Goal: Information Seeking & Learning: Learn about a topic

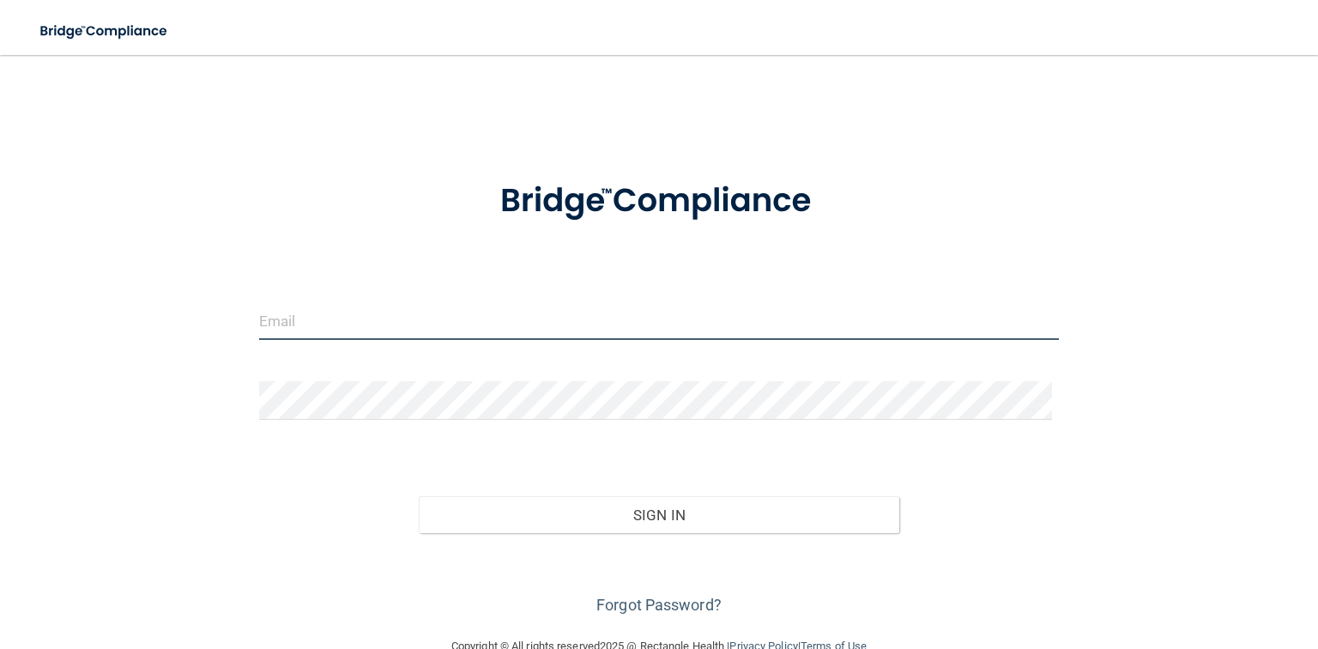
click at [356, 330] on input "email" at bounding box center [659, 320] width 800 height 39
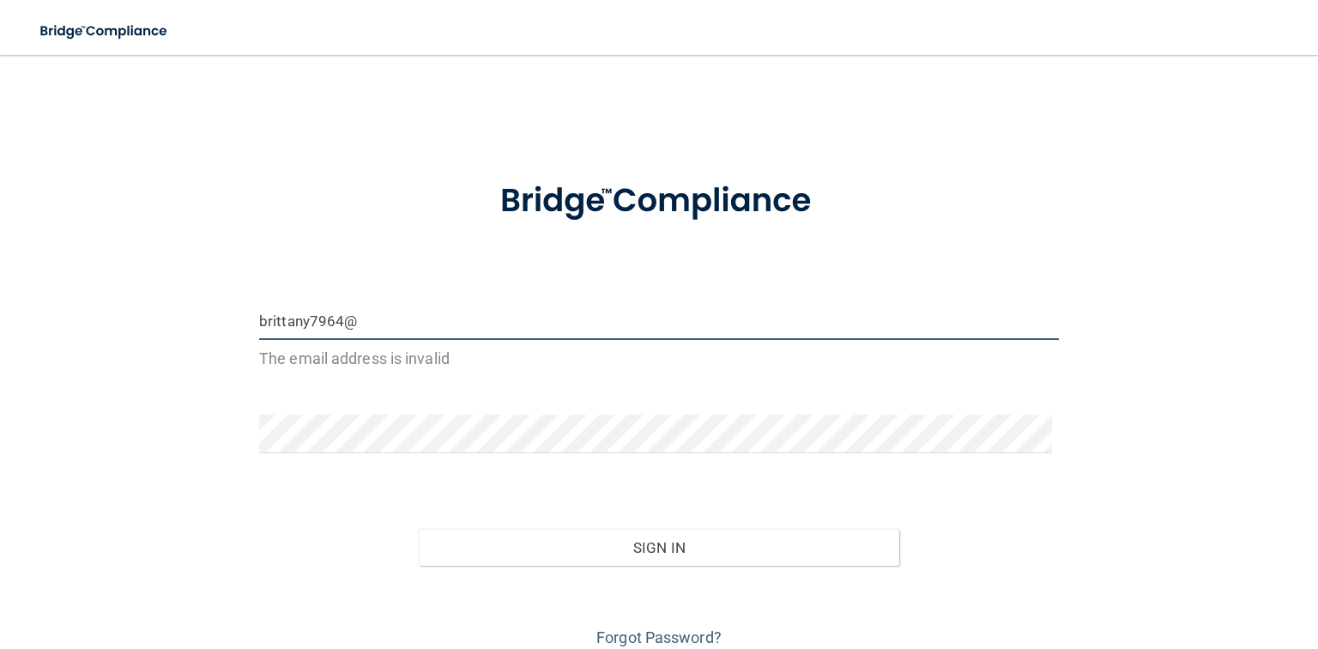
type input "[EMAIL_ADDRESS][DOMAIN_NAME]"
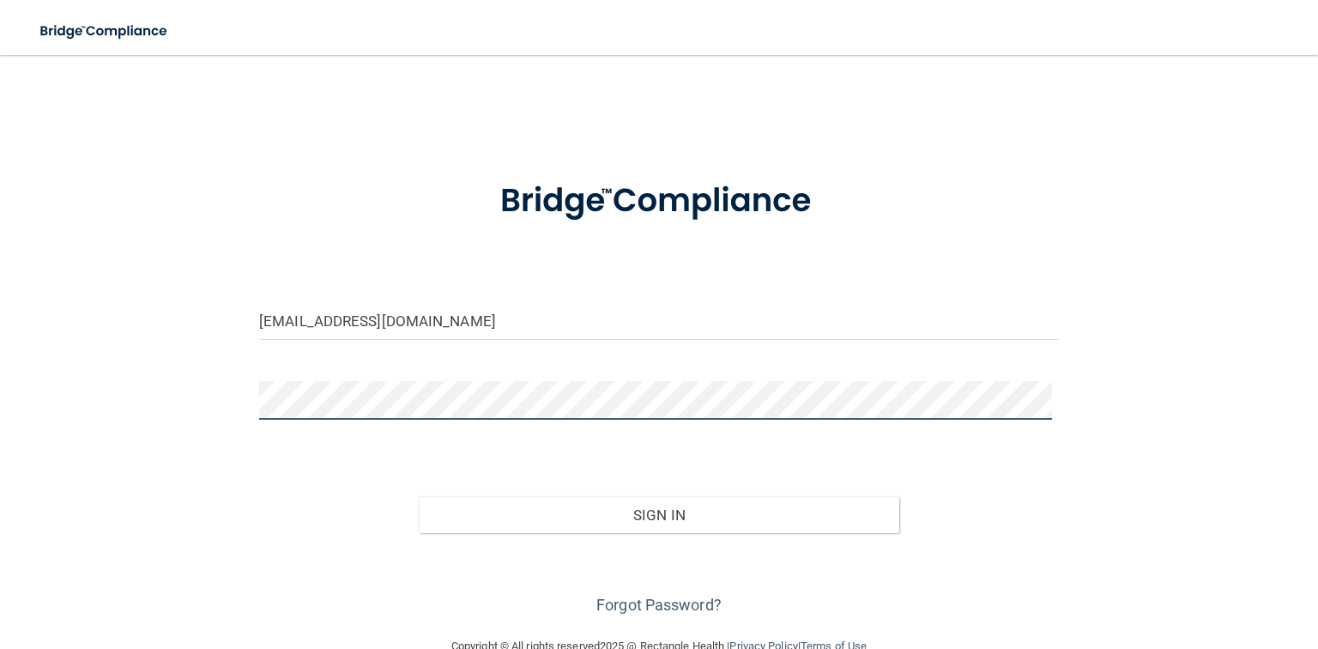
click at [419, 496] on button "Sign In" at bounding box center [659, 515] width 480 height 38
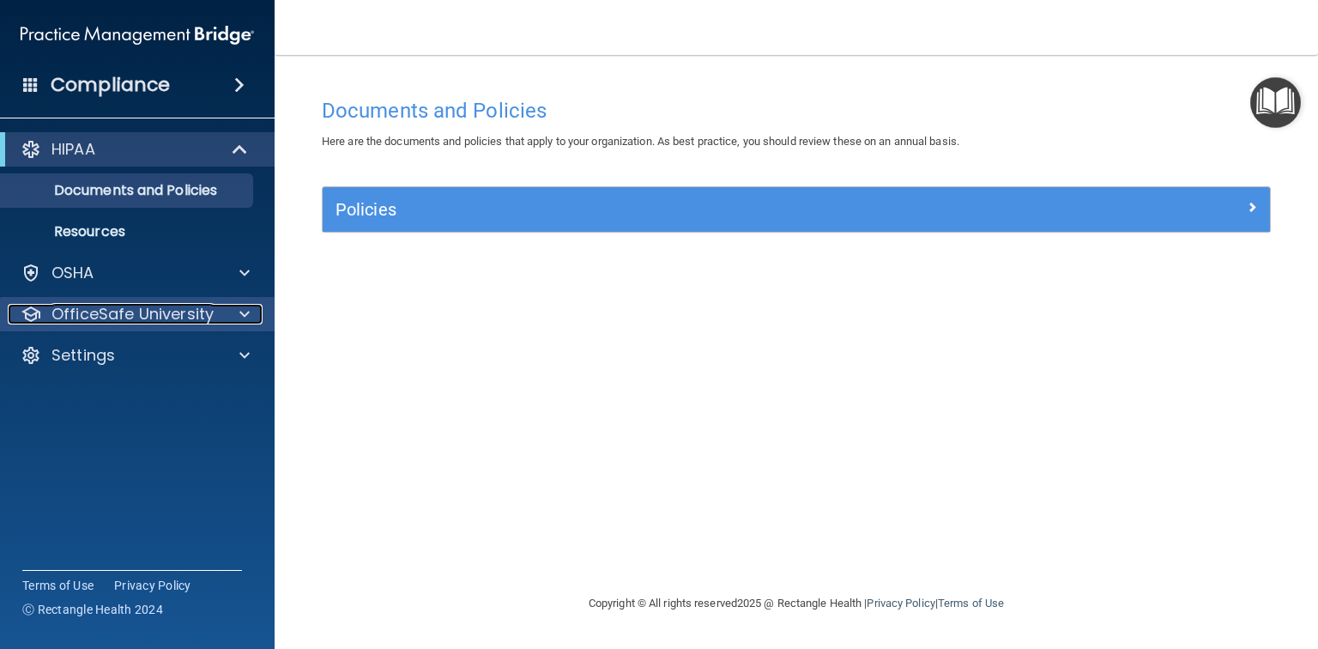
click at [118, 312] on p "OfficeSafe University" at bounding box center [132, 314] width 162 height 21
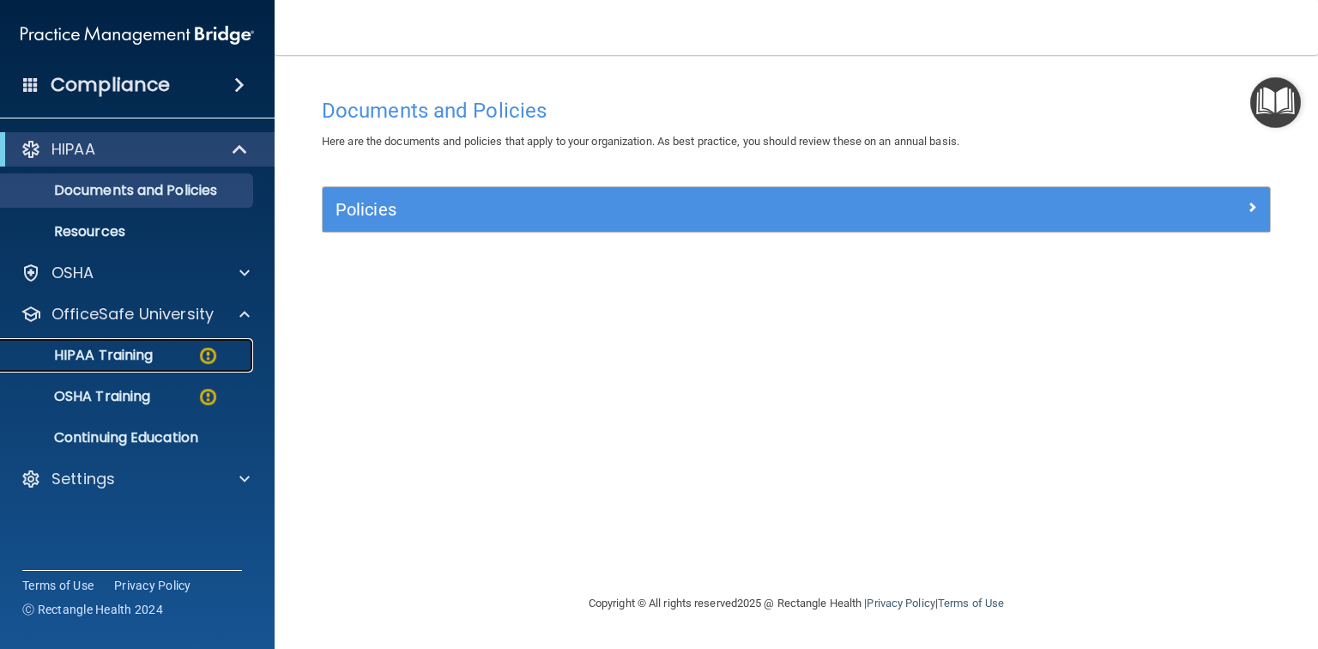
click at [211, 357] on img at bounding box center [207, 355] width 21 height 21
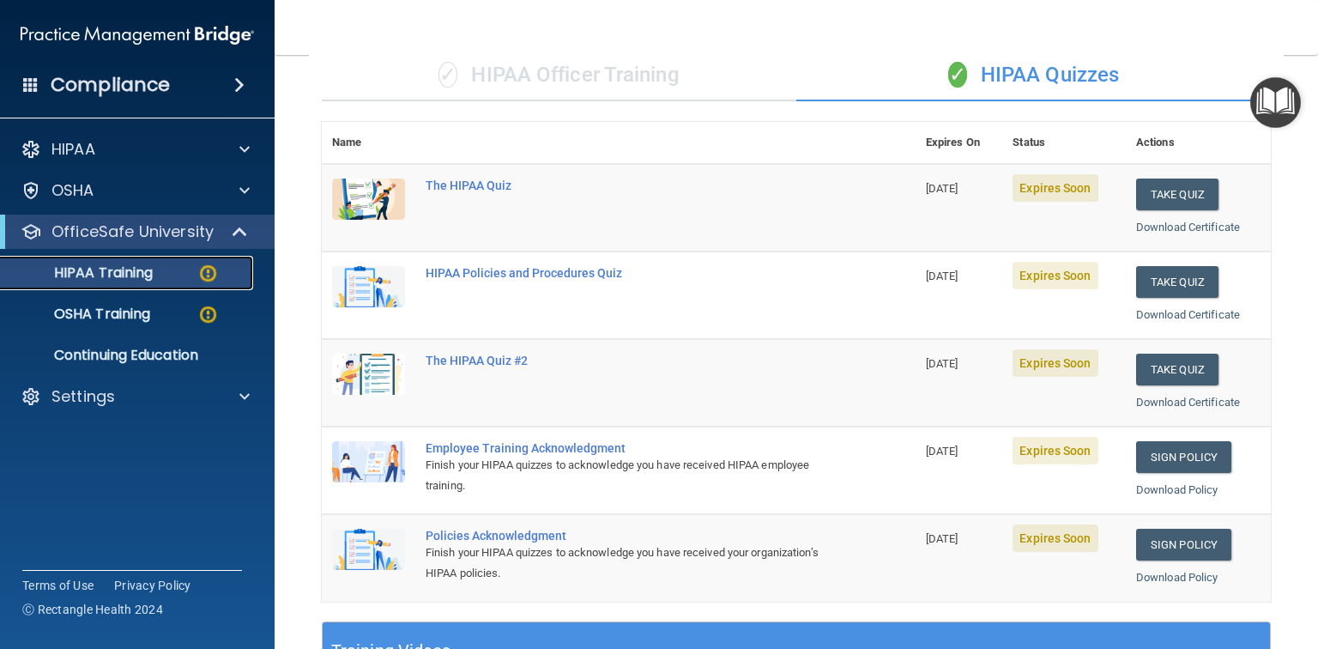
scroll to position [206, 0]
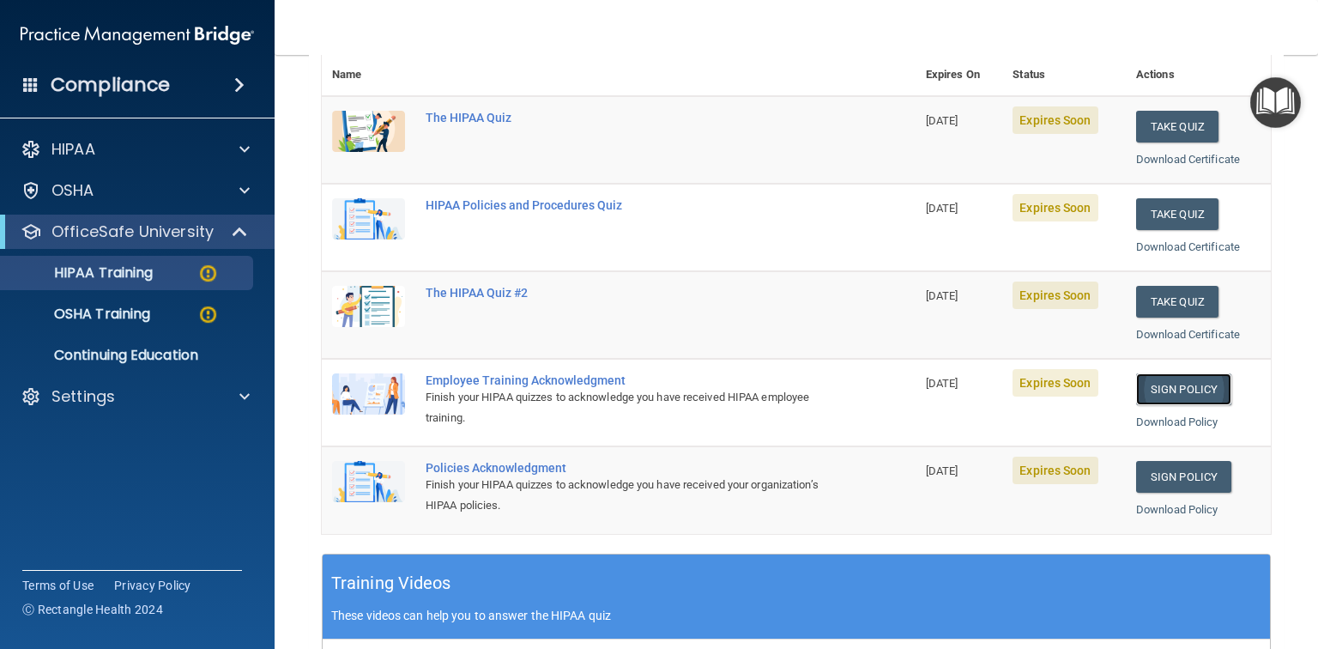
click at [1170, 381] on link "Sign Policy" at bounding box center [1183, 389] width 95 height 32
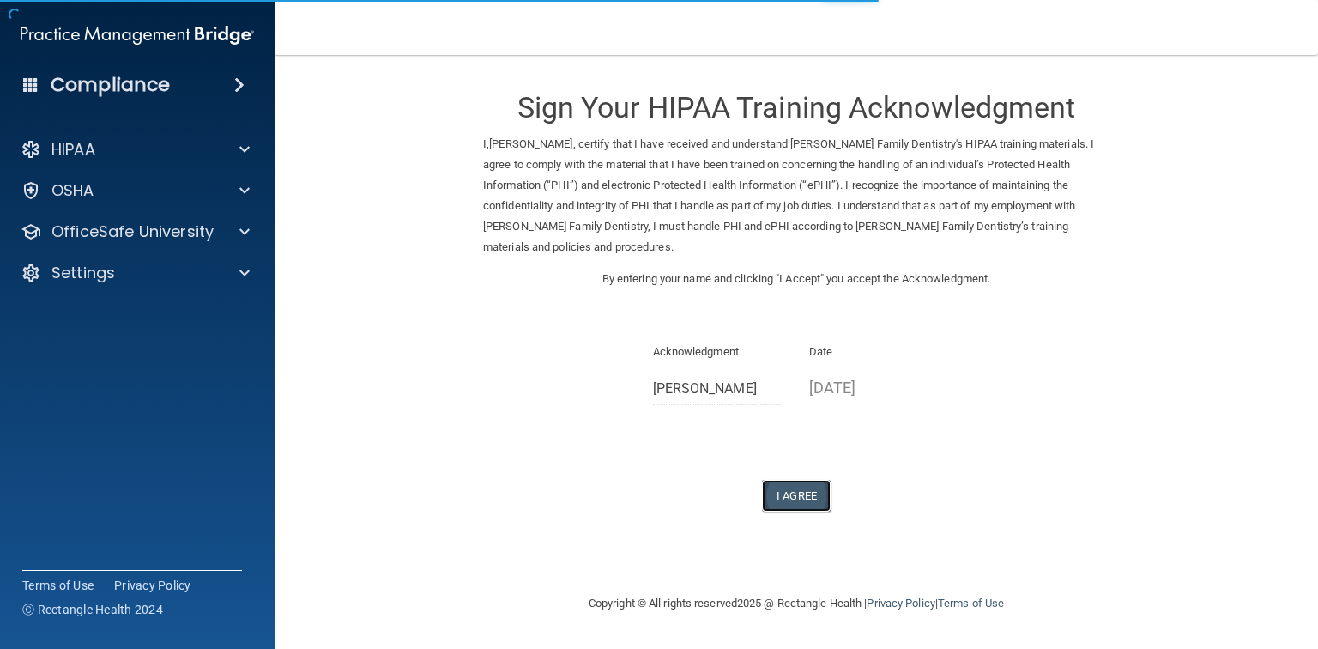
click at [794, 480] on button "I Agree" at bounding box center [796, 496] width 69 height 32
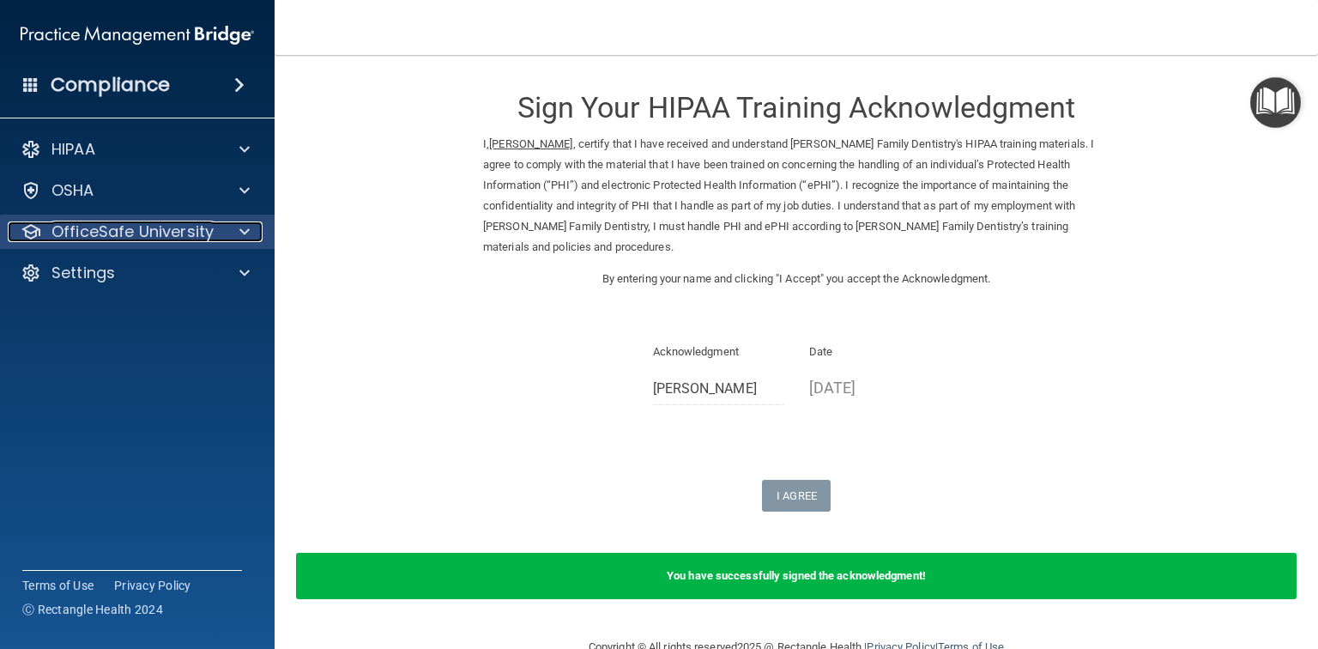
click at [234, 234] on div at bounding box center [242, 231] width 43 height 21
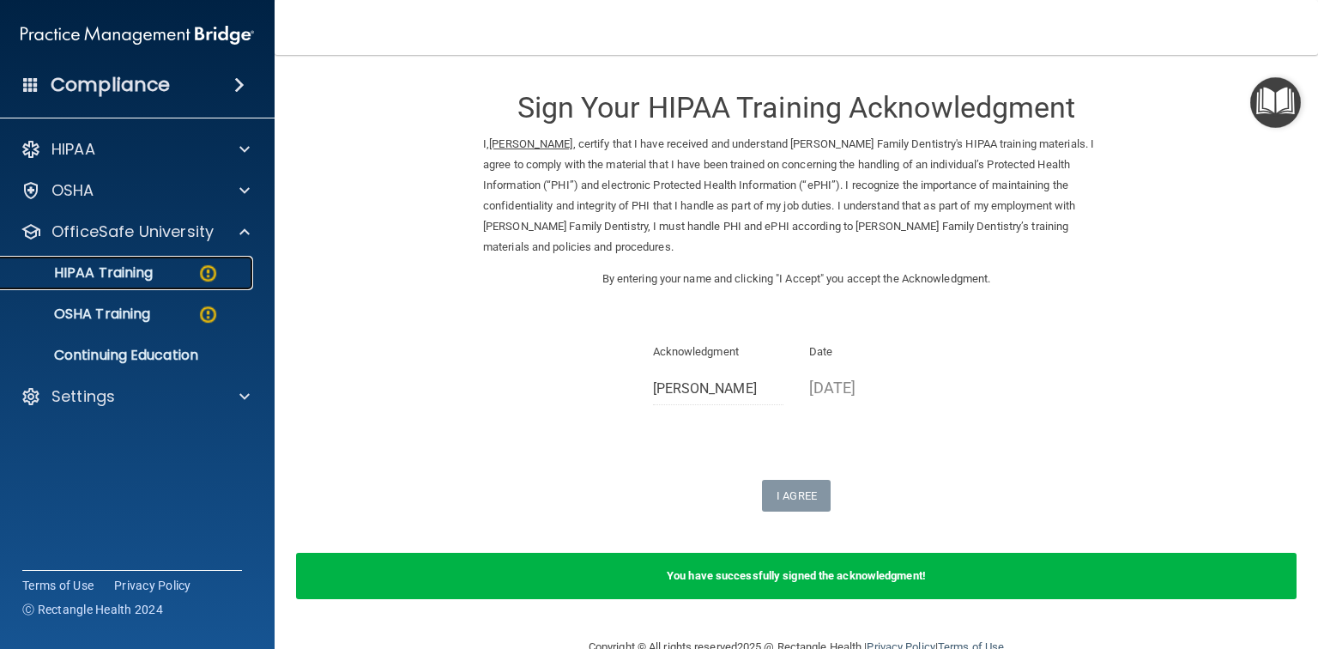
click at [207, 276] on img at bounding box center [207, 273] width 21 height 21
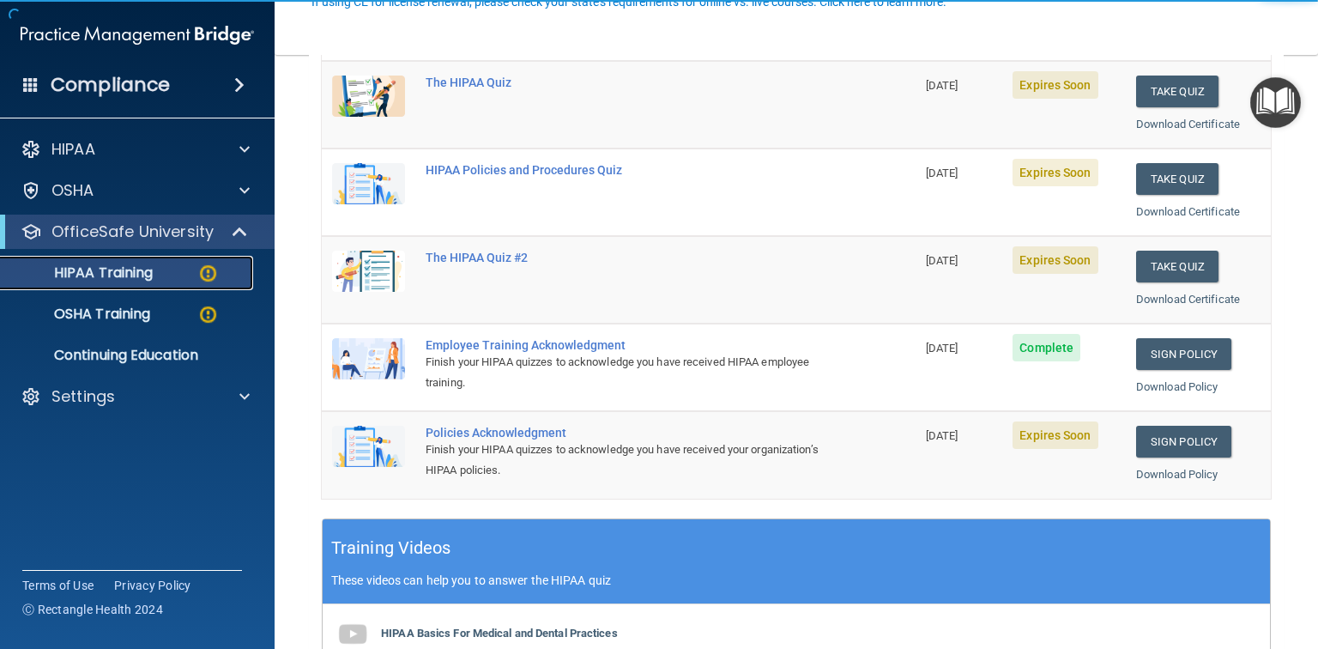
scroll to position [275, 0]
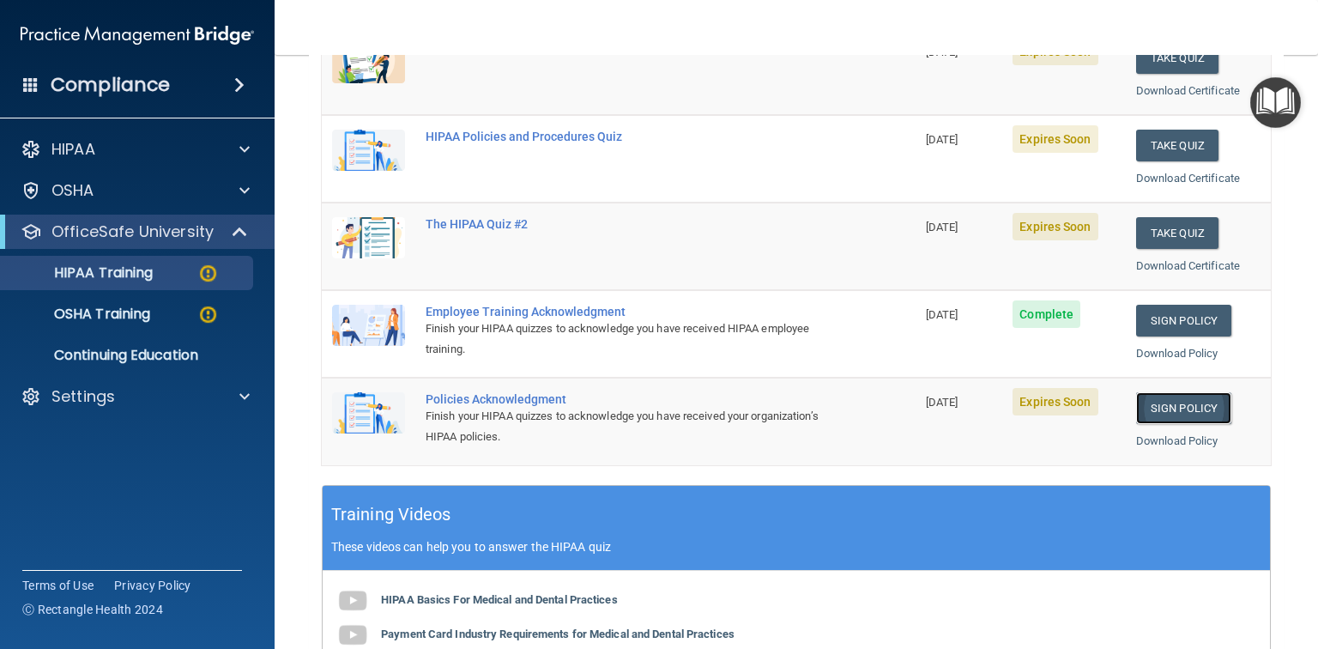
click at [1177, 401] on link "Sign Policy" at bounding box center [1183, 408] width 95 height 32
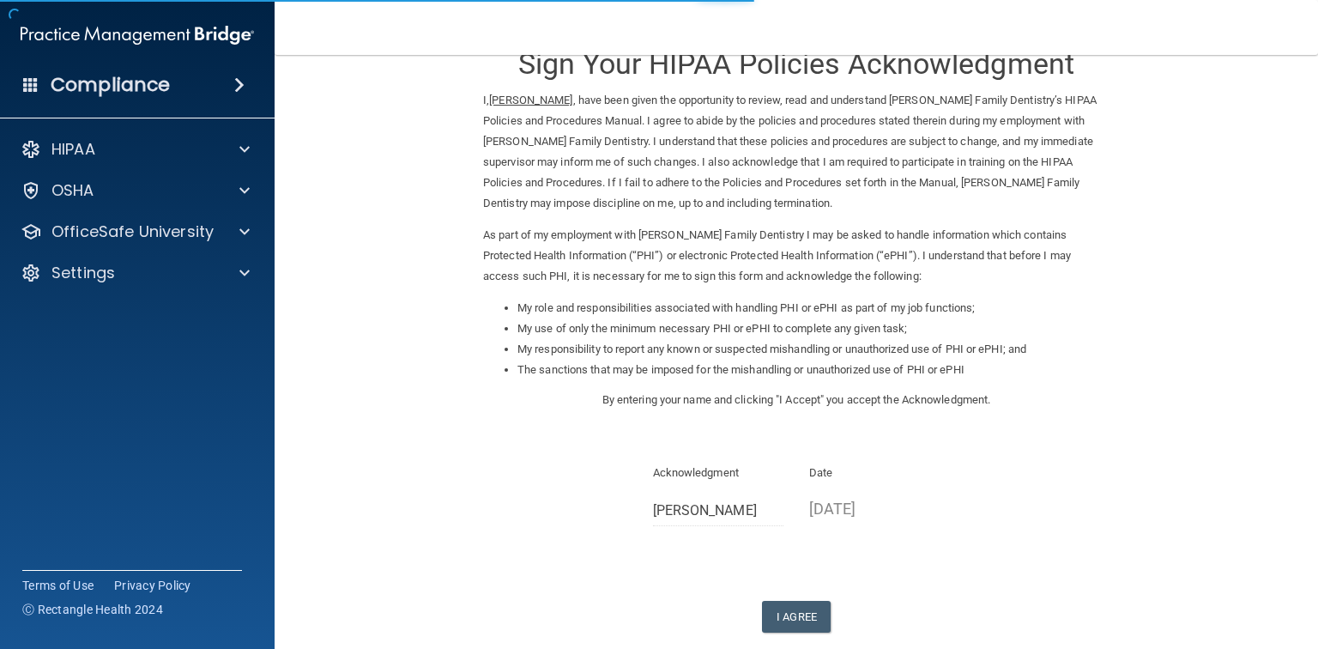
scroll to position [69, 0]
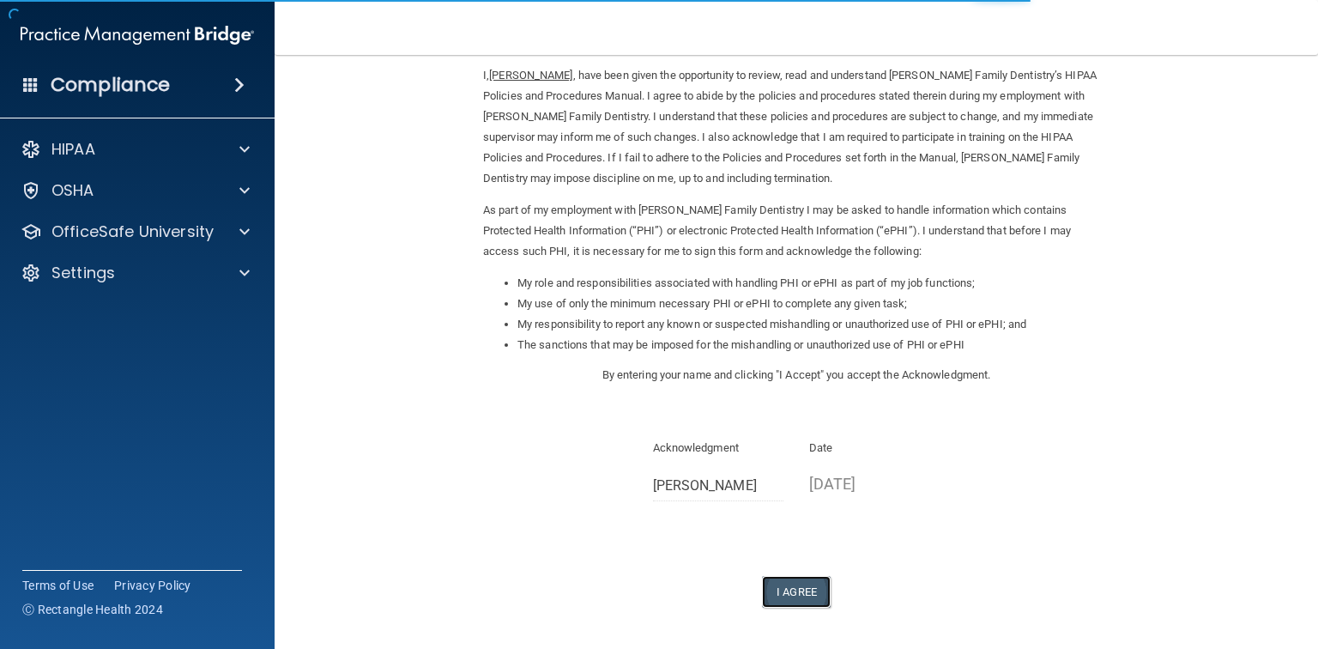
click at [813, 595] on button "I Agree" at bounding box center [796, 592] width 69 height 32
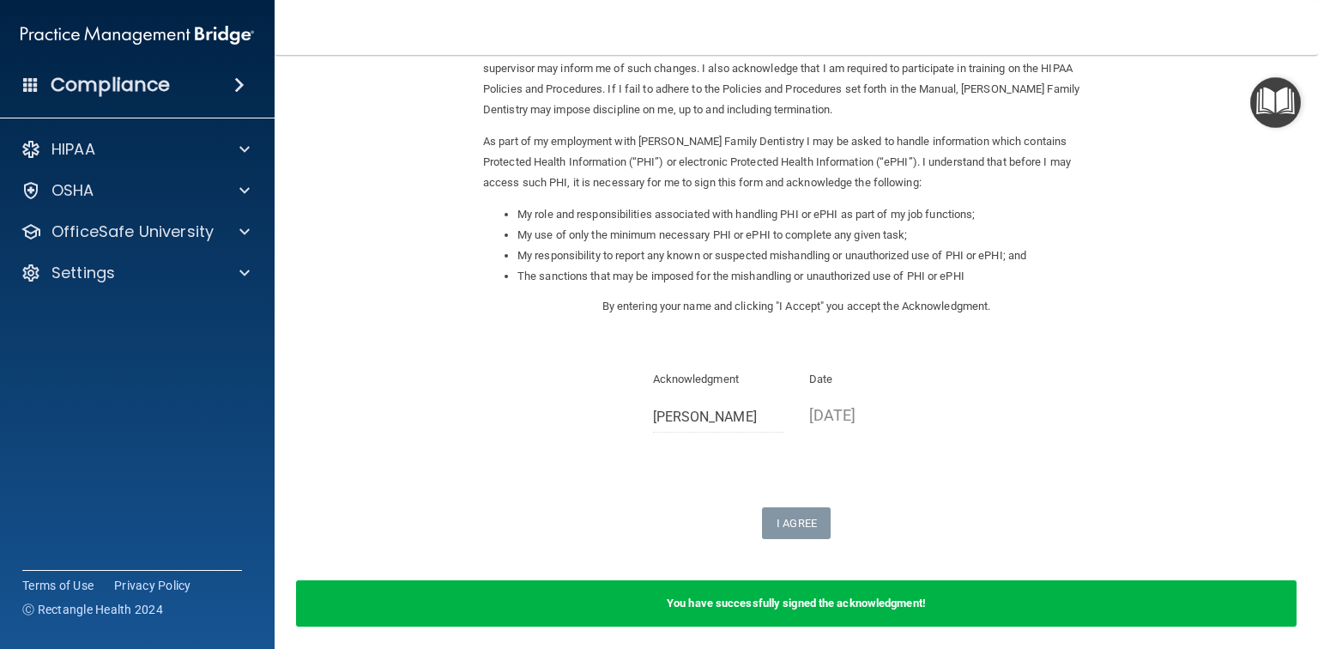
scroll to position [203, 0]
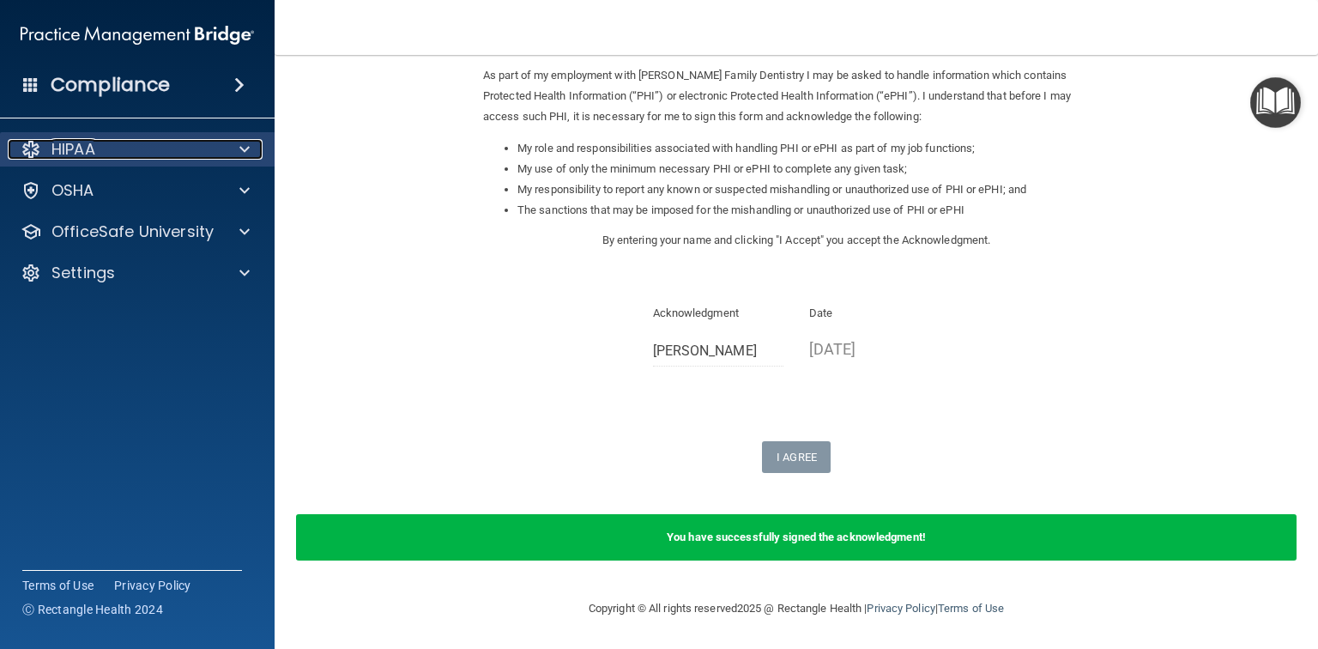
click at [236, 148] on div at bounding box center [242, 149] width 43 height 21
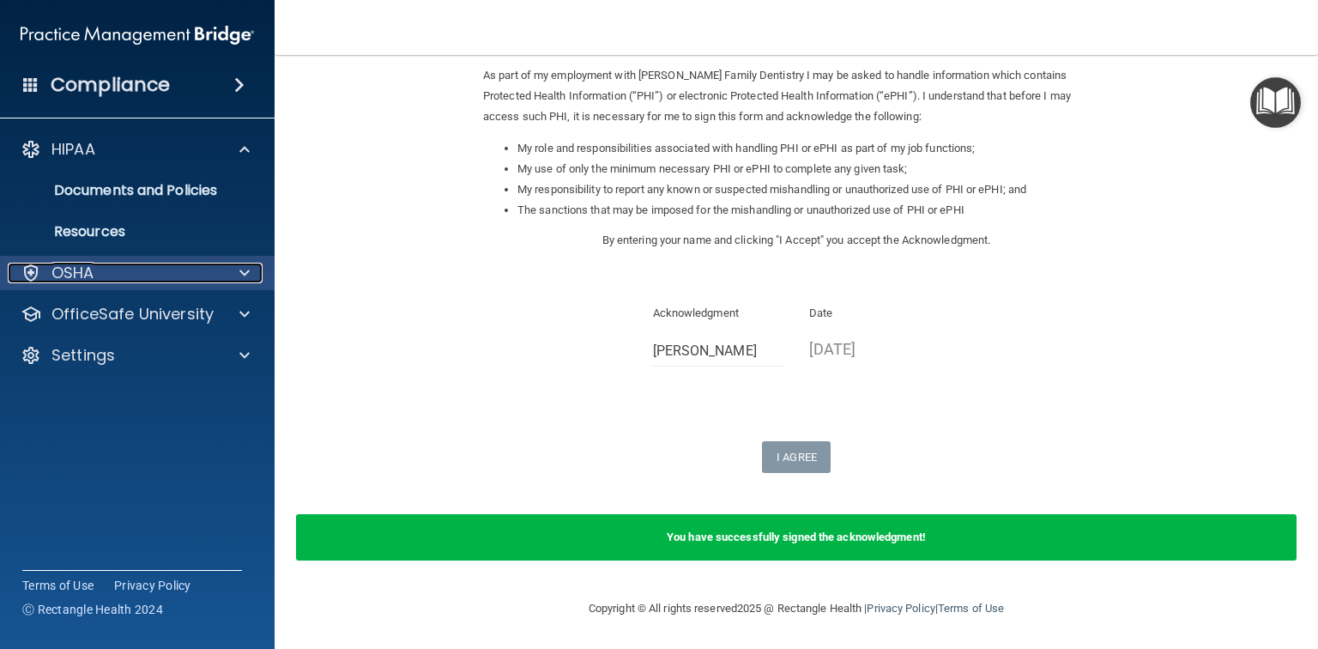
click at [251, 277] on div at bounding box center [242, 273] width 43 height 21
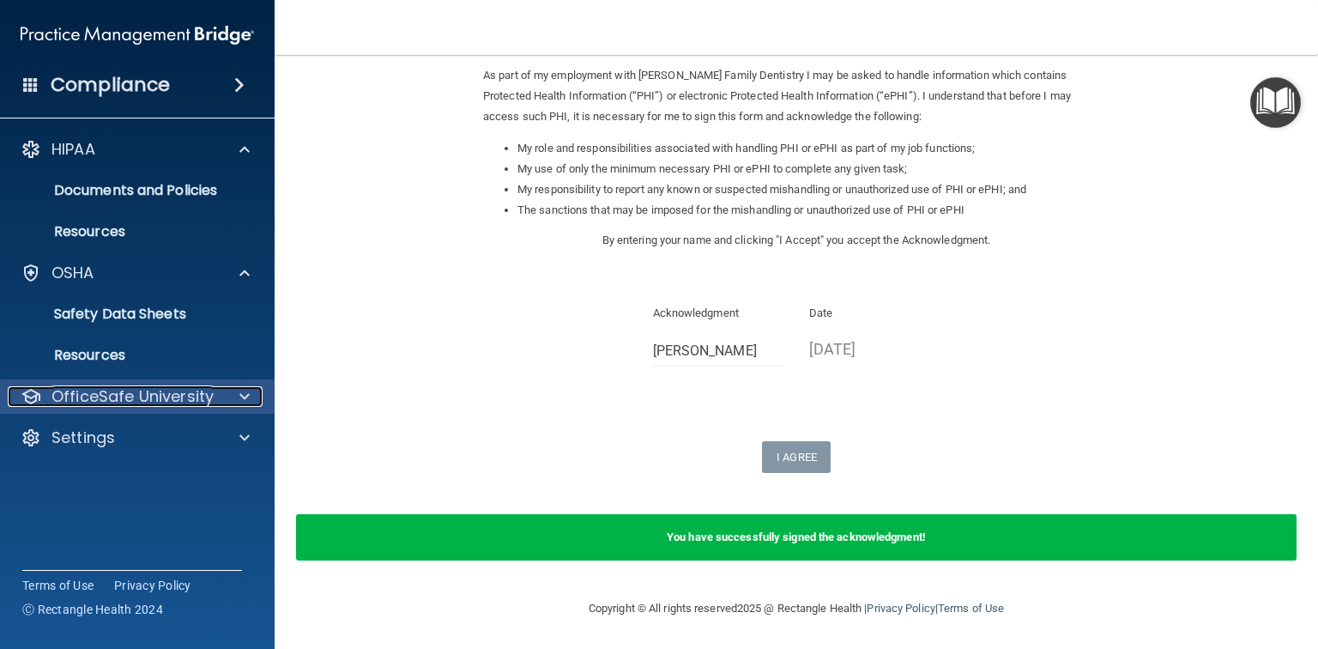
click at [245, 405] on span at bounding box center [244, 396] width 10 height 21
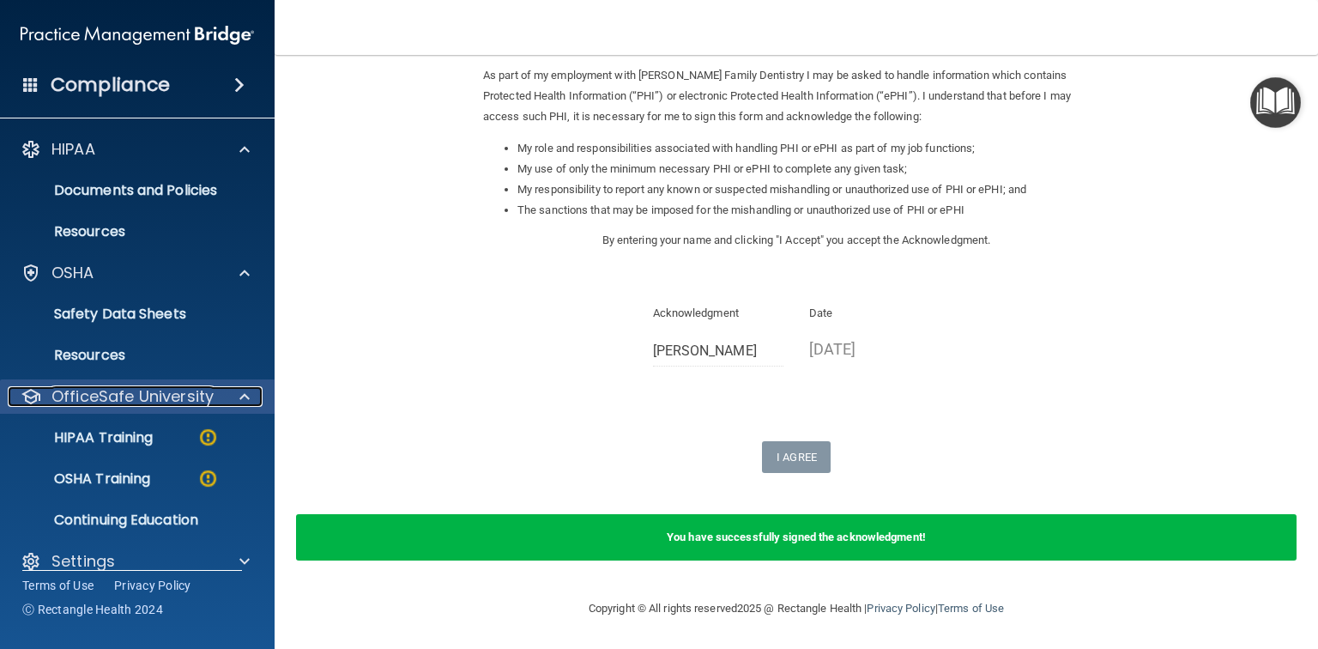
scroll to position [21, 0]
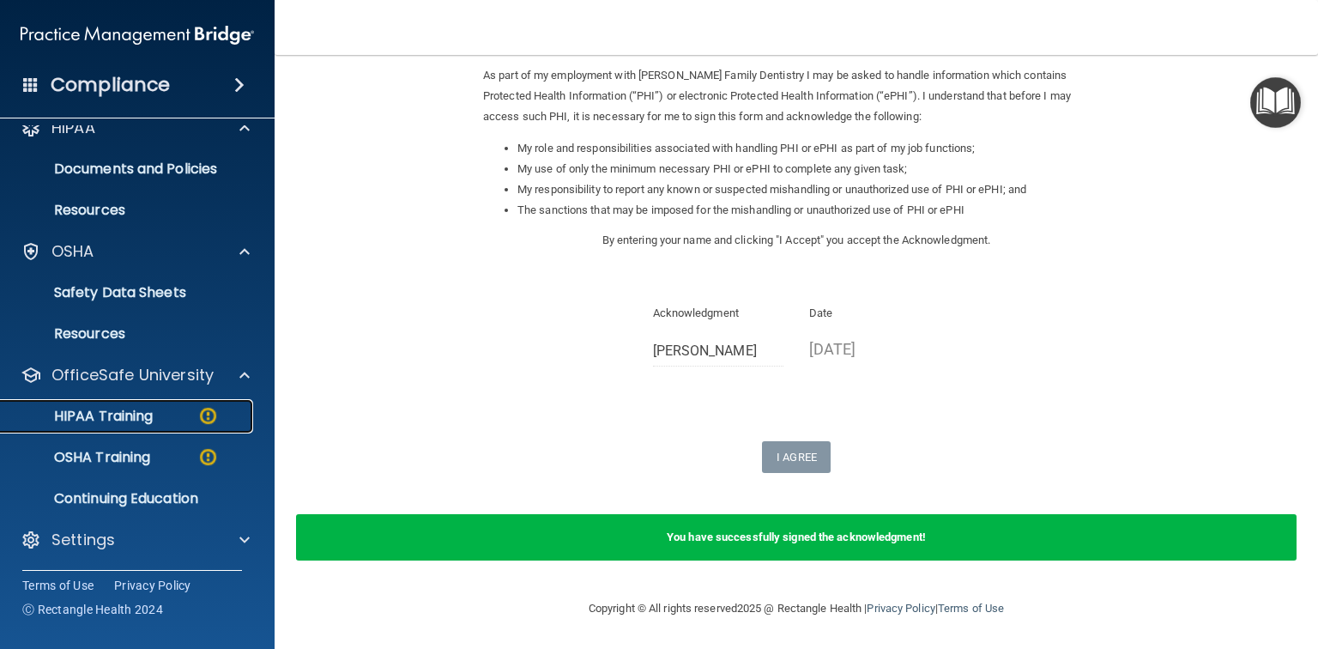
click at [207, 410] on img at bounding box center [207, 415] width 21 height 21
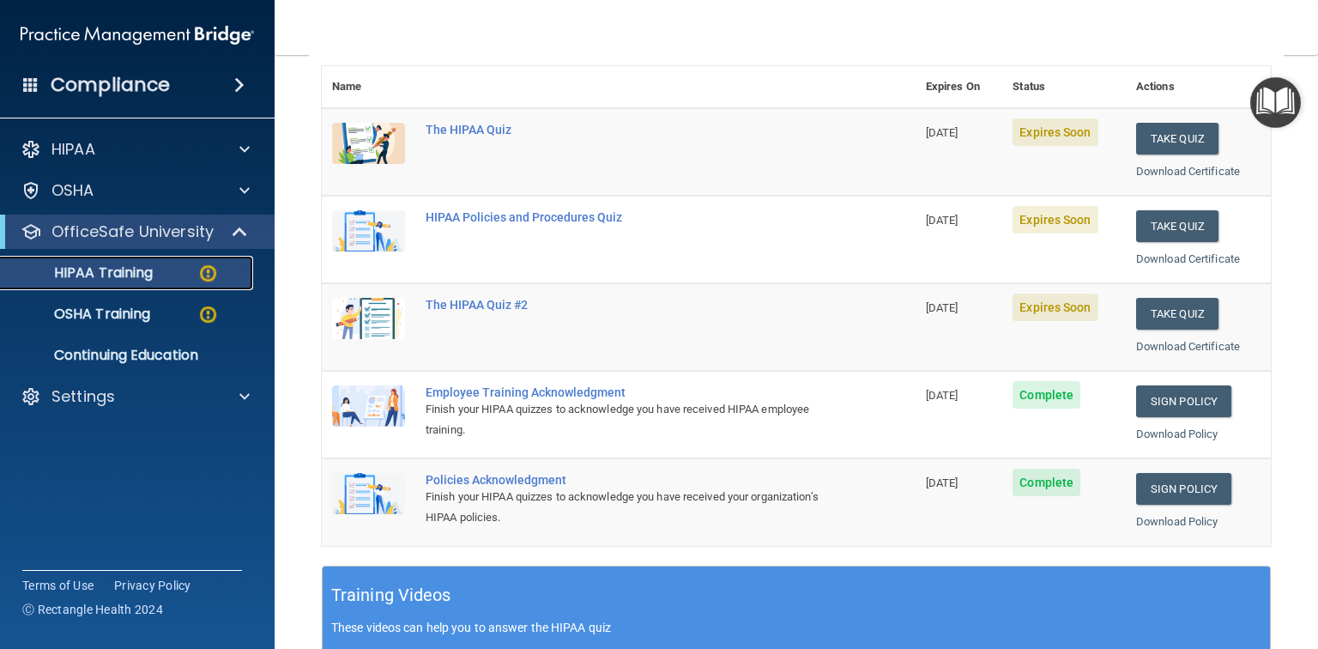
scroll to position [159, 0]
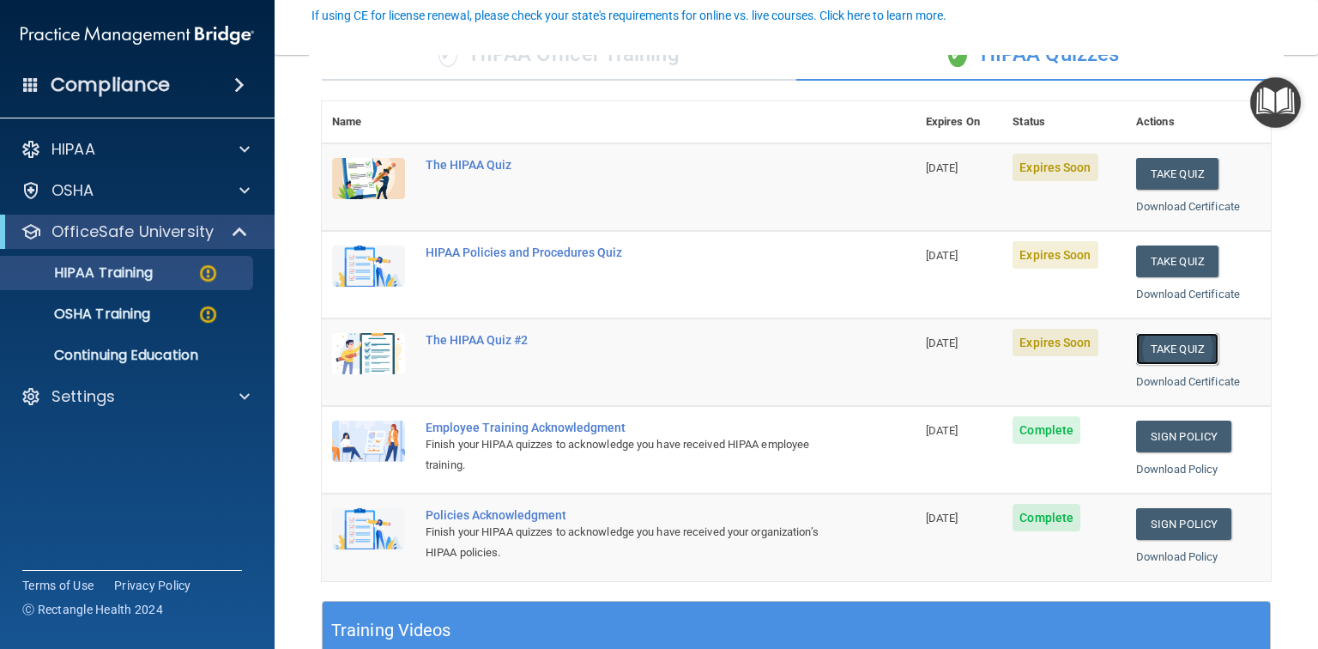
click at [1185, 354] on button "Take Quiz" at bounding box center [1177, 349] width 82 height 32
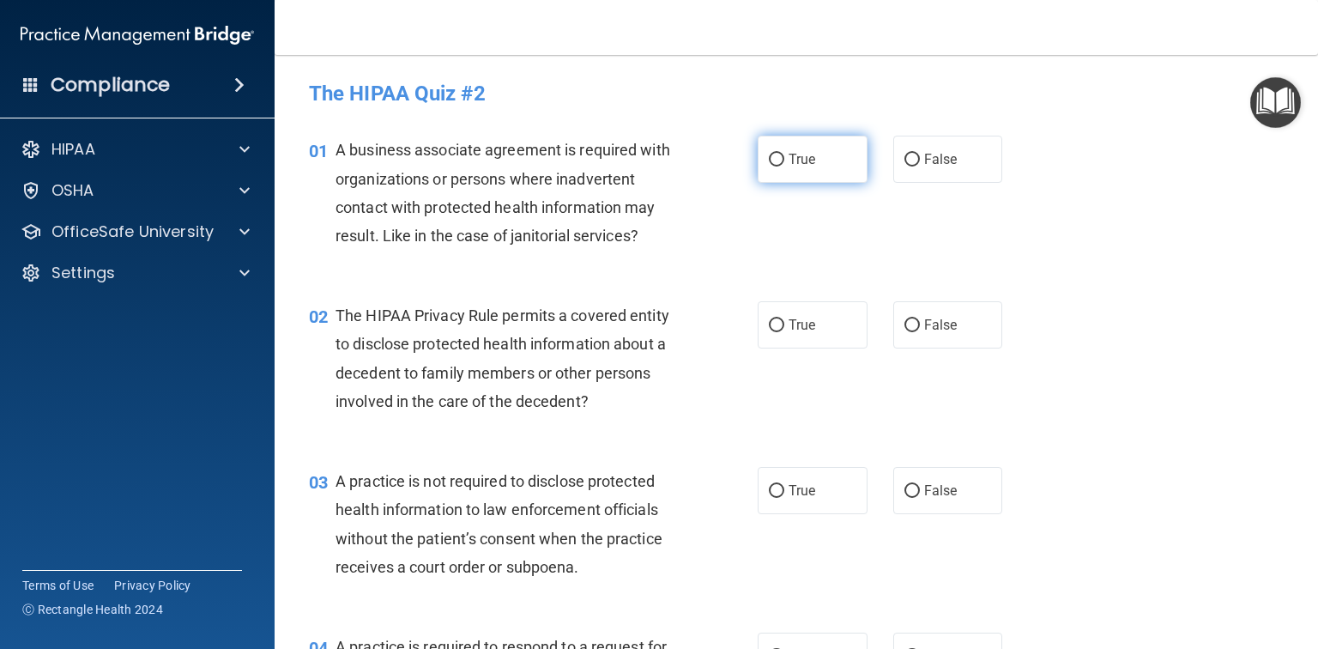
click at [762, 153] on label "True" at bounding box center [813, 159] width 110 height 47
click at [769, 154] on input "True" at bounding box center [776, 160] width 15 height 13
radio input "true"
click at [807, 306] on label "True" at bounding box center [813, 324] width 110 height 47
click at [784, 319] on input "True" at bounding box center [776, 325] width 15 height 13
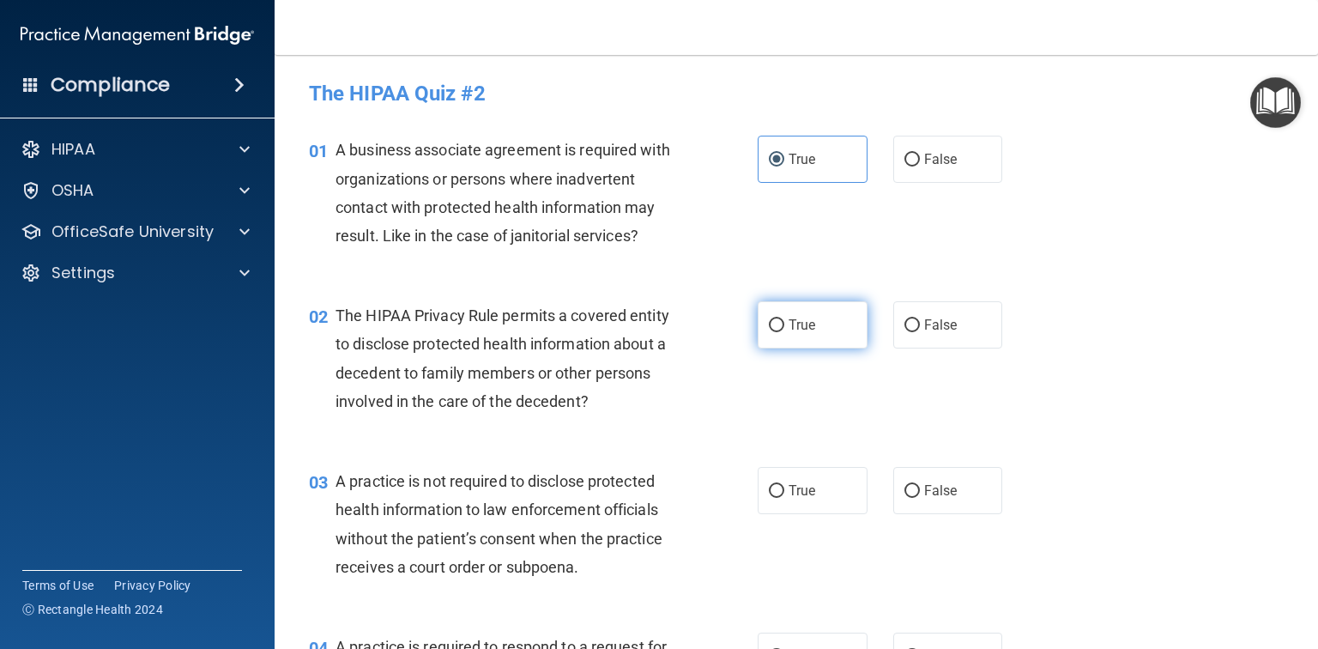
radio input "true"
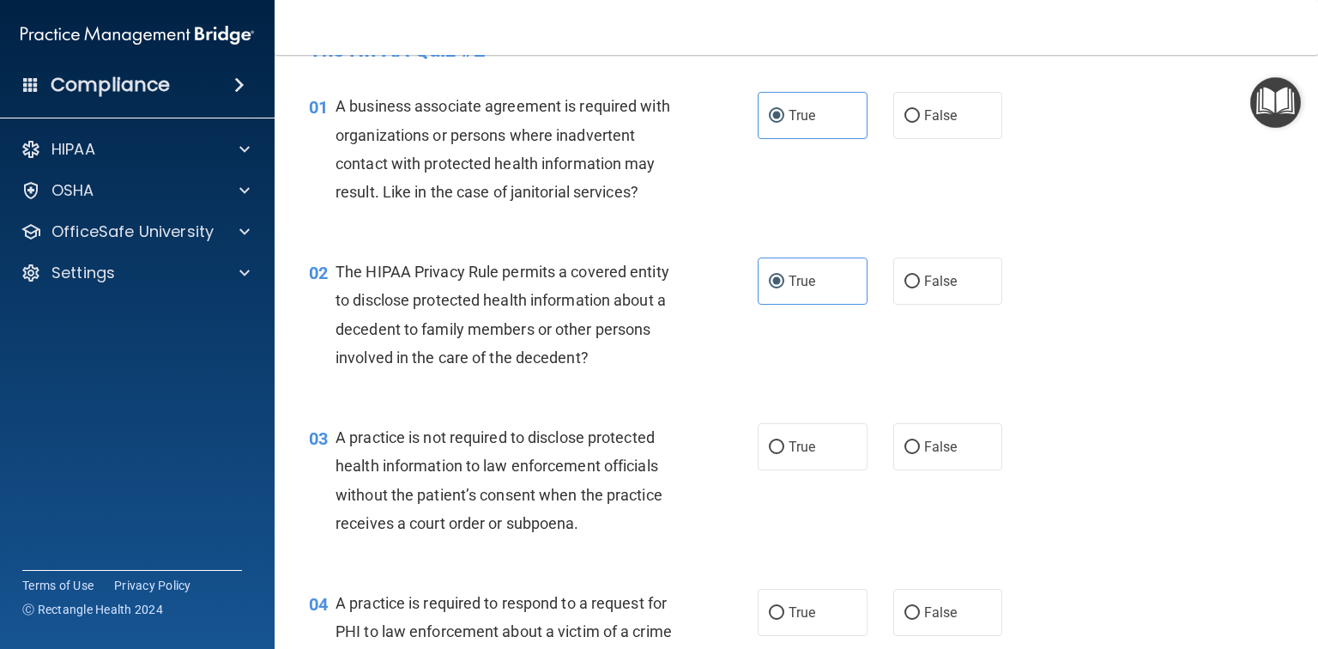
scroll to position [69, 0]
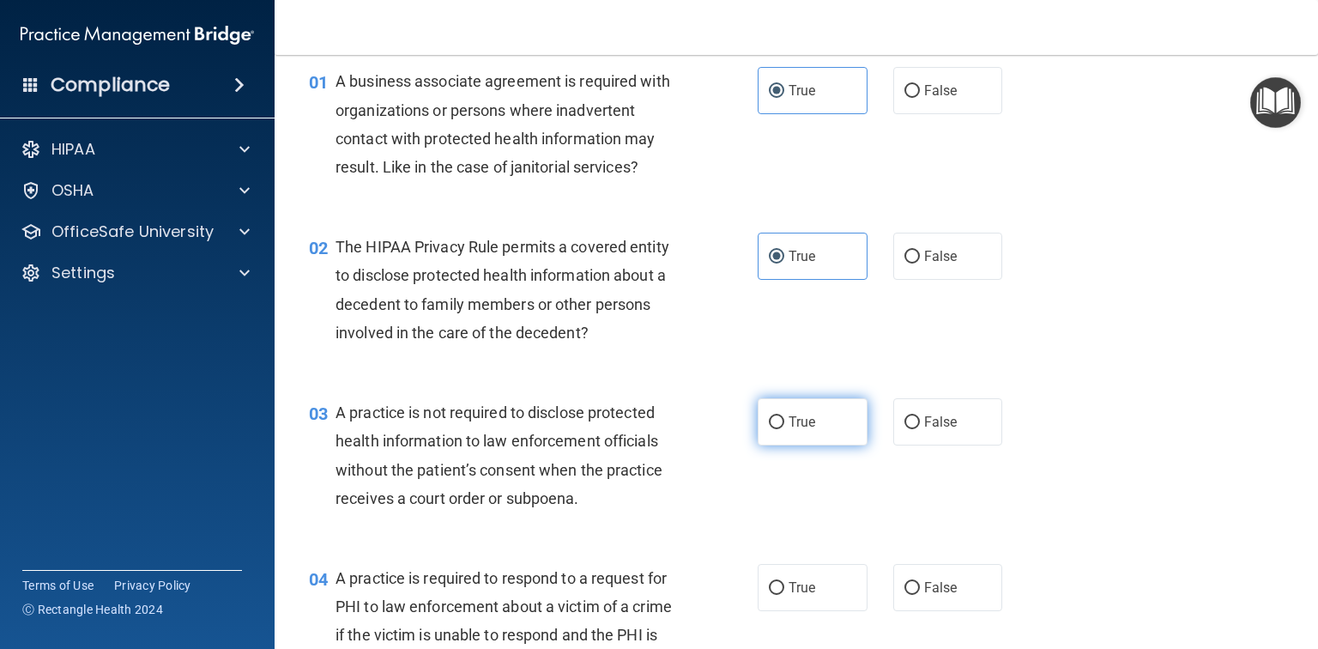
click at [804, 415] on span "True" at bounding box center [802, 422] width 27 height 16
click at [784, 416] on input "True" at bounding box center [776, 422] width 15 height 13
radio input "true"
click at [820, 593] on label "True" at bounding box center [813, 587] width 110 height 47
click at [784, 593] on input "True" at bounding box center [776, 588] width 15 height 13
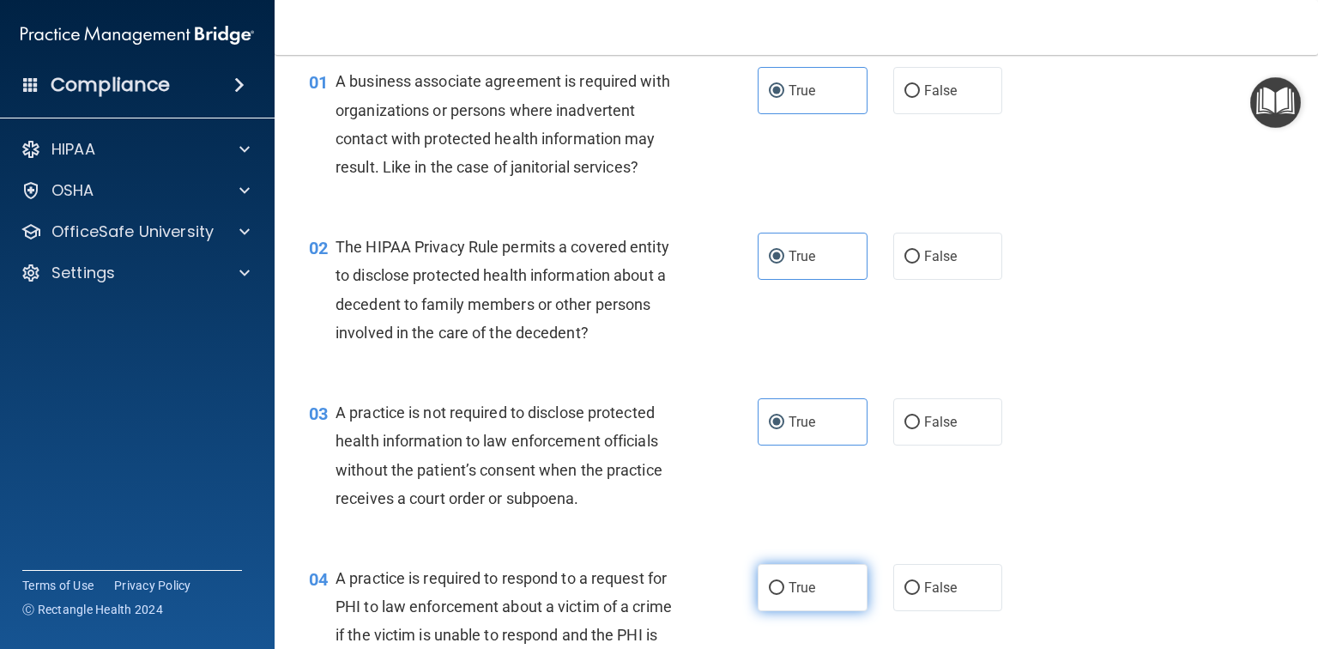
radio input "true"
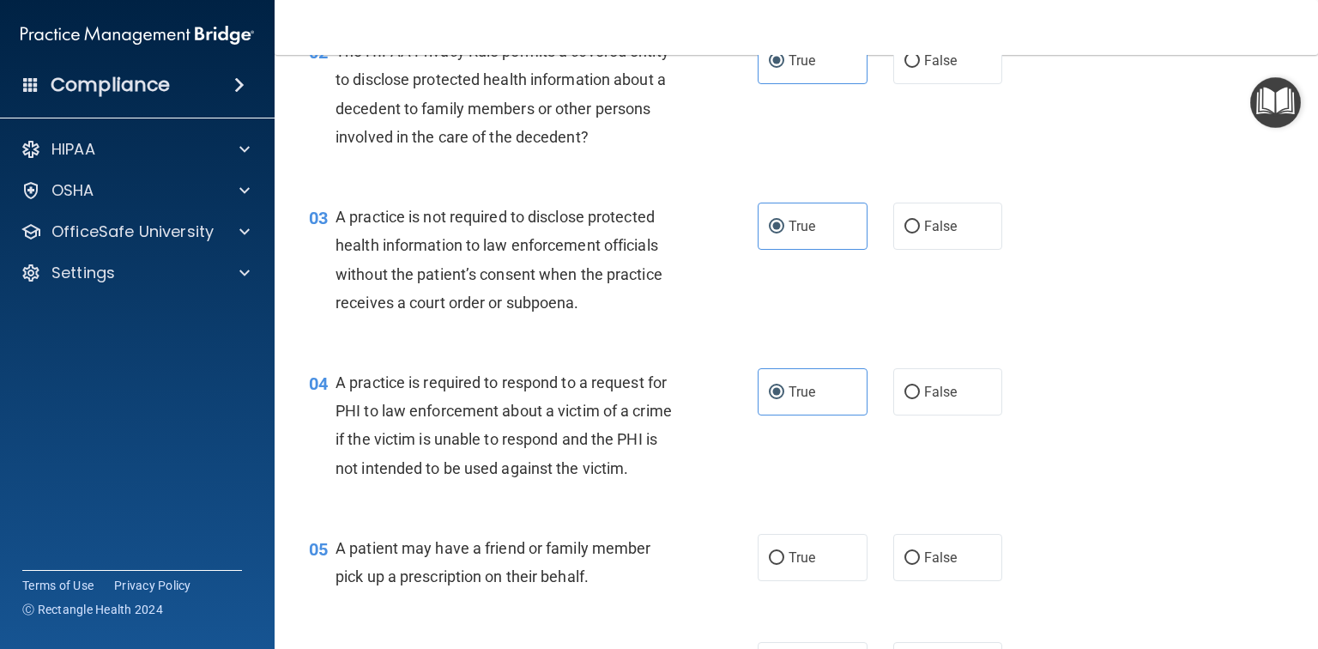
scroll to position [343, 0]
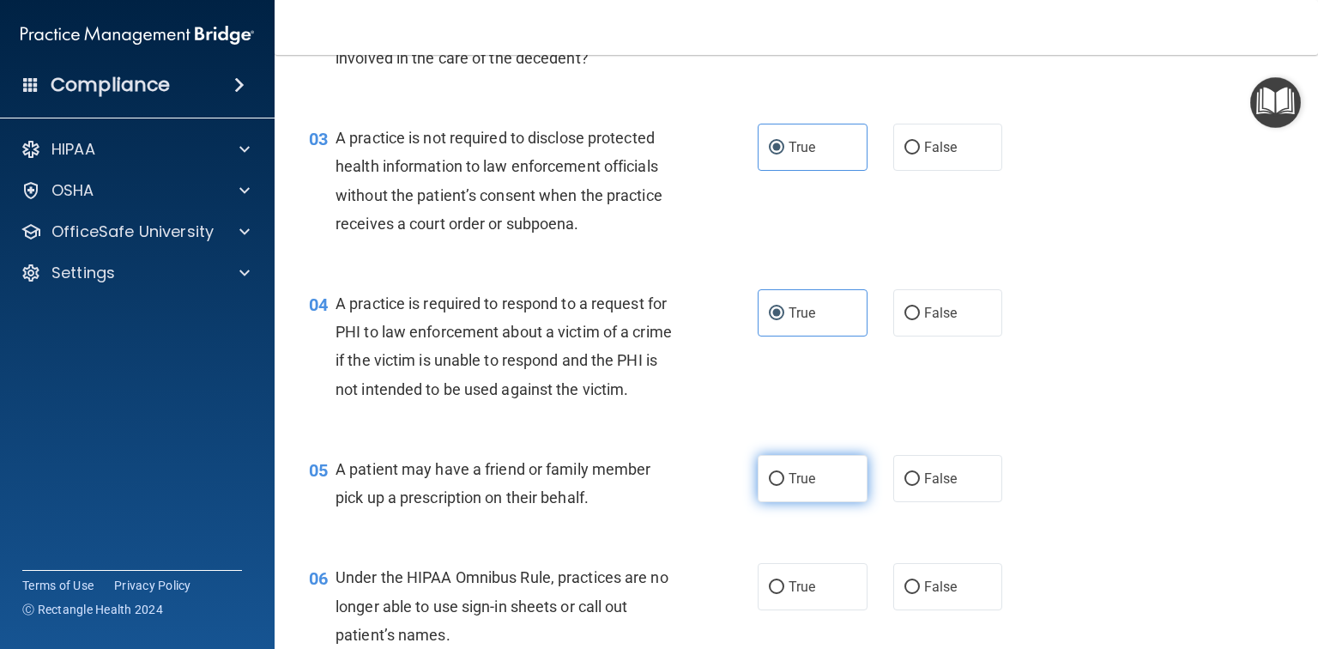
click at [799, 487] on span "True" at bounding box center [802, 478] width 27 height 16
click at [784, 486] on input "True" at bounding box center [776, 479] width 15 height 13
radio input "true"
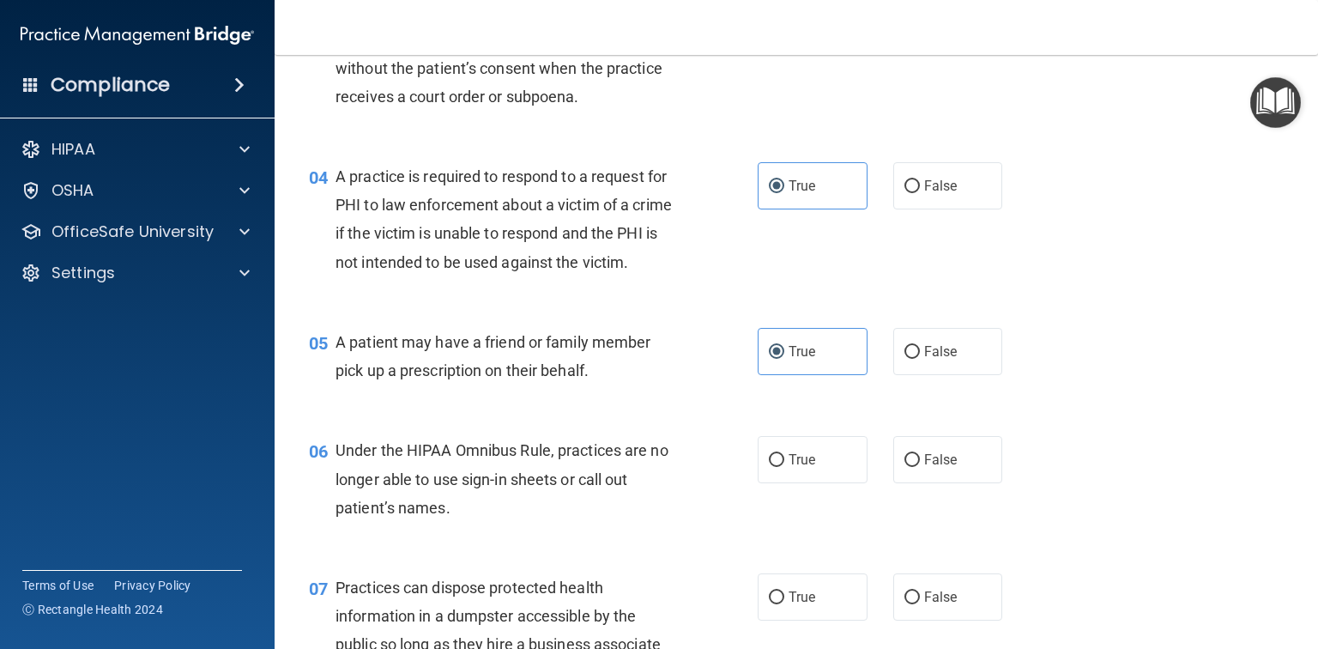
scroll to position [481, 0]
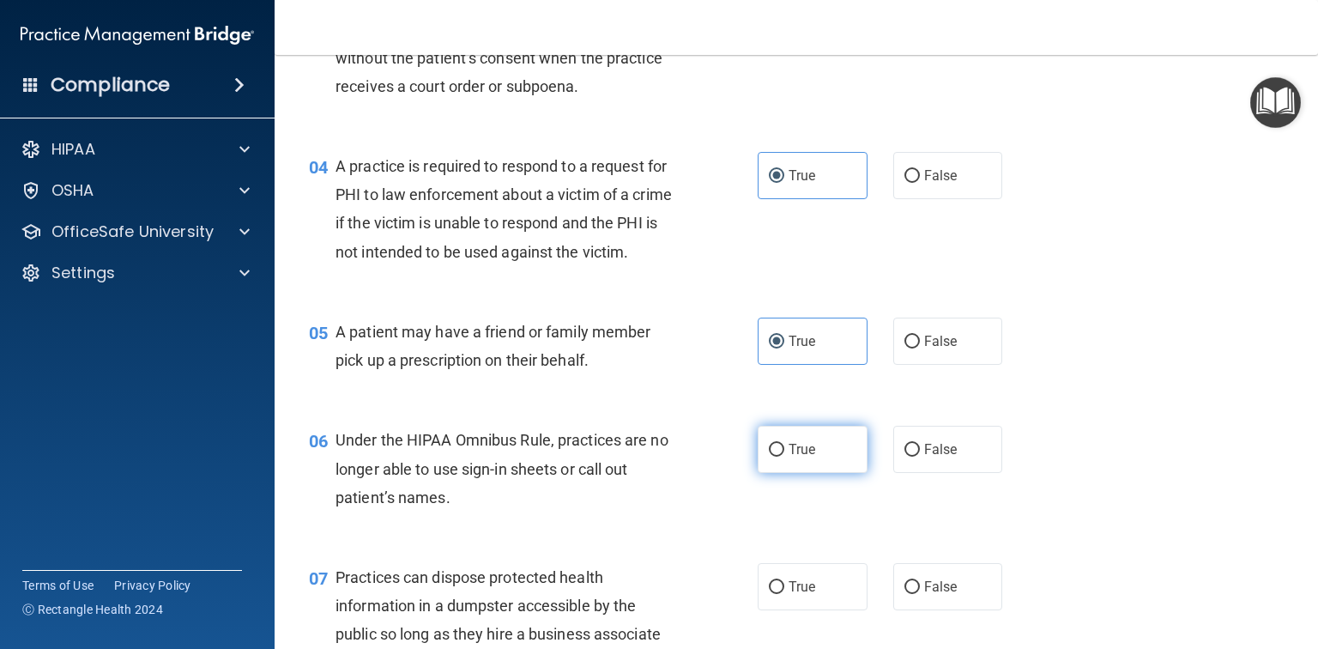
click at [814, 473] on label "True" at bounding box center [813, 449] width 110 height 47
click at [784, 457] on input "True" at bounding box center [776, 450] width 15 height 13
radio input "true"
click at [807, 595] on span "True" at bounding box center [802, 586] width 27 height 16
click at [784, 594] on input "True" at bounding box center [776, 587] width 15 height 13
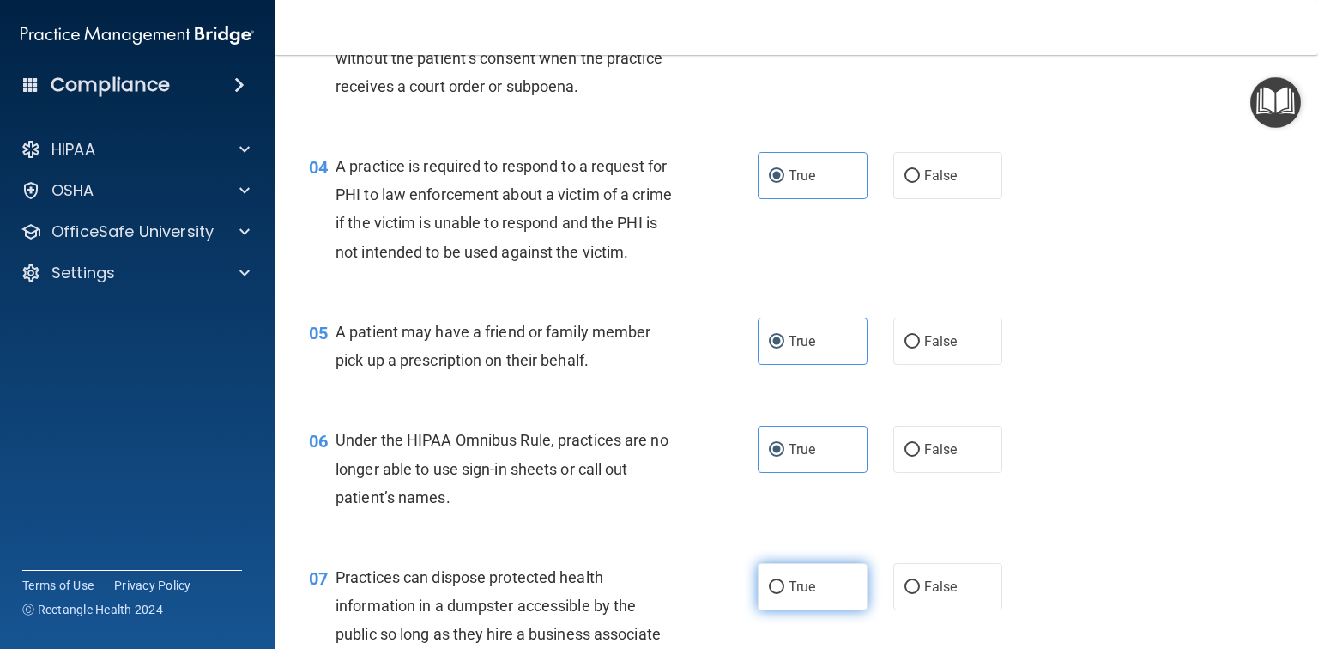
radio input "true"
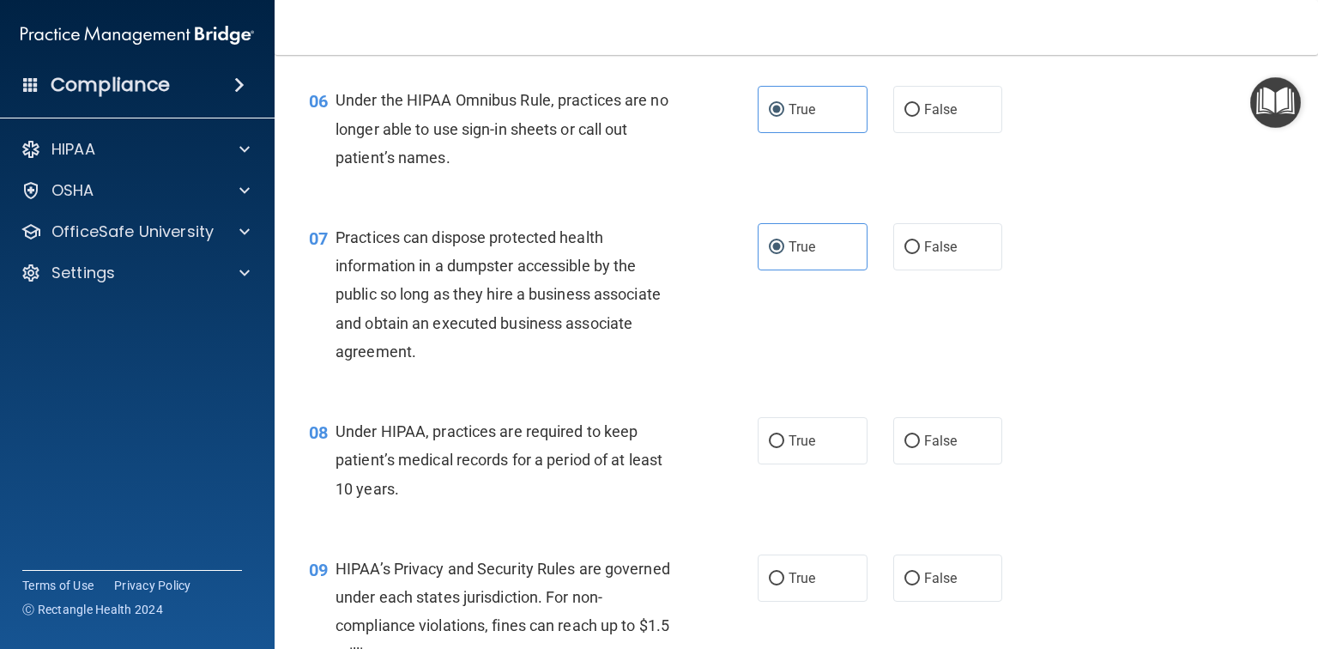
scroll to position [824, 0]
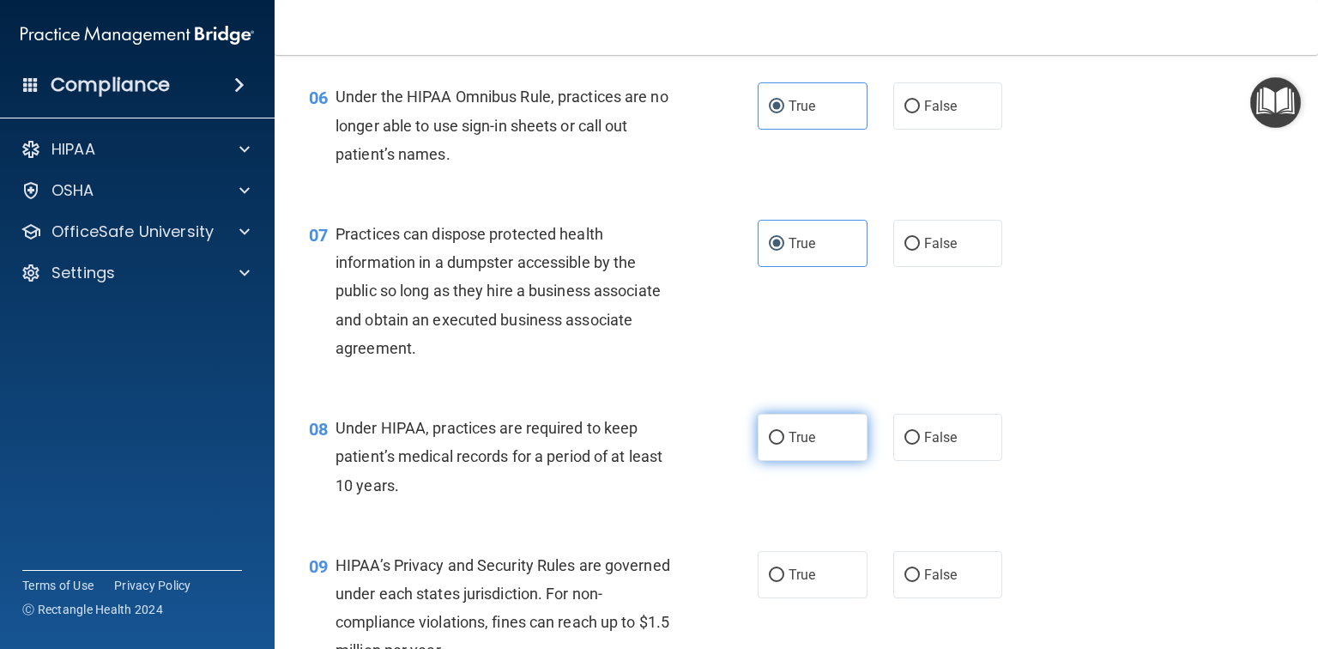
click at [807, 445] on span "True" at bounding box center [802, 437] width 27 height 16
click at [784, 444] on input "True" at bounding box center [776, 438] width 15 height 13
radio input "true"
click at [793, 584] on label "True" at bounding box center [813, 574] width 110 height 47
click at [784, 582] on input "True" at bounding box center [776, 575] width 15 height 13
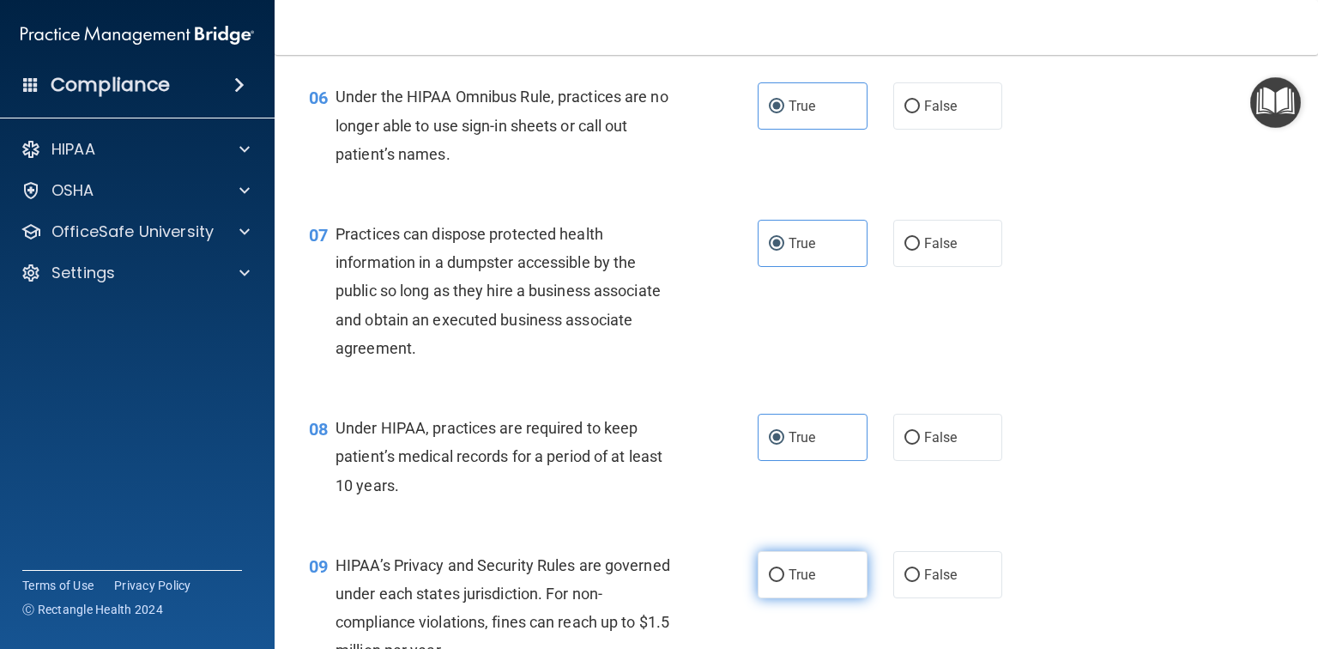
radio input "true"
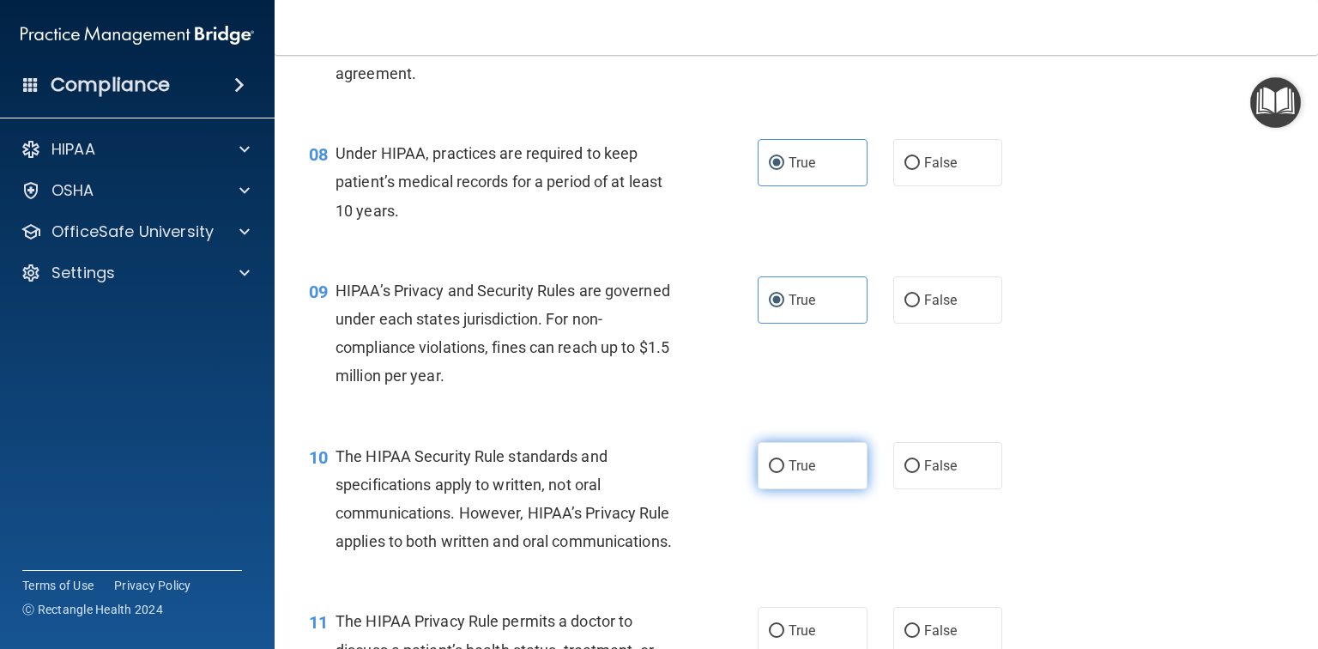
click at [820, 484] on label "True" at bounding box center [813, 465] width 110 height 47
click at [784, 473] on input "True" at bounding box center [776, 466] width 15 height 13
radio input "true"
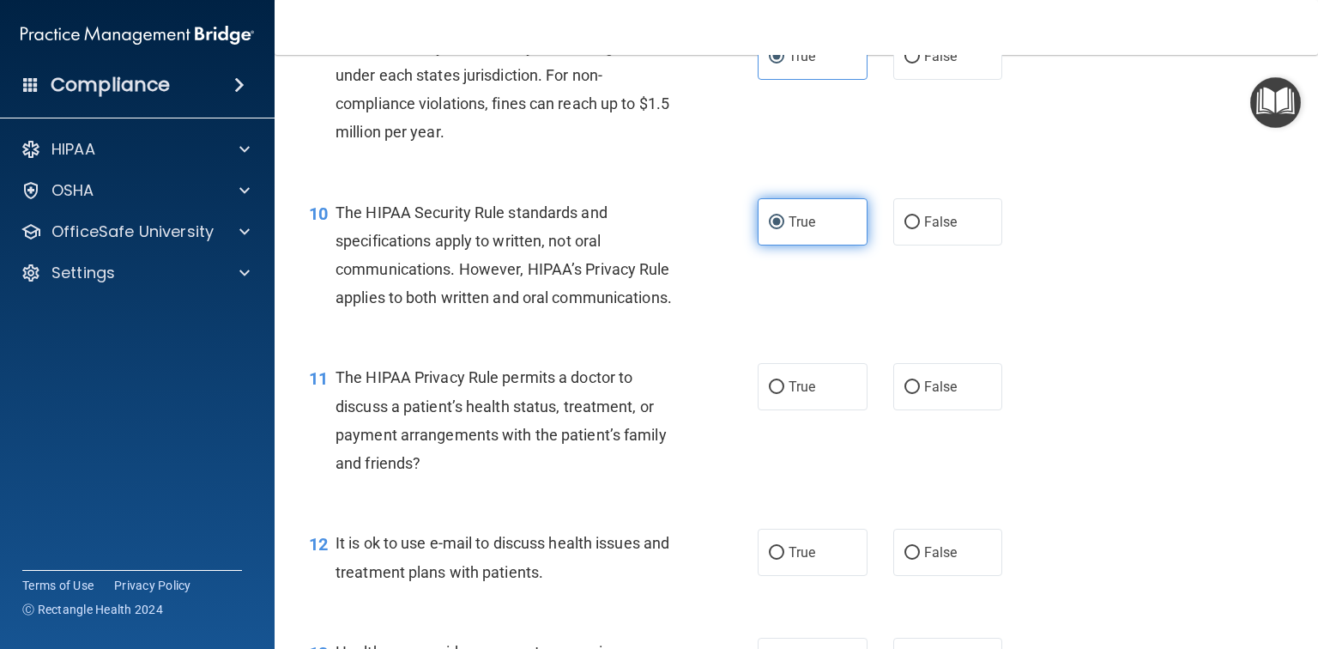
scroll to position [1373, 0]
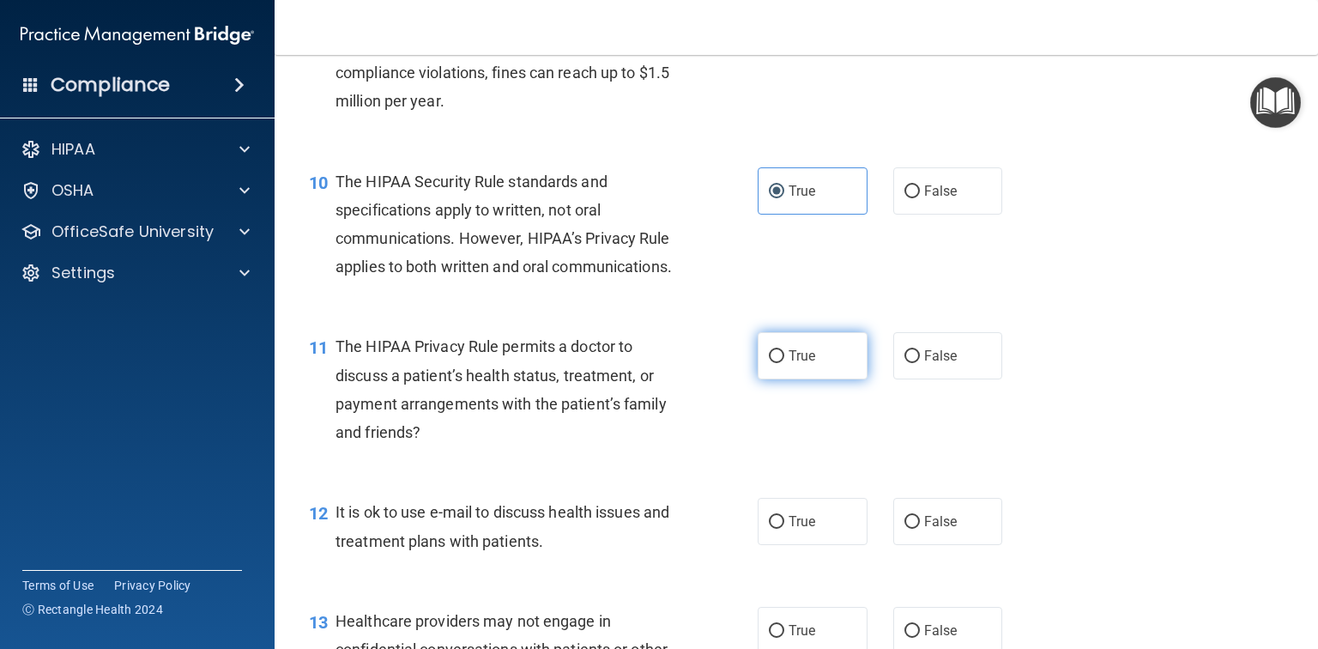
click at [831, 379] on label "True" at bounding box center [813, 355] width 110 height 47
click at [784, 363] on input "True" at bounding box center [776, 356] width 15 height 13
radio input "true"
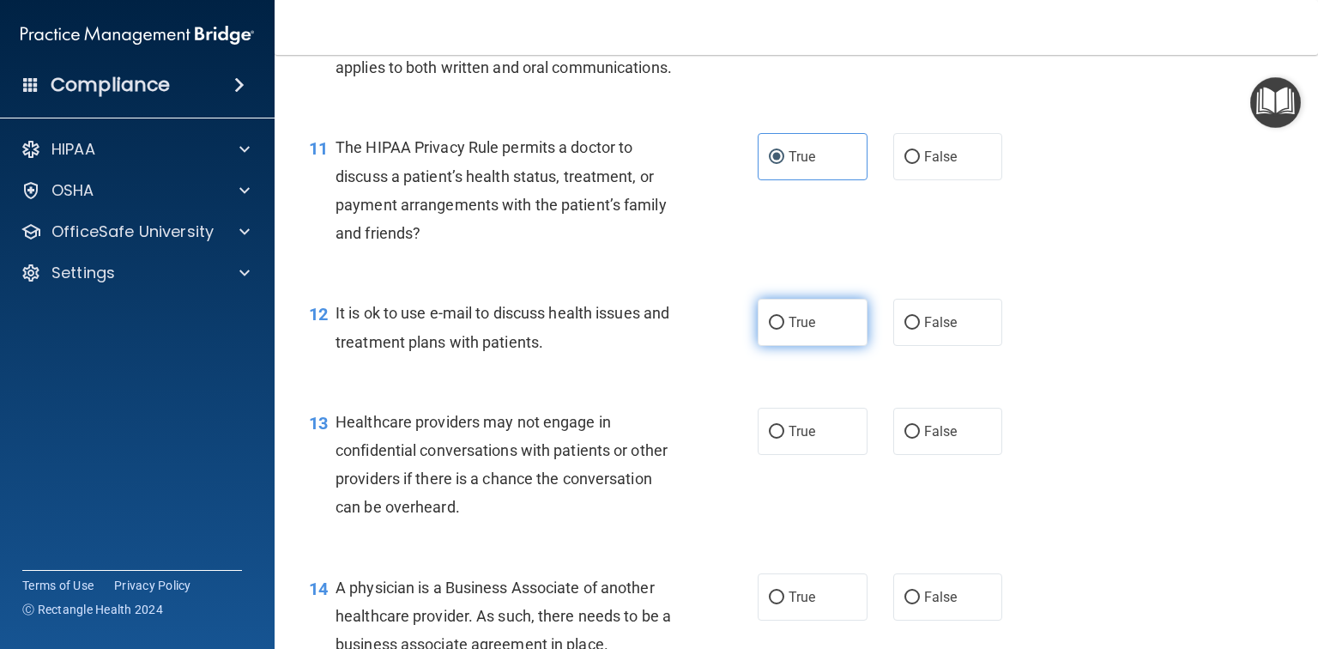
scroll to position [1579, 0]
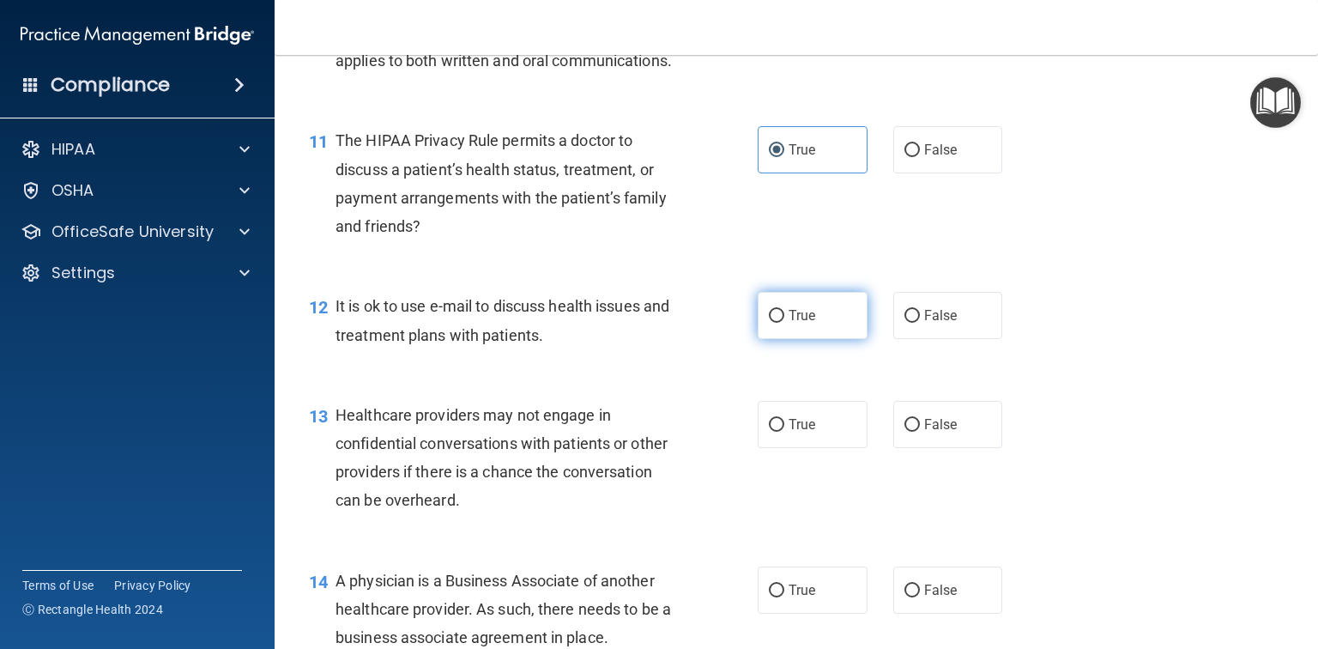
click at [807, 324] on span "True" at bounding box center [802, 315] width 27 height 16
click at [784, 323] on input "True" at bounding box center [776, 316] width 15 height 13
radio input "true"
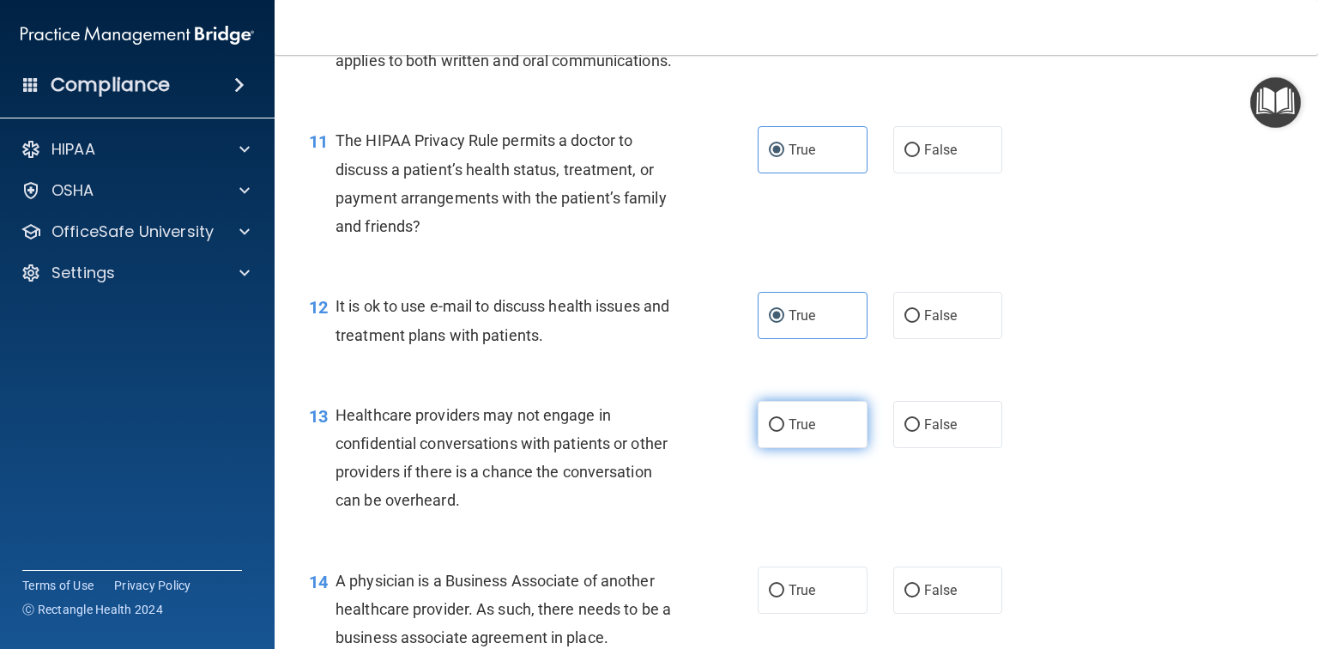
click at [773, 432] on input "True" at bounding box center [776, 425] width 15 height 13
radio input "true"
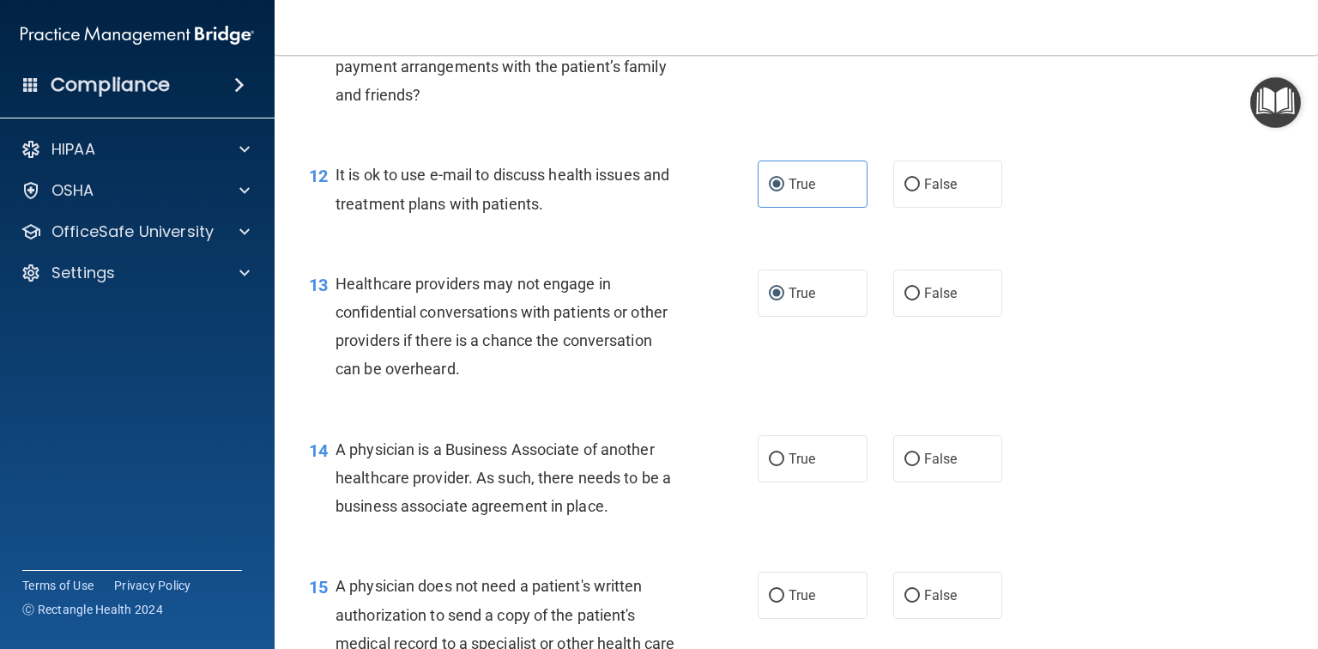
scroll to position [1785, 0]
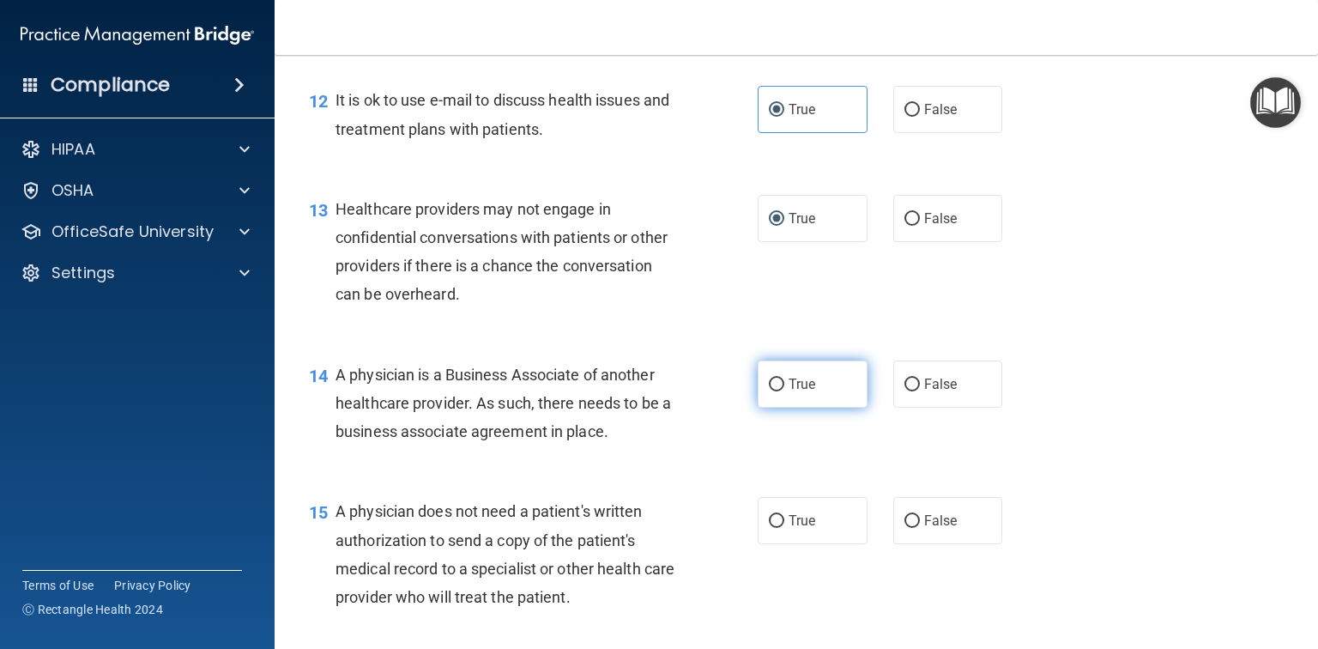
click at [827, 408] on label "True" at bounding box center [813, 383] width 110 height 47
click at [784, 391] on input "True" at bounding box center [776, 384] width 15 height 13
radio input "true"
click at [810, 544] on label "True" at bounding box center [813, 520] width 110 height 47
click at [784, 528] on input "True" at bounding box center [776, 521] width 15 height 13
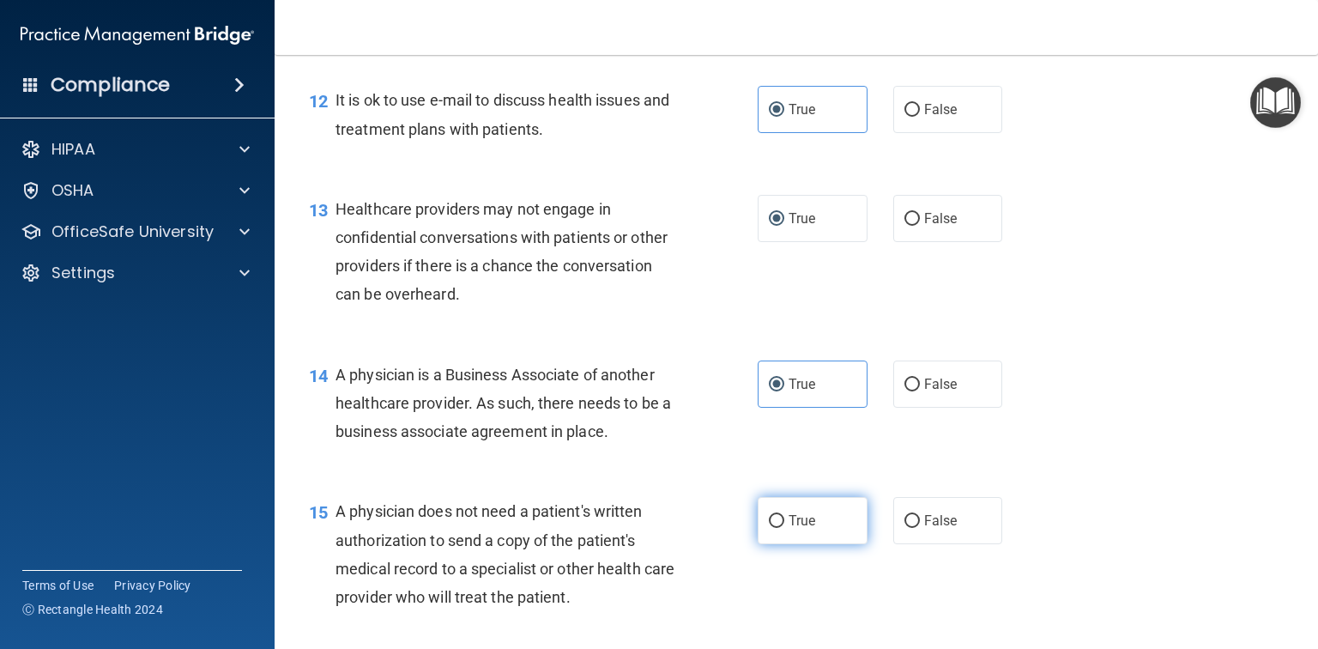
radio input "true"
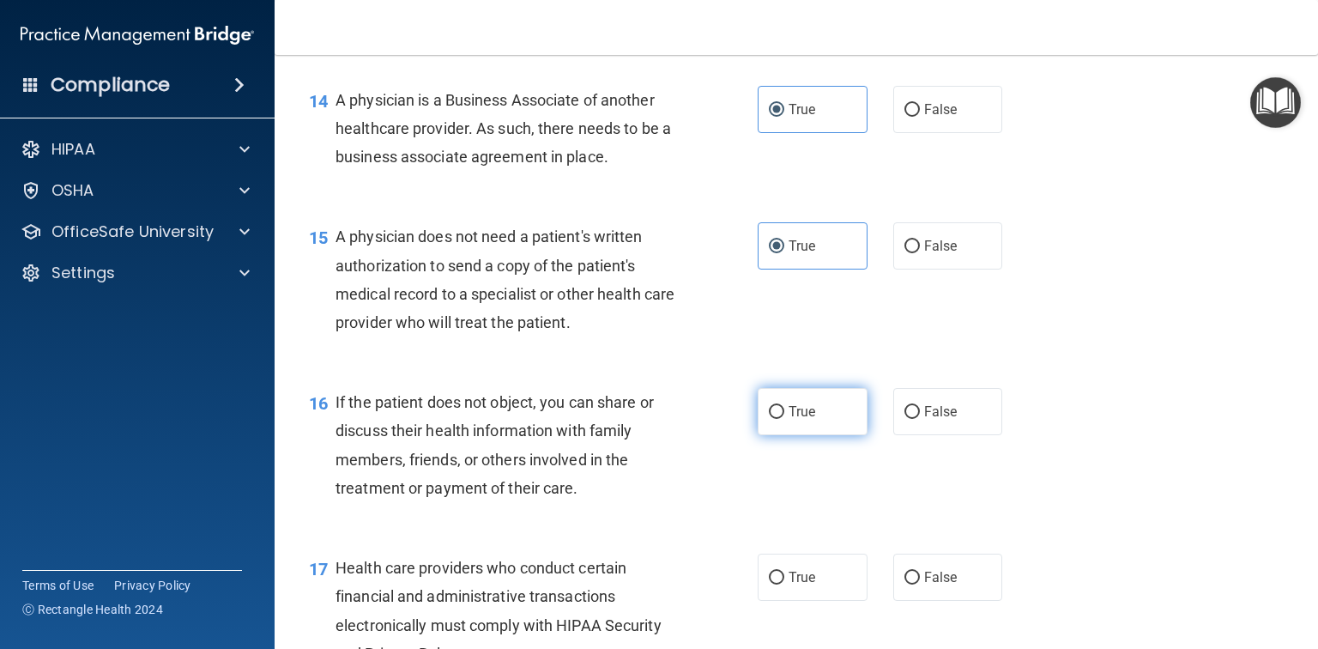
click at [830, 435] on label "True" at bounding box center [813, 411] width 110 height 47
click at [784, 419] on input "True" at bounding box center [776, 412] width 15 height 13
radio input "true"
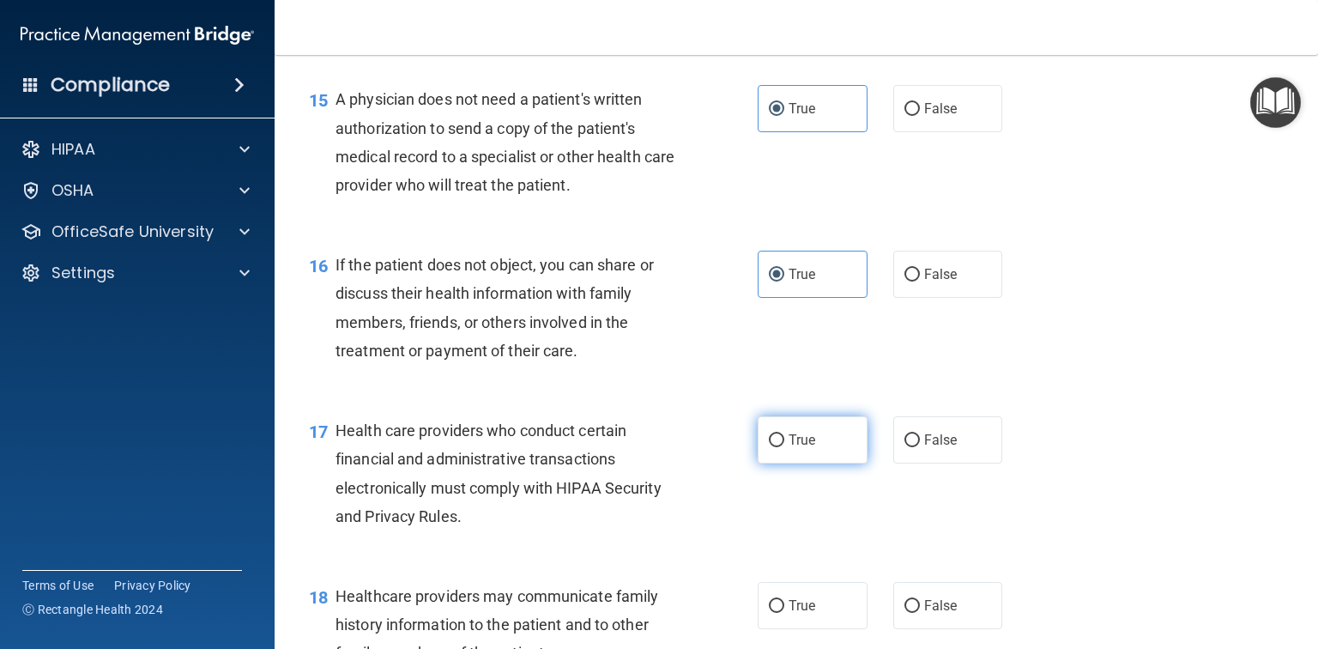
click at [825, 463] on label "True" at bounding box center [813, 439] width 110 height 47
click at [784, 447] on input "True" at bounding box center [776, 440] width 15 height 13
radio input "true"
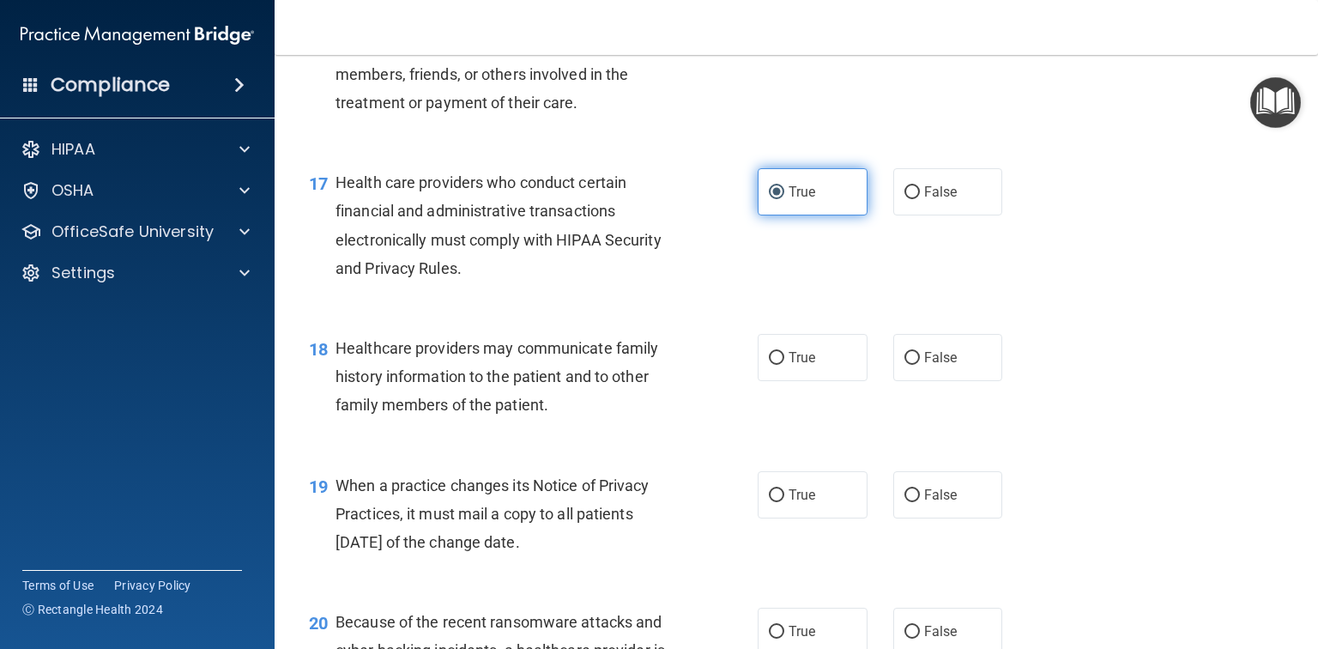
scroll to position [2540, 0]
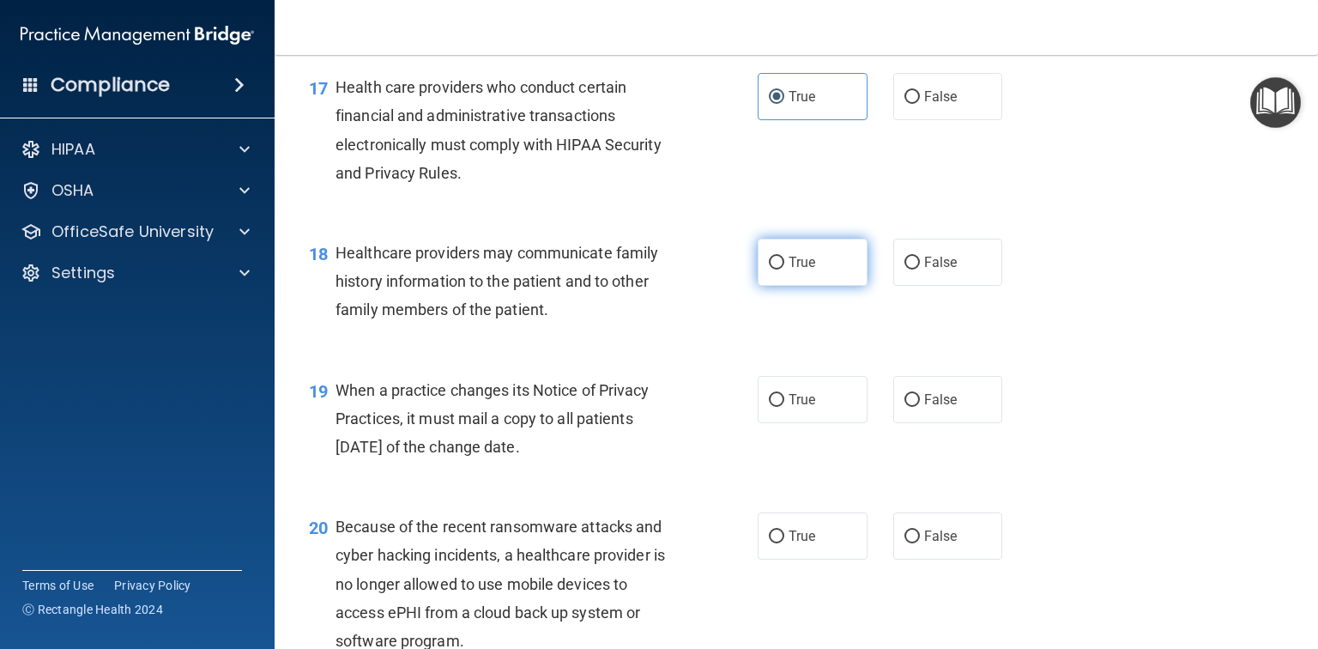
click at [821, 286] on label "True" at bounding box center [813, 262] width 110 height 47
click at [784, 269] on input "True" at bounding box center [776, 263] width 15 height 13
radio input "true"
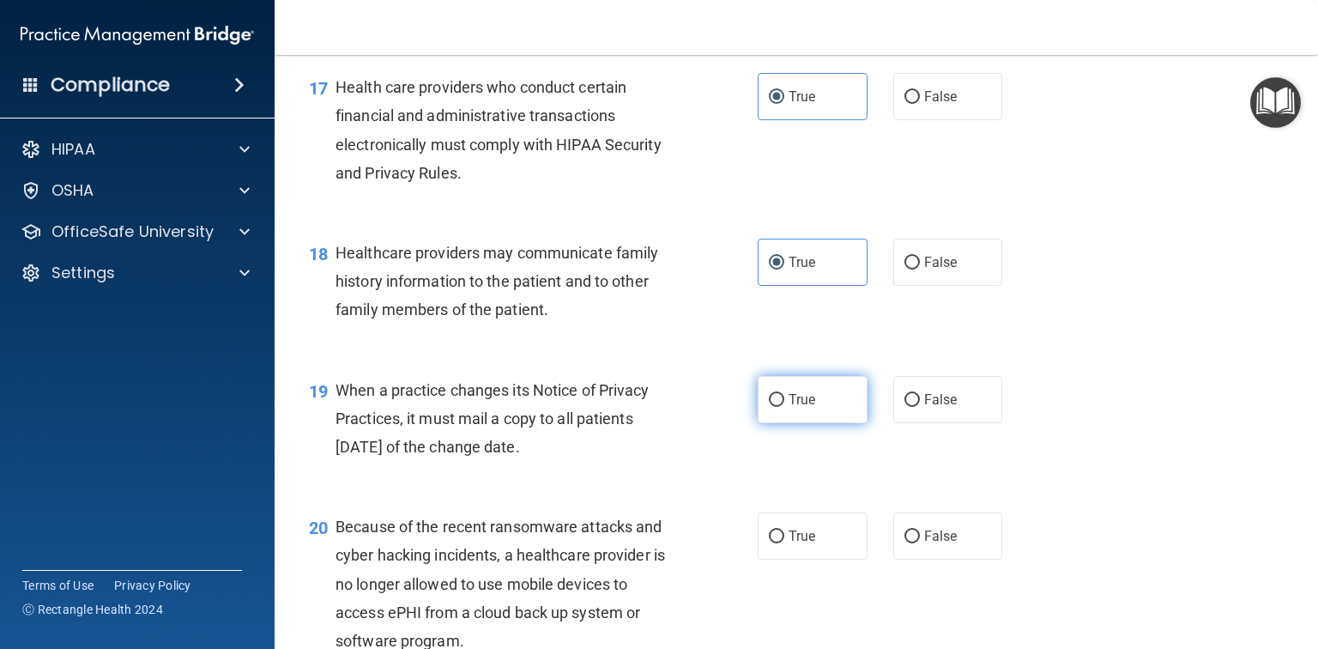
click at [800, 408] on span "True" at bounding box center [802, 399] width 27 height 16
click at [784, 407] on input "True" at bounding box center [776, 400] width 15 height 13
radio input "true"
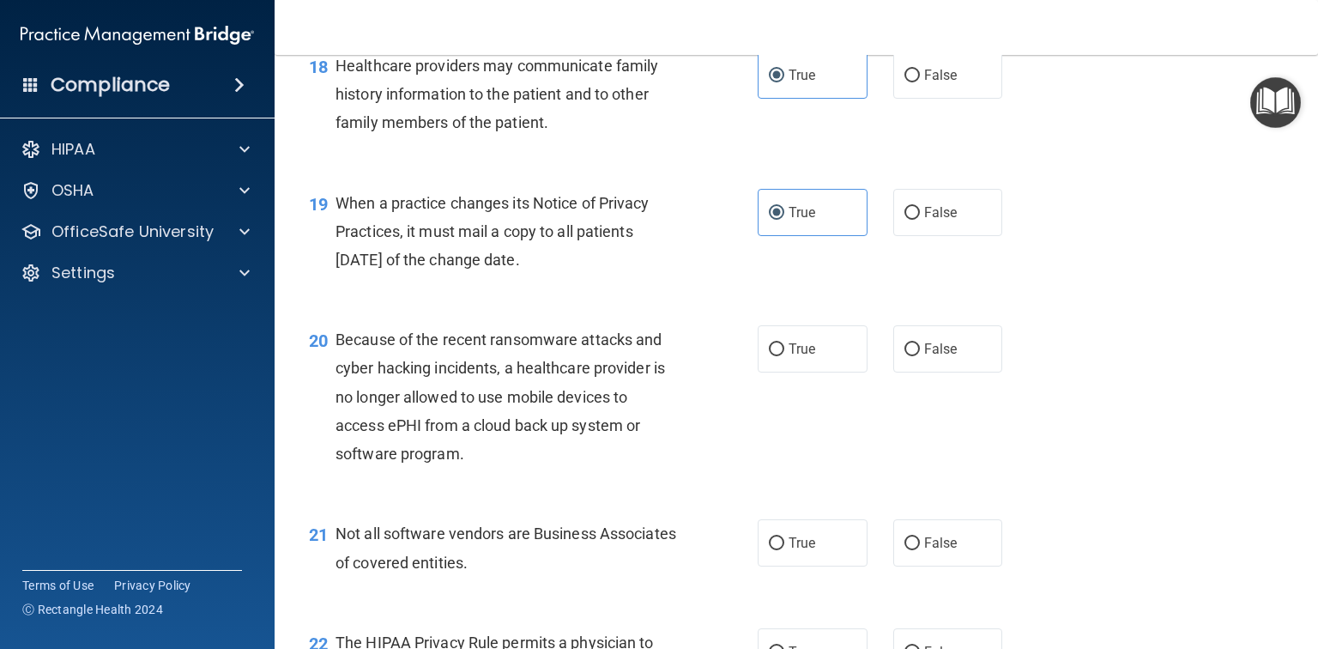
scroll to position [2746, 0]
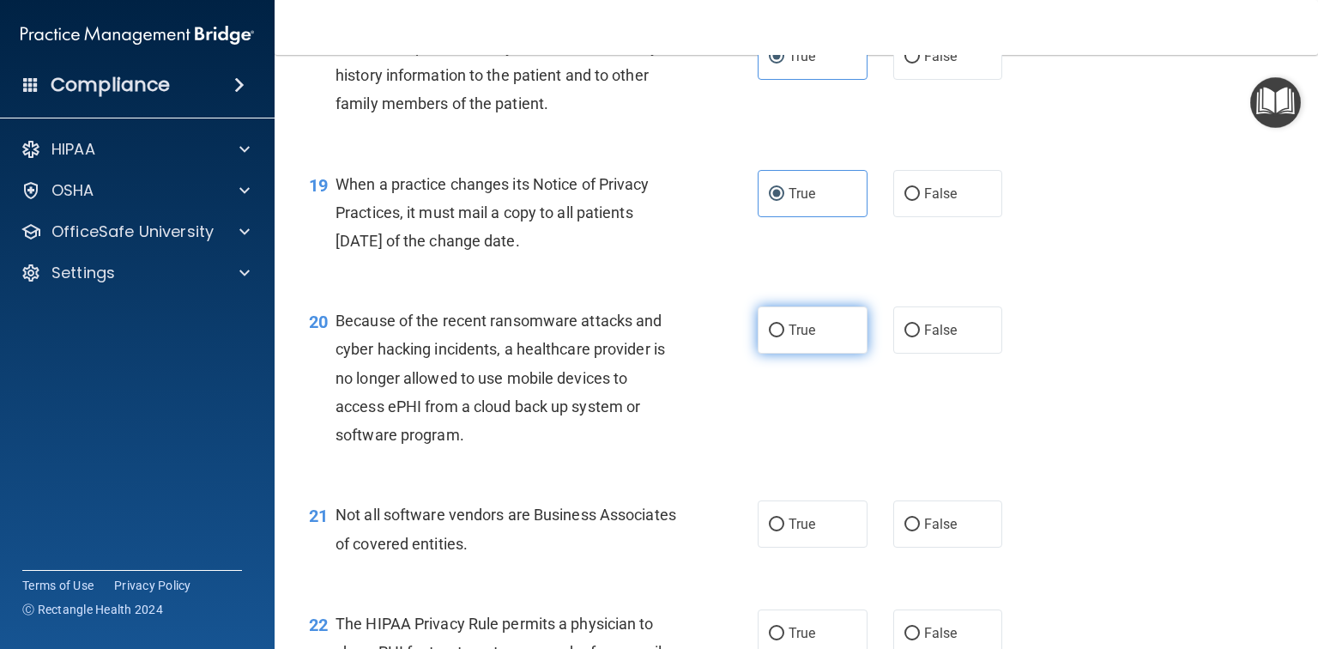
click at [811, 354] on label "True" at bounding box center [813, 329] width 110 height 47
click at [784, 337] on input "True" at bounding box center [776, 330] width 15 height 13
radio input "true"
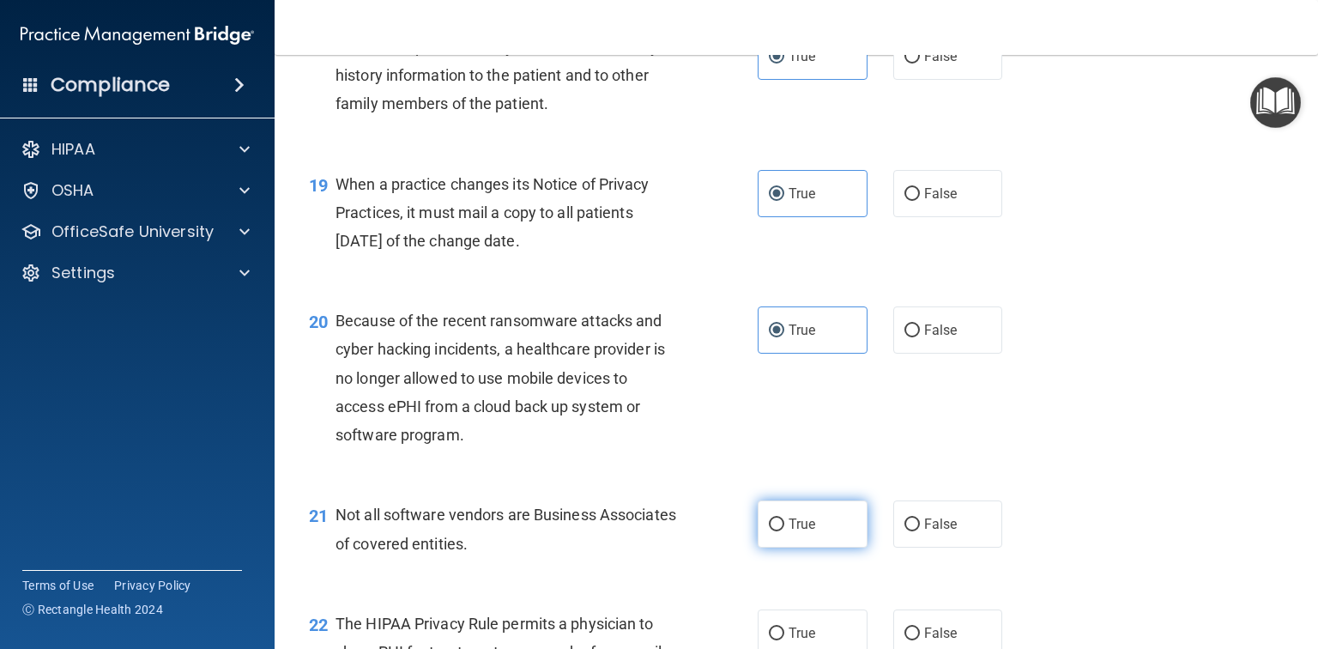
click at [813, 547] on label "True" at bounding box center [813, 523] width 110 height 47
click at [784, 531] on input "True" at bounding box center [776, 524] width 15 height 13
radio input "true"
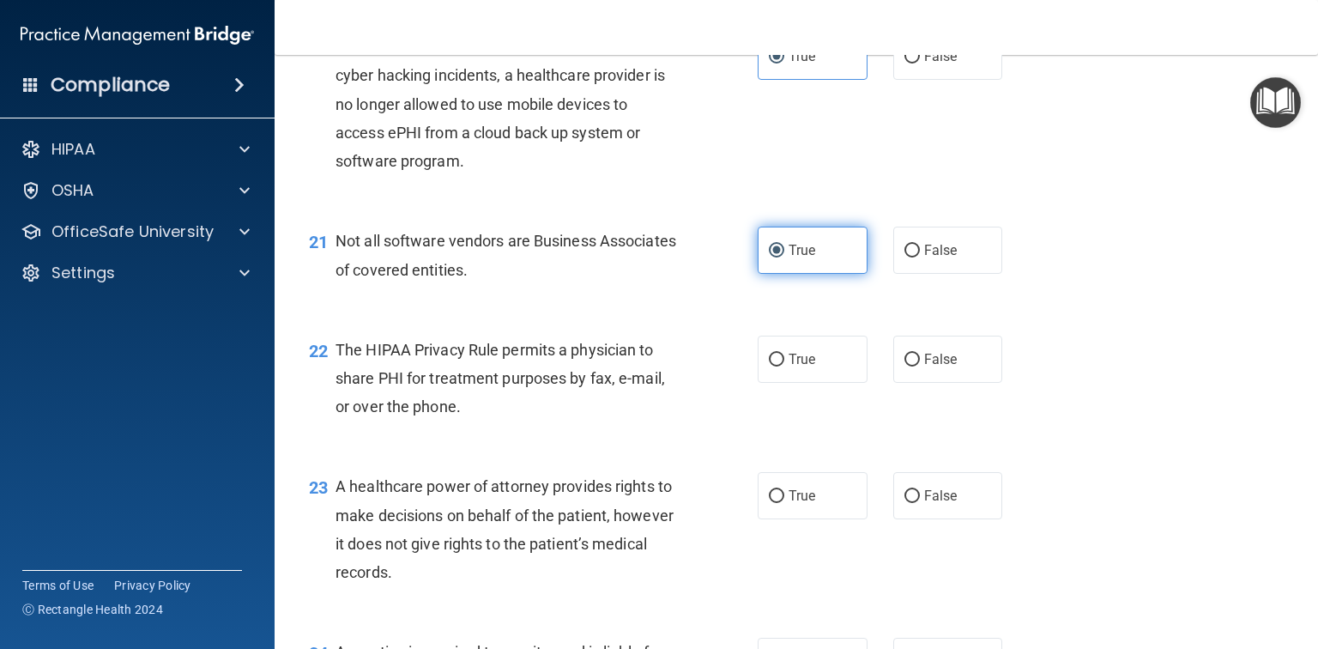
scroll to position [3021, 0]
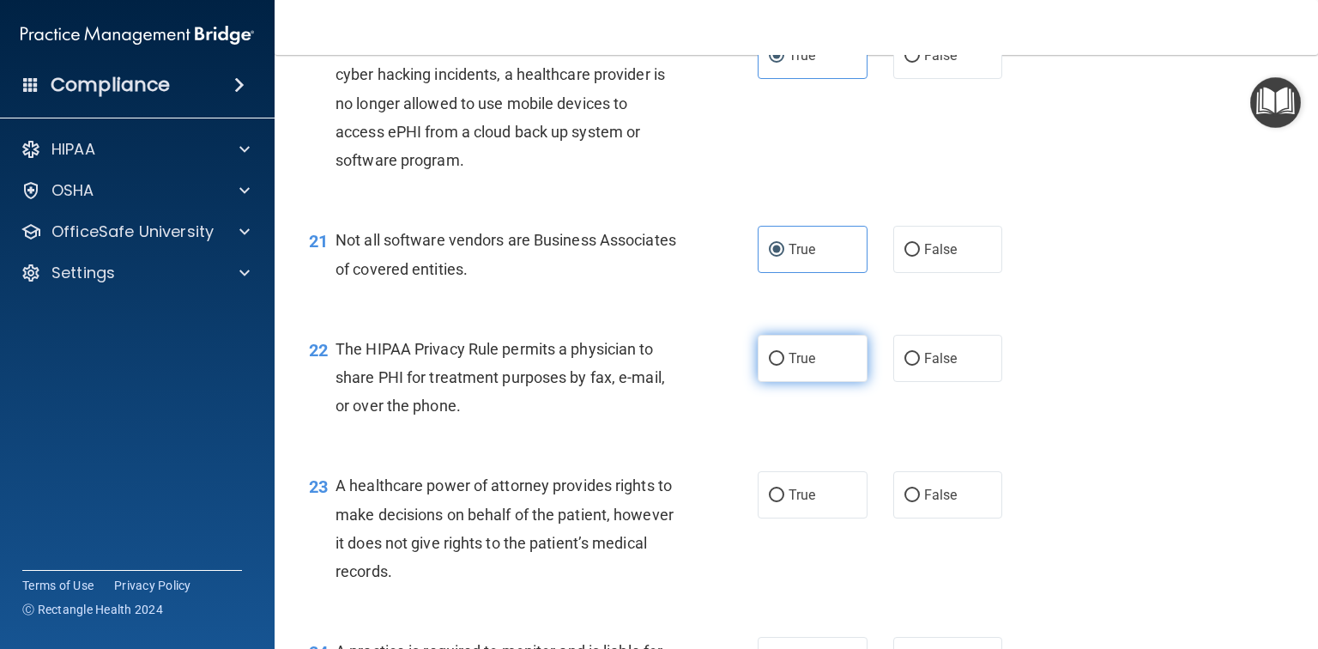
click at [824, 382] on label "True" at bounding box center [813, 358] width 110 height 47
click at [784, 366] on input "True" at bounding box center [776, 359] width 15 height 13
radio input "true"
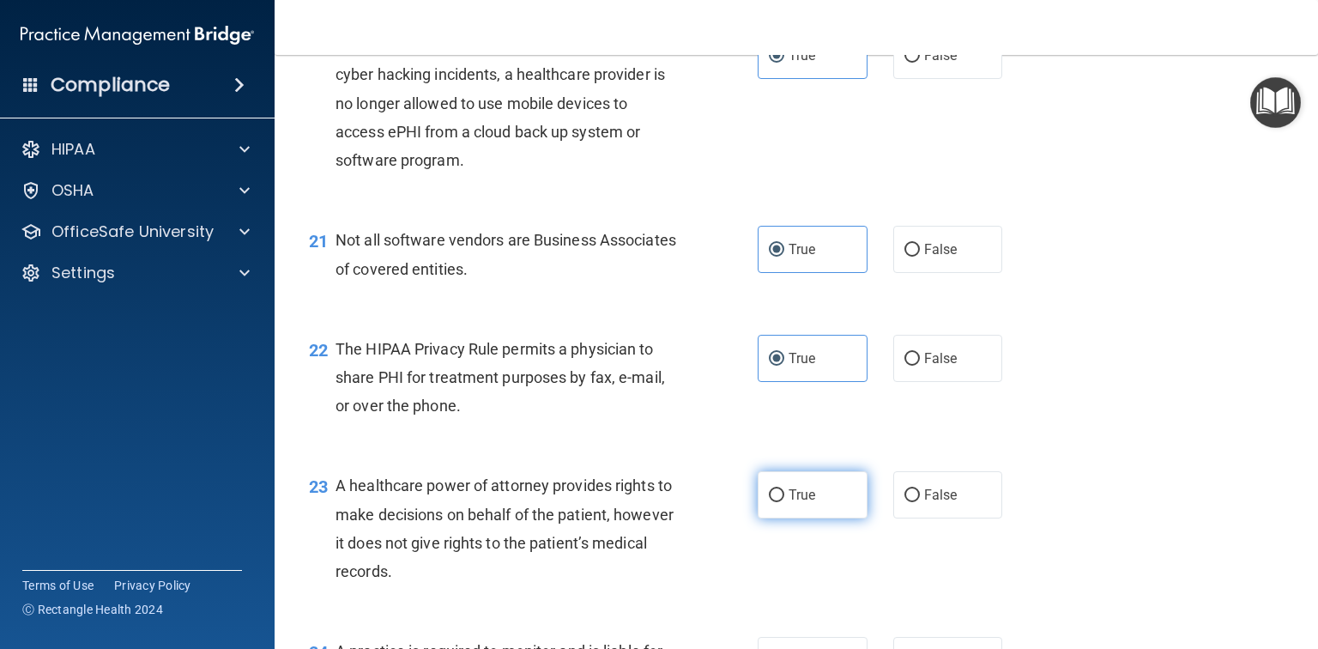
click at [817, 518] on label "True" at bounding box center [813, 494] width 110 height 47
click at [784, 502] on input "True" at bounding box center [776, 495] width 15 height 13
radio input "true"
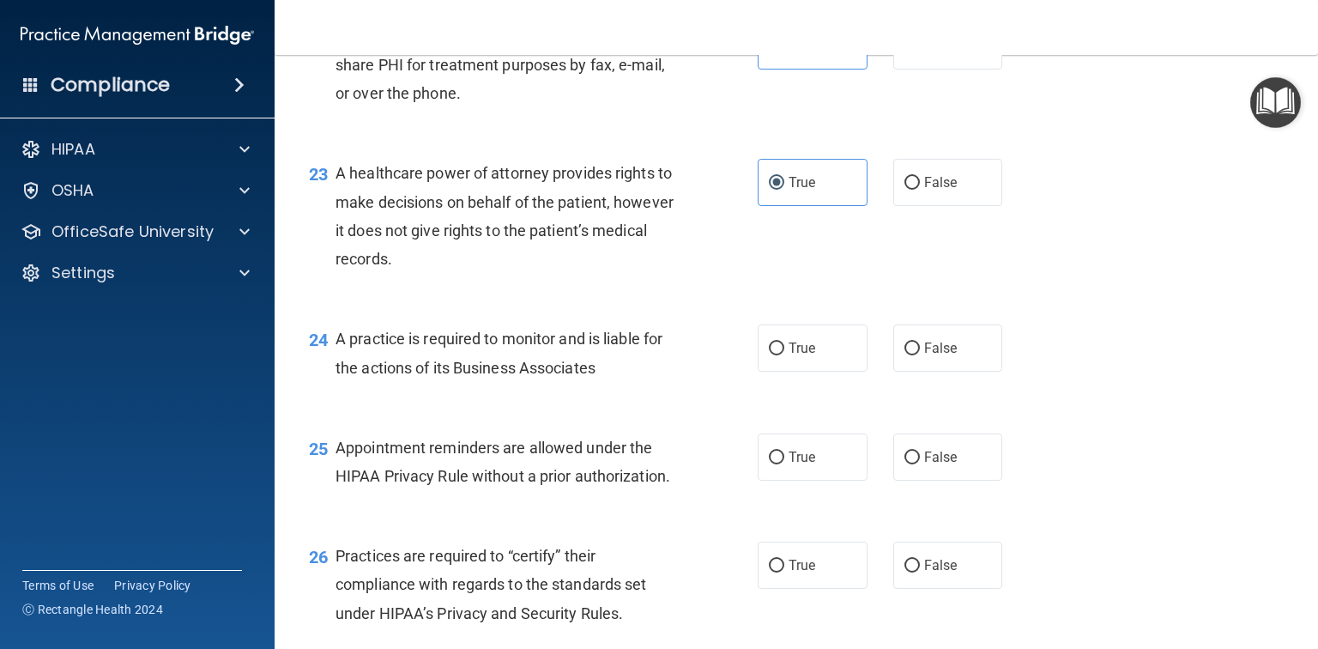
scroll to position [3364, 0]
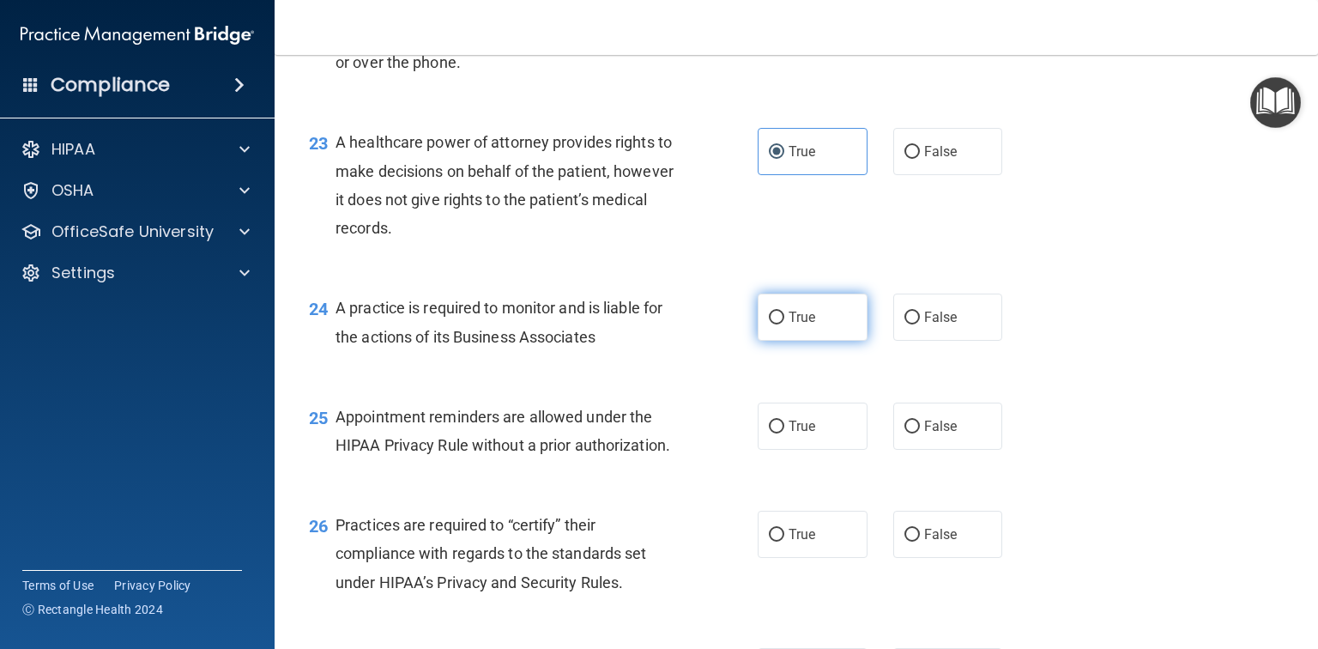
click at [833, 341] on label "True" at bounding box center [813, 316] width 110 height 47
click at [784, 324] on input "True" at bounding box center [776, 317] width 15 height 13
radio input "true"
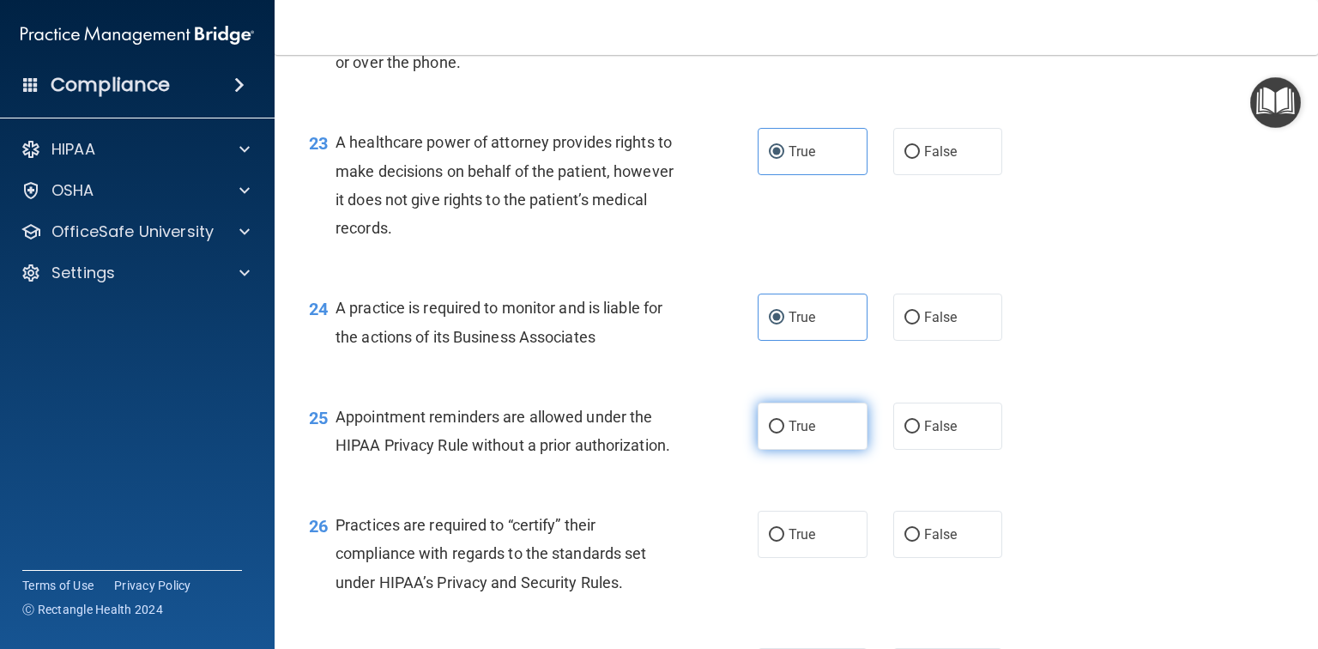
click at [804, 450] on label "True" at bounding box center [813, 425] width 110 height 47
click at [784, 433] on input "True" at bounding box center [776, 426] width 15 height 13
radio input "true"
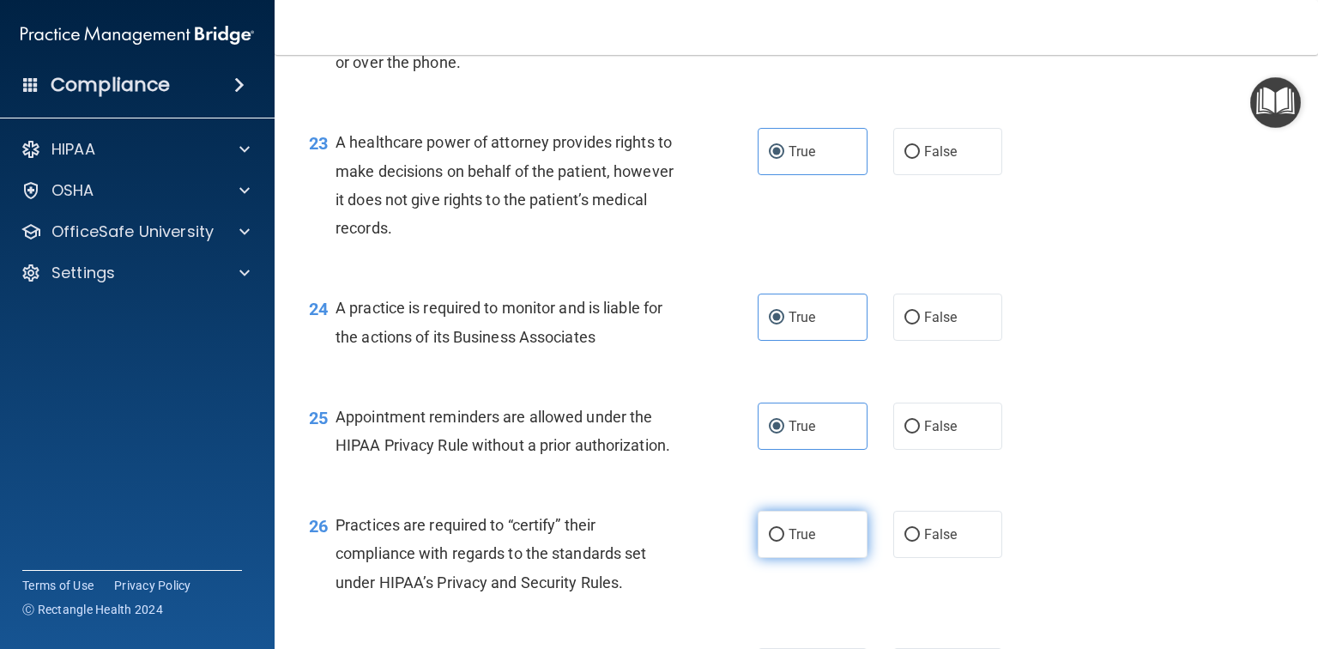
click at [822, 558] on label "True" at bounding box center [813, 534] width 110 height 47
click at [784, 541] on input "True" at bounding box center [776, 535] width 15 height 13
radio input "true"
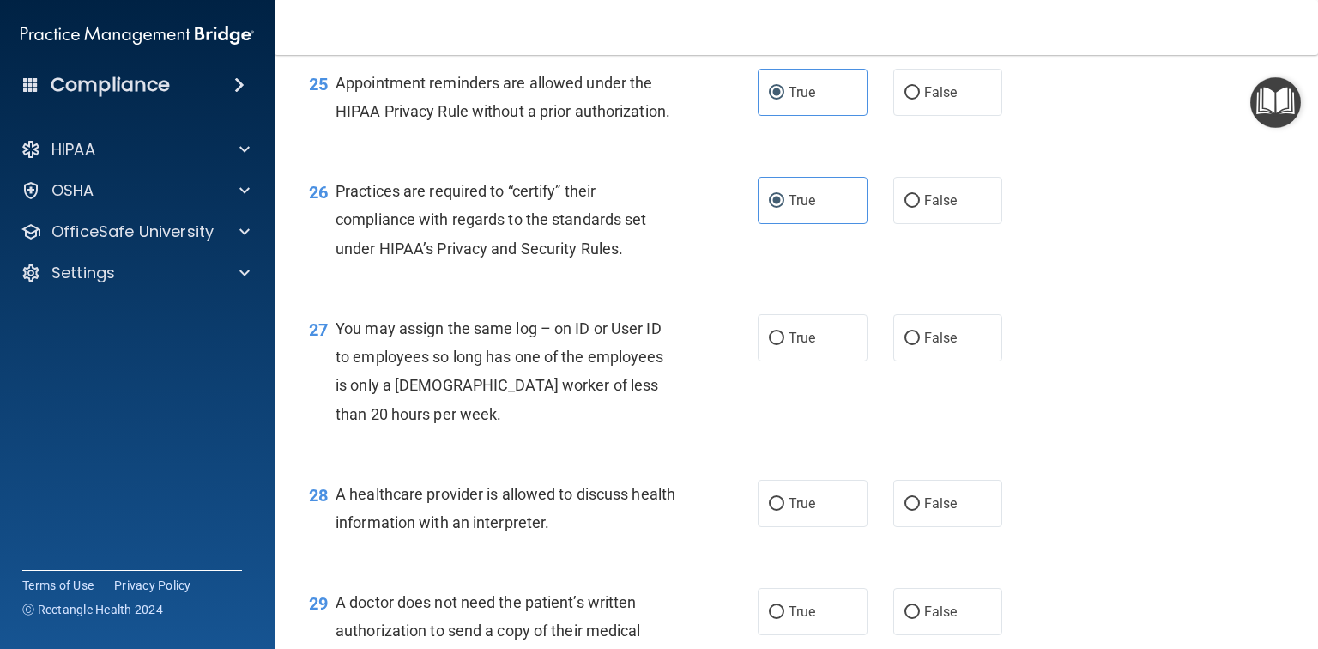
scroll to position [3707, 0]
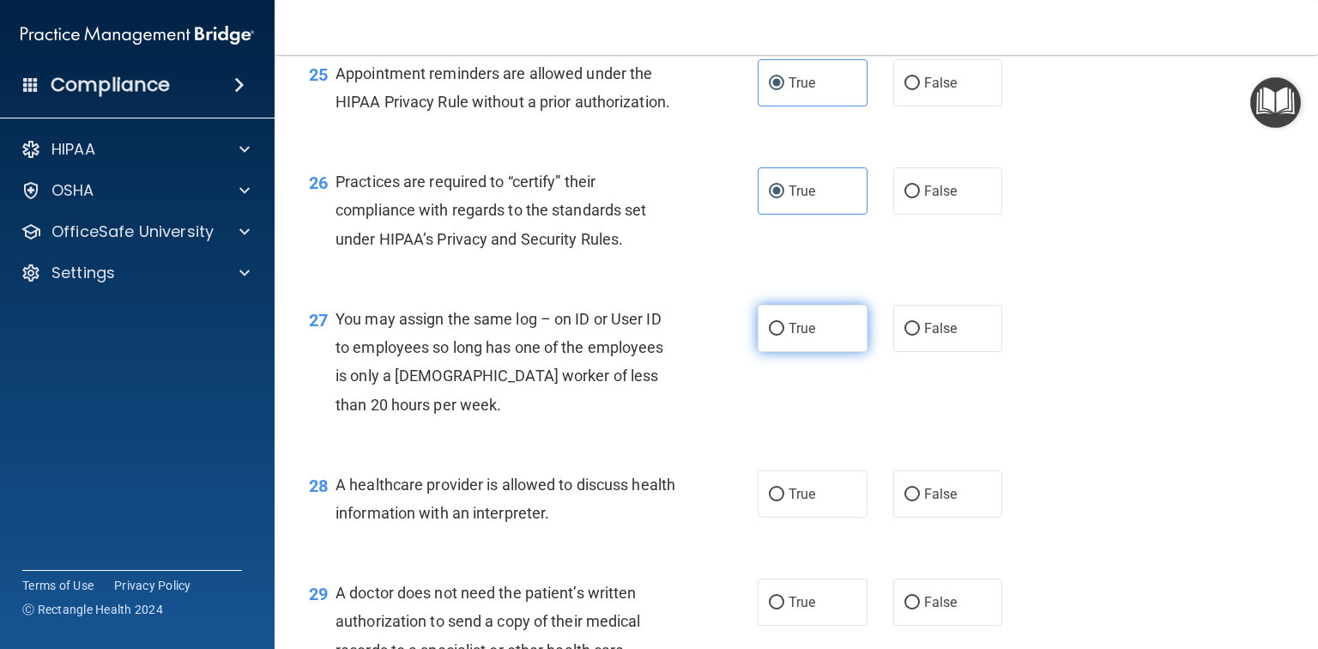
click at [821, 352] on label "True" at bounding box center [813, 328] width 110 height 47
click at [784, 336] on input "True" at bounding box center [776, 329] width 15 height 13
radio input "true"
click at [771, 517] on label "True" at bounding box center [813, 493] width 110 height 47
click at [771, 501] on input "True" at bounding box center [776, 494] width 15 height 13
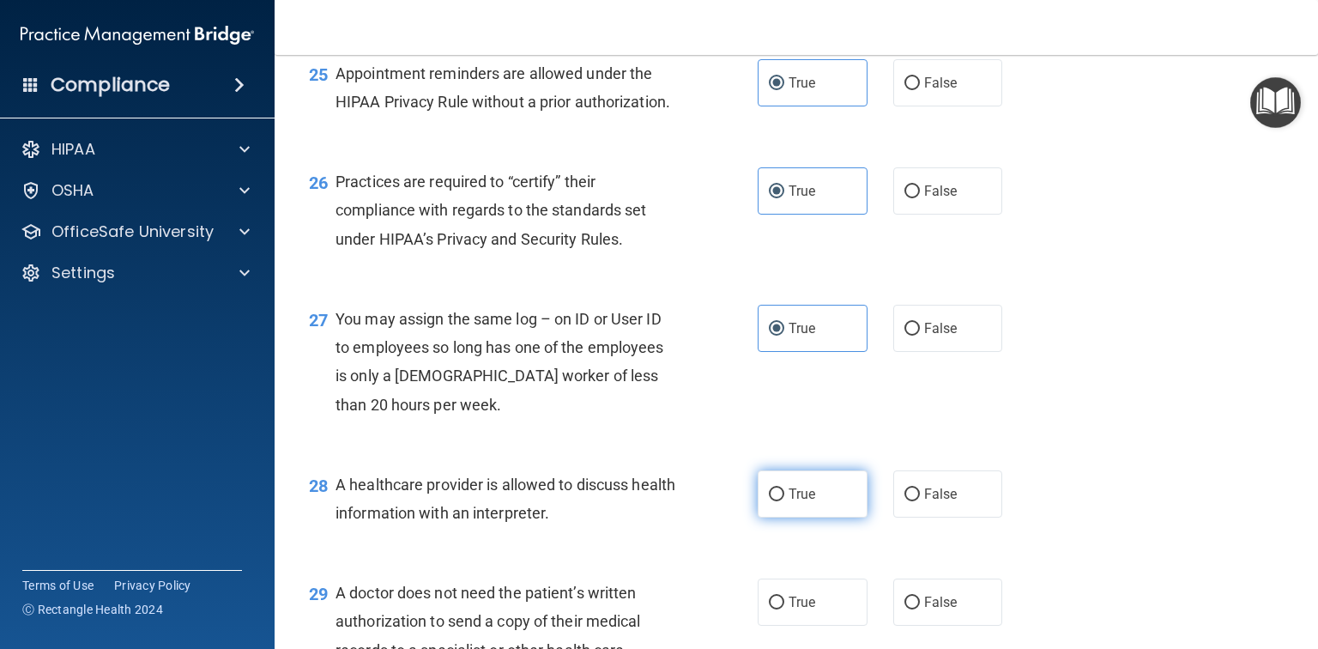
radio input "true"
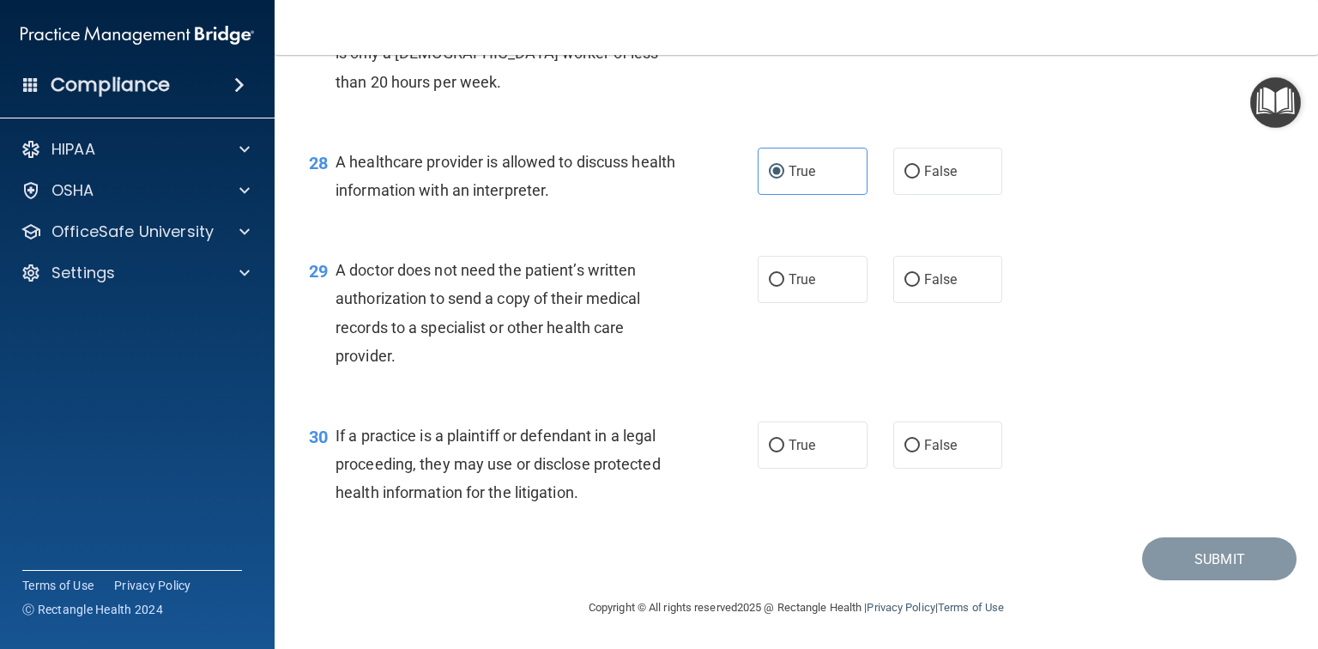
scroll to position [4087, 0]
click at [793, 292] on label "True" at bounding box center [813, 279] width 110 height 47
click at [784, 287] on input "True" at bounding box center [776, 280] width 15 height 13
radio input "true"
click at [812, 453] on label "True" at bounding box center [813, 444] width 110 height 47
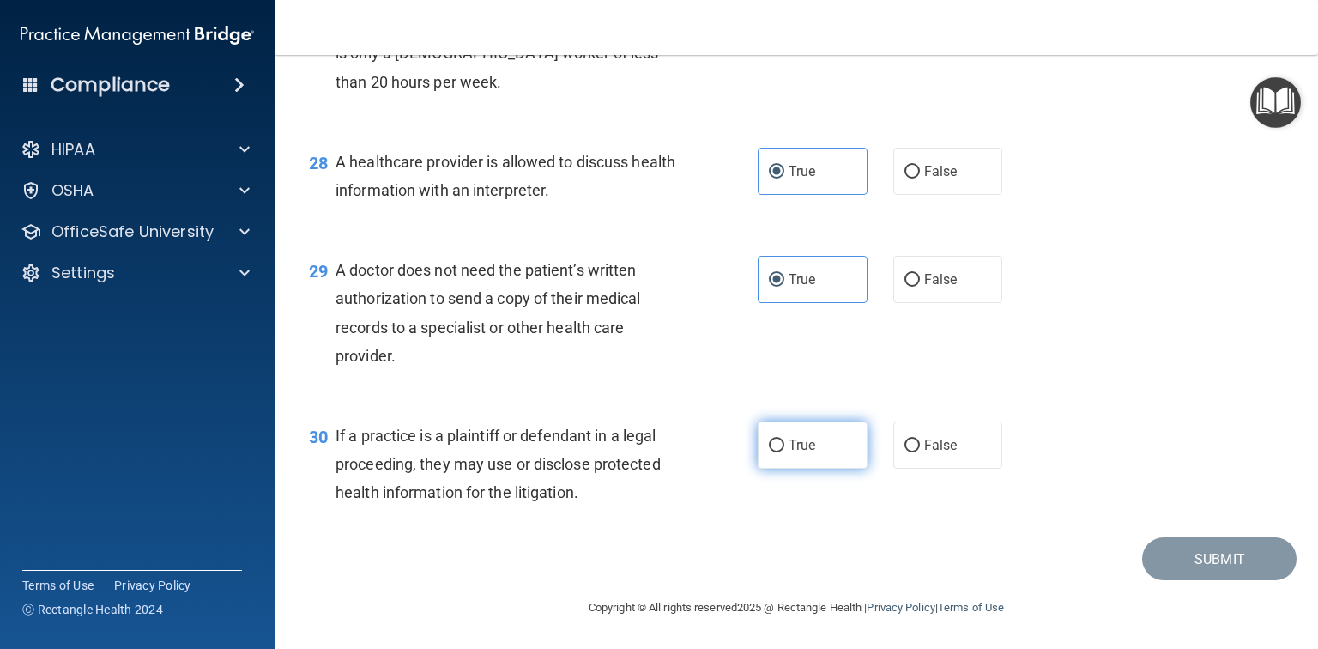
click at [784, 452] on input "True" at bounding box center [776, 445] width 15 height 13
radio input "true"
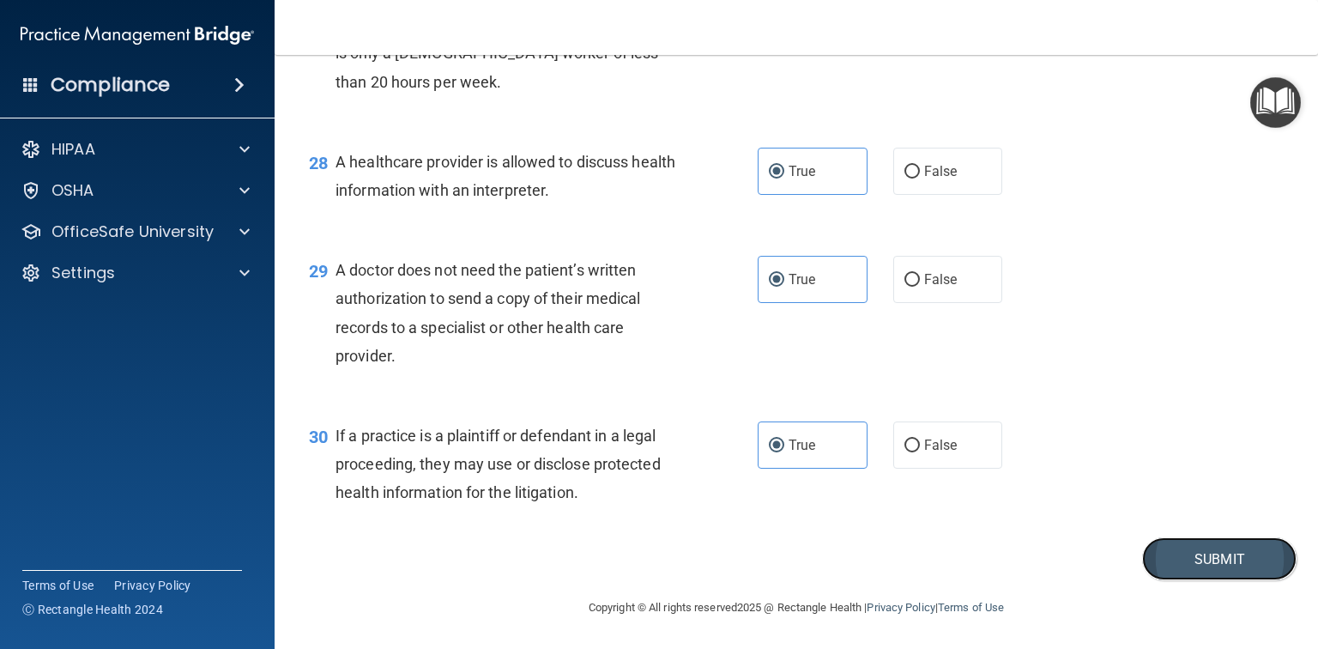
click at [1198, 558] on button "Submit" at bounding box center [1219, 559] width 154 height 44
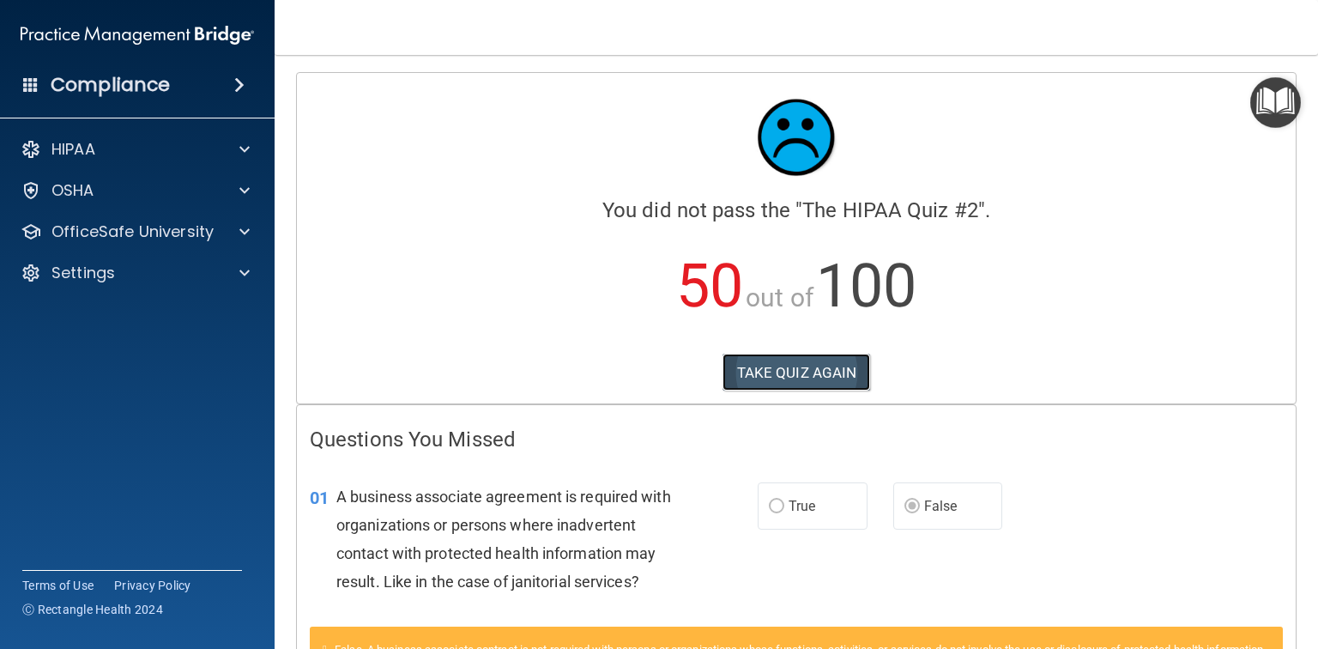
click at [811, 375] on button "TAKE QUIZ AGAIN" at bounding box center [797, 373] width 148 height 38
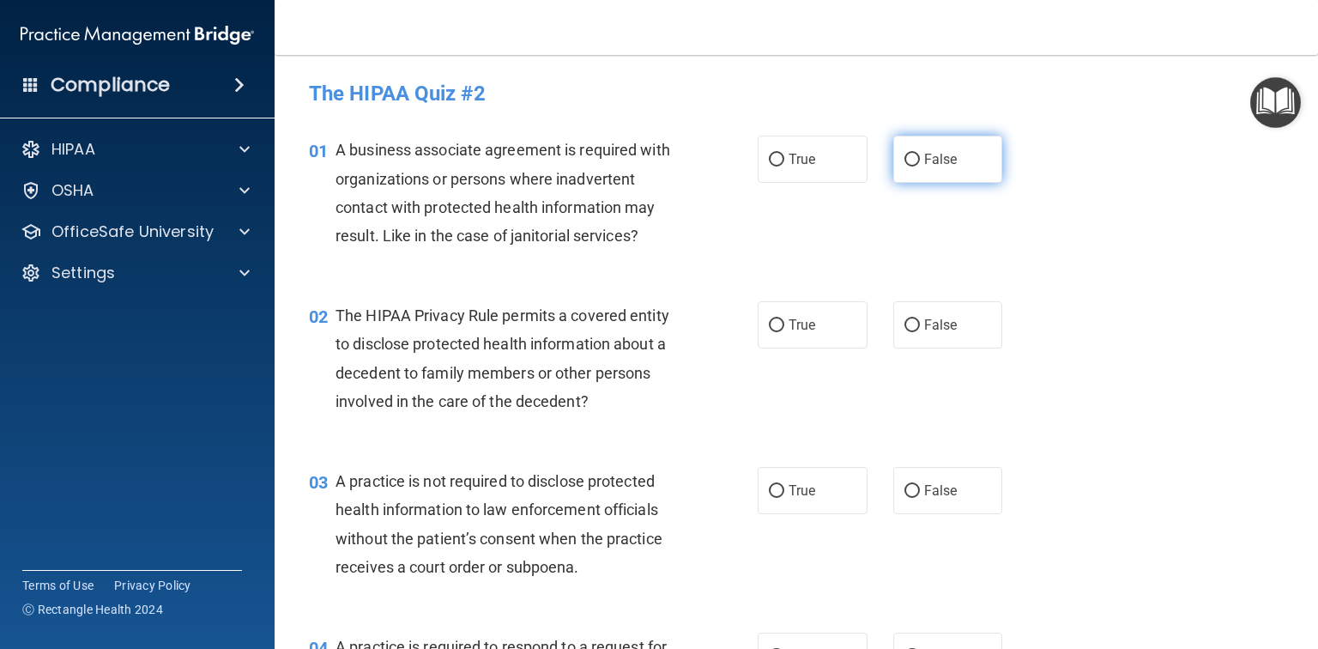
click at [931, 157] on span "False" at bounding box center [940, 159] width 33 height 16
click at [920, 157] on input "False" at bounding box center [911, 160] width 15 height 13
radio input "true"
click at [786, 338] on label "True" at bounding box center [813, 324] width 110 height 47
click at [784, 332] on input "True" at bounding box center [776, 325] width 15 height 13
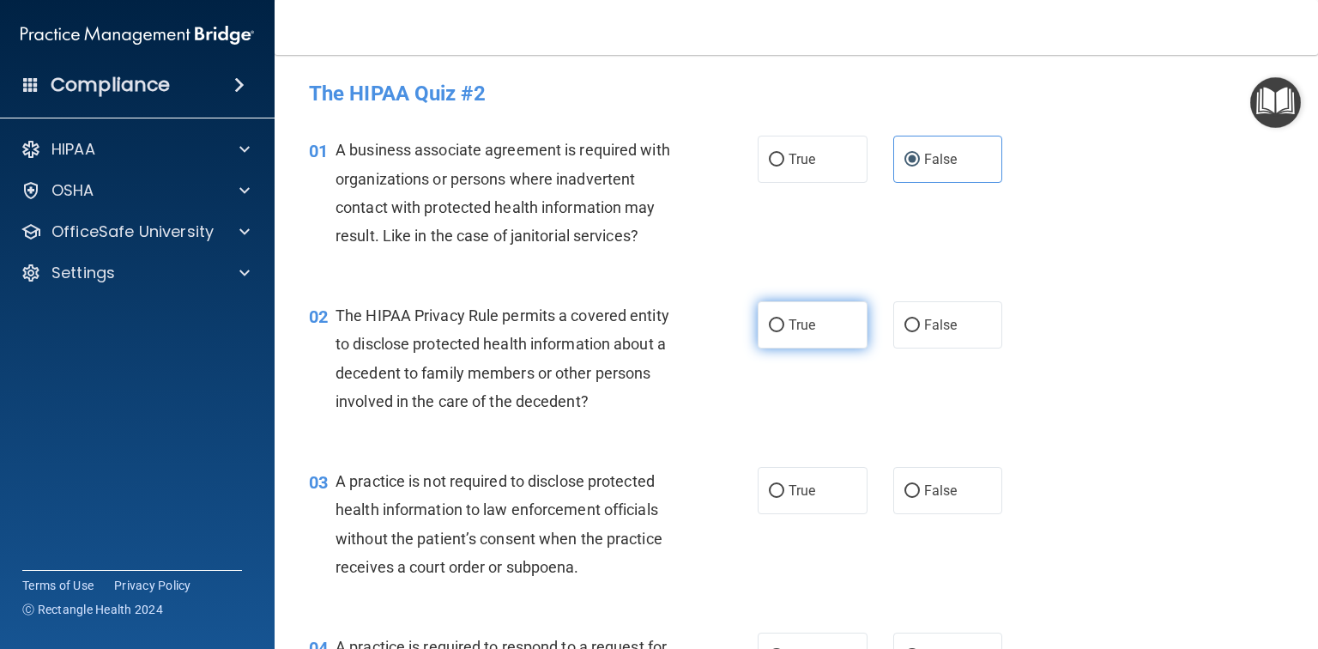
radio input "true"
click at [922, 477] on label "False" at bounding box center [948, 490] width 110 height 47
click at [920, 485] on input "False" at bounding box center [911, 491] width 15 height 13
radio input "true"
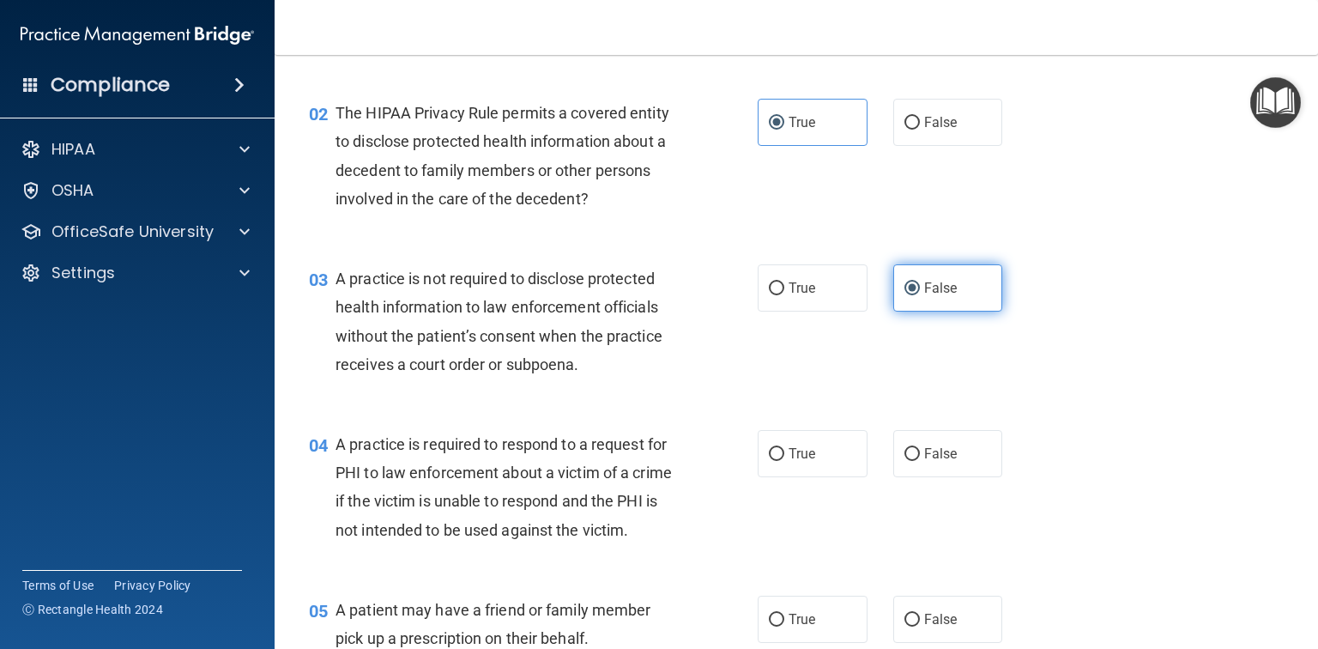
scroll to position [206, 0]
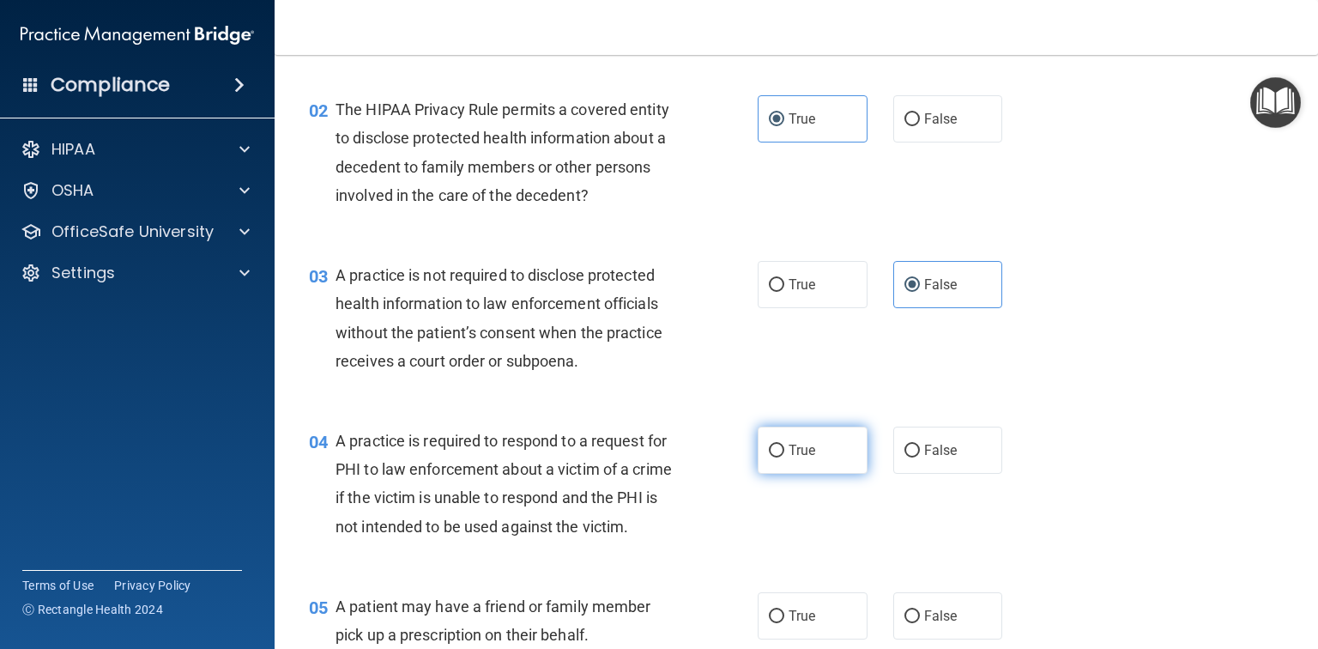
click at [805, 457] on span "True" at bounding box center [802, 450] width 27 height 16
click at [784, 457] on input "True" at bounding box center [776, 450] width 15 height 13
radio input "true"
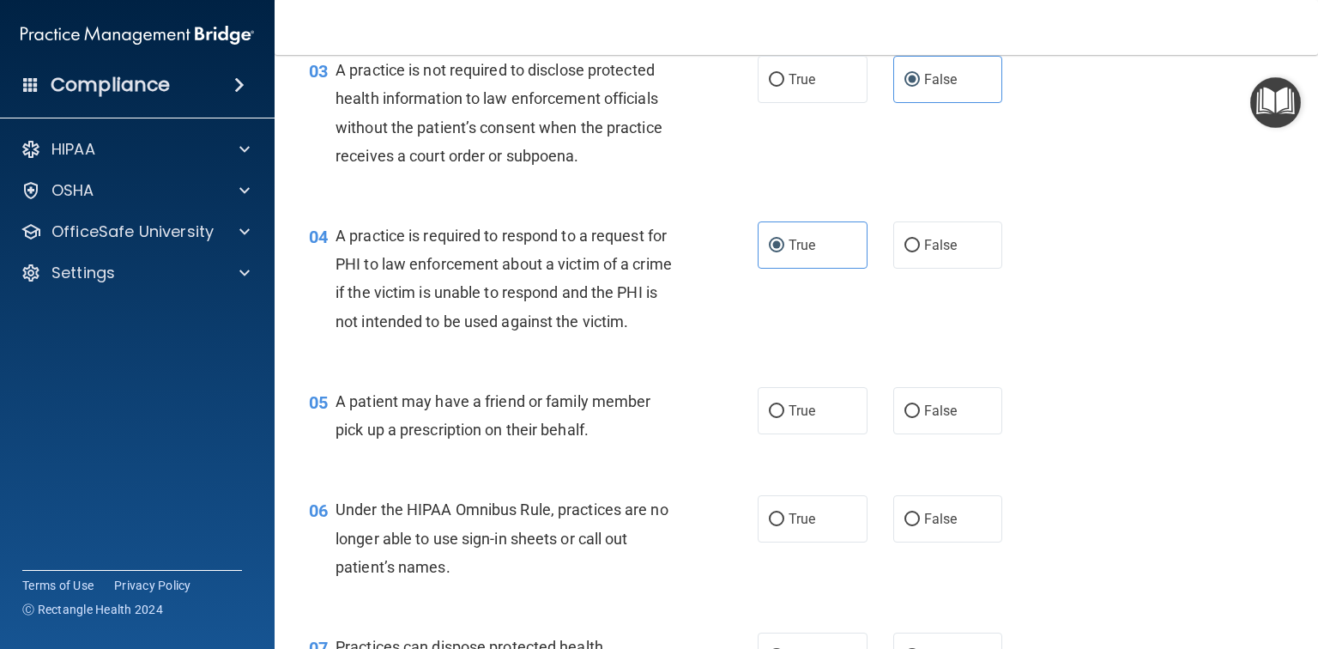
scroll to position [412, 0]
click at [805, 418] on span "True" at bounding box center [802, 410] width 27 height 16
click at [784, 417] on input "True" at bounding box center [776, 410] width 15 height 13
radio input "true"
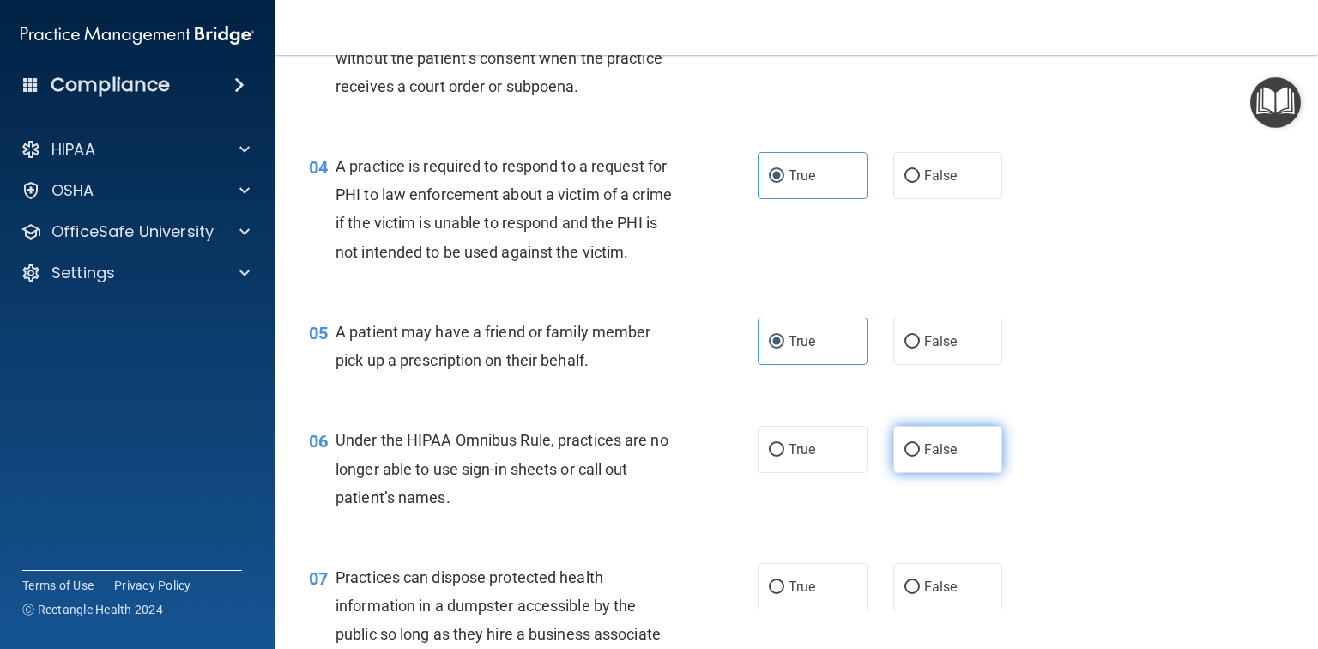
click at [956, 468] on label "False" at bounding box center [948, 449] width 110 height 47
click at [920, 457] on input "False" at bounding box center [911, 450] width 15 height 13
radio input "true"
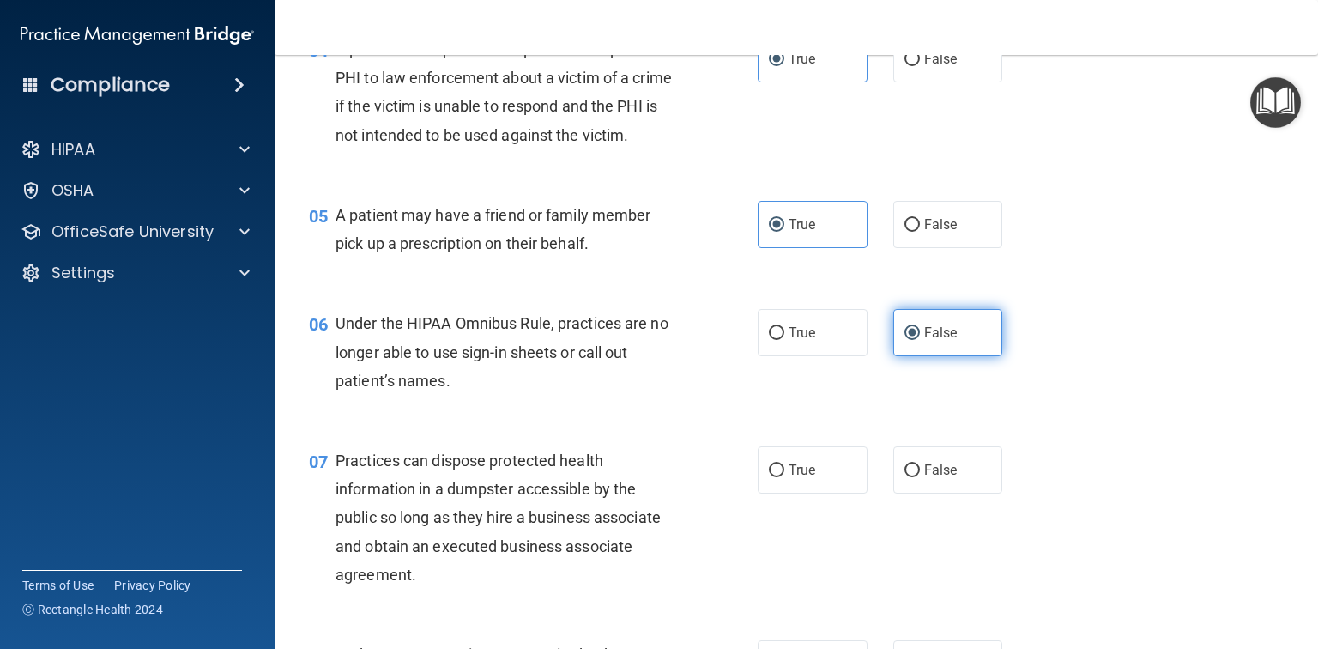
scroll to position [618, 0]
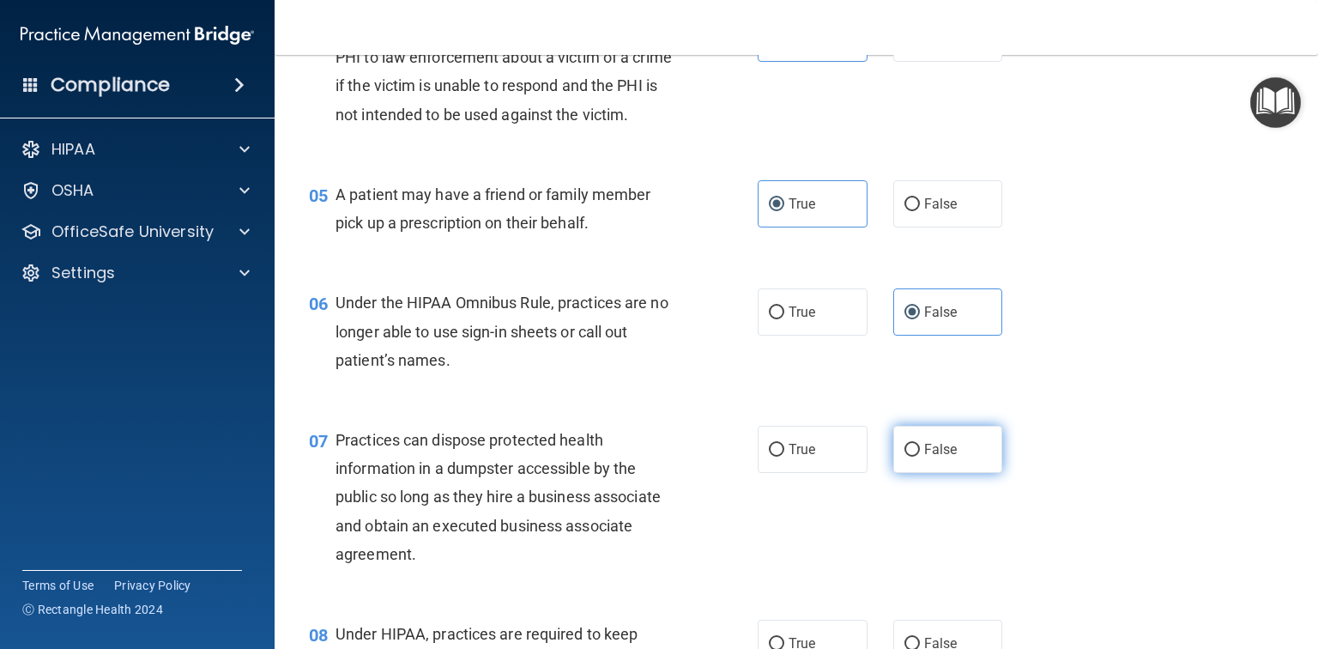
click at [951, 473] on label "False" at bounding box center [948, 449] width 110 height 47
click at [920, 457] on input "False" at bounding box center [911, 450] width 15 height 13
radio input "true"
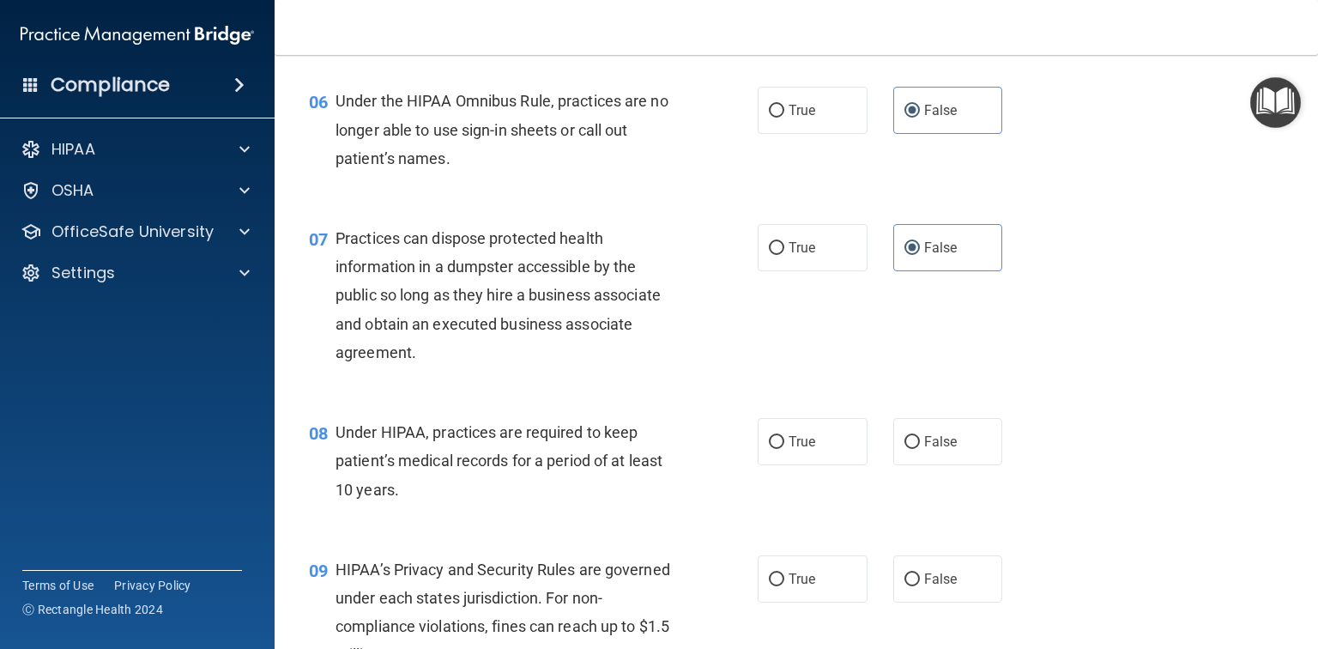
scroll to position [824, 0]
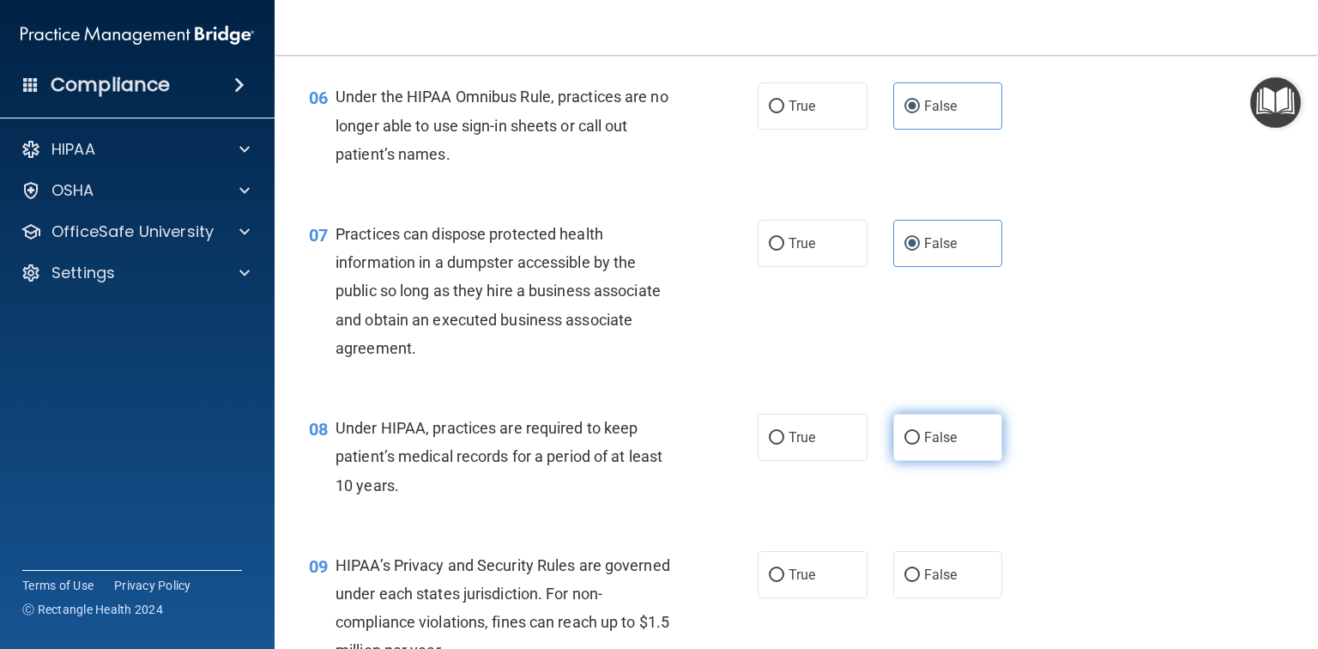
click at [940, 457] on label "False" at bounding box center [948, 437] width 110 height 47
click at [920, 444] on input "False" at bounding box center [911, 438] width 15 height 13
radio input "true"
click at [939, 588] on label "False" at bounding box center [948, 574] width 110 height 47
click at [920, 582] on input "False" at bounding box center [911, 575] width 15 height 13
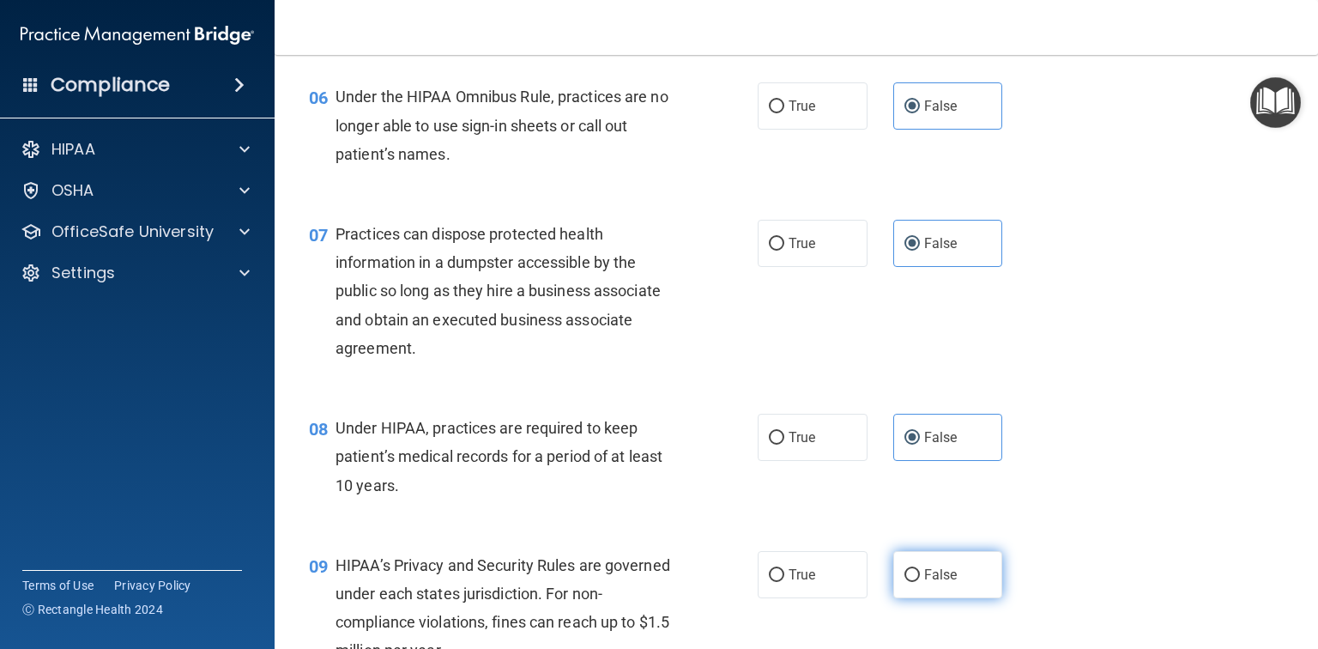
radio input "true"
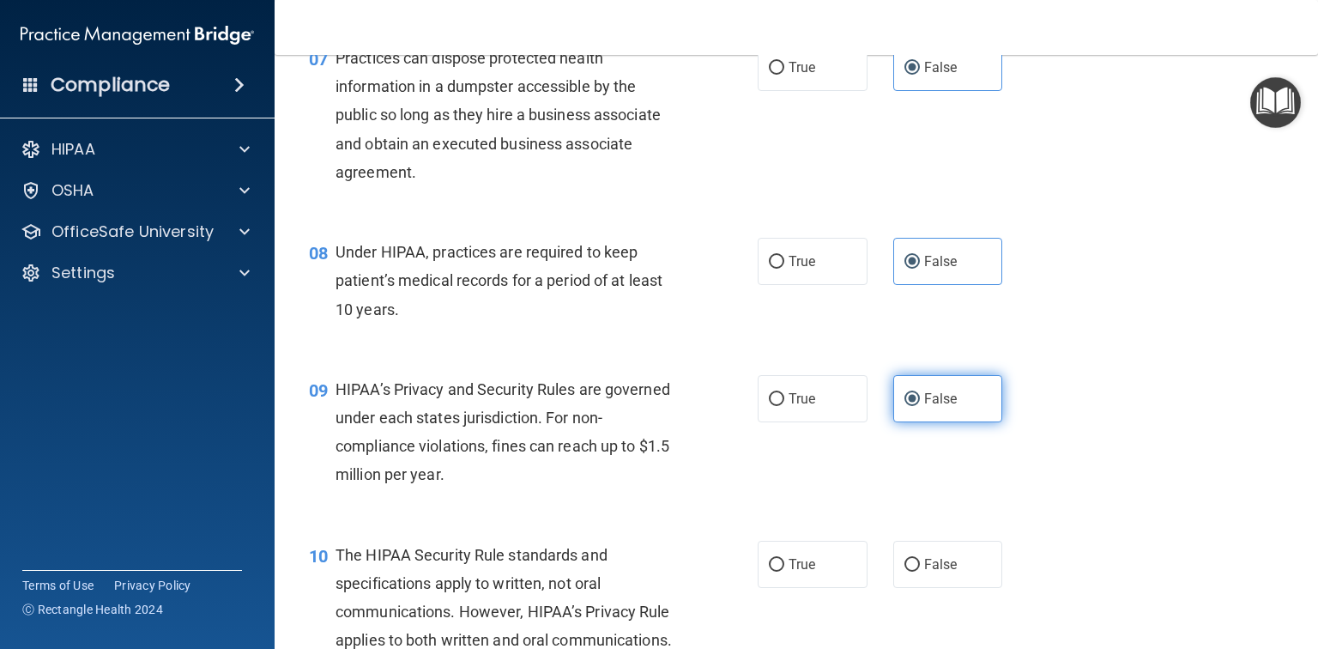
scroll to position [1030, 0]
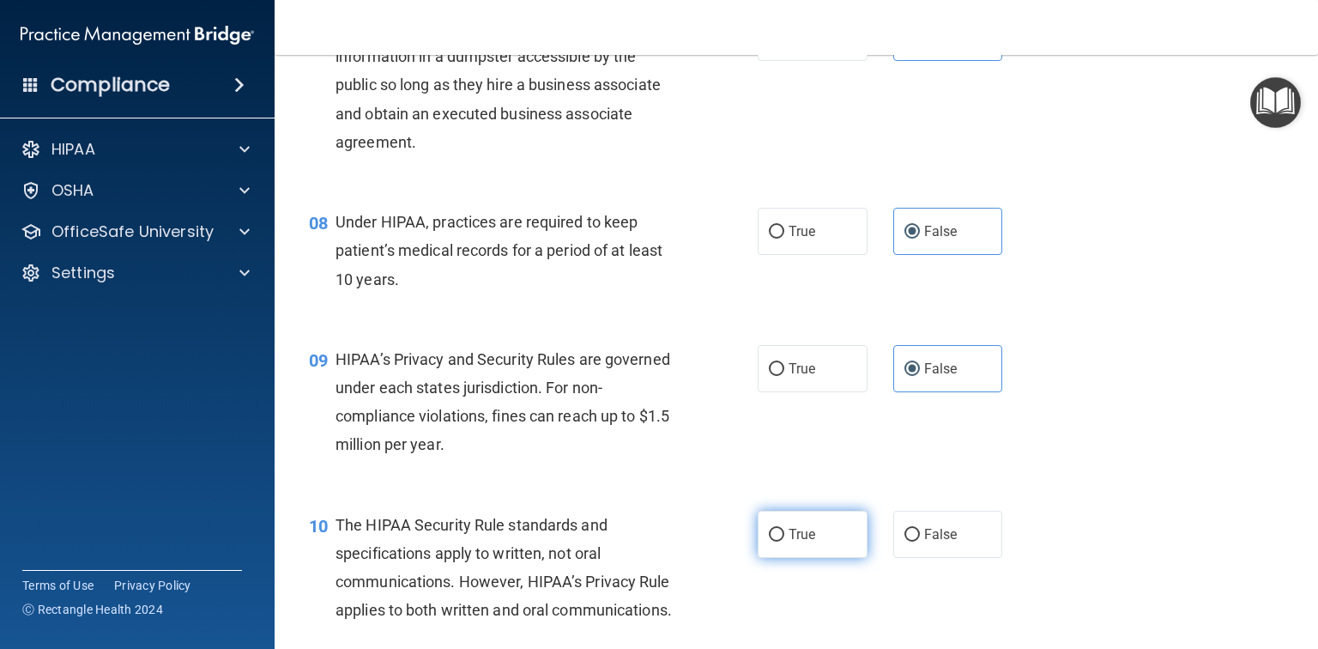
click at [805, 542] on span "True" at bounding box center [802, 534] width 27 height 16
click at [784, 541] on input "True" at bounding box center [776, 535] width 15 height 13
radio input "true"
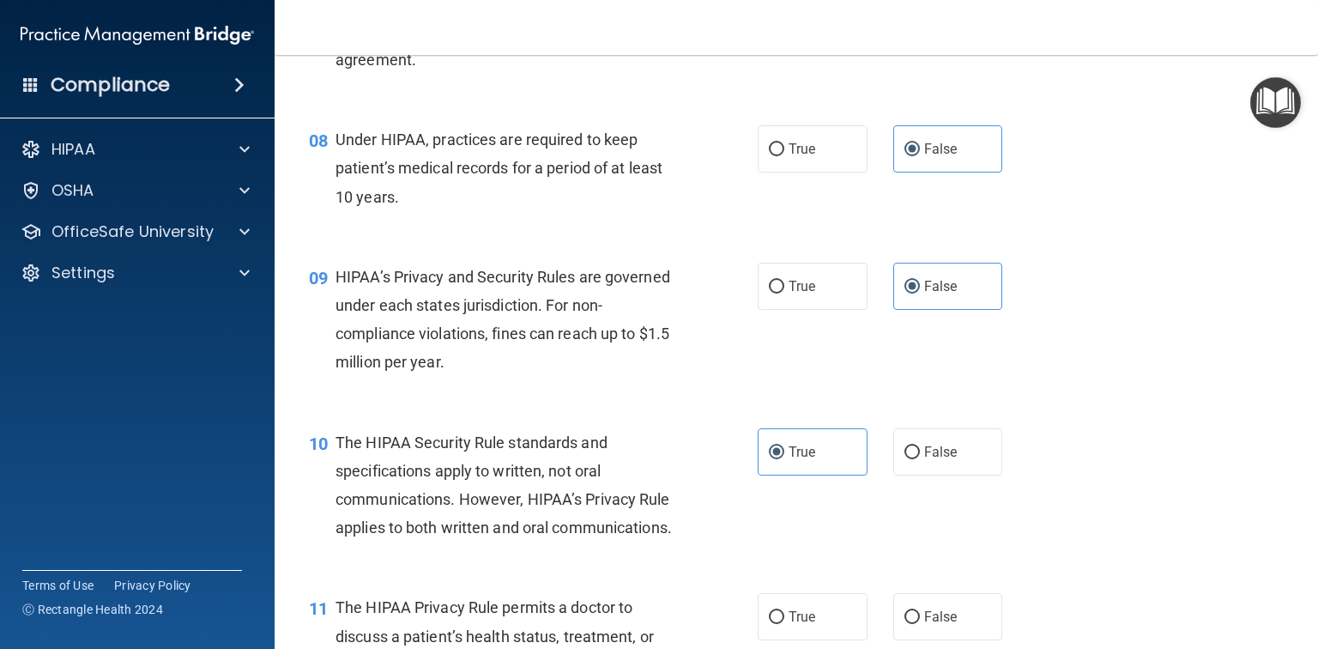
scroll to position [1167, 0]
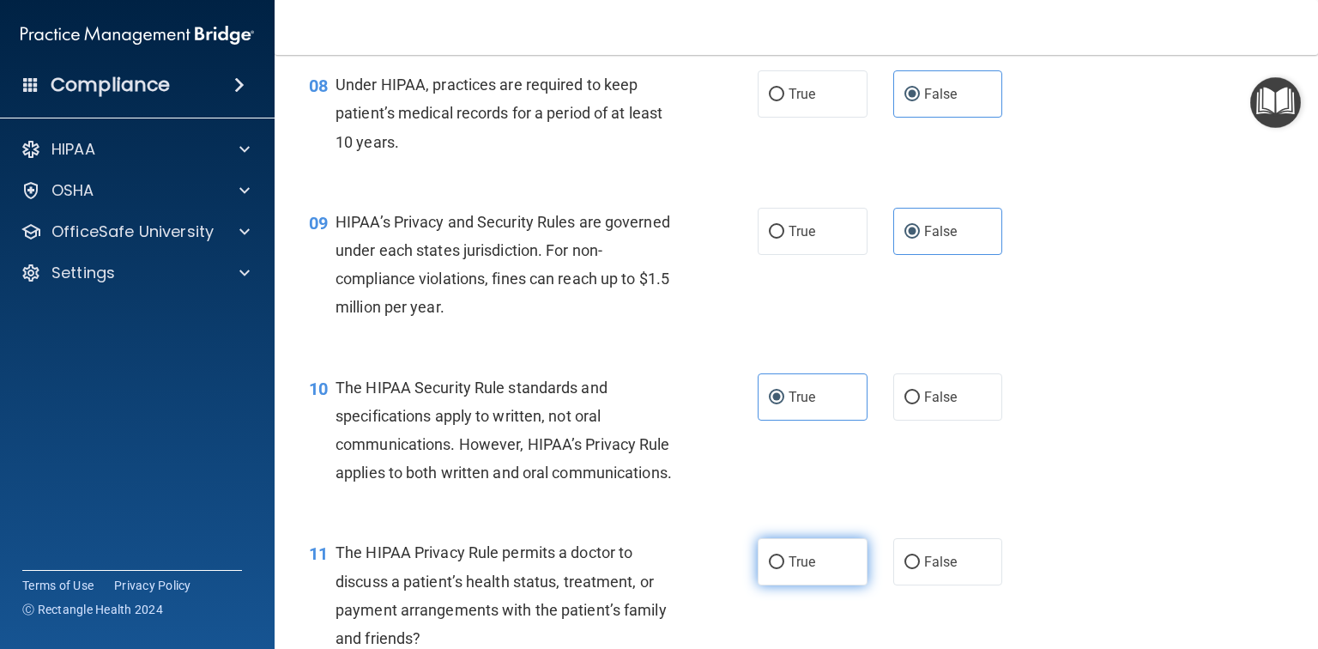
click at [803, 570] on span "True" at bounding box center [802, 561] width 27 height 16
click at [784, 569] on input "True" at bounding box center [776, 562] width 15 height 13
radio input "true"
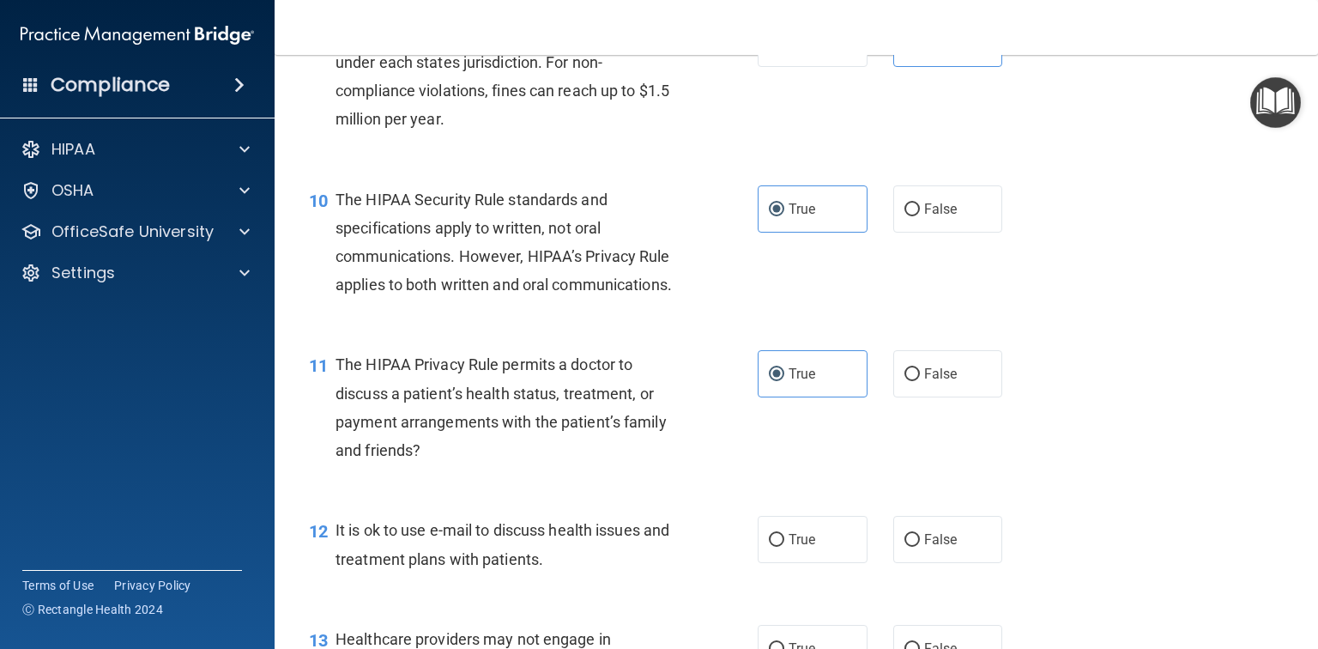
scroll to position [1373, 0]
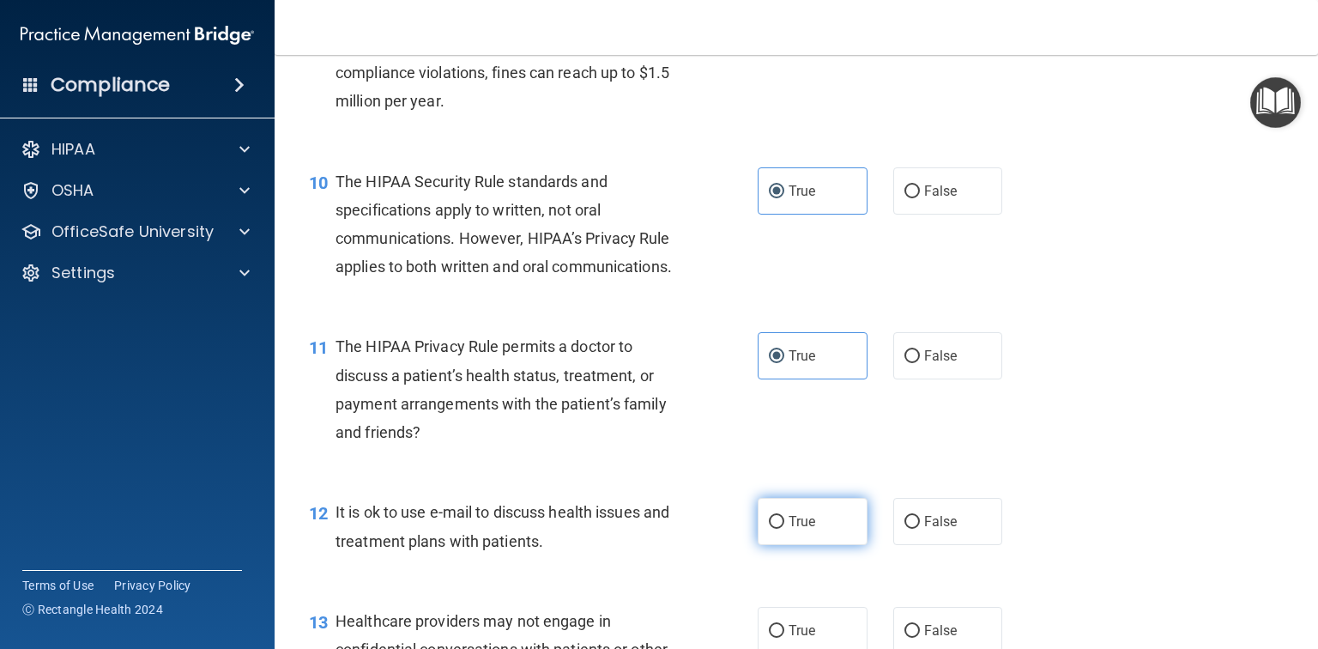
click at [811, 545] on label "True" at bounding box center [813, 521] width 110 height 47
click at [784, 529] on input "True" at bounding box center [776, 522] width 15 height 13
radio input "true"
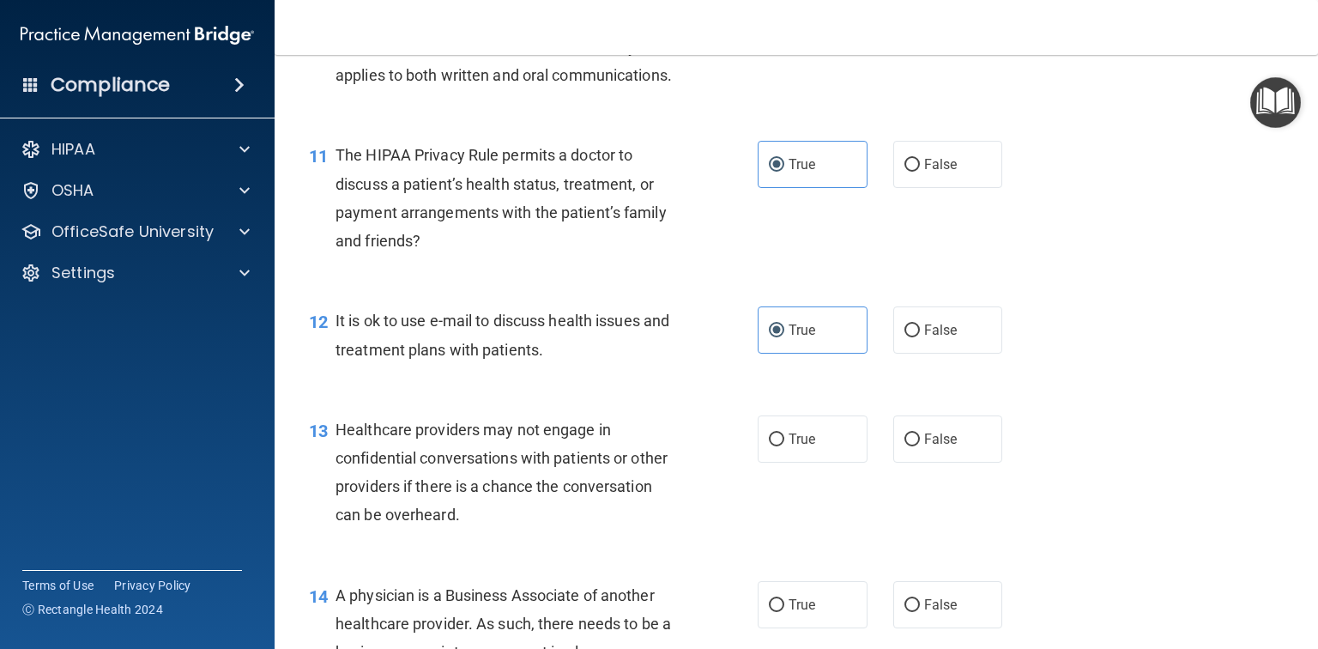
scroll to position [1579, 0]
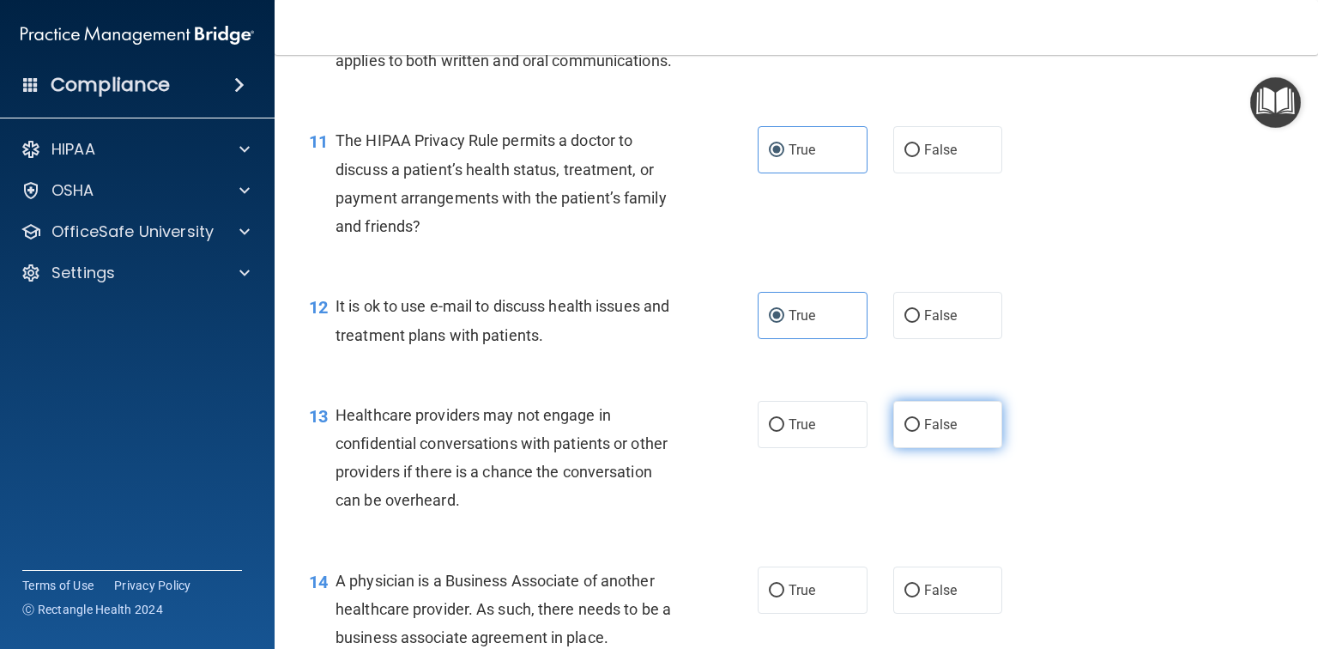
click at [951, 448] on label "False" at bounding box center [948, 424] width 110 height 47
click at [920, 432] on input "False" at bounding box center [911, 425] width 15 height 13
radio input "true"
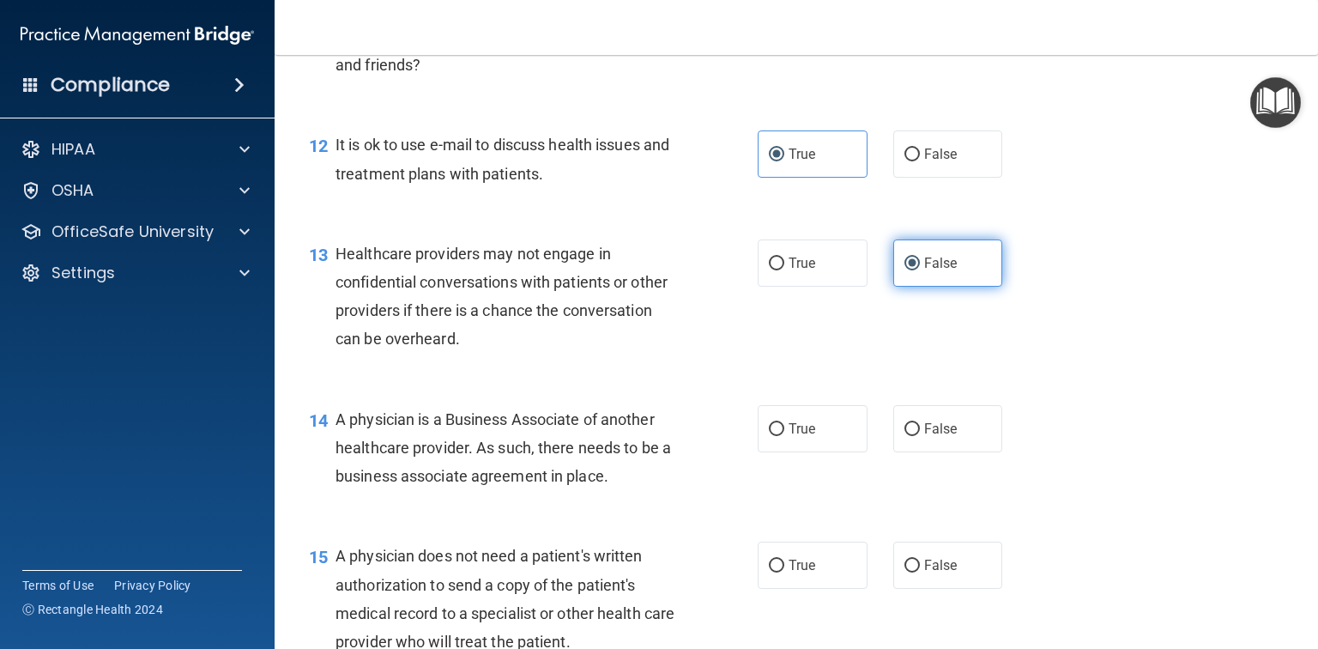
scroll to position [1785, 0]
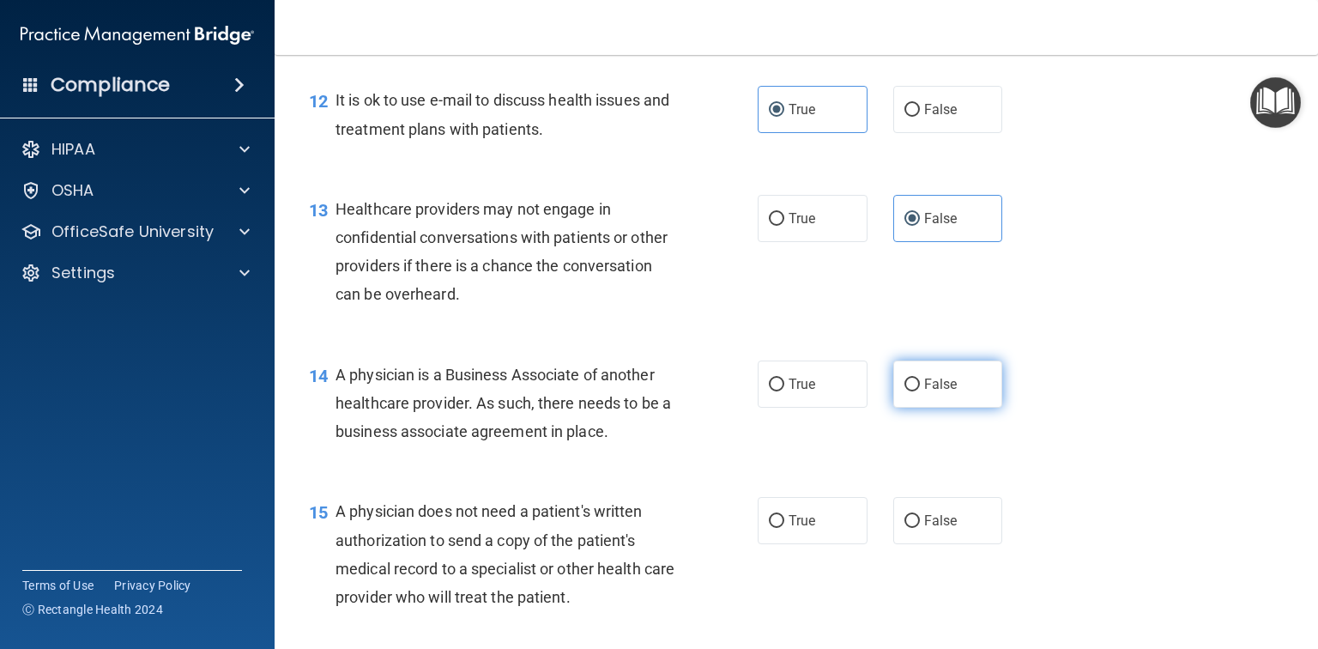
click at [951, 408] on label "False" at bounding box center [948, 383] width 110 height 47
click at [920, 391] on input "False" at bounding box center [911, 384] width 15 height 13
radio input "true"
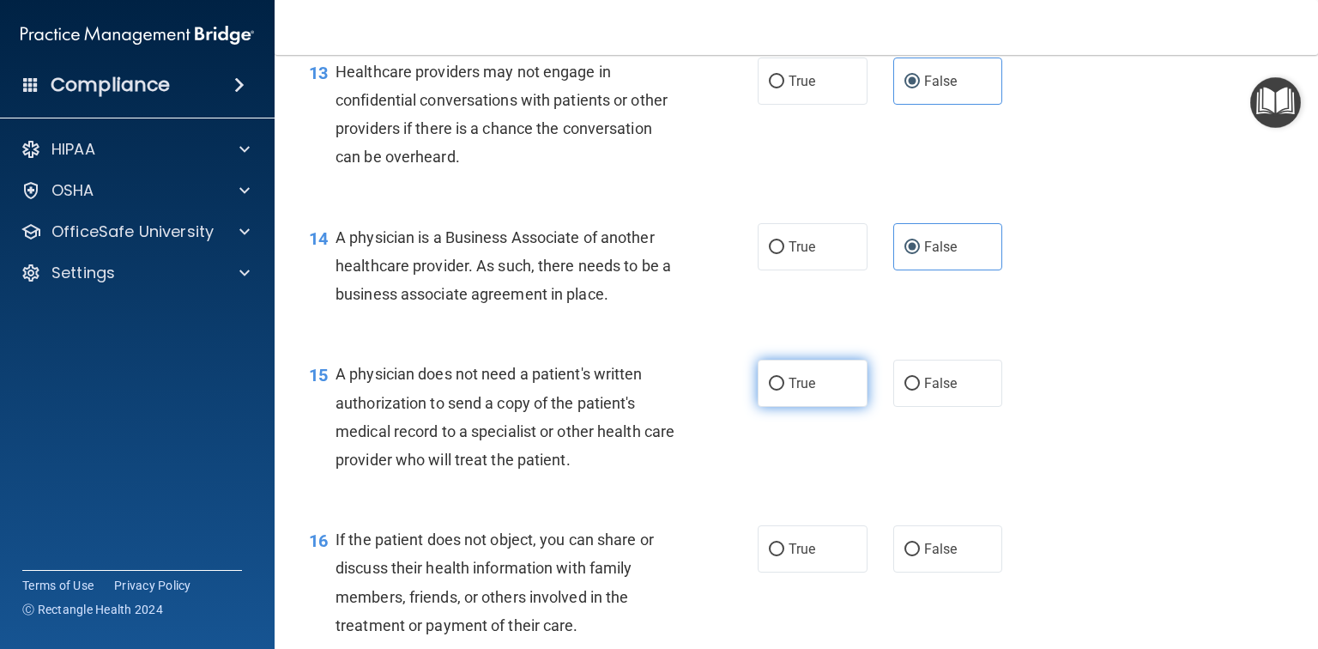
click at [801, 407] on label "True" at bounding box center [813, 383] width 110 height 47
click at [784, 390] on input "True" at bounding box center [776, 384] width 15 height 13
radio input "true"
click at [813, 572] on label "True" at bounding box center [813, 548] width 110 height 47
click at [784, 556] on input "True" at bounding box center [776, 549] width 15 height 13
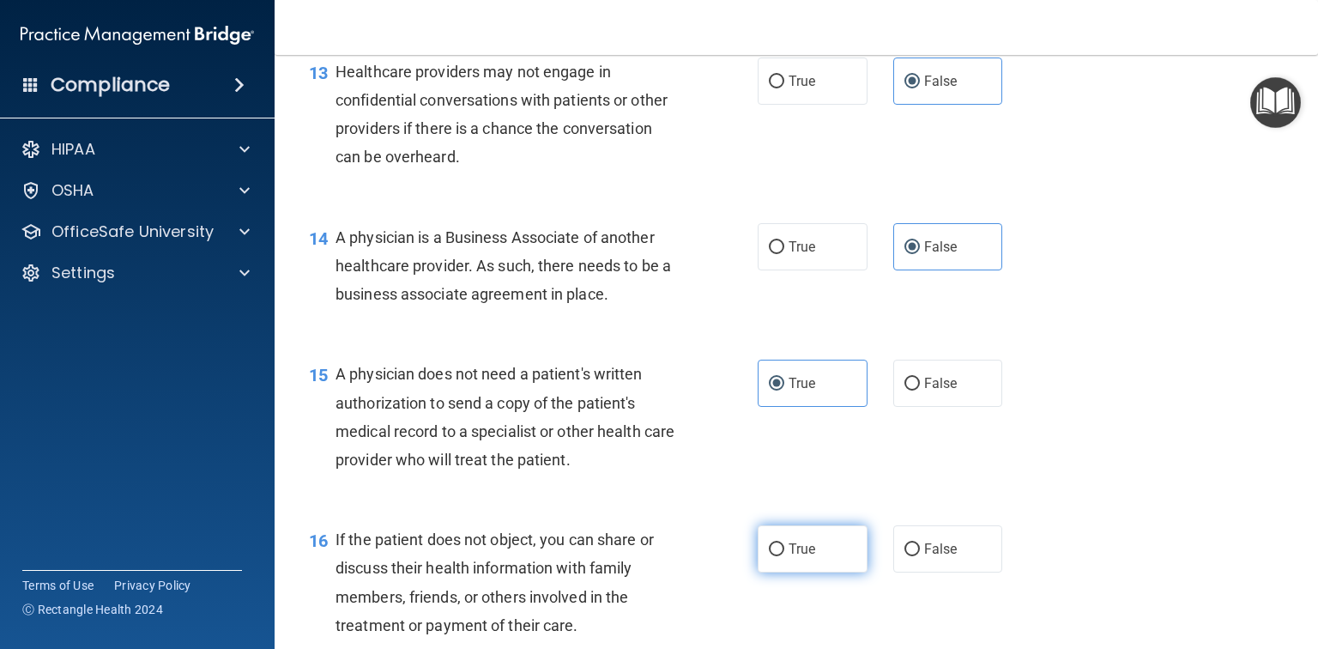
radio input "true"
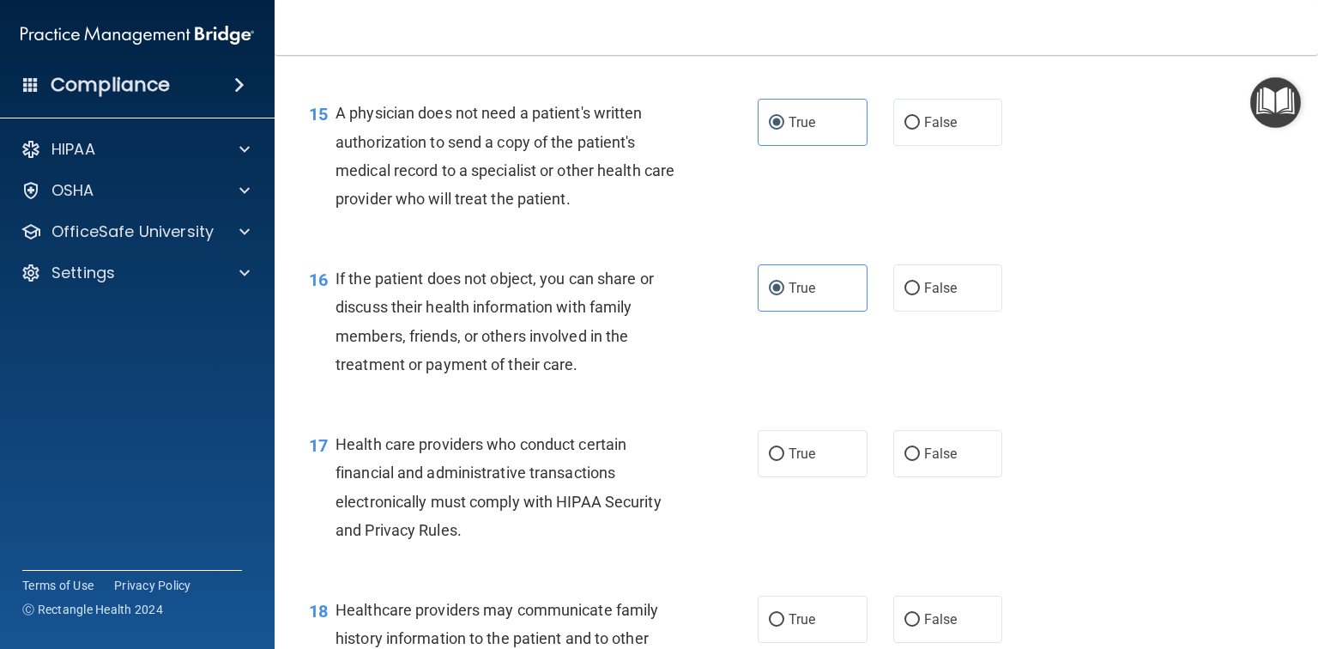
scroll to position [2197, 0]
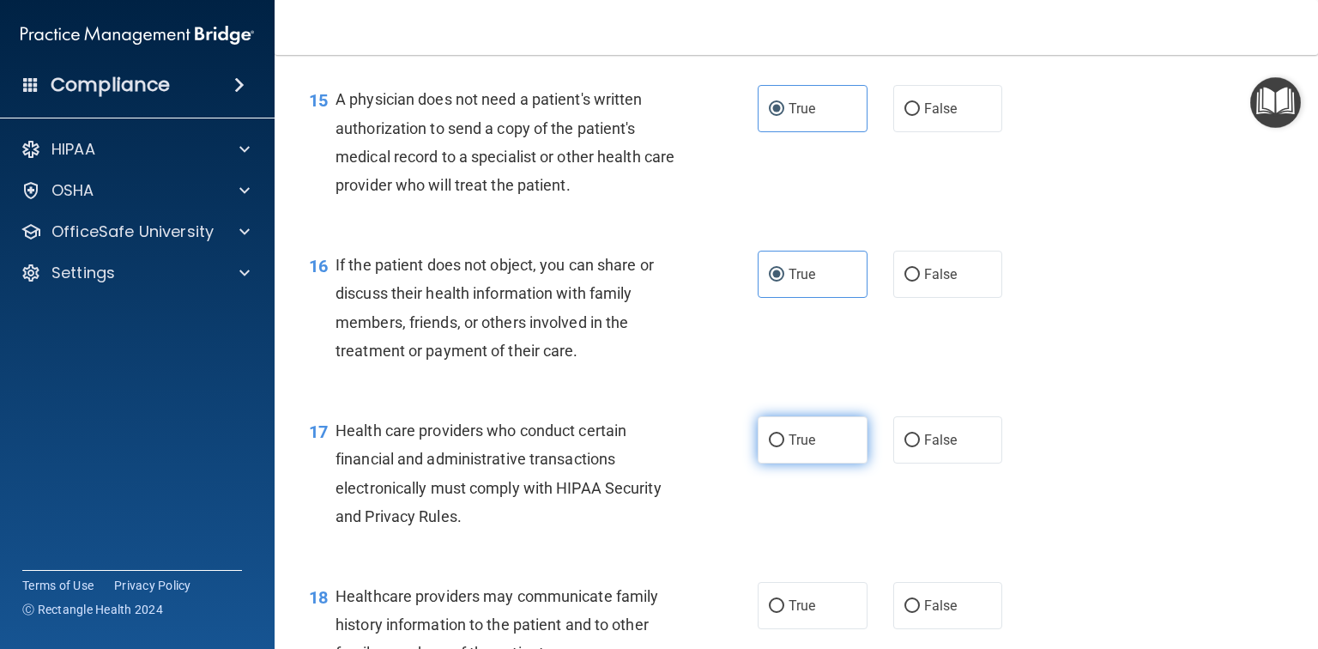
click at [818, 463] on label "True" at bounding box center [813, 439] width 110 height 47
click at [784, 447] on input "True" at bounding box center [776, 440] width 15 height 13
radio input "true"
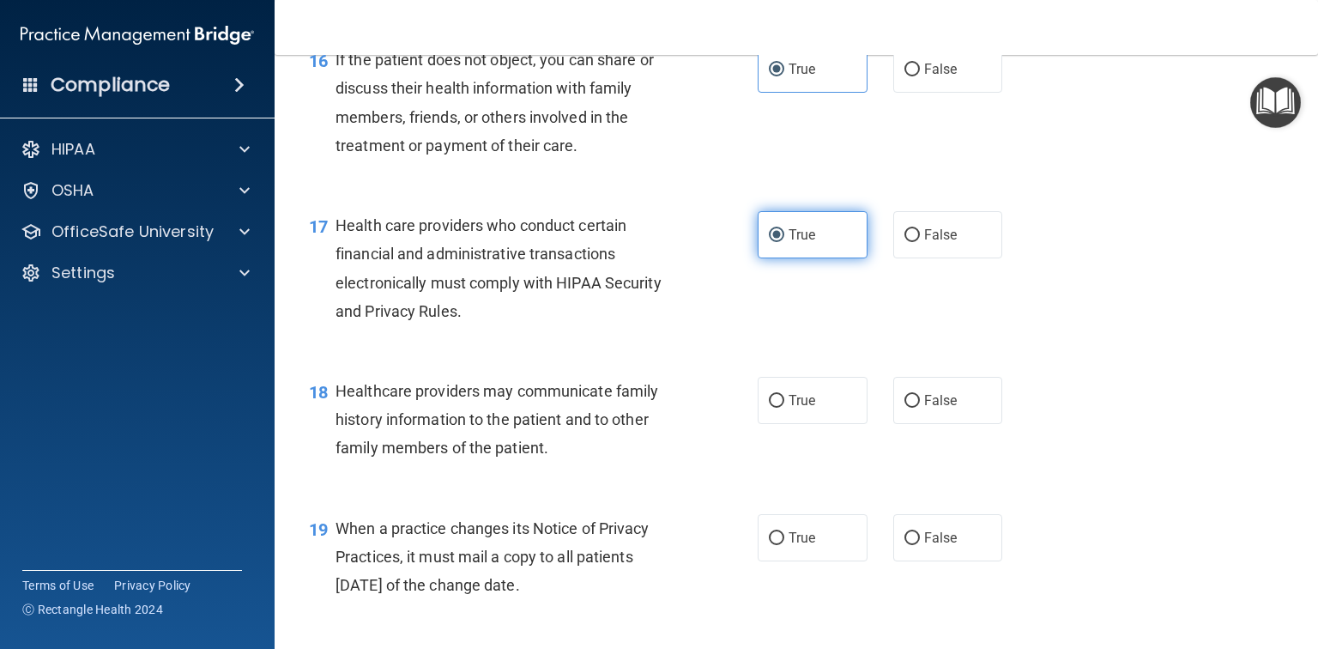
scroll to position [2403, 0]
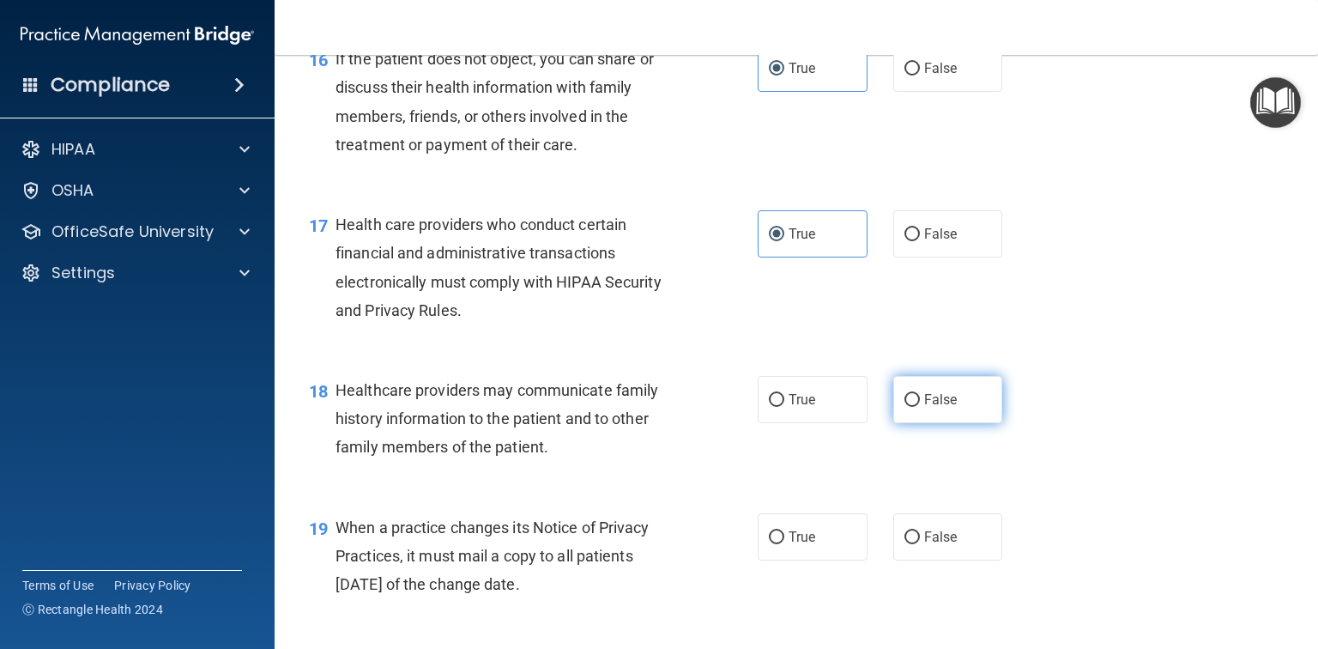
click at [969, 423] on label "False" at bounding box center [948, 399] width 110 height 47
click at [920, 407] on input "False" at bounding box center [911, 400] width 15 height 13
radio input "true"
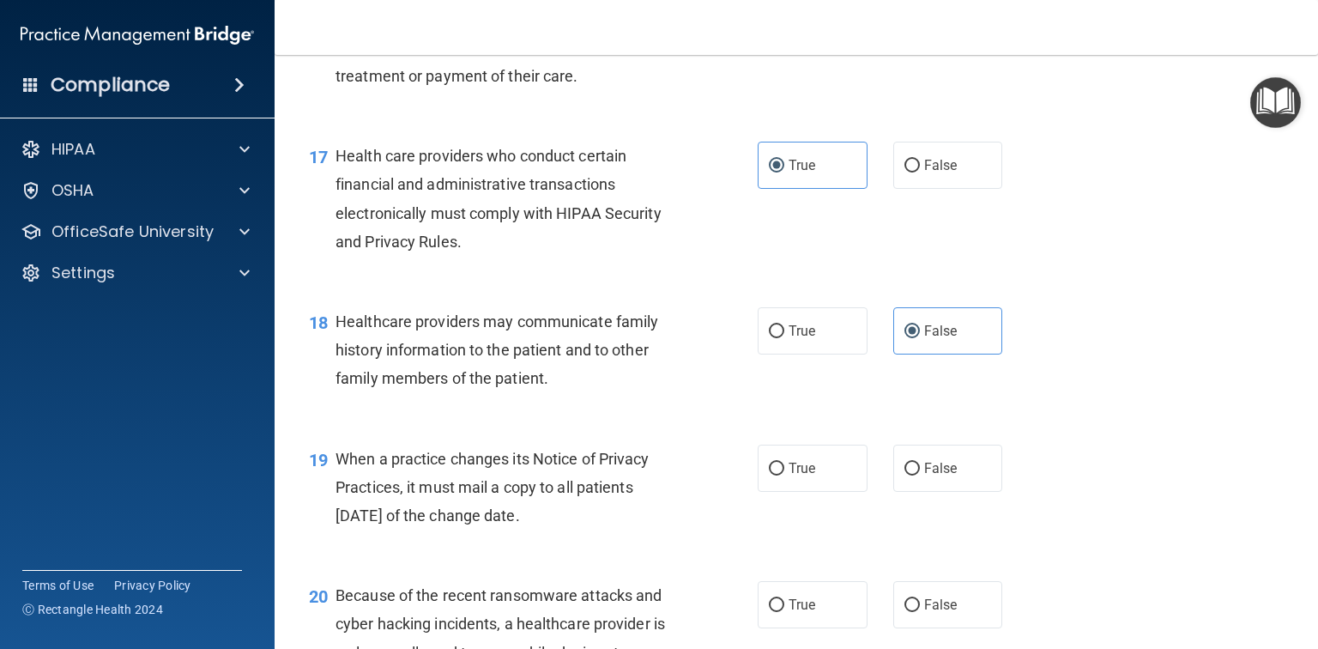
scroll to position [2540, 0]
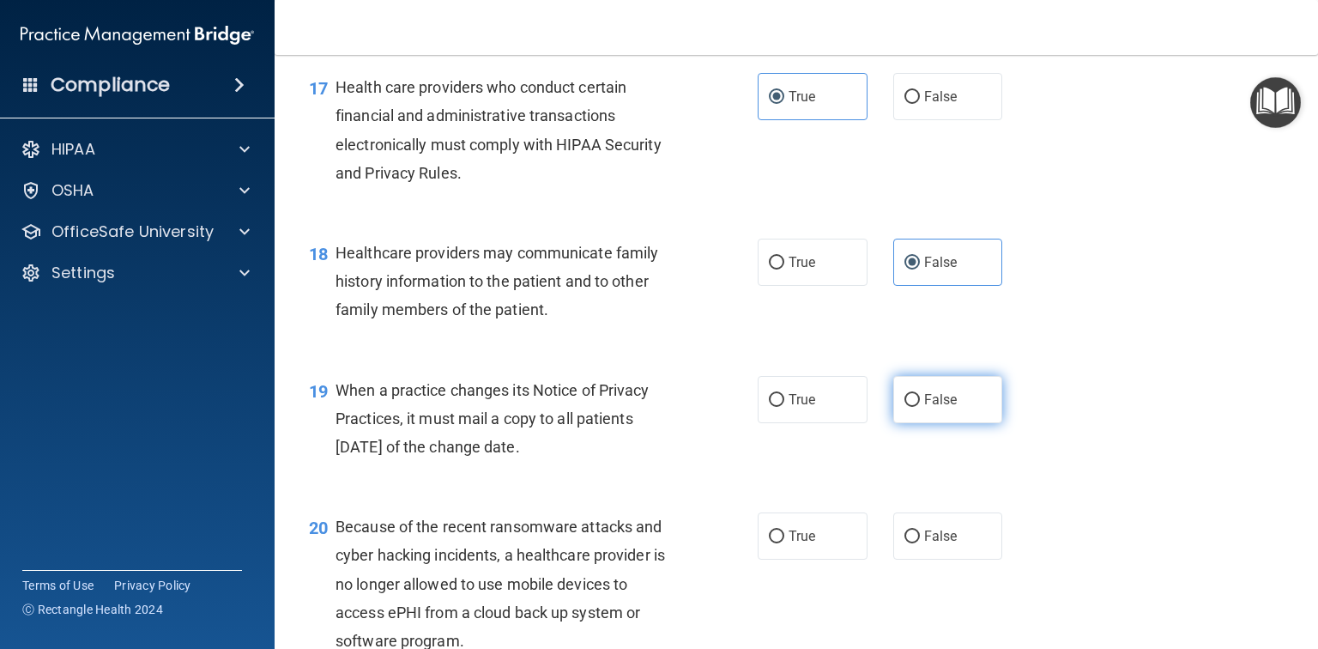
click at [940, 408] on span "False" at bounding box center [940, 399] width 33 height 16
click at [920, 407] on input "False" at bounding box center [911, 400] width 15 height 13
radio input "true"
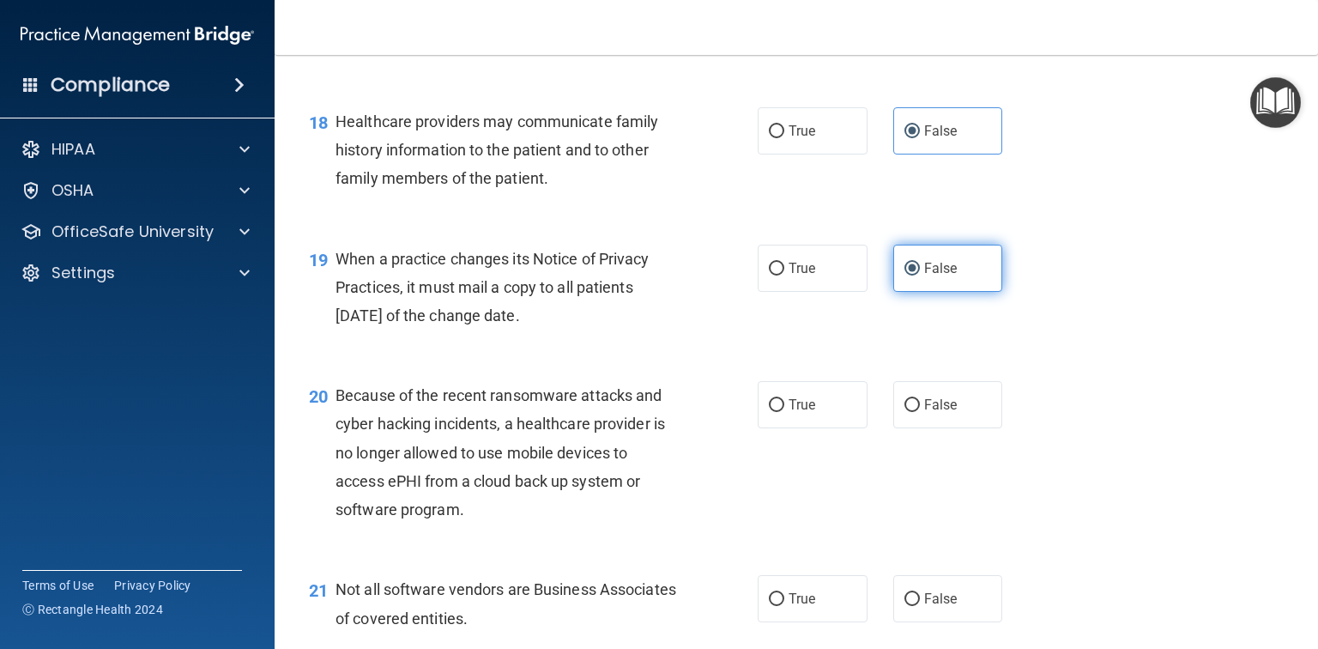
scroll to position [2677, 0]
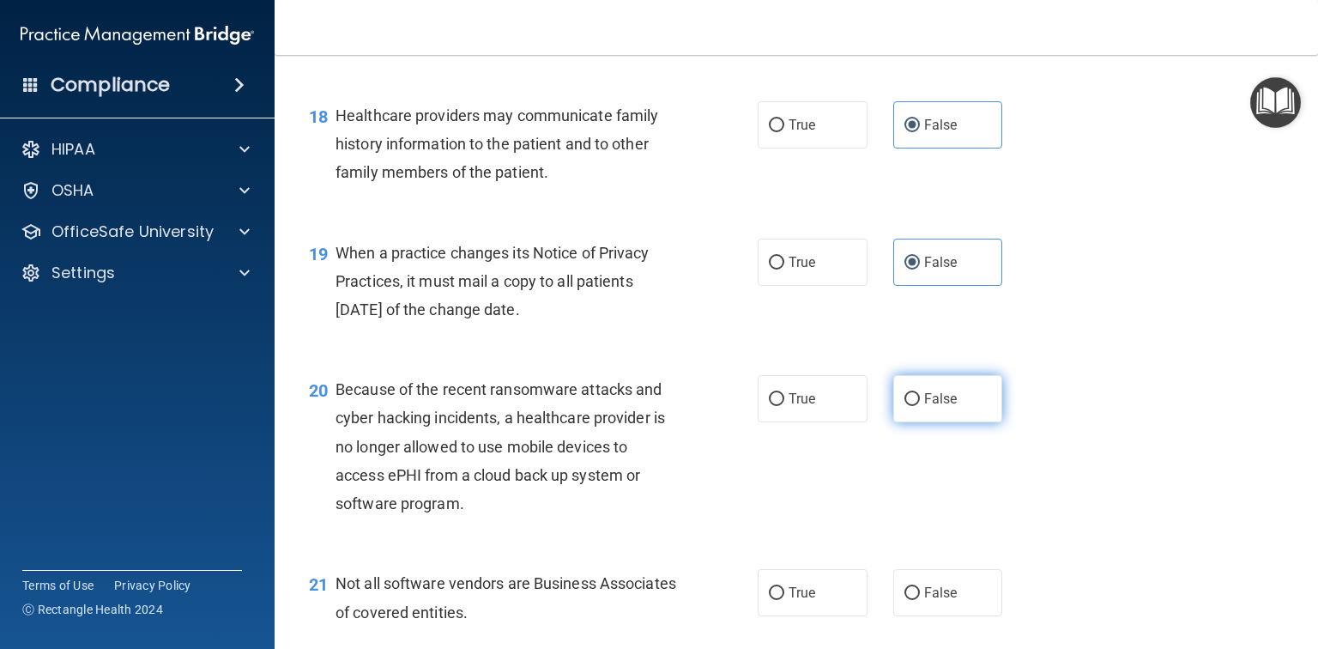
click at [942, 407] on span "False" at bounding box center [940, 398] width 33 height 16
click at [920, 406] on input "False" at bounding box center [911, 399] width 15 height 13
radio input "true"
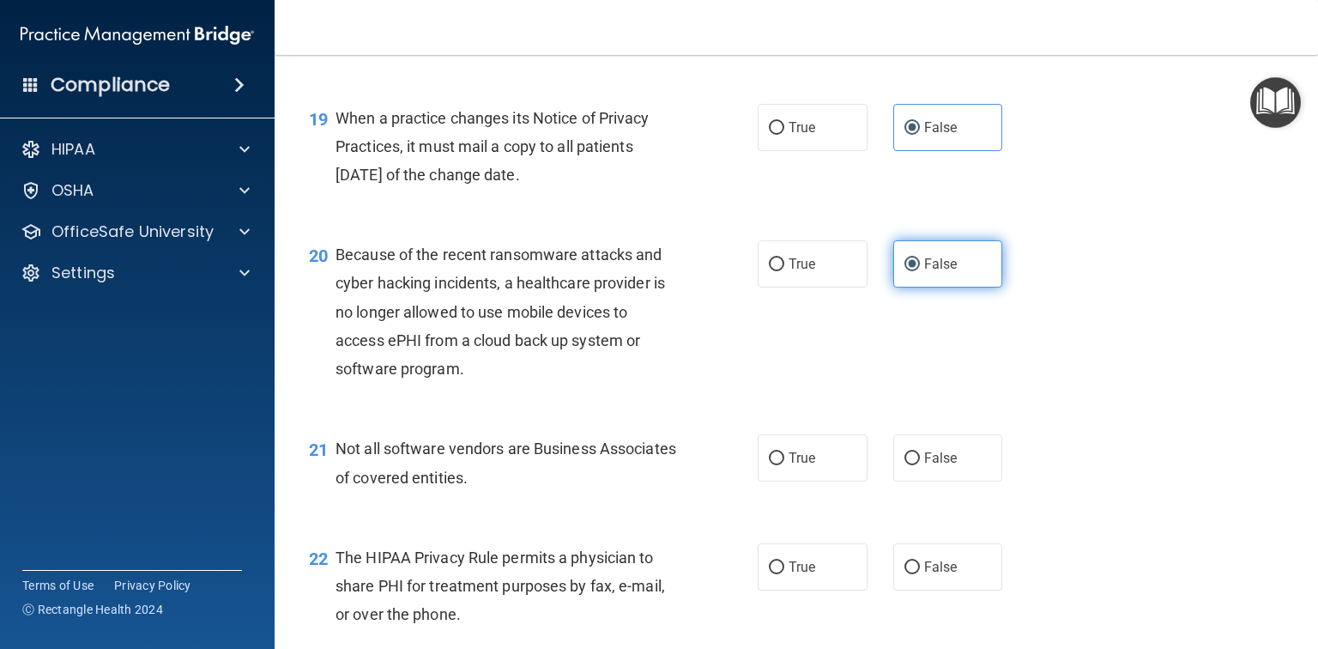
scroll to position [2815, 0]
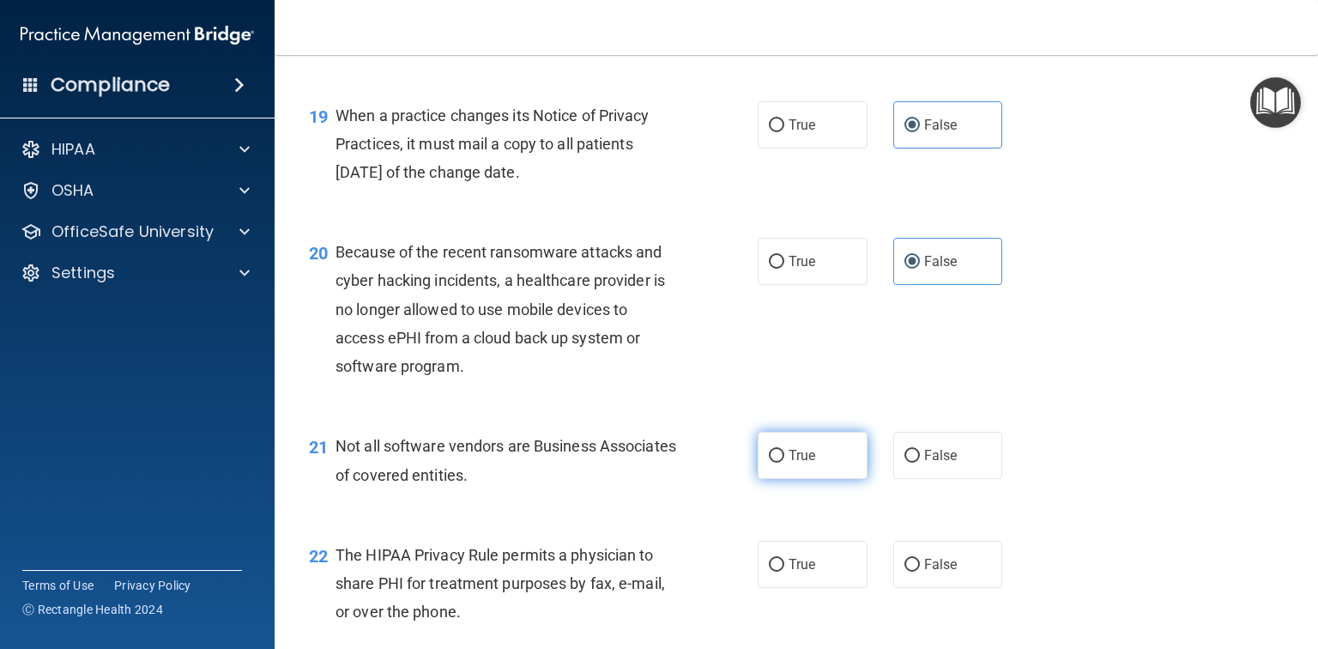
click at [813, 479] on label "True" at bounding box center [813, 455] width 110 height 47
click at [784, 463] on input "True" at bounding box center [776, 456] width 15 height 13
radio input "true"
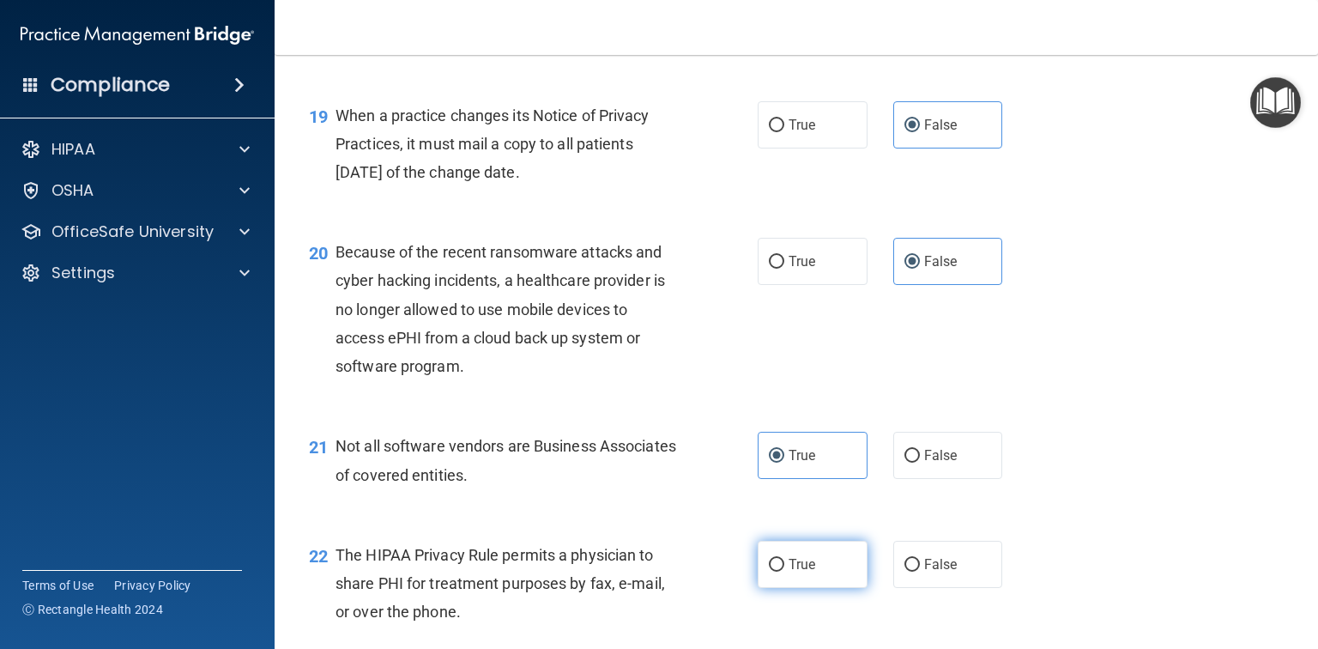
click at [810, 588] on label "True" at bounding box center [813, 564] width 110 height 47
click at [784, 571] on input "True" at bounding box center [776, 565] width 15 height 13
radio input "true"
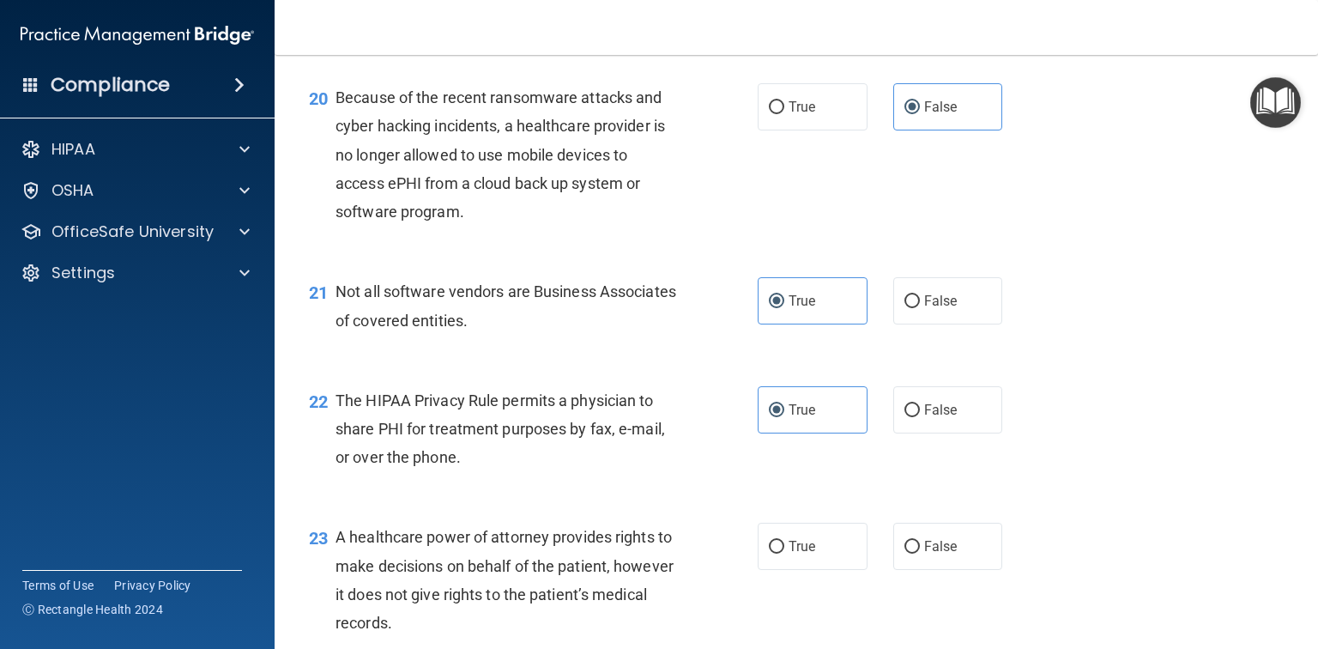
scroll to position [3021, 0]
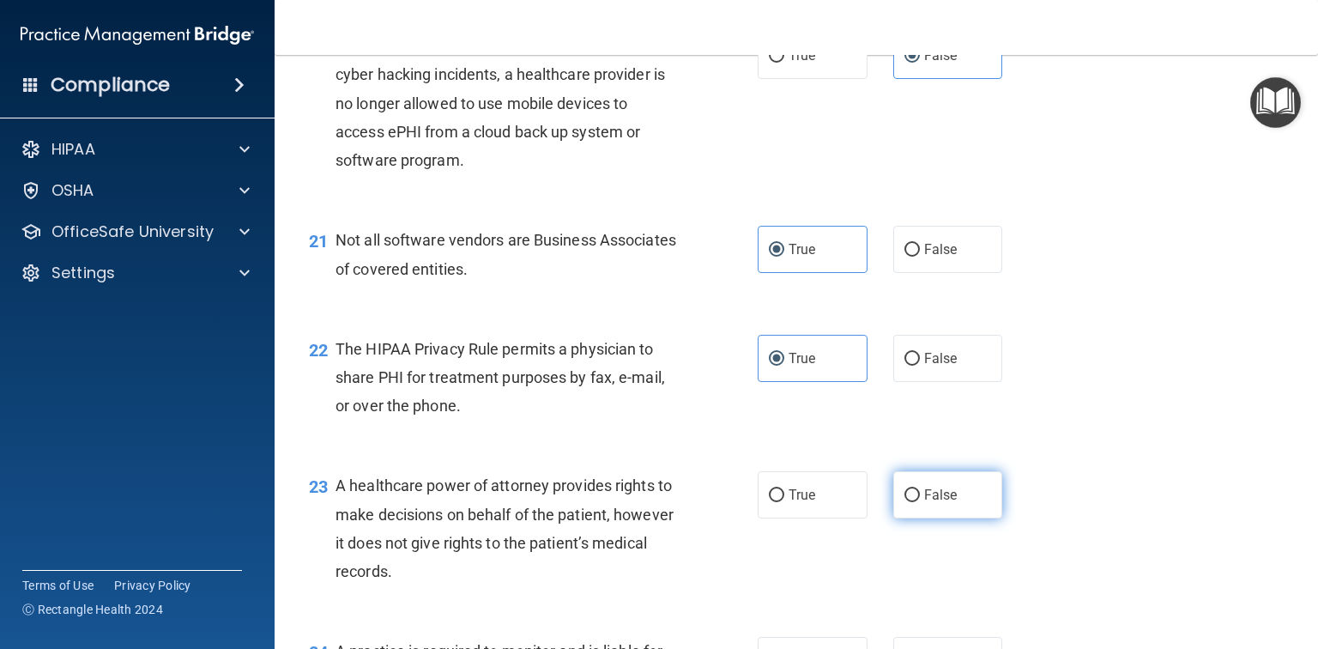
click at [946, 518] on label "False" at bounding box center [948, 494] width 110 height 47
click at [920, 502] on input "False" at bounding box center [911, 495] width 15 height 13
radio input "true"
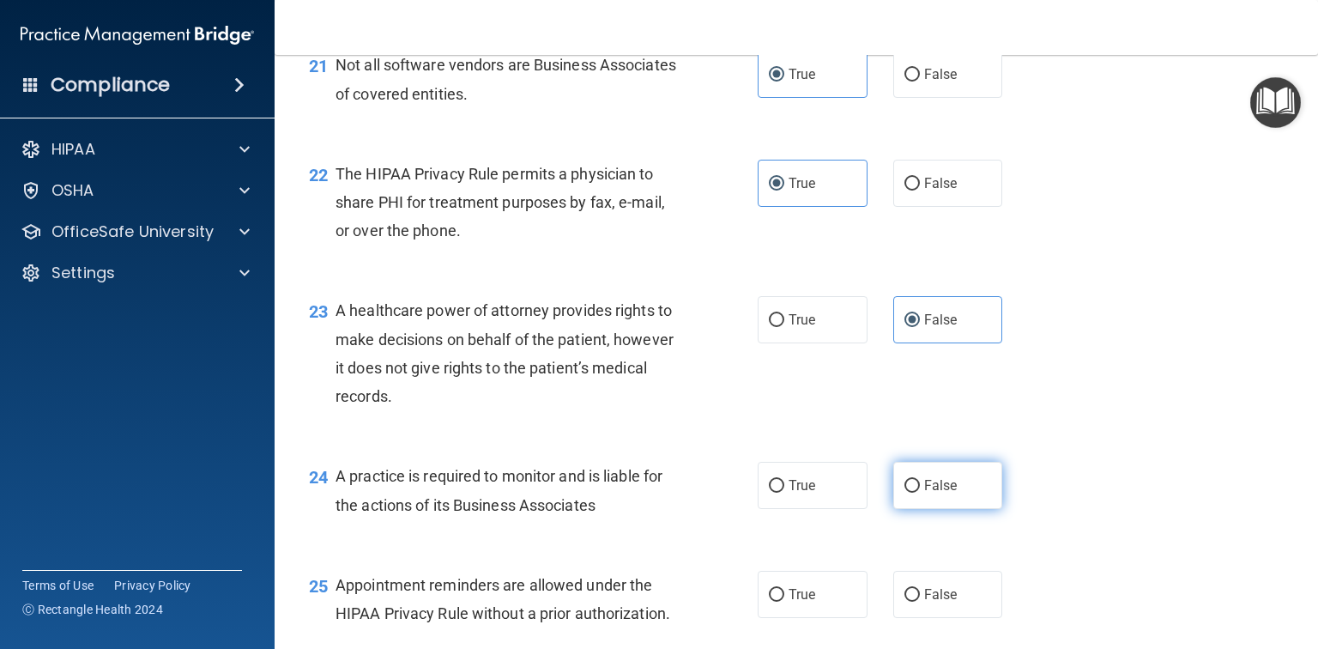
scroll to position [3226, 0]
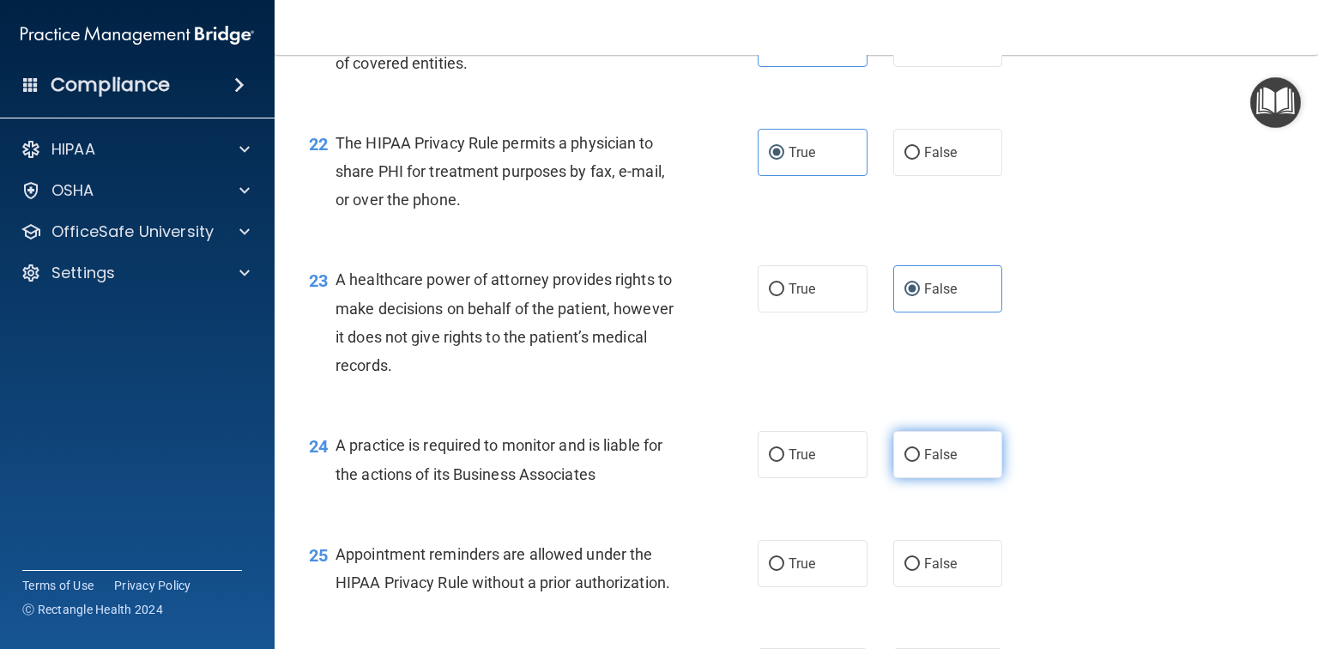
click at [961, 478] on label "False" at bounding box center [948, 454] width 110 height 47
click at [920, 462] on input "False" at bounding box center [911, 455] width 15 height 13
radio input "true"
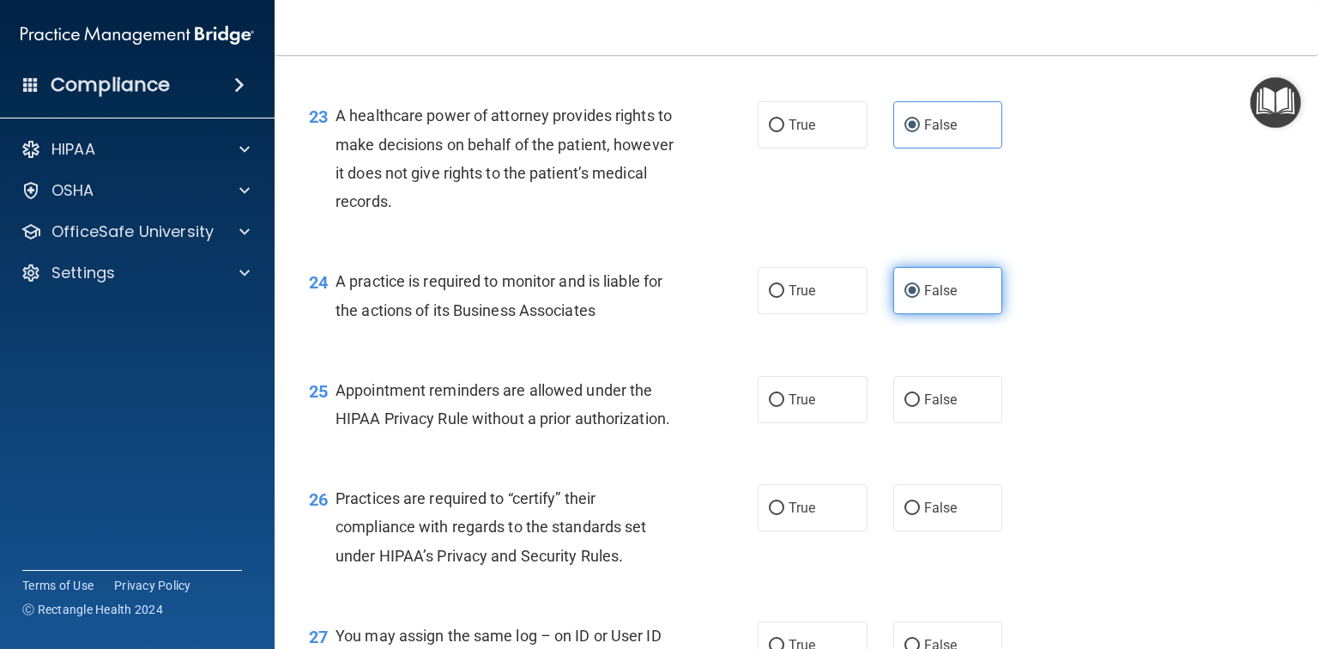
scroll to position [3432, 0]
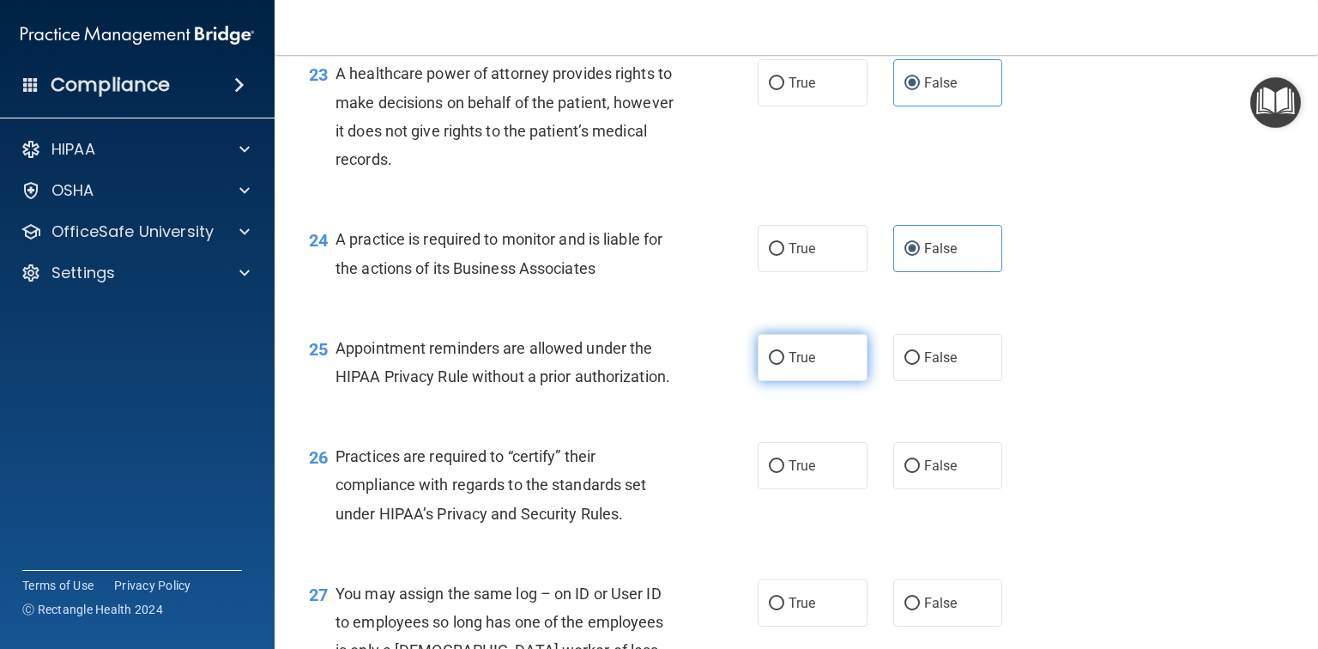
click at [827, 381] on label "True" at bounding box center [813, 357] width 110 height 47
click at [784, 365] on input "True" at bounding box center [776, 358] width 15 height 13
radio input "true"
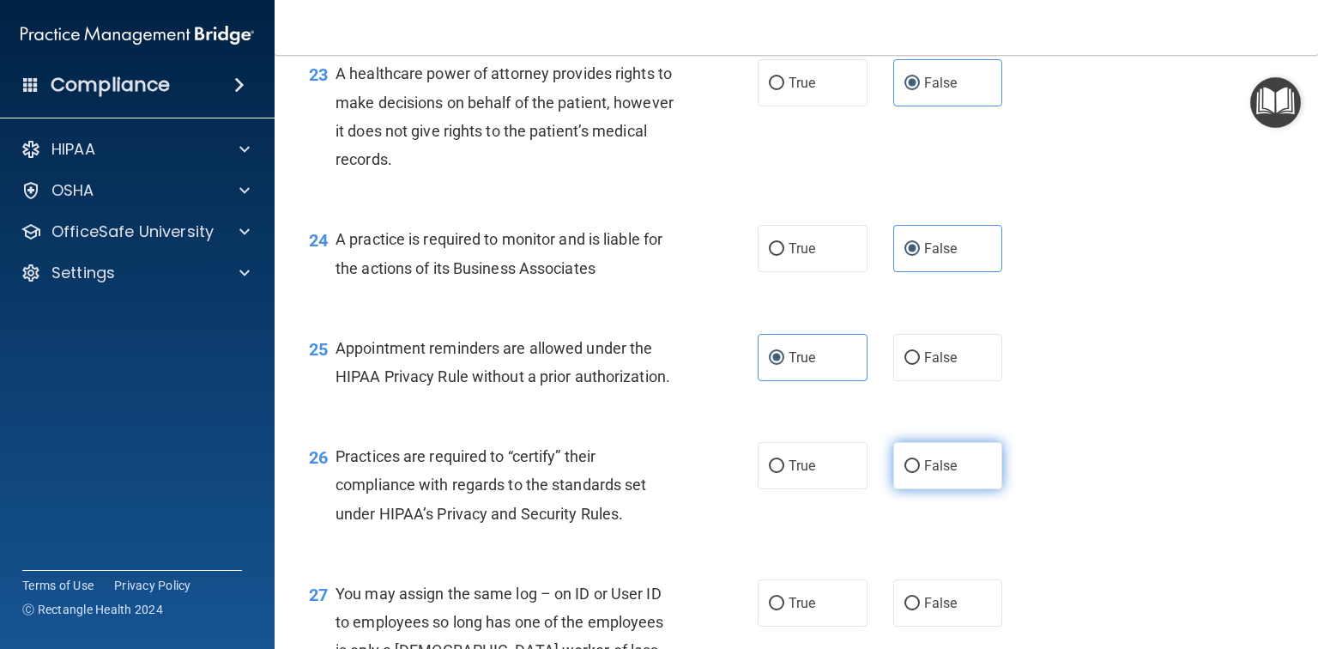
click at [963, 489] on label "False" at bounding box center [948, 465] width 110 height 47
click at [920, 473] on input "False" at bounding box center [911, 466] width 15 height 13
radio input "true"
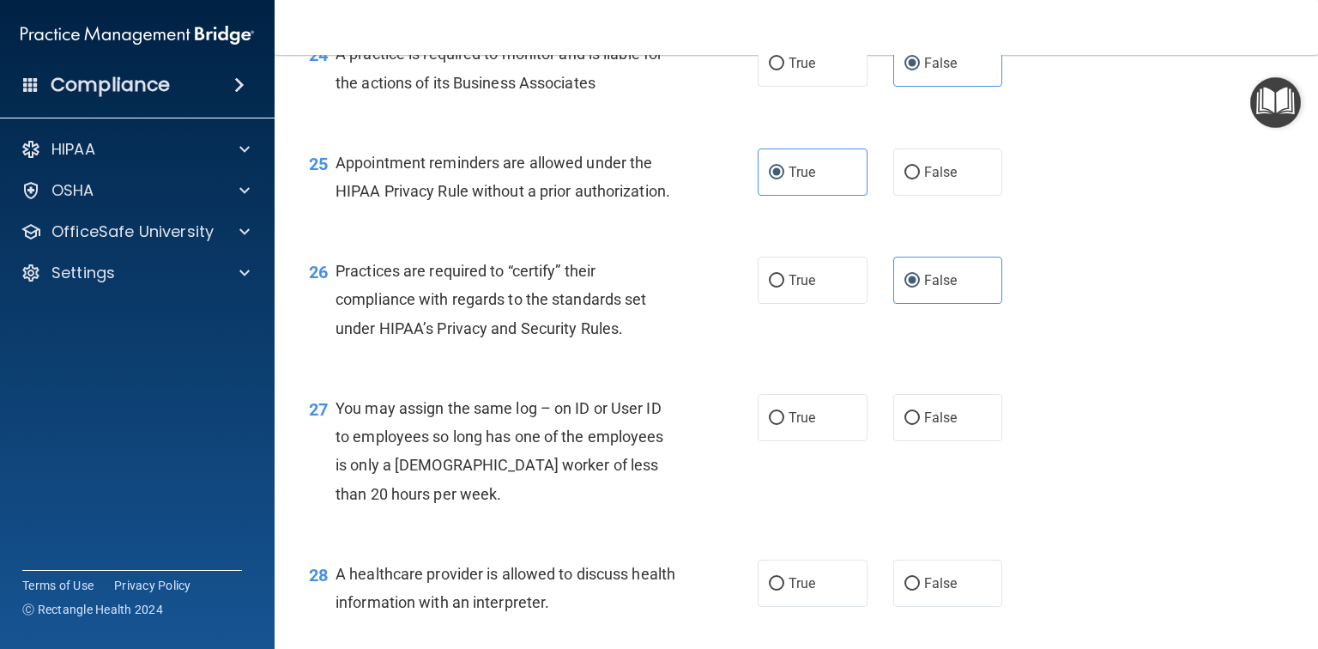
scroll to position [3638, 0]
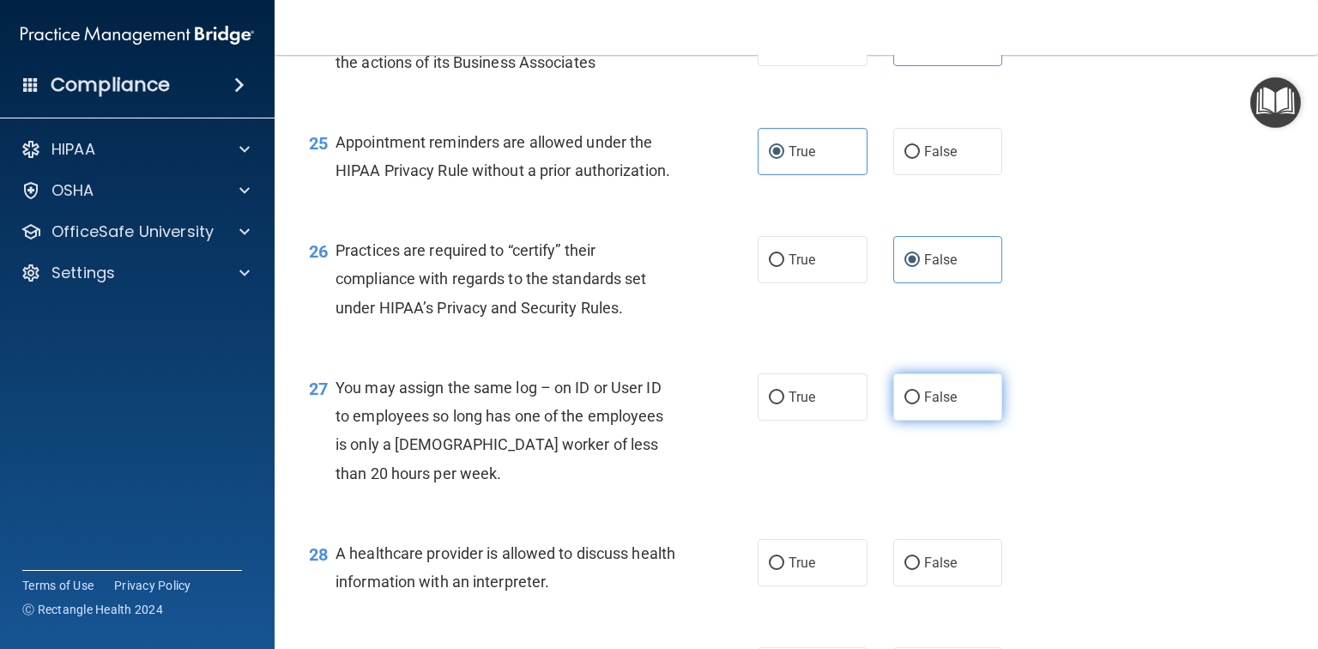
click at [937, 405] on span "False" at bounding box center [940, 397] width 33 height 16
click at [920, 404] on input "False" at bounding box center [911, 397] width 15 height 13
radio input "true"
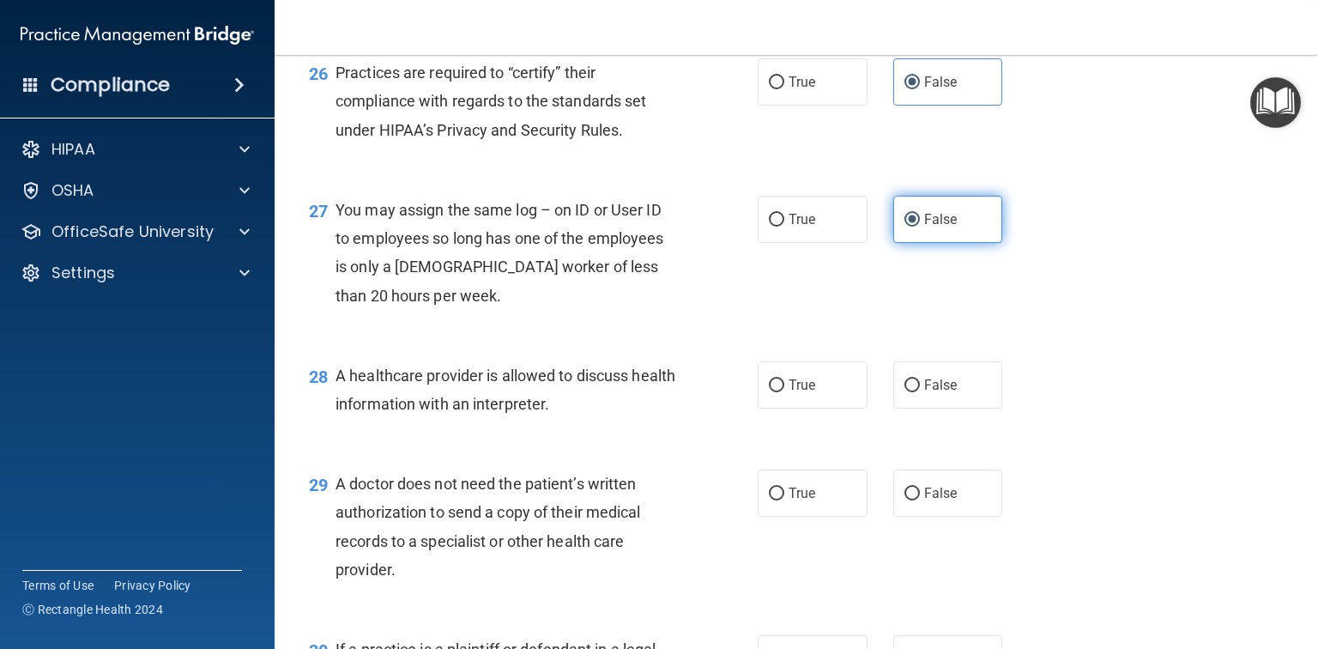
scroll to position [3844, 0]
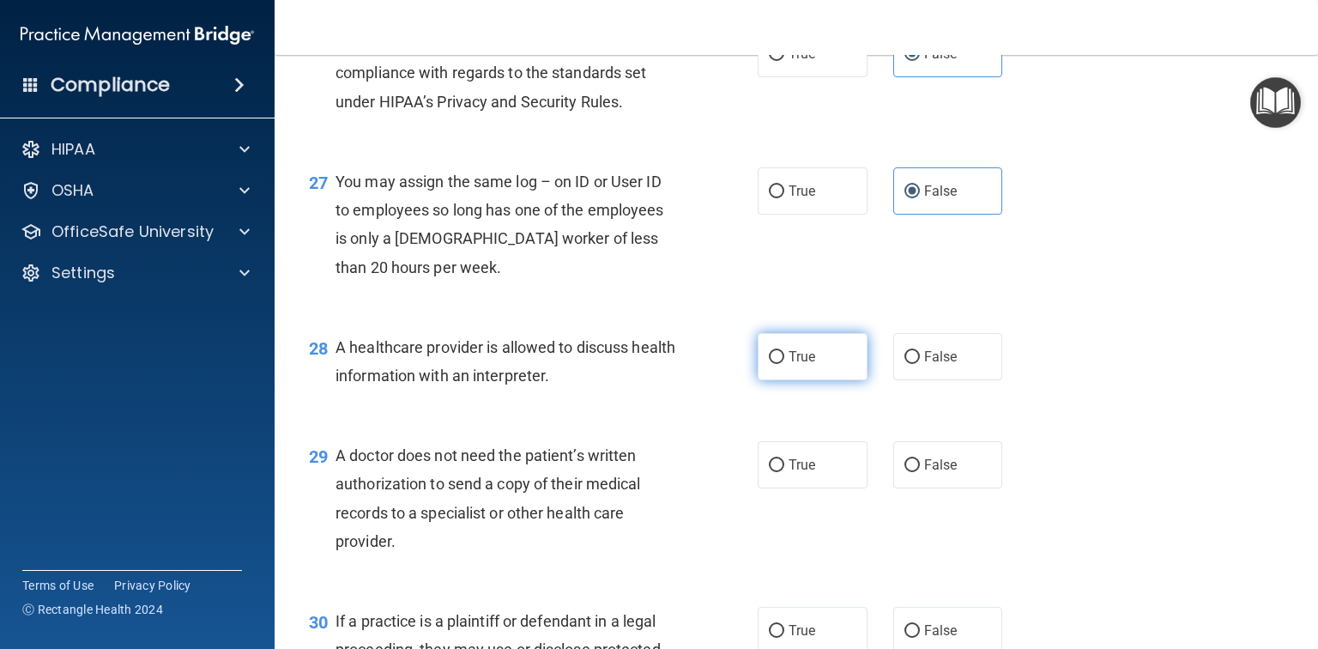
click at [798, 365] on span "True" at bounding box center [802, 356] width 27 height 16
click at [784, 364] on input "True" at bounding box center [776, 357] width 15 height 13
radio input "true"
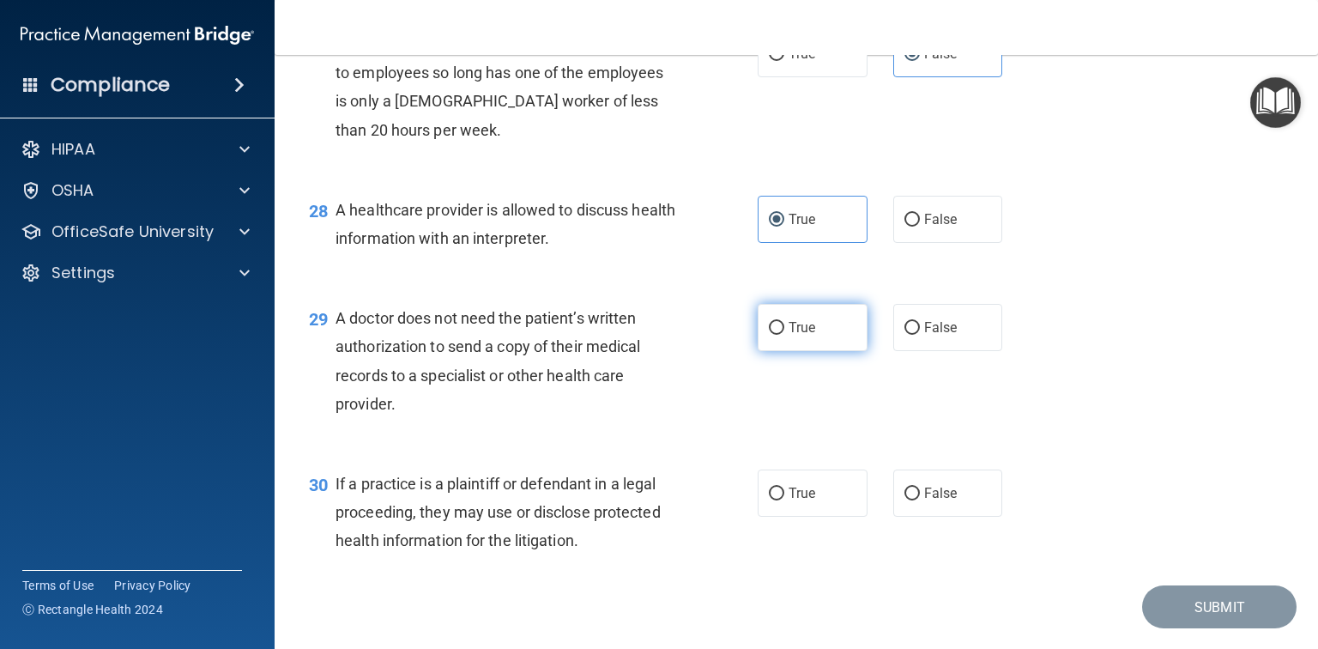
click at [826, 351] on label "True" at bounding box center [813, 327] width 110 height 47
click at [784, 335] on input "True" at bounding box center [776, 328] width 15 height 13
radio input "true"
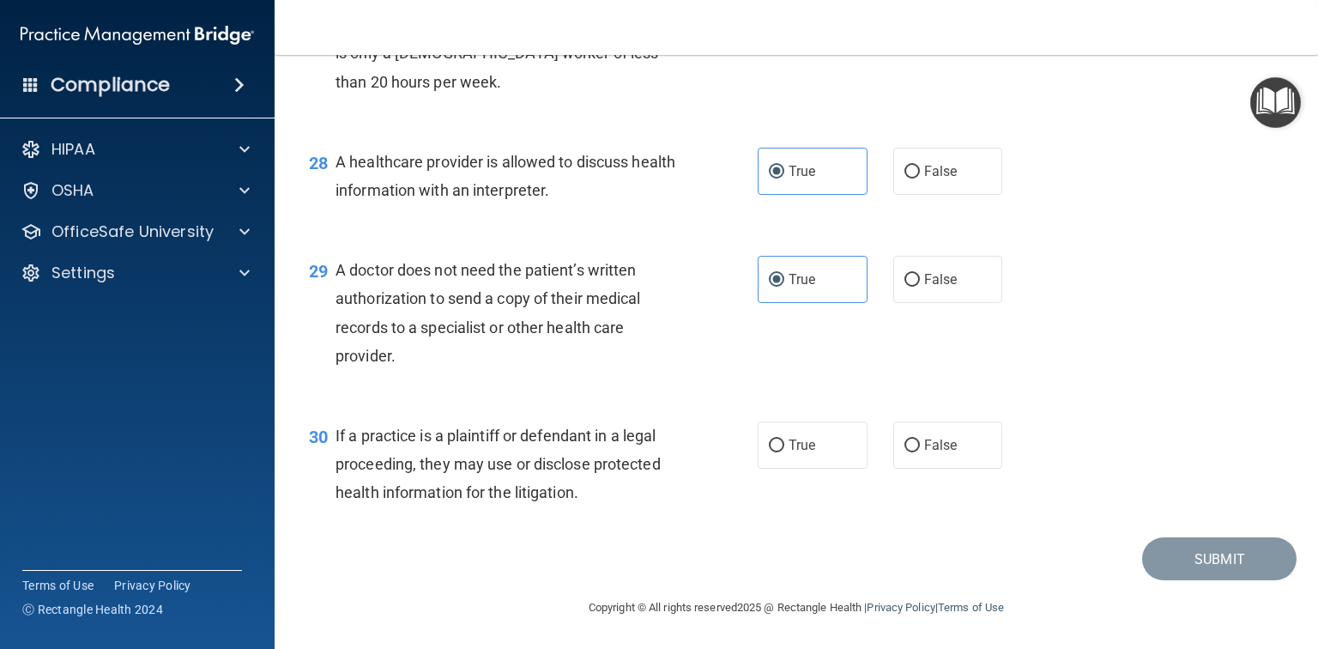
scroll to position [4087, 0]
click at [815, 454] on label "True" at bounding box center [813, 444] width 110 height 47
click at [784, 452] on input "True" at bounding box center [776, 445] width 15 height 13
radio input "true"
click at [1207, 572] on button "Submit" at bounding box center [1219, 559] width 154 height 44
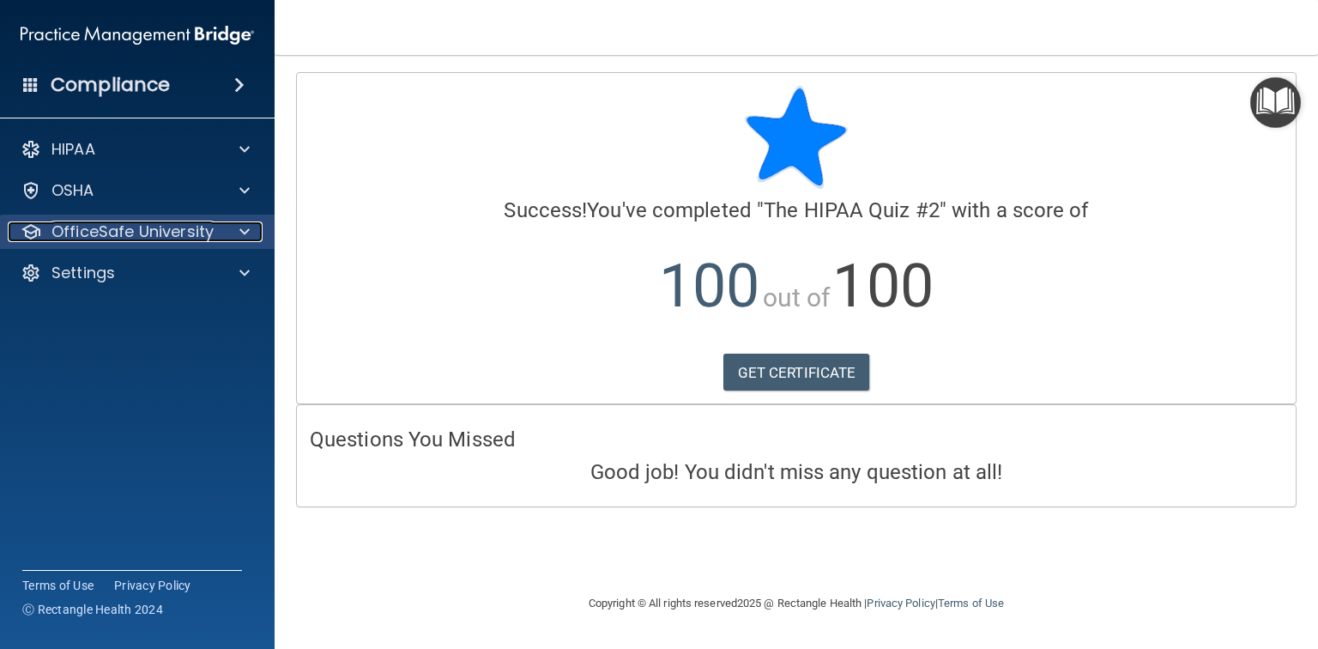
click at [210, 222] on p "OfficeSafe University" at bounding box center [132, 231] width 162 height 21
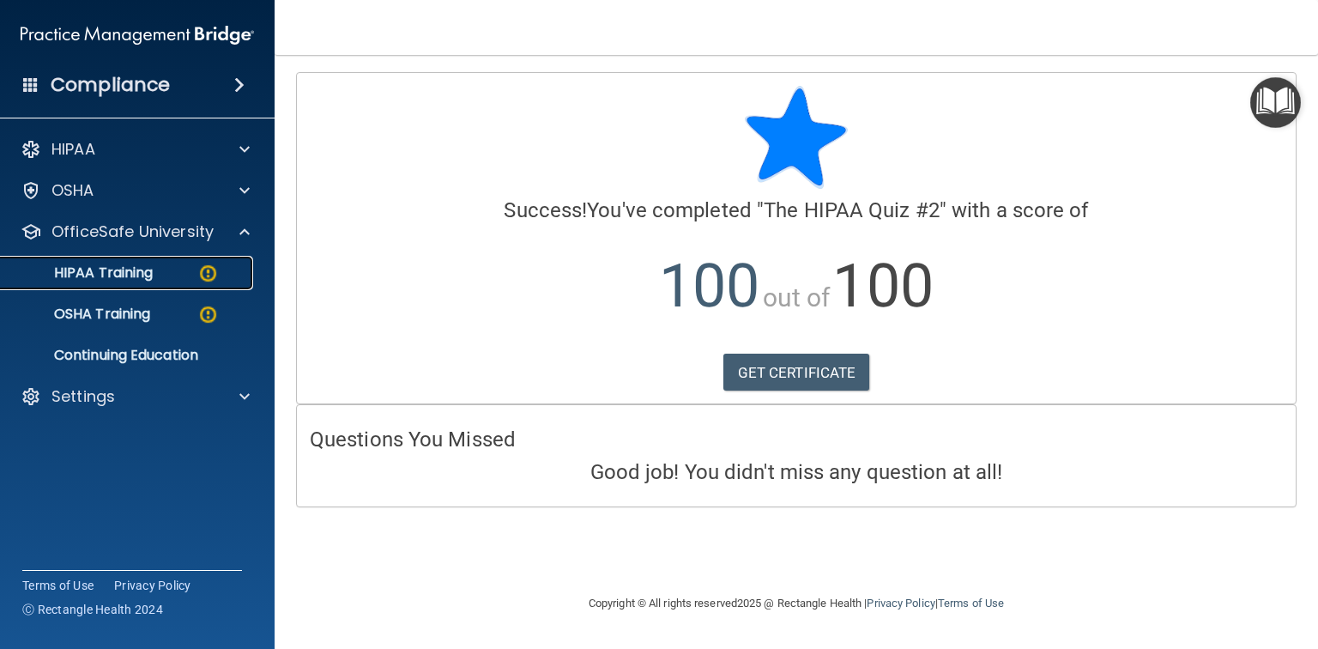
click at [152, 277] on p "HIPAA Training" at bounding box center [82, 272] width 142 height 17
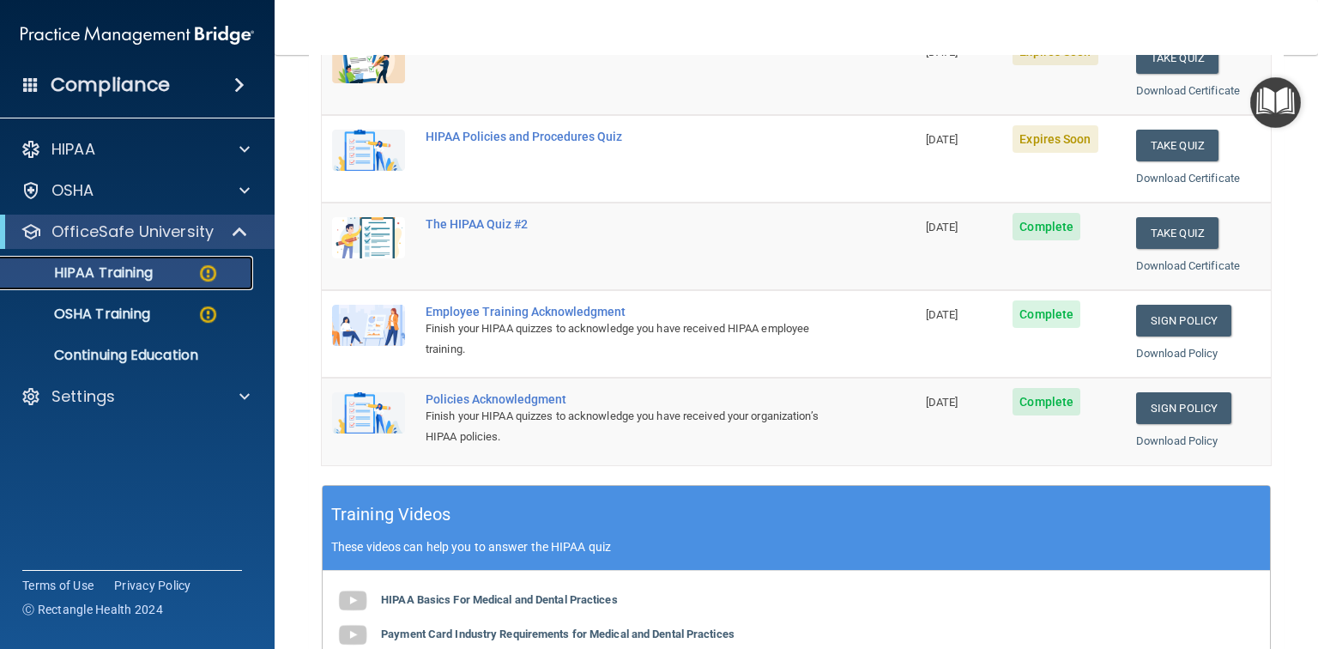
scroll to position [206, 0]
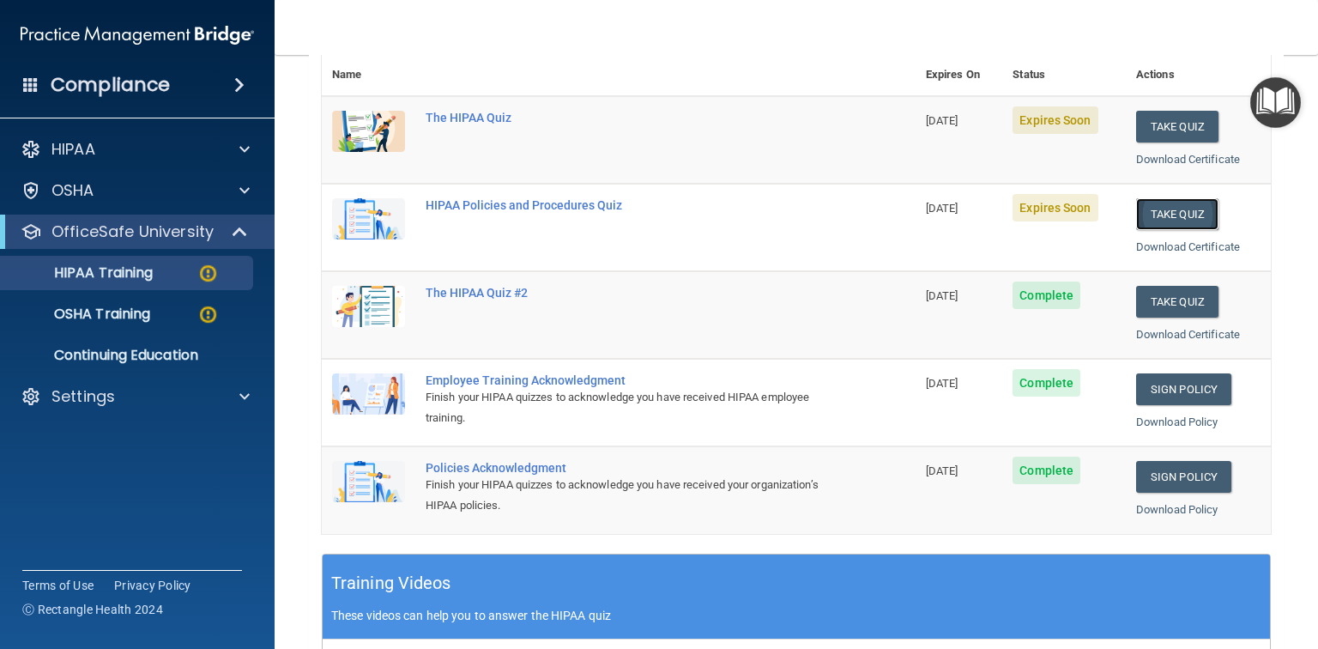
click at [1184, 209] on button "Take Quiz" at bounding box center [1177, 214] width 82 height 32
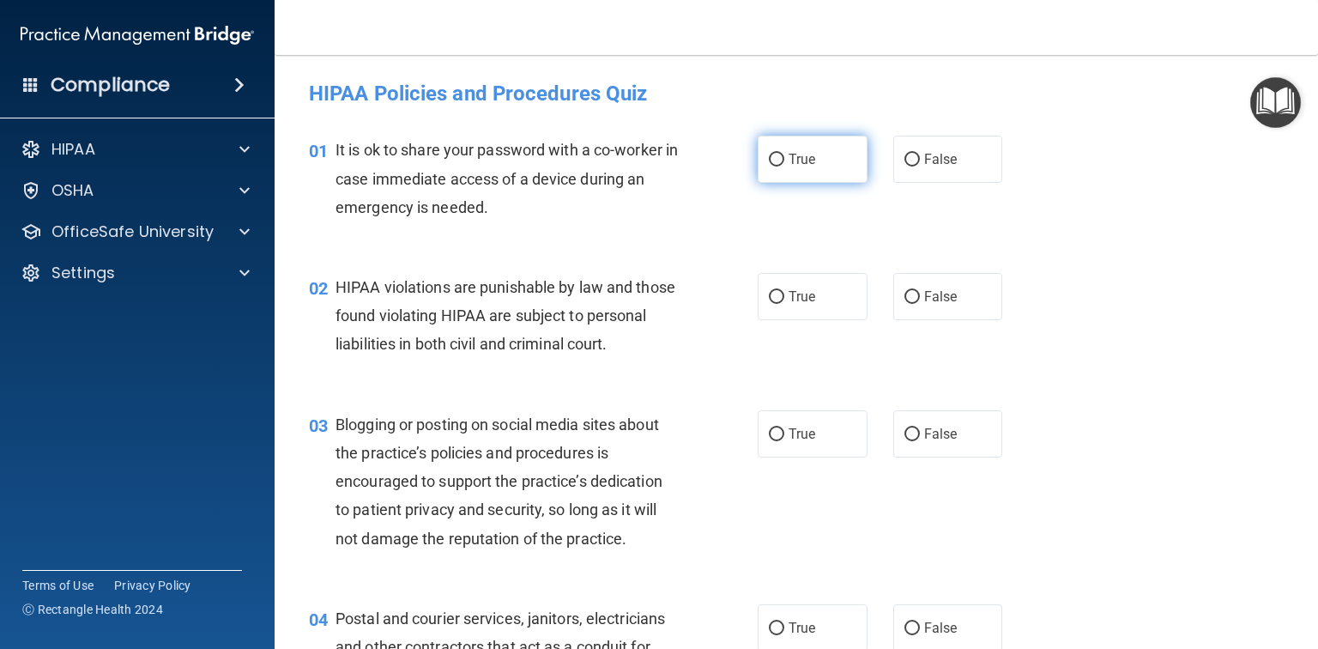
click at [820, 149] on label "True" at bounding box center [813, 159] width 110 height 47
click at [784, 154] on input "True" at bounding box center [776, 160] width 15 height 13
radio input "true"
click at [800, 311] on label "True" at bounding box center [813, 296] width 110 height 47
click at [784, 304] on input "True" at bounding box center [776, 297] width 15 height 13
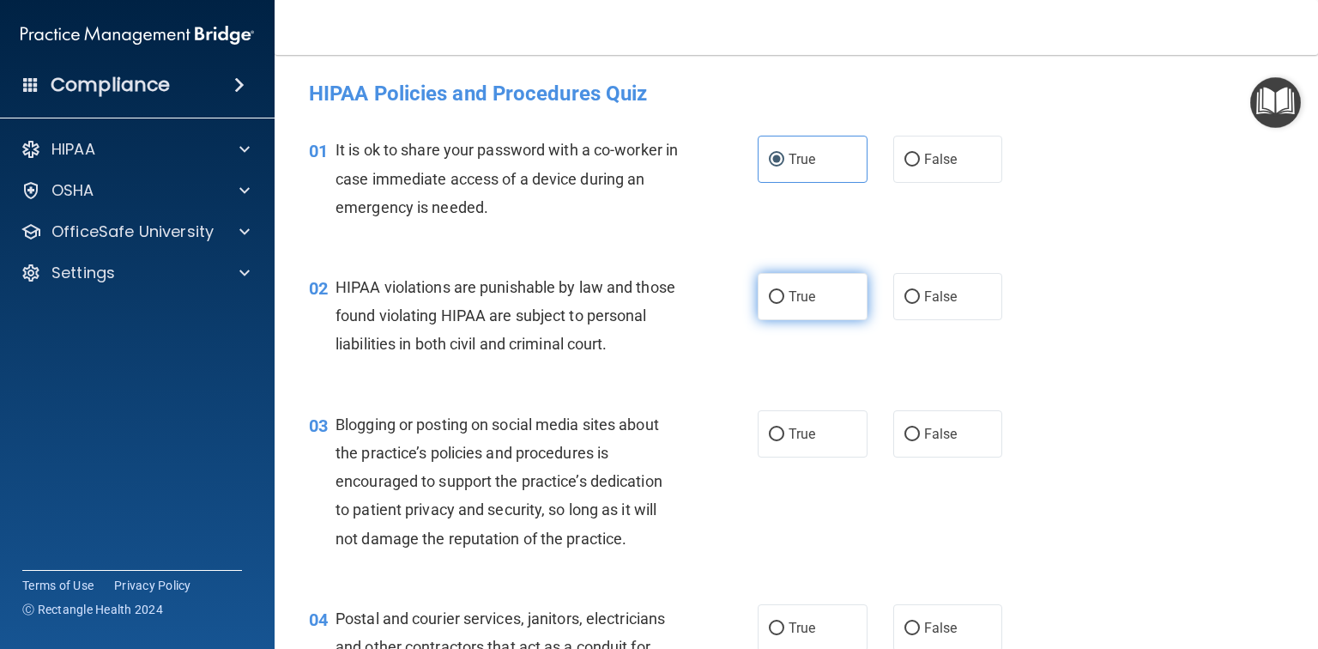
radio input "true"
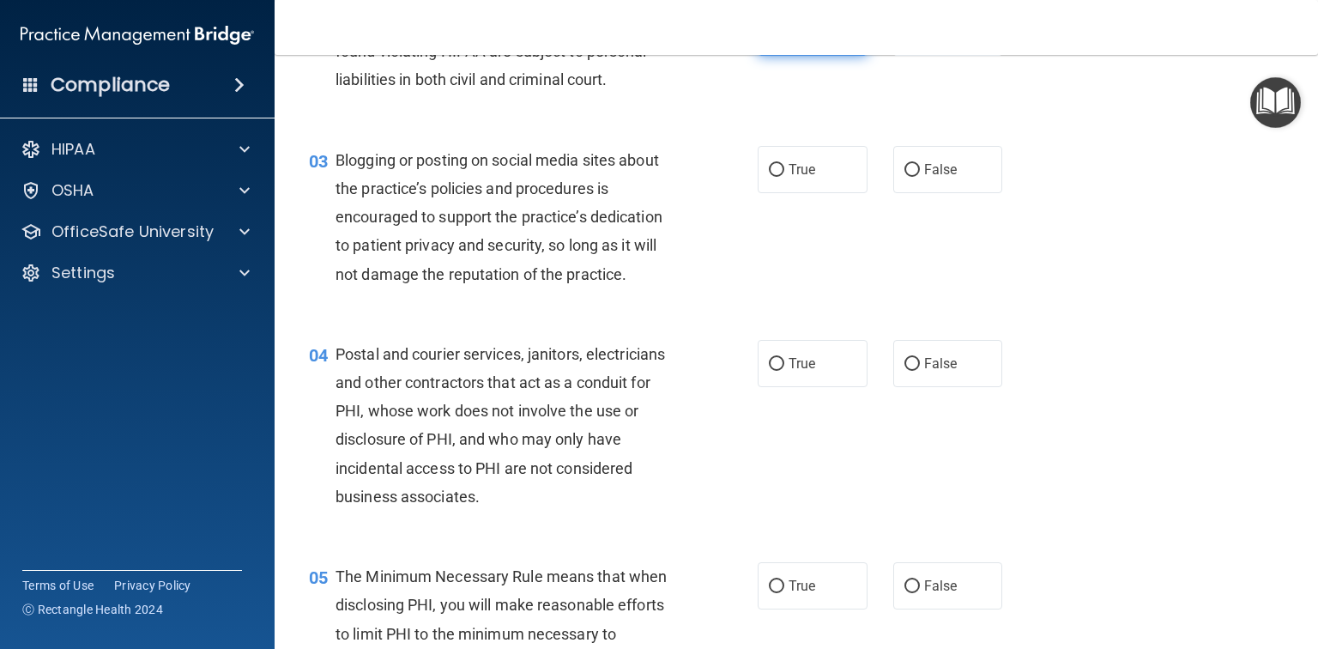
scroll to position [275, 0]
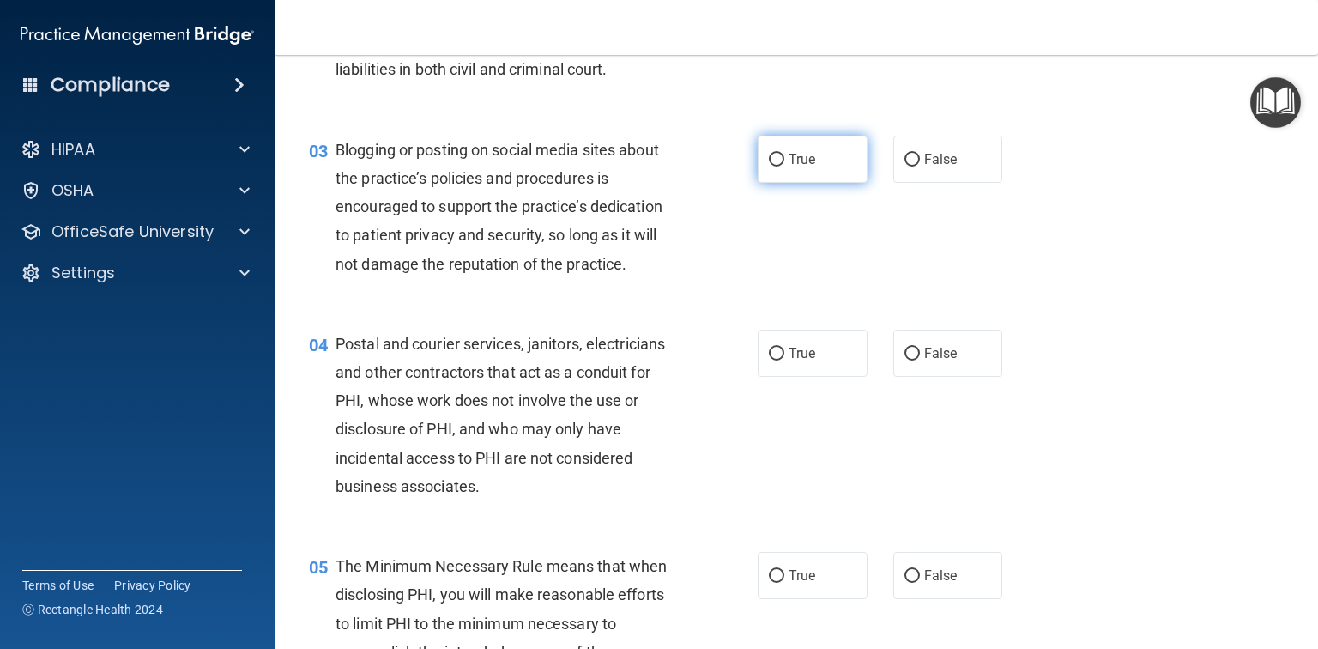
click at [823, 183] on label "True" at bounding box center [813, 159] width 110 height 47
click at [784, 166] on input "True" at bounding box center [776, 160] width 15 height 13
radio input "true"
click at [781, 377] on label "True" at bounding box center [813, 353] width 110 height 47
click at [781, 360] on input "True" at bounding box center [776, 354] width 15 height 13
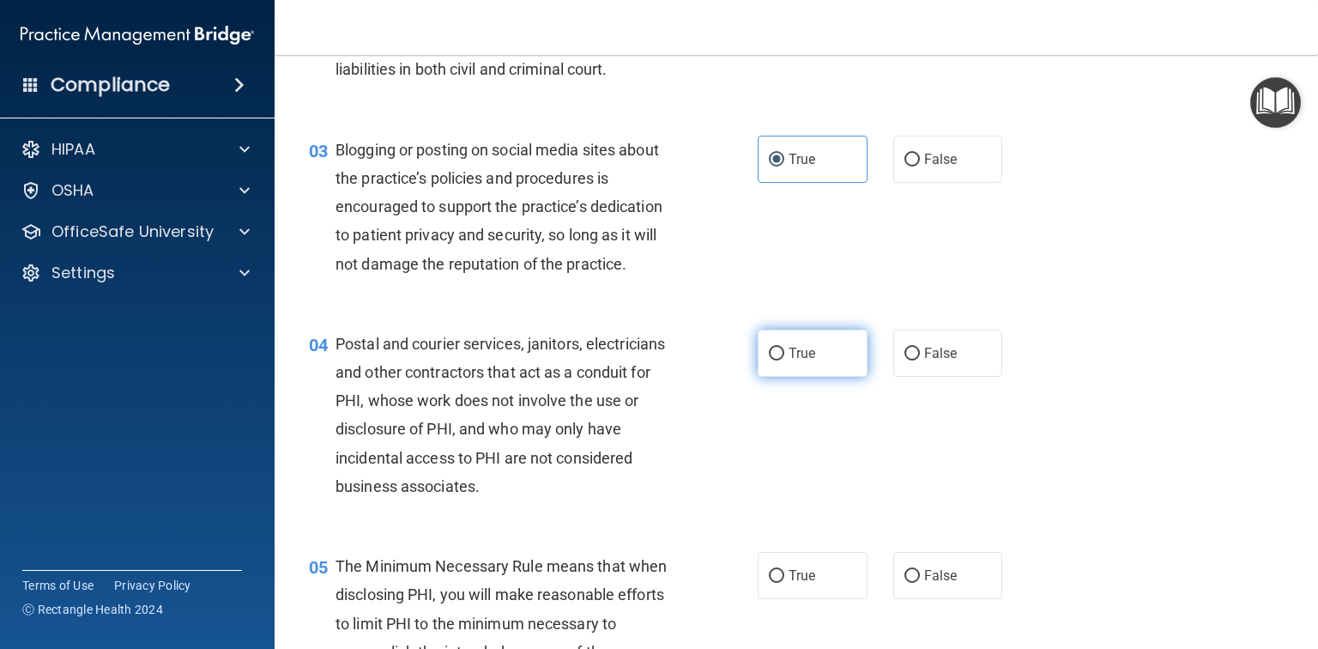
radio input "true"
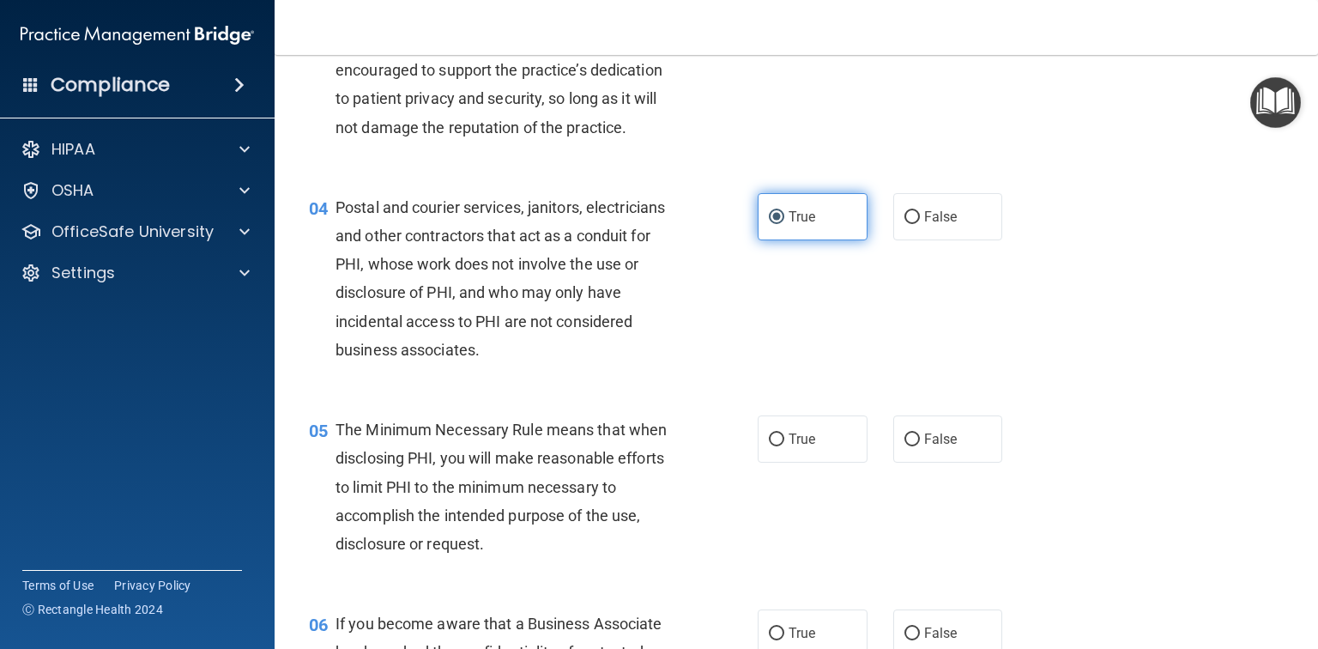
scroll to position [412, 0]
click at [814, 462] on label "True" at bounding box center [813, 437] width 110 height 47
click at [784, 445] on input "True" at bounding box center [776, 438] width 15 height 13
radio input "true"
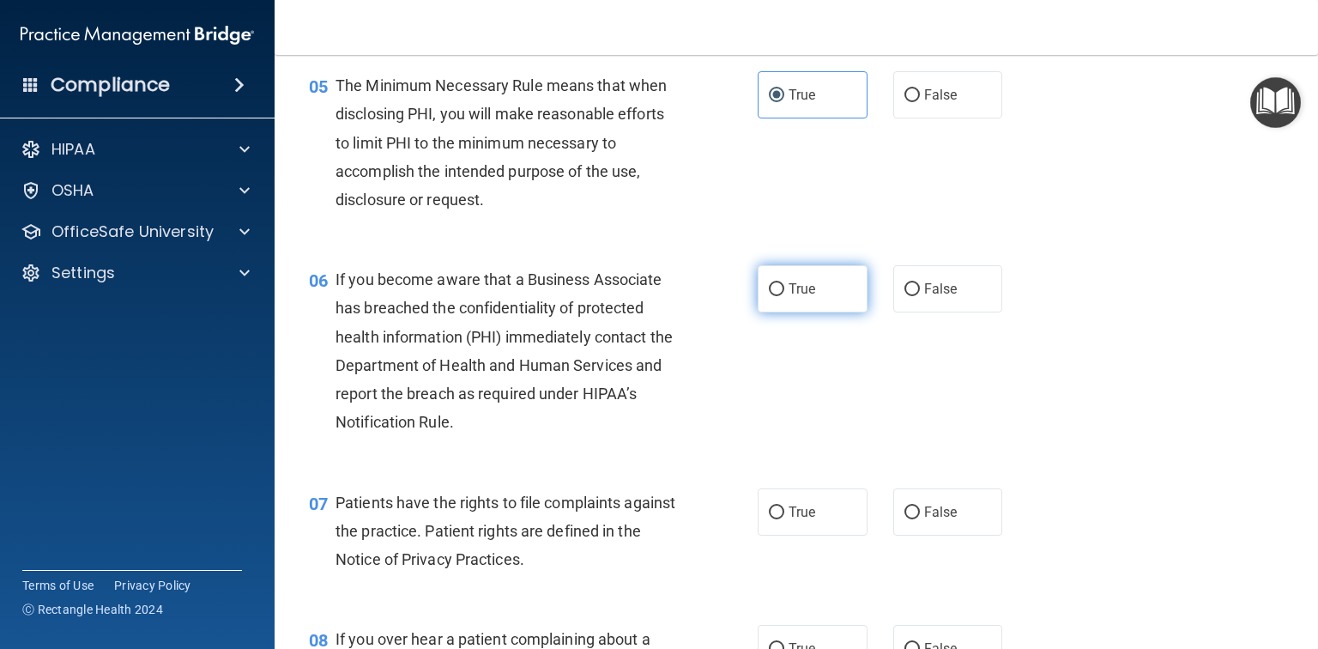
click at [823, 305] on label "True" at bounding box center [813, 288] width 110 height 47
click at [784, 296] on input "True" at bounding box center [776, 289] width 15 height 13
radio input "true"
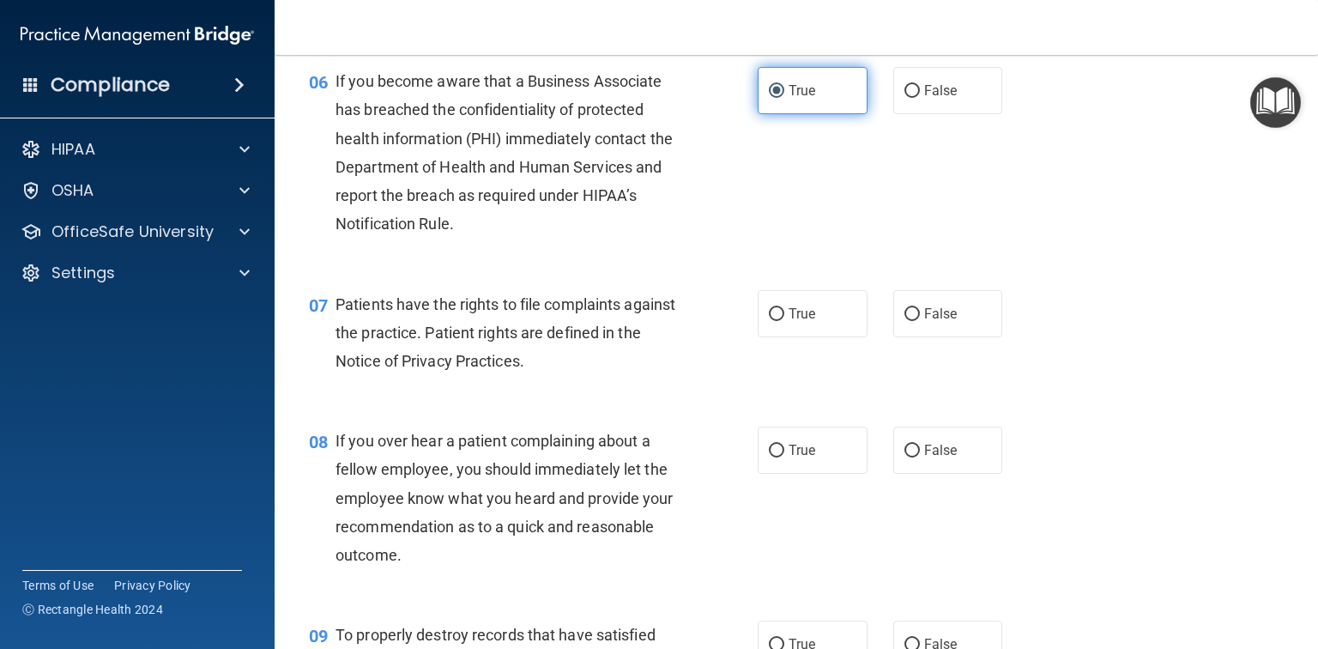
scroll to position [961, 0]
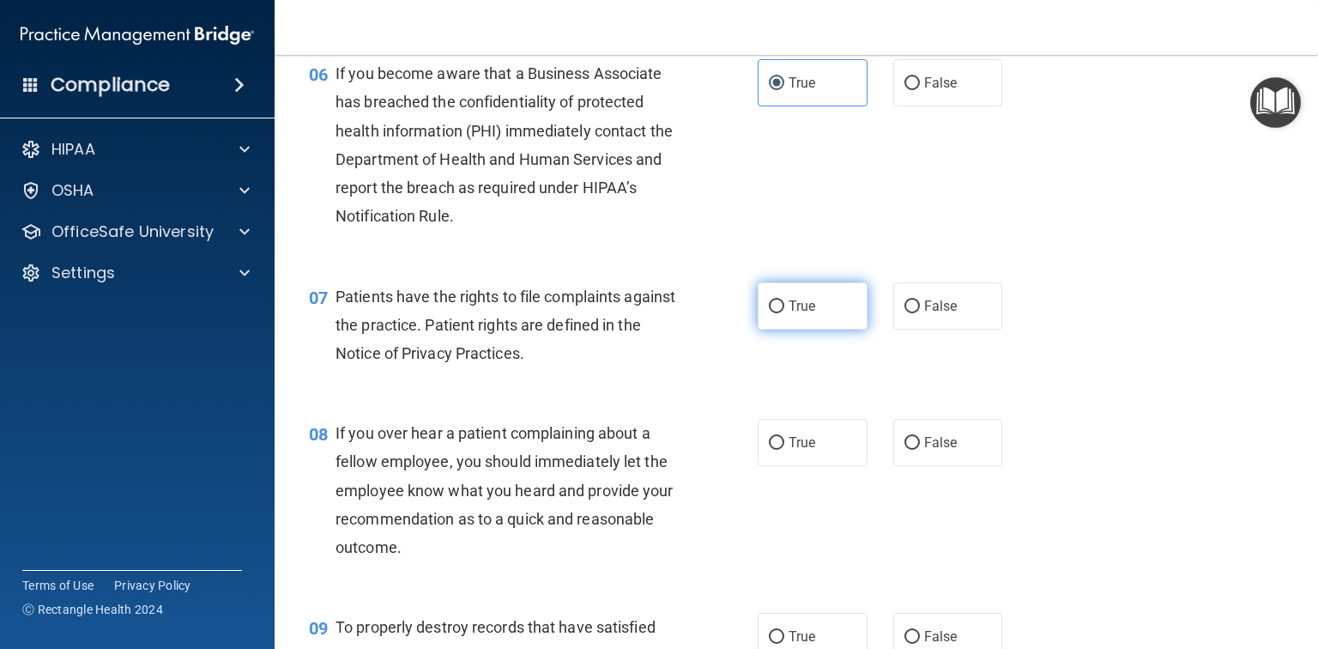
click at [802, 314] on span "True" at bounding box center [802, 306] width 27 height 16
click at [784, 313] on input "True" at bounding box center [776, 306] width 15 height 13
radio input "true"
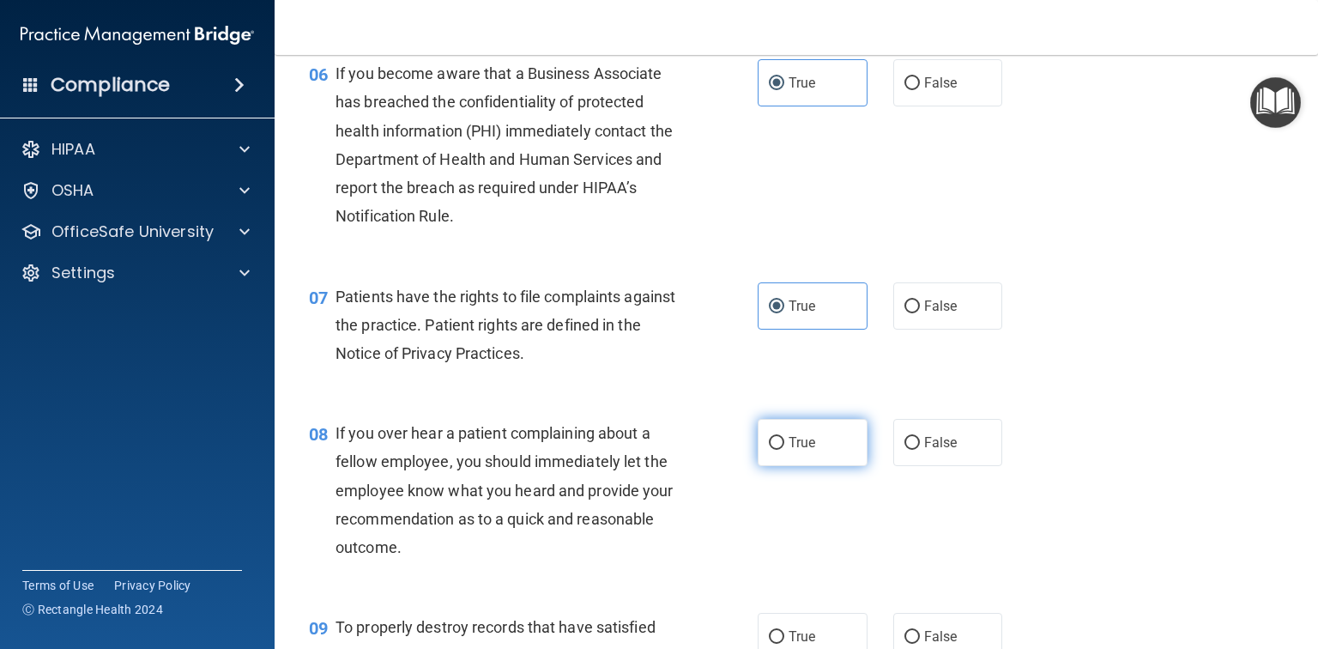
click at [813, 466] on label "True" at bounding box center [813, 442] width 110 height 47
click at [784, 450] on input "True" at bounding box center [776, 443] width 15 height 13
radio input "true"
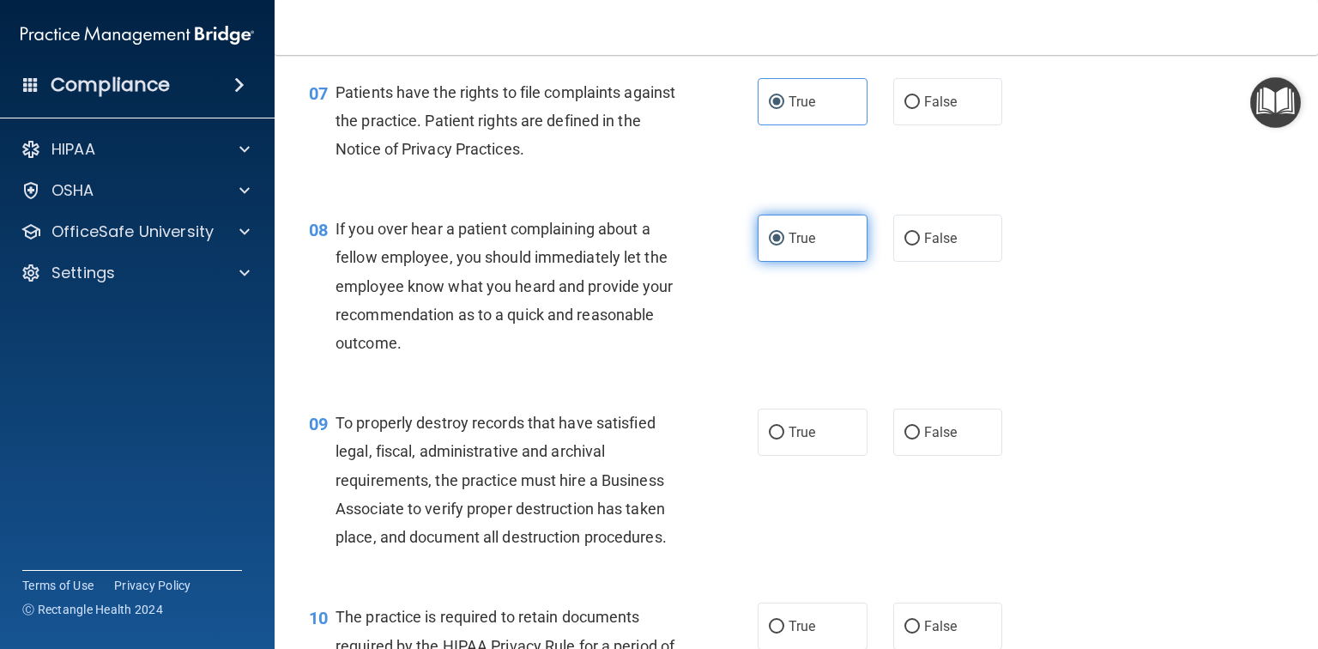
scroll to position [1304, 0]
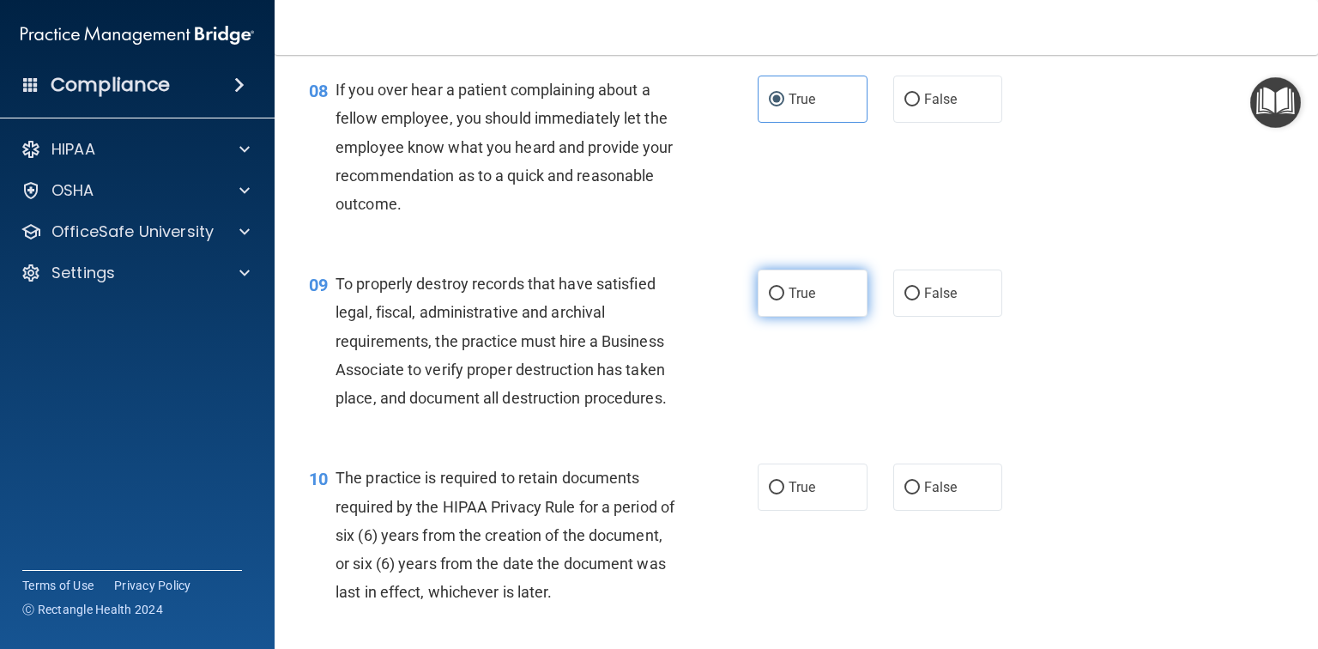
click at [827, 308] on label "True" at bounding box center [813, 292] width 110 height 47
click at [784, 300] on input "True" at bounding box center [776, 293] width 15 height 13
radio input "true"
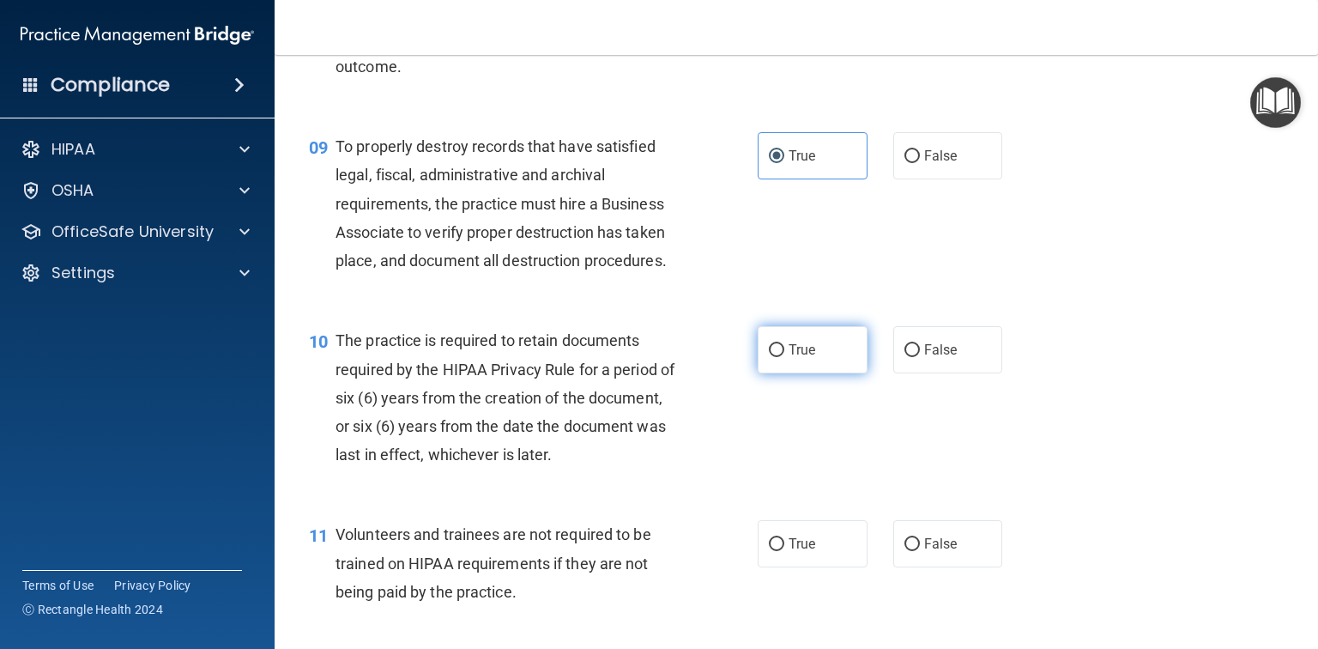
click at [846, 373] on label "True" at bounding box center [813, 349] width 110 height 47
click at [784, 357] on input "True" at bounding box center [776, 350] width 15 height 13
radio input "true"
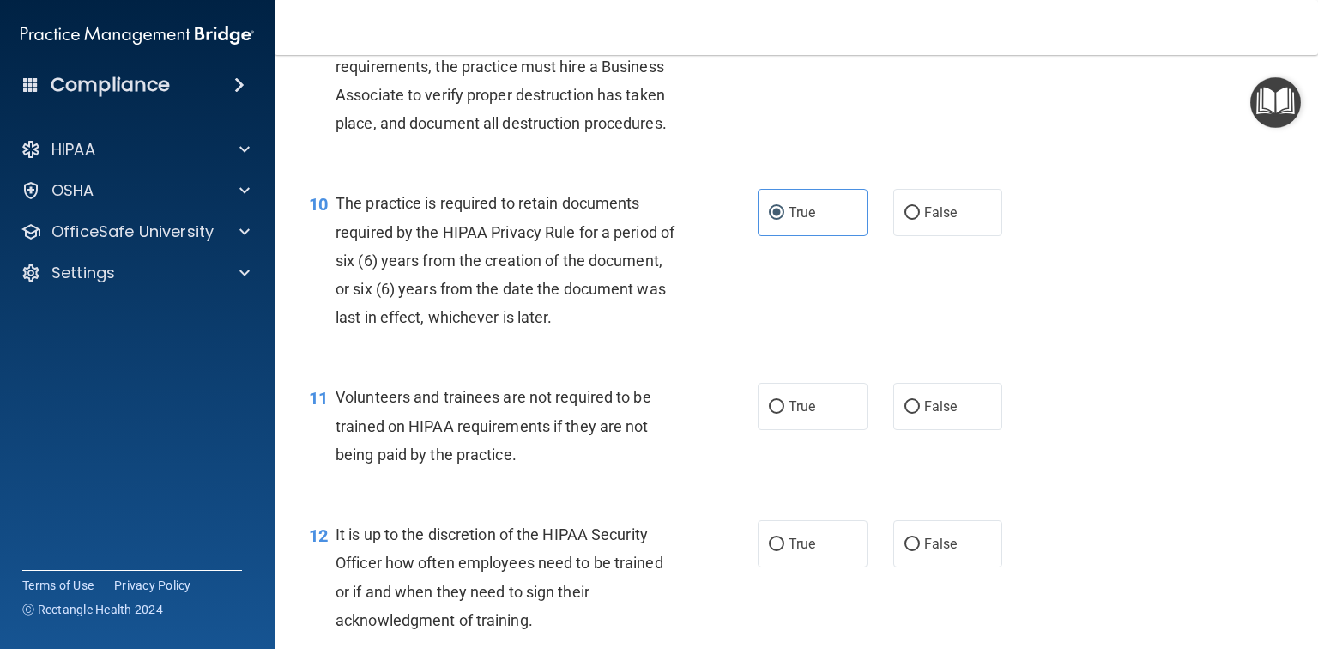
click at [824, 421] on label "True" at bounding box center [813, 406] width 110 height 47
click at [784, 414] on input "True" at bounding box center [776, 407] width 15 height 13
radio input "true"
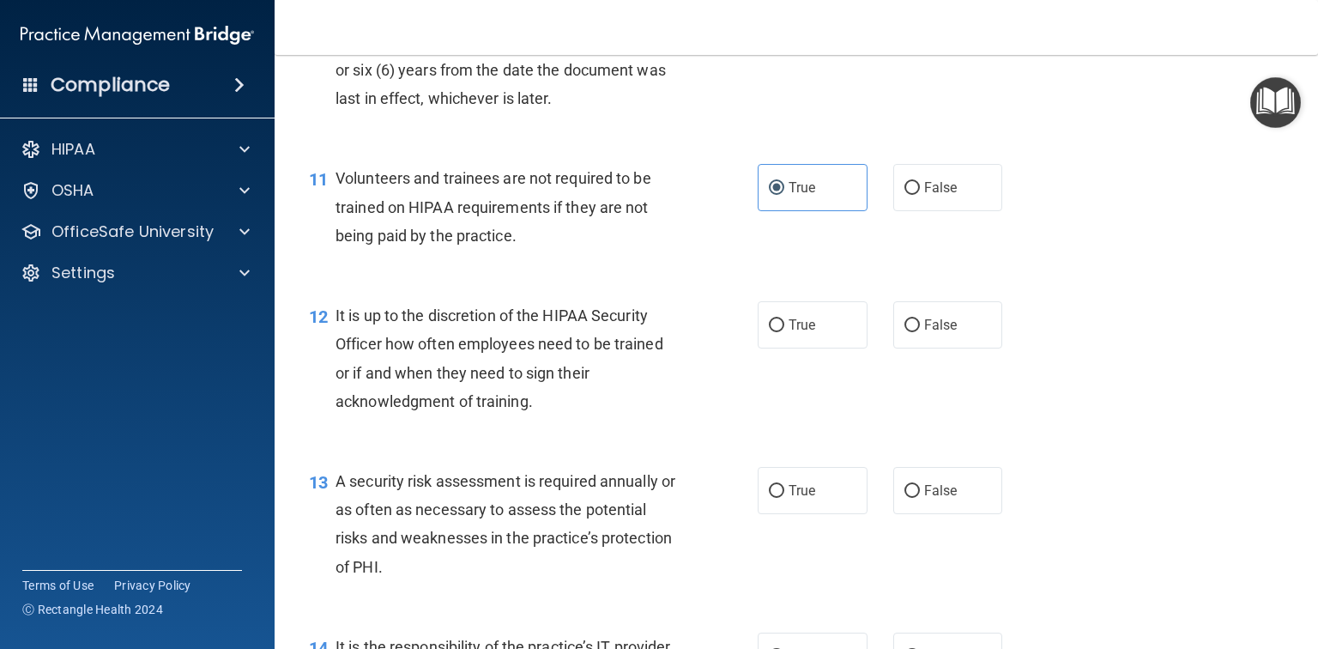
scroll to position [1922, 0]
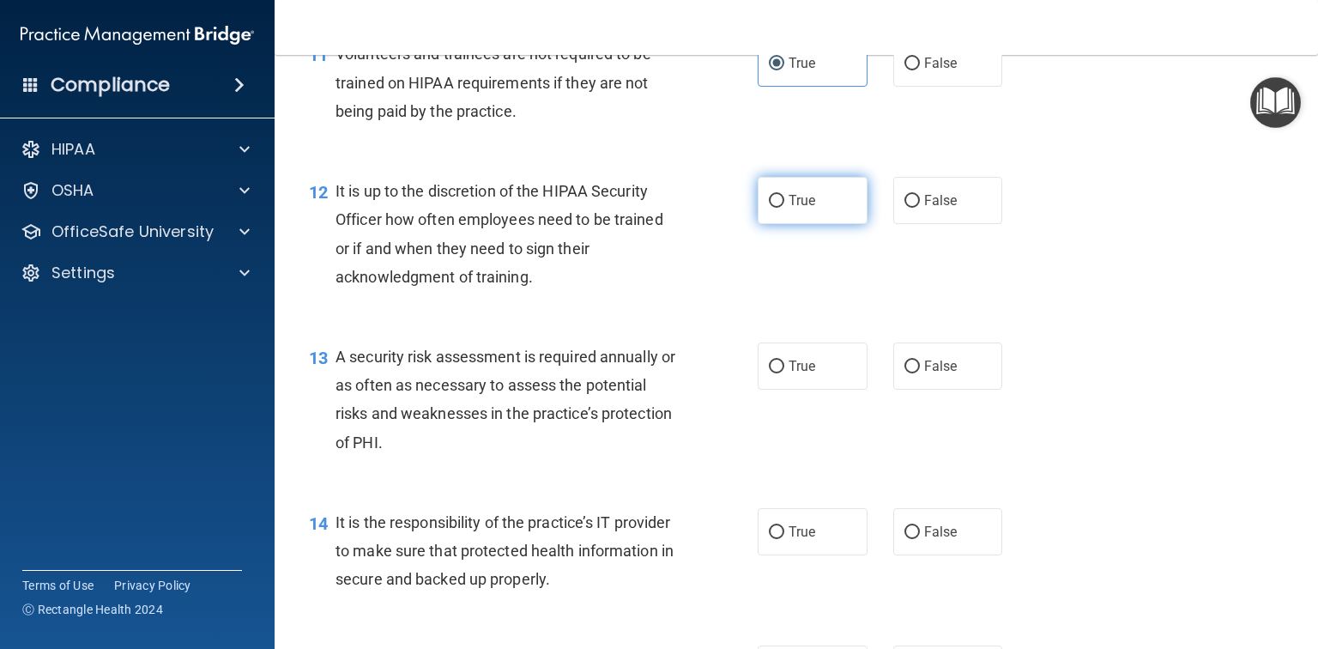
click at [791, 209] on span "True" at bounding box center [802, 200] width 27 height 16
click at [784, 208] on input "True" at bounding box center [776, 201] width 15 height 13
radio input "true"
click at [789, 374] on span "True" at bounding box center [802, 366] width 27 height 16
click at [784, 373] on input "True" at bounding box center [776, 366] width 15 height 13
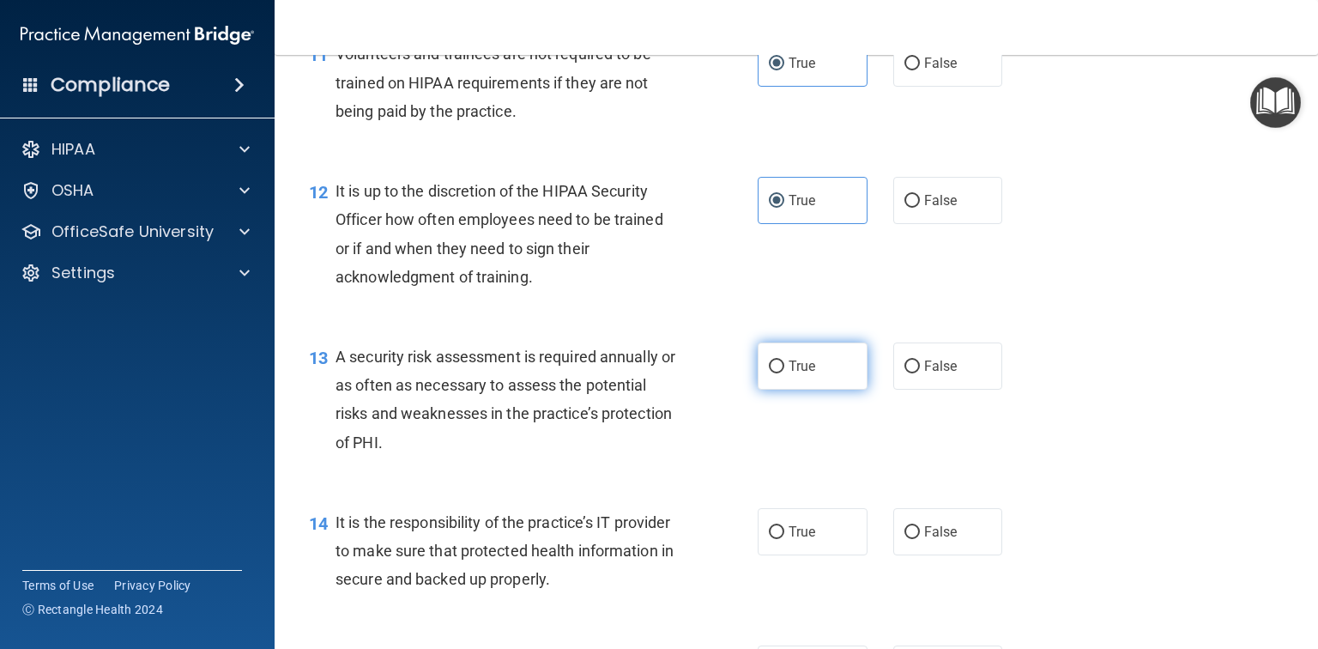
radio input "true"
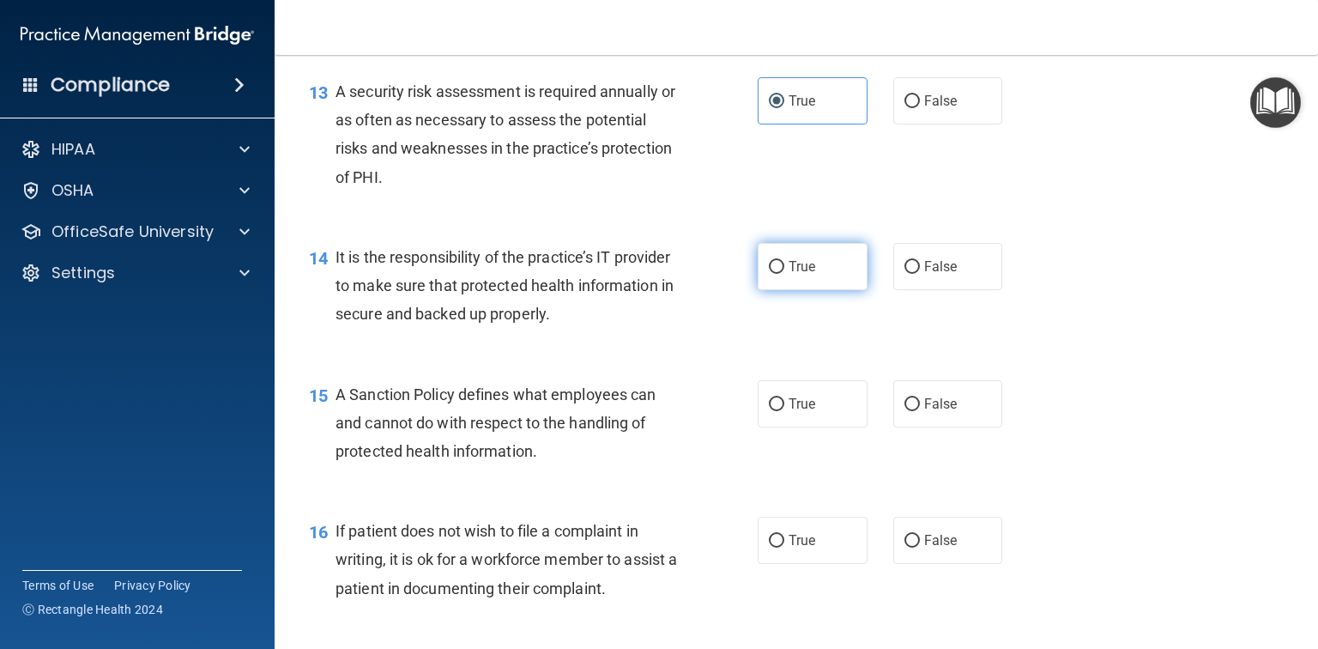
scroll to position [2197, 0]
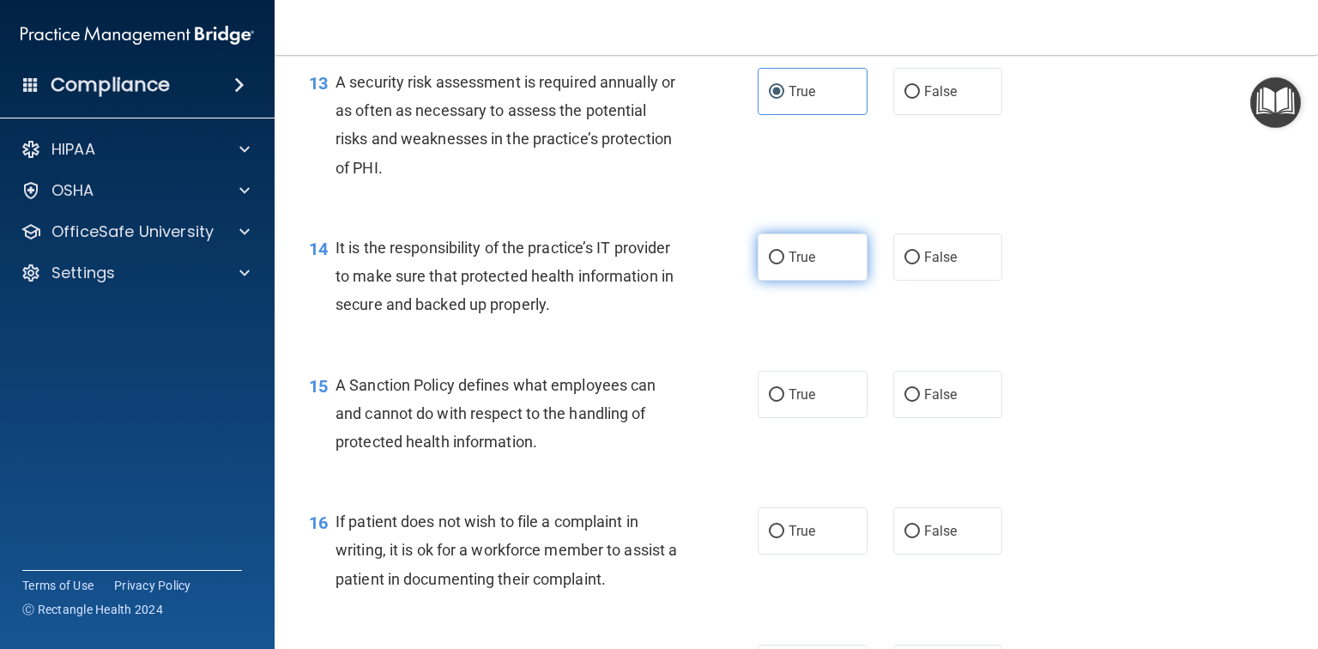
click at [844, 273] on label "True" at bounding box center [813, 256] width 110 height 47
click at [784, 264] on input "True" at bounding box center [776, 257] width 15 height 13
radio input "true"
click at [800, 418] on label "True" at bounding box center [813, 394] width 110 height 47
click at [784, 402] on input "True" at bounding box center [776, 395] width 15 height 13
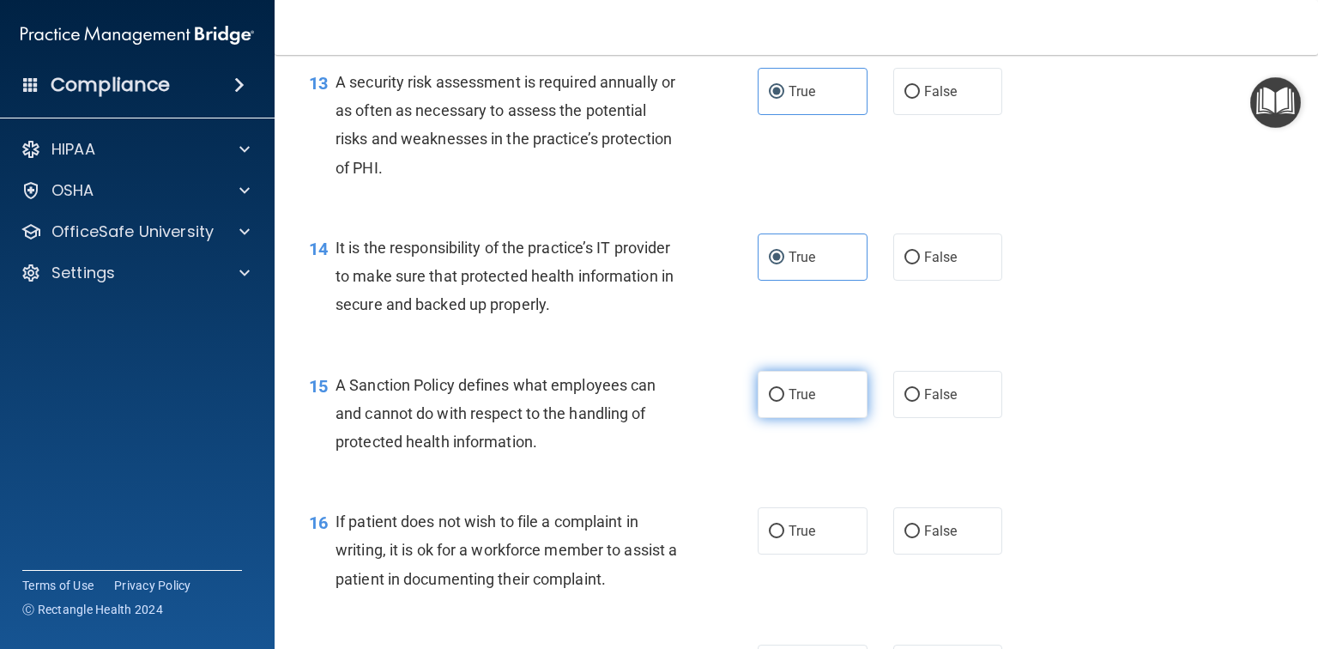
radio input "true"
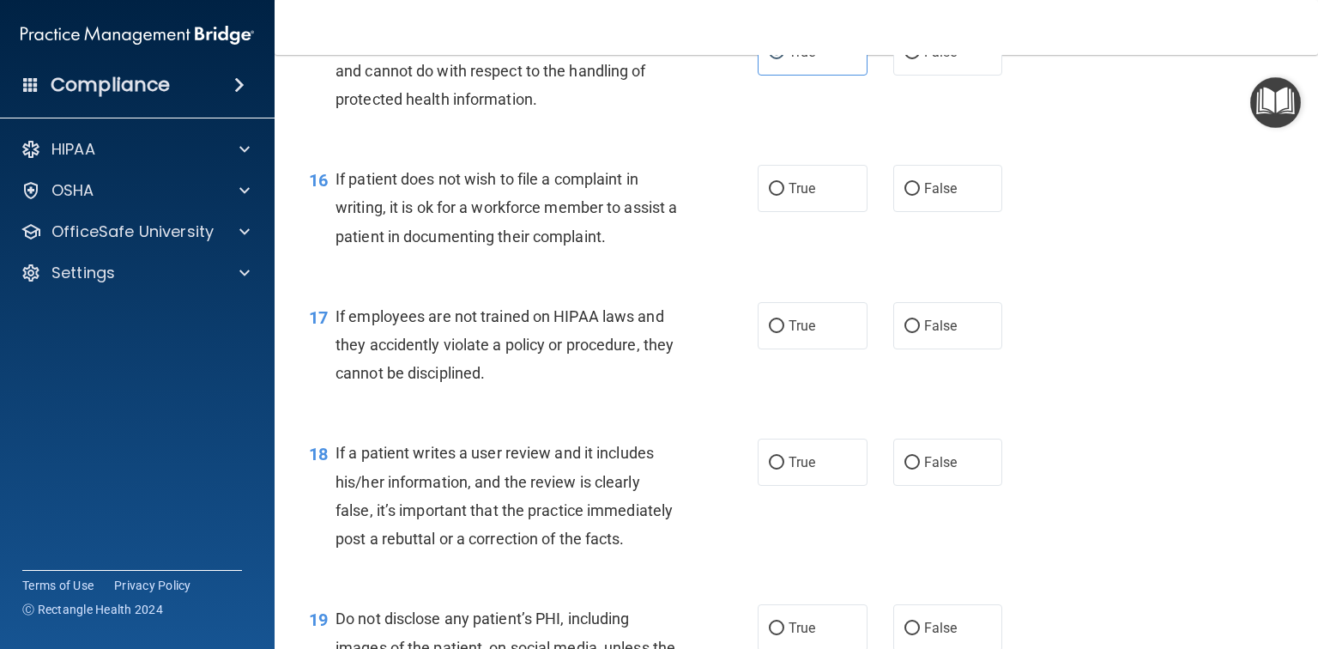
scroll to position [2540, 0]
click at [794, 204] on label "True" at bounding box center [813, 187] width 110 height 47
click at [784, 195] on input "True" at bounding box center [776, 188] width 15 height 13
radio input "true"
click at [779, 348] on label "True" at bounding box center [813, 324] width 110 height 47
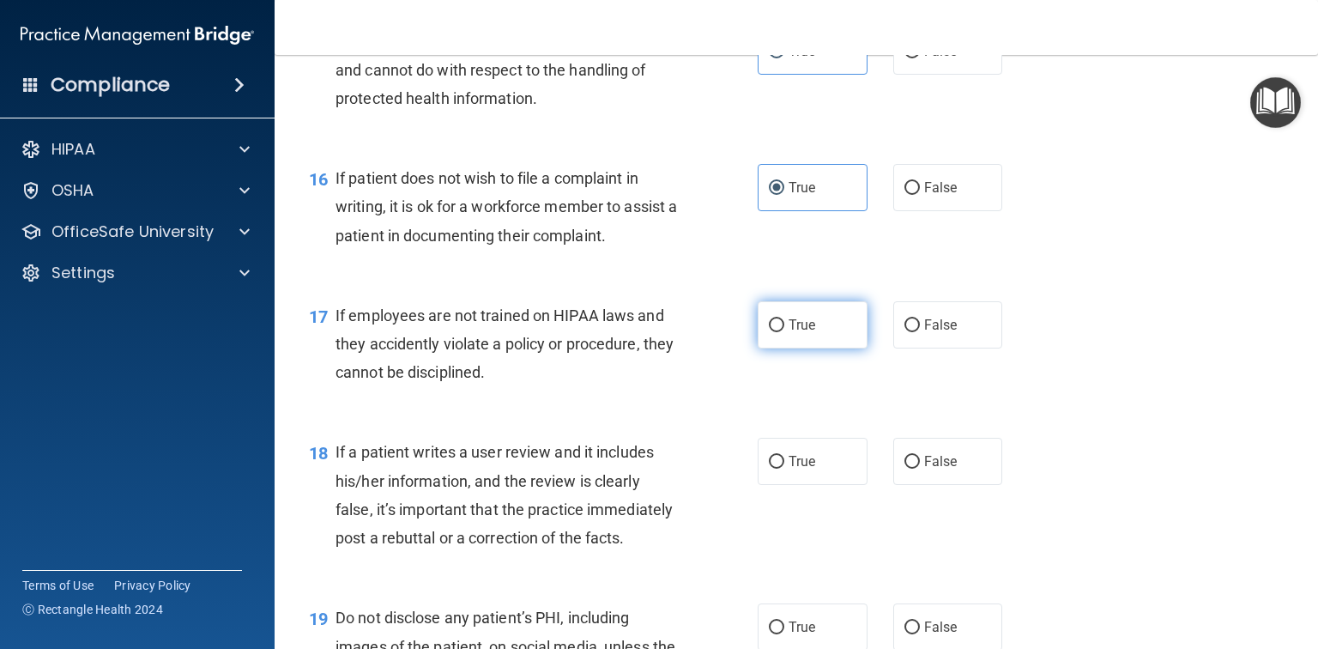
click at [779, 332] on input "True" at bounding box center [776, 325] width 15 height 13
radio input "true"
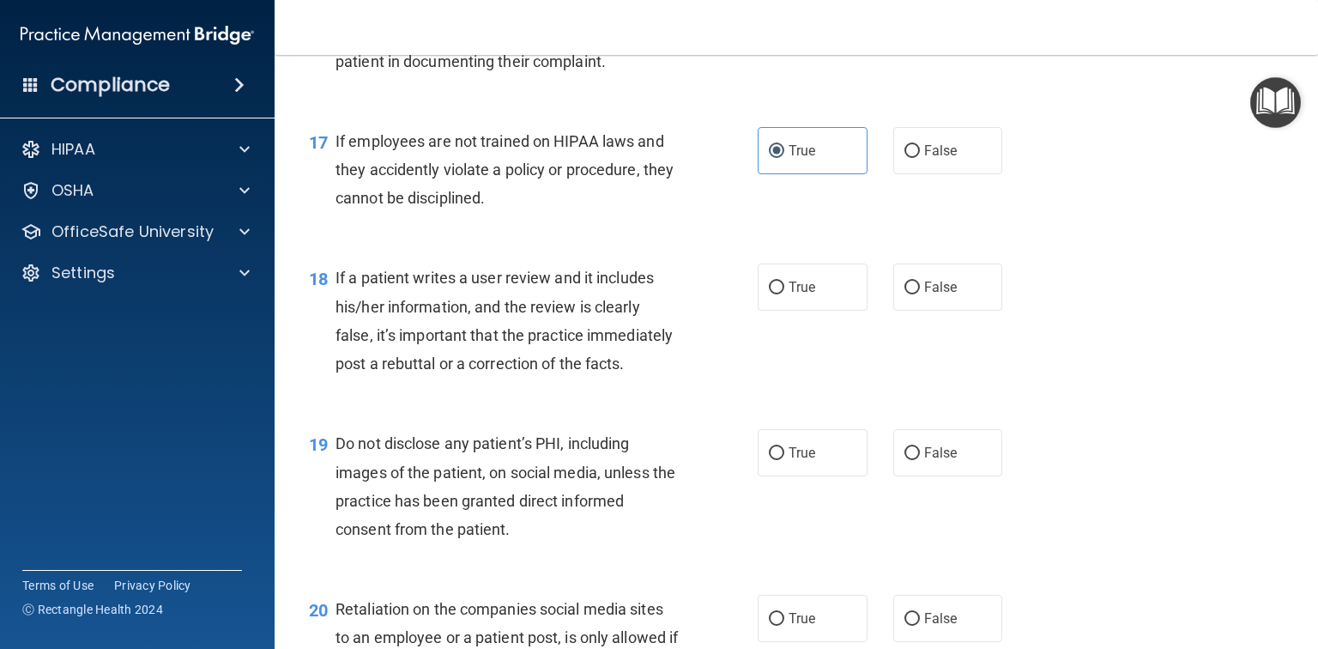
scroll to position [2746, 0]
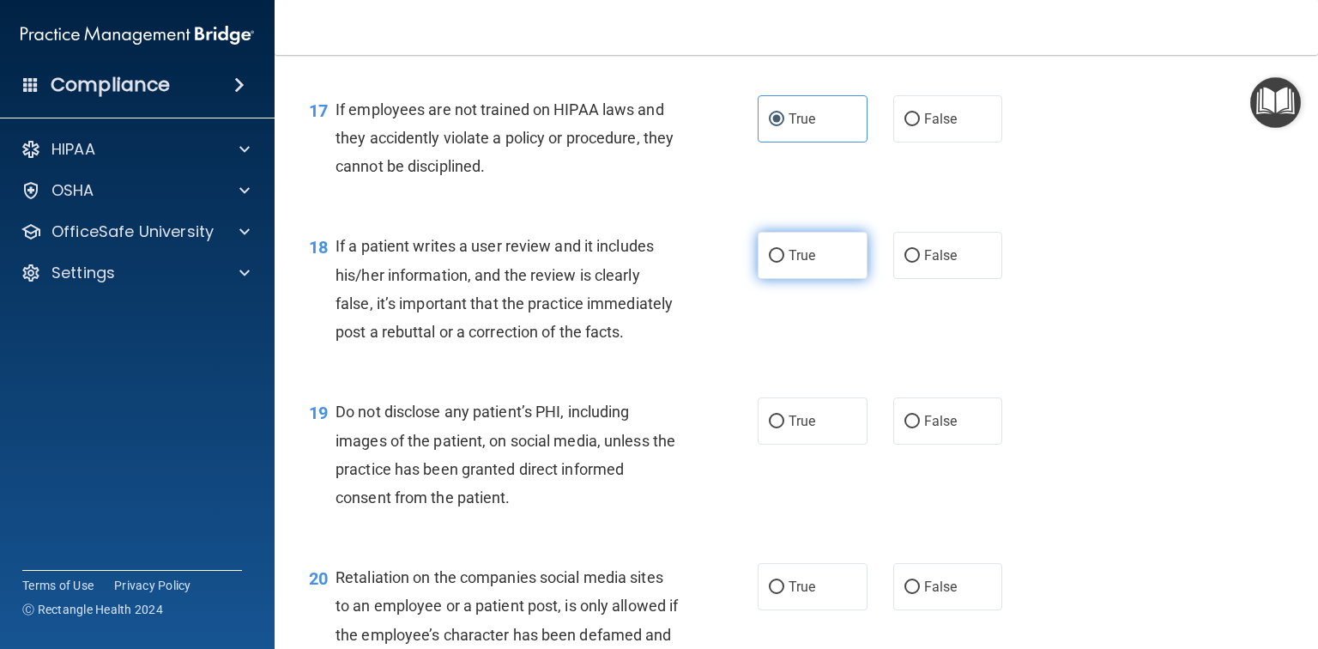
click at [810, 263] on span "True" at bounding box center [802, 255] width 27 height 16
click at [784, 263] on input "True" at bounding box center [776, 256] width 15 height 13
radio input "true"
click at [810, 444] on label "True" at bounding box center [813, 420] width 110 height 47
click at [784, 428] on input "True" at bounding box center [776, 421] width 15 height 13
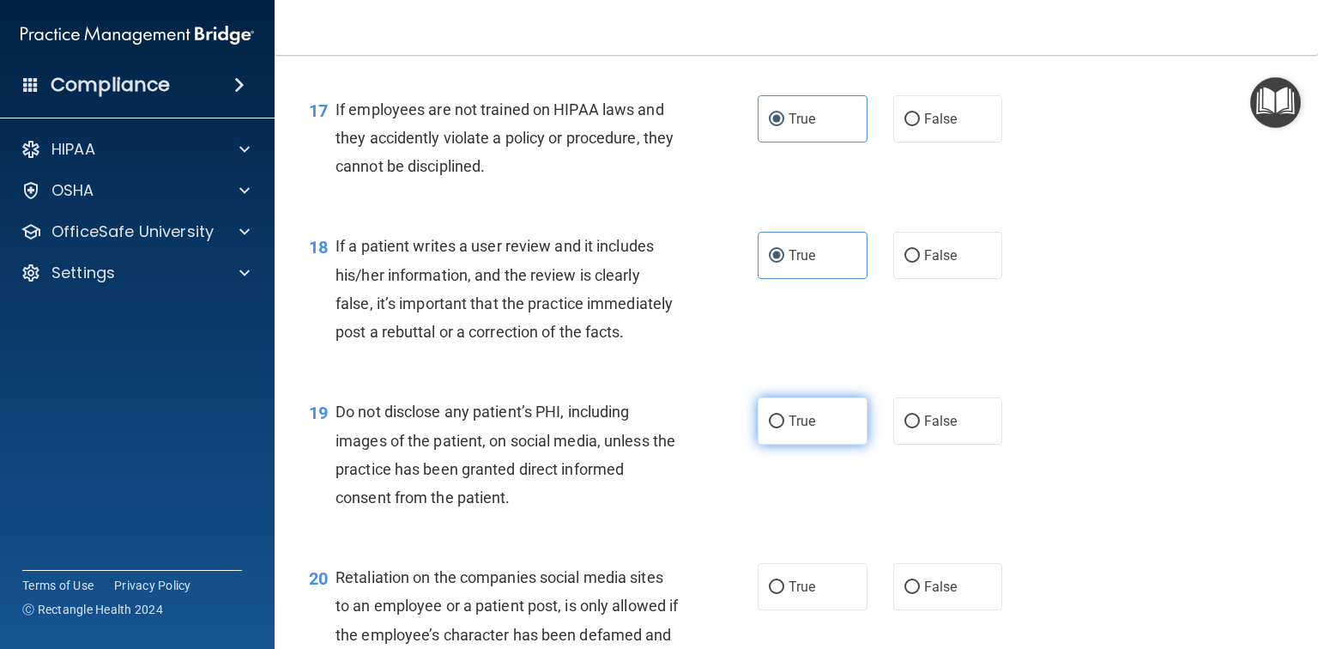
radio input "true"
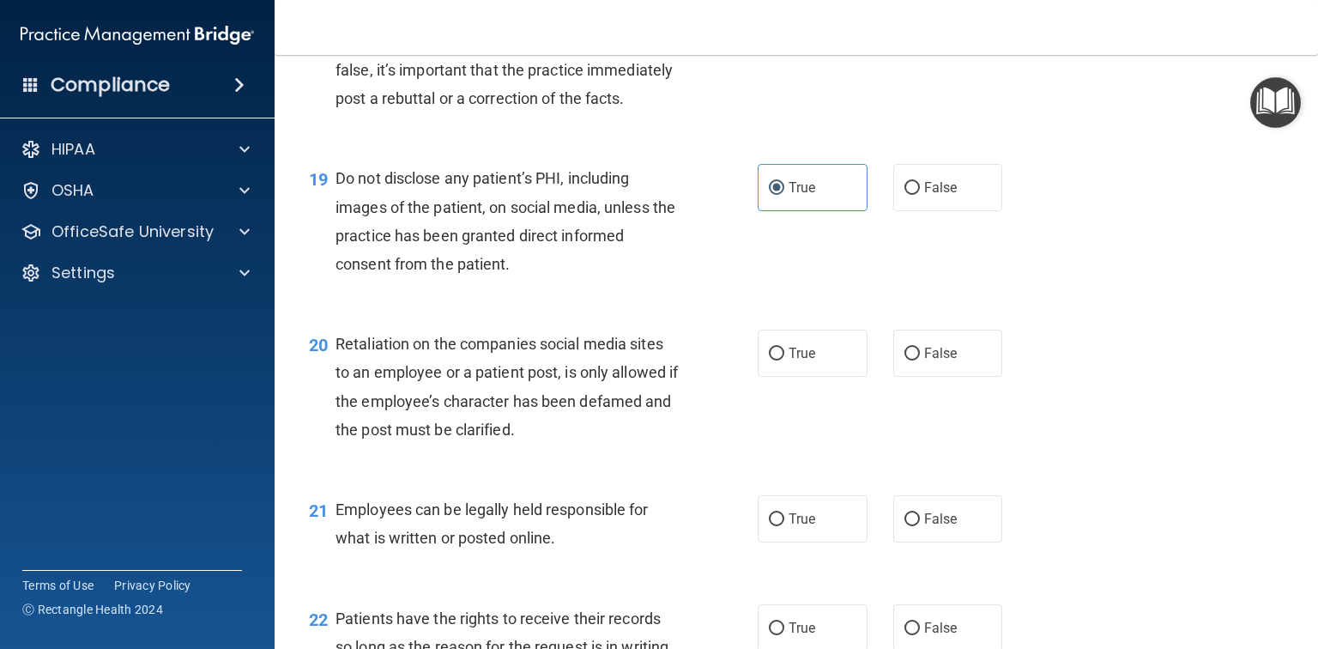
scroll to position [3021, 0]
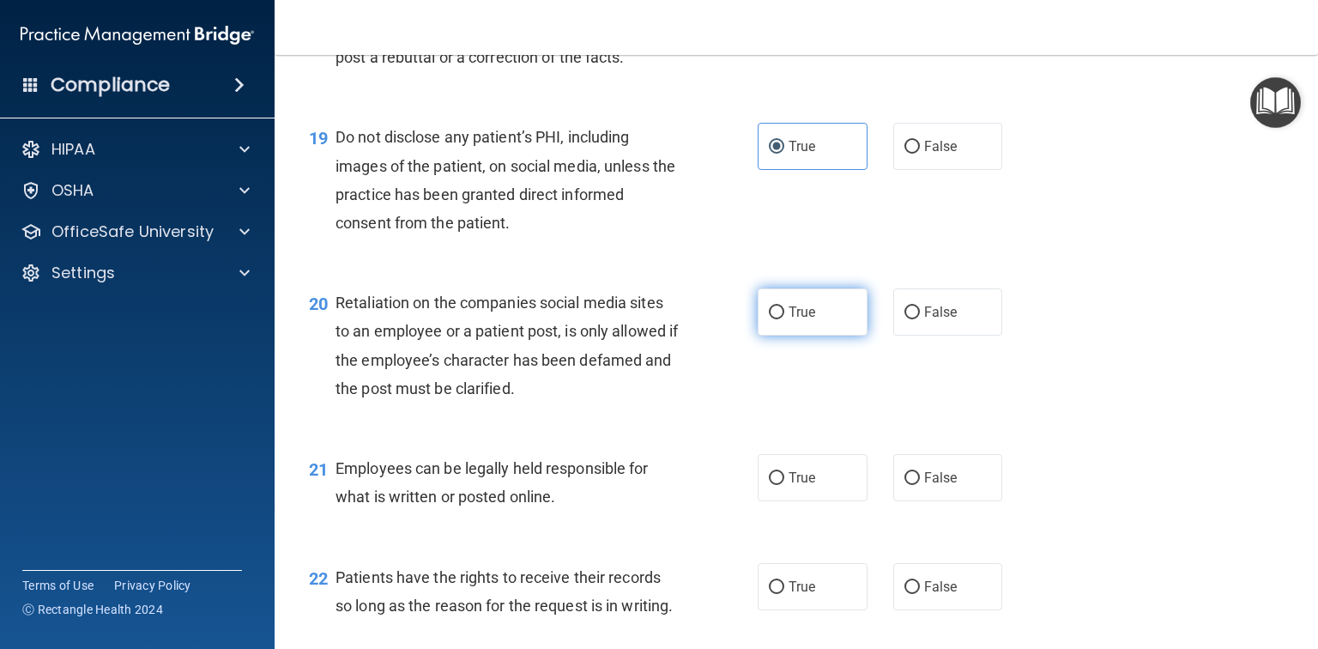
click at [807, 336] on label "True" at bounding box center [813, 311] width 110 height 47
click at [784, 319] on input "True" at bounding box center [776, 312] width 15 height 13
radio input "true"
click at [797, 486] on span "True" at bounding box center [802, 477] width 27 height 16
click at [784, 485] on input "True" at bounding box center [776, 478] width 15 height 13
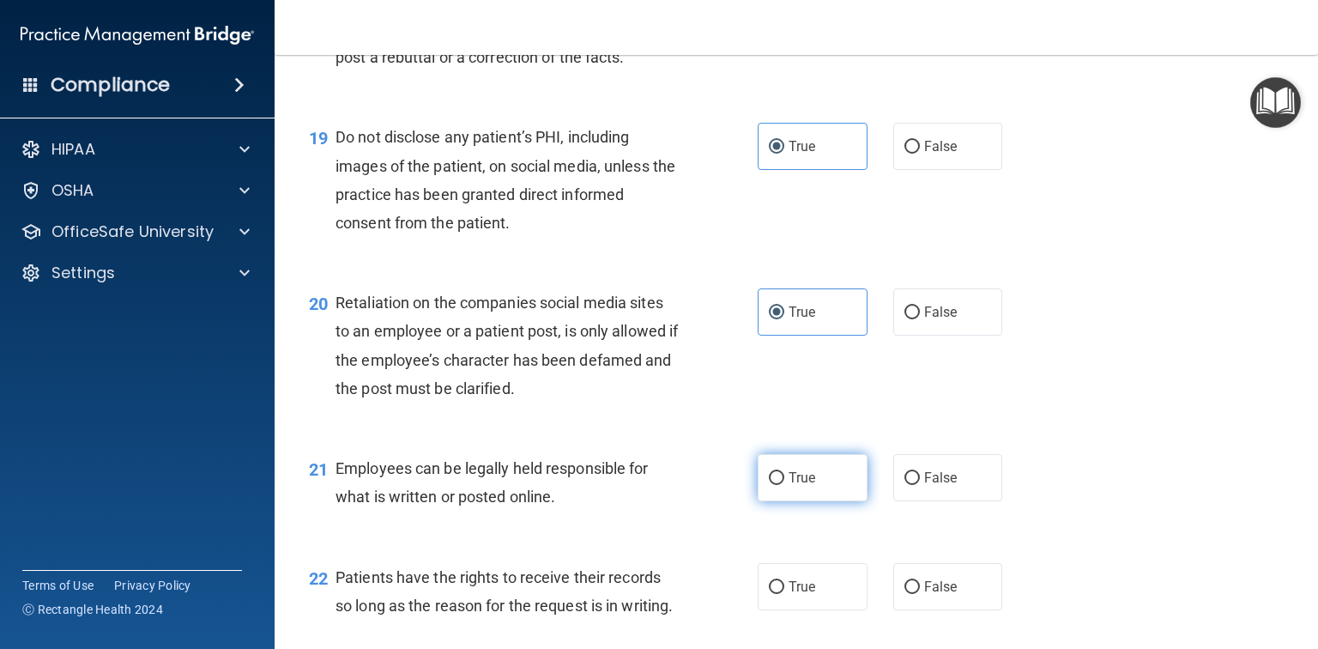
radio input "true"
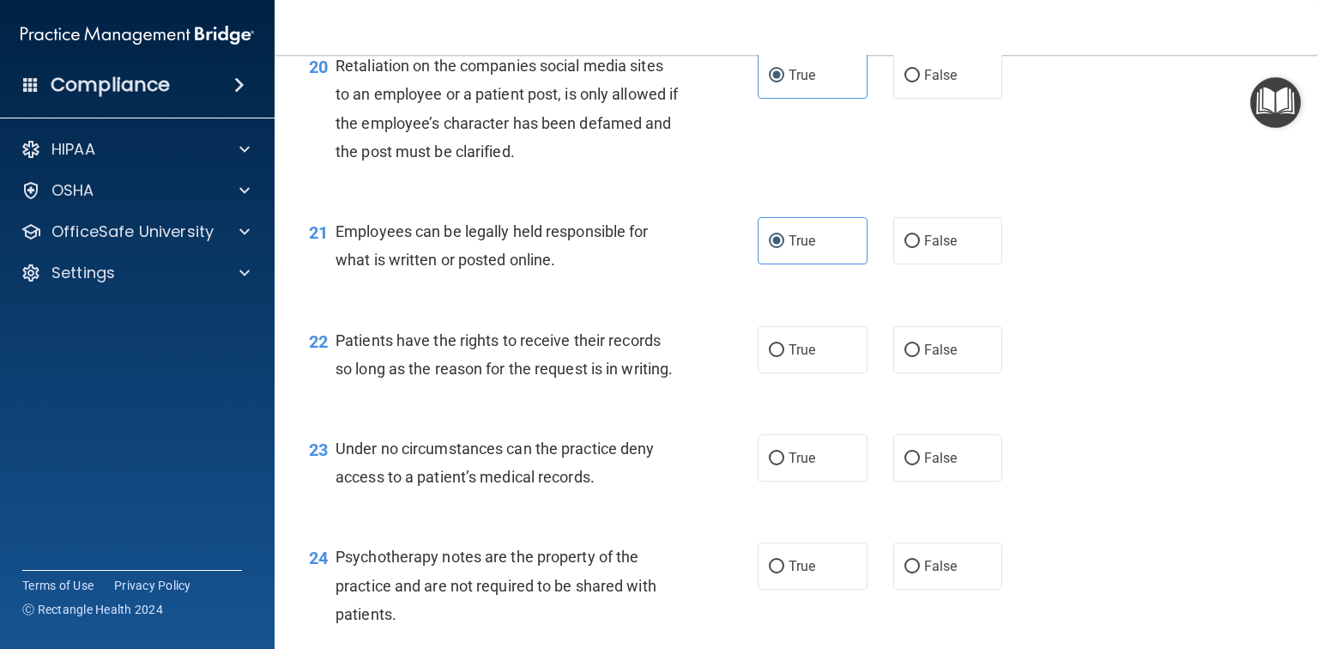
scroll to position [3295, 0]
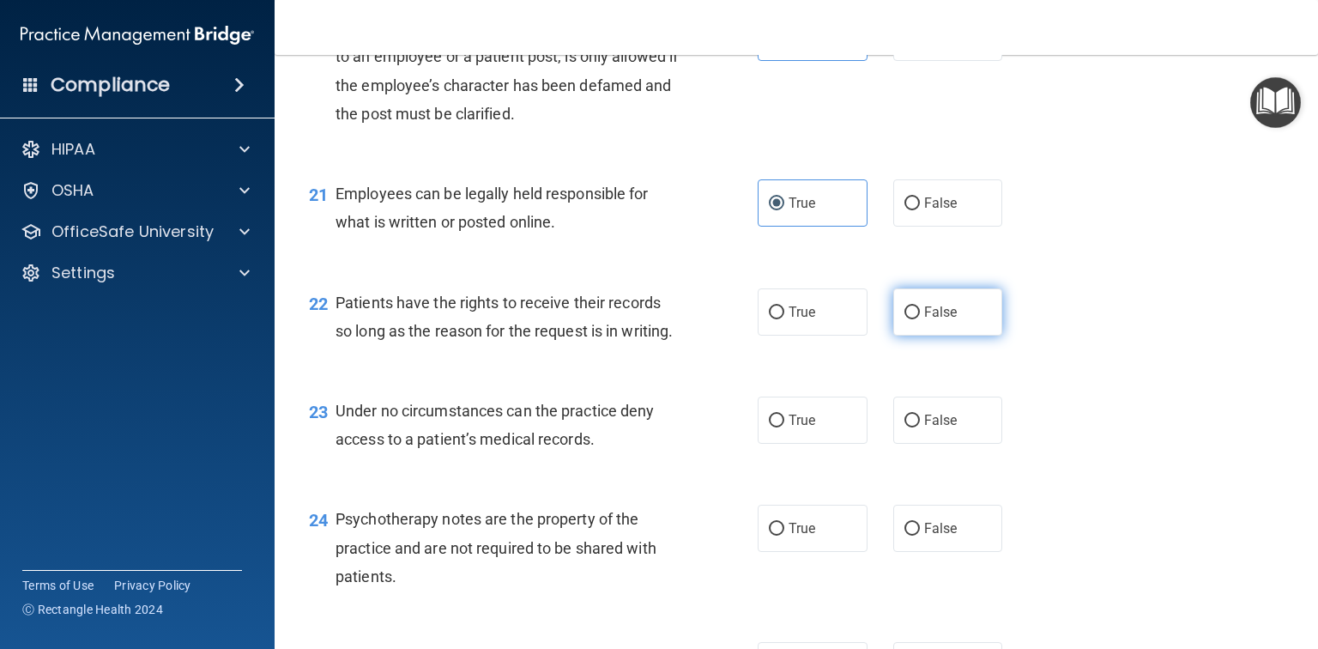
click at [928, 320] on span "False" at bounding box center [940, 312] width 33 height 16
click at [920, 319] on input "False" at bounding box center [911, 312] width 15 height 13
radio input "true"
click at [958, 444] on label "False" at bounding box center [948, 419] width 110 height 47
click at [920, 427] on input "False" at bounding box center [911, 420] width 15 height 13
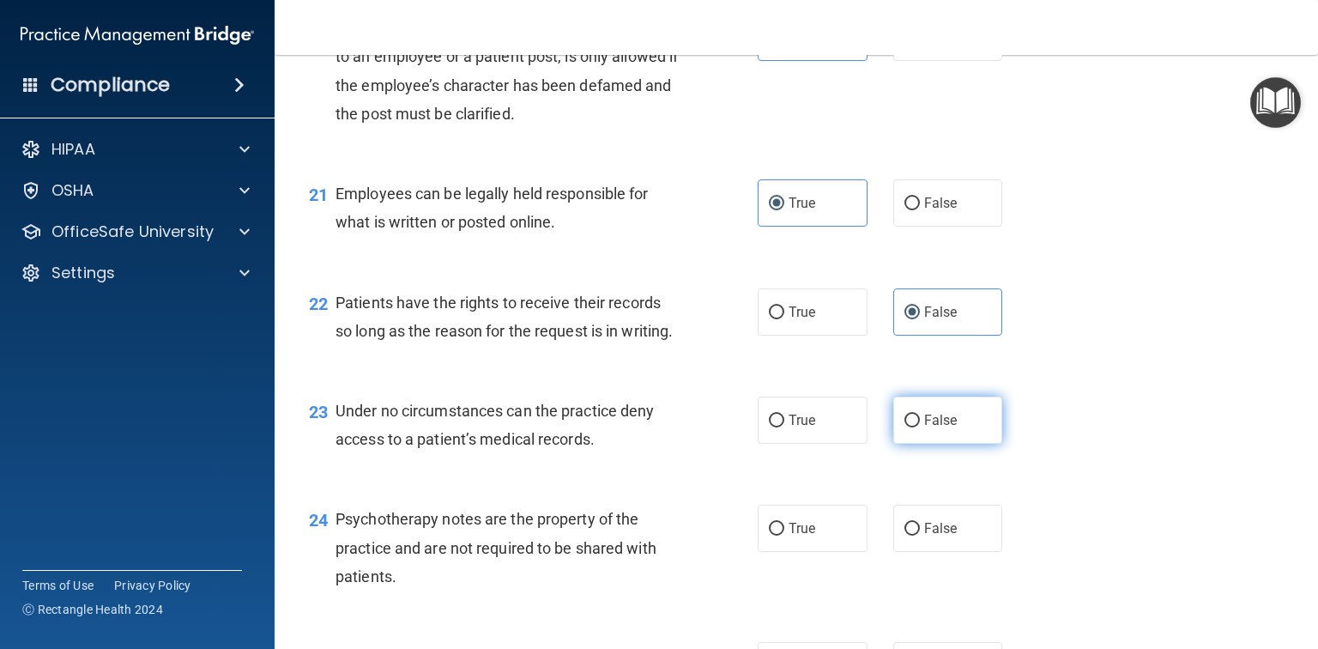
radio input "true"
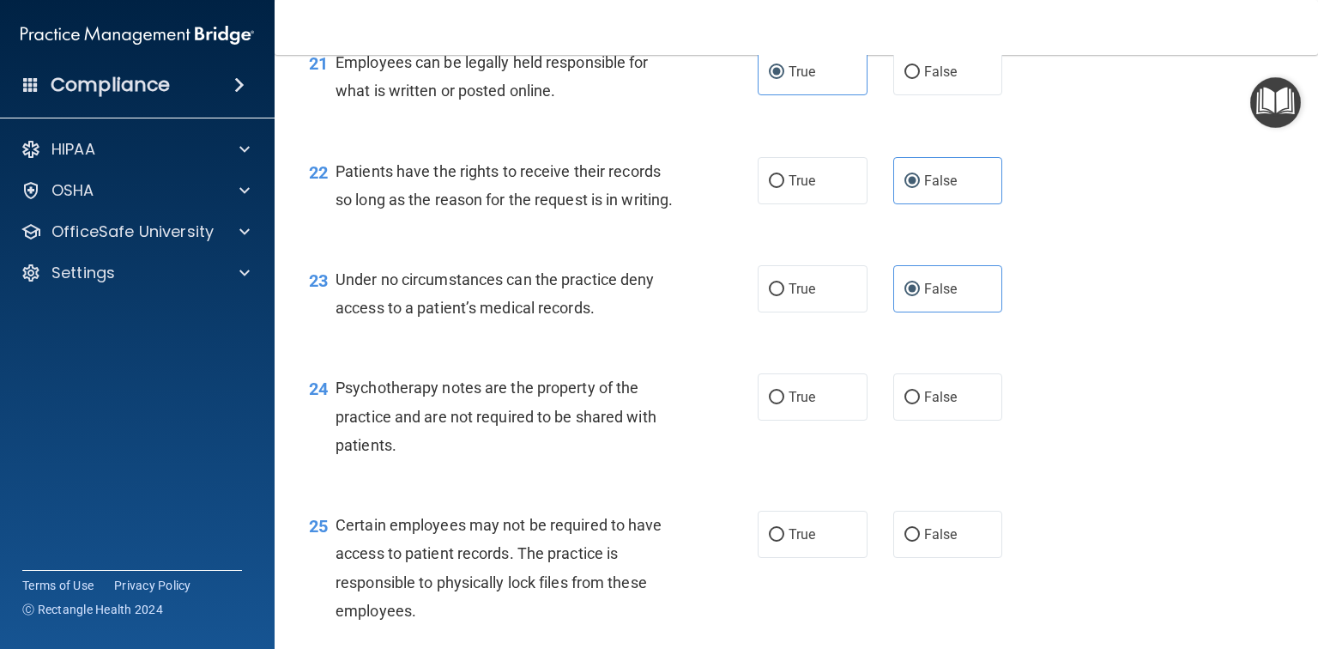
scroll to position [3501, 0]
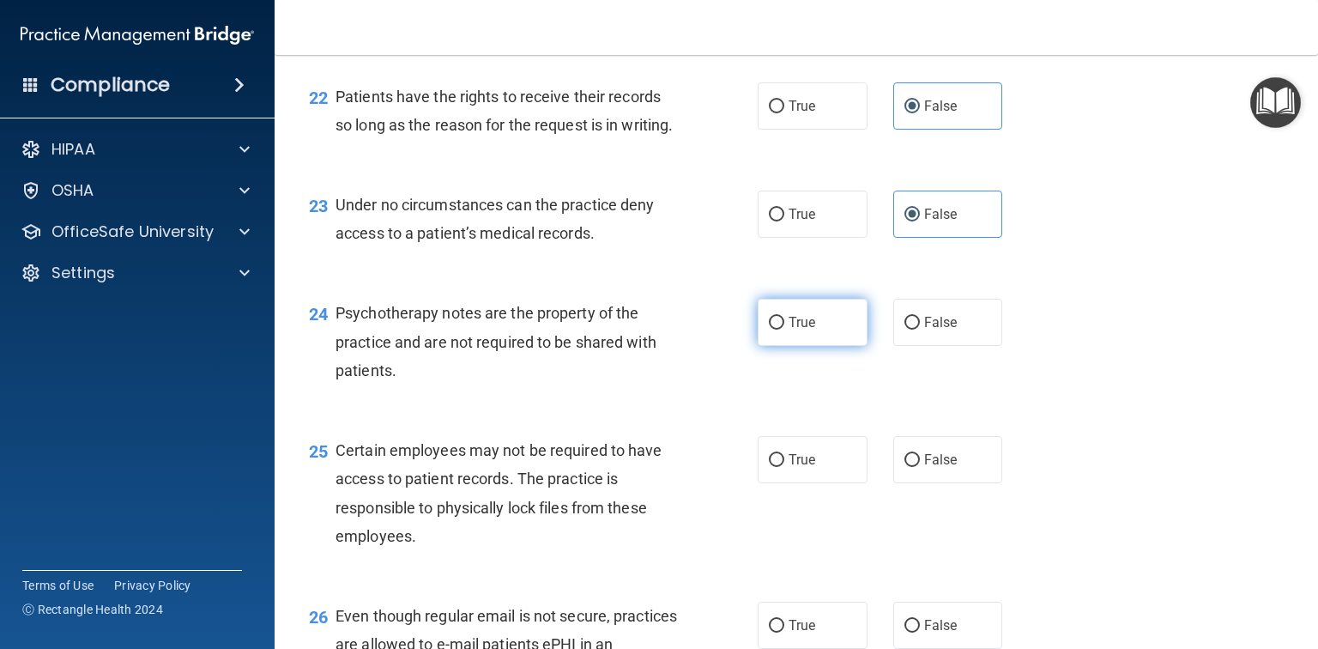
click at [789, 330] on span "True" at bounding box center [802, 322] width 27 height 16
click at [784, 330] on input "True" at bounding box center [776, 323] width 15 height 13
radio input "true"
click at [762, 130] on label "True" at bounding box center [813, 105] width 110 height 47
click at [769, 113] on input "True" at bounding box center [776, 106] width 15 height 13
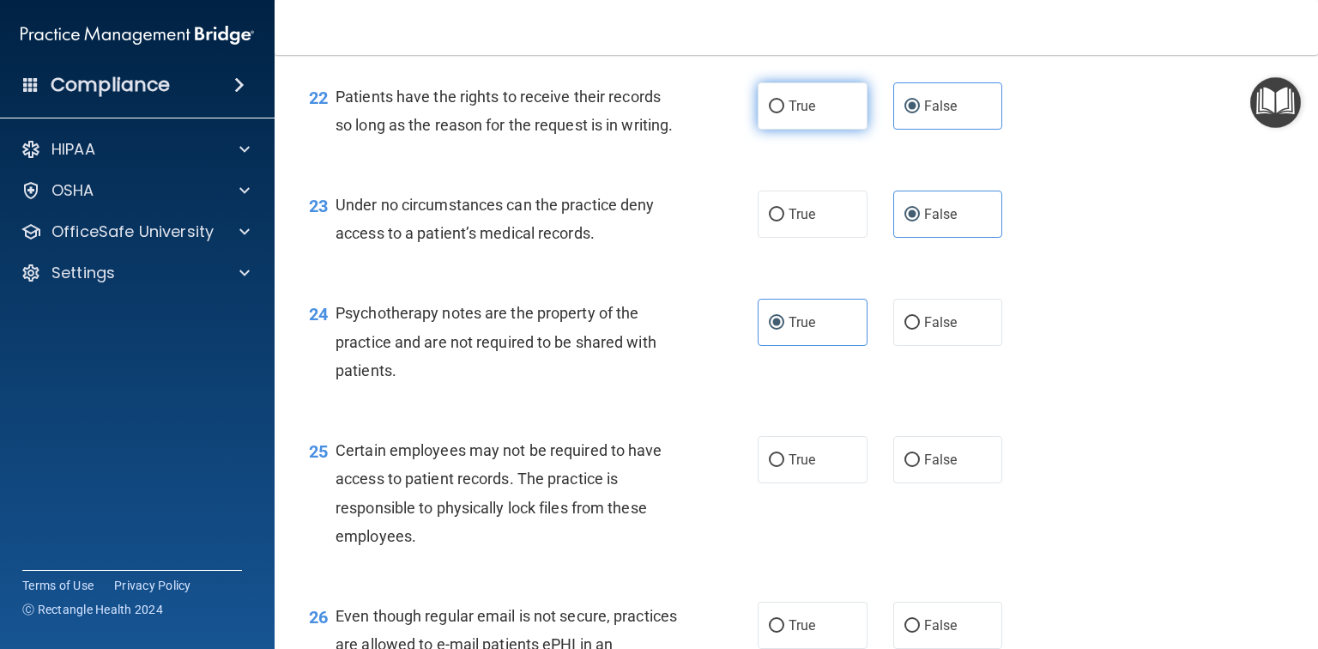
radio input "true"
radio input "false"
click at [793, 222] on span "True" at bounding box center [802, 214] width 27 height 16
click at [784, 221] on input "True" at bounding box center [776, 215] width 15 height 13
radio input "true"
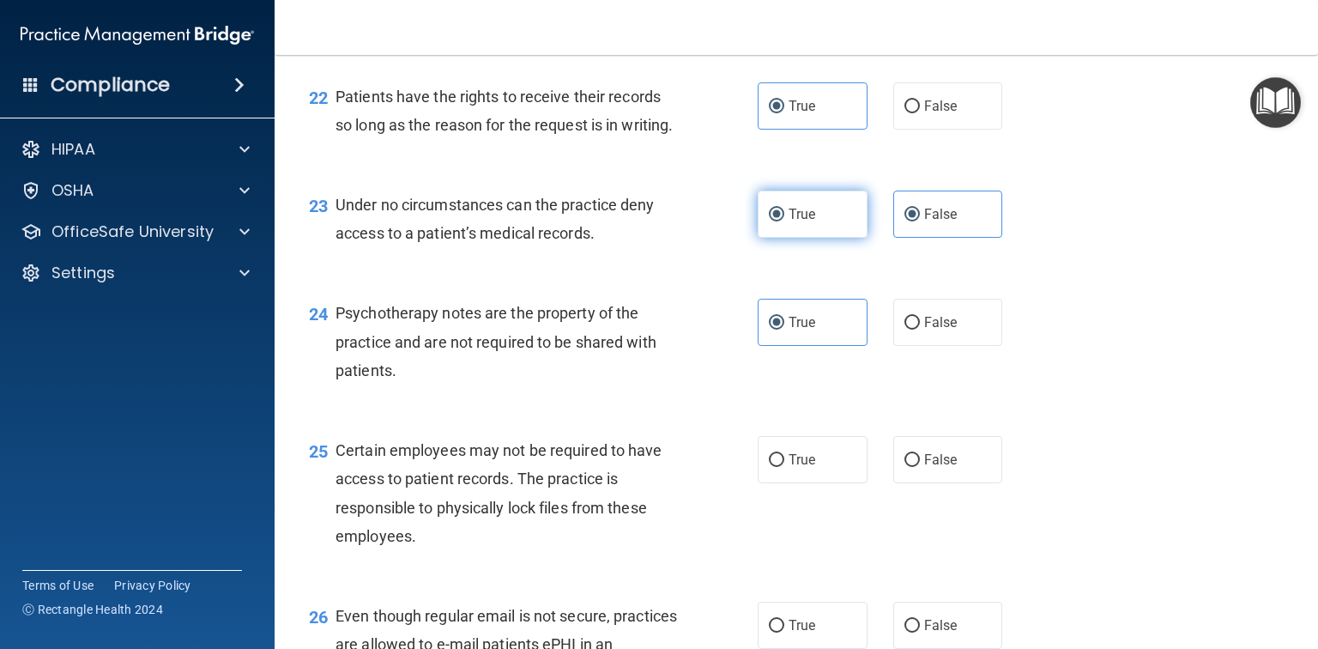
radio input "false"
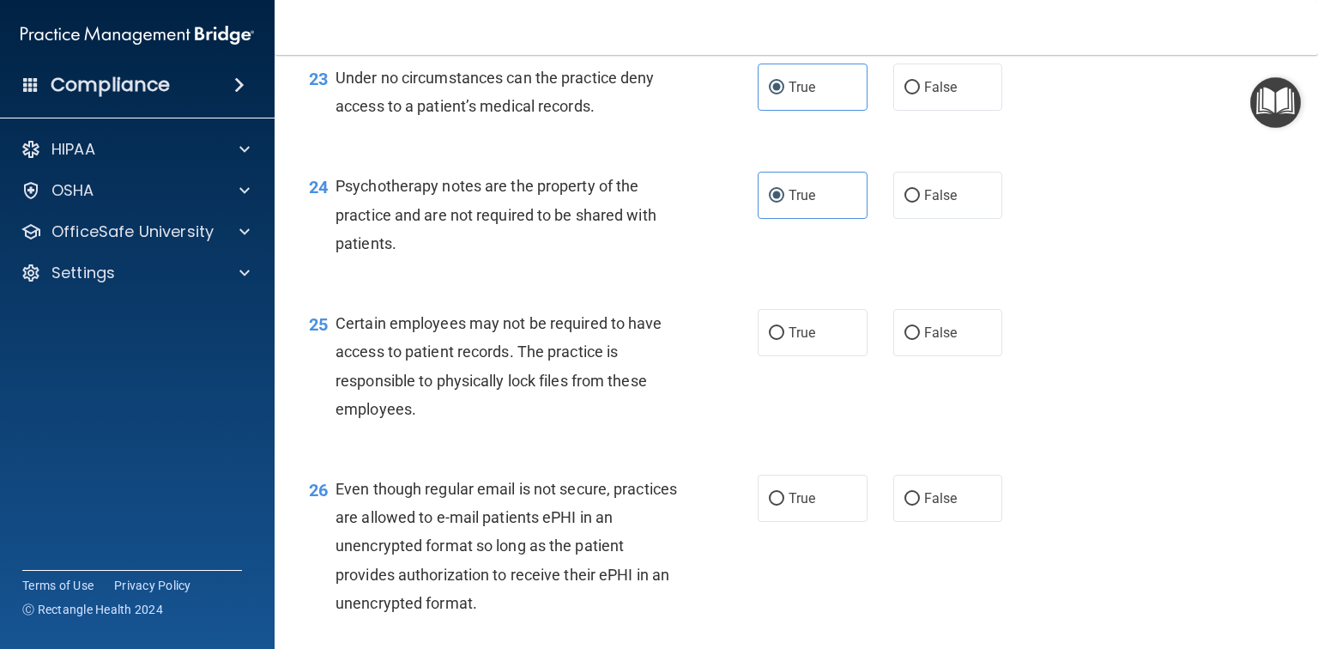
scroll to position [3638, 0]
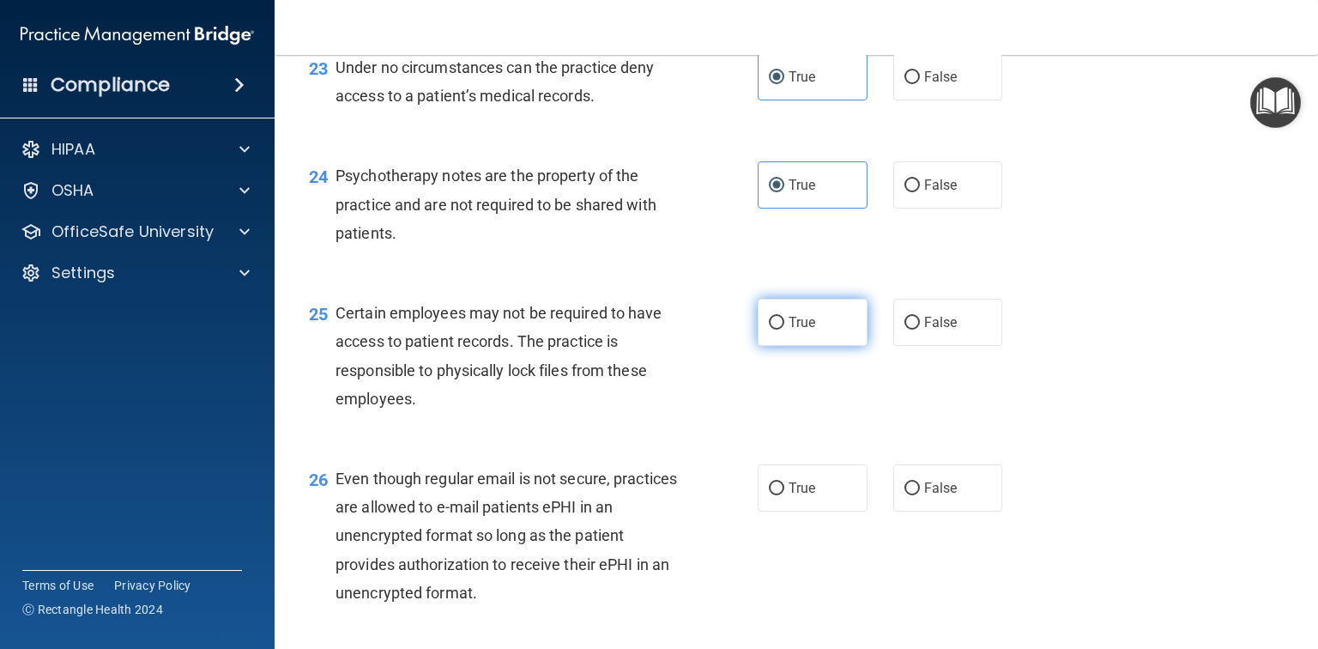
click at [789, 330] on span "True" at bounding box center [802, 322] width 27 height 16
click at [784, 330] on input "True" at bounding box center [776, 323] width 15 height 13
radio input "true"
click at [838, 511] on label "True" at bounding box center [813, 487] width 110 height 47
click at [784, 495] on input "True" at bounding box center [776, 488] width 15 height 13
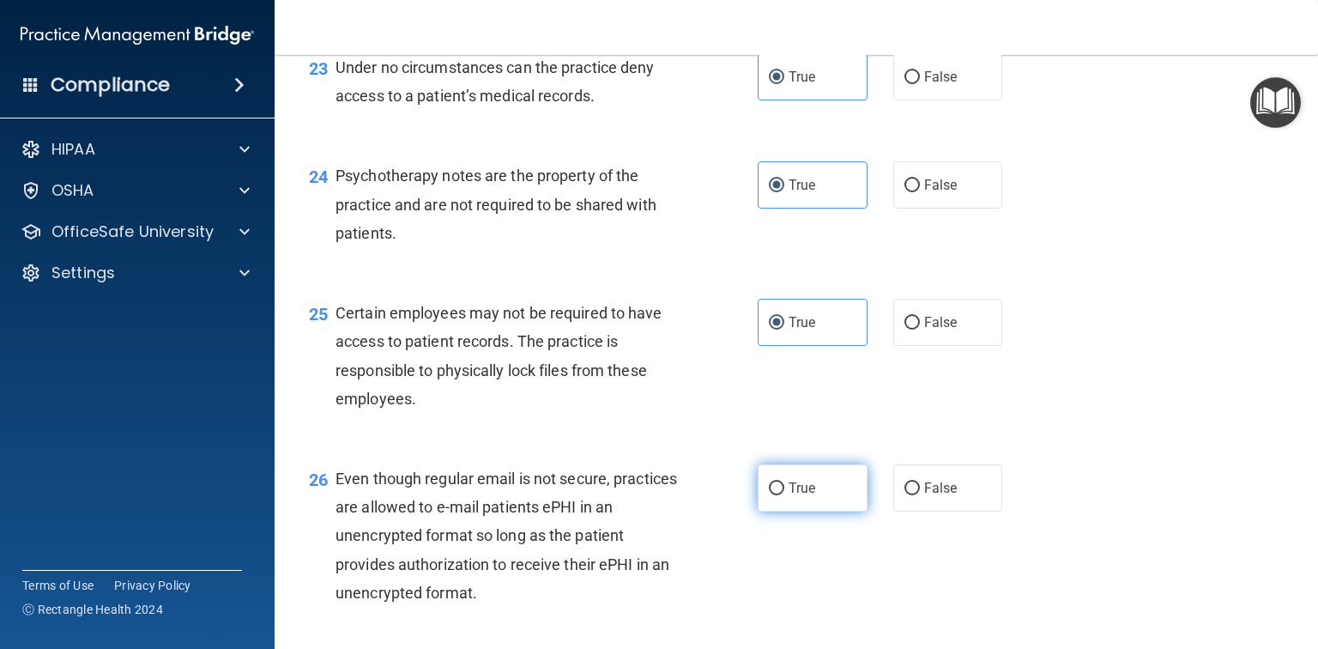
radio input "true"
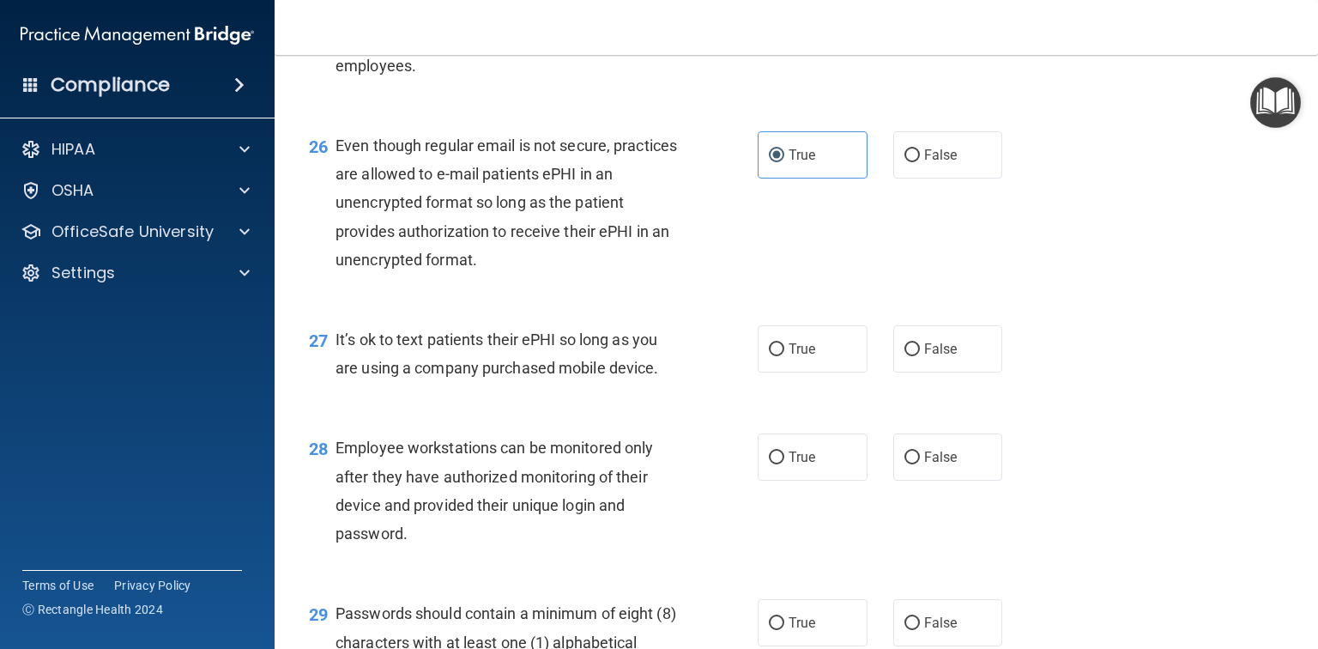
scroll to position [3982, 0]
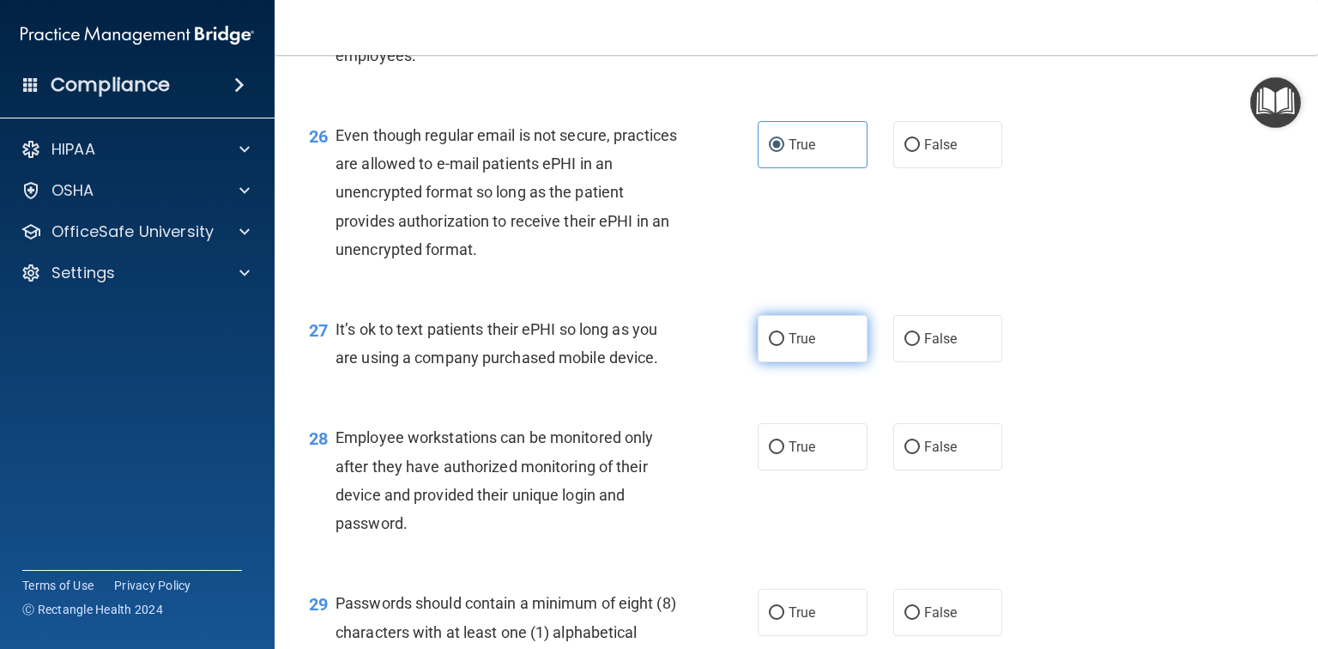
click at [818, 362] on label "True" at bounding box center [813, 338] width 110 height 47
click at [784, 346] on input "True" at bounding box center [776, 339] width 15 height 13
radio input "true"
click at [802, 455] on span "True" at bounding box center [802, 446] width 27 height 16
click at [784, 454] on input "True" at bounding box center [776, 447] width 15 height 13
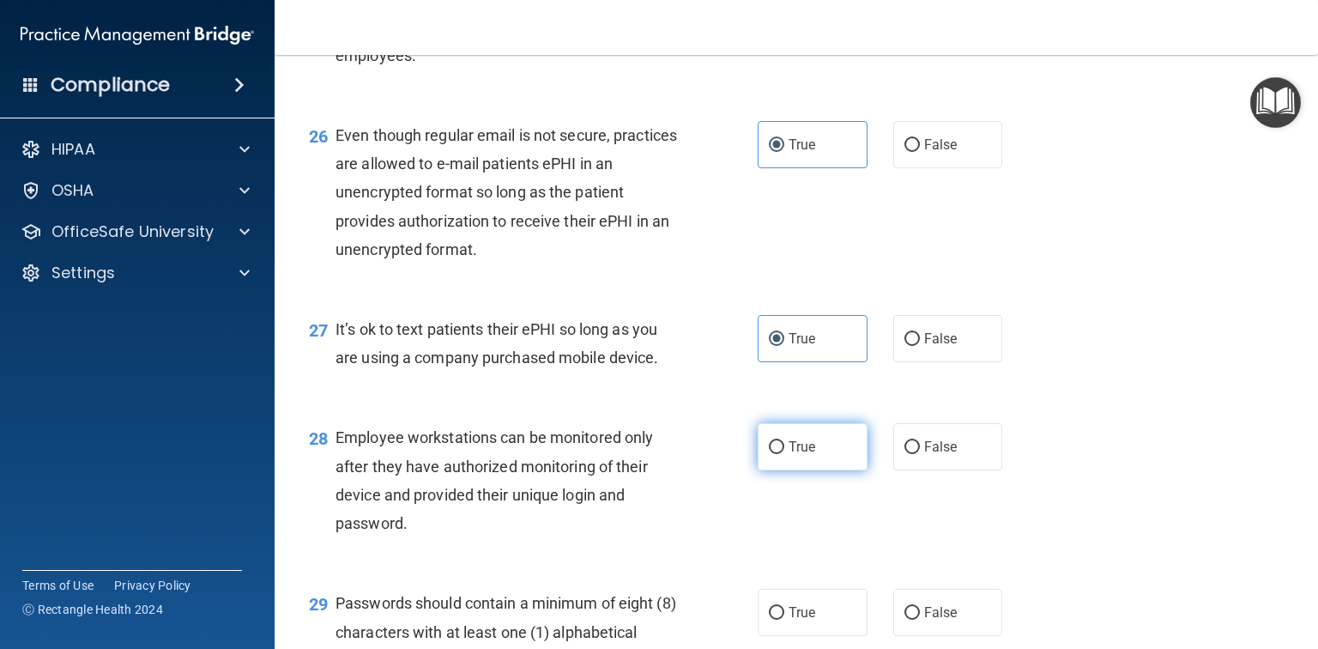
radio input "true"
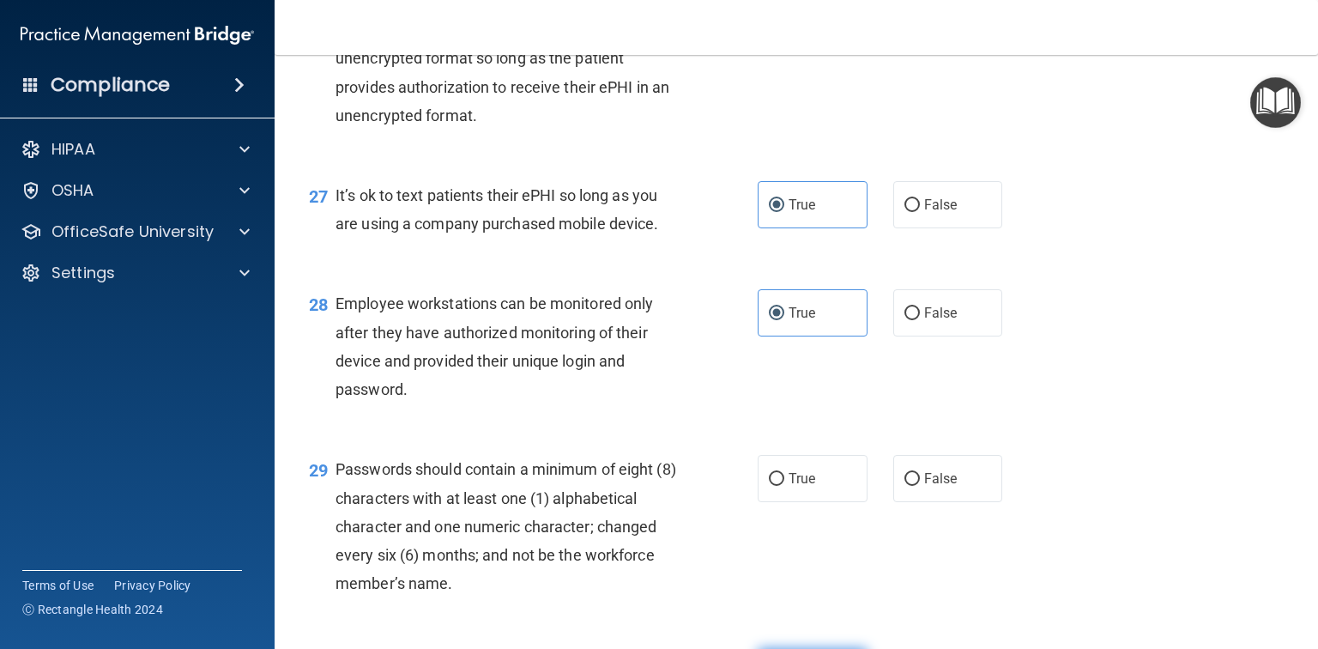
scroll to position [4393, 0]
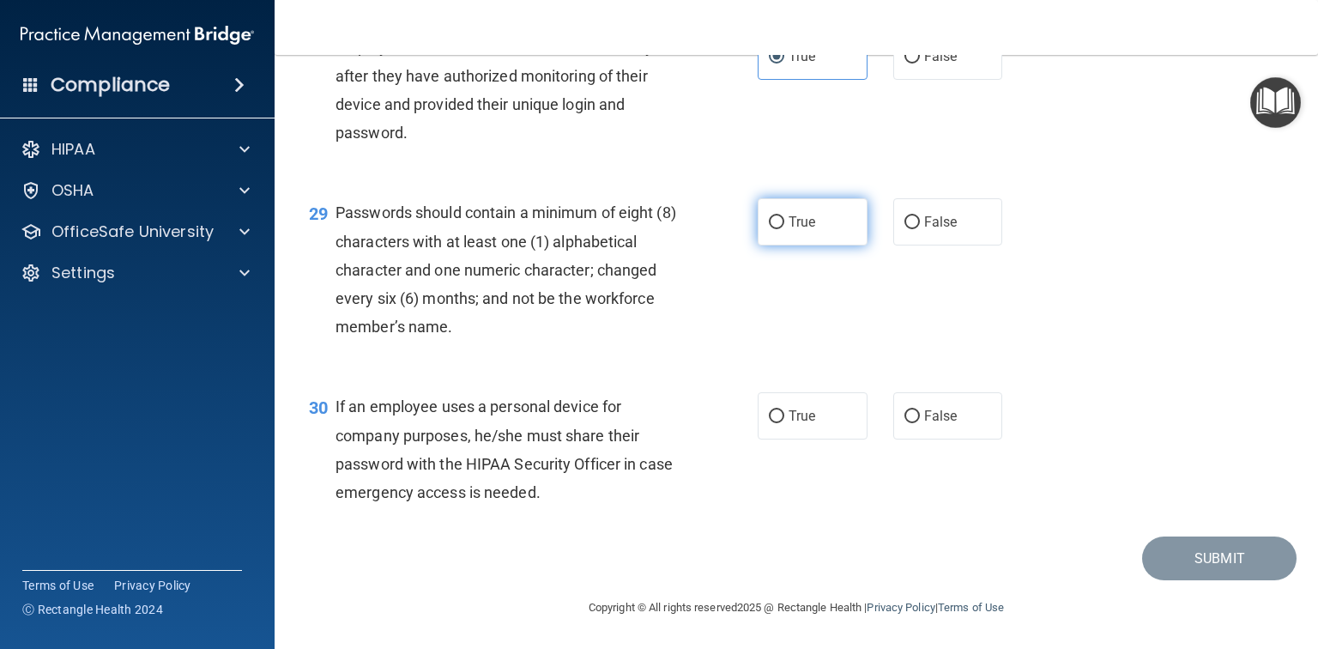
click at [789, 230] on span "True" at bounding box center [802, 222] width 27 height 16
click at [784, 229] on input "True" at bounding box center [776, 222] width 15 height 13
radio input "true"
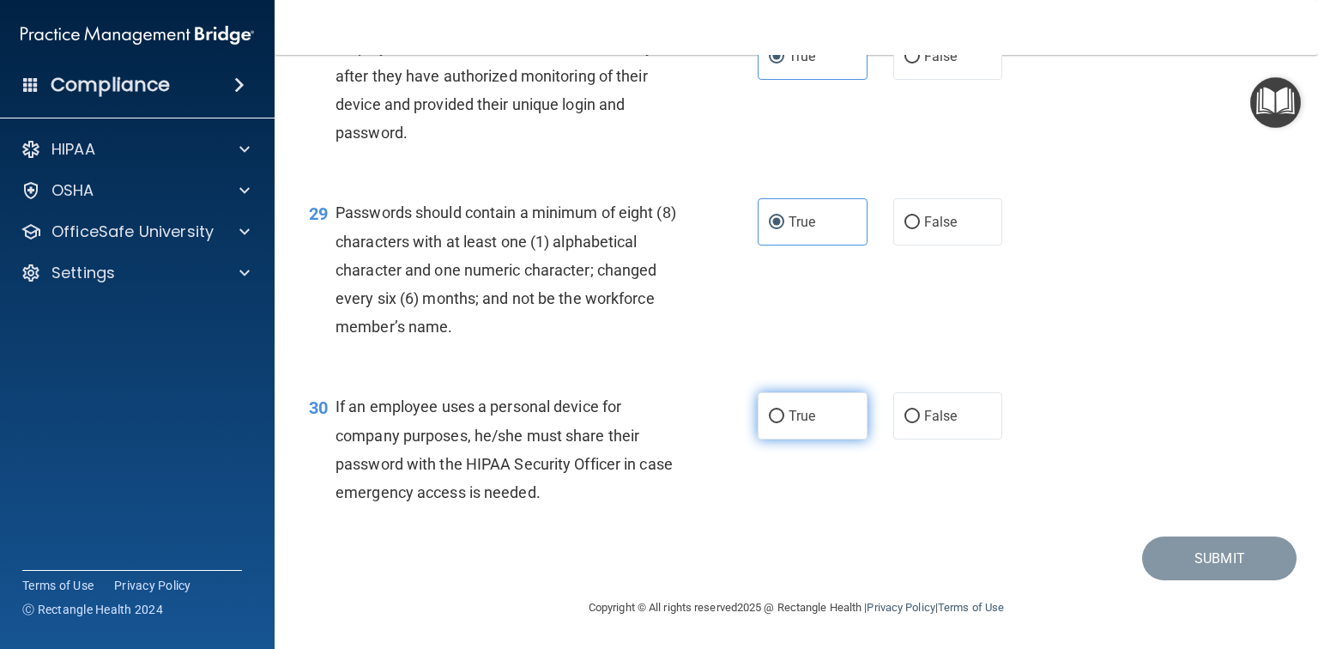
click at [808, 424] on span "True" at bounding box center [802, 416] width 27 height 16
click at [784, 423] on input "True" at bounding box center [776, 416] width 15 height 13
radio input "true"
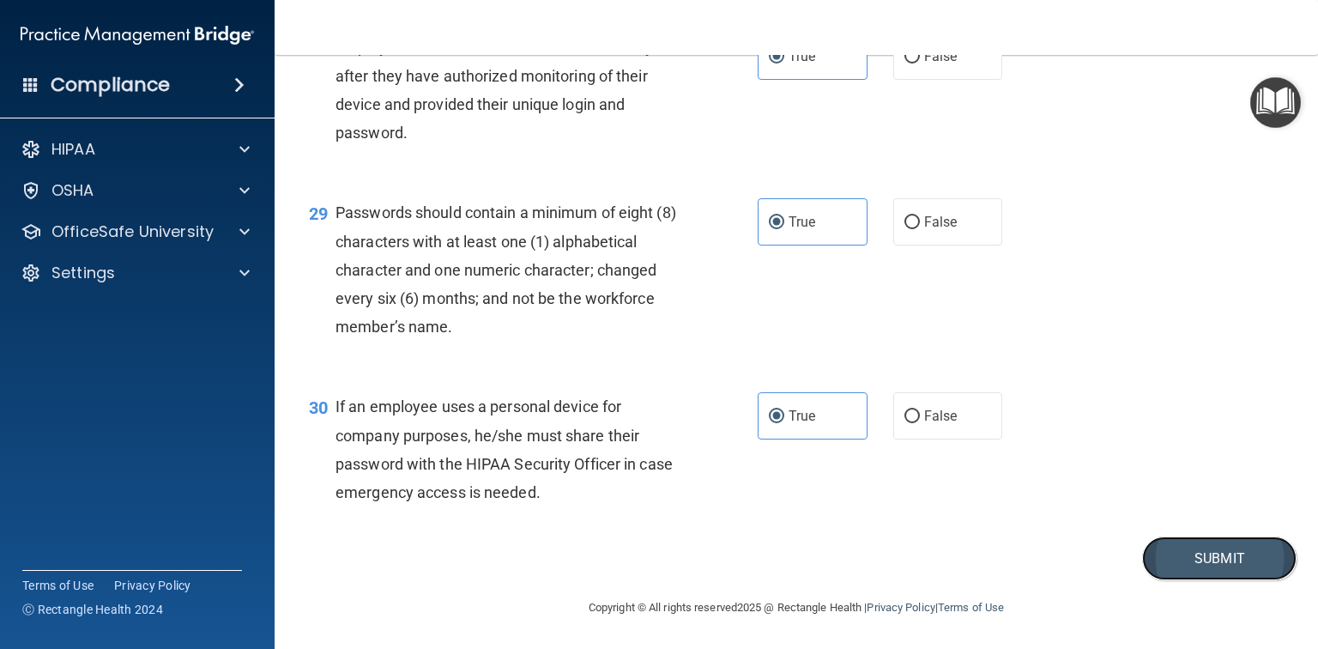
click at [1238, 580] on button "Submit" at bounding box center [1219, 558] width 154 height 44
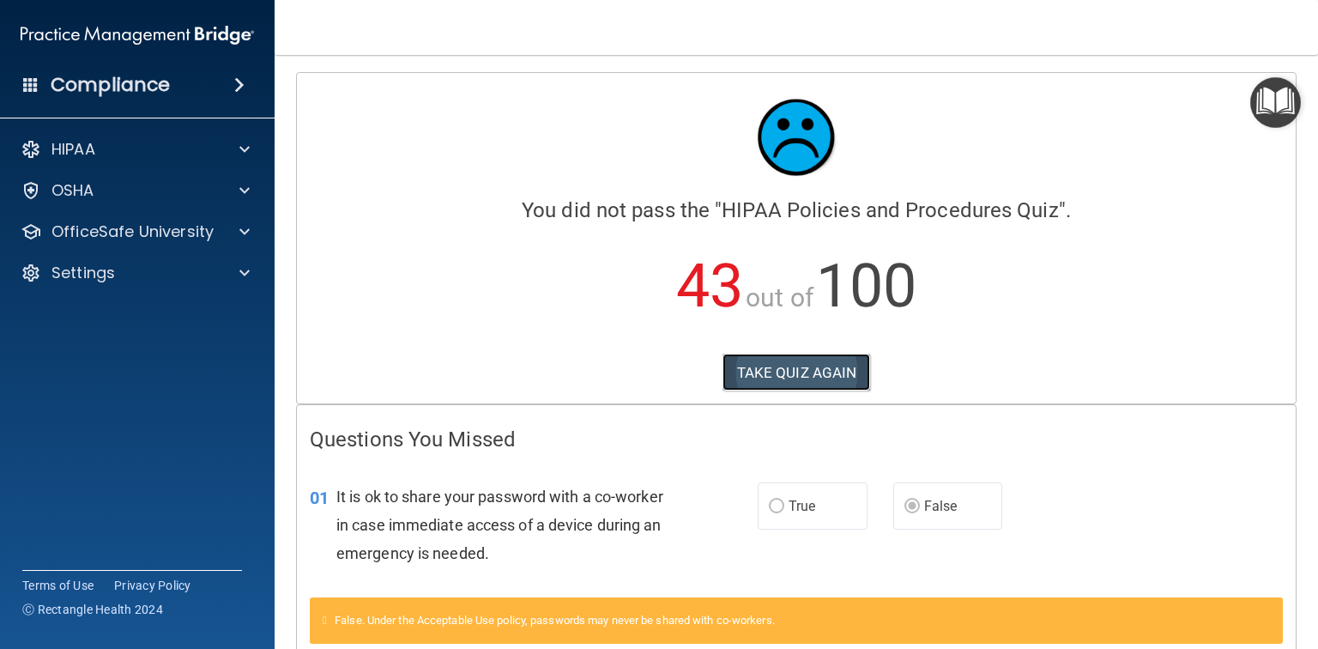
click at [762, 370] on button "TAKE QUIZ AGAIN" at bounding box center [797, 373] width 148 height 38
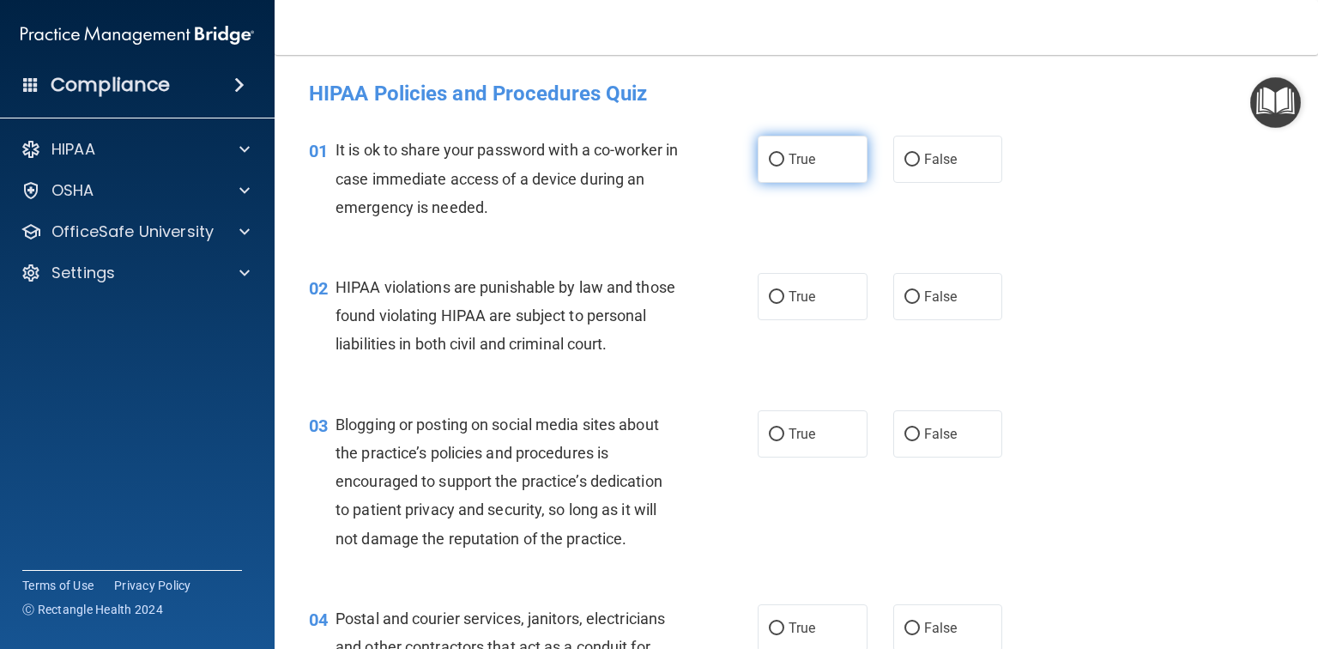
click at [777, 156] on input "True" at bounding box center [776, 160] width 15 height 13
radio input "true"
click at [989, 175] on label "False" at bounding box center [948, 159] width 110 height 47
click at [920, 166] on input "False" at bounding box center [911, 160] width 15 height 13
radio input "true"
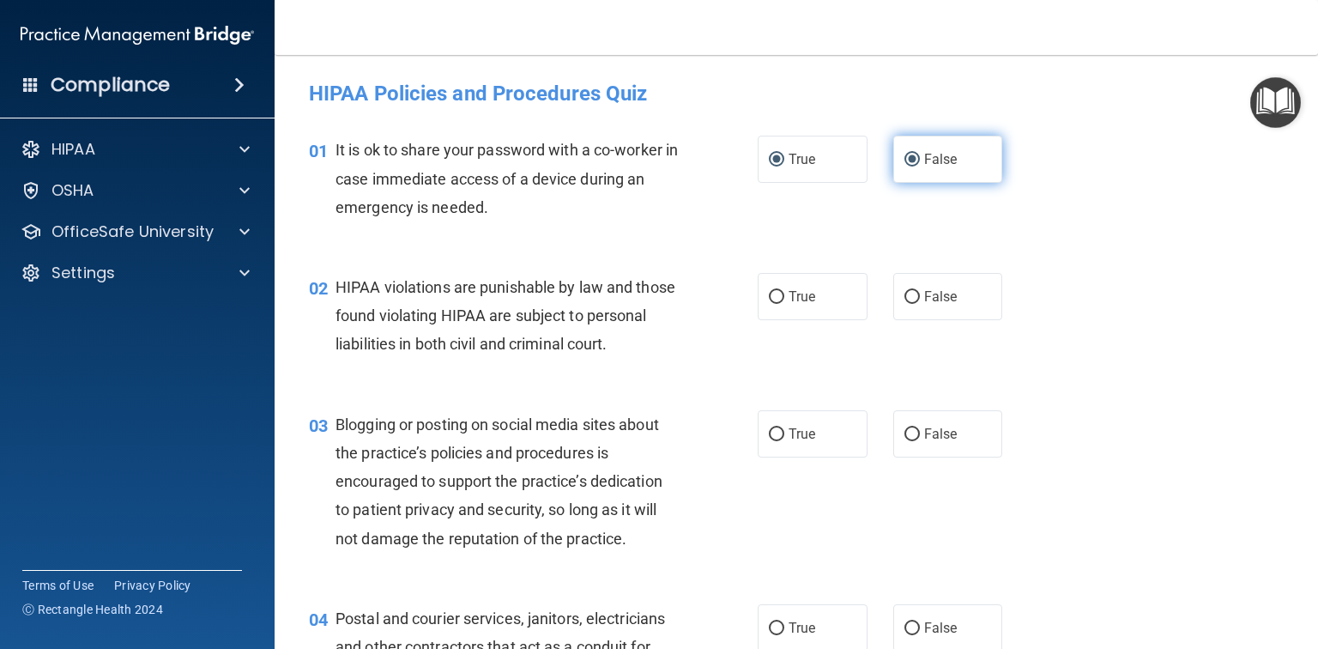
radio input "false"
click at [827, 305] on label "True" at bounding box center [813, 296] width 110 height 47
click at [784, 304] on input "True" at bounding box center [776, 297] width 15 height 13
radio input "true"
click at [980, 455] on label "False" at bounding box center [948, 433] width 110 height 47
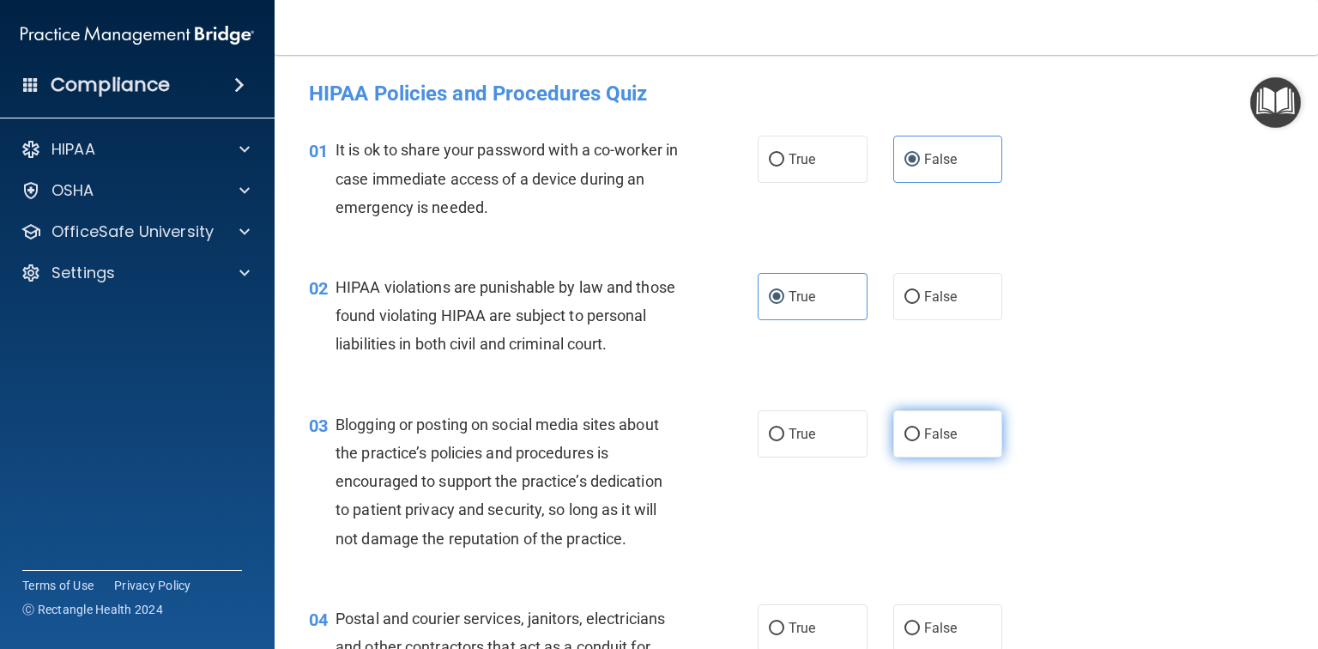
click at [920, 441] on input "False" at bounding box center [911, 434] width 15 height 13
radio input "true"
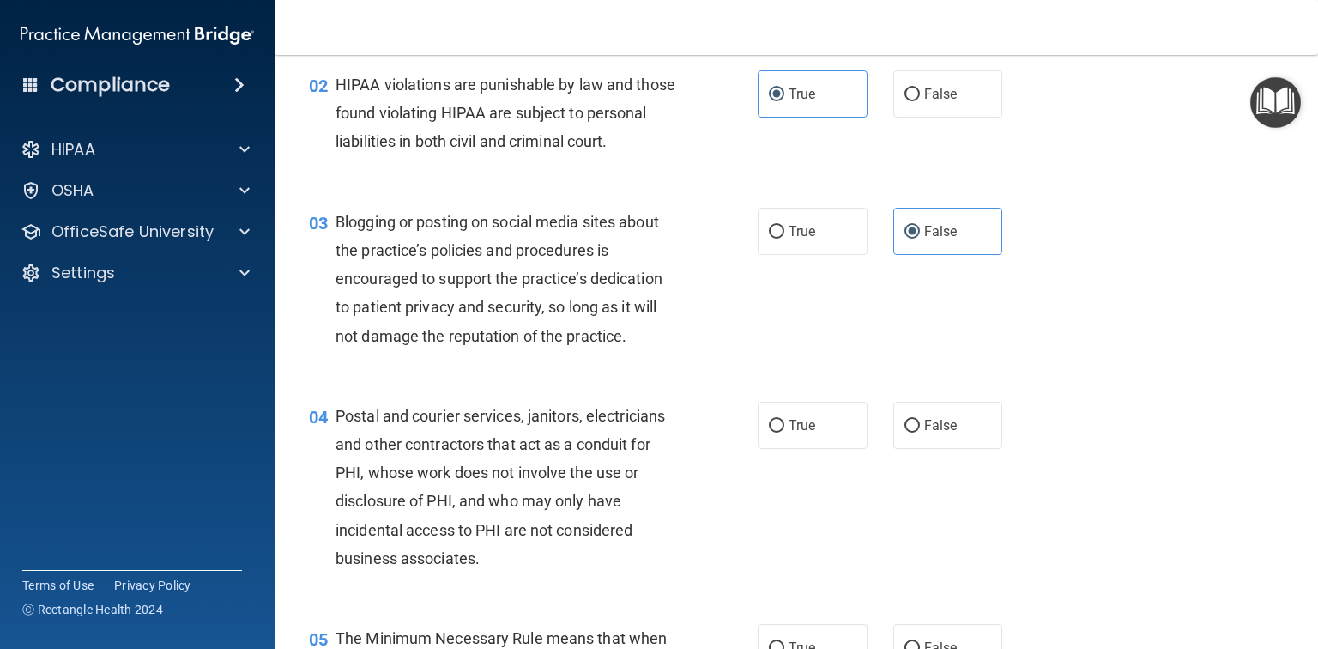
scroll to position [206, 0]
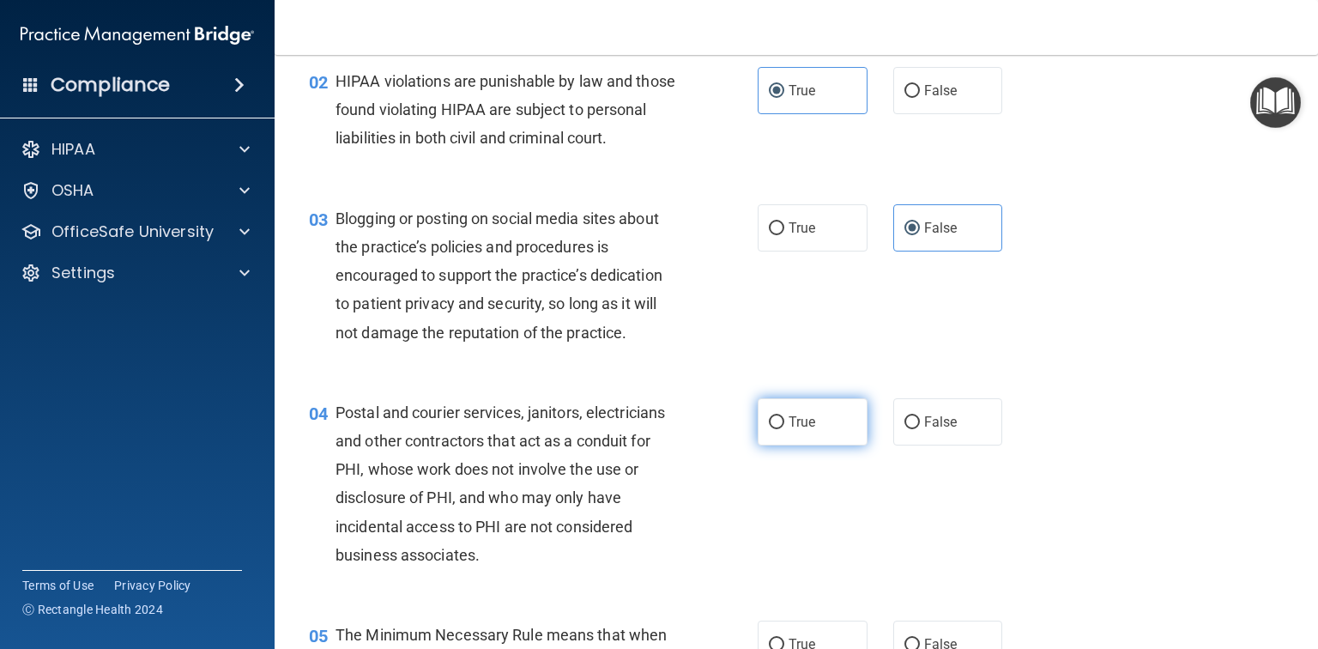
click at [770, 429] on input "True" at bounding box center [776, 422] width 15 height 13
radio input "true"
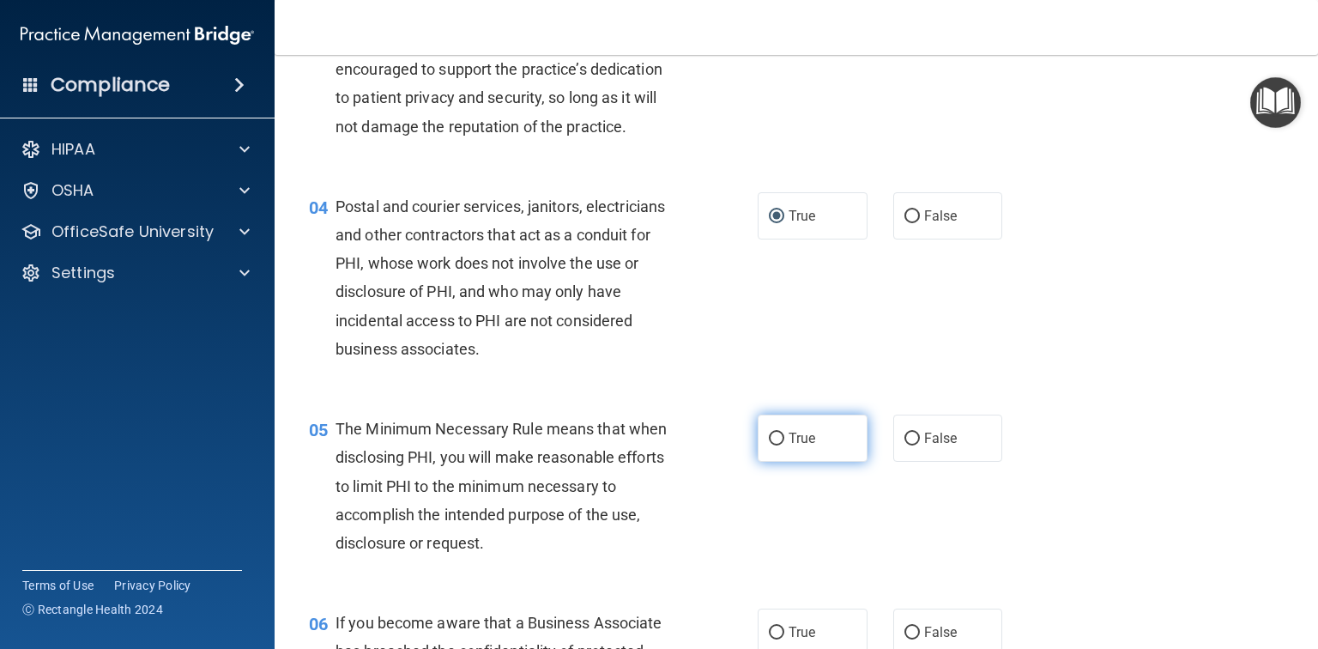
click at [800, 446] on span "True" at bounding box center [802, 438] width 27 height 16
click at [784, 445] on input "True" at bounding box center [776, 438] width 15 height 13
radio input "true"
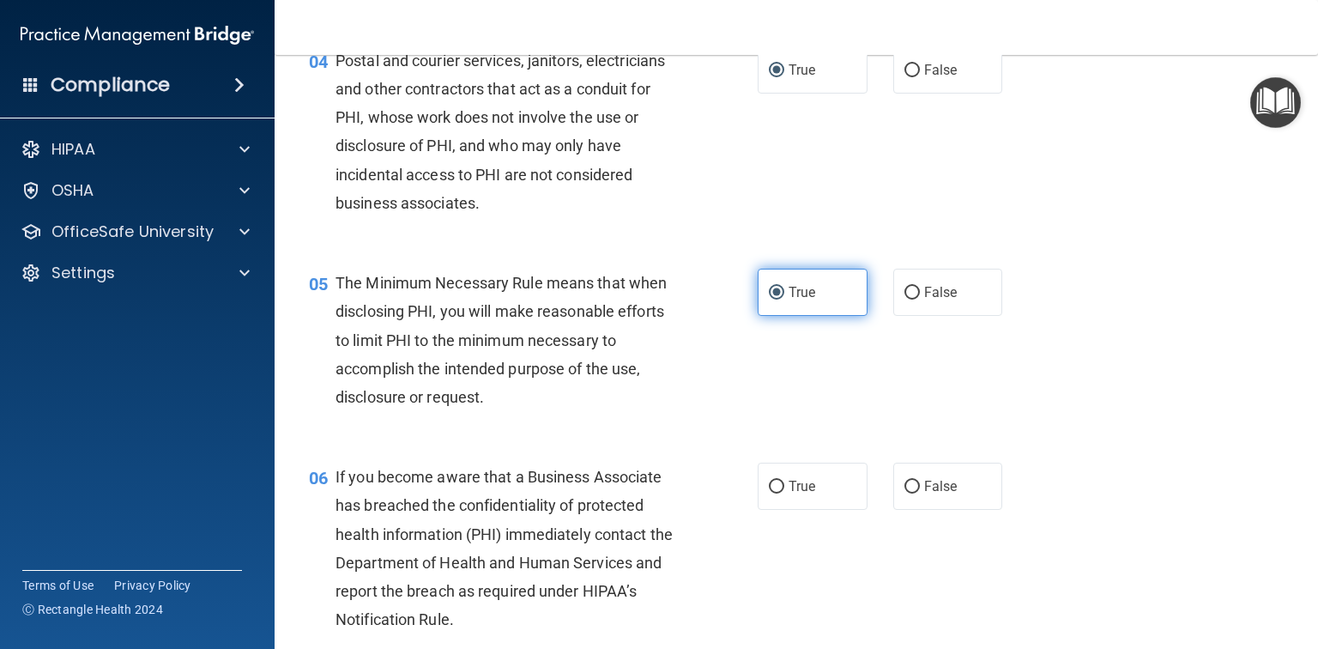
scroll to position [618, 0]
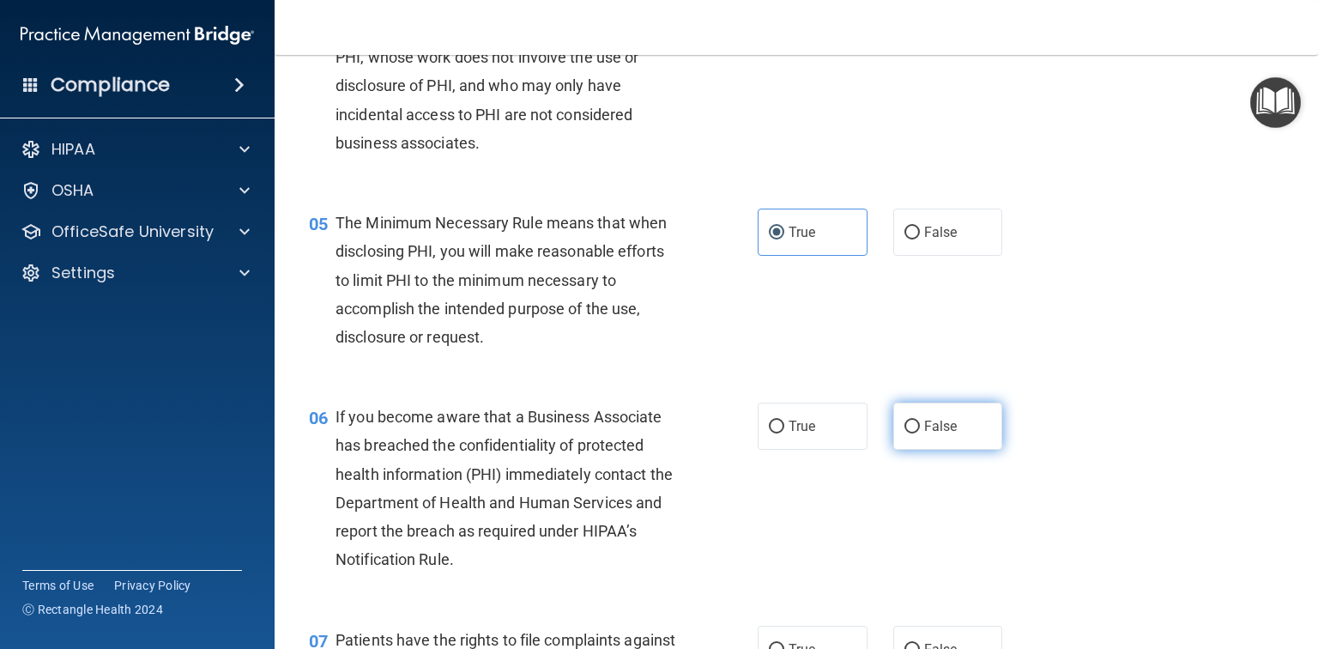
click at [965, 450] on label "False" at bounding box center [948, 425] width 110 height 47
click at [920, 433] on input "False" at bounding box center [911, 426] width 15 height 13
radio input "true"
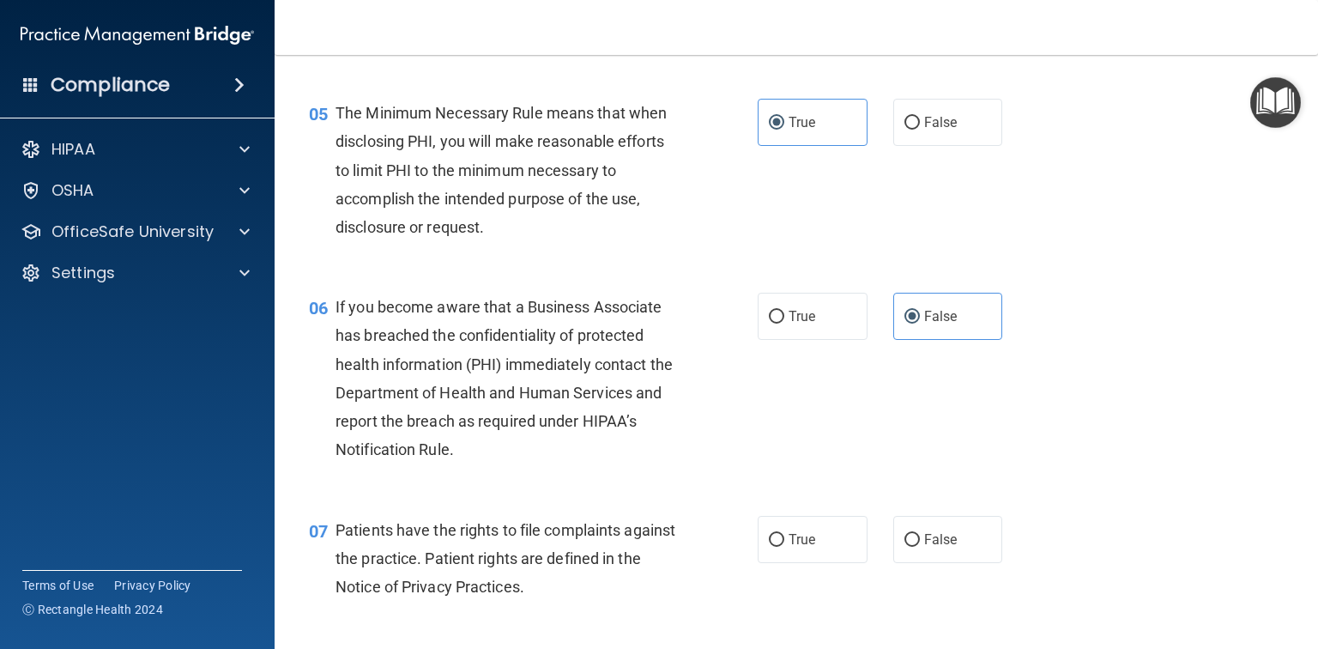
scroll to position [824, 0]
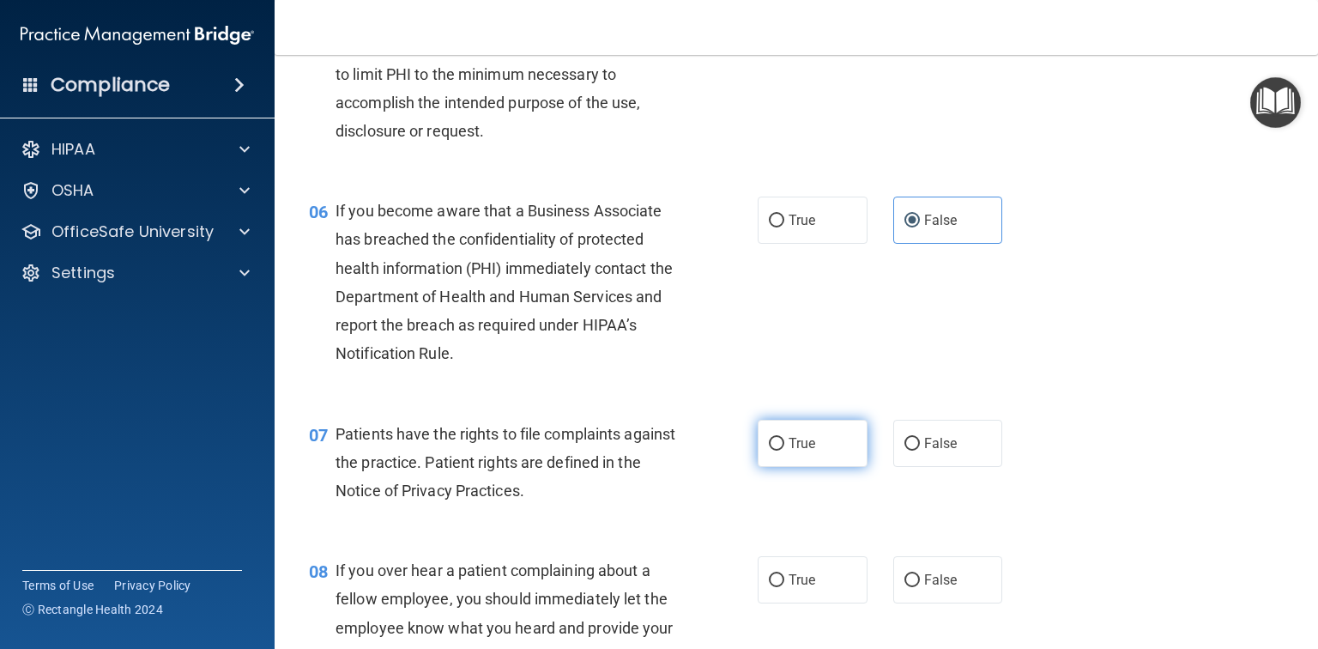
click at [790, 451] on span "True" at bounding box center [802, 443] width 27 height 16
click at [784, 451] on input "True" at bounding box center [776, 444] width 15 height 13
radio input "true"
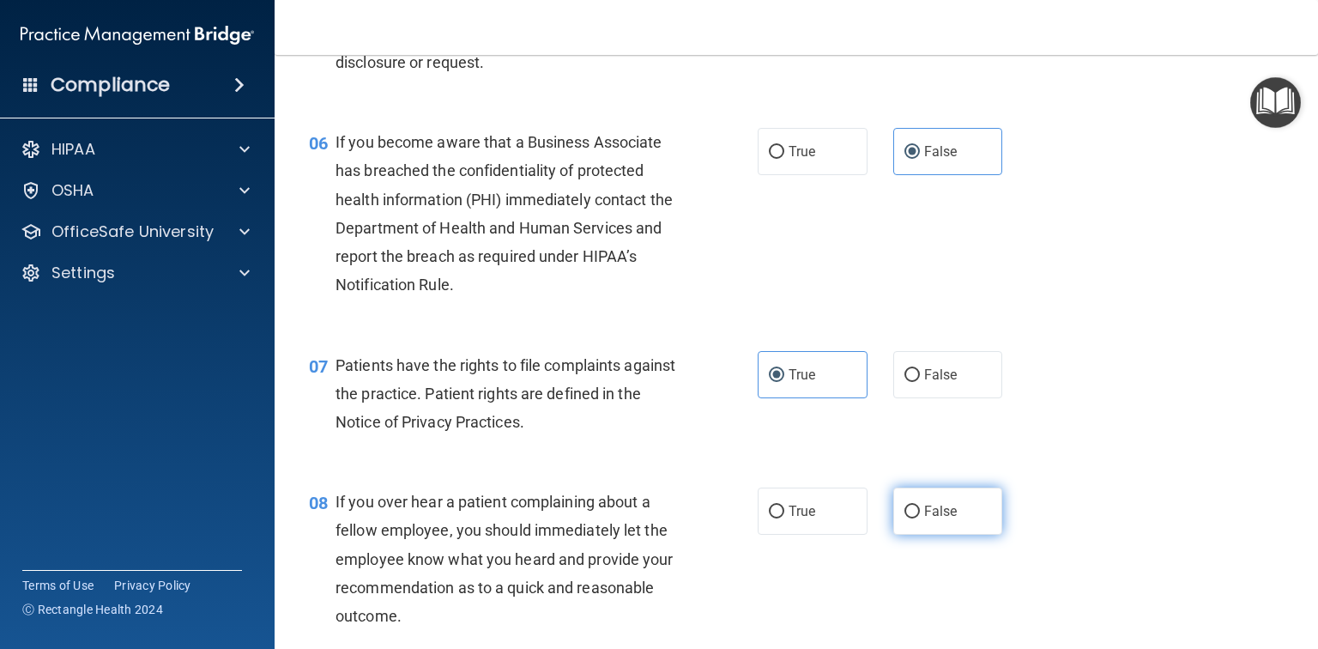
click at [945, 530] on label "False" at bounding box center [948, 510] width 110 height 47
click at [920, 518] on input "False" at bounding box center [911, 511] width 15 height 13
radio input "true"
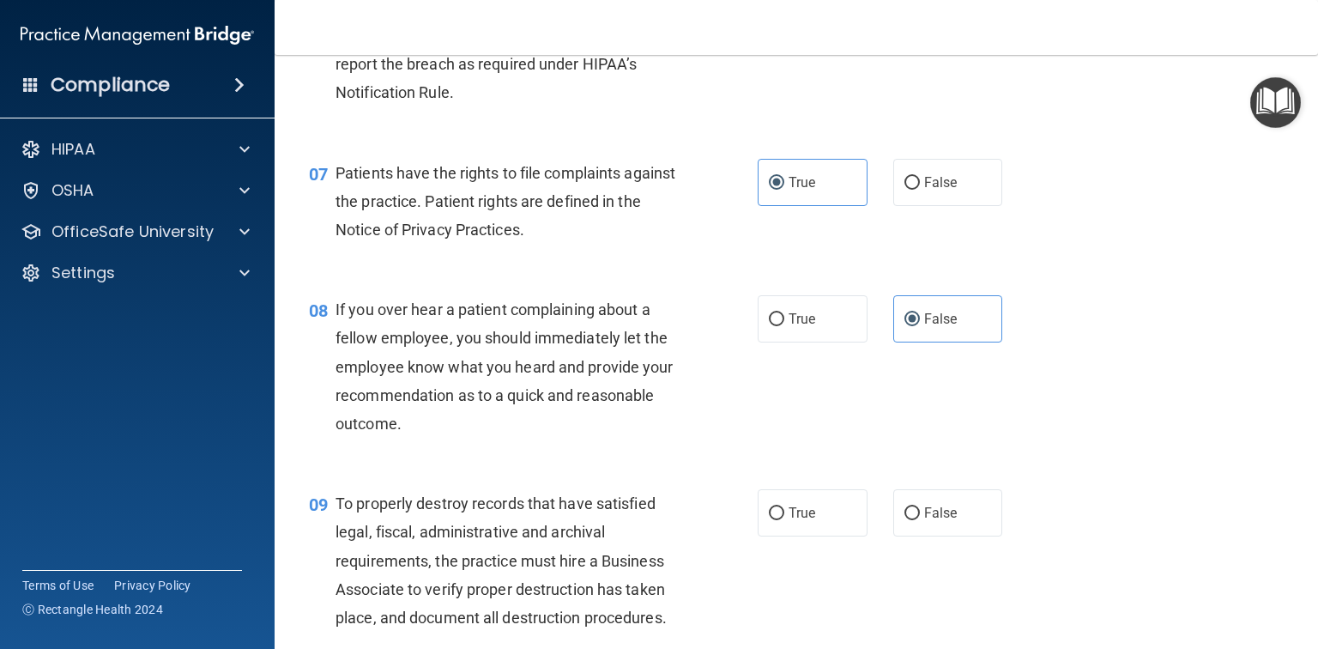
scroll to position [1098, 0]
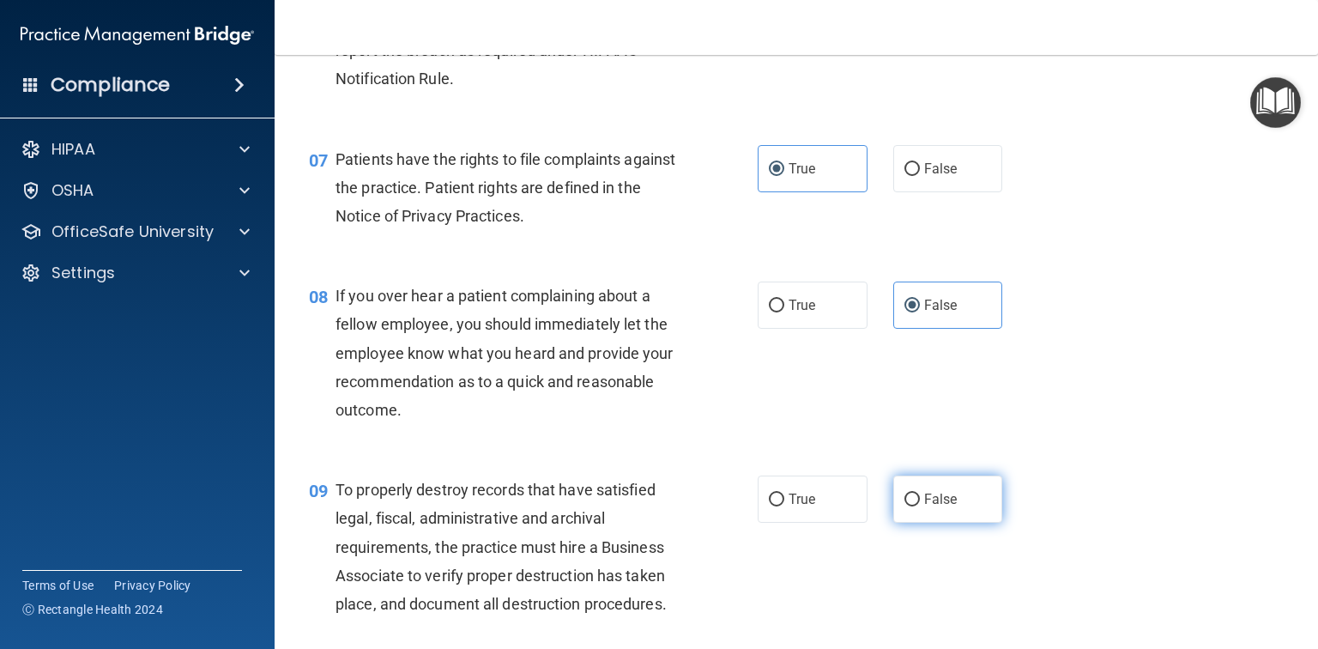
click at [909, 506] on input "False" at bounding box center [911, 499] width 15 height 13
radio input "true"
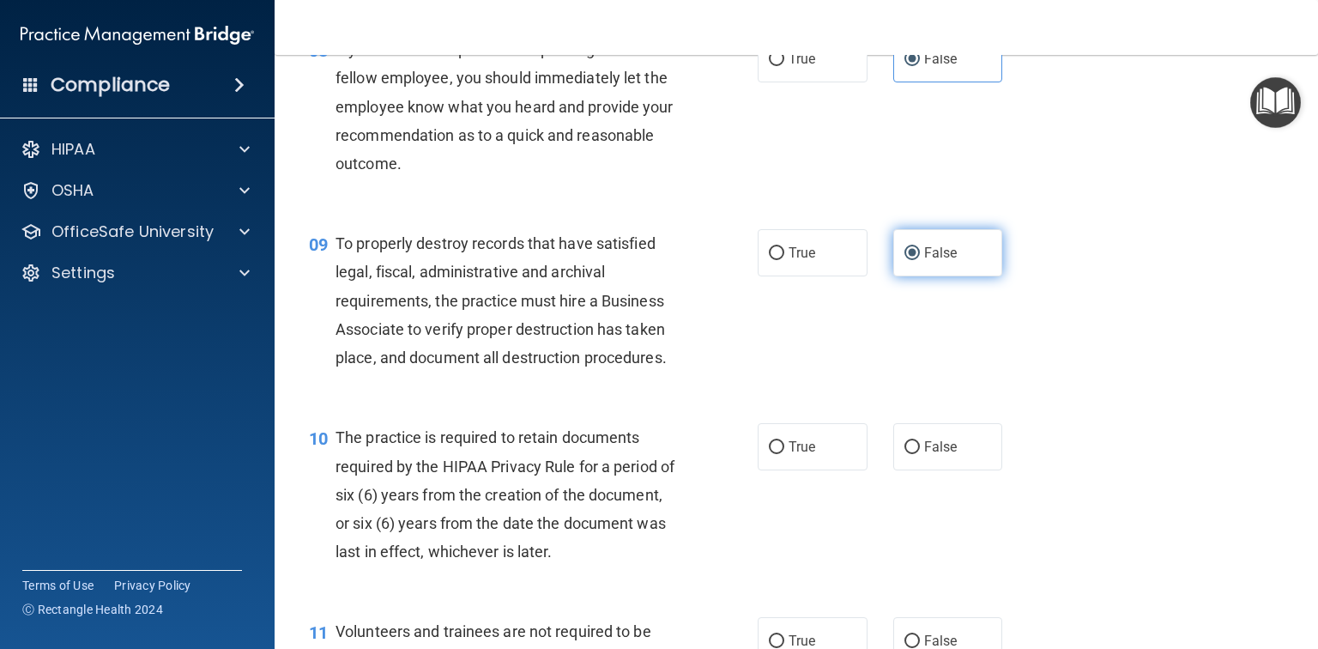
scroll to position [1373, 0]
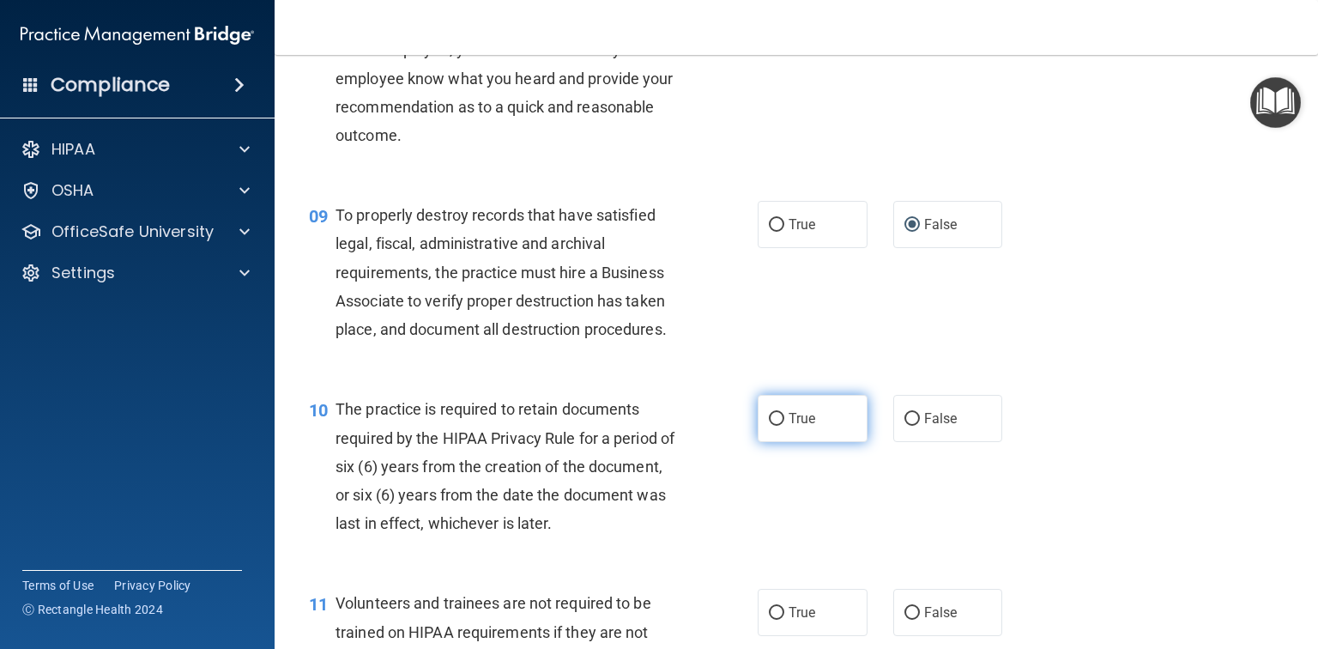
click at [801, 426] on span "True" at bounding box center [802, 418] width 27 height 16
click at [784, 426] on input "True" at bounding box center [776, 419] width 15 height 13
radio input "true"
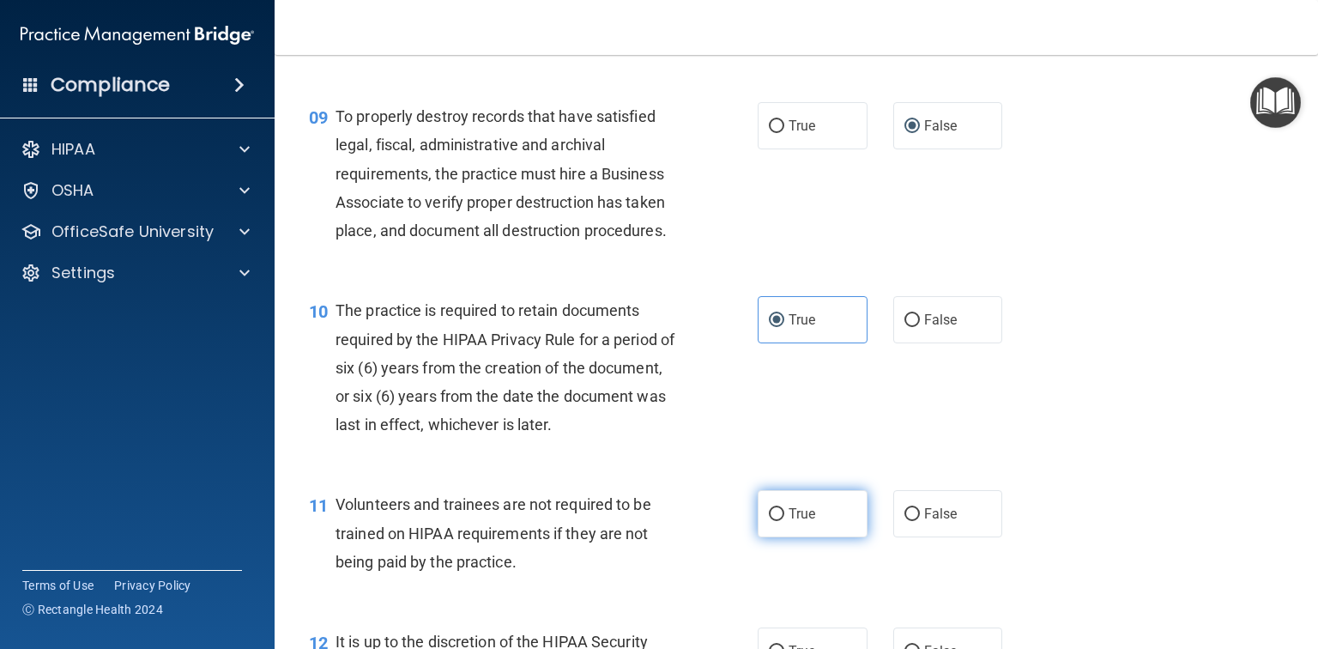
scroll to position [1510, 0]
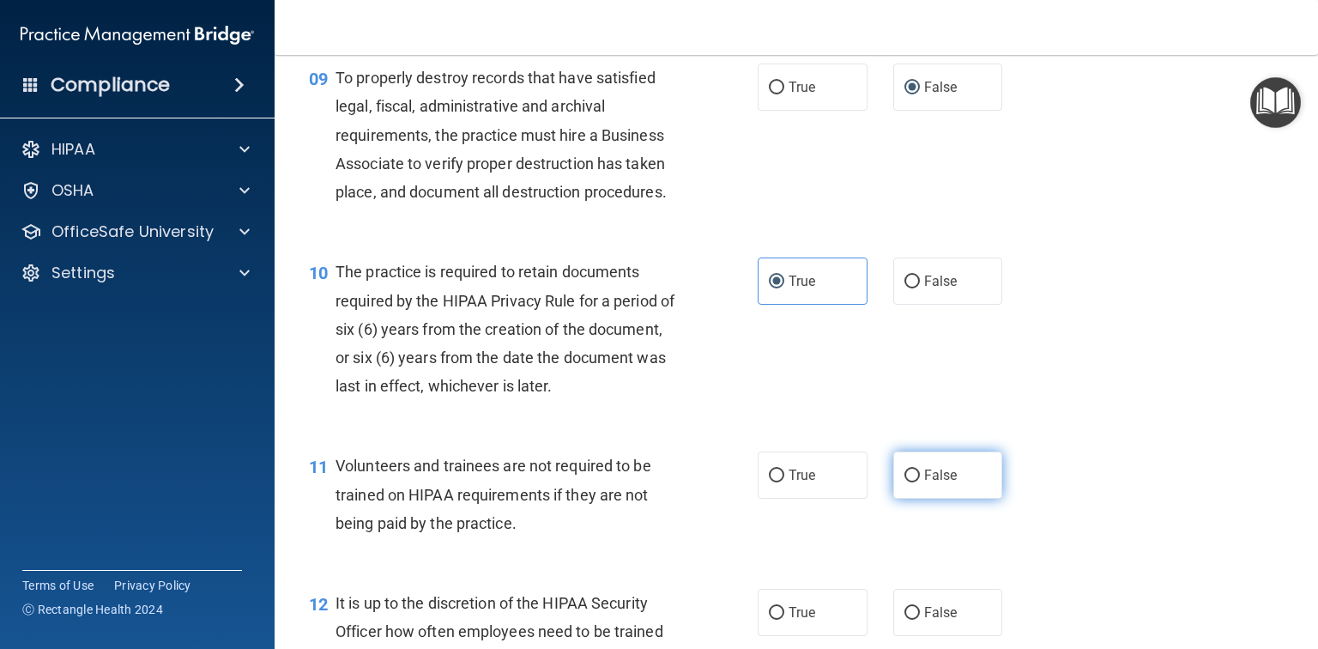
click at [944, 483] on span "False" at bounding box center [940, 475] width 33 height 16
click at [920, 482] on input "False" at bounding box center [911, 475] width 15 height 13
radio input "true"
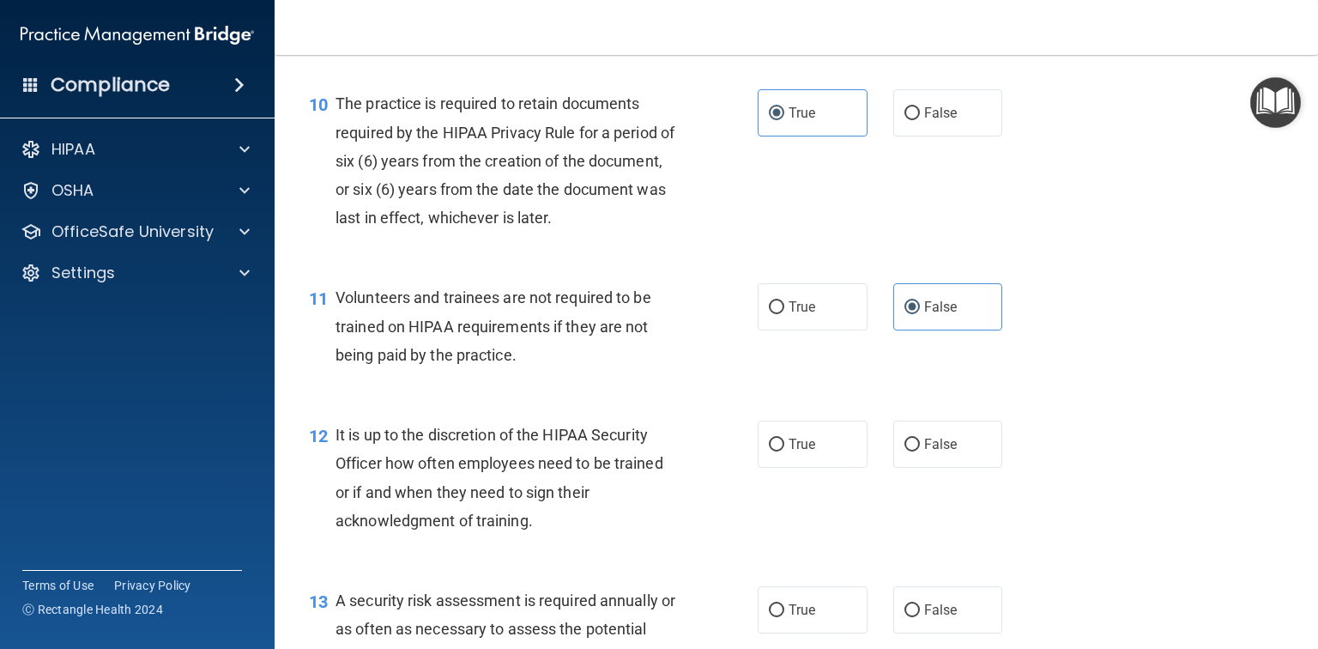
scroll to position [1716, 0]
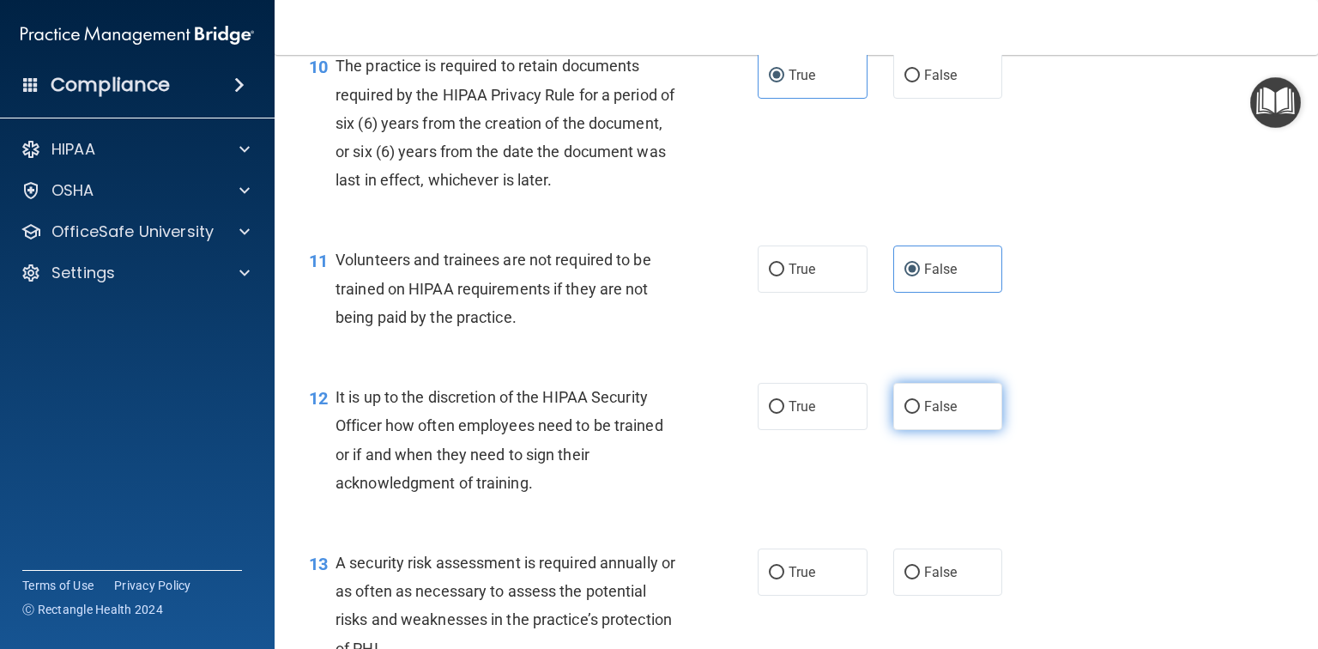
click at [925, 414] on span "False" at bounding box center [940, 406] width 33 height 16
click at [920, 414] on input "False" at bounding box center [911, 407] width 15 height 13
radio input "true"
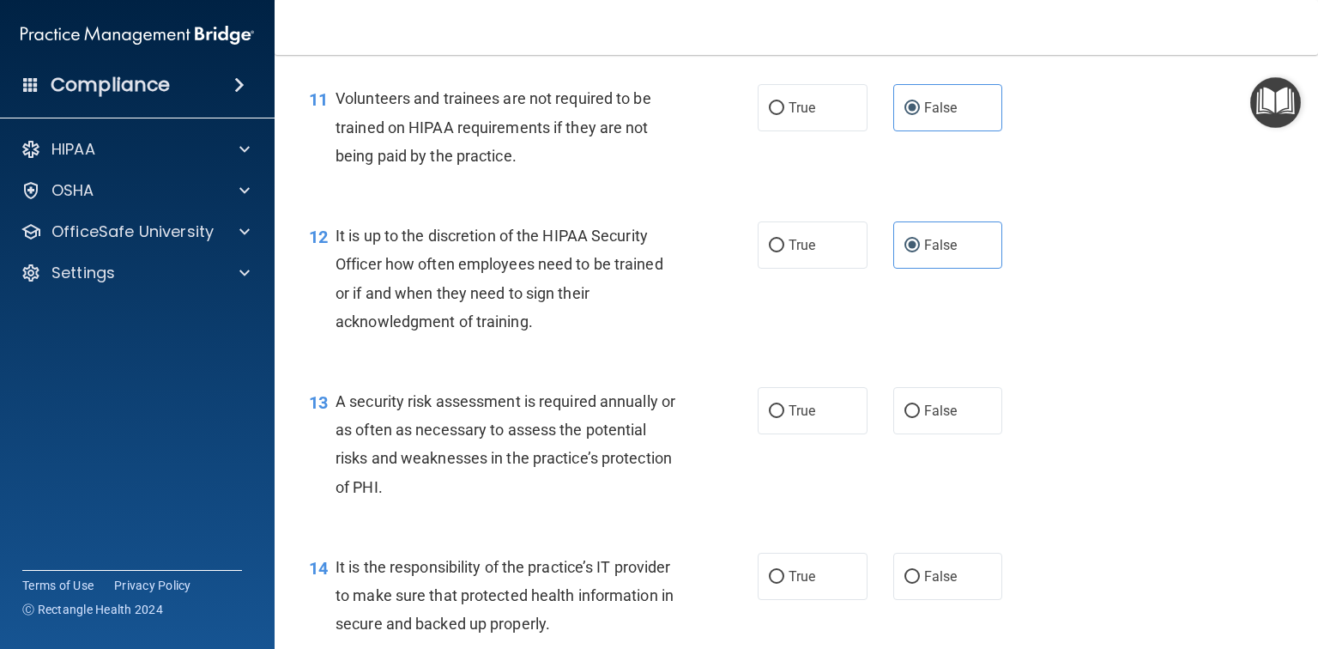
scroll to position [1922, 0]
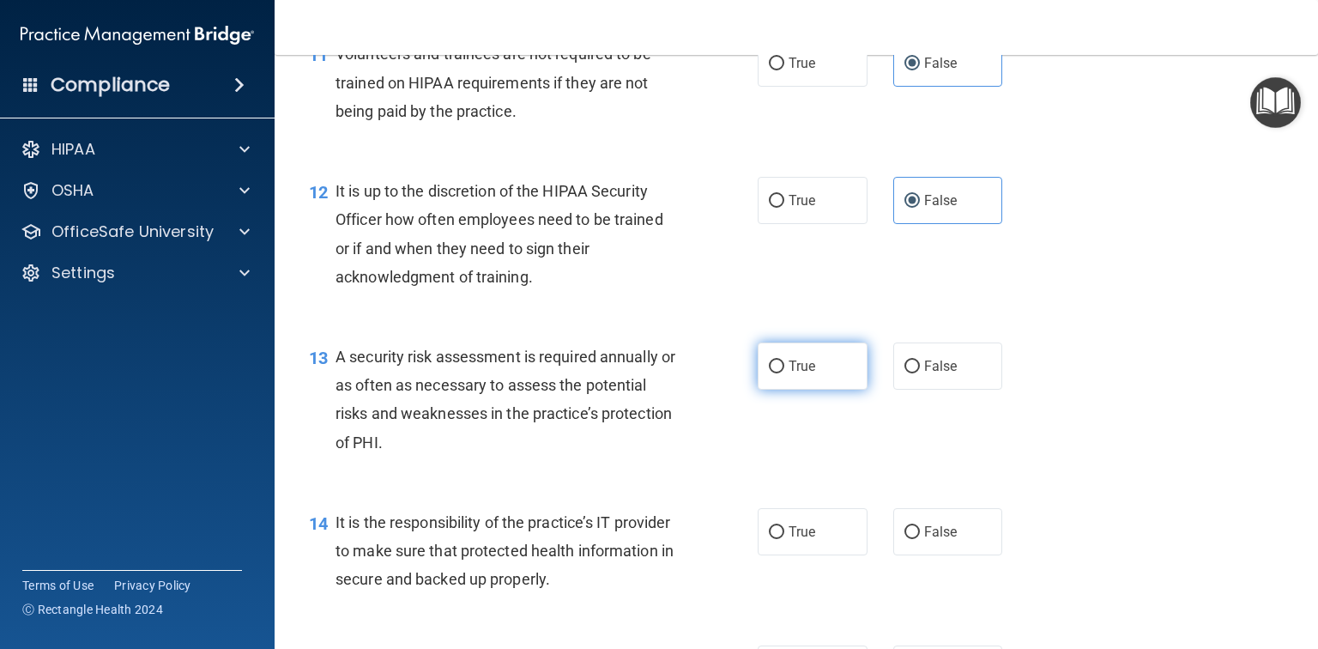
click at [822, 390] on label "True" at bounding box center [813, 365] width 110 height 47
click at [784, 373] on input "True" at bounding box center [776, 366] width 15 height 13
radio input "true"
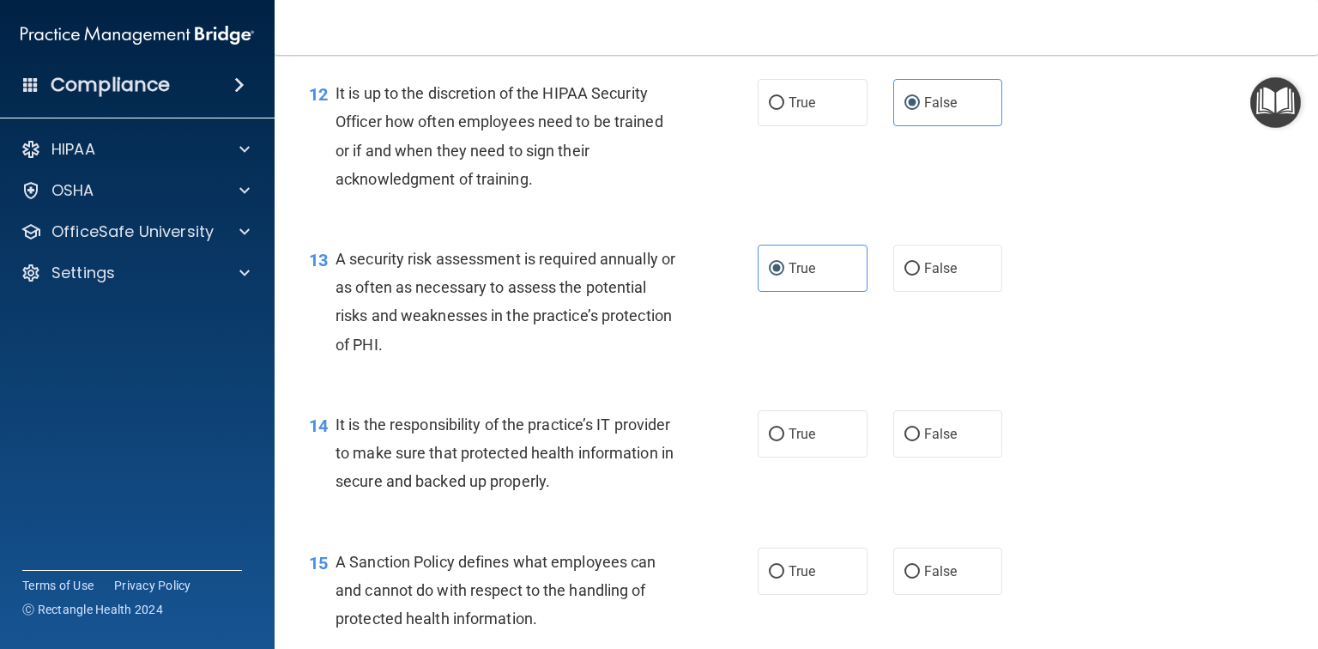
scroll to position [2059, 0]
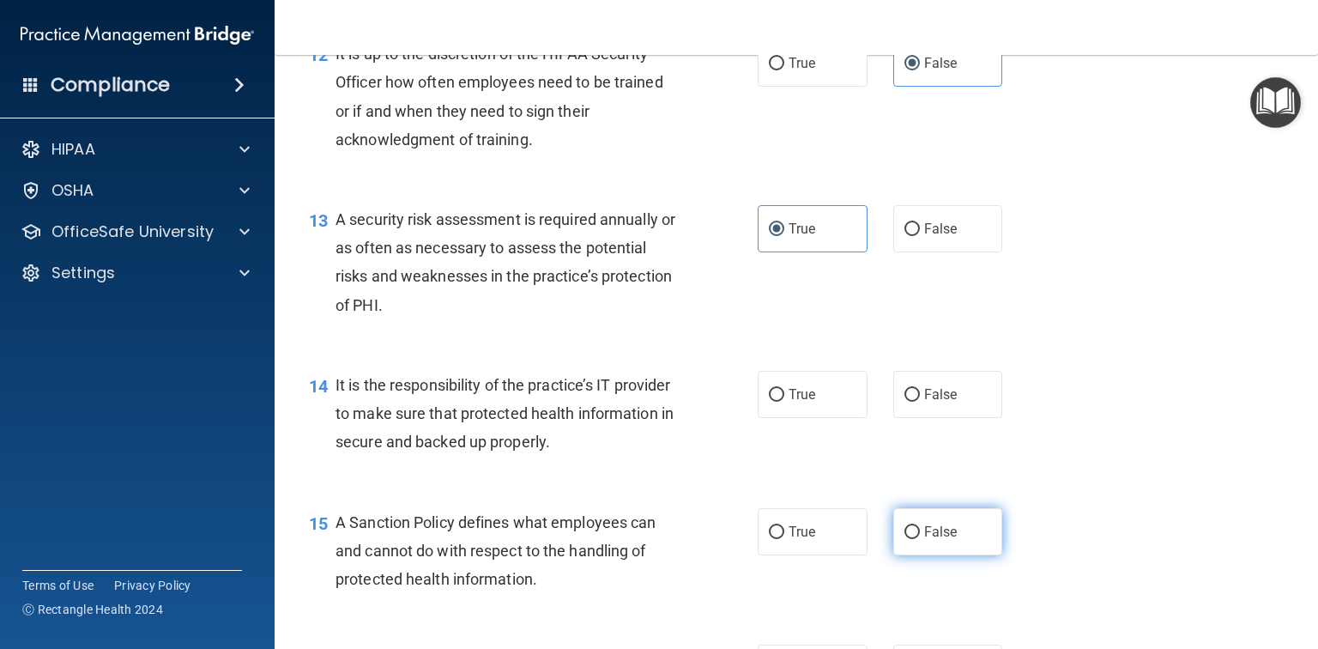
click at [944, 540] on span "False" at bounding box center [940, 531] width 33 height 16
click at [920, 539] on input "False" at bounding box center [911, 532] width 15 height 13
radio input "true"
click at [947, 402] on span "False" at bounding box center [940, 394] width 33 height 16
click at [920, 402] on input "False" at bounding box center [911, 395] width 15 height 13
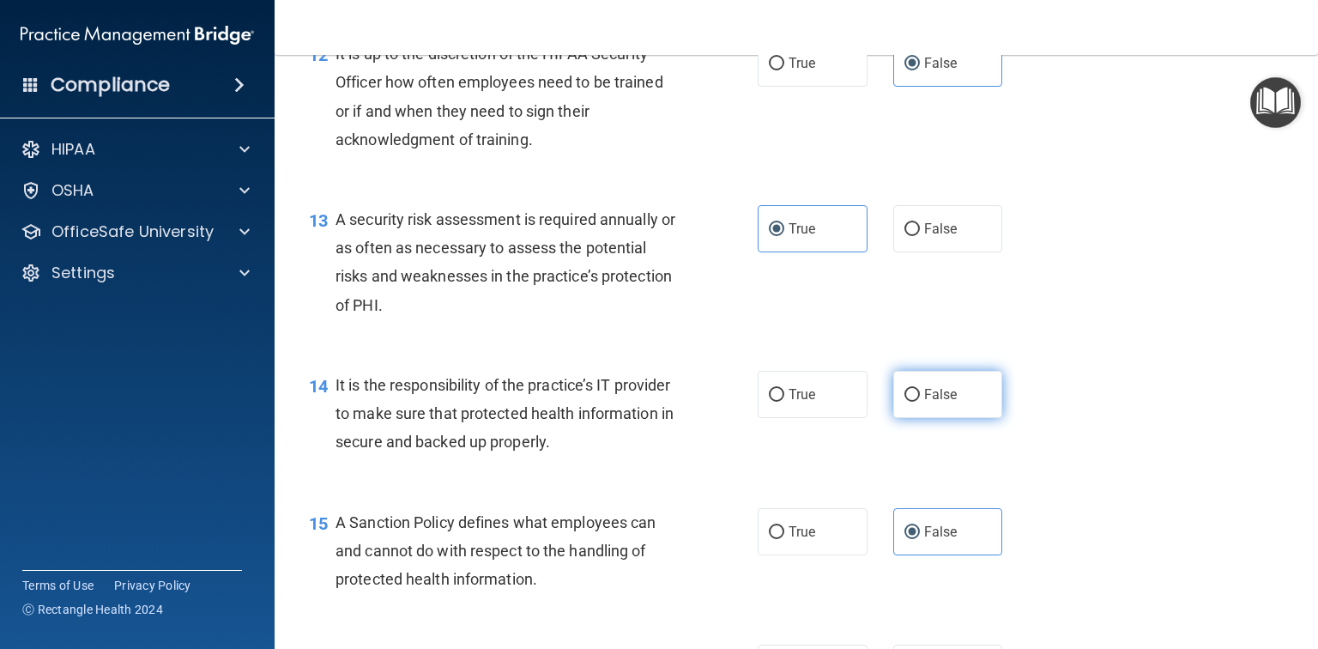
radio input "true"
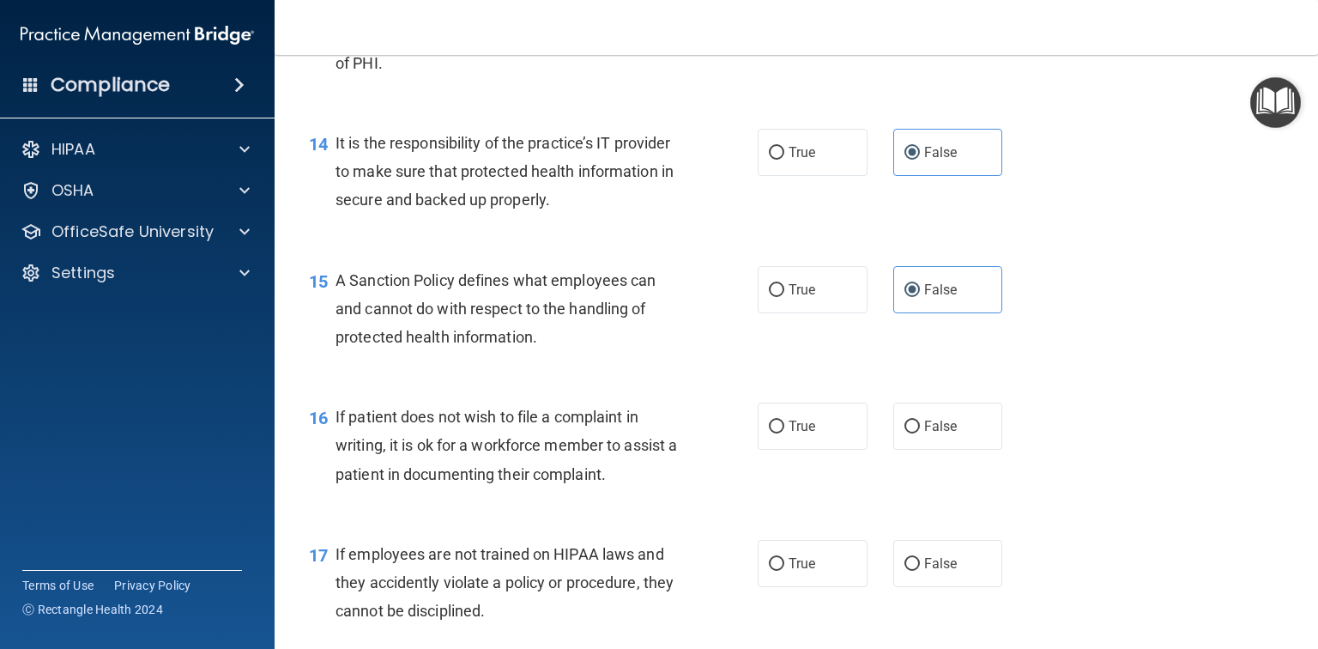
scroll to position [2334, 0]
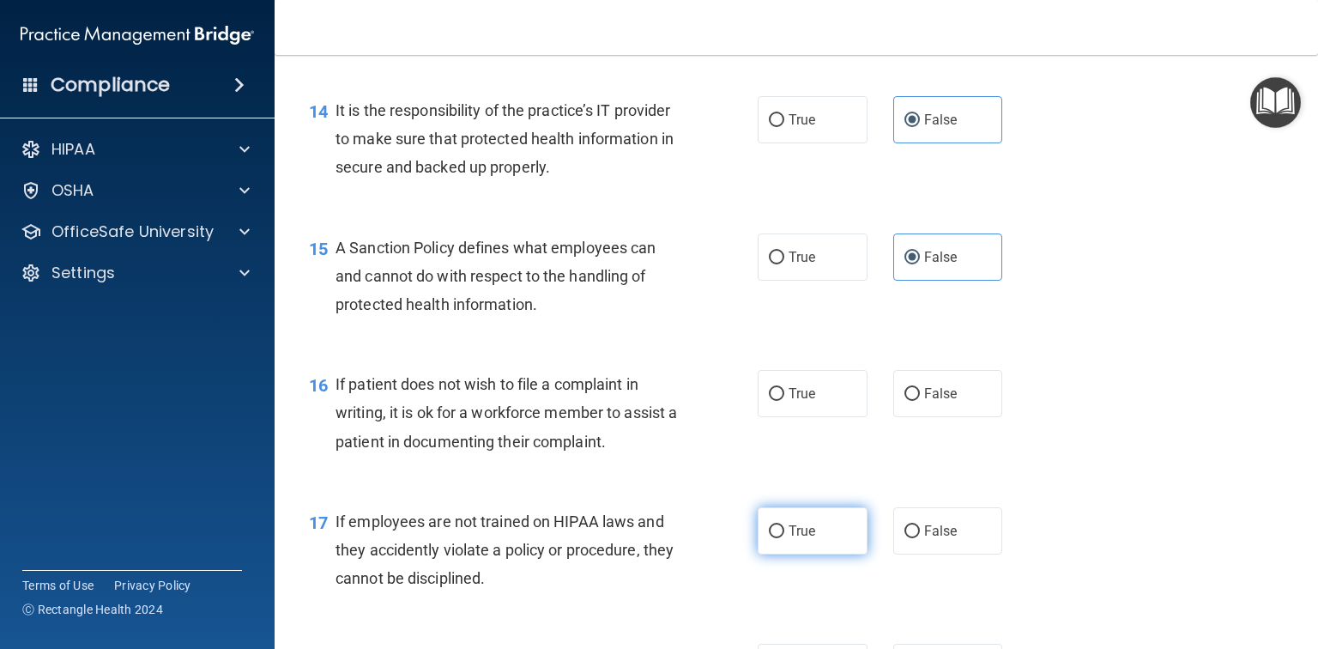
click at [810, 554] on label "True" at bounding box center [813, 530] width 110 height 47
click at [784, 538] on input "True" at bounding box center [776, 531] width 15 height 13
radio input "true"
click at [839, 415] on label "True" at bounding box center [813, 393] width 110 height 47
click at [784, 401] on input "True" at bounding box center [776, 394] width 15 height 13
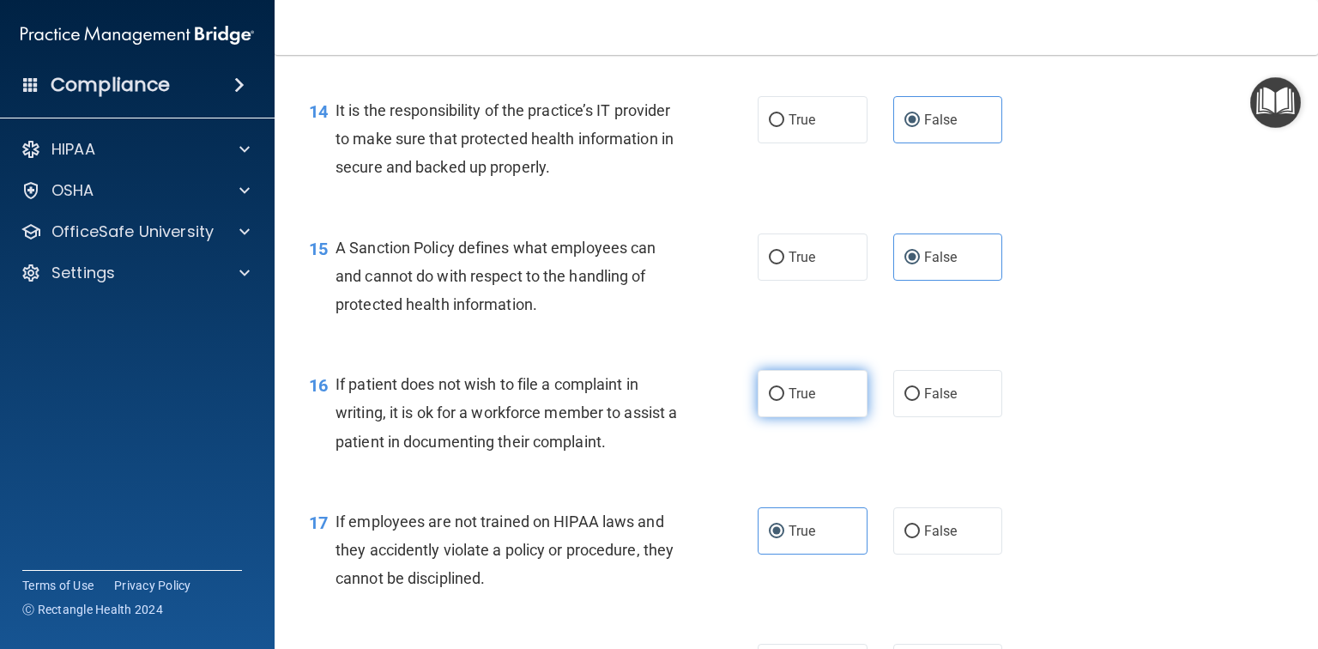
radio input "true"
click at [924, 539] on span "False" at bounding box center [940, 531] width 33 height 16
click at [920, 538] on input "False" at bounding box center [911, 531] width 15 height 13
radio input "true"
radio input "false"
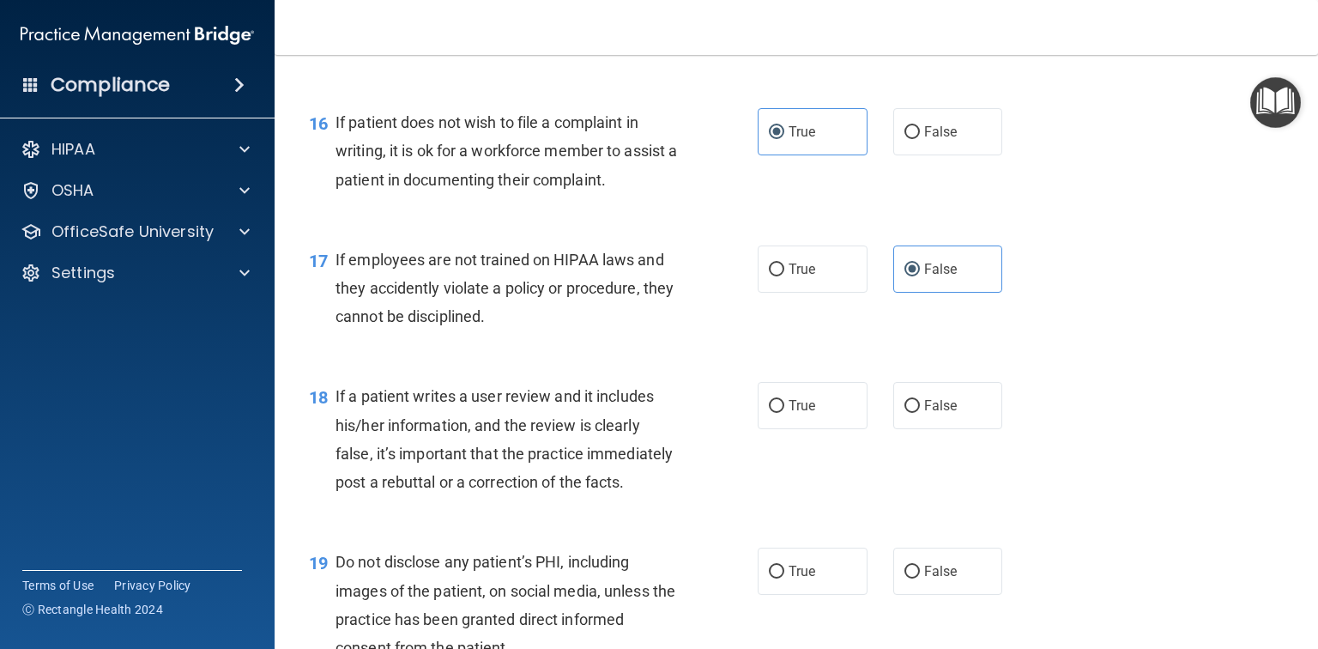
scroll to position [2609, 0]
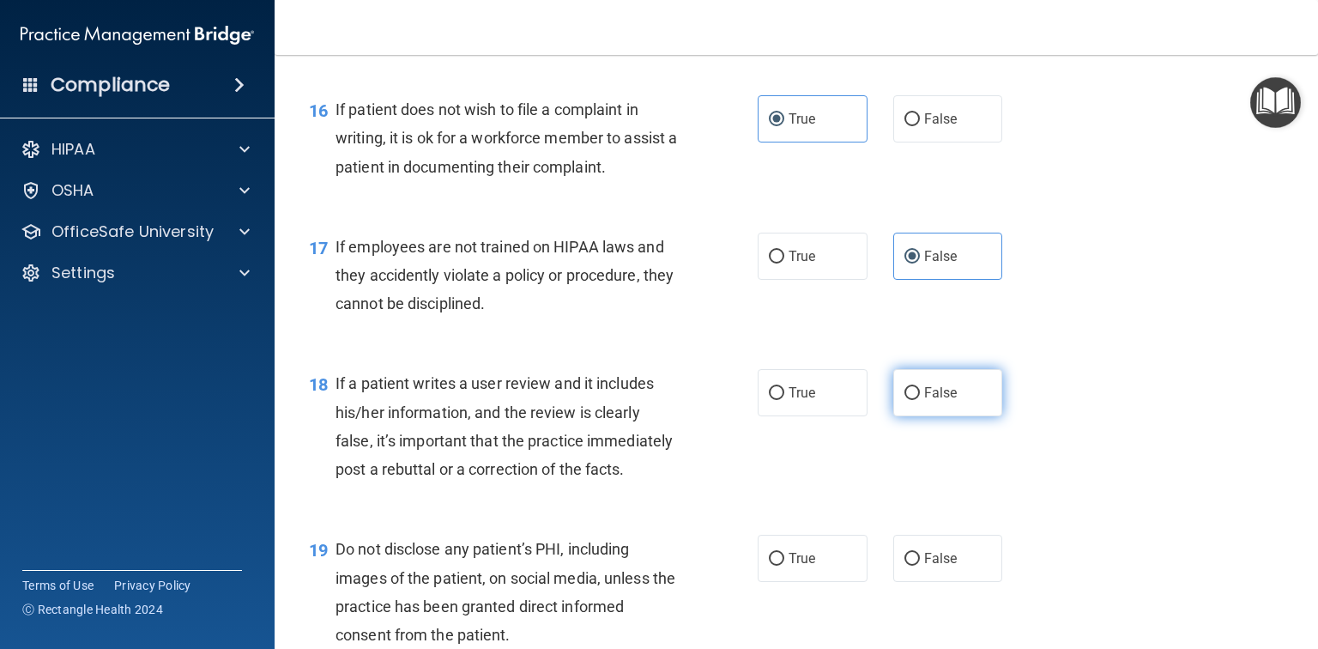
click at [989, 416] on label "False" at bounding box center [948, 392] width 110 height 47
click at [920, 400] on input "False" at bounding box center [911, 393] width 15 height 13
radio input "true"
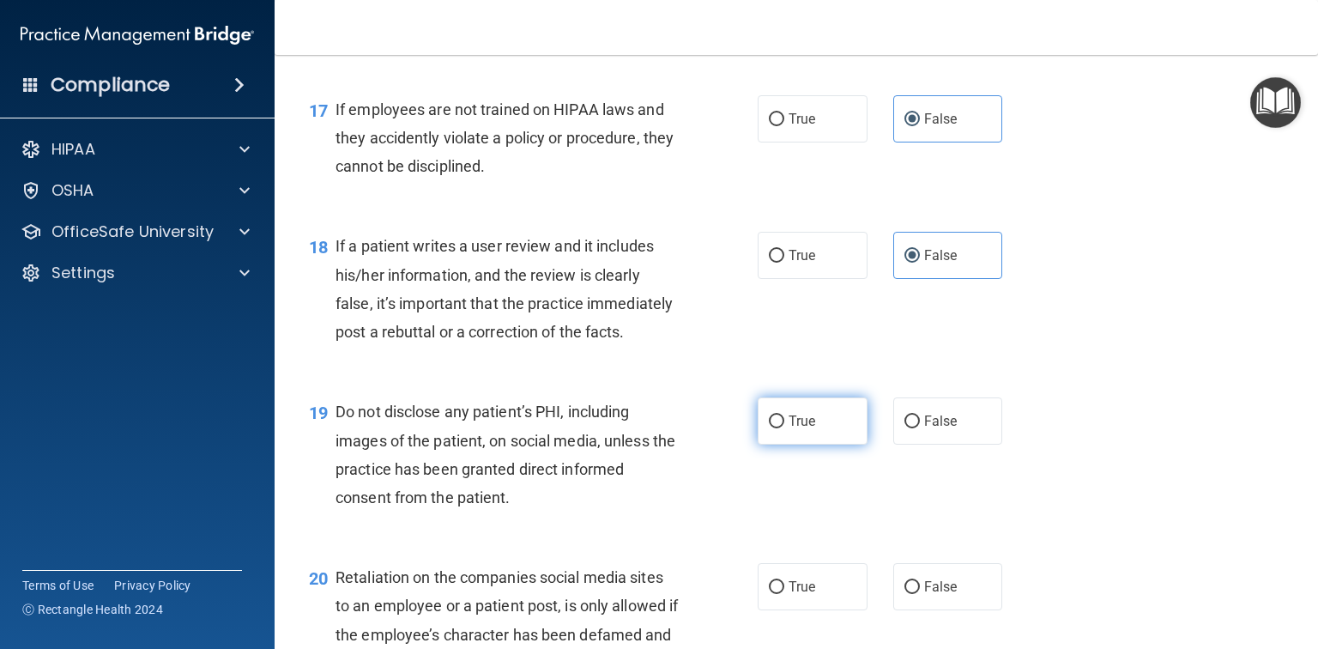
click at [846, 430] on label "True" at bounding box center [813, 420] width 110 height 47
click at [784, 428] on input "True" at bounding box center [776, 421] width 15 height 13
radio input "true"
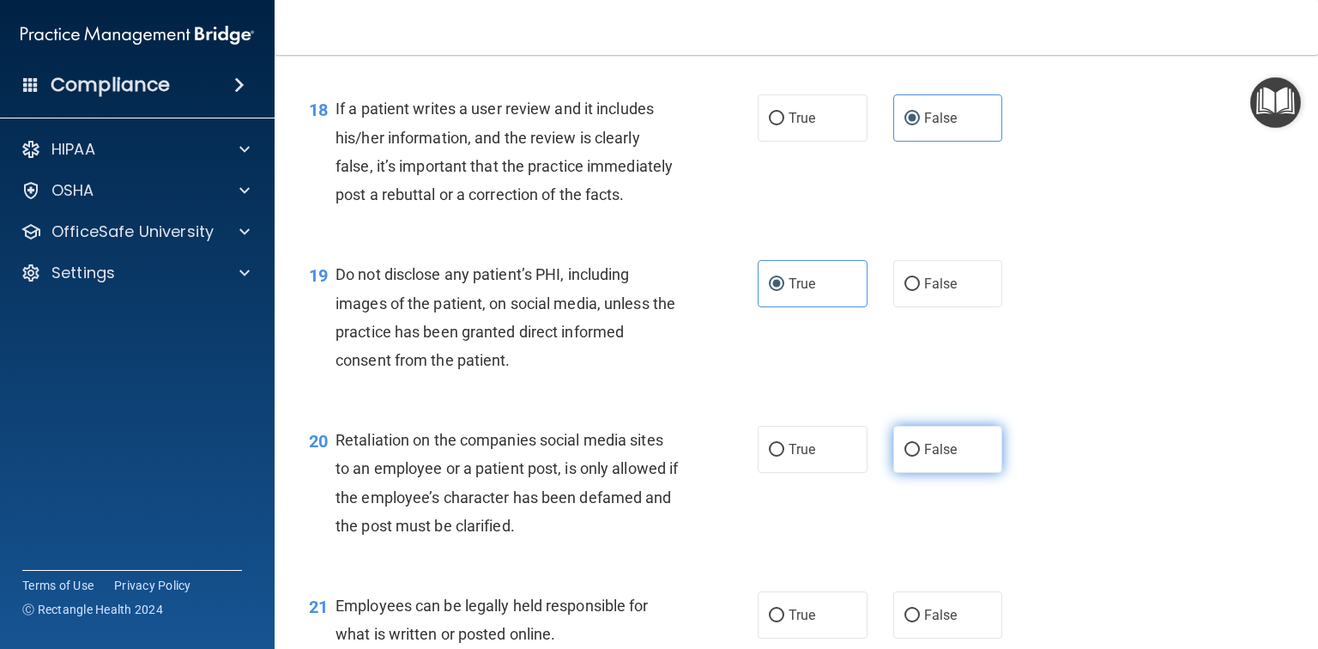
click at [924, 457] on span "False" at bounding box center [940, 449] width 33 height 16
click at [918, 457] on input "False" at bounding box center [911, 450] width 15 height 13
radio input "true"
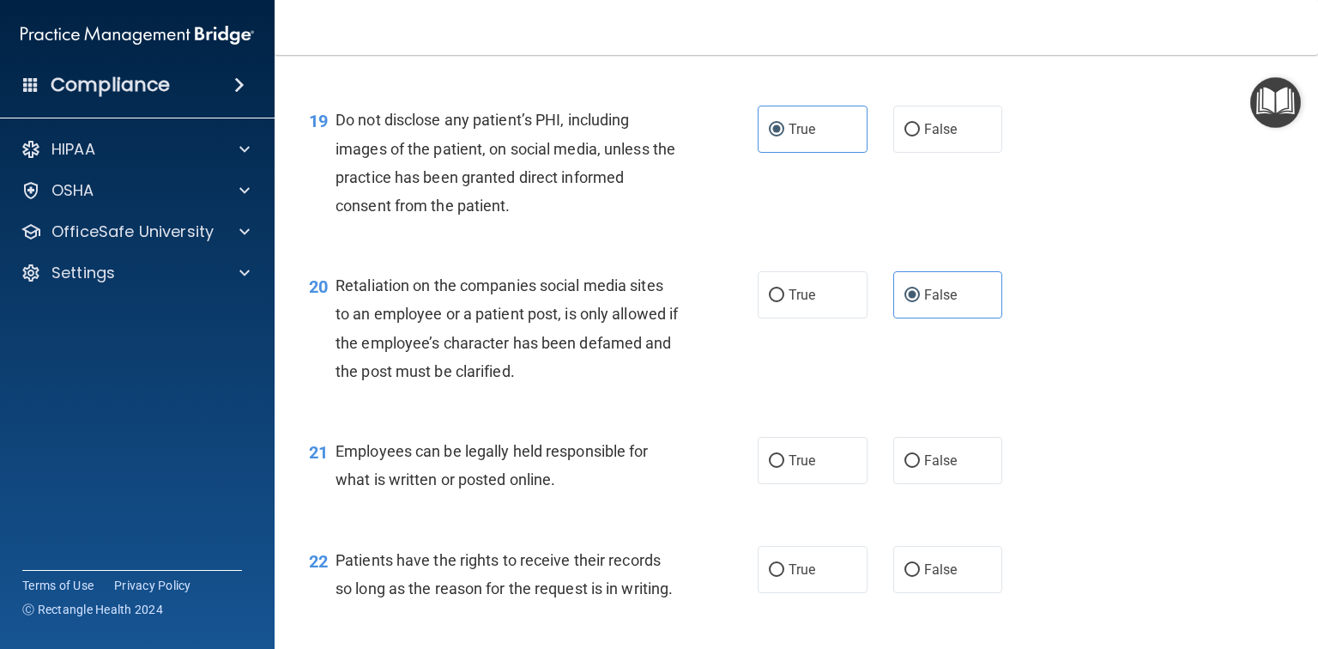
scroll to position [3089, 0]
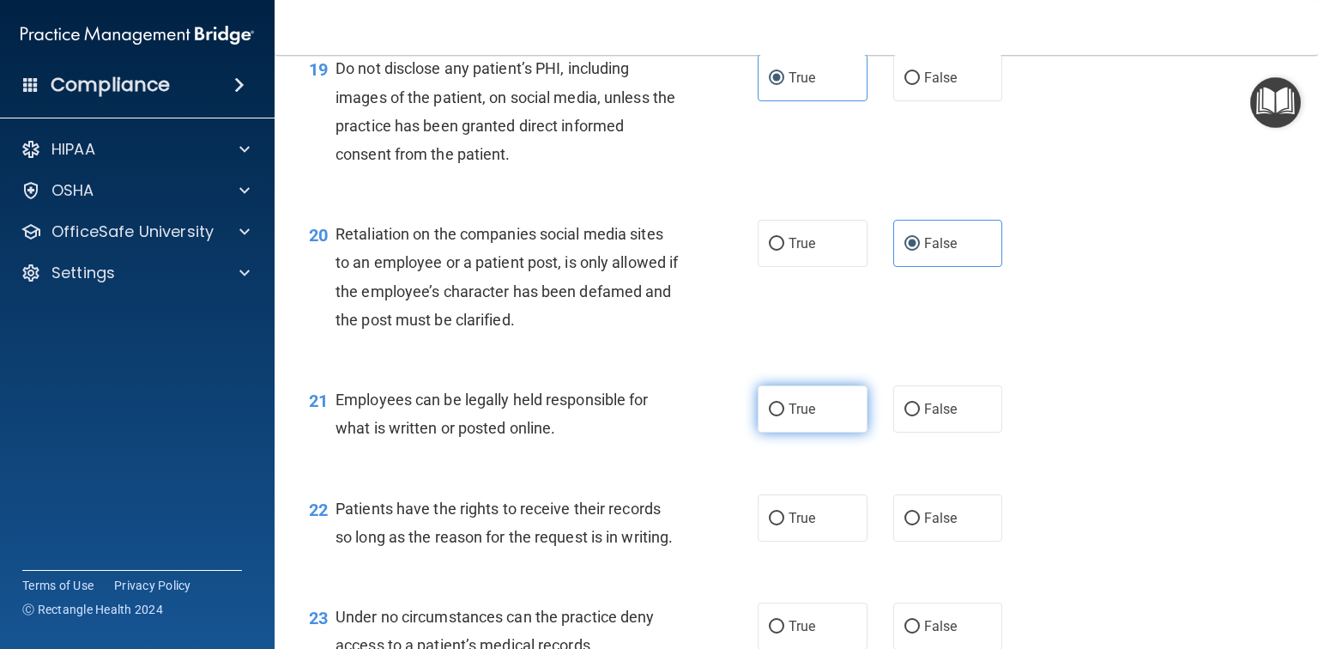
click at [829, 432] on label "True" at bounding box center [813, 408] width 110 height 47
click at [784, 416] on input "True" at bounding box center [776, 409] width 15 height 13
radio input "true"
click at [790, 526] on span "True" at bounding box center [802, 518] width 27 height 16
click at [784, 525] on input "True" at bounding box center [776, 518] width 15 height 13
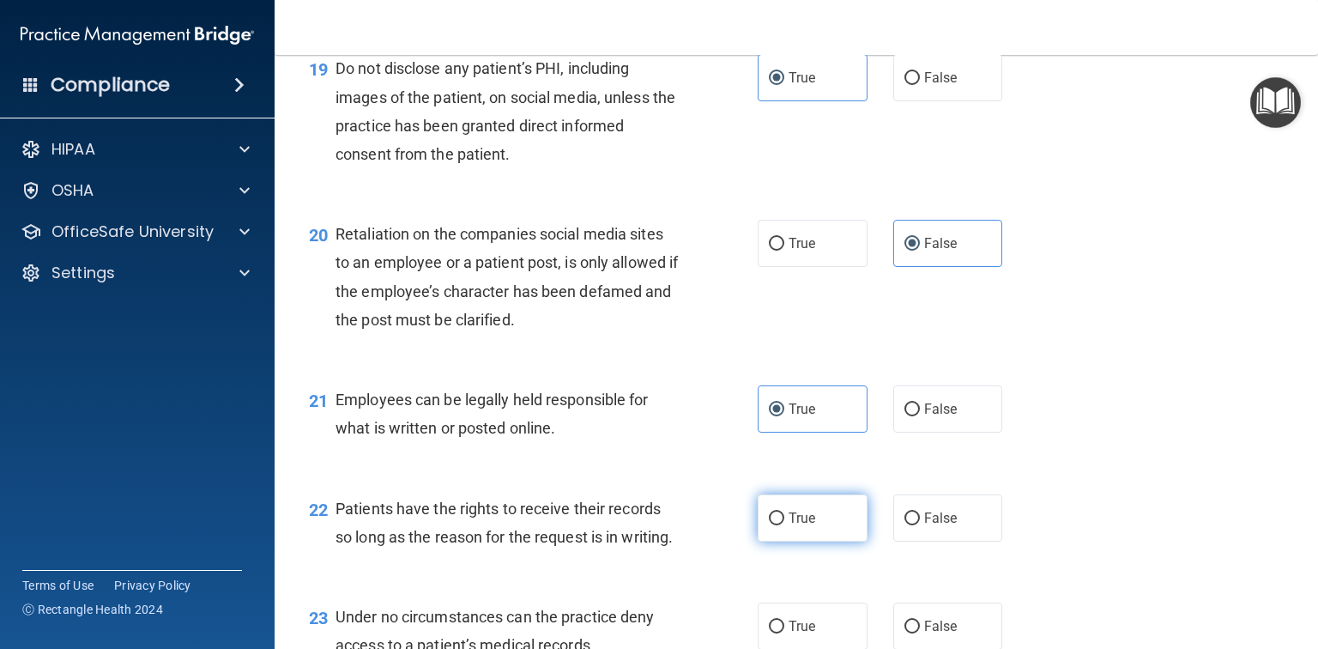
radio input "true"
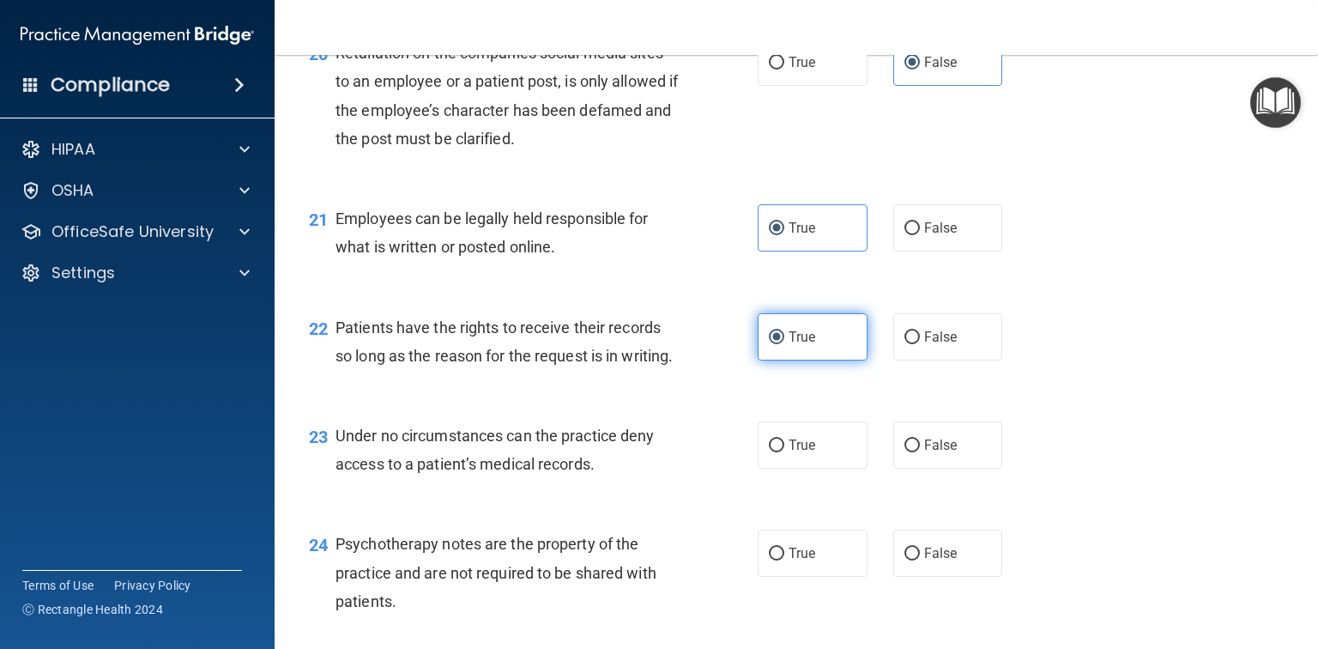
scroll to position [3295, 0]
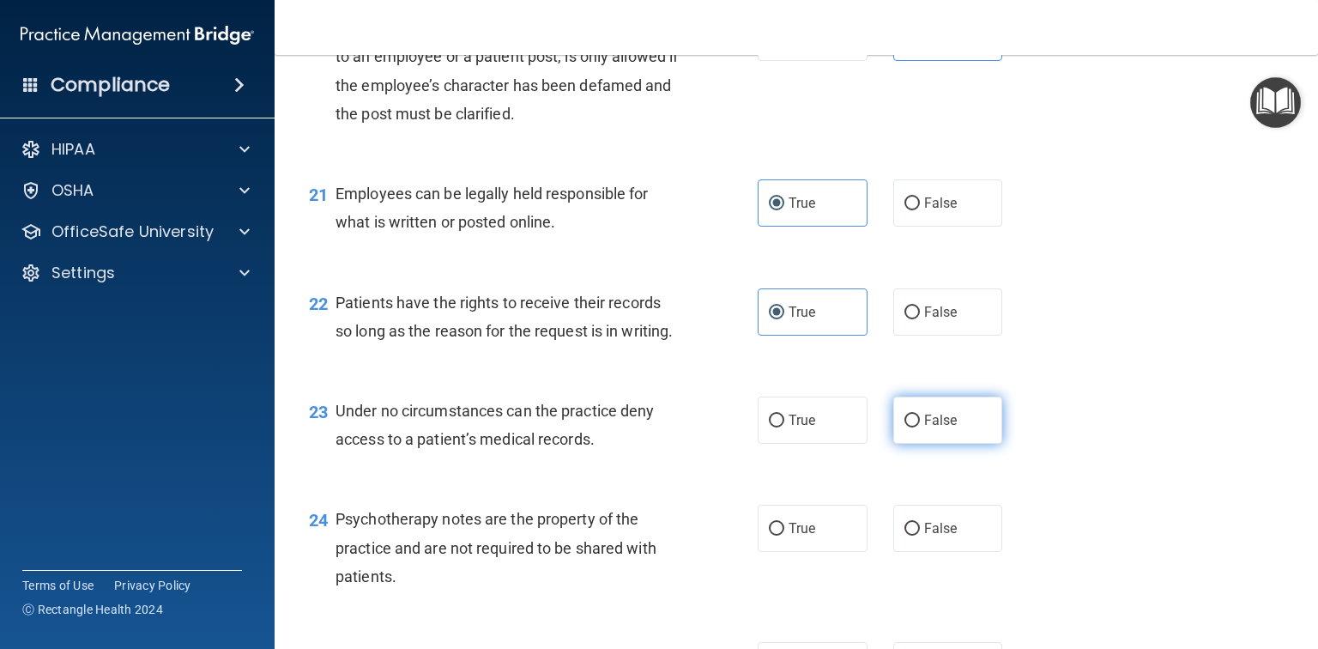
click at [904, 427] on input "False" at bounding box center [911, 420] width 15 height 13
radio input "true"
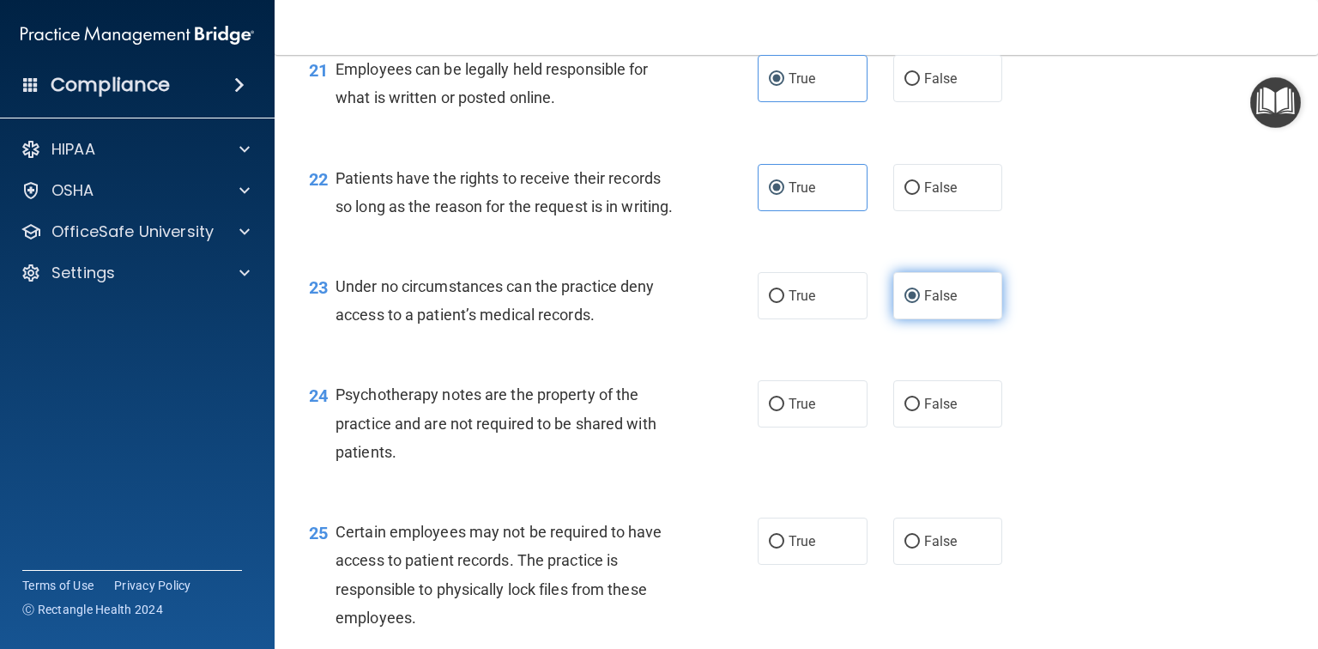
scroll to position [3432, 0]
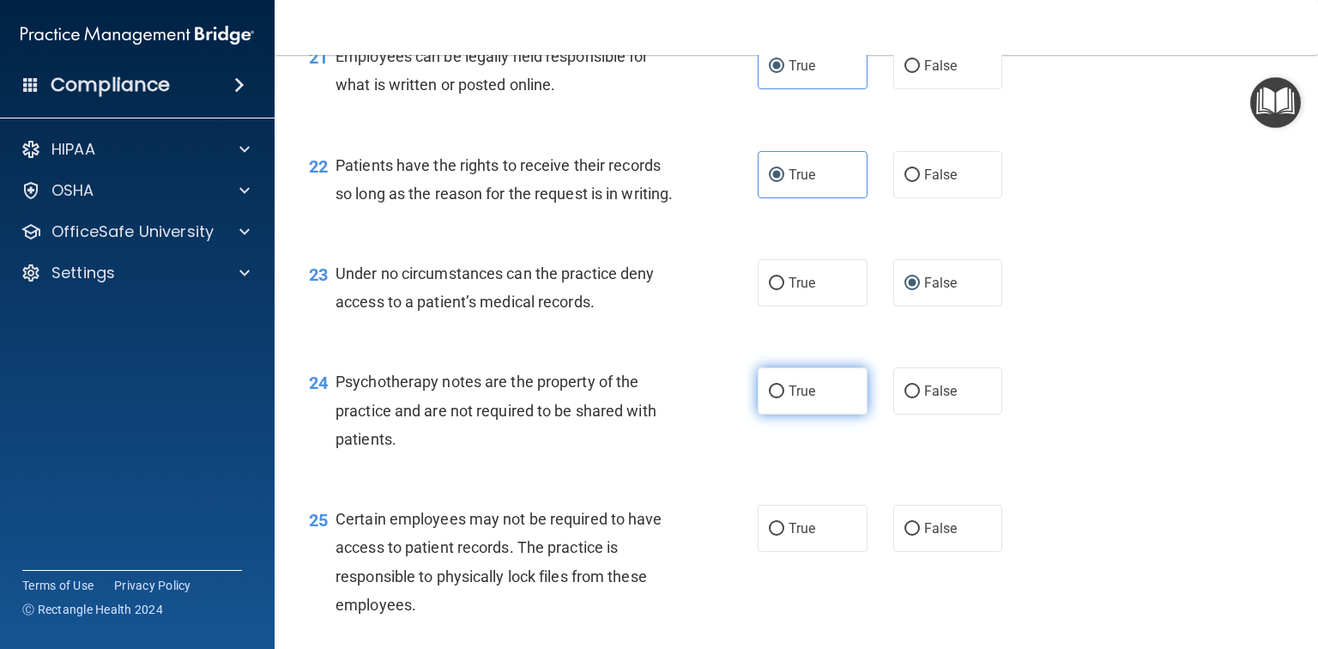
click at [792, 399] on span "True" at bounding box center [802, 391] width 27 height 16
click at [784, 398] on input "True" at bounding box center [776, 391] width 15 height 13
radio input "true"
click at [804, 536] on span "True" at bounding box center [802, 528] width 27 height 16
click at [784, 535] on input "True" at bounding box center [776, 529] width 15 height 13
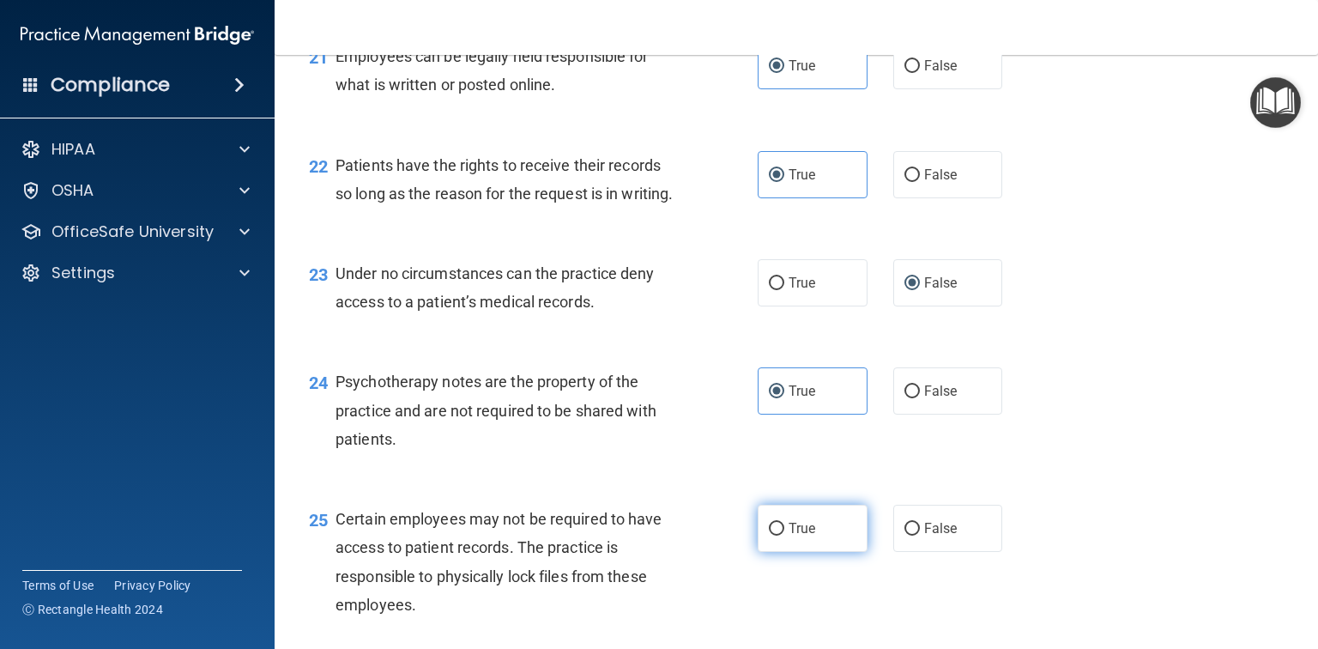
radio input "true"
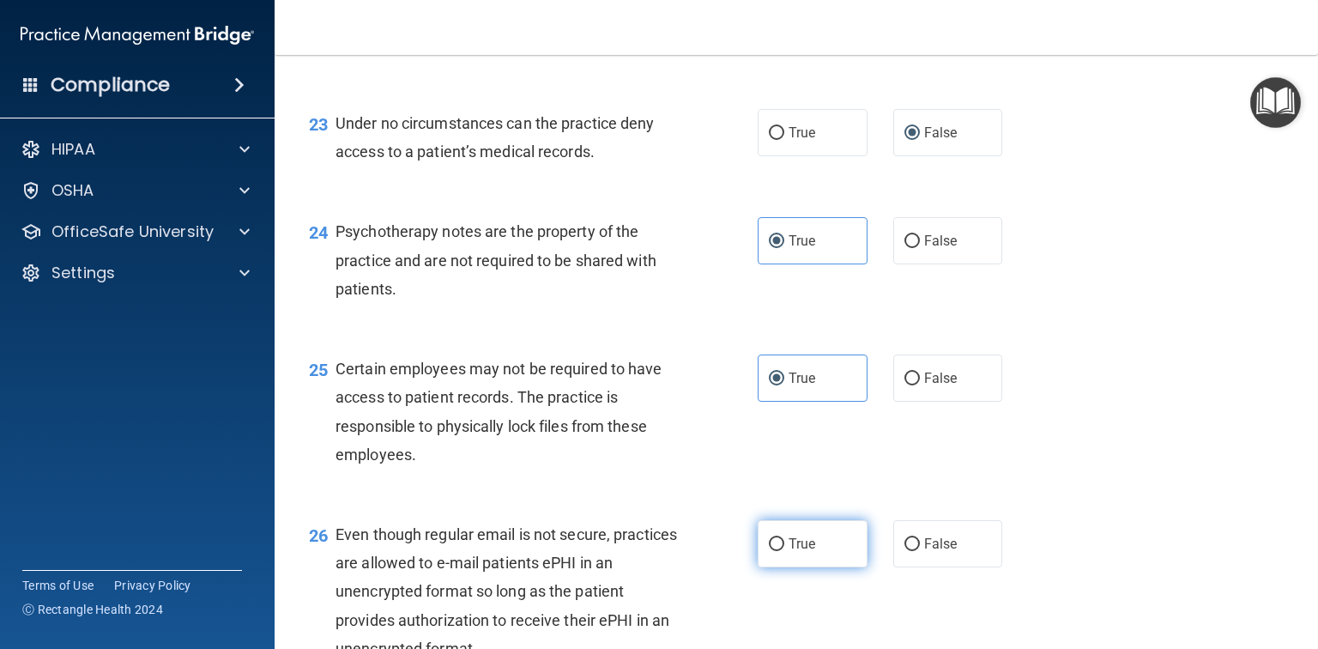
scroll to position [3638, 0]
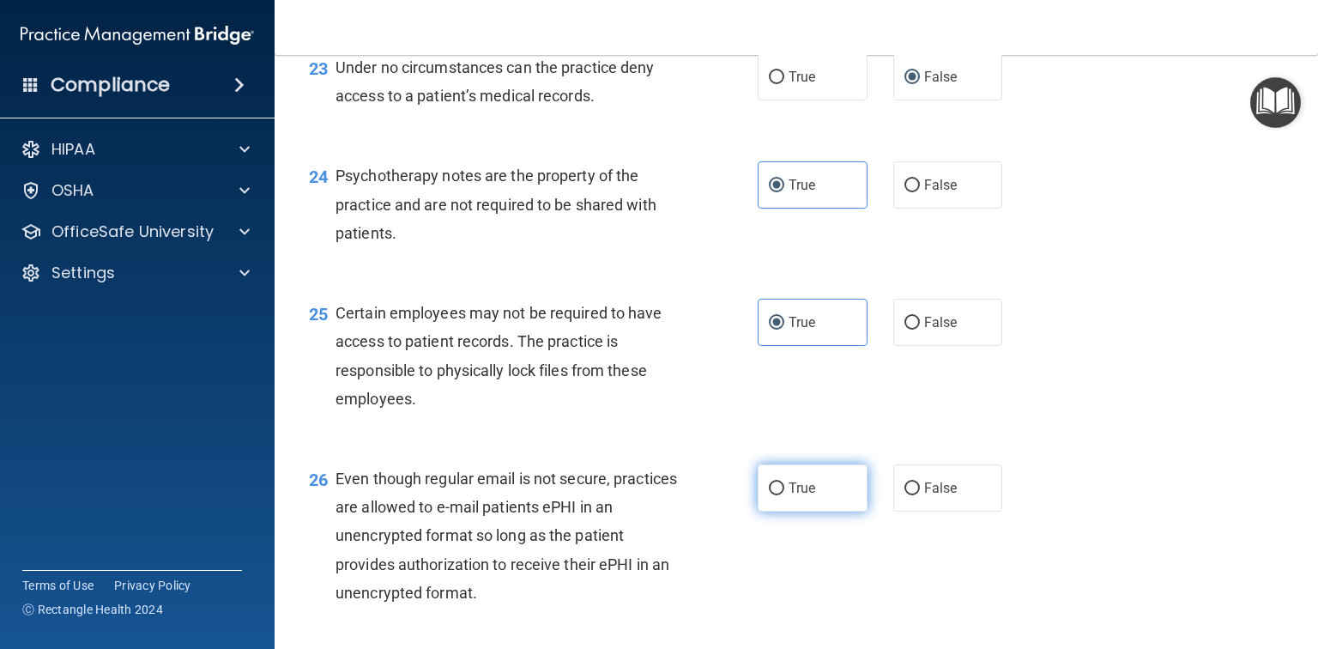
click at [803, 511] on label "True" at bounding box center [813, 487] width 110 height 47
click at [784, 495] on input "True" at bounding box center [776, 488] width 15 height 13
radio input "true"
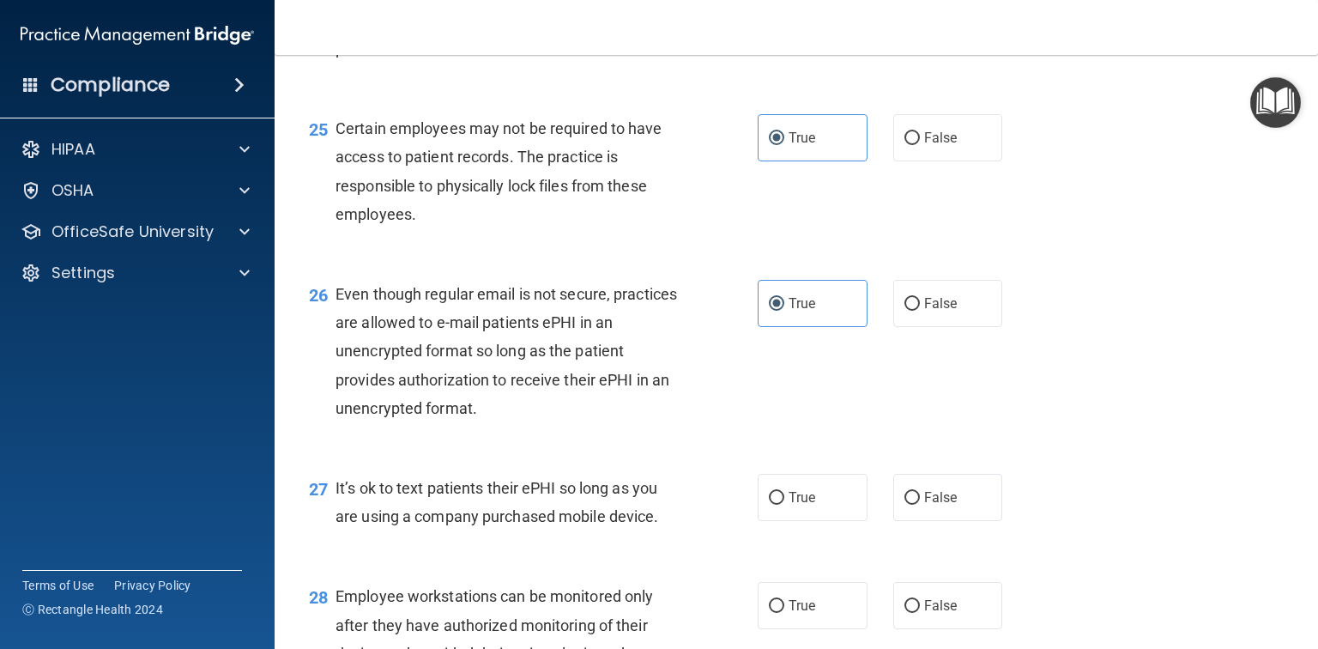
scroll to position [3844, 0]
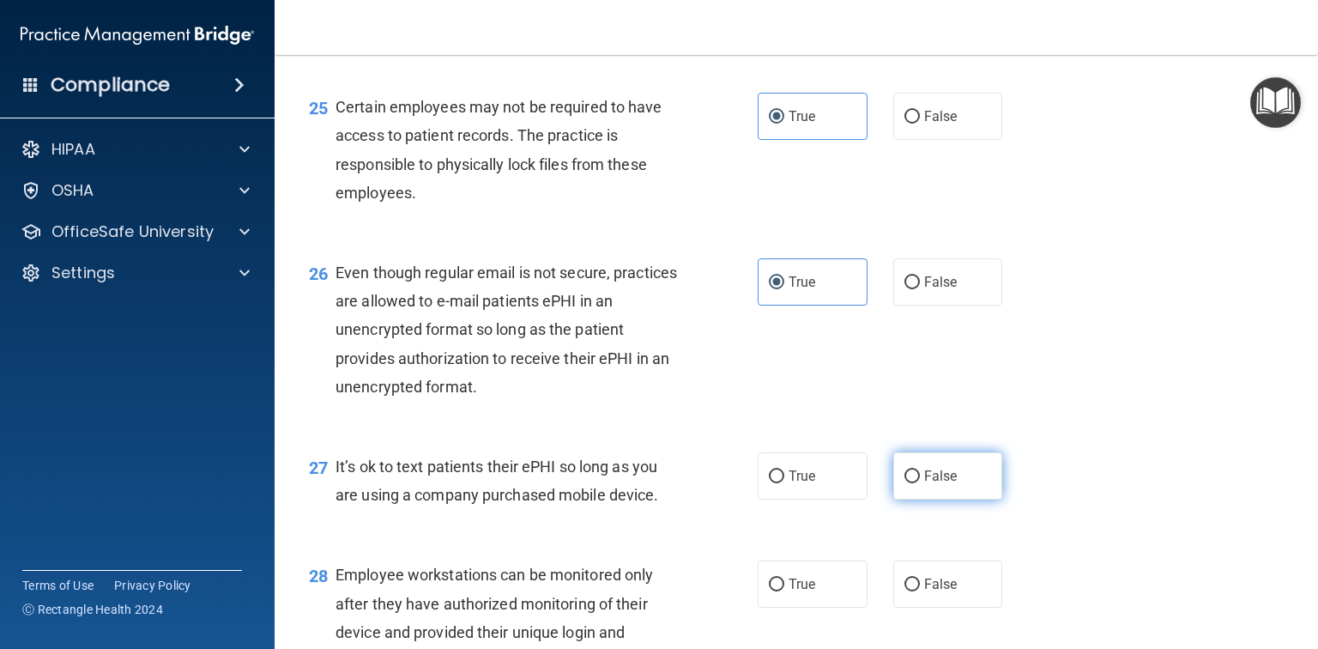
click at [943, 484] on span "False" at bounding box center [940, 476] width 33 height 16
click at [920, 483] on input "False" at bounding box center [911, 476] width 15 height 13
radio input "true"
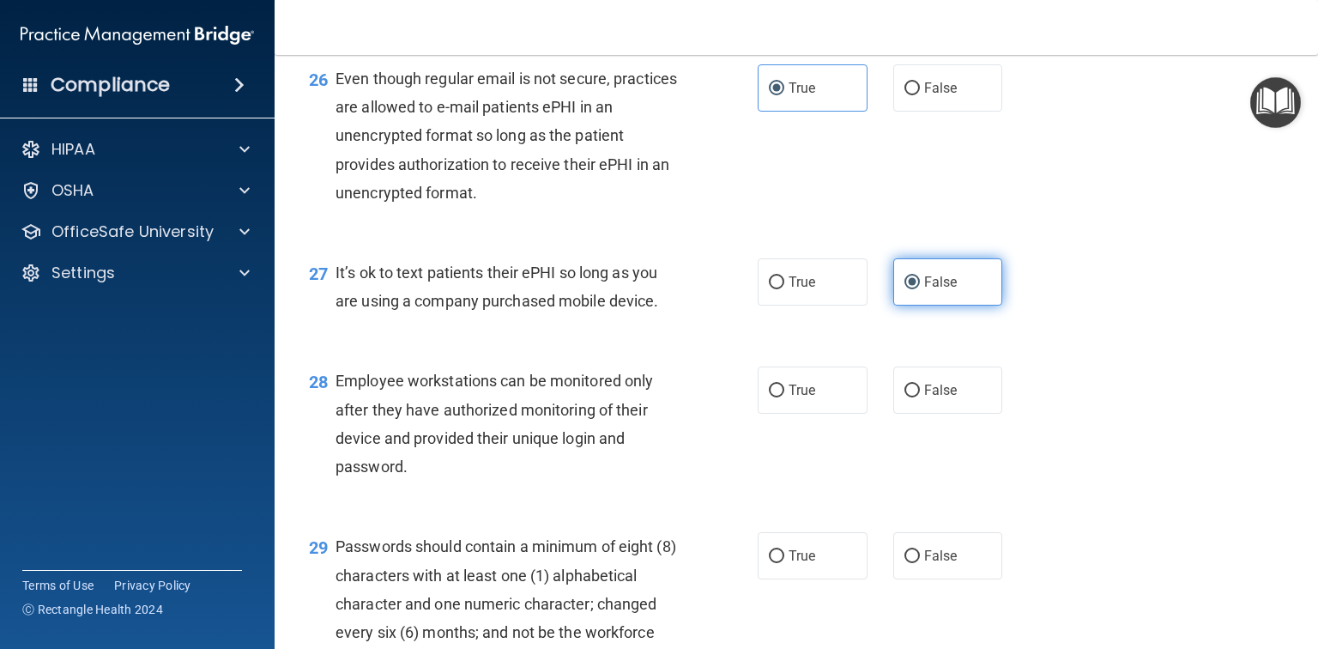
scroll to position [4050, 0]
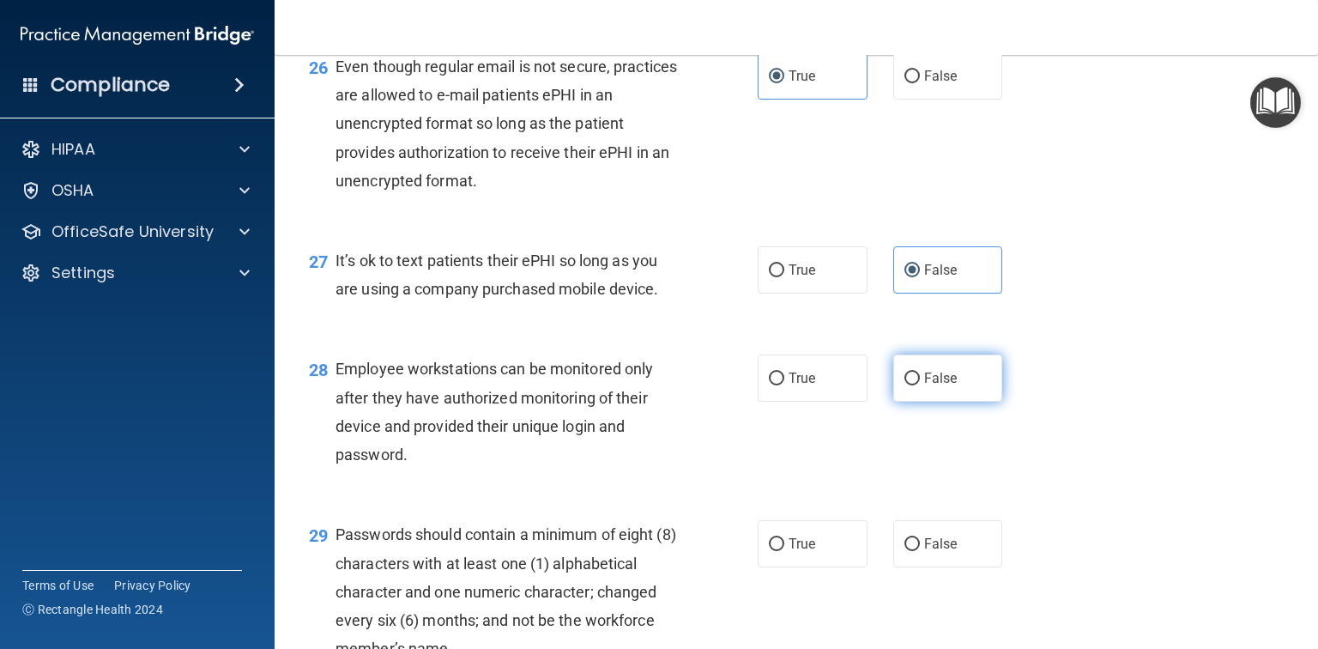
click at [952, 402] on label "False" at bounding box center [948, 377] width 110 height 47
click at [920, 385] on input "False" at bounding box center [911, 378] width 15 height 13
radio input "true"
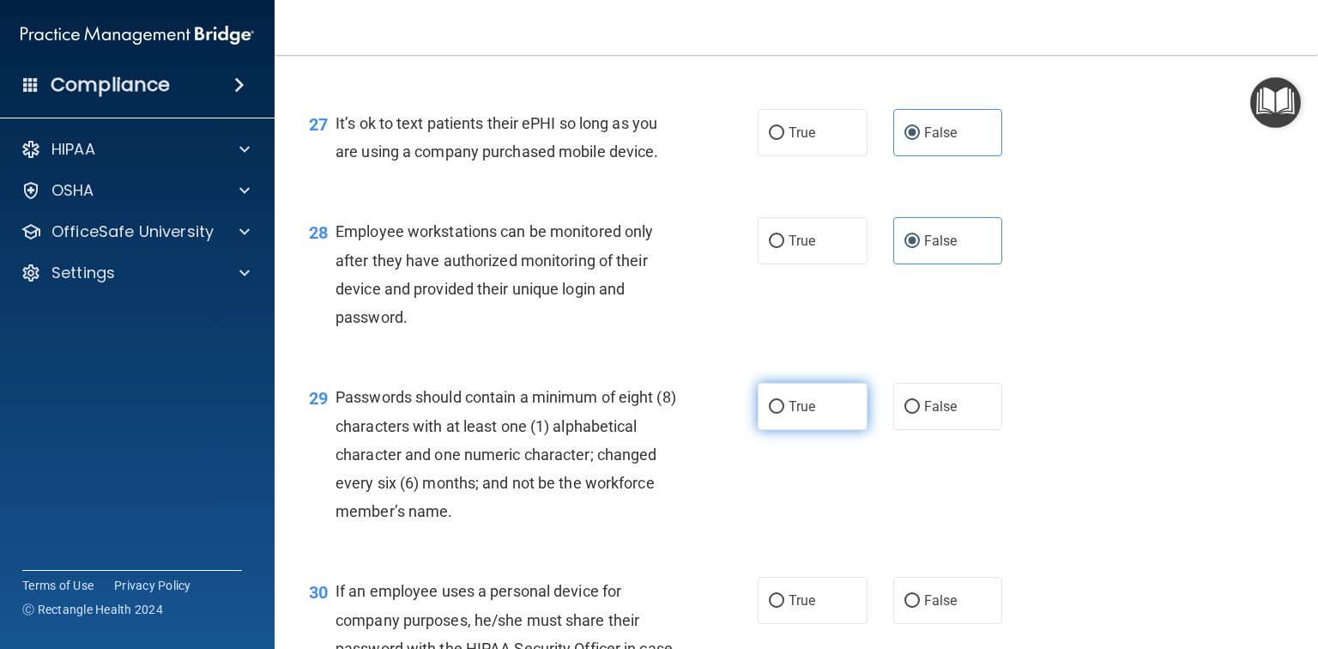
click at [827, 430] on label "True" at bounding box center [813, 406] width 110 height 47
click at [784, 414] on input "True" at bounding box center [776, 407] width 15 height 13
radio input "true"
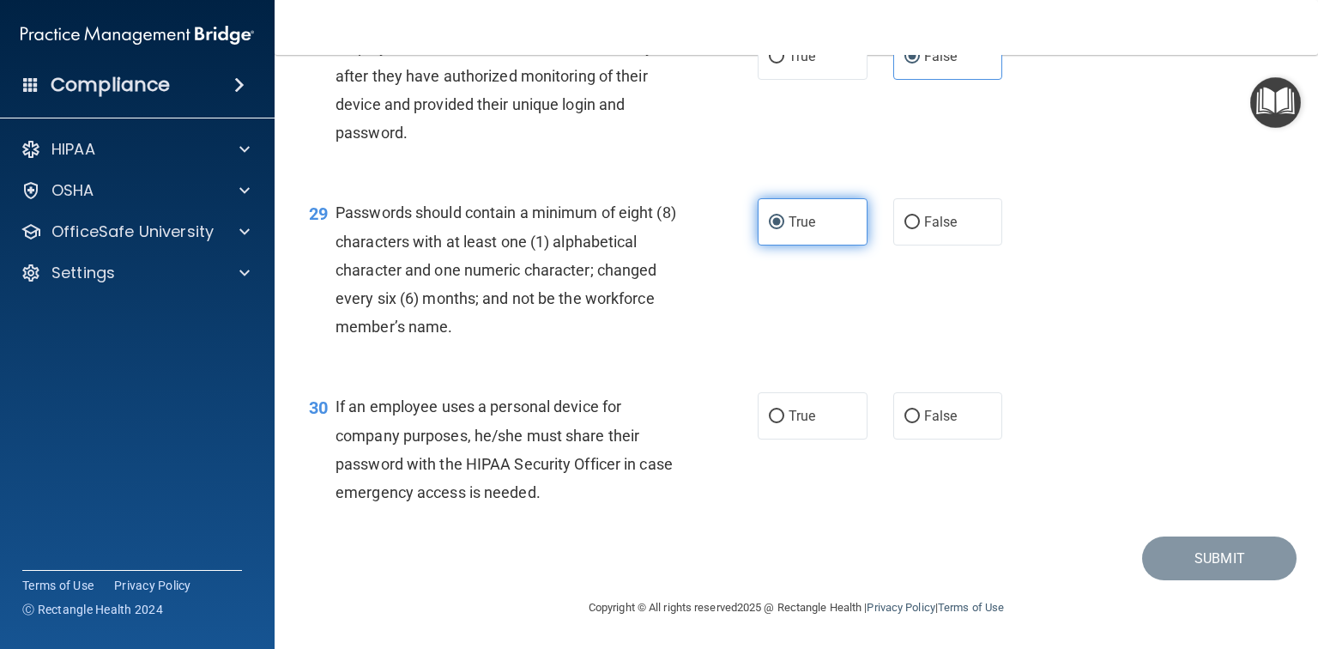
scroll to position [4429, 0]
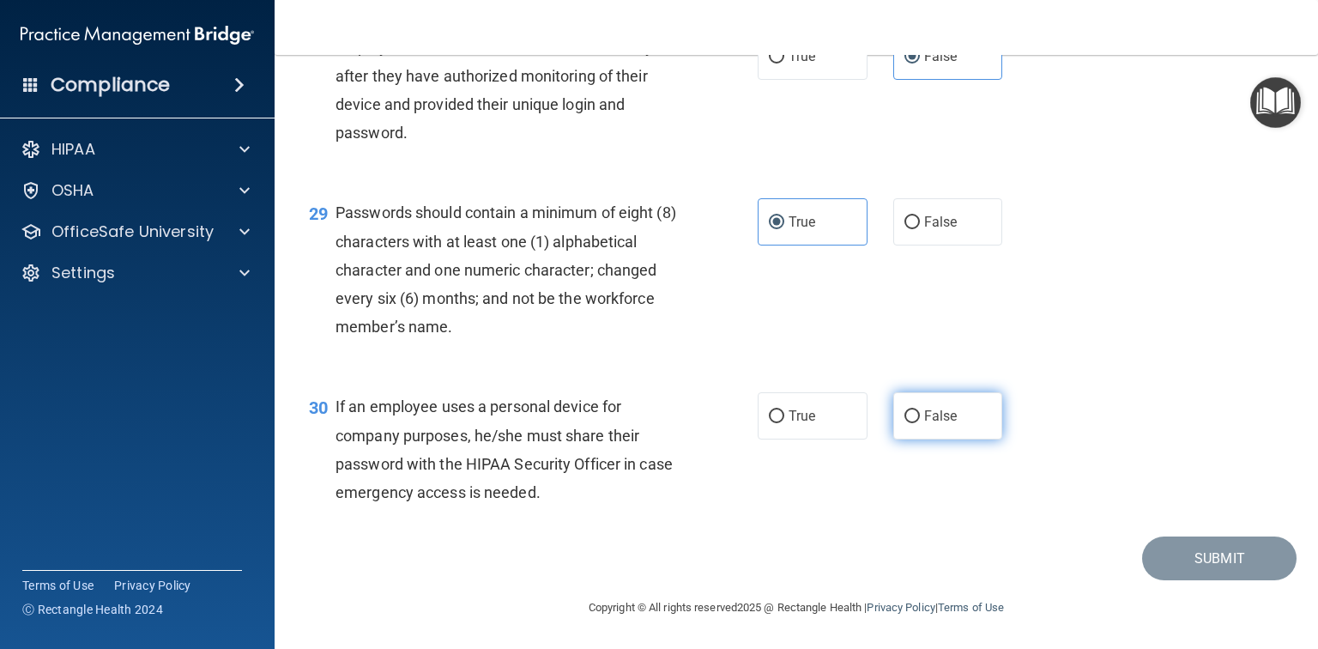
click at [927, 422] on span "False" at bounding box center [940, 416] width 33 height 16
click at [920, 422] on input "False" at bounding box center [911, 416] width 15 height 13
radio input "true"
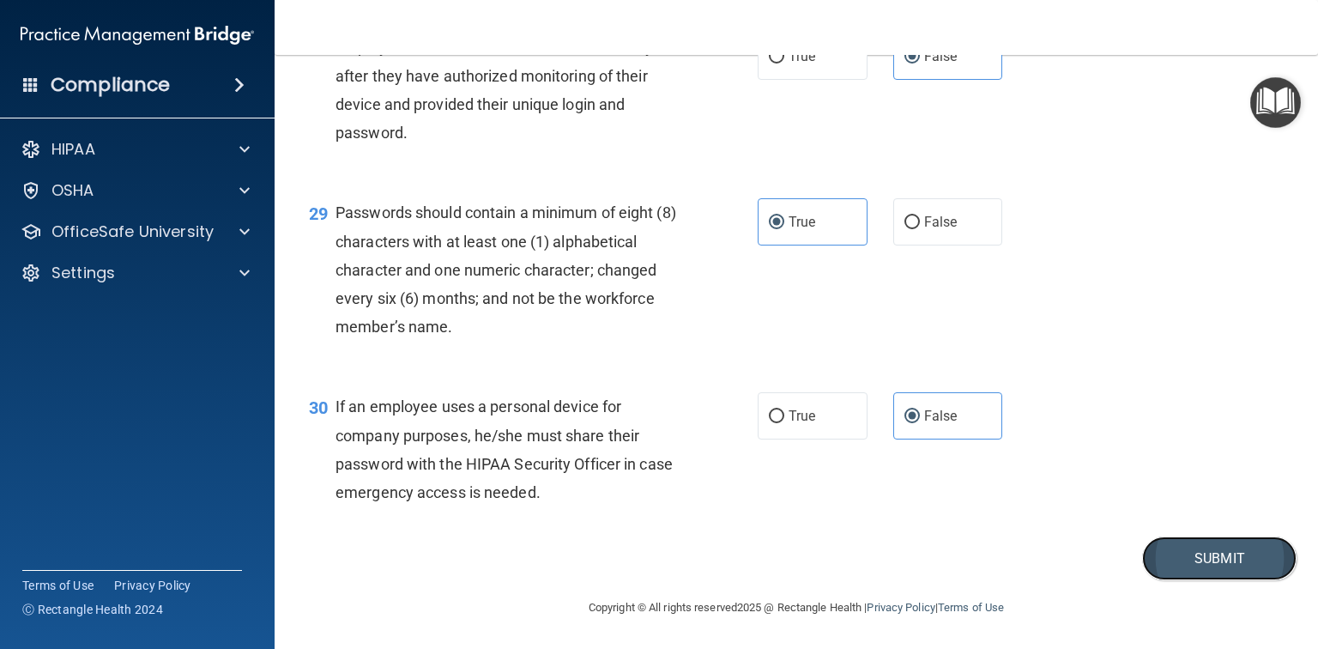
click at [1200, 555] on button "Submit" at bounding box center [1219, 558] width 154 height 44
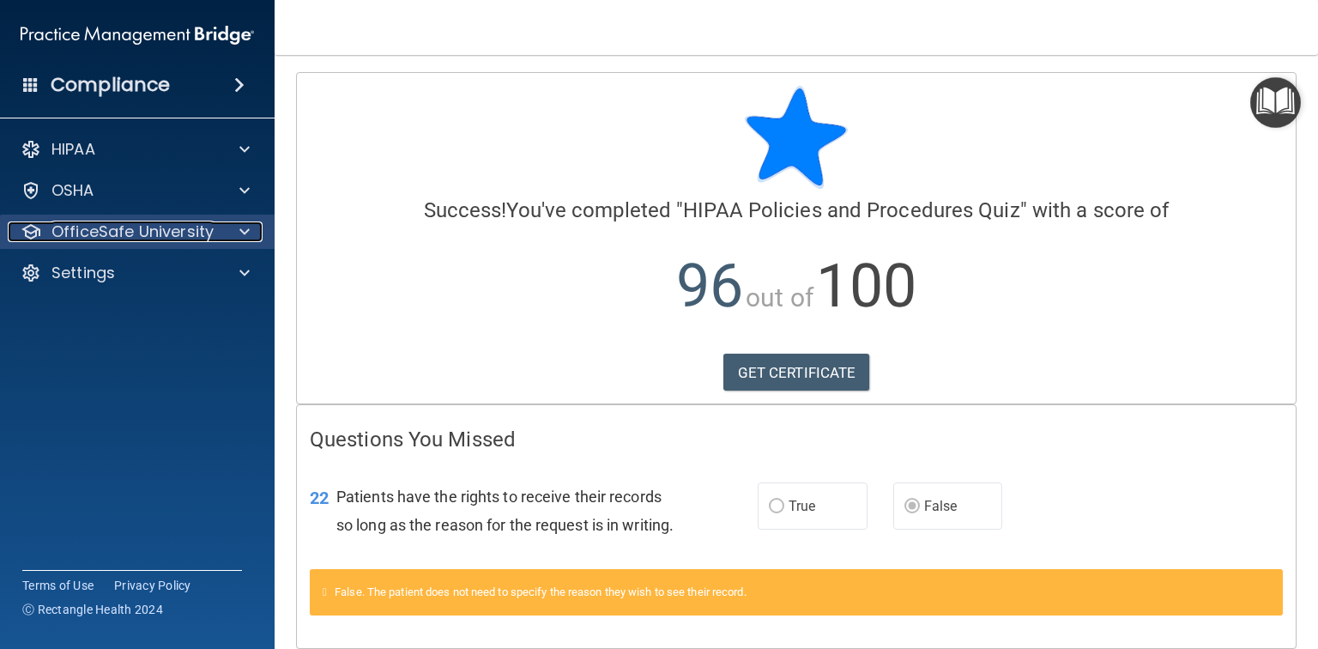
click at [228, 232] on div at bounding box center [242, 231] width 43 height 21
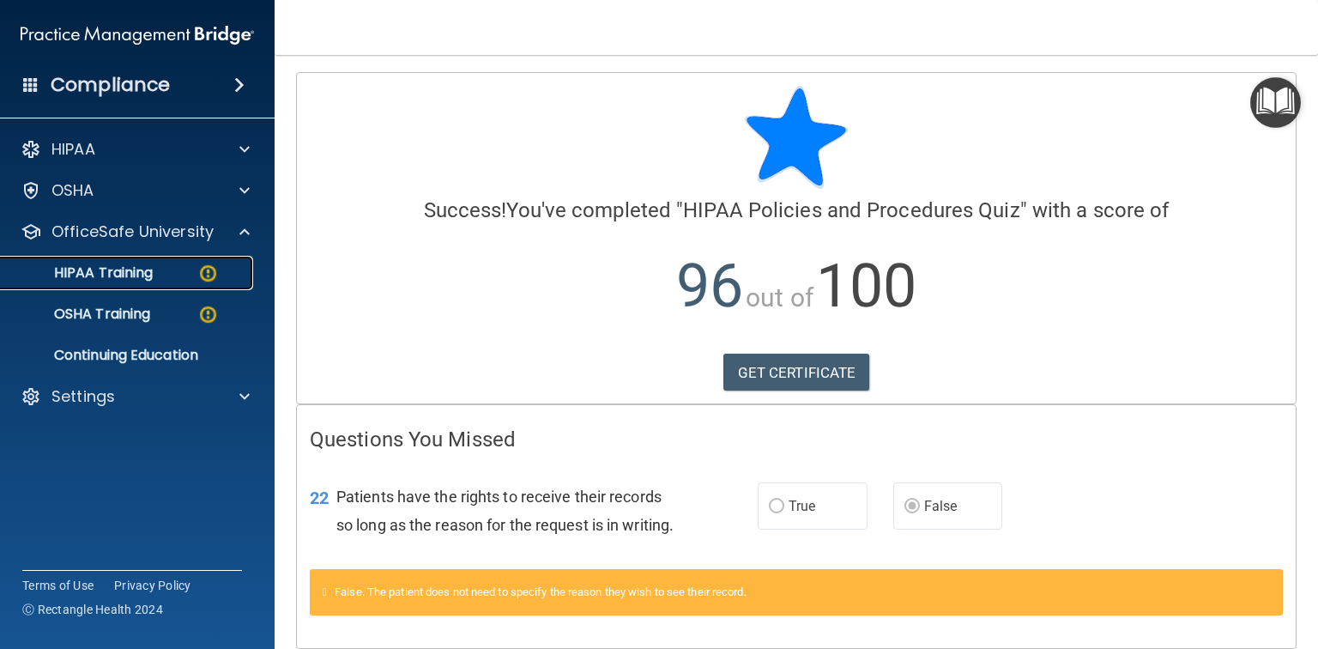
click at [134, 278] on p "HIPAA Training" at bounding box center [82, 272] width 142 height 17
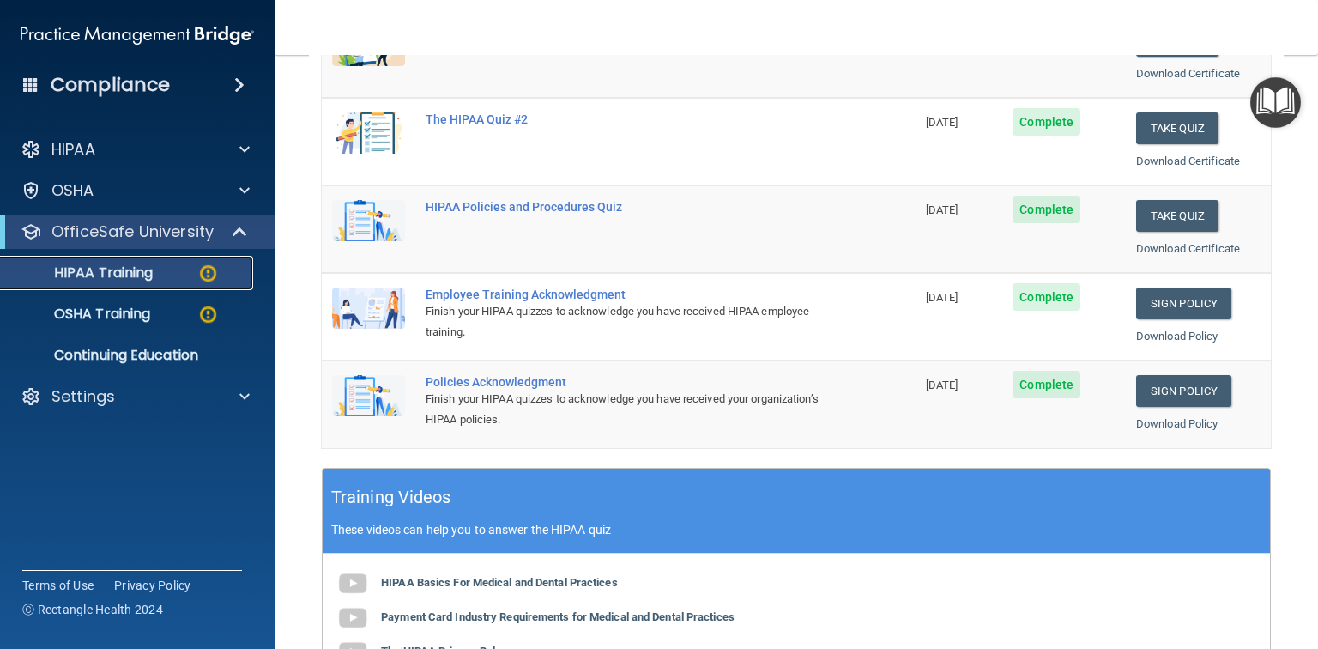
scroll to position [137, 0]
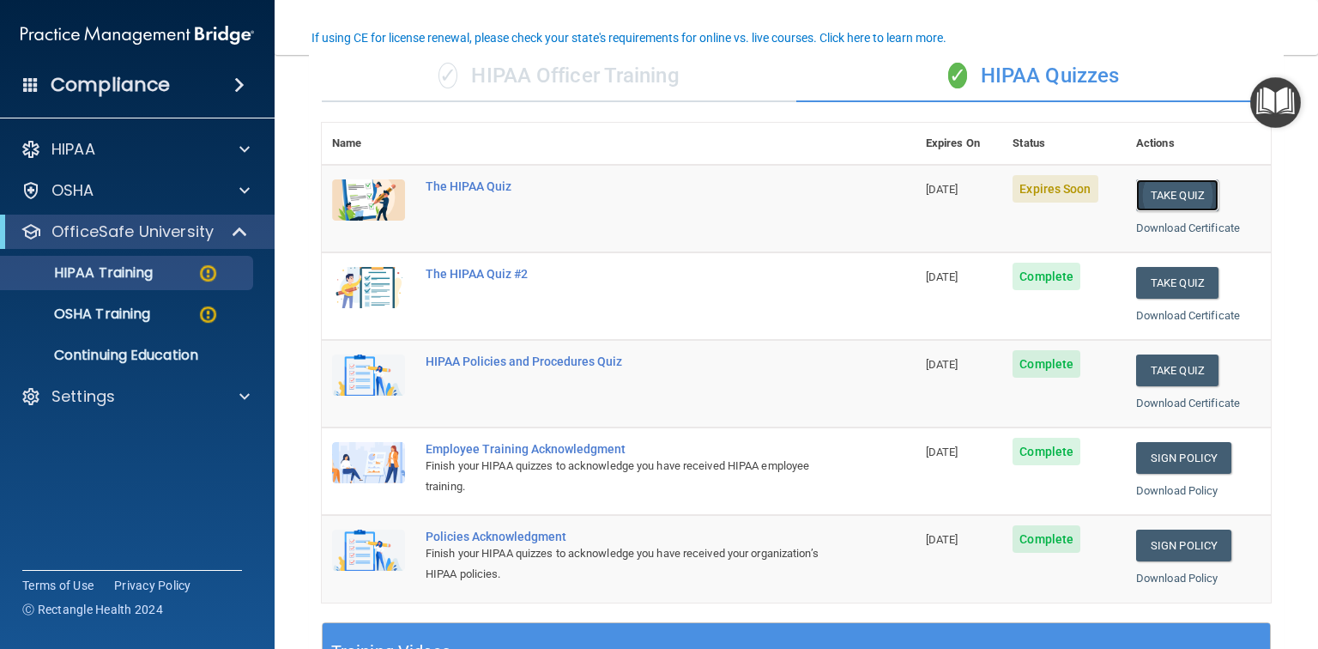
click at [1160, 194] on button "Take Quiz" at bounding box center [1177, 195] width 82 height 32
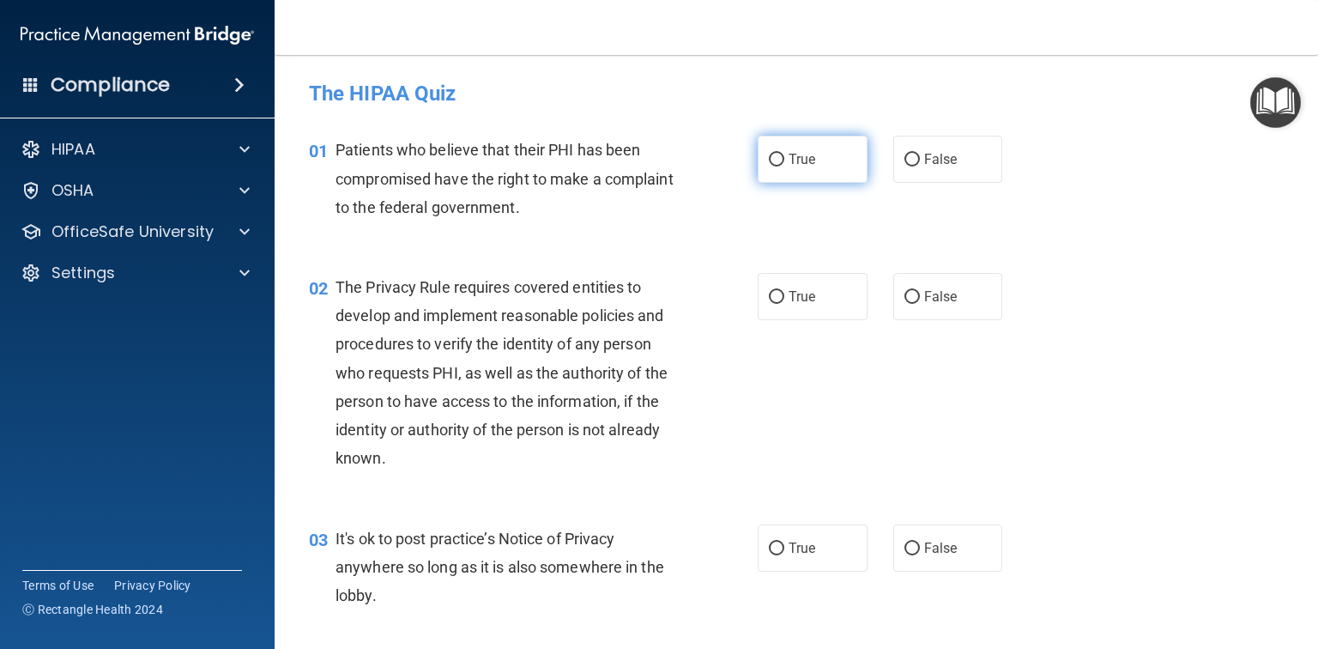
click at [826, 139] on label "True" at bounding box center [813, 159] width 110 height 47
click at [784, 154] on input "True" at bounding box center [776, 160] width 15 height 13
radio input "true"
click at [800, 309] on label "True" at bounding box center [813, 296] width 110 height 47
click at [784, 304] on input "True" at bounding box center [776, 297] width 15 height 13
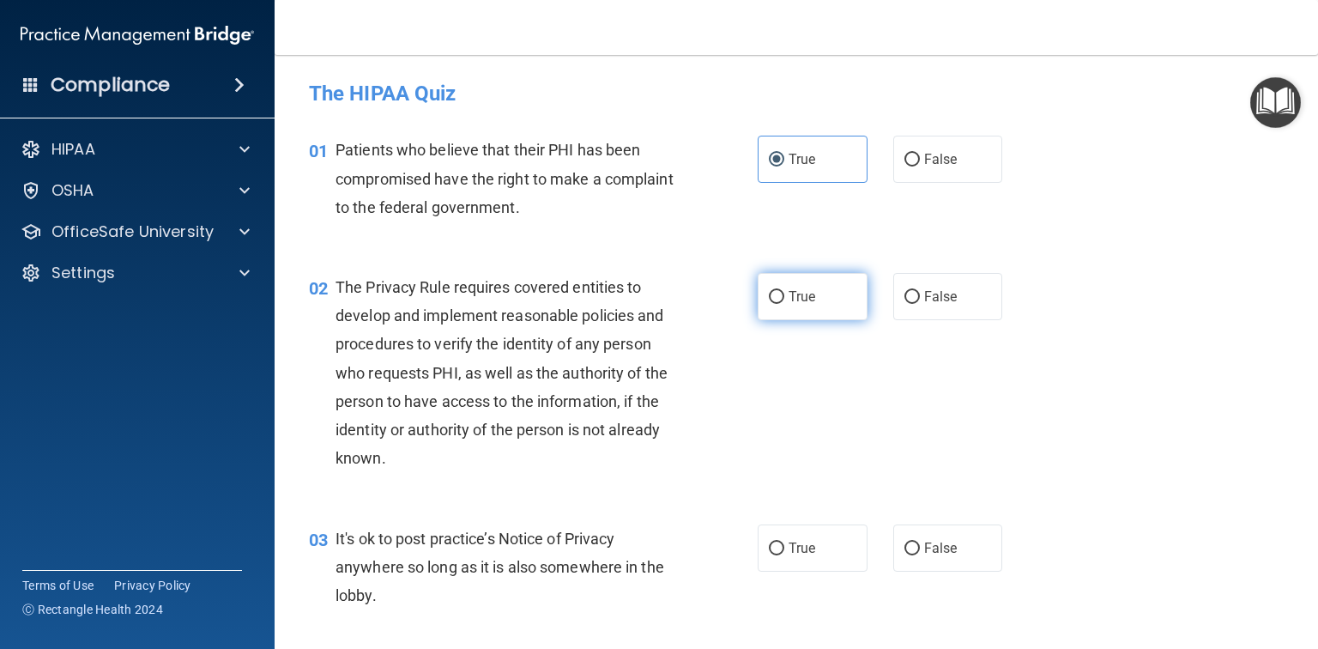
radio input "true"
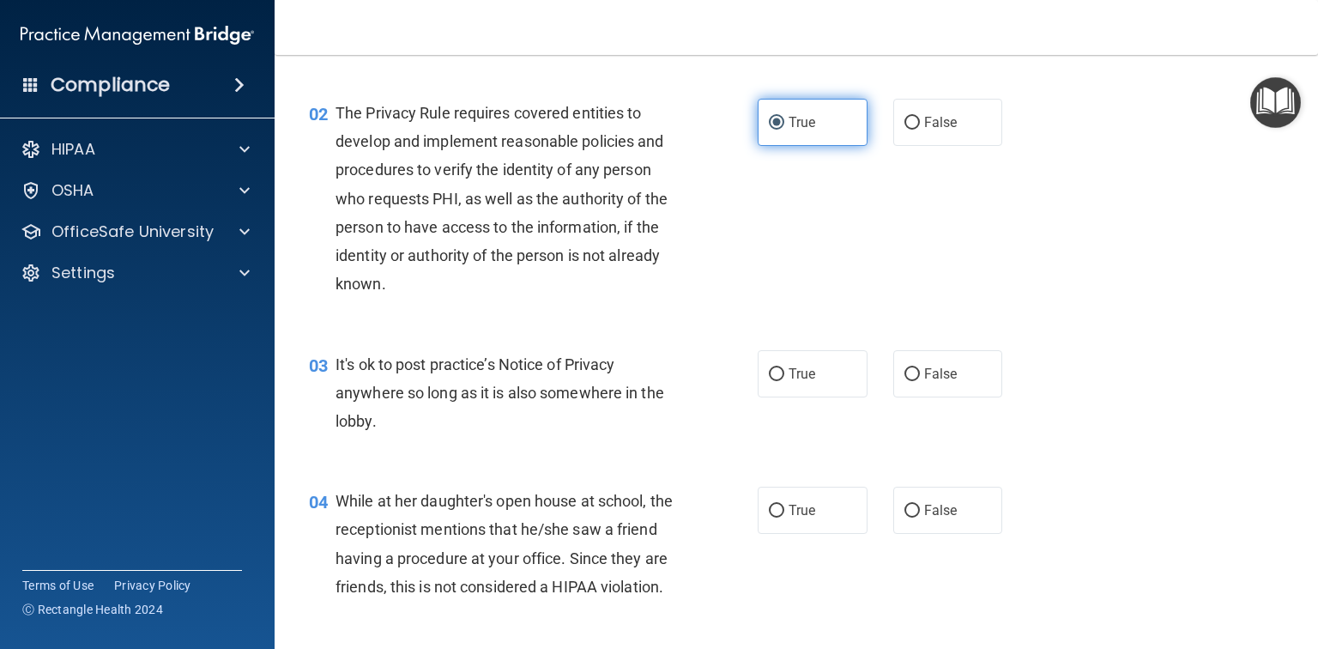
scroll to position [206, 0]
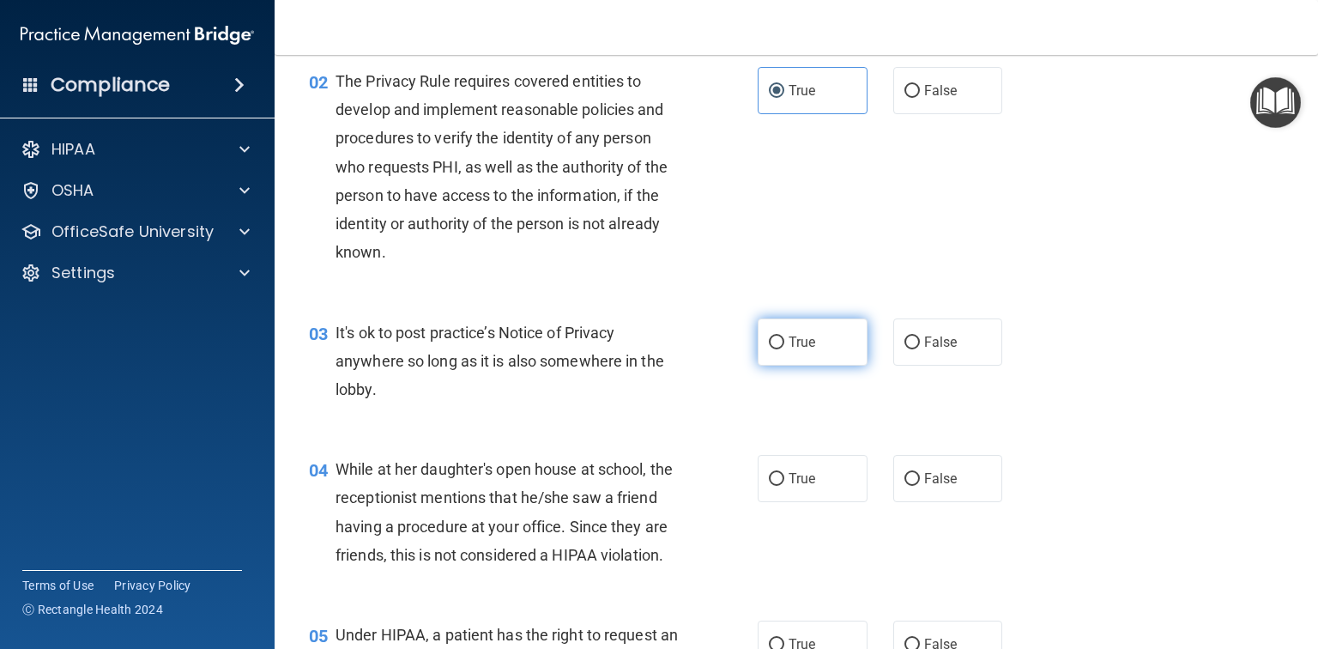
click at [796, 320] on label "True" at bounding box center [813, 341] width 110 height 47
click at [784, 336] on input "True" at bounding box center [776, 342] width 15 height 13
radio input "true"
click at [834, 470] on label "True" at bounding box center [813, 478] width 110 height 47
click at [784, 473] on input "True" at bounding box center [776, 479] width 15 height 13
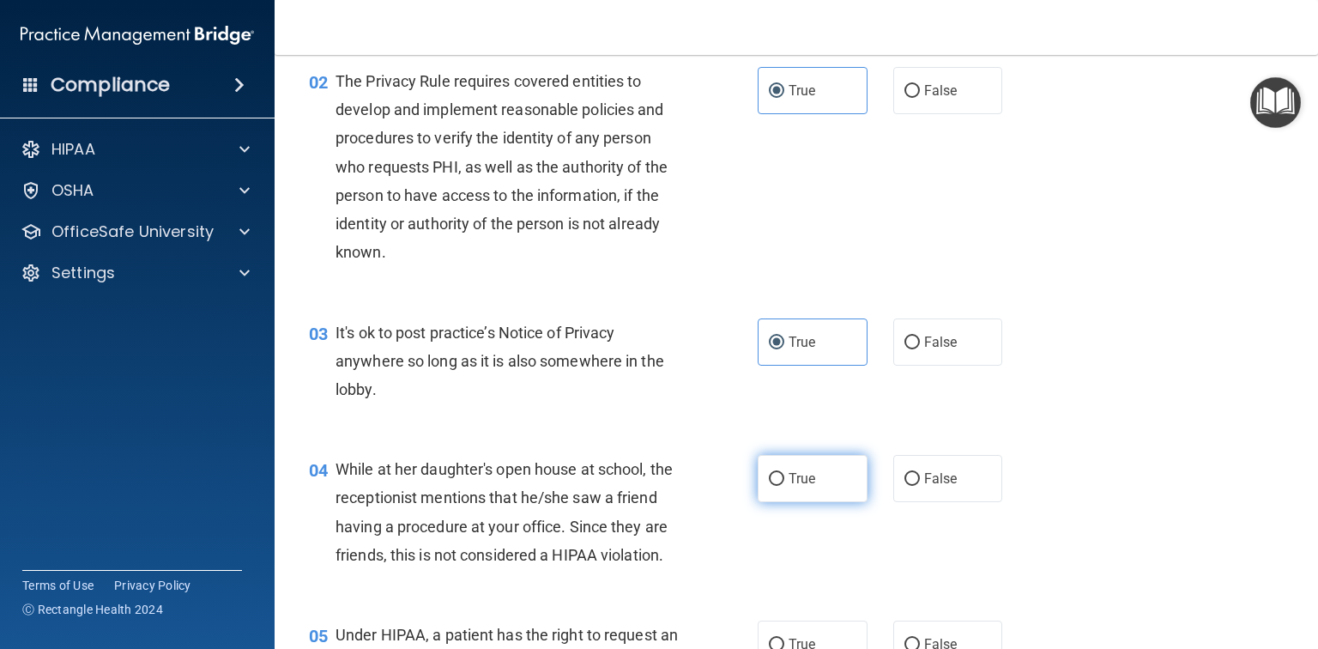
radio input "true"
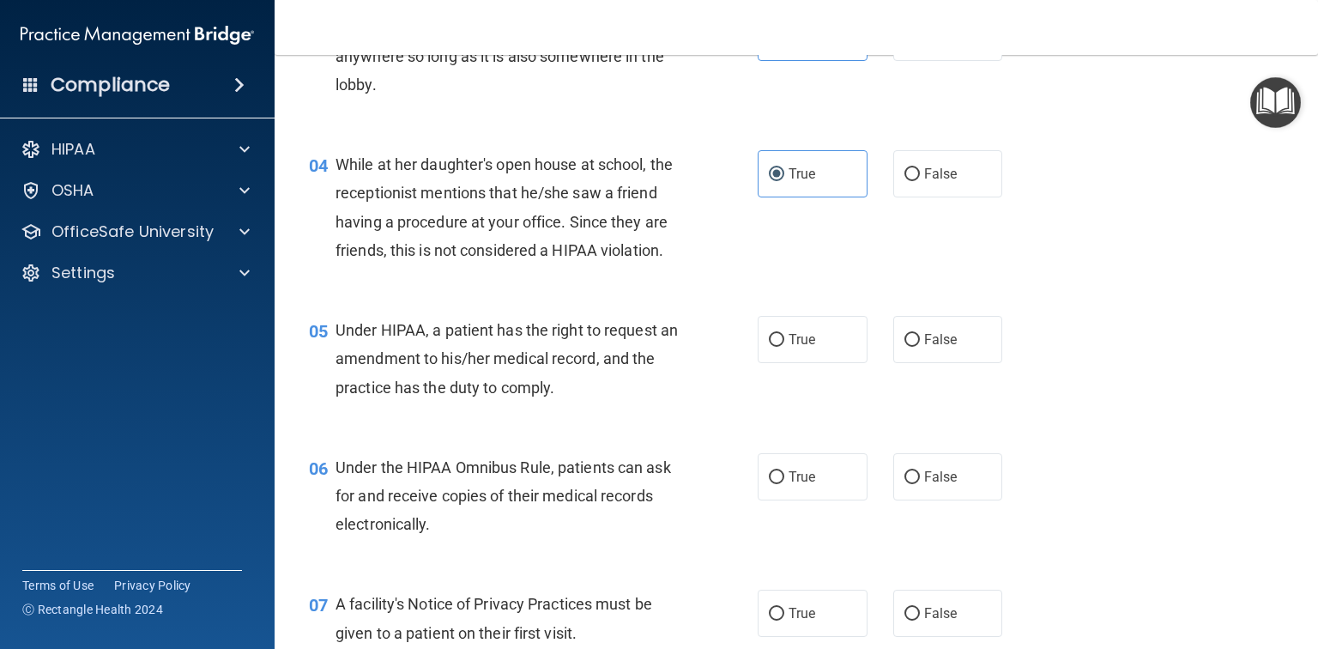
scroll to position [549, 0]
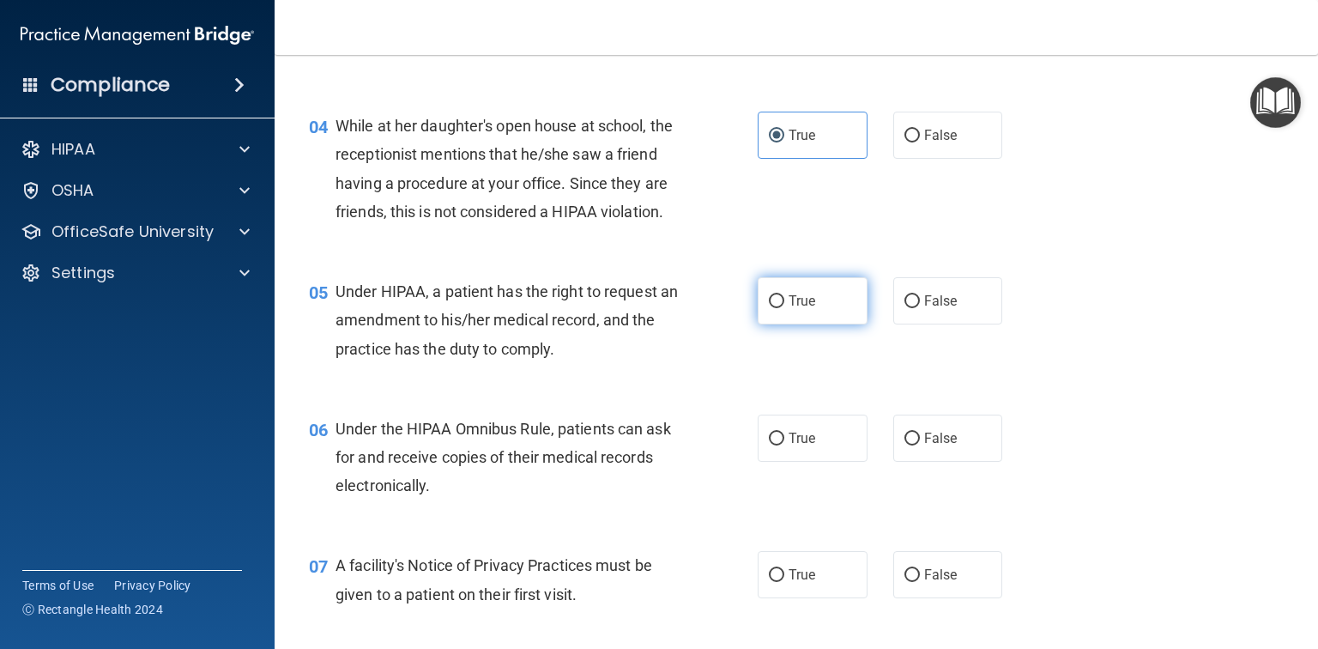
click at [805, 309] on span "True" at bounding box center [802, 301] width 27 height 16
click at [784, 308] on input "True" at bounding box center [776, 301] width 15 height 13
radio input "true"
click at [812, 458] on label "True" at bounding box center [813, 437] width 110 height 47
click at [784, 445] on input "True" at bounding box center [776, 438] width 15 height 13
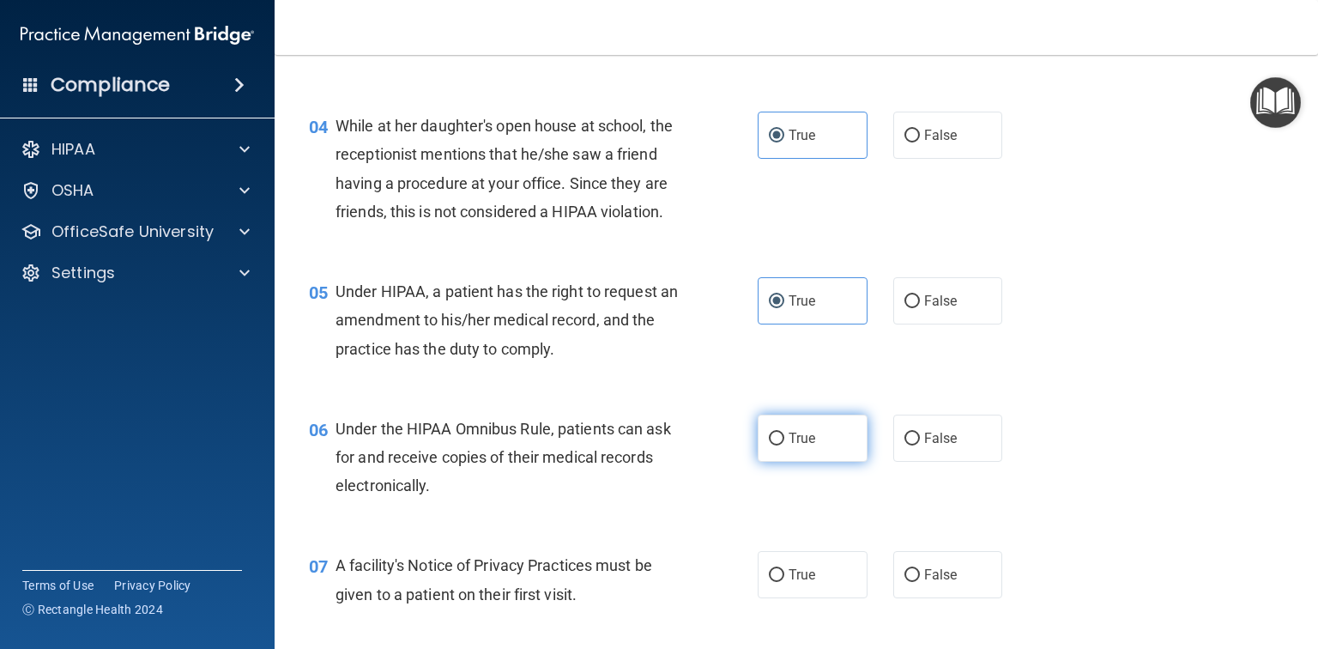
radio input "true"
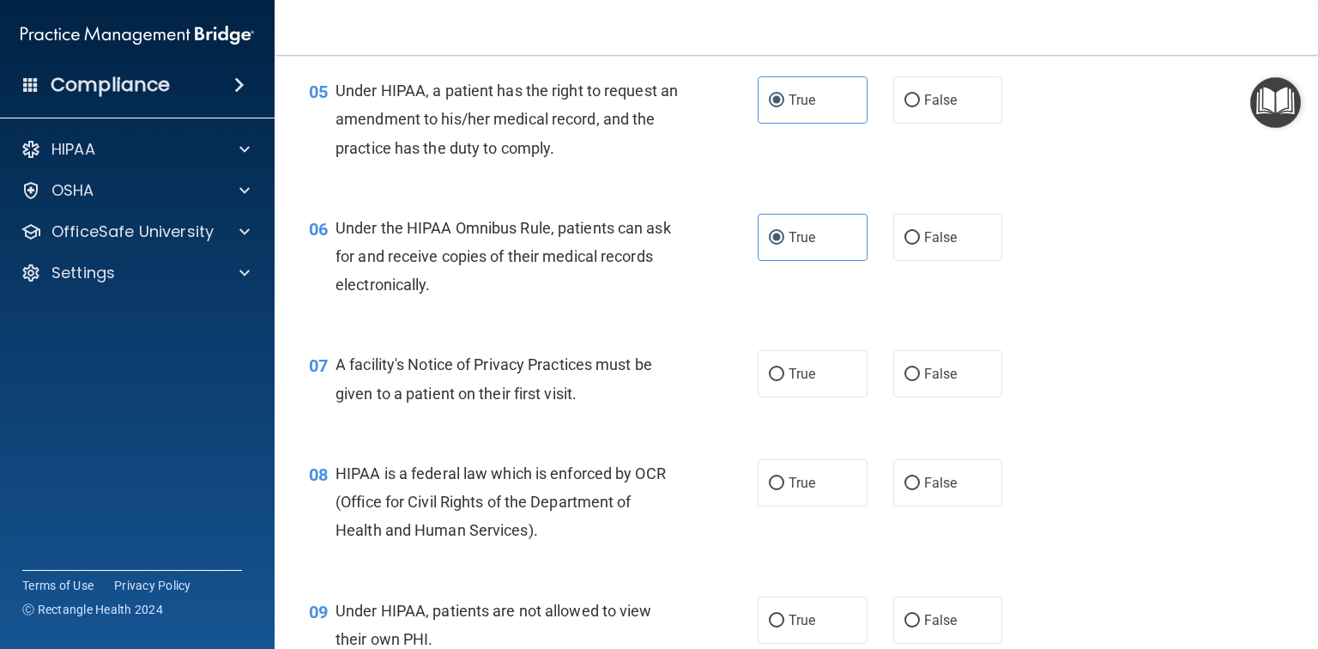
scroll to position [755, 0]
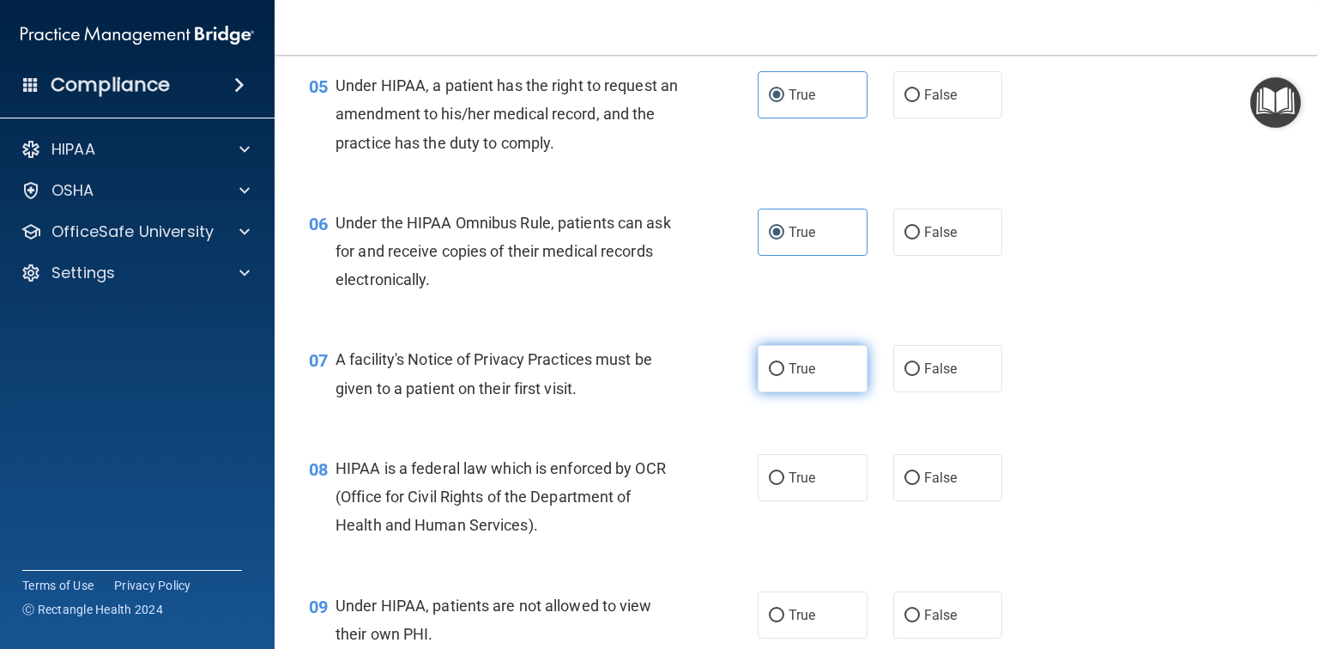
click at [807, 392] on label "True" at bounding box center [813, 368] width 110 height 47
click at [784, 376] on input "True" at bounding box center [776, 369] width 15 height 13
radio input "true"
click at [806, 493] on label "True" at bounding box center [813, 477] width 110 height 47
click at [784, 485] on input "True" at bounding box center [776, 478] width 15 height 13
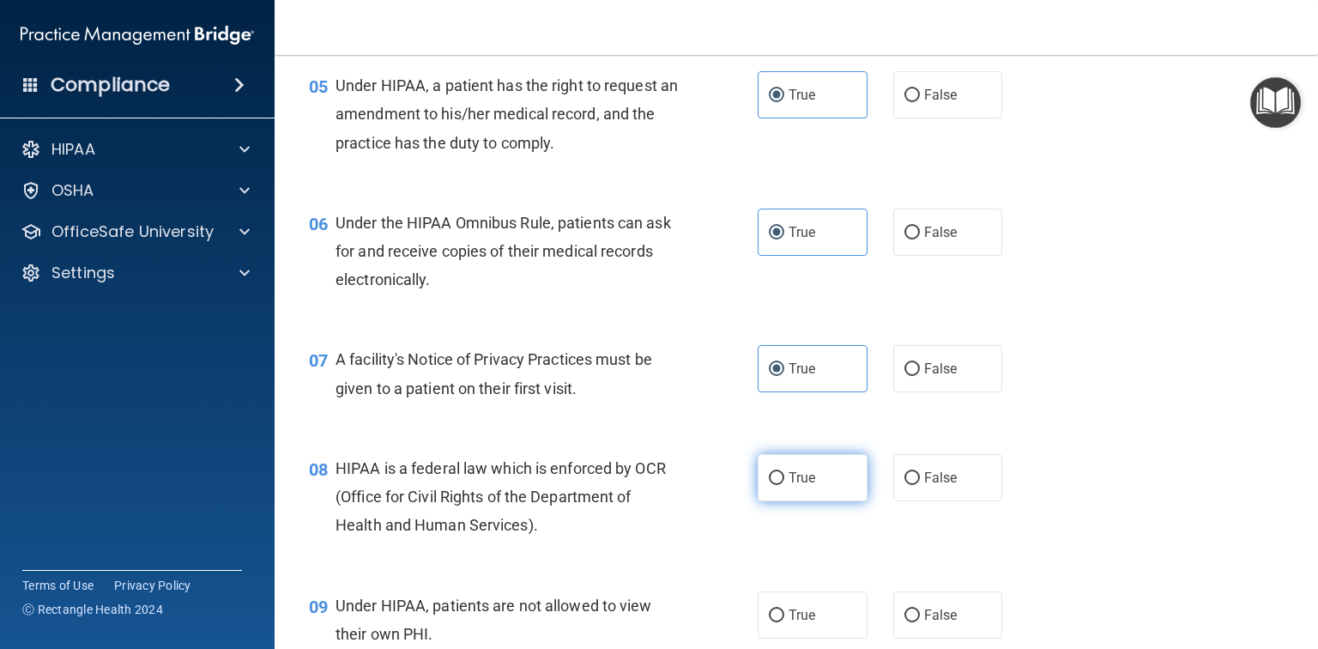
radio input "true"
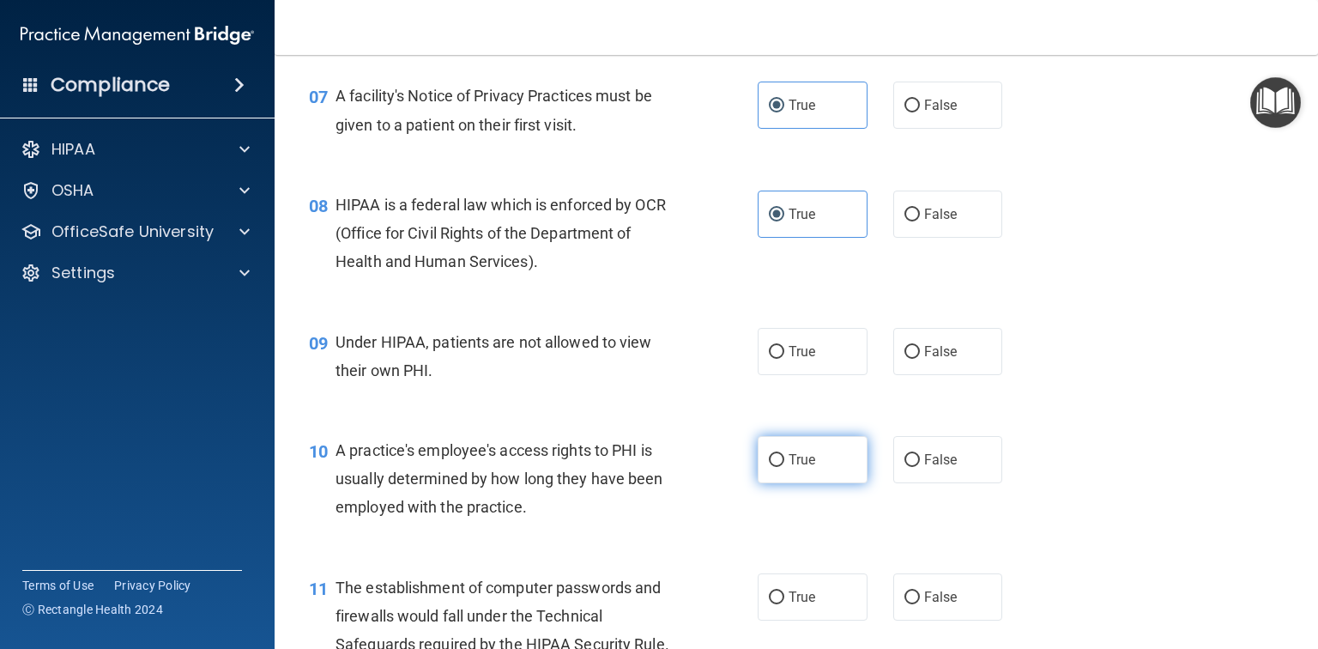
scroll to position [1030, 0]
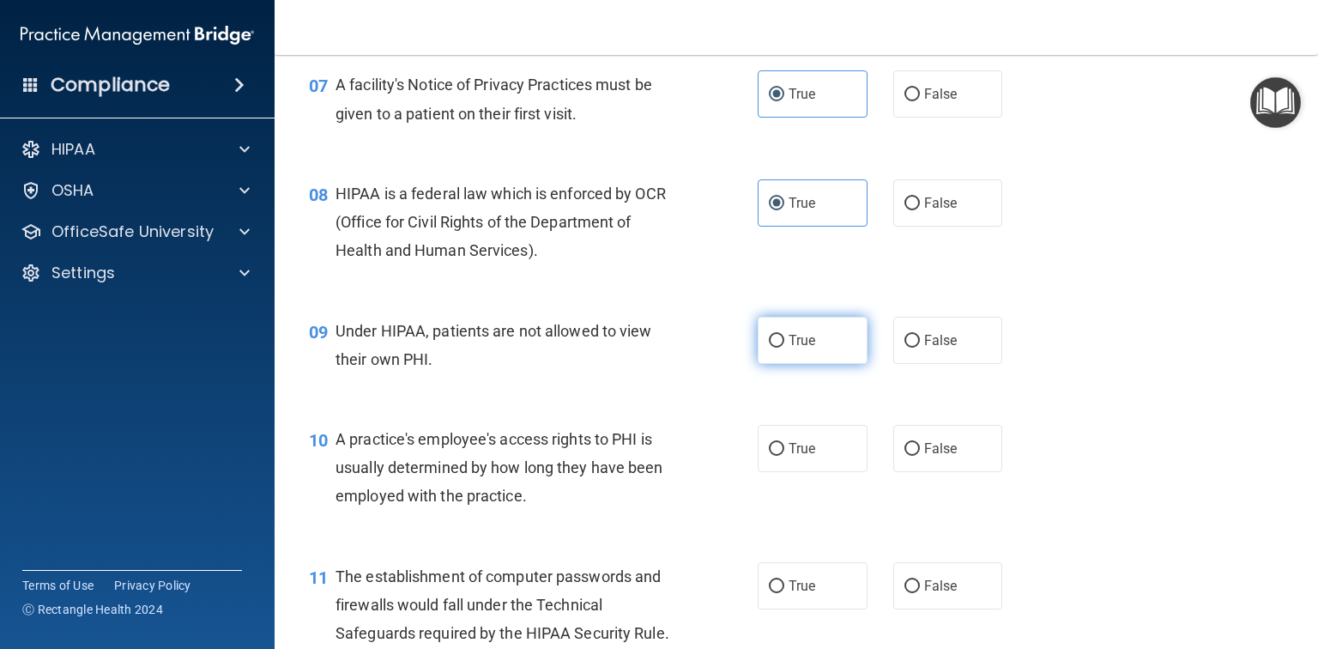
click at [797, 348] on span "True" at bounding box center [802, 340] width 27 height 16
click at [784, 348] on input "True" at bounding box center [776, 341] width 15 height 13
radio input "true"
click at [811, 472] on label "True" at bounding box center [813, 448] width 110 height 47
click at [784, 456] on input "True" at bounding box center [776, 449] width 15 height 13
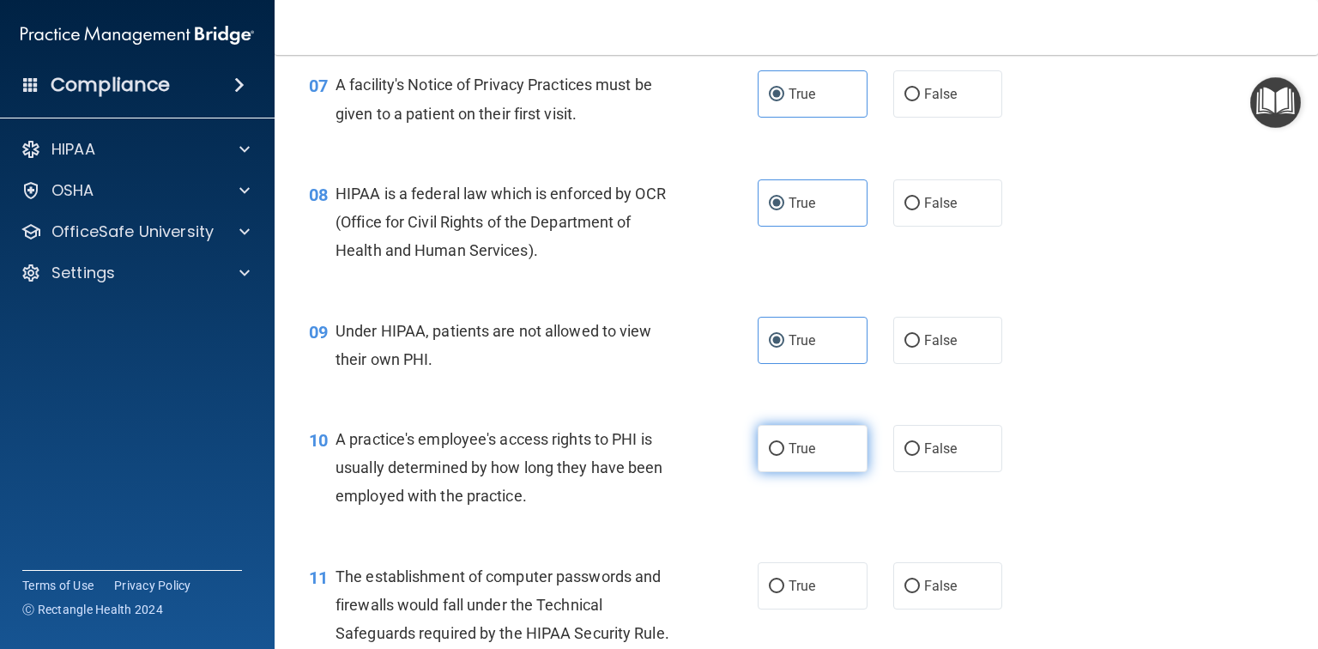
radio input "true"
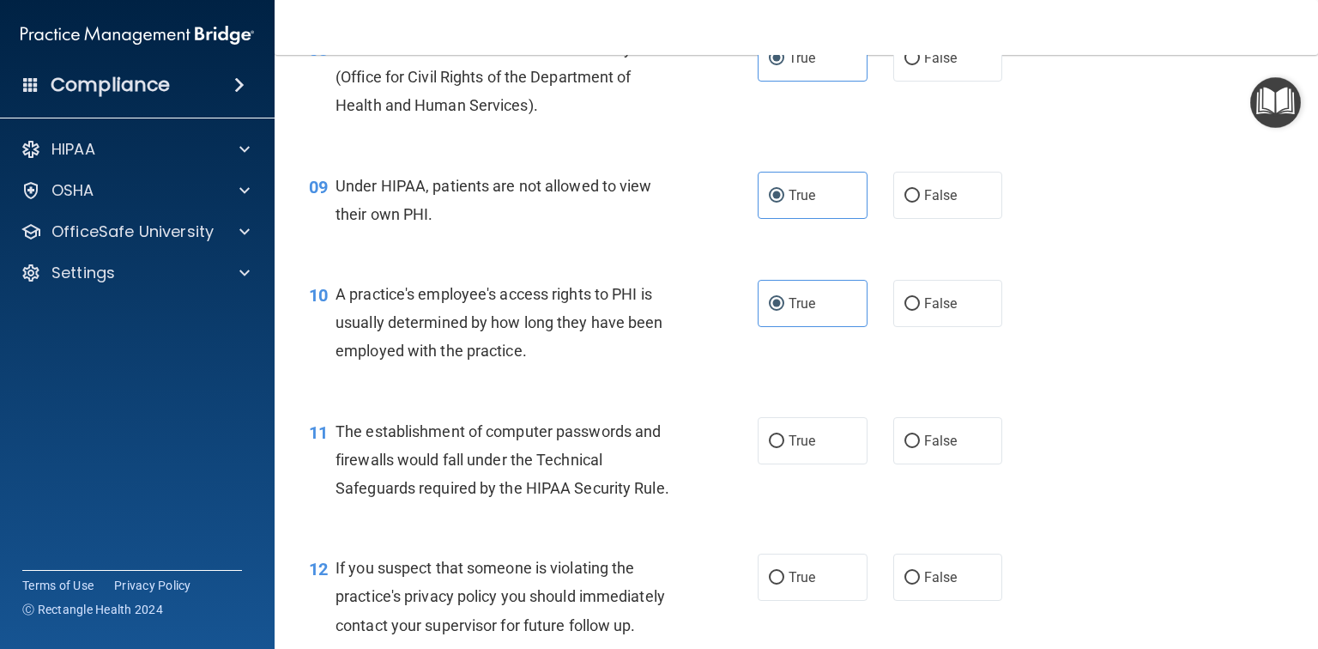
scroll to position [1236, 0]
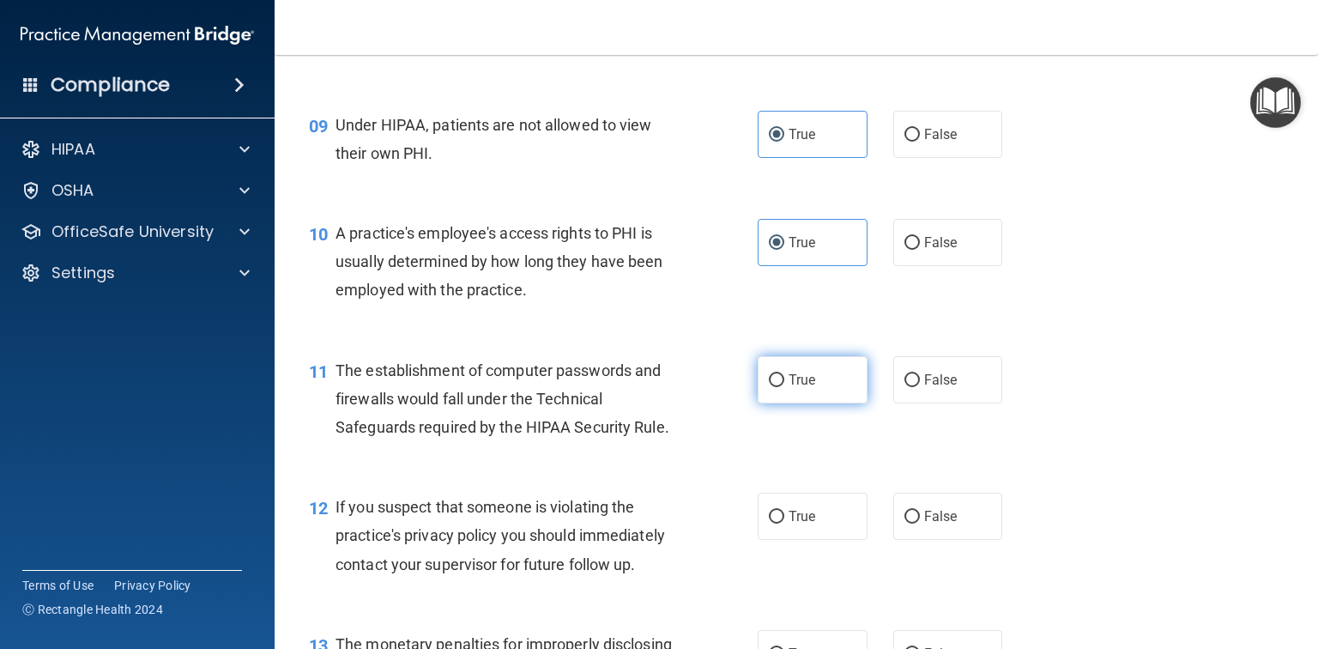
click at [780, 403] on label "True" at bounding box center [813, 379] width 110 height 47
click at [780, 387] on input "True" at bounding box center [776, 380] width 15 height 13
radio input "true"
click at [803, 524] on span "True" at bounding box center [802, 516] width 27 height 16
click at [784, 523] on input "True" at bounding box center [776, 517] width 15 height 13
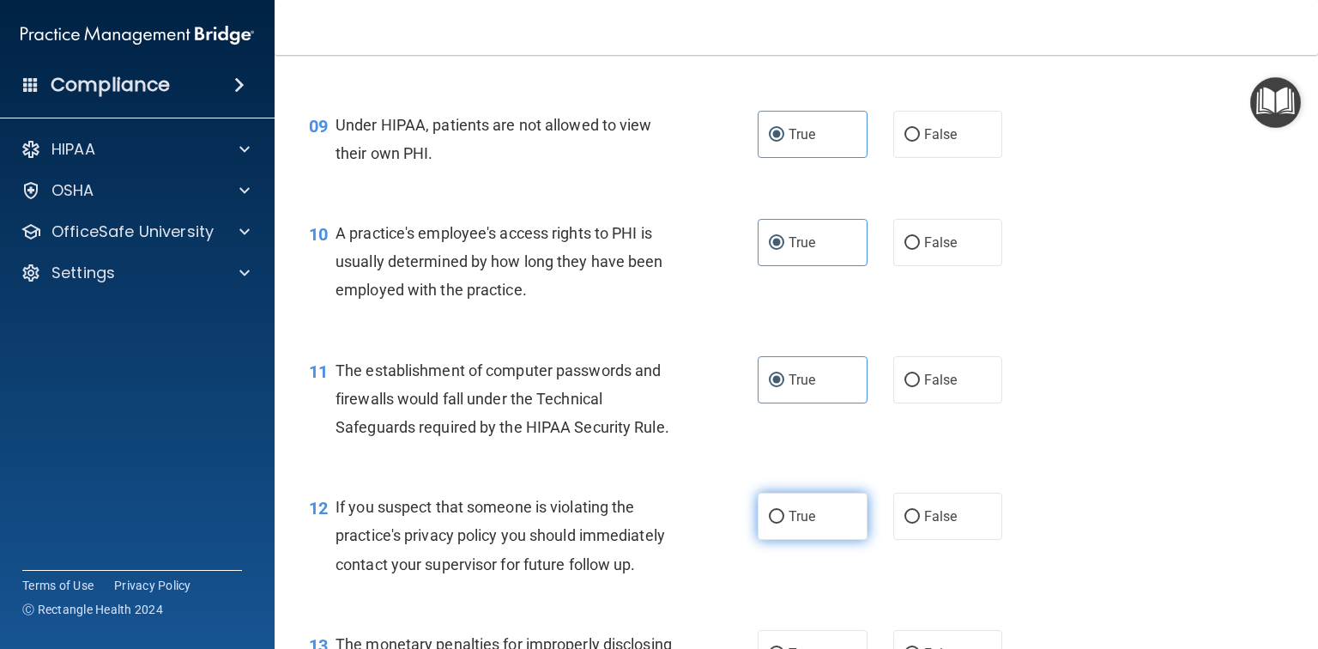
radio input "true"
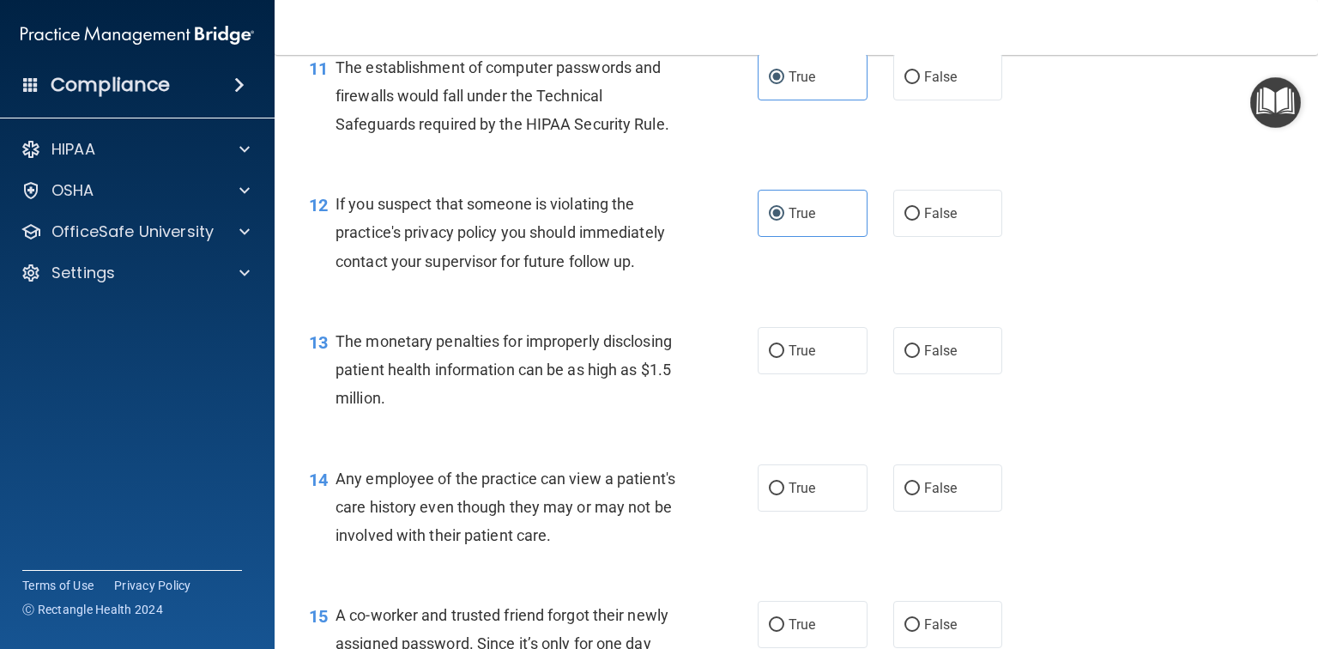
scroll to position [1579, 0]
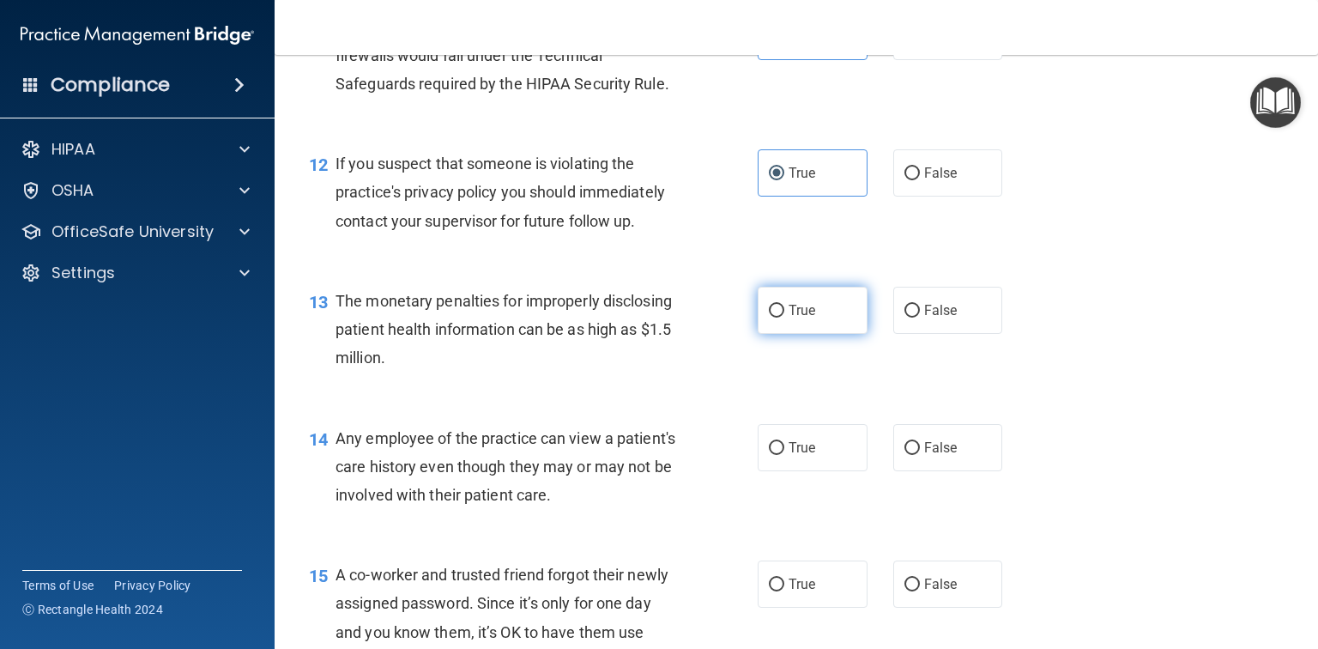
click at [805, 318] on span "True" at bounding box center [802, 310] width 27 height 16
click at [784, 317] on input "True" at bounding box center [776, 311] width 15 height 13
radio input "true"
click at [793, 471] on label "True" at bounding box center [813, 447] width 110 height 47
click at [784, 455] on input "True" at bounding box center [776, 448] width 15 height 13
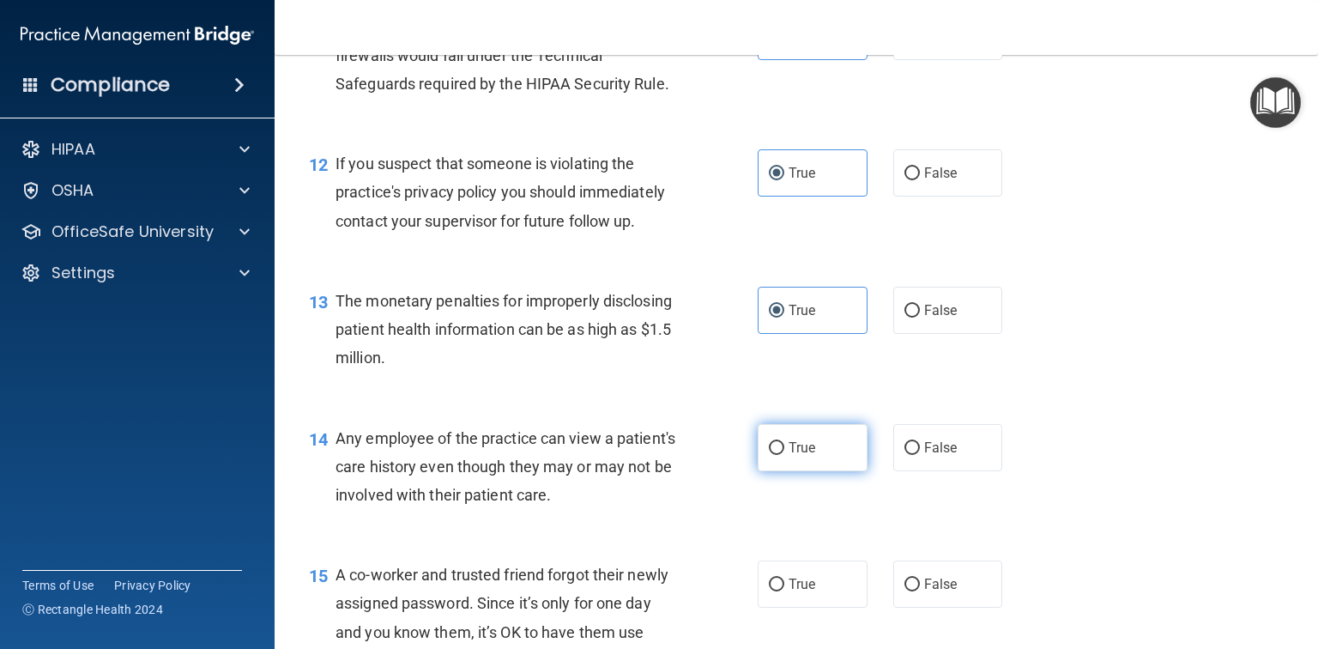
radio input "true"
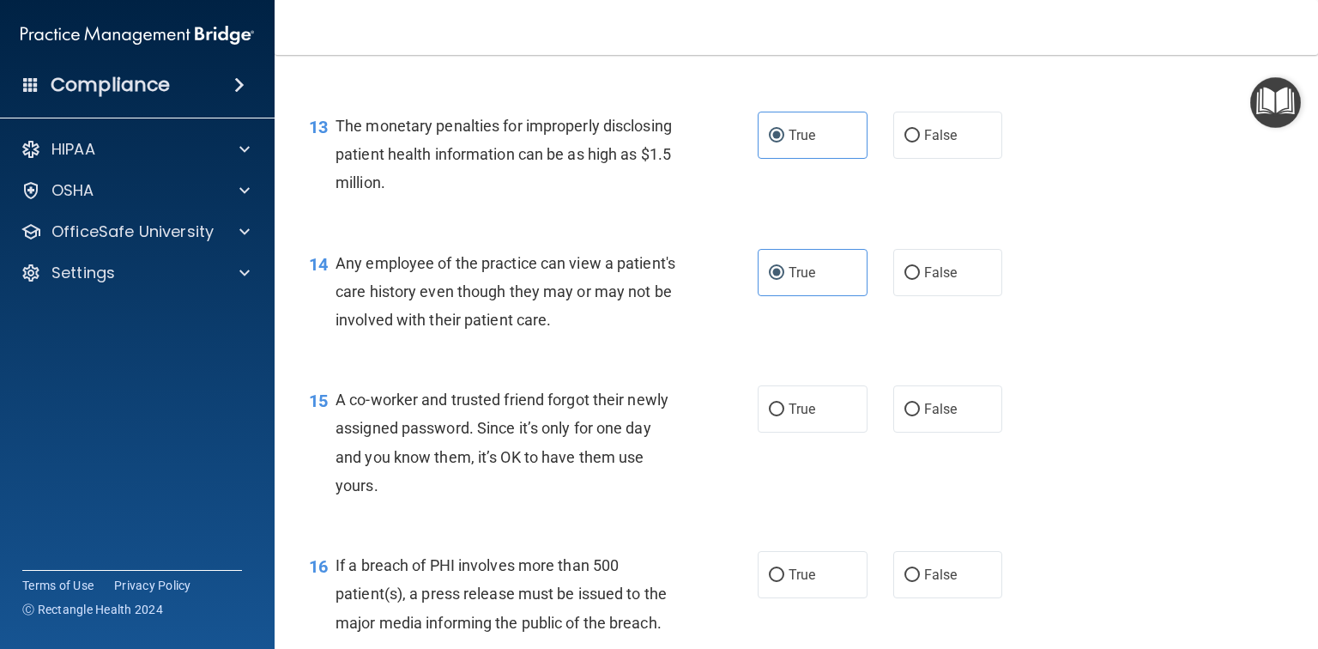
scroll to position [1785, 0]
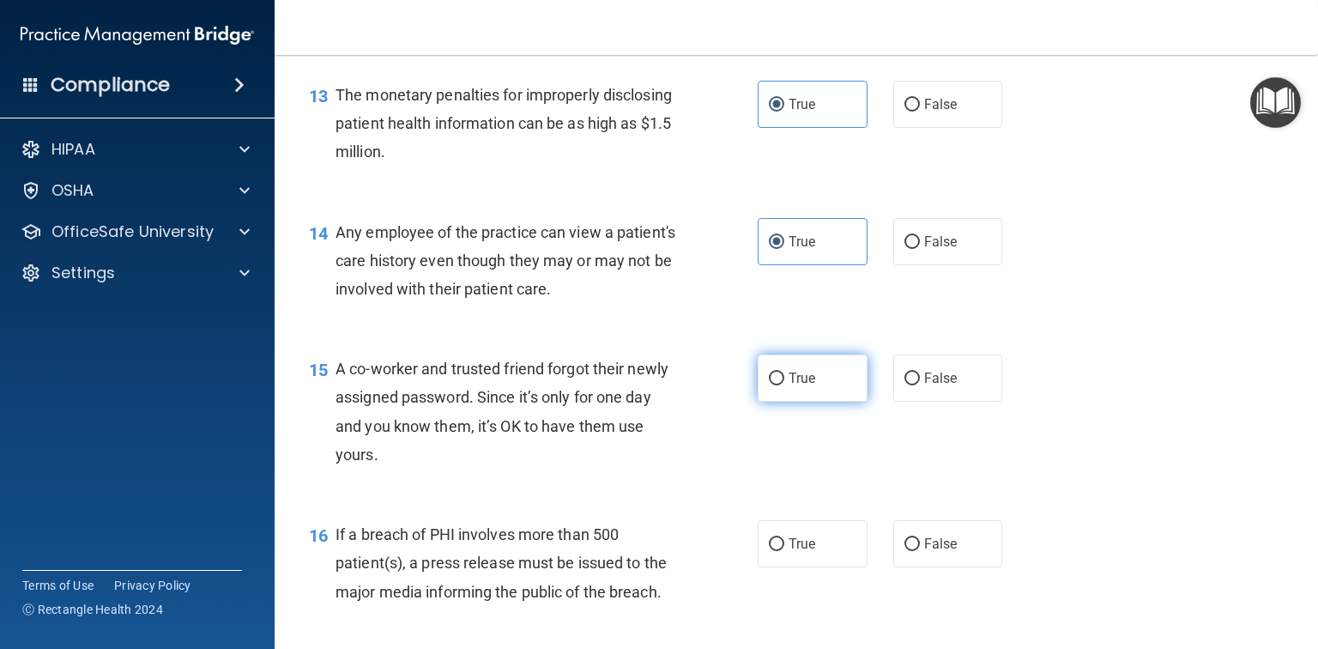
click at [789, 386] on span "True" at bounding box center [802, 378] width 27 height 16
click at [784, 385] on input "True" at bounding box center [776, 378] width 15 height 13
radio input "true"
click at [791, 552] on span "True" at bounding box center [802, 543] width 27 height 16
click at [784, 551] on input "True" at bounding box center [776, 544] width 15 height 13
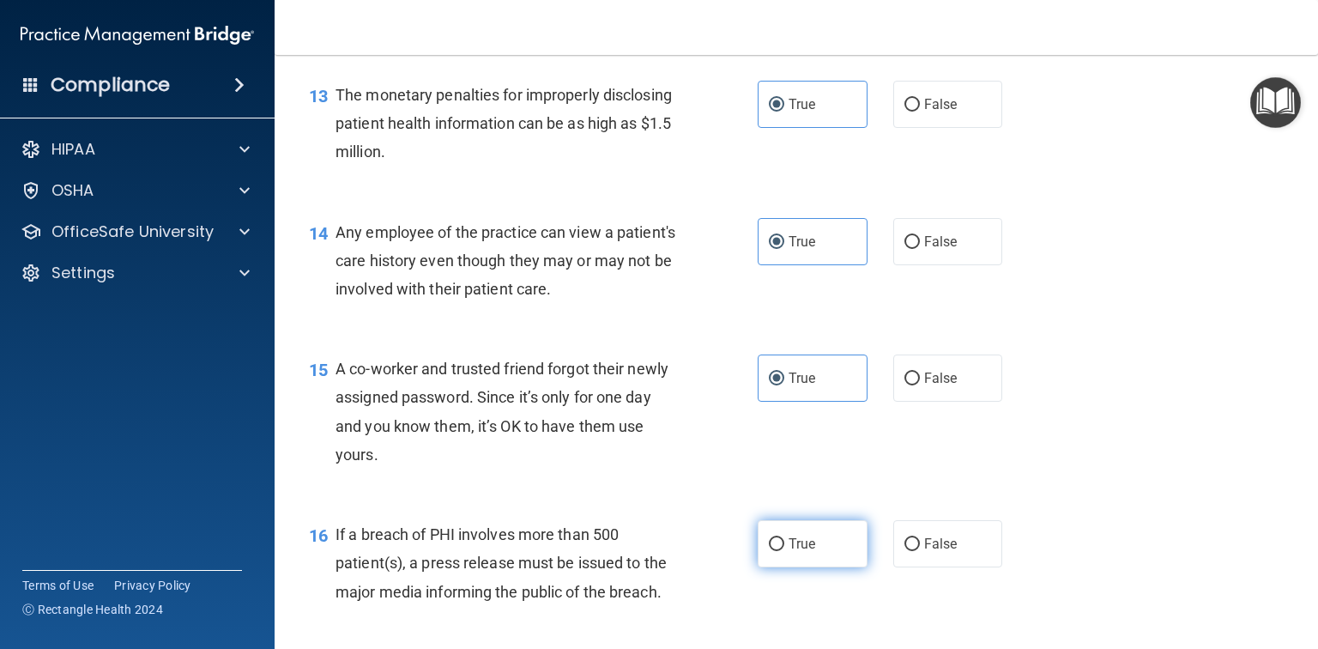
radio input "true"
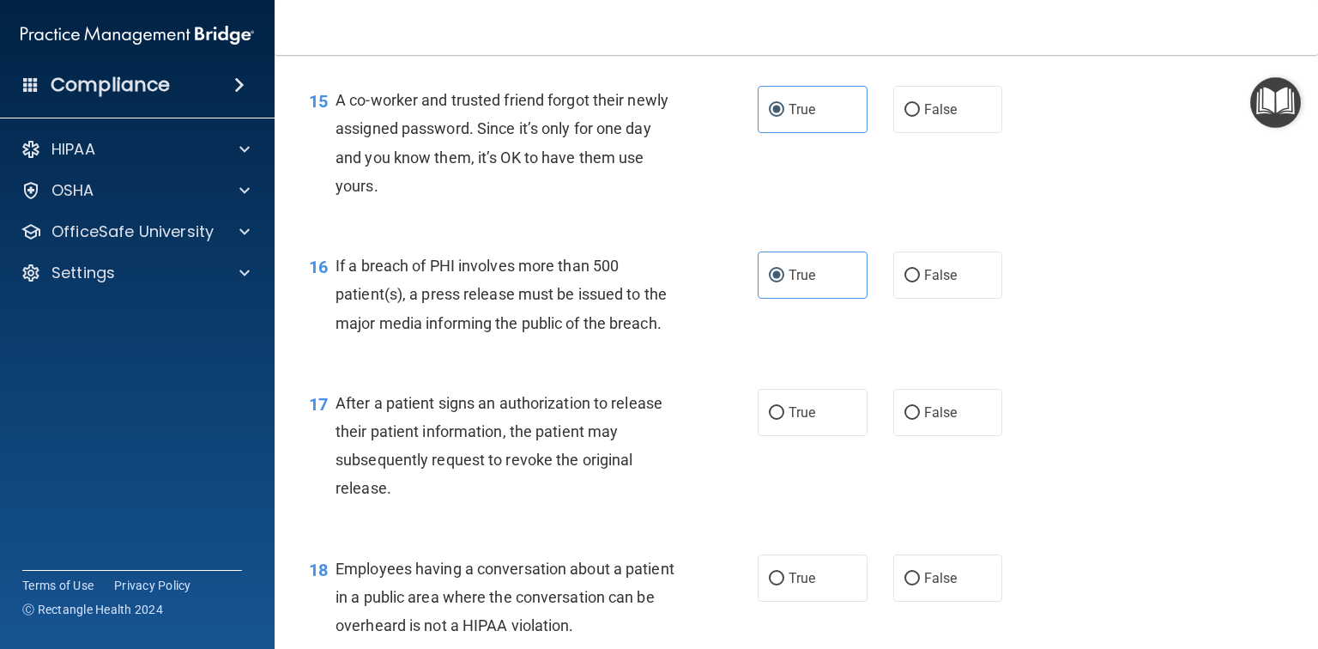
scroll to position [2059, 0]
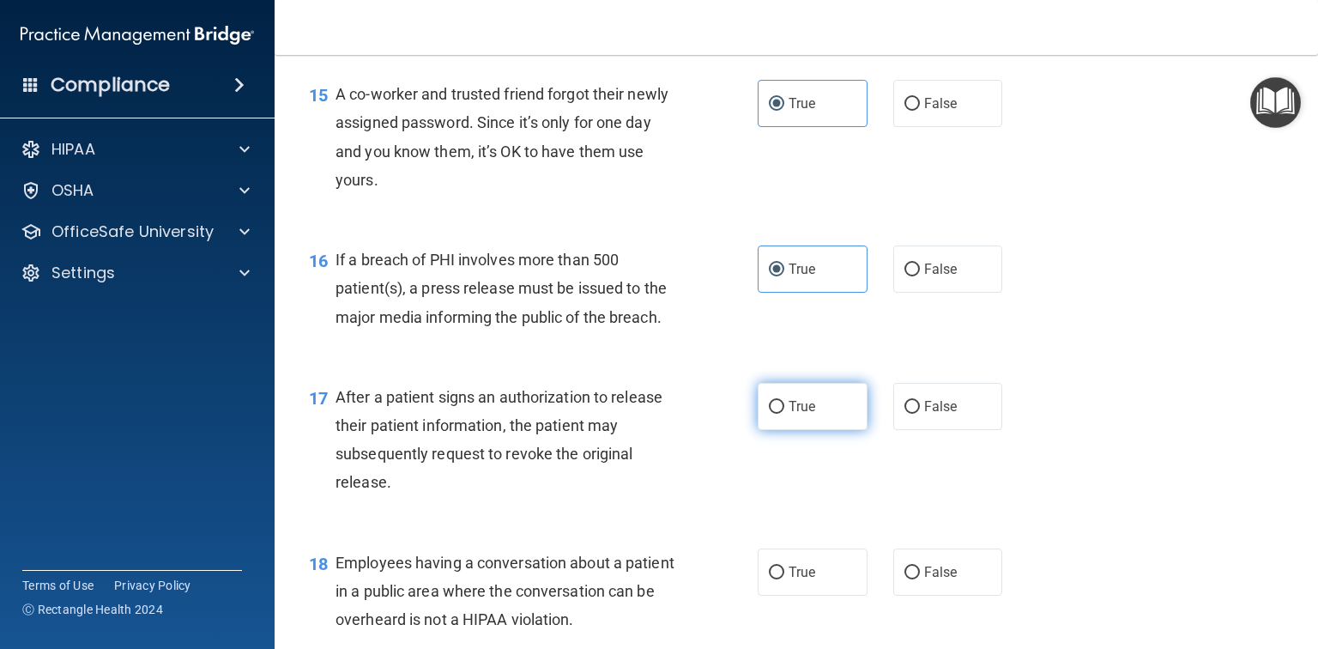
click at [806, 430] on label "True" at bounding box center [813, 406] width 110 height 47
click at [784, 414] on input "True" at bounding box center [776, 407] width 15 height 13
radio input "true"
click at [806, 596] on label "True" at bounding box center [813, 571] width 110 height 47
click at [784, 579] on input "True" at bounding box center [776, 572] width 15 height 13
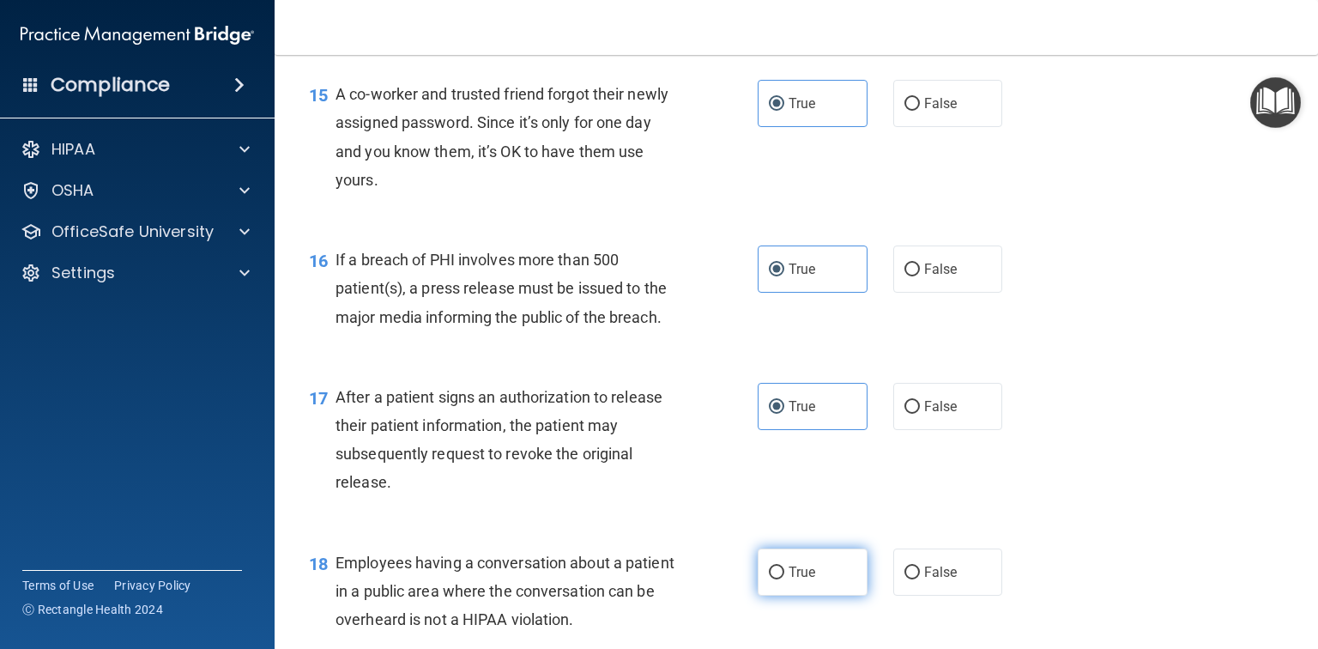
radio input "true"
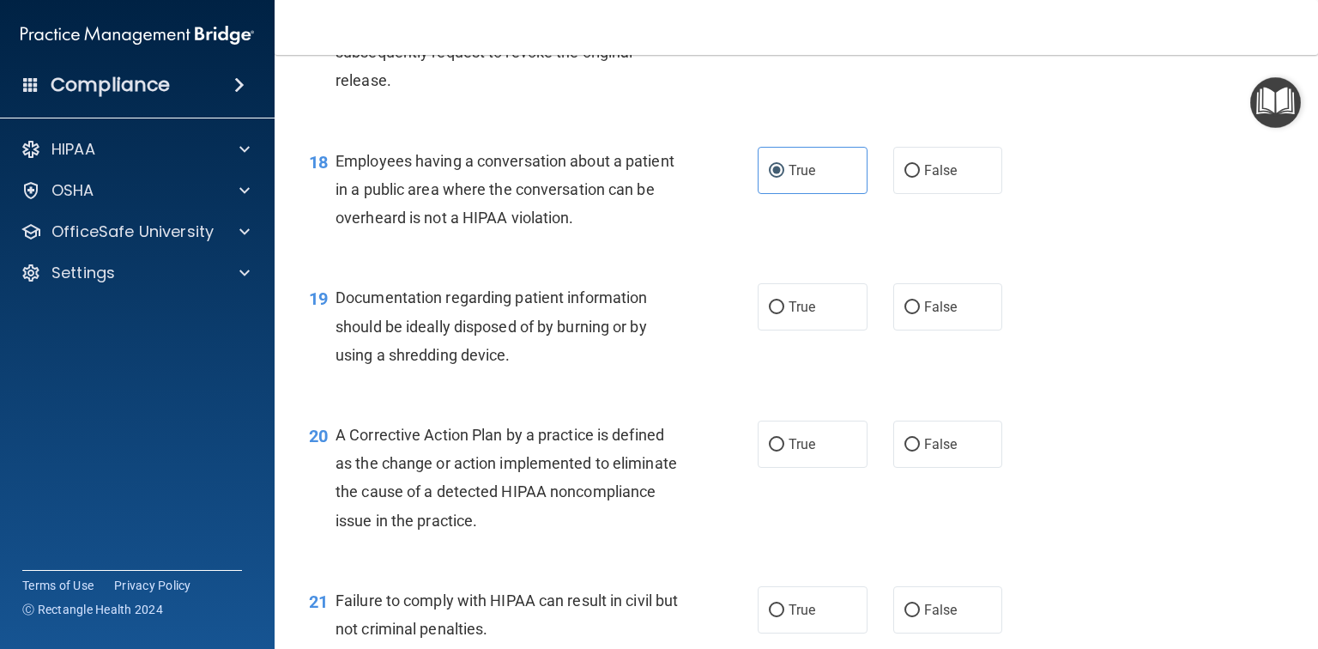
scroll to position [2471, 0]
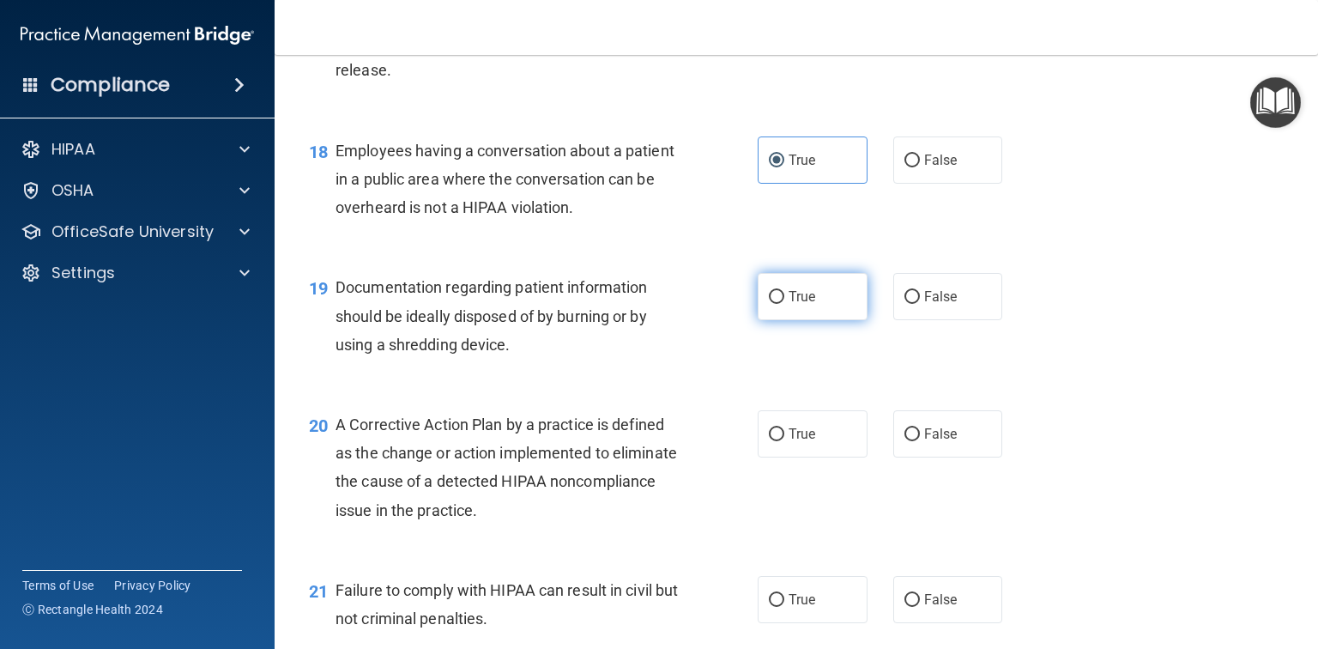
click at [776, 304] on input "True" at bounding box center [776, 297] width 15 height 13
radio input "true"
click at [798, 457] on label "True" at bounding box center [813, 433] width 110 height 47
click at [784, 441] on input "True" at bounding box center [776, 434] width 15 height 13
radio input "true"
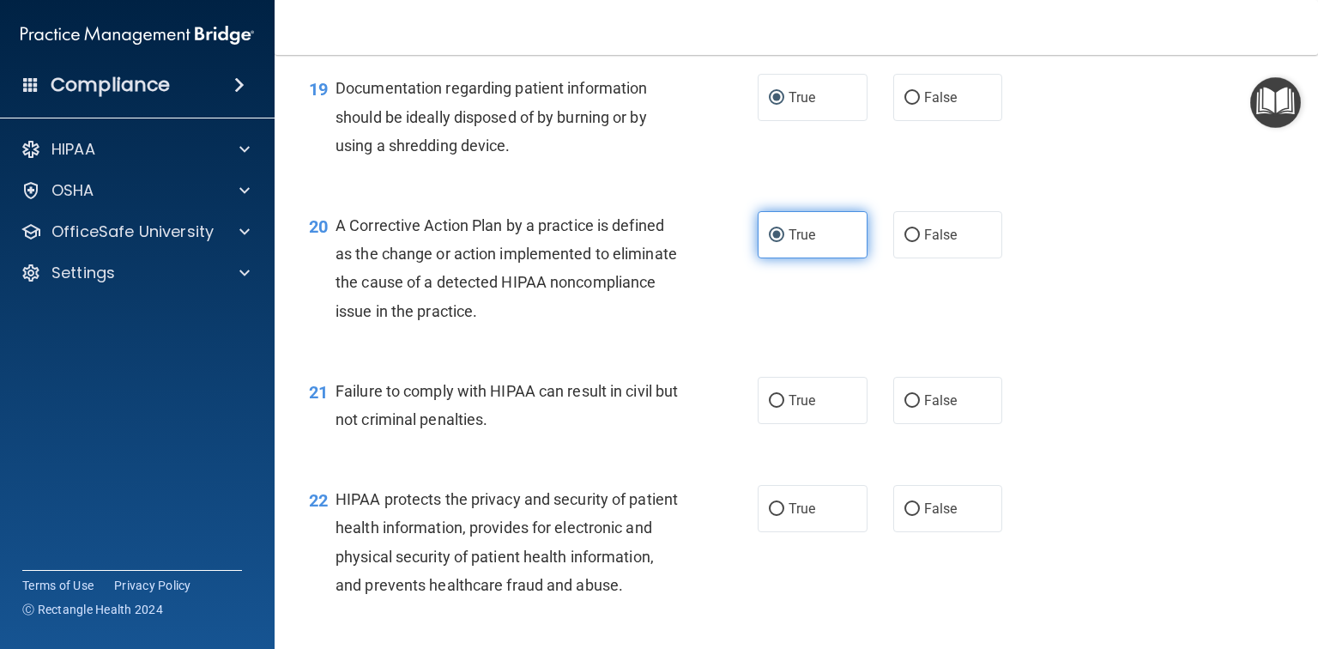
scroll to position [2677, 0]
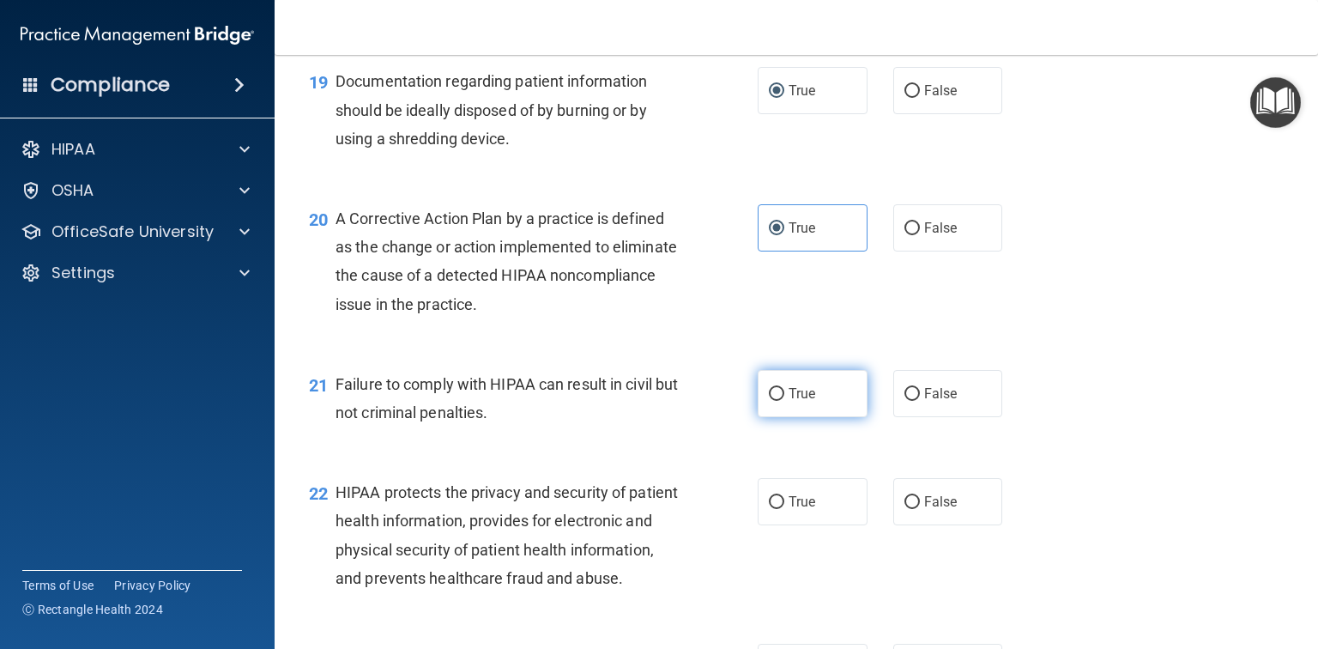
click at [797, 402] on span "True" at bounding box center [802, 393] width 27 height 16
click at [784, 401] on input "True" at bounding box center [776, 394] width 15 height 13
radio input "true"
click at [803, 510] on span "True" at bounding box center [802, 501] width 27 height 16
click at [784, 509] on input "True" at bounding box center [776, 502] width 15 height 13
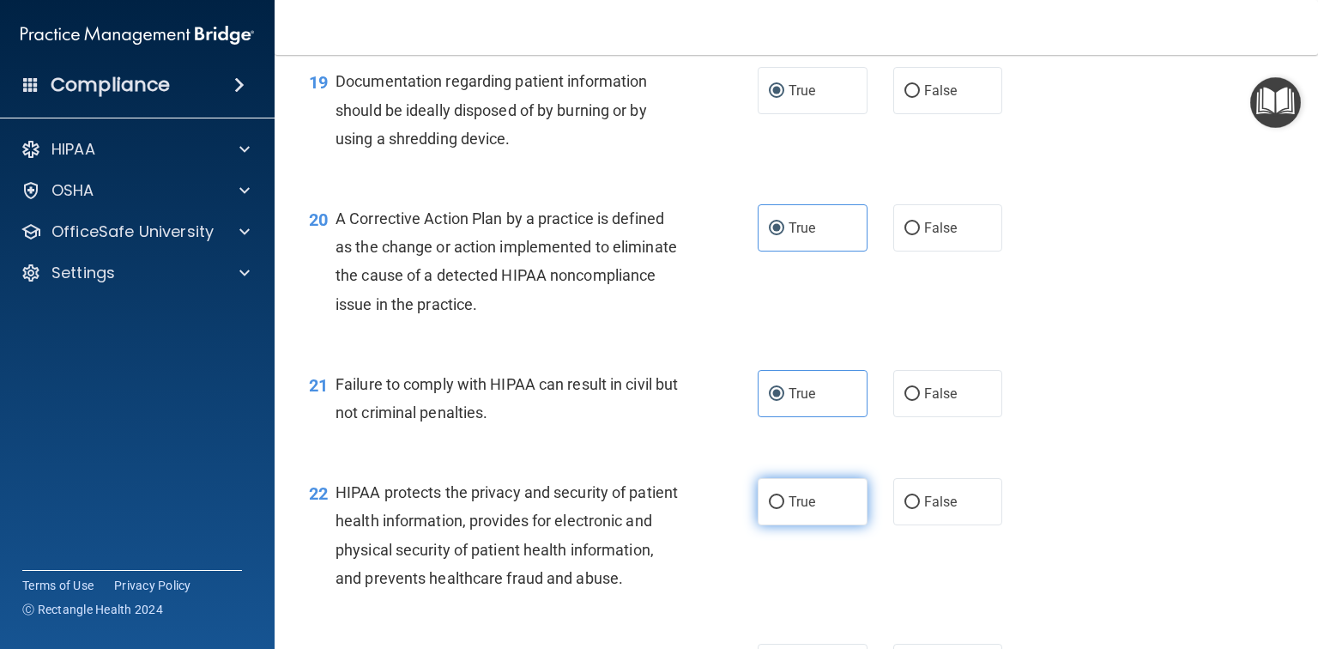
radio input "true"
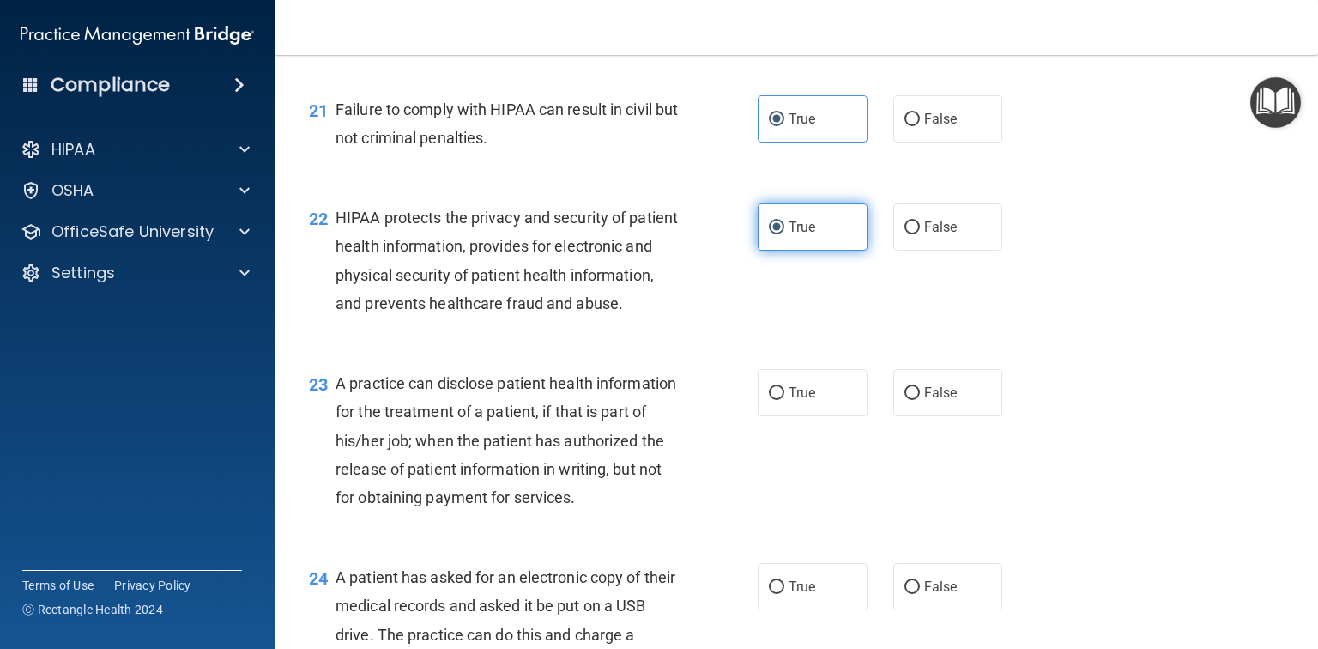
scroll to position [3021, 0]
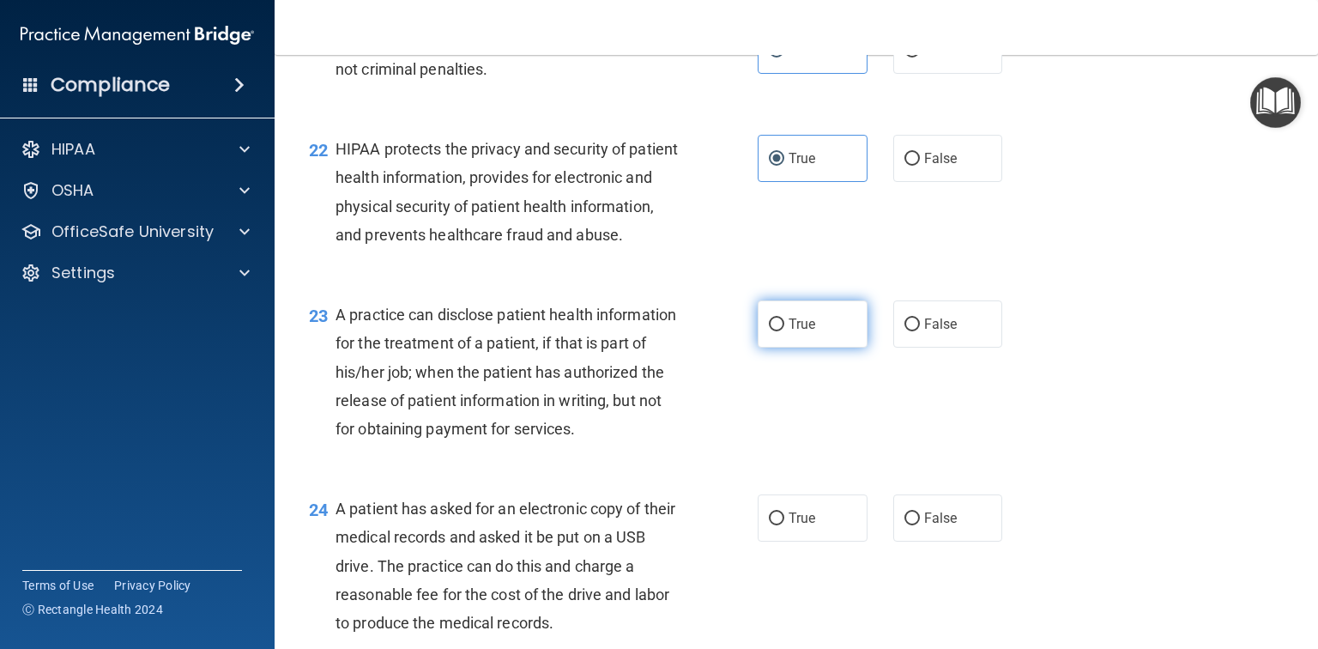
click at [806, 348] on label "True" at bounding box center [813, 323] width 110 height 47
click at [784, 331] on input "True" at bounding box center [776, 324] width 15 height 13
radio input "true"
click at [817, 541] on label "True" at bounding box center [813, 517] width 110 height 47
click at [784, 525] on input "True" at bounding box center [776, 518] width 15 height 13
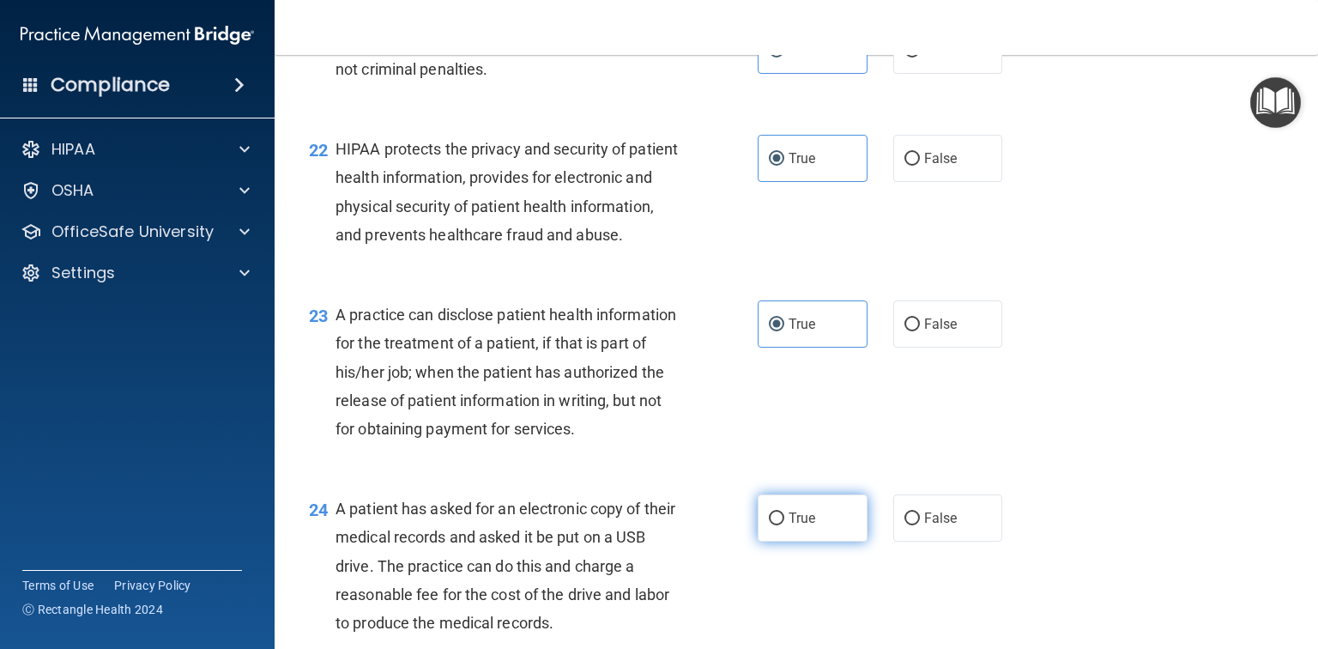
radio input "true"
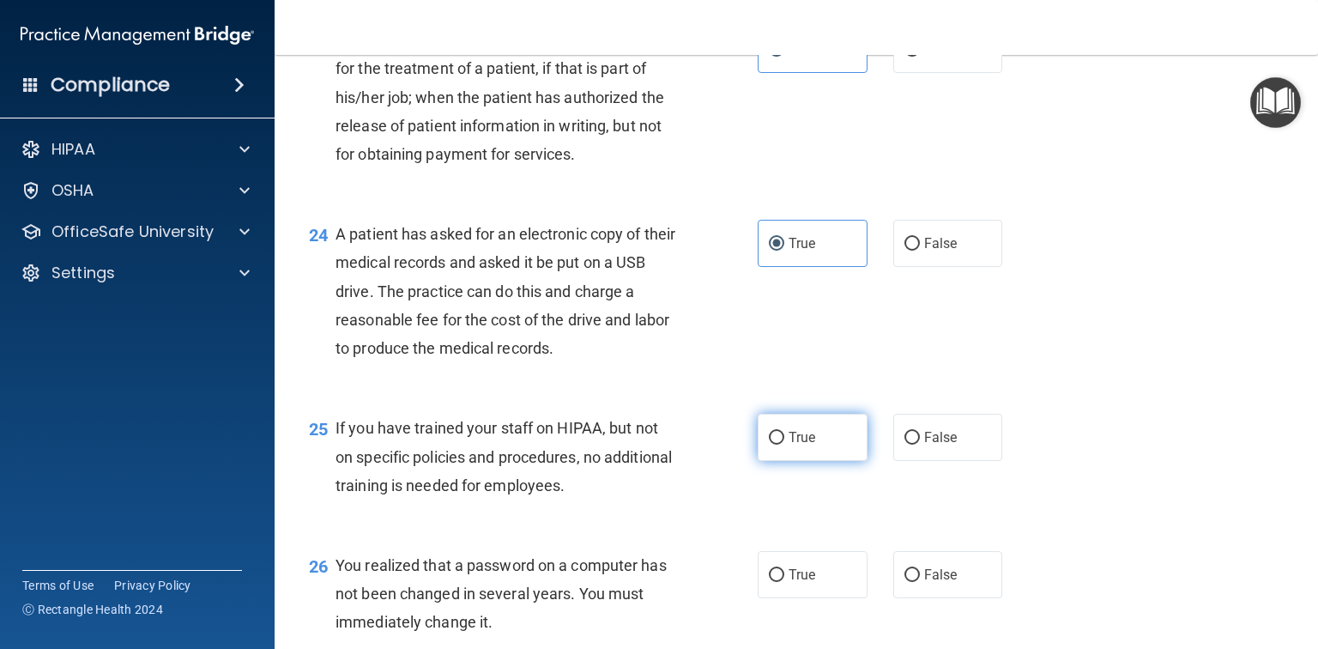
click at [815, 461] on label "True" at bounding box center [813, 437] width 110 height 47
click at [784, 444] on input "True" at bounding box center [776, 438] width 15 height 13
radio input "true"
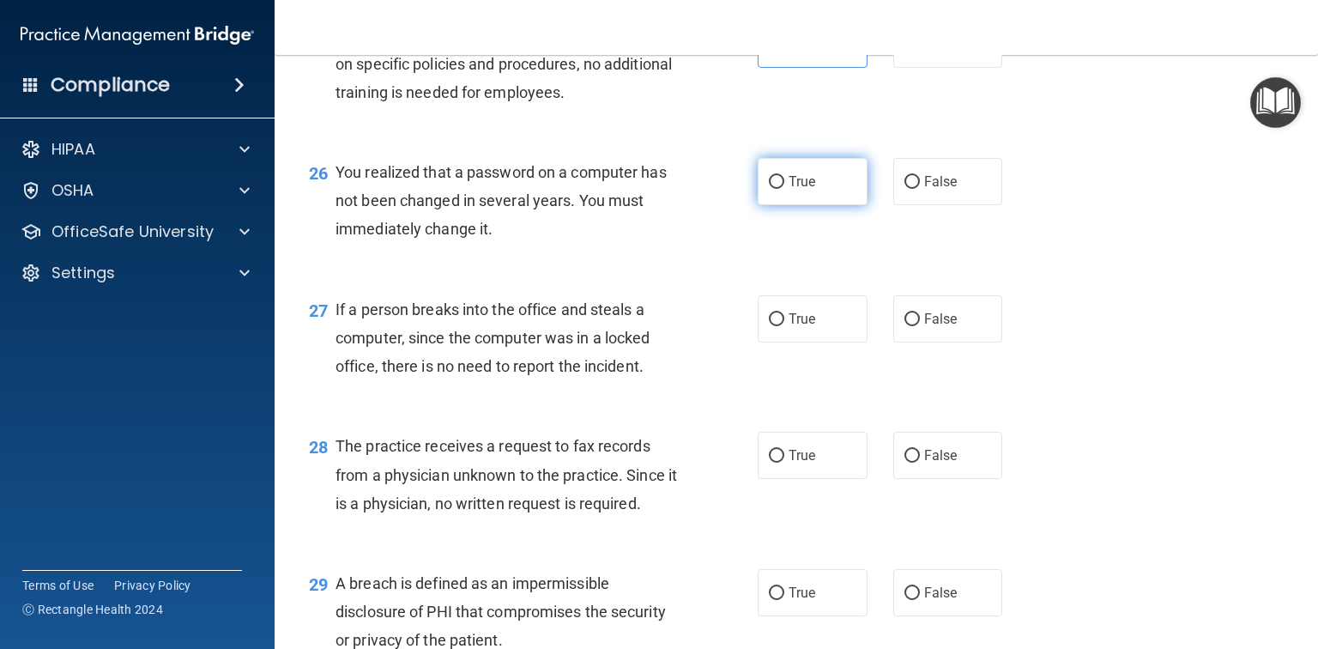
scroll to position [3707, 0]
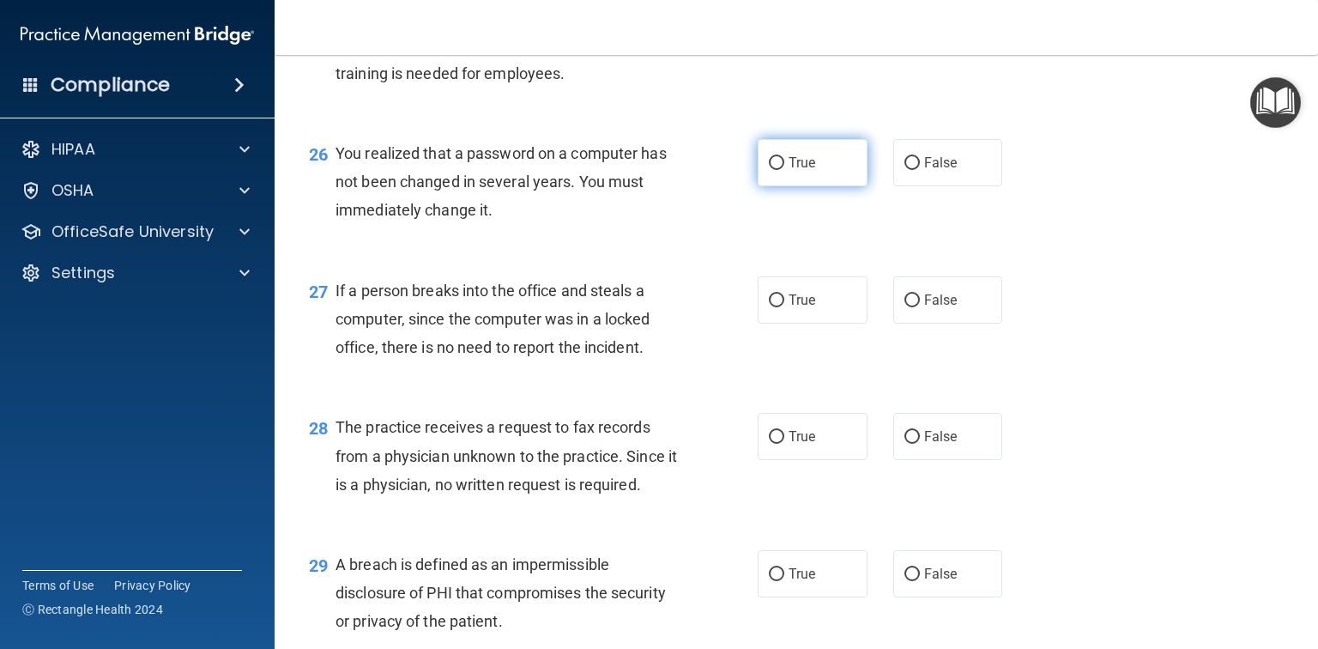
click at [810, 186] on label "True" at bounding box center [813, 162] width 110 height 47
click at [784, 170] on input "True" at bounding box center [776, 163] width 15 height 13
radio input "true"
click at [803, 324] on label "True" at bounding box center [813, 299] width 110 height 47
click at [784, 307] on input "True" at bounding box center [776, 300] width 15 height 13
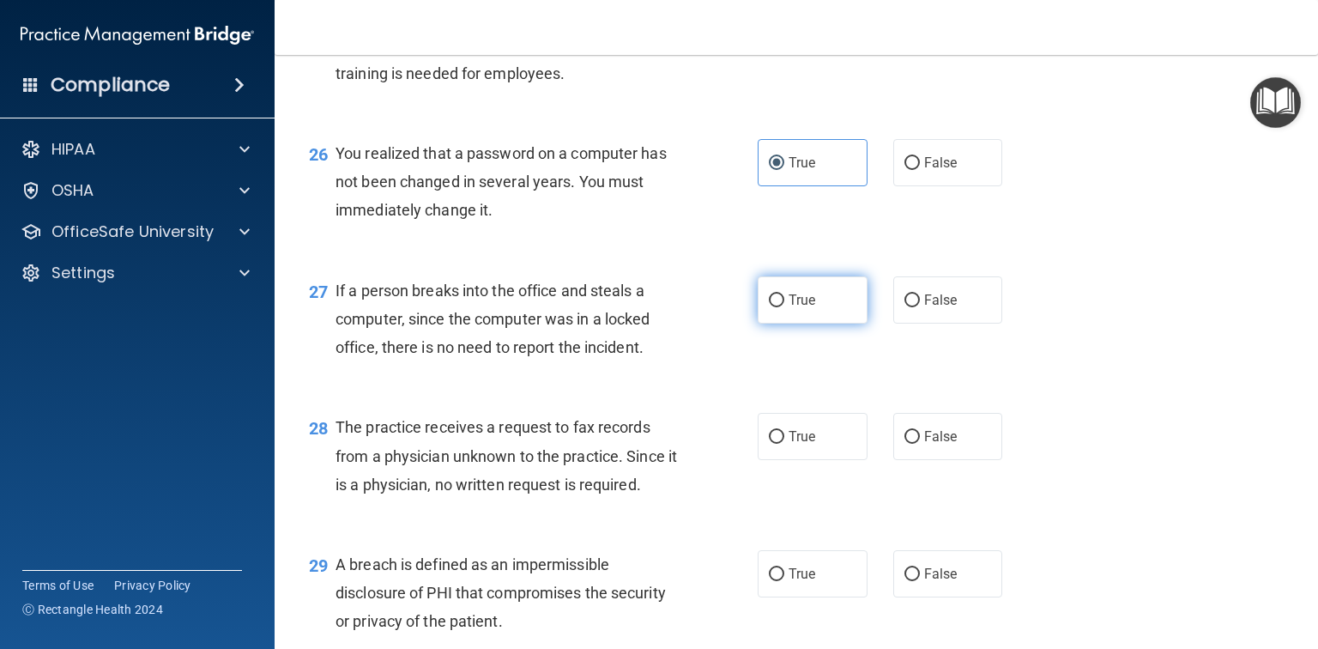
radio input "true"
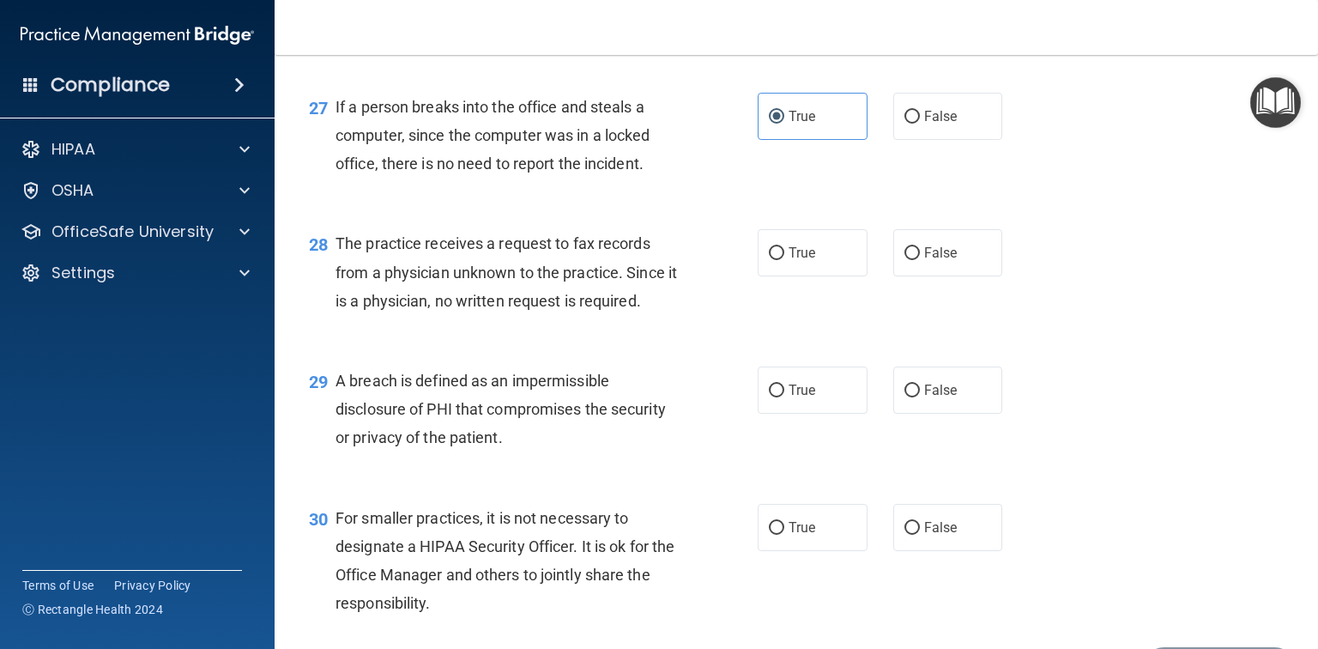
scroll to position [3913, 0]
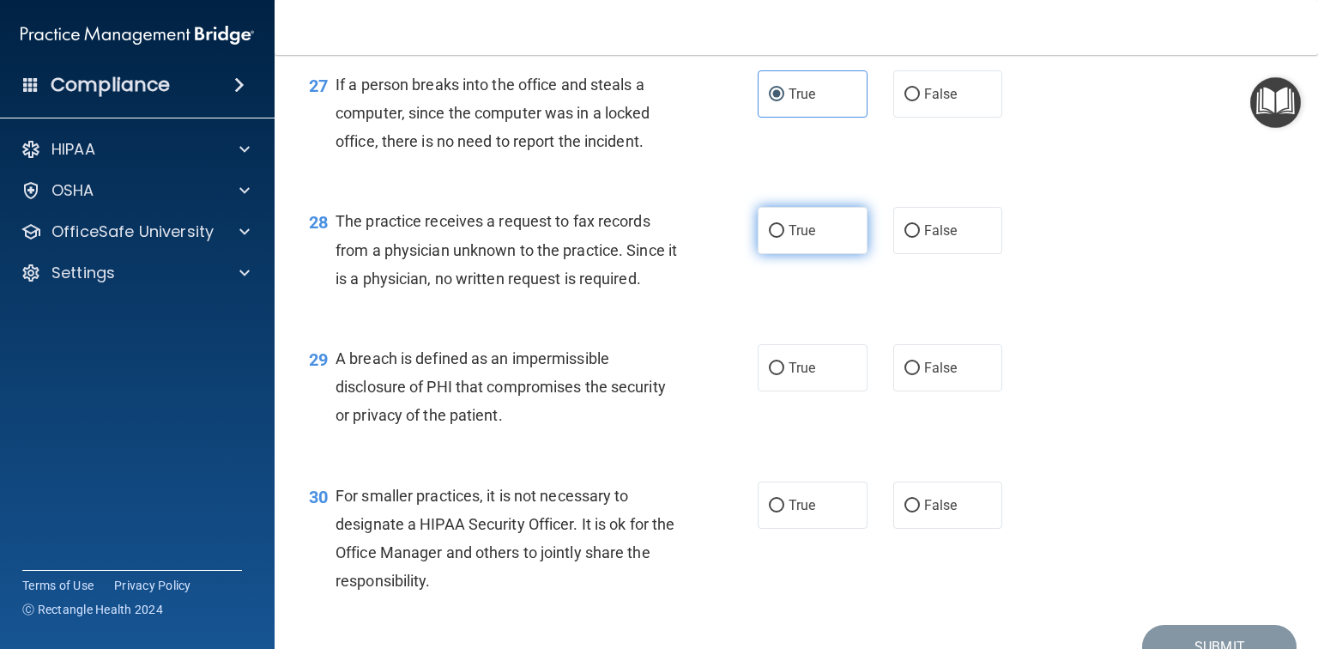
click at [796, 239] on span "True" at bounding box center [802, 230] width 27 height 16
click at [784, 238] on input "True" at bounding box center [776, 231] width 15 height 13
radio input "true"
click at [816, 391] on label "True" at bounding box center [813, 367] width 110 height 47
click at [784, 375] on input "True" at bounding box center [776, 368] width 15 height 13
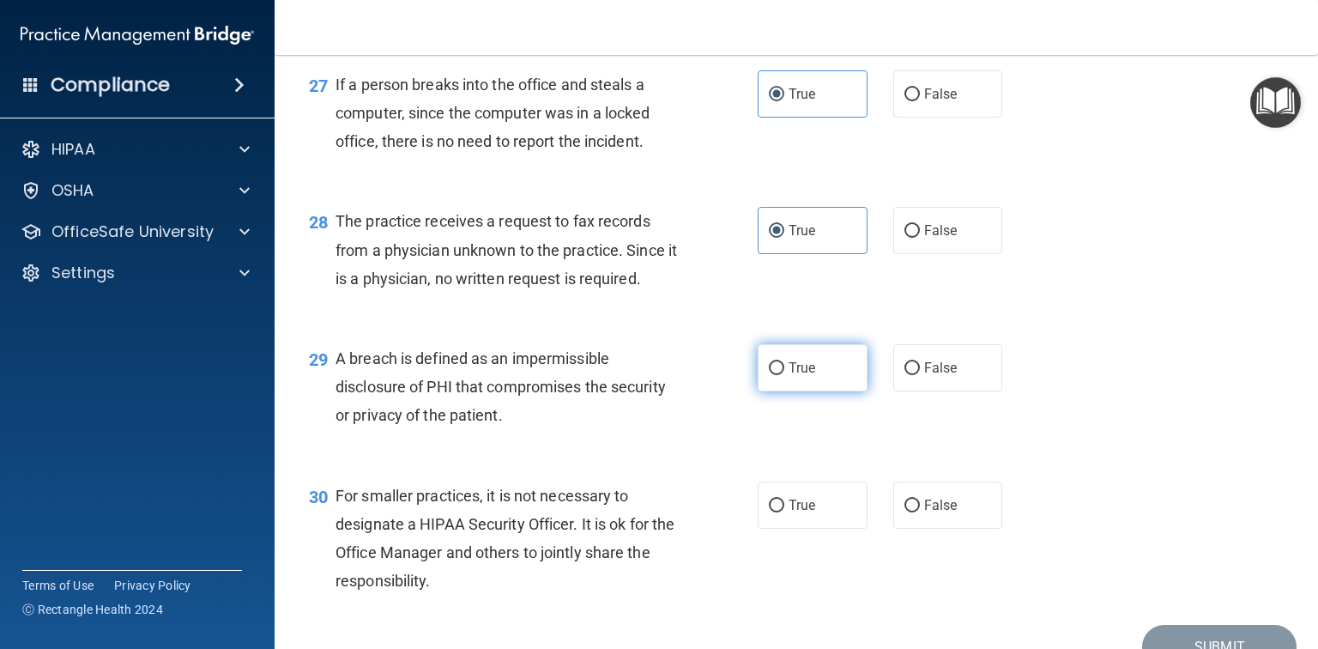
radio input "true"
click at [815, 617] on div "30 For smaller practices, it is not necessary to designate a HIPAA Security Off…" at bounding box center [796, 543] width 1001 height 166
click at [807, 513] on span "True" at bounding box center [802, 505] width 27 height 16
click at [784, 512] on input "True" at bounding box center [776, 505] width 15 height 13
radio input "true"
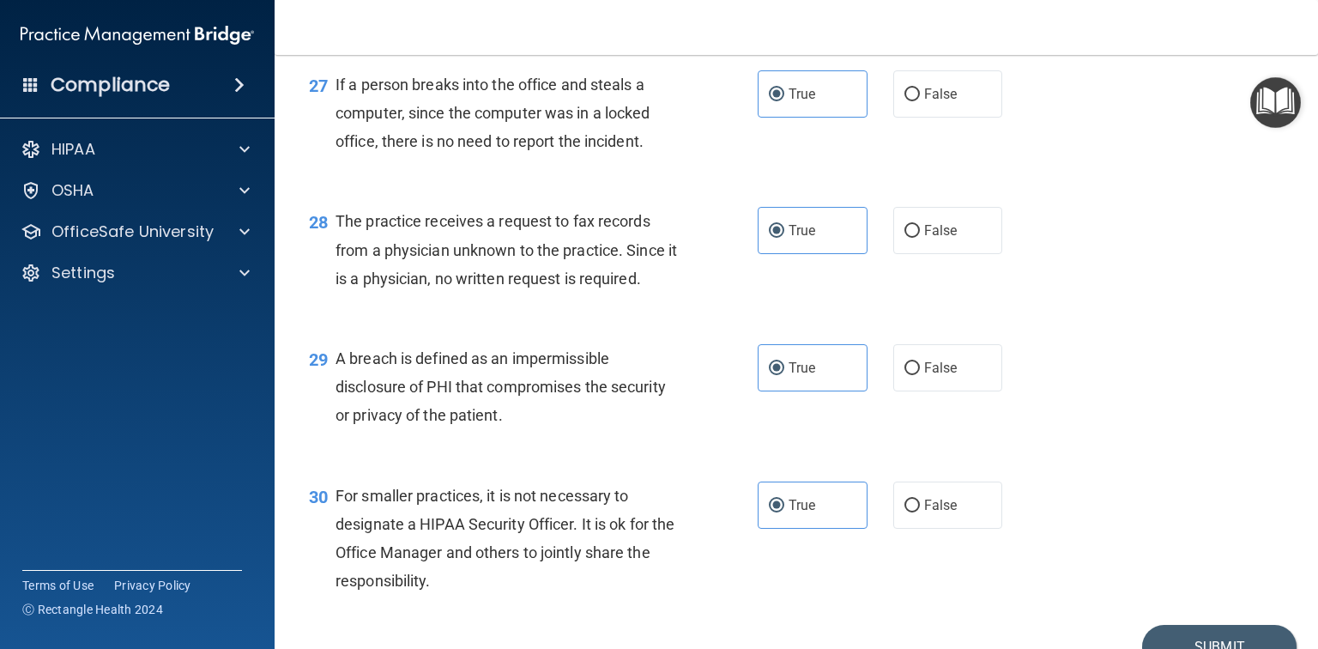
scroll to position [4087, 0]
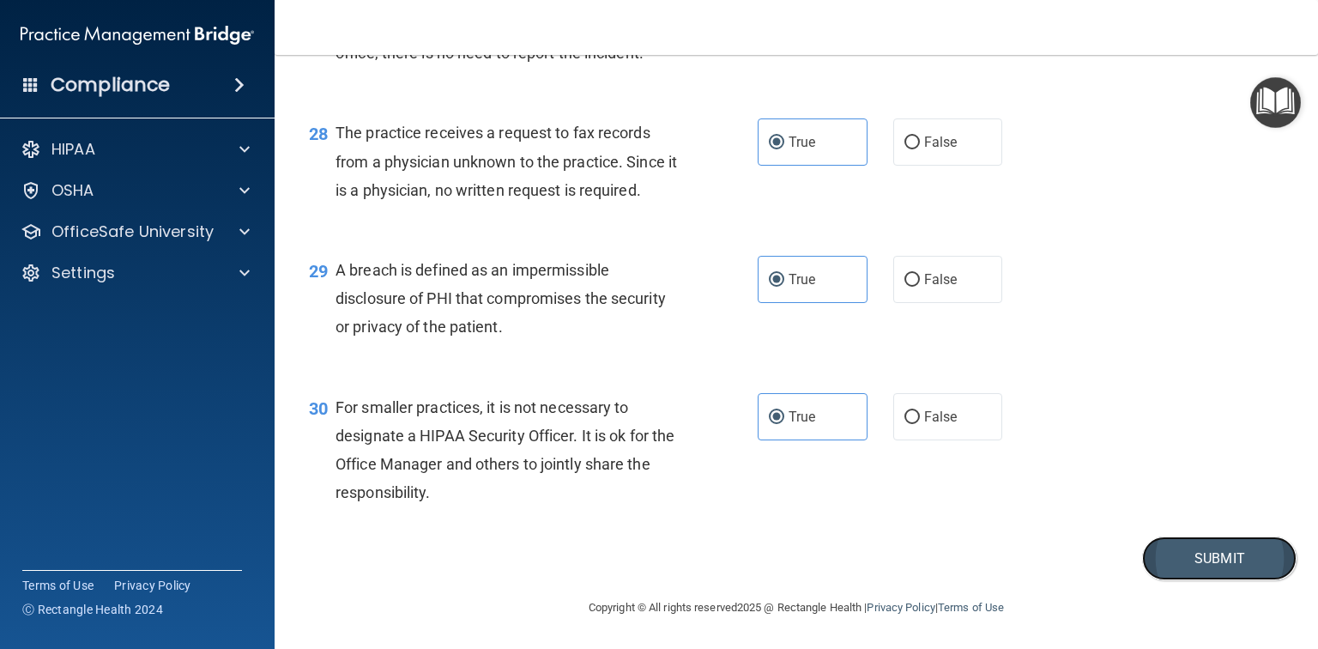
click at [1206, 563] on button "Submit" at bounding box center [1219, 558] width 154 height 44
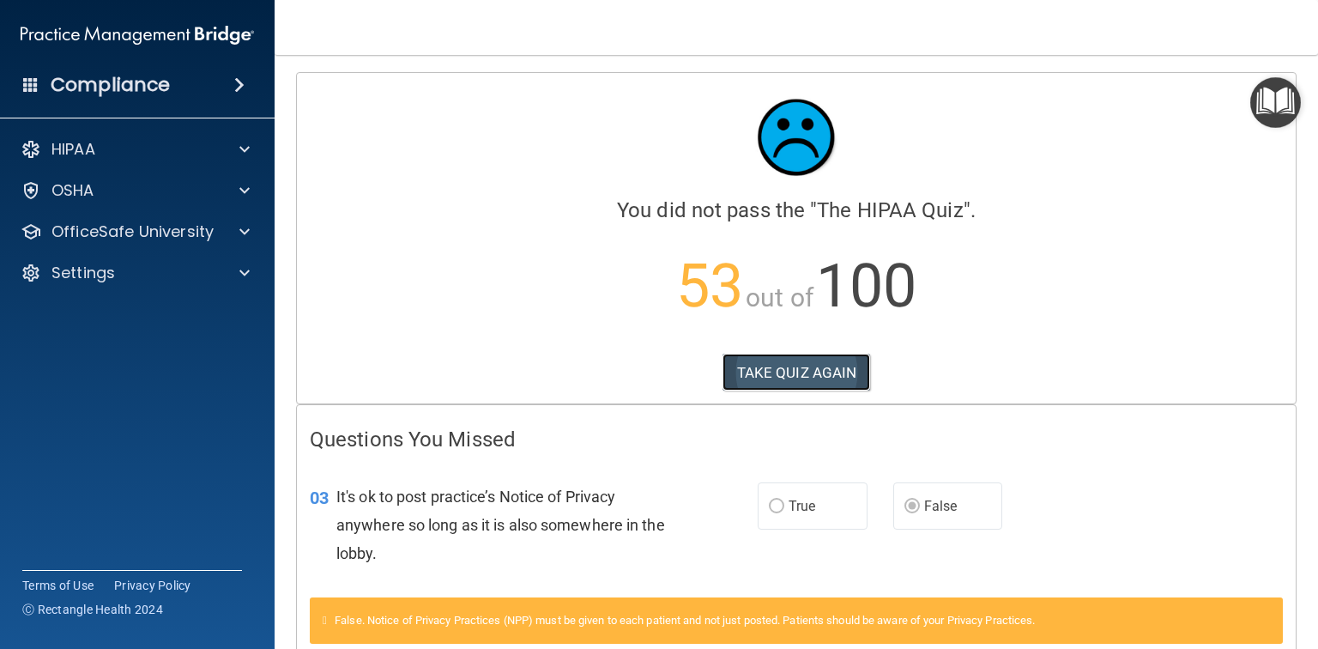
click at [758, 364] on button "TAKE QUIZ AGAIN" at bounding box center [797, 373] width 148 height 38
click at [760, 371] on button "TAKE QUIZ AGAIN" at bounding box center [797, 373] width 148 height 38
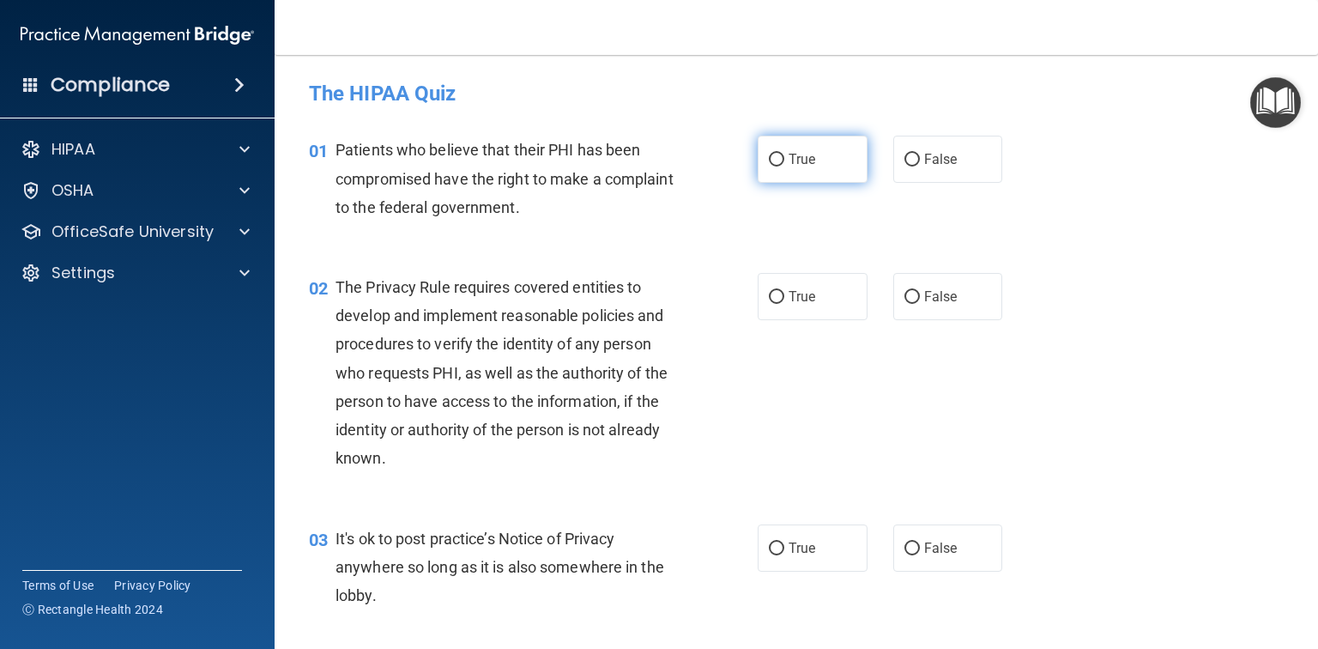
click at [800, 161] on span "True" at bounding box center [802, 159] width 27 height 16
click at [784, 161] on input "True" at bounding box center [776, 160] width 15 height 13
radio input "true"
click at [802, 285] on label "True" at bounding box center [813, 296] width 110 height 47
click at [784, 291] on input "True" at bounding box center [776, 297] width 15 height 13
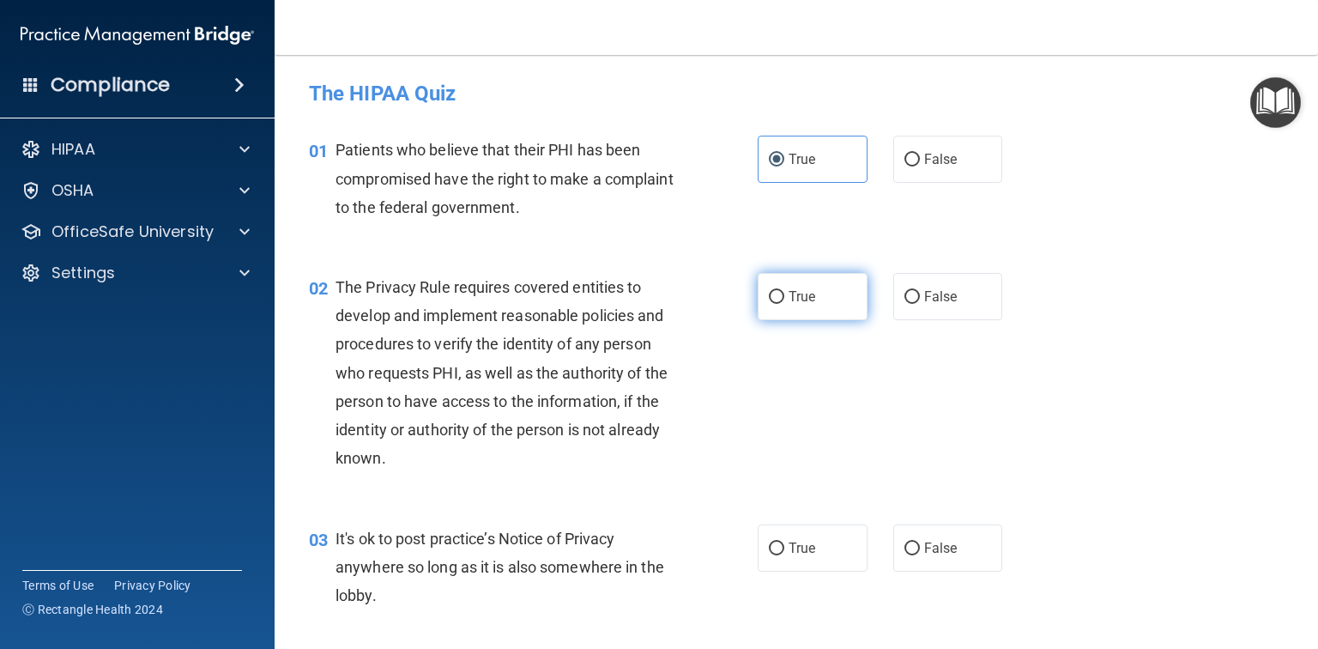
radio input "true"
click at [916, 535] on label "False" at bounding box center [948, 547] width 110 height 47
click at [916, 542] on input "False" at bounding box center [911, 548] width 15 height 13
radio input "true"
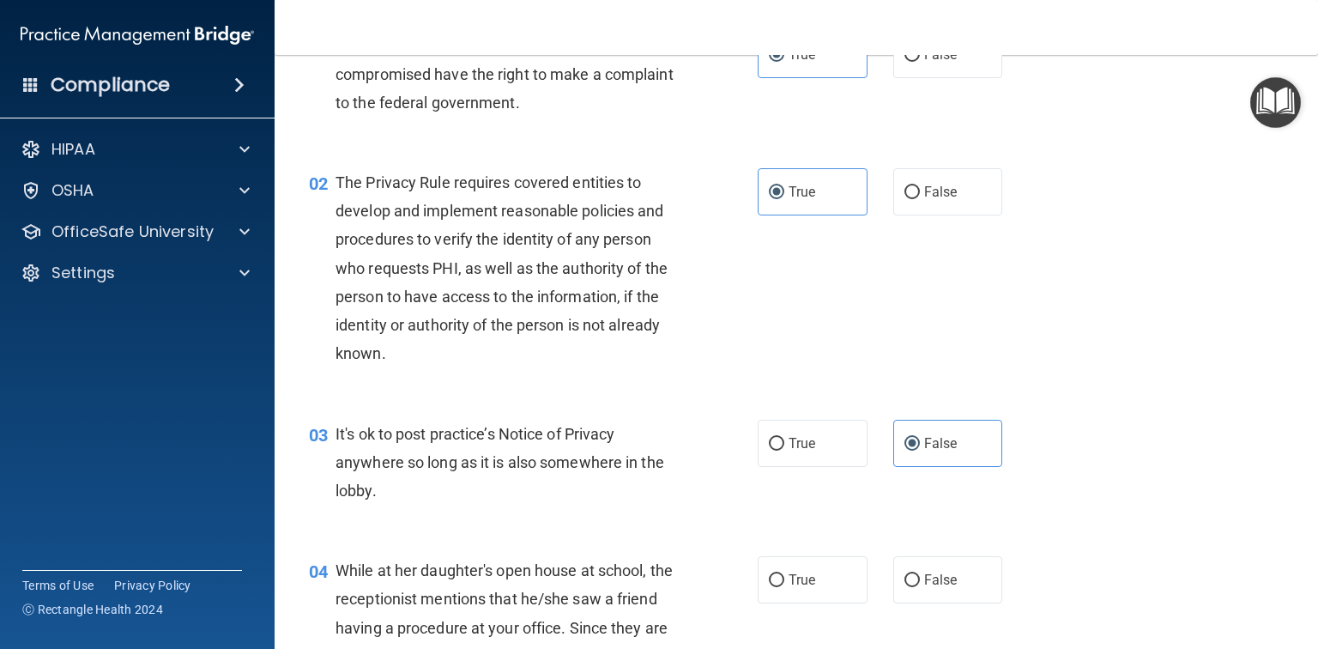
scroll to position [137, 0]
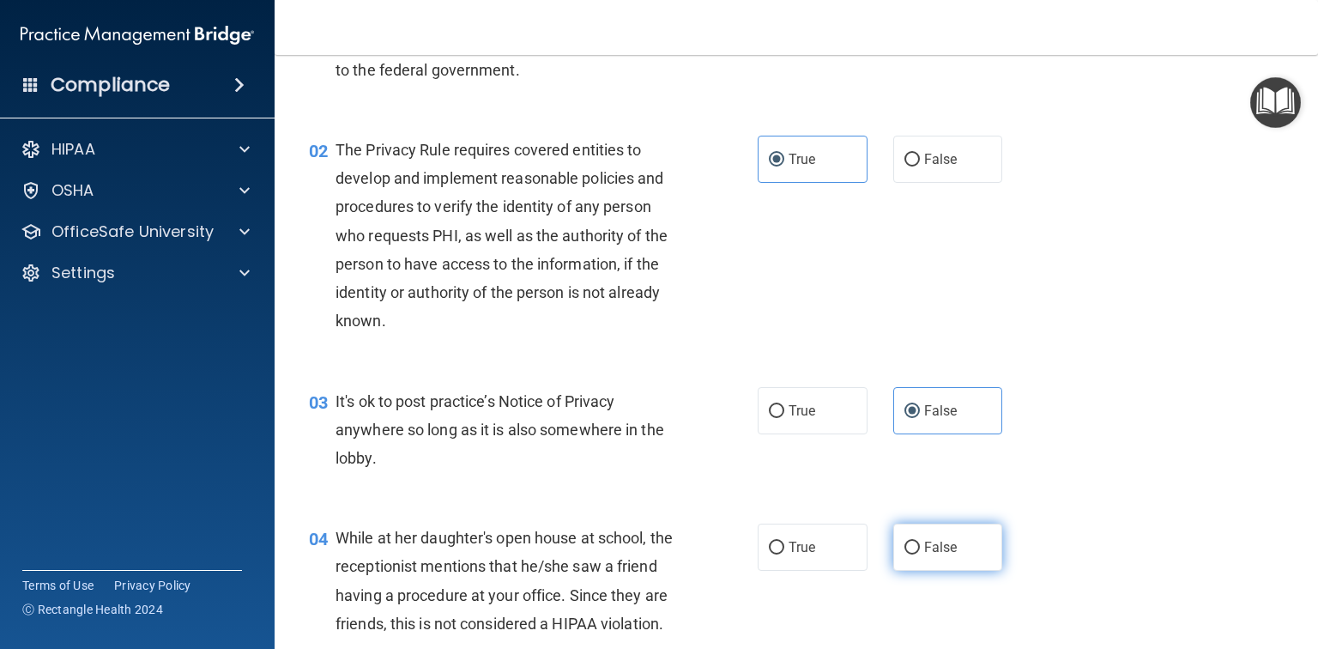
click at [924, 553] on span "False" at bounding box center [940, 547] width 33 height 16
click at [919, 553] on input "False" at bounding box center [911, 547] width 15 height 13
radio input "true"
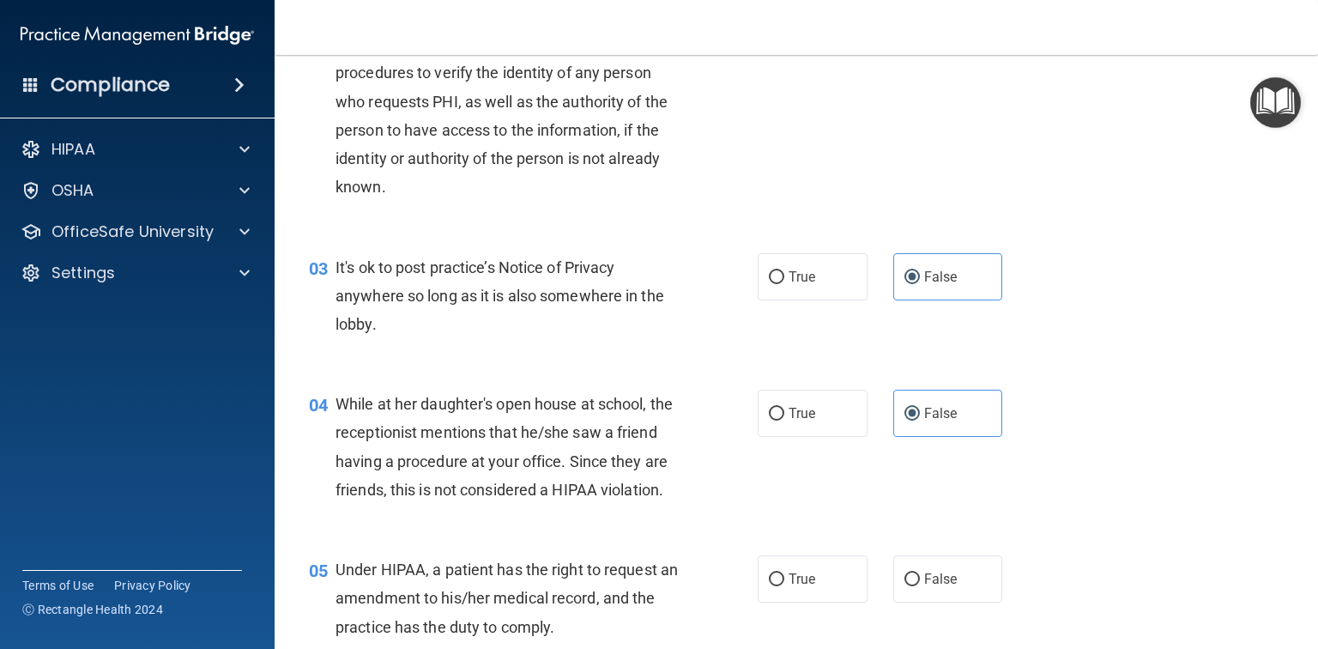
scroll to position [275, 0]
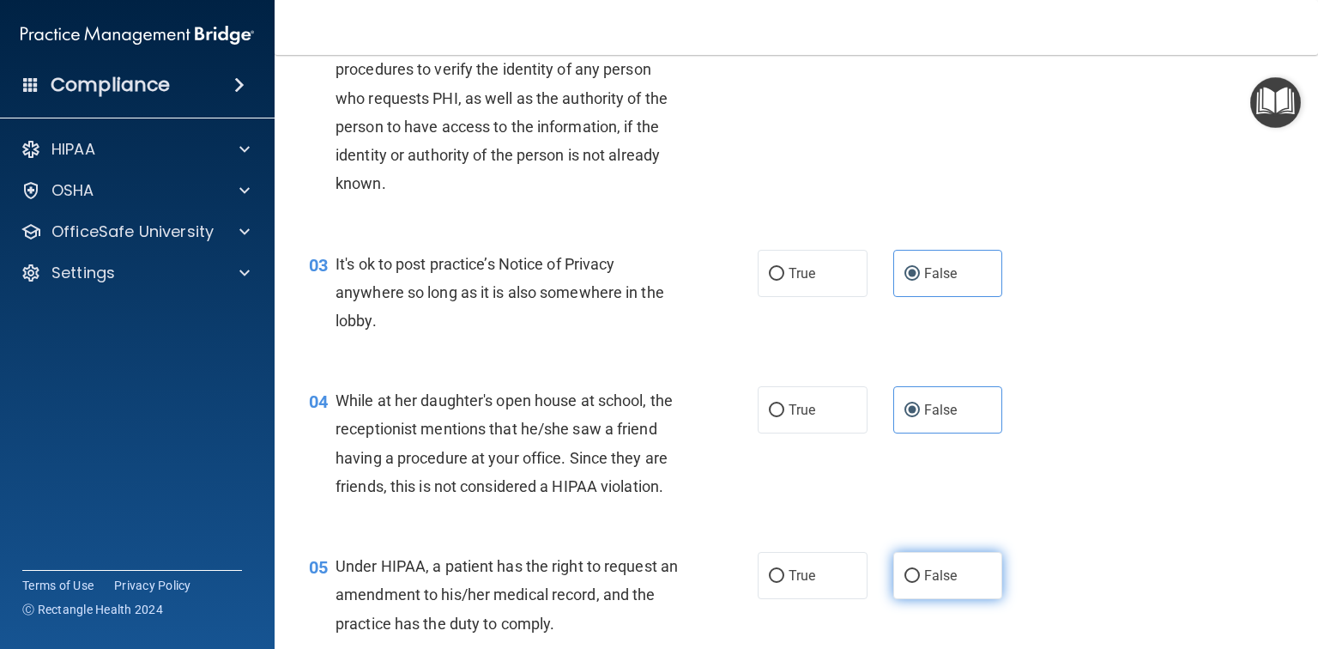
click at [940, 599] on label "False" at bounding box center [948, 575] width 110 height 47
click at [920, 583] on input "False" at bounding box center [911, 576] width 15 height 13
radio input "true"
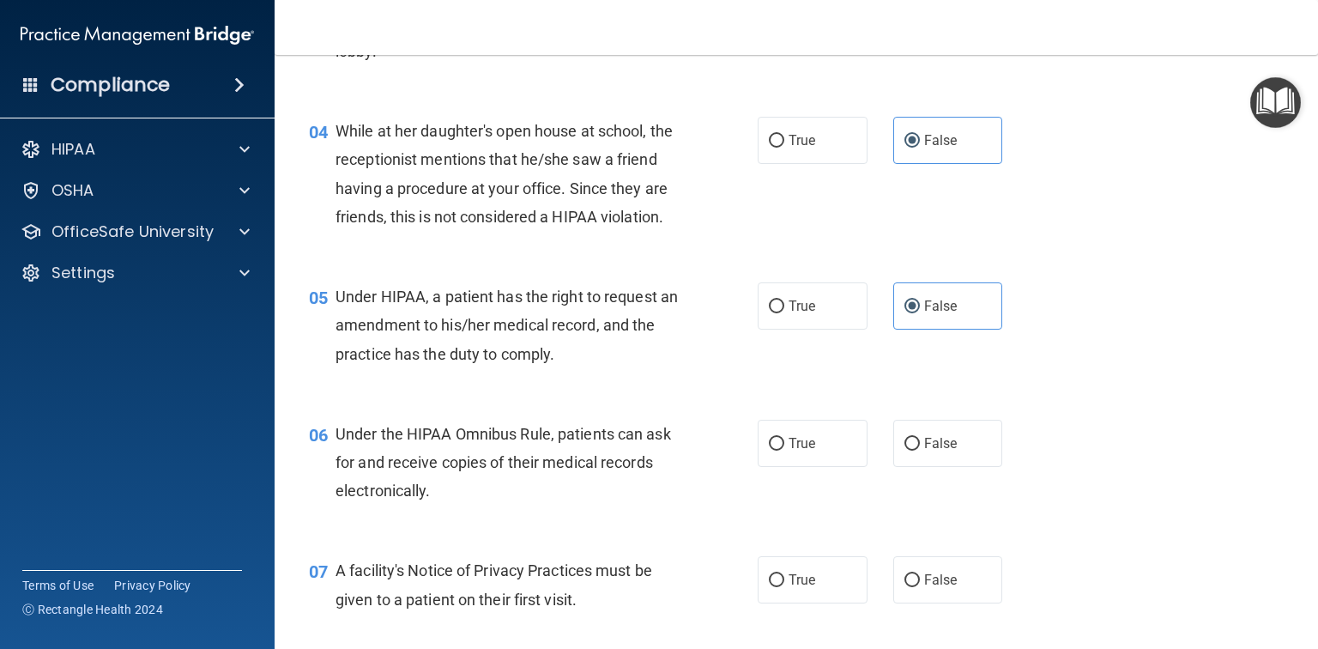
scroll to position [549, 0]
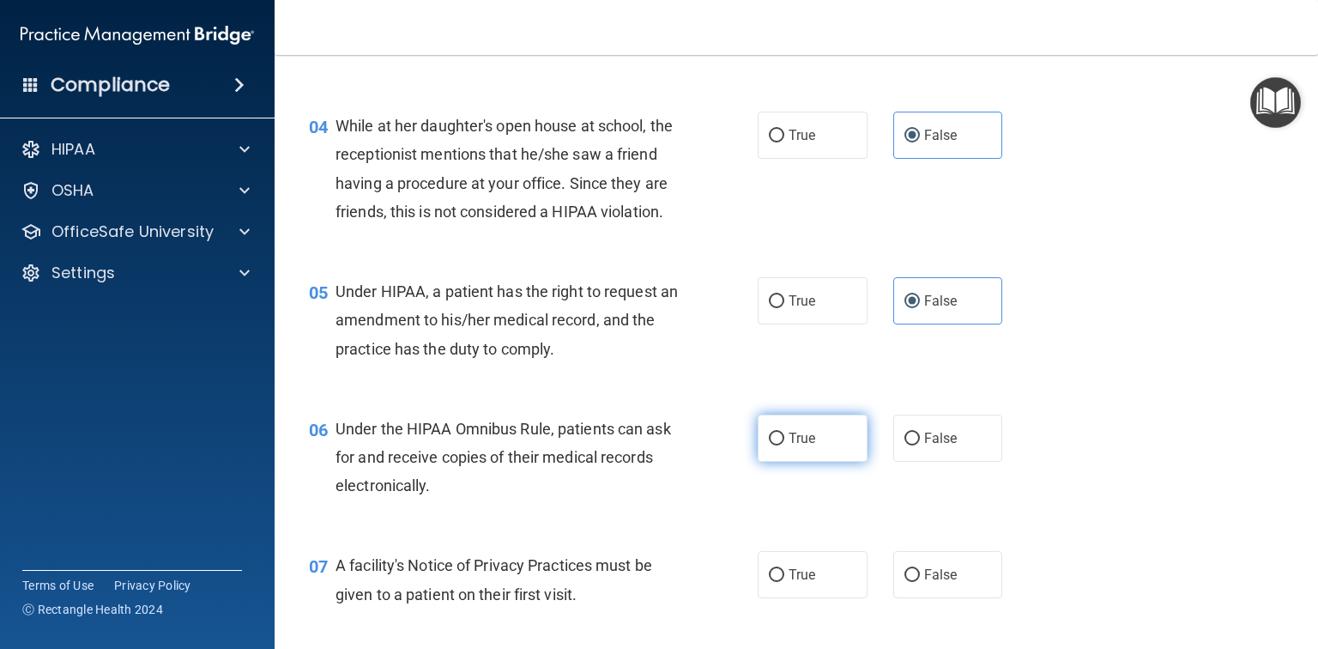
click at [785, 462] on label "True" at bounding box center [813, 437] width 110 height 47
click at [784, 445] on input "True" at bounding box center [776, 438] width 15 height 13
radio input "true"
click at [807, 598] on label "True" at bounding box center [813, 574] width 110 height 47
click at [784, 582] on input "True" at bounding box center [776, 575] width 15 height 13
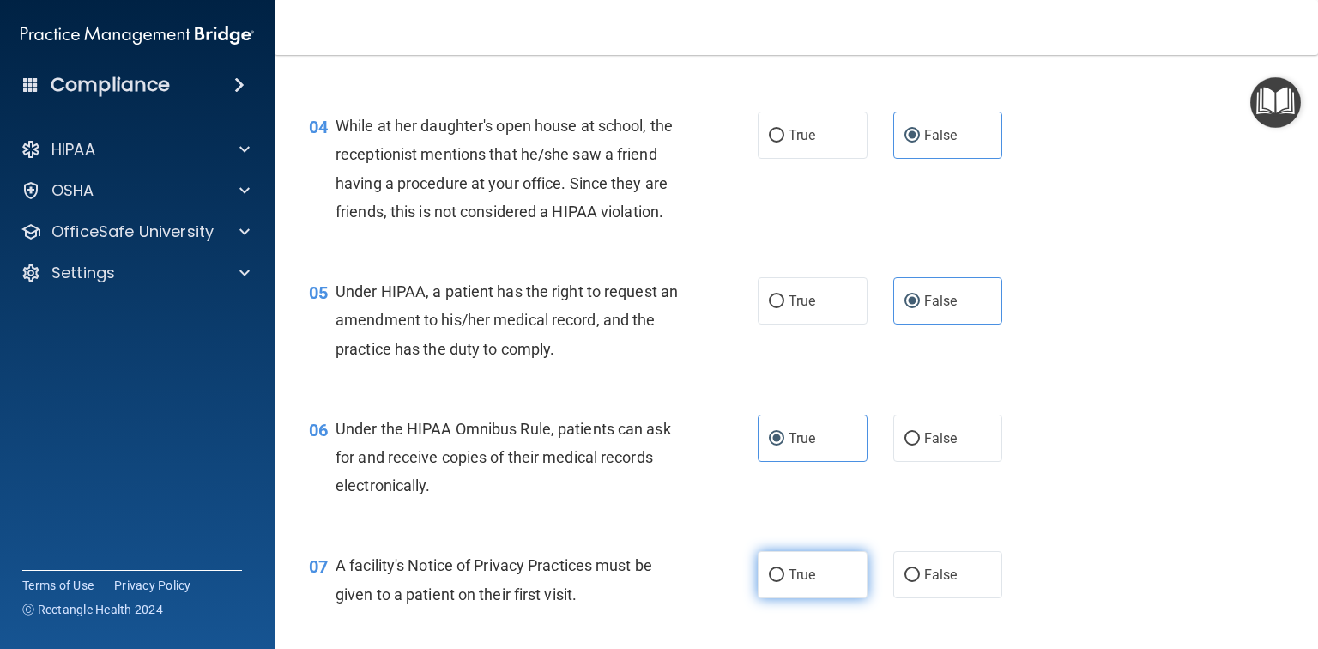
radio input "true"
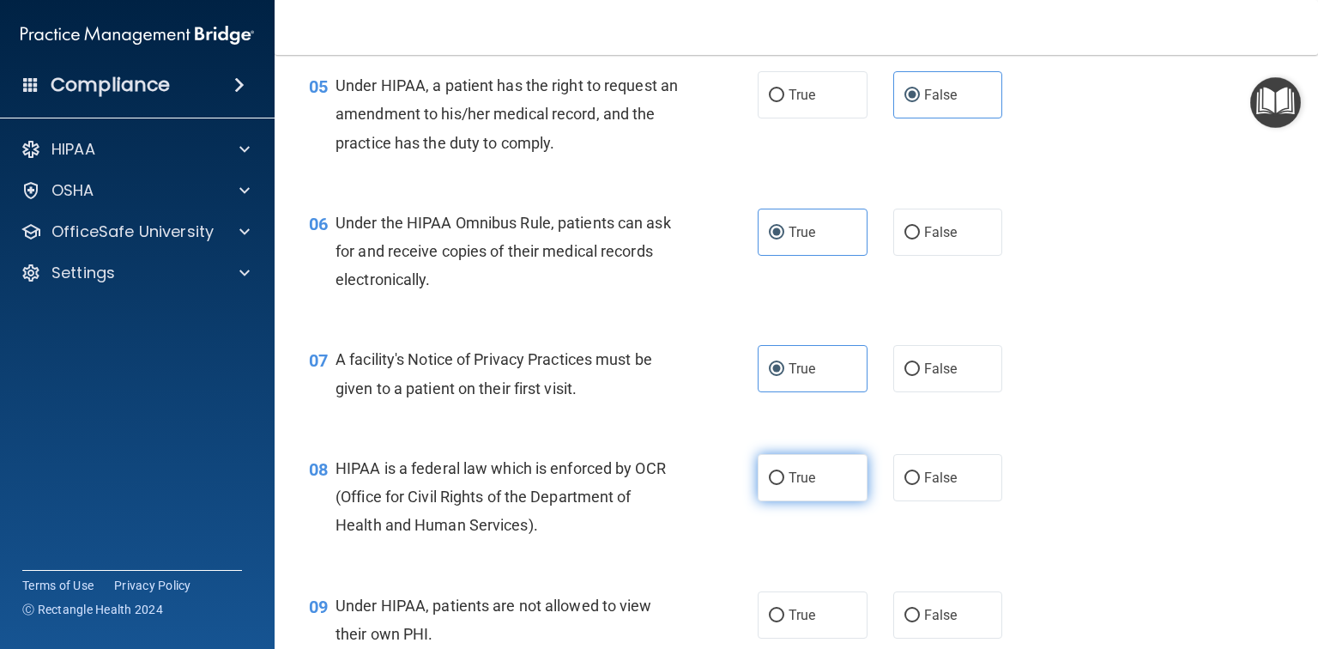
click at [831, 501] on label "True" at bounding box center [813, 477] width 110 height 47
click at [784, 485] on input "True" at bounding box center [776, 478] width 15 height 13
radio input "true"
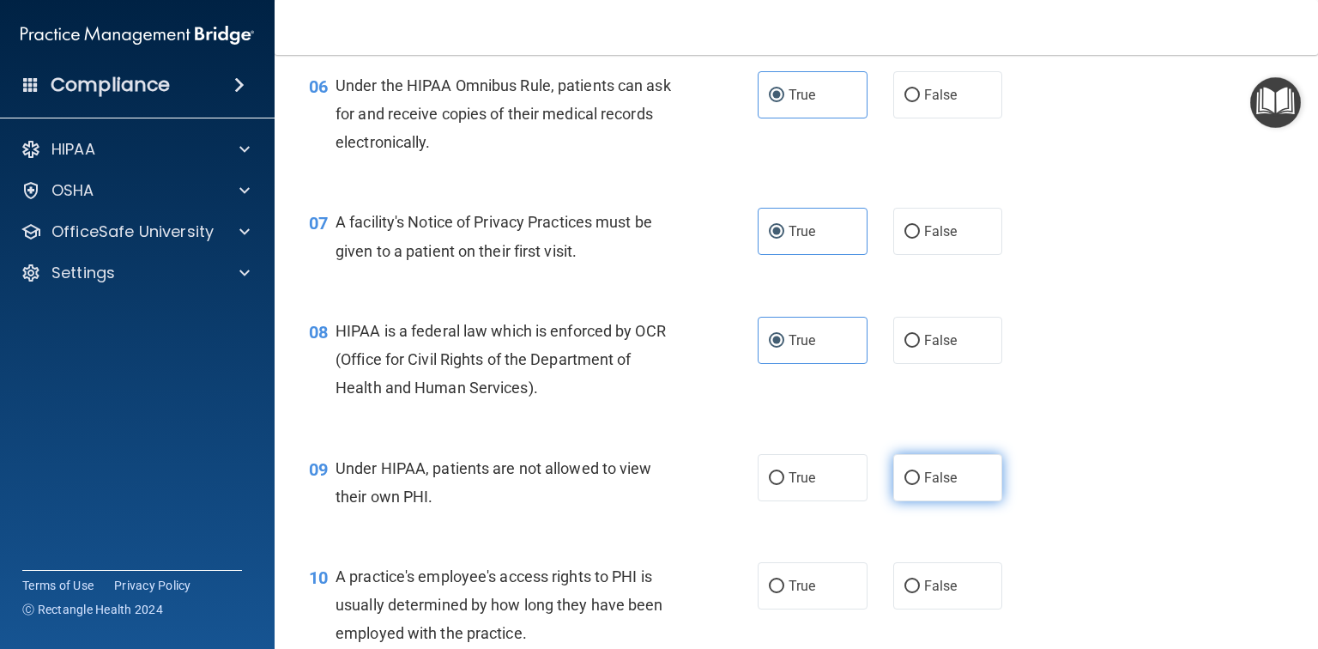
click at [910, 485] on input "False" at bounding box center [911, 478] width 15 height 13
radio input "true"
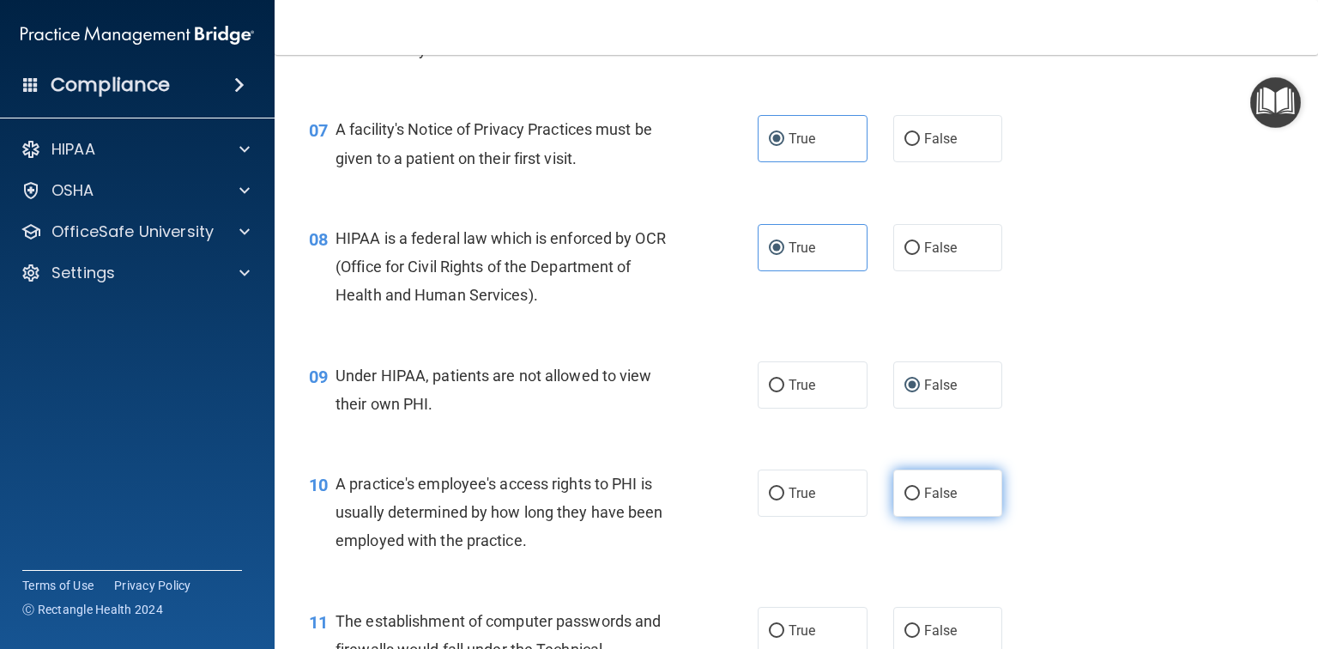
scroll to position [1030, 0]
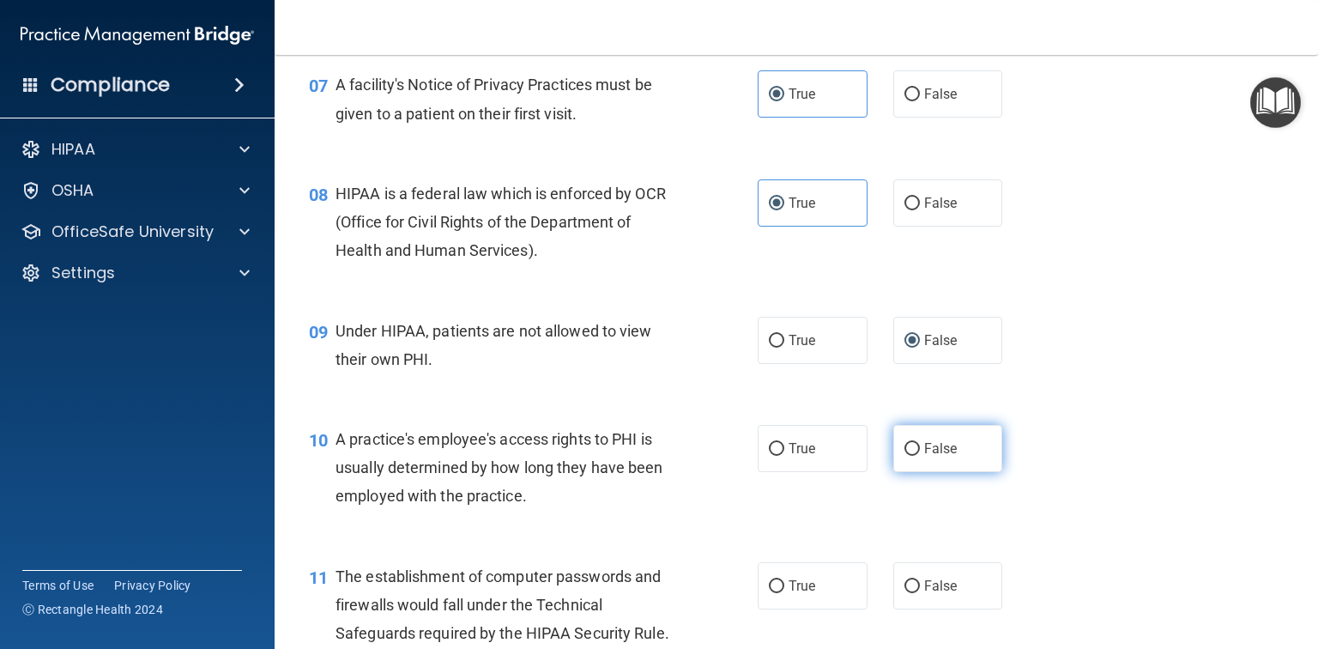
click at [943, 472] on label "False" at bounding box center [948, 448] width 110 height 47
click at [920, 456] on input "False" at bounding box center [911, 449] width 15 height 13
radio input "true"
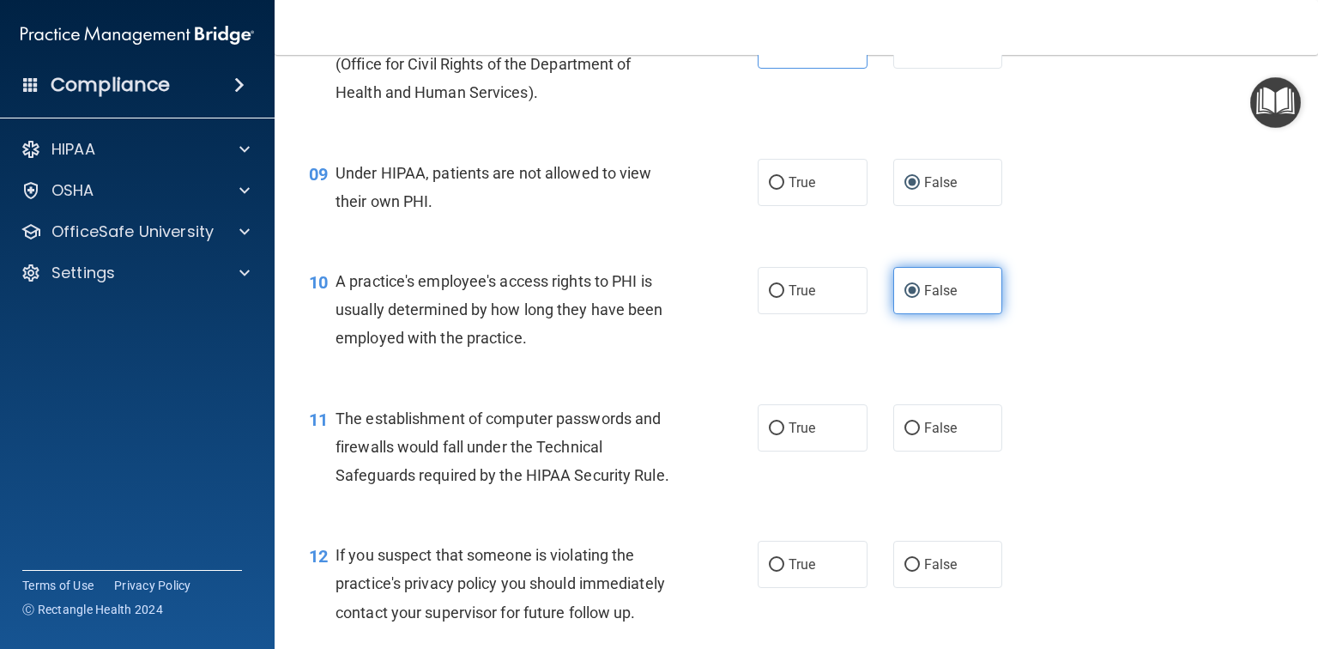
scroll to position [1304, 0]
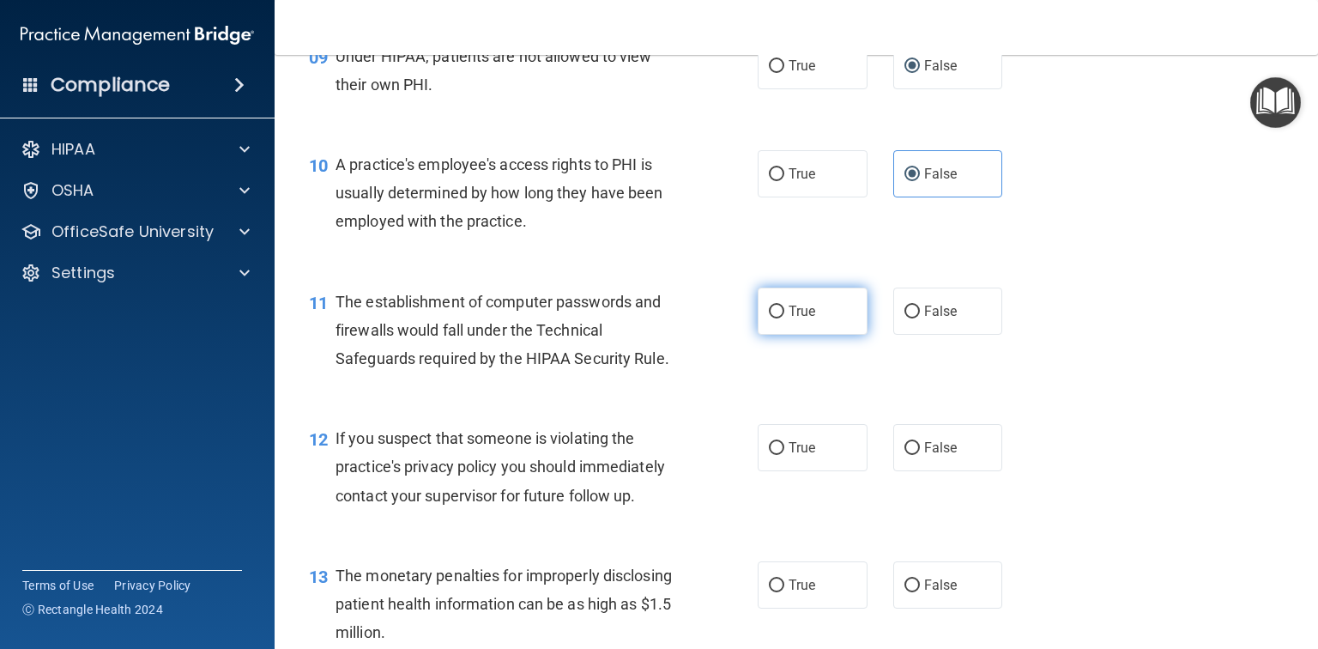
click at [825, 335] on label "True" at bounding box center [813, 310] width 110 height 47
click at [784, 318] on input "True" at bounding box center [776, 311] width 15 height 13
radio input "true"
click at [813, 471] on label "True" at bounding box center [813, 447] width 110 height 47
click at [784, 455] on input "True" at bounding box center [776, 448] width 15 height 13
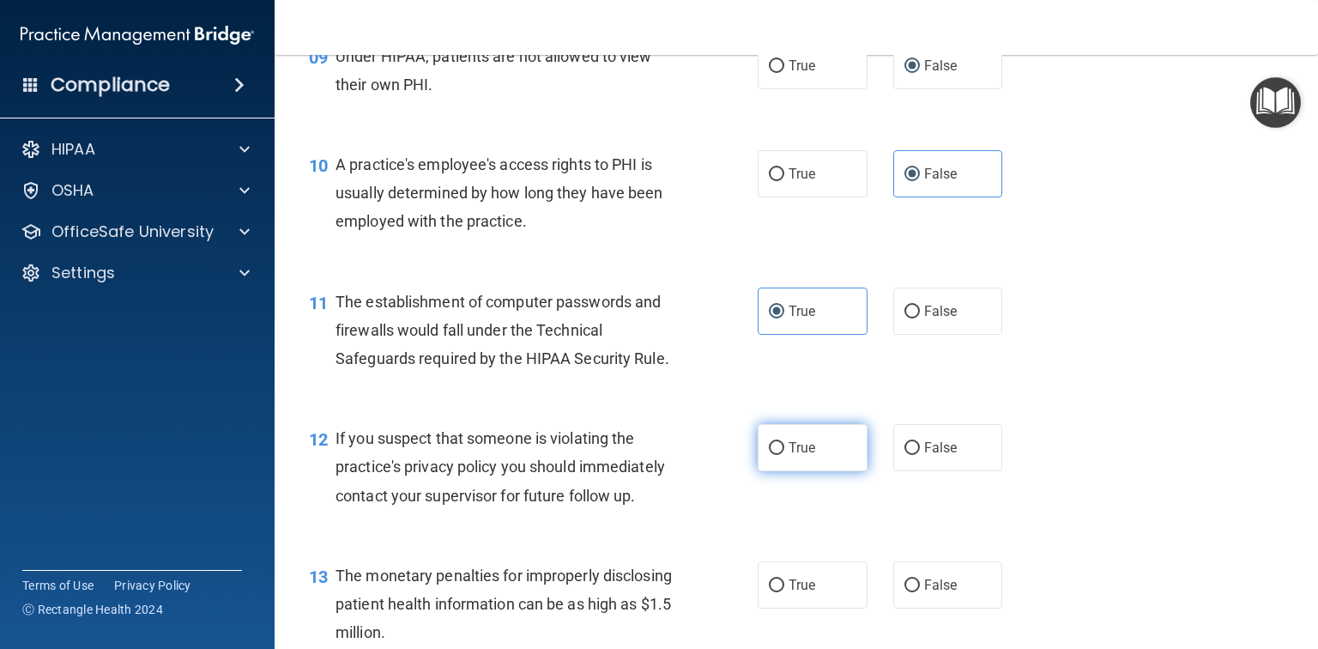
radio input "true"
click at [805, 593] on span "True" at bounding box center [802, 585] width 27 height 16
click at [784, 592] on input "True" at bounding box center [776, 585] width 15 height 13
radio input "true"
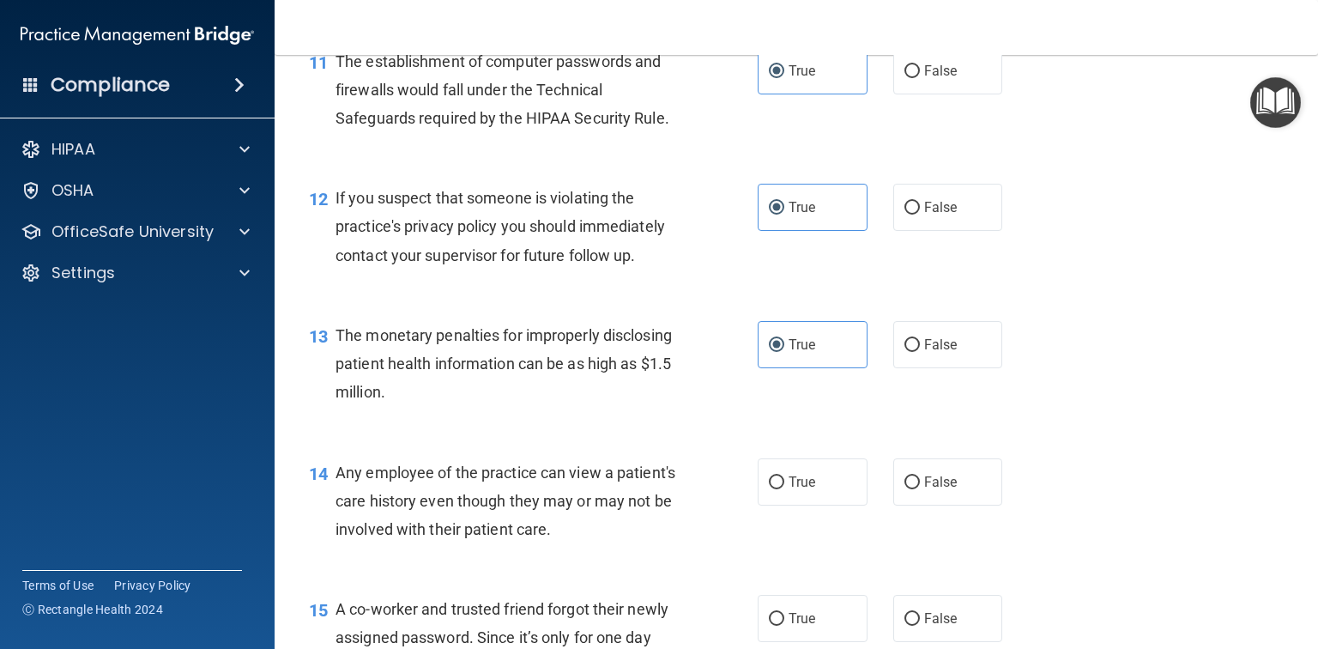
scroll to position [1579, 0]
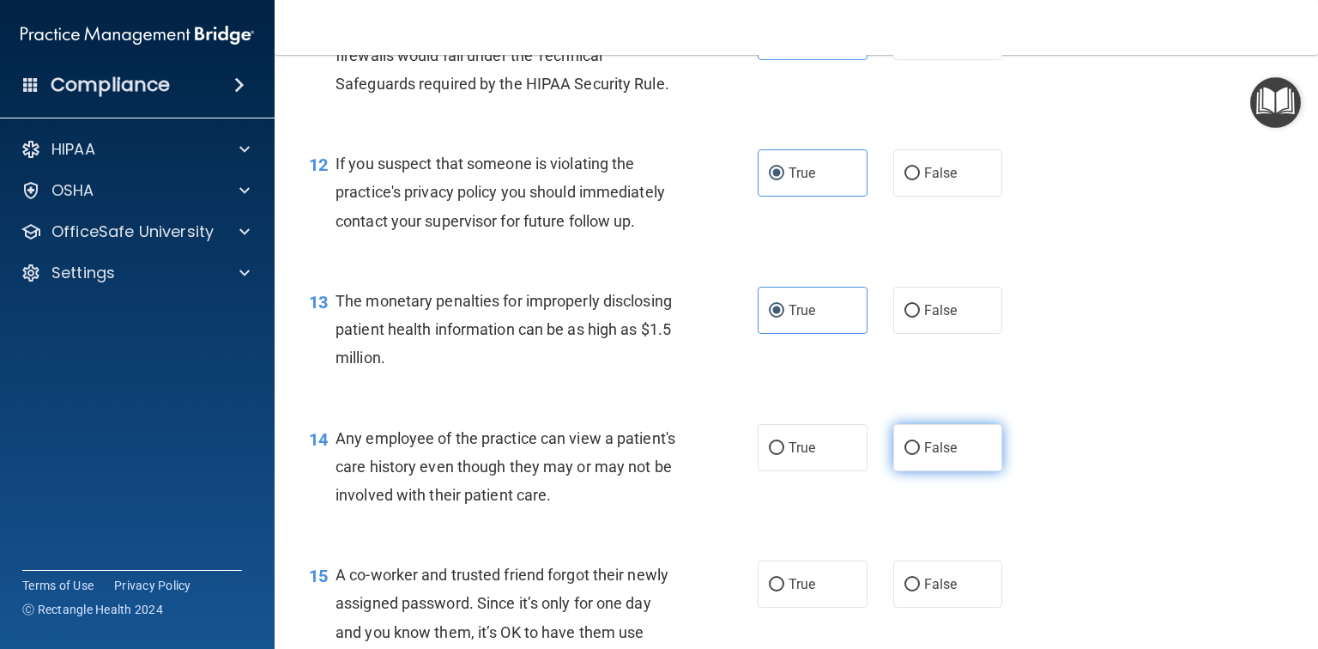
click at [924, 456] on span "False" at bounding box center [940, 447] width 33 height 16
click at [920, 455] on input "False" at bounding box center [911, 448] width 15 height 13
radio input "true"
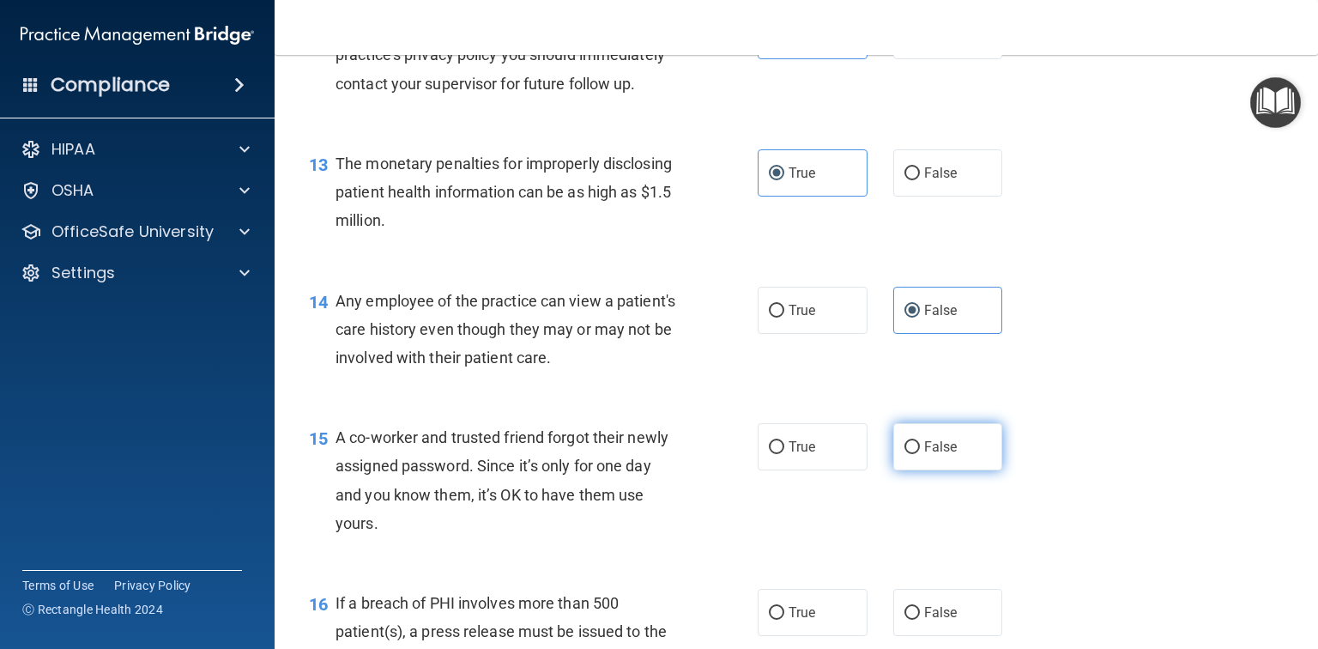
click at [936, 455] on span "False" at bounding box center [940, 446] width 33 height 16
click at [920, 454] on input "False" at bounding box center [911, 447] width 15 height 13
radio input "true"
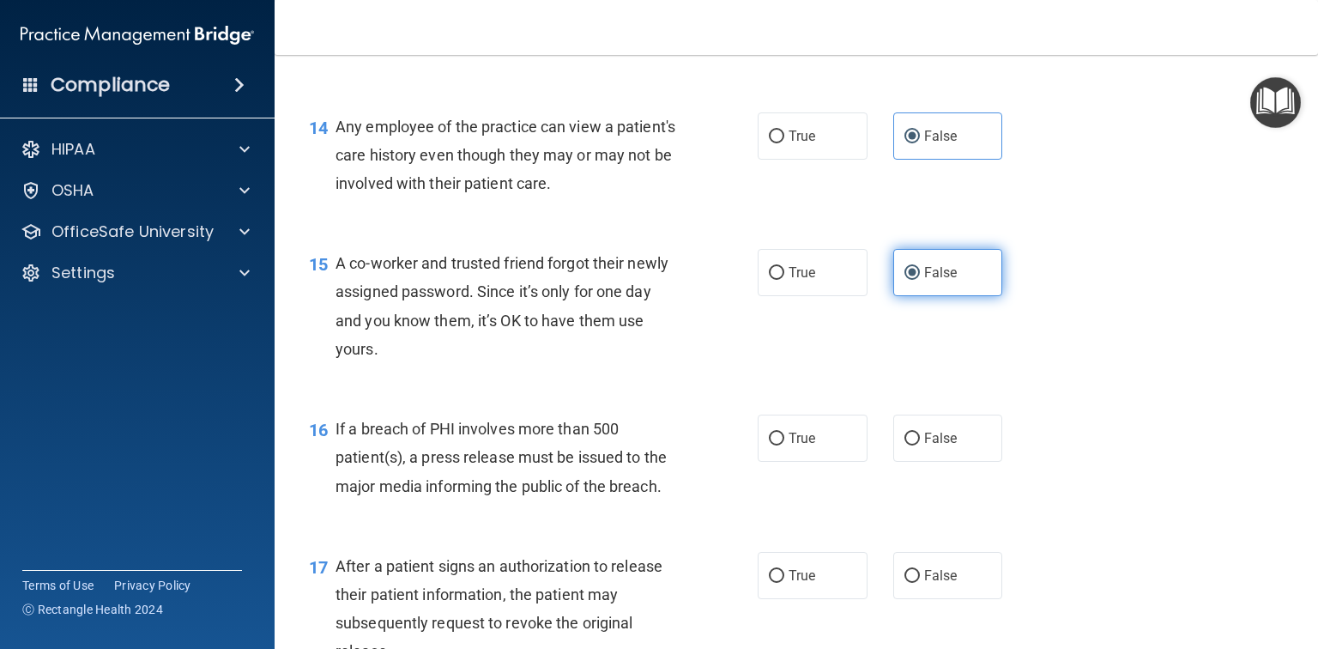
scroll to position [1922, 0]
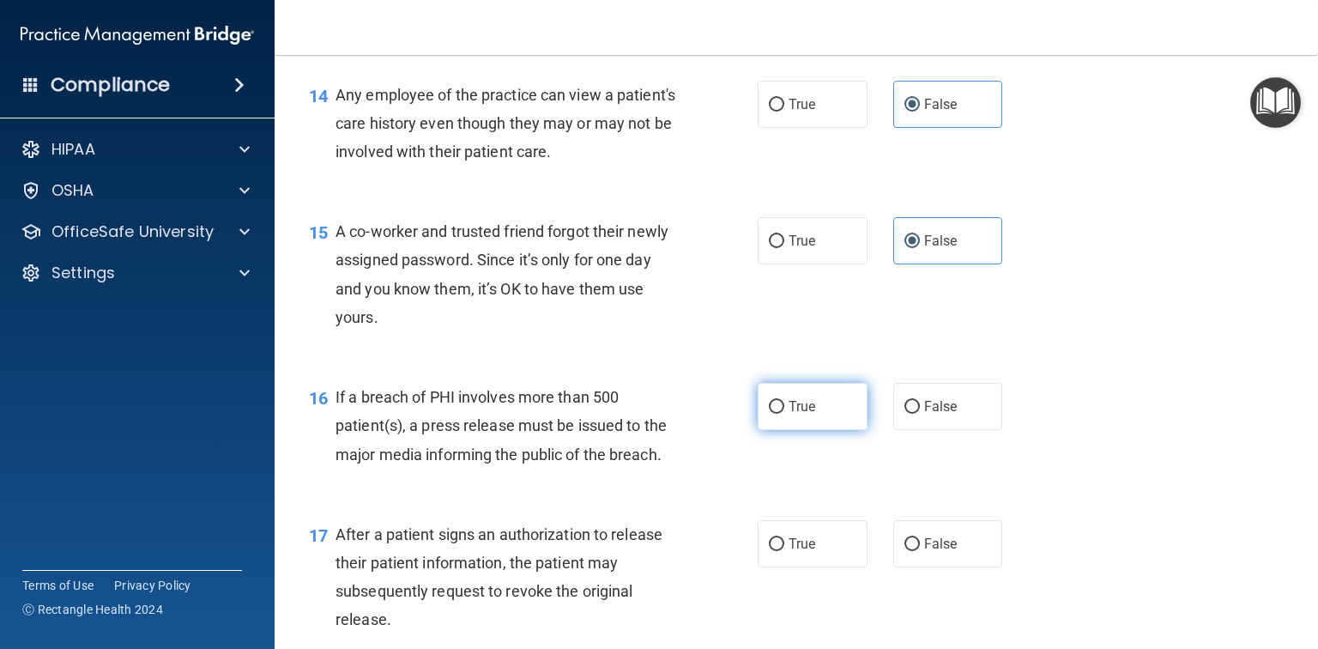
click at [799, 414] on span "True" at bounding box center [802, 406] width 27 height 16
click at [784, 414] on input "True" at bounding box center [776, 407] width 15 height 13
radio input "true"
click at [806, 552] on span "True" at bounding box center [802, 543] width 27 height 16
click at [784, 551] on input "True" at bounding box center [776, 544] width 15 height 13
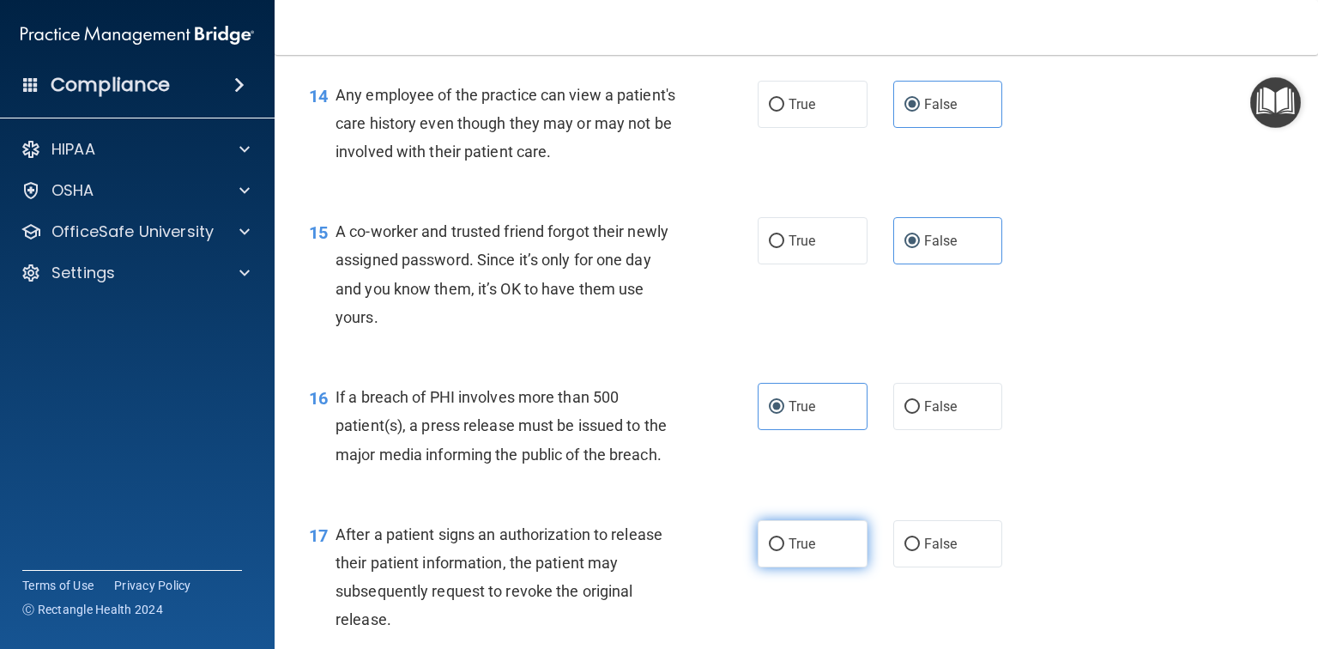
radio input "true"
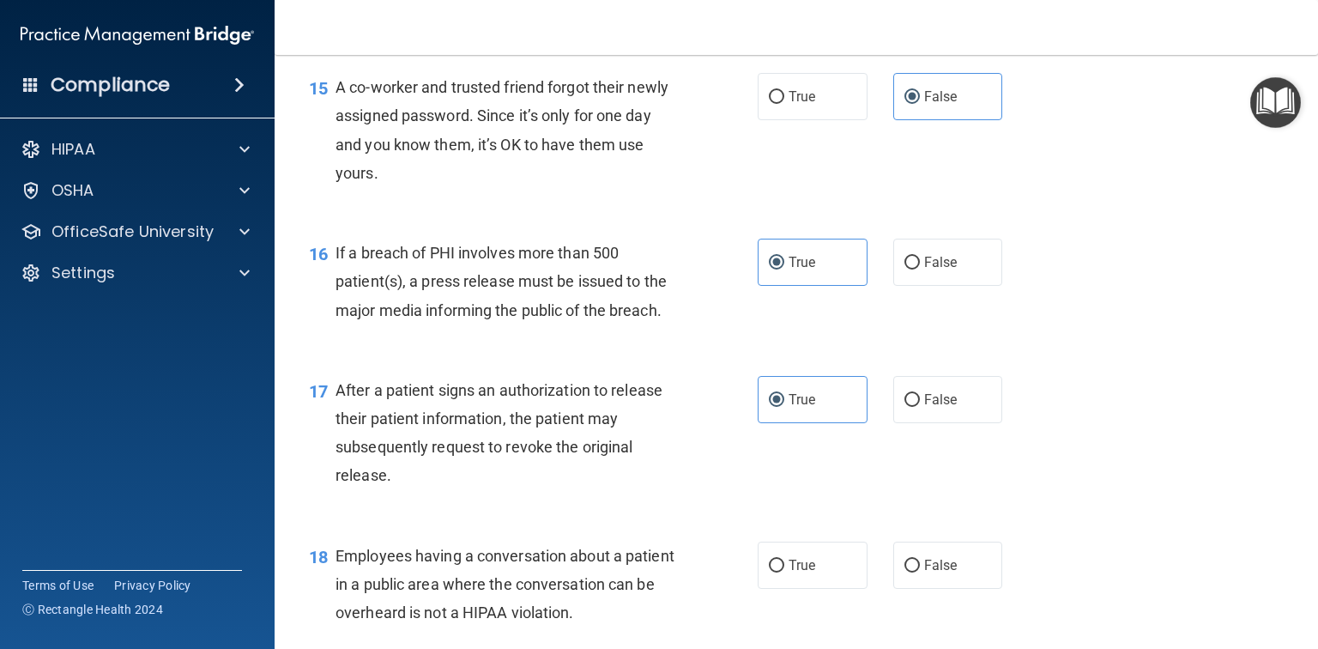
scroll to position [2128, 0]
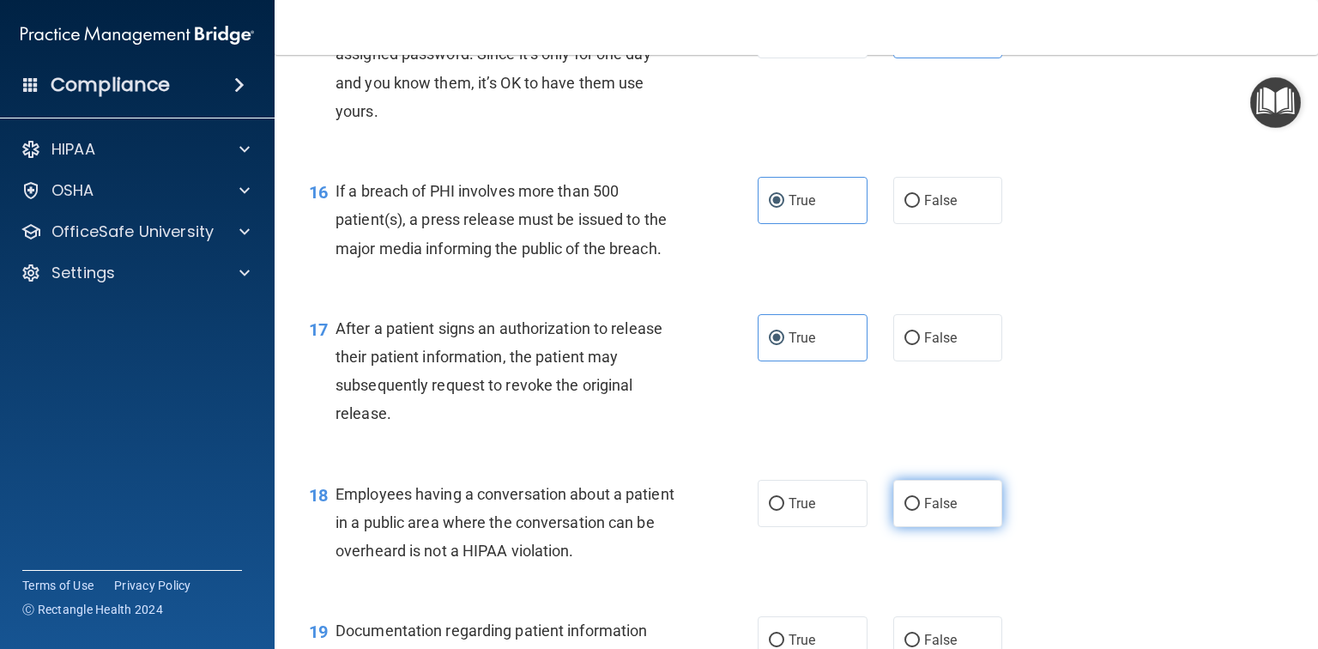
click at [893, 527] on label "False" at bounding box center [948, 503] width 110 height 47
click at [904, 511] on input "False" at bounding box center [911, 504] width 15 height 13
radio input "true"
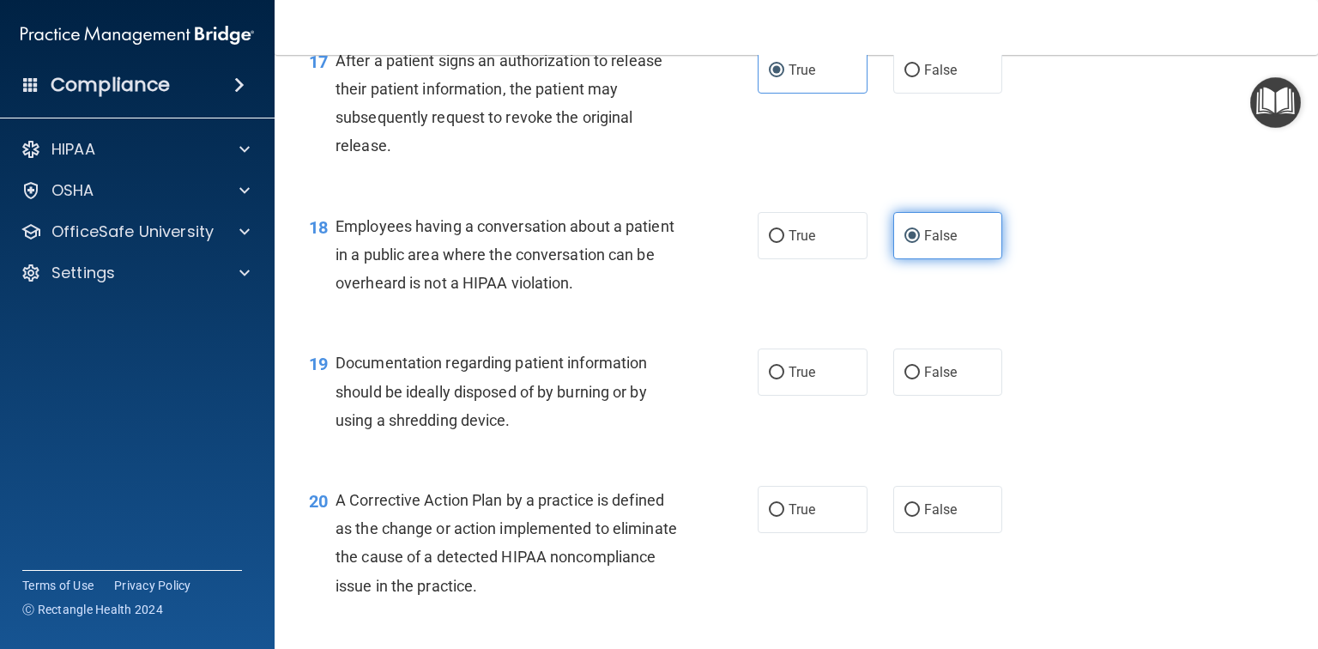
scroll to position [2403, 0]
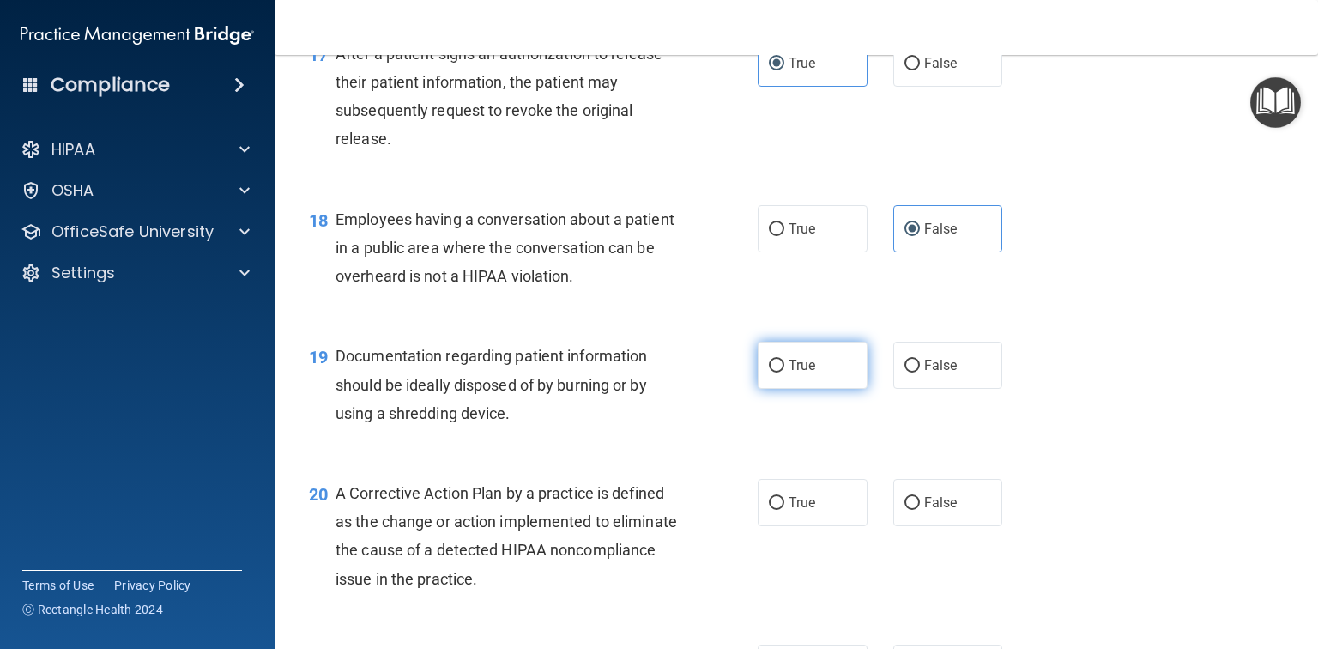
click at [813, 389] on label "True" at bounding box center [813, 365] width 110 height 47
click at [784, 372] on input "True" at bounding box center [776, 366] width 15 height 13
radio input "true"
click at [812, 524] on label "True" at bounding box center [813, 502] width 110 height 47
click at [784, 510] on input "True" at bounding box center [776, 503] width 15 height 13
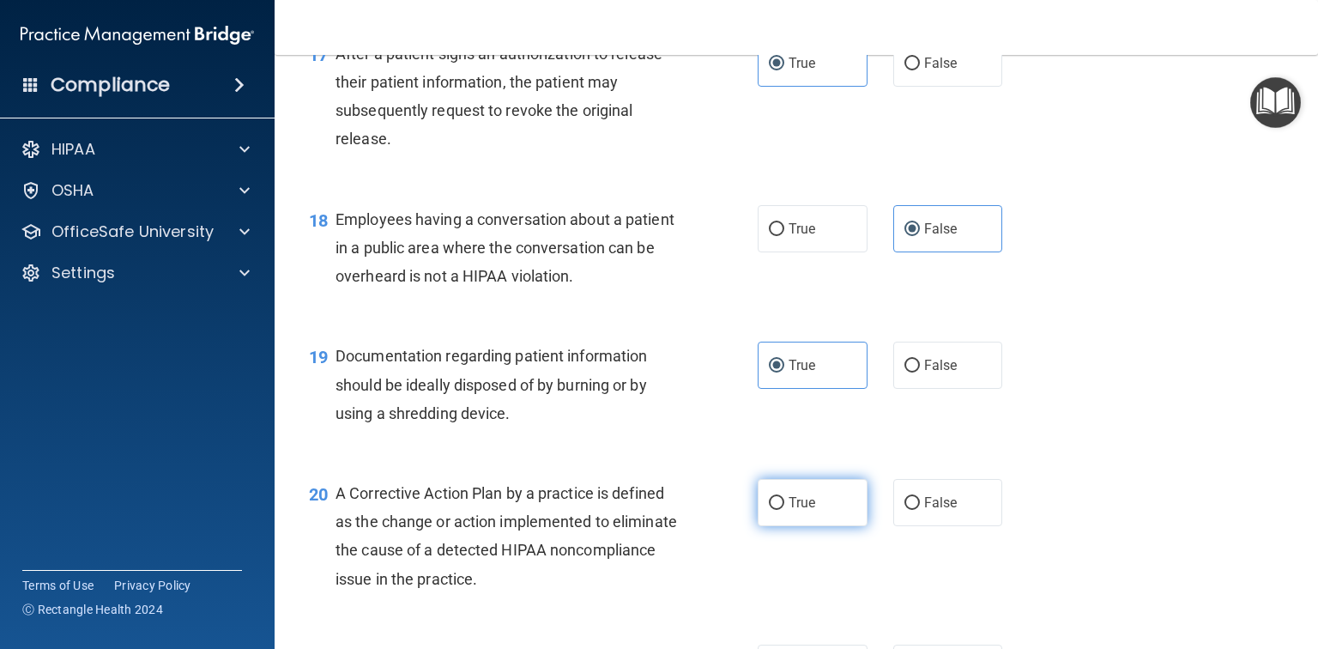
radio input "true"
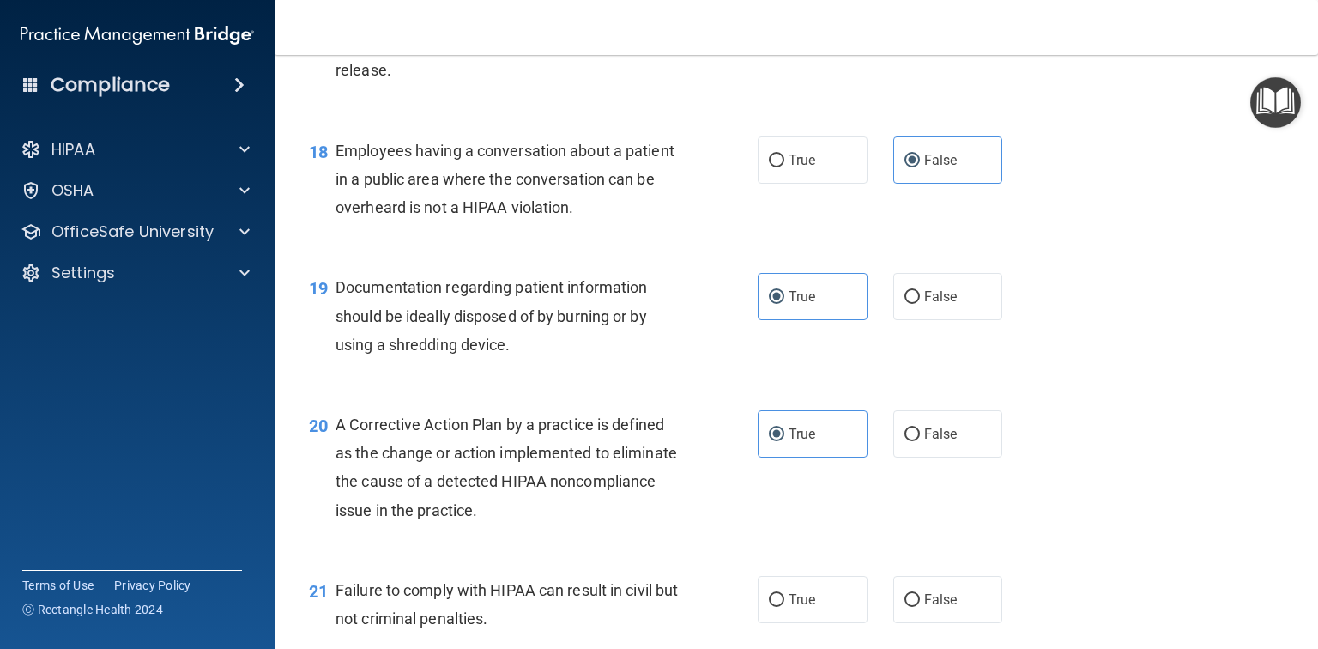
scroll to position [2540, 0]
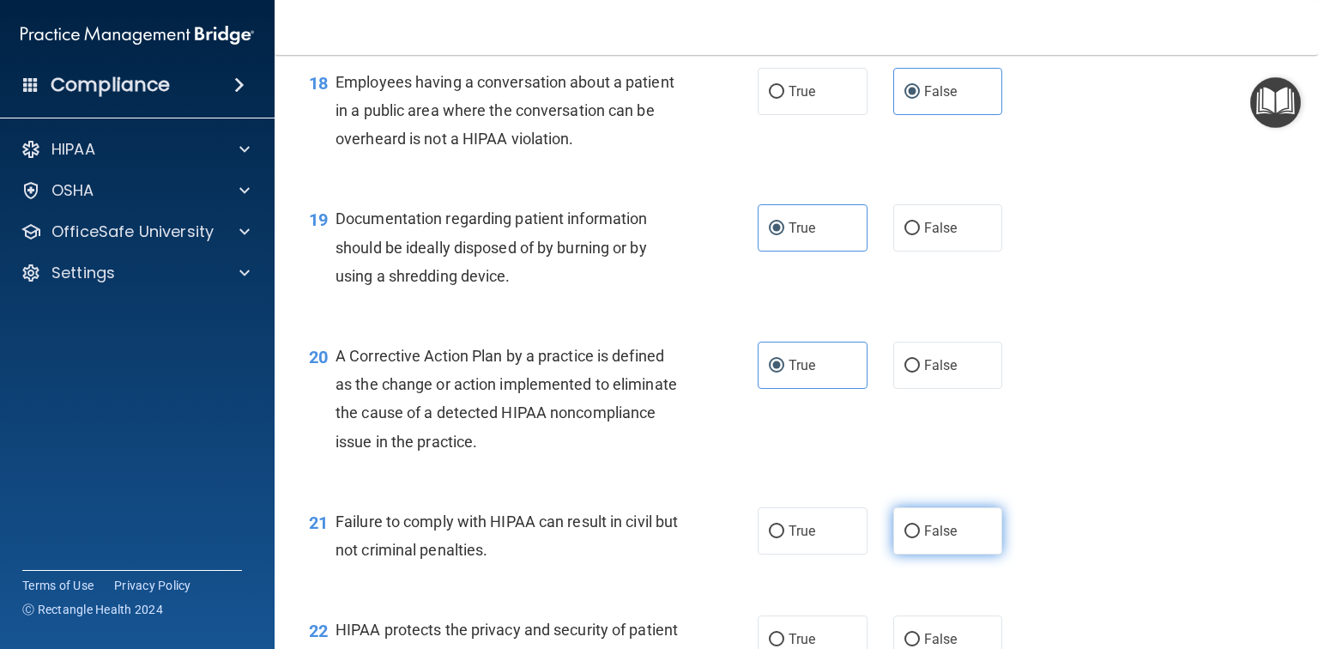
click at [940, 549] on label "False" at bounding box center [948, 530] width 110 height 47
click at [920, 538] on input "False" at bounding box center [911, 531] width 15 height 13
radio input "true"
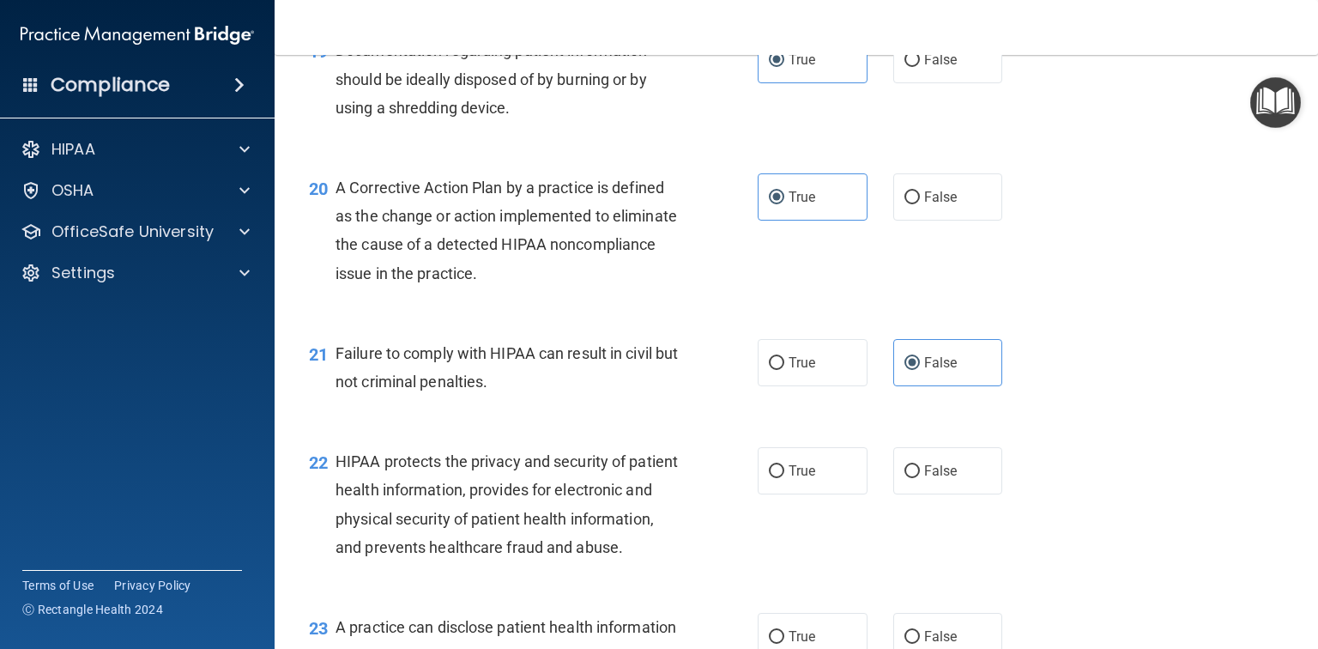
scroll to position [2815, 0]
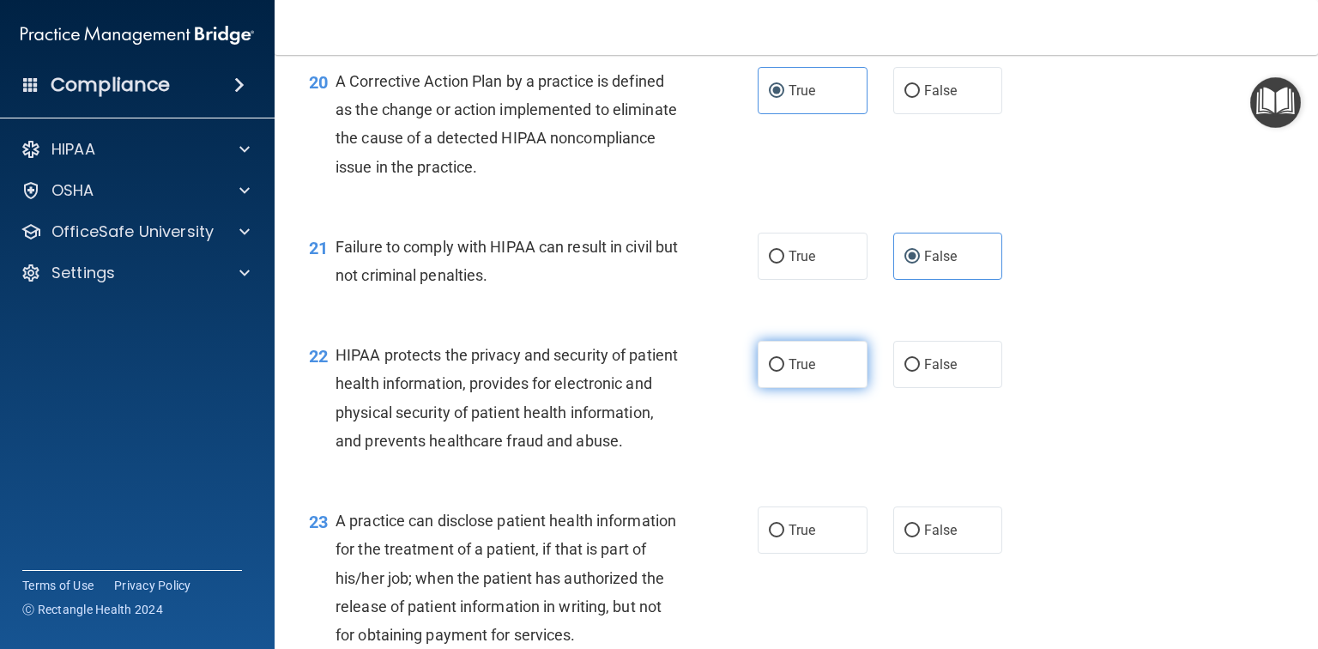
click at [838, 388] on label "True" at bounding box center [813, 364] width 110 height 47
click at [784, 372] on input "True" at bounding box center [776, 365] width 15 height 13
radio input "true"
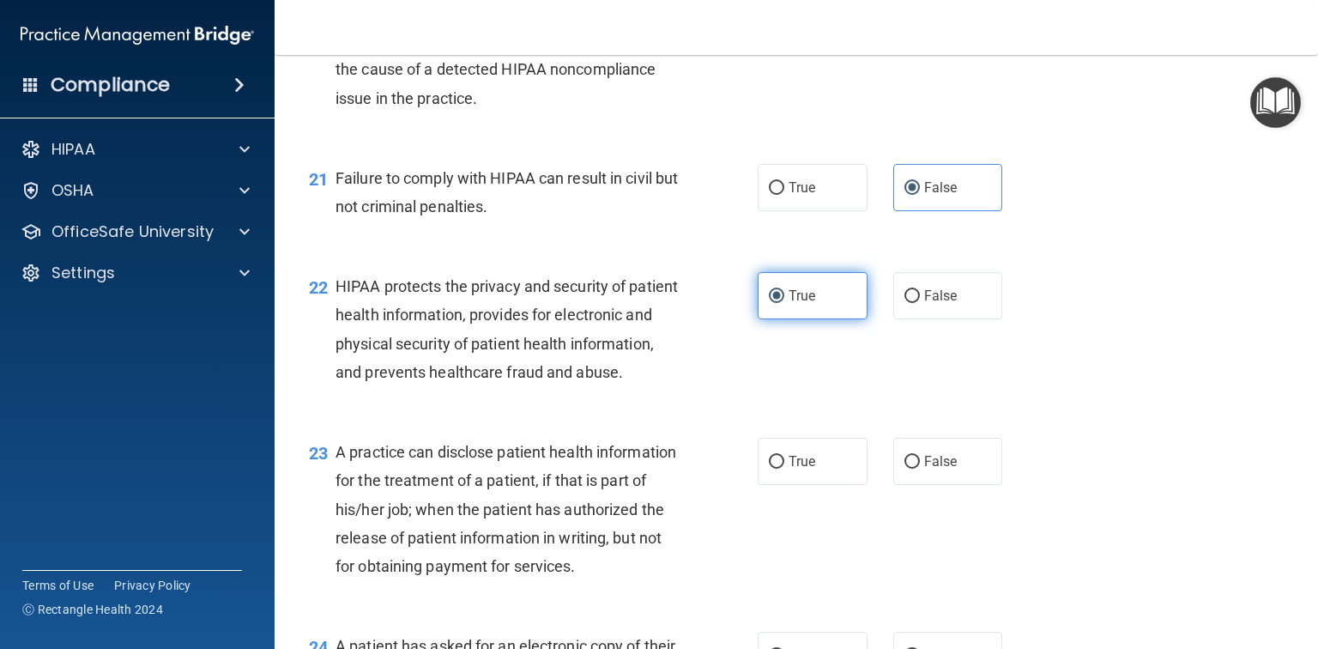
scroll to position [2952, 0]
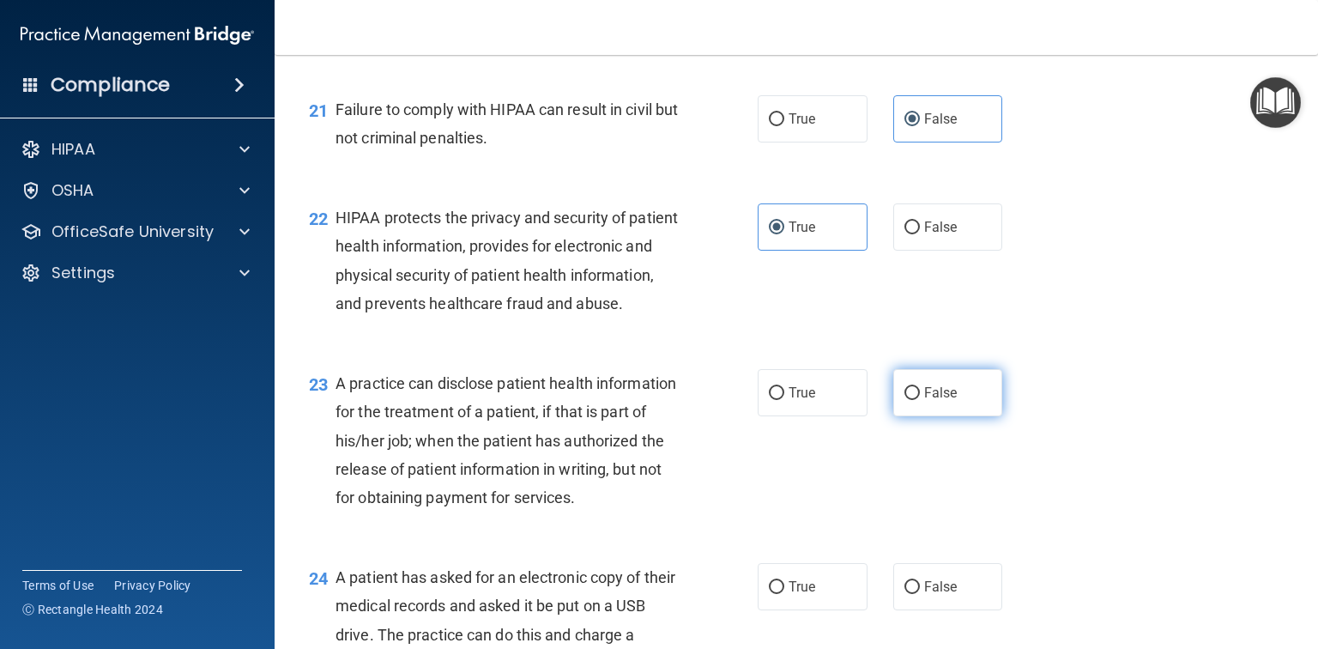
click at [948, 416] on label "False" at bounding box center [948, 392] width 110 height 47
click at [920, 400] on input "False" at bounding box center [911, 393] width 15 height 13
radio input "true"
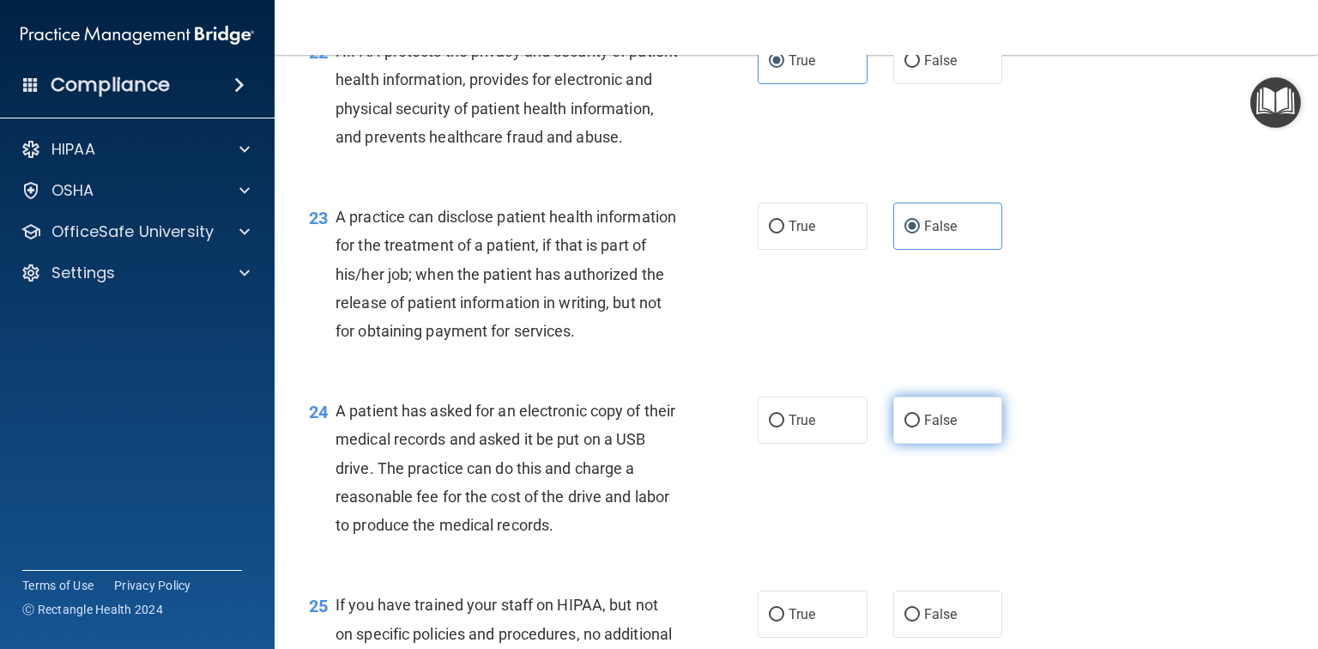
scroll to position [3158, 0]
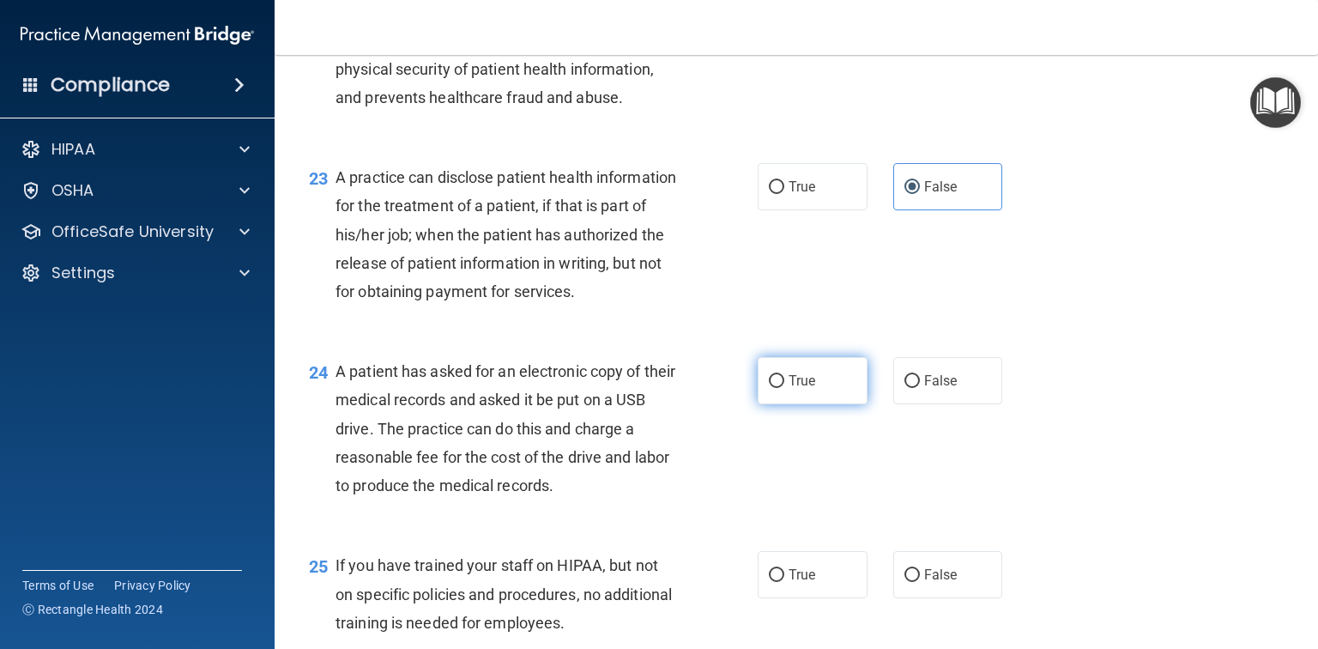
click at [810, 404] on label "True" at bounding box center [813, 380] width 110 height 47
click at [784, 388] on input "True" at bounding box center [776, 381] width 15 height 13
radio input "true"
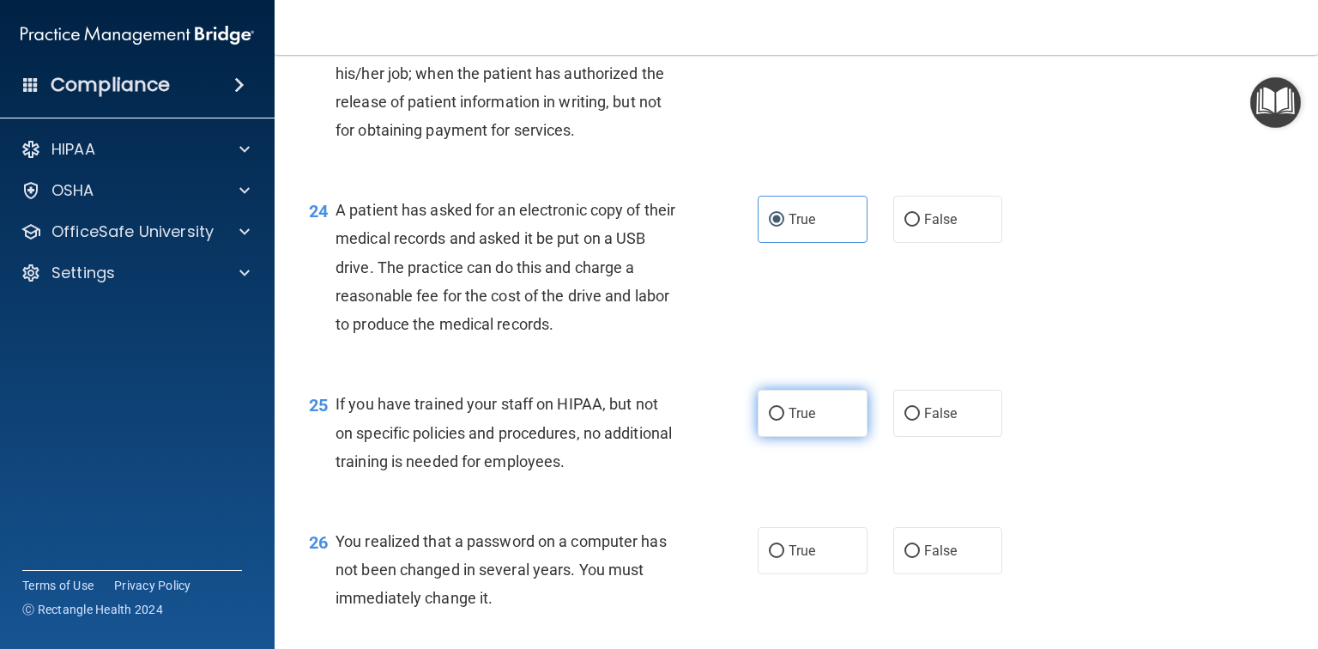
scroll to position [3364, 0]
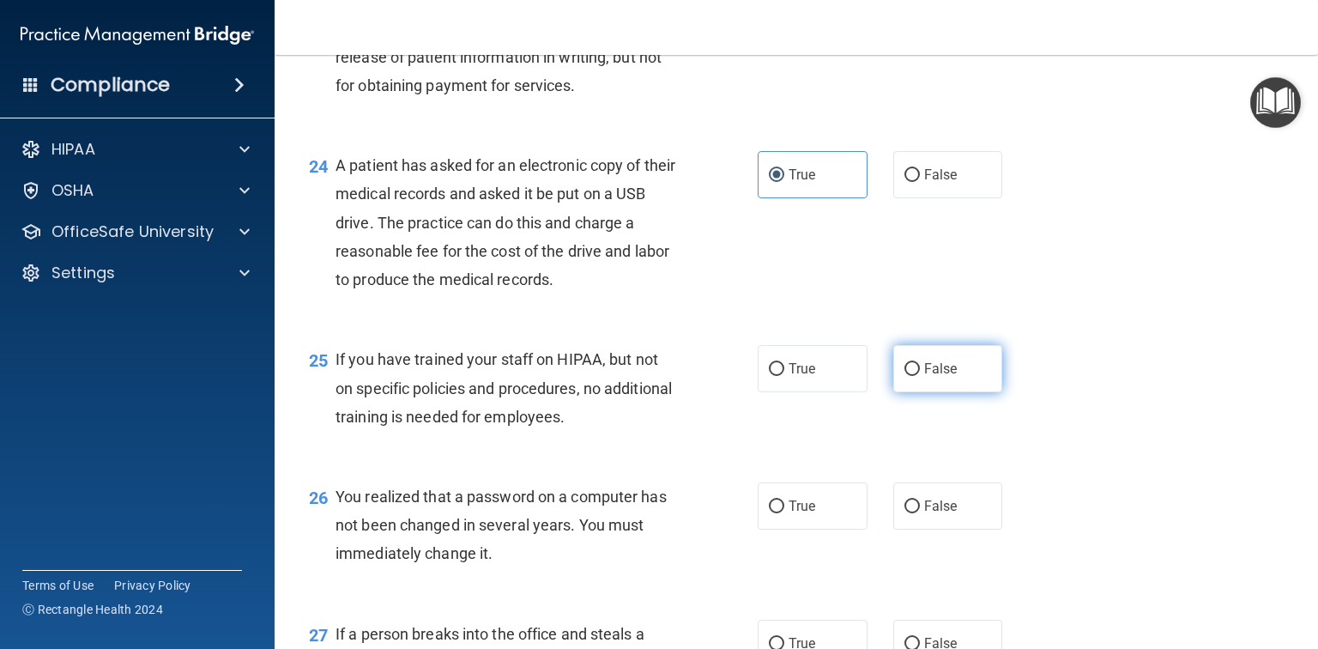
click at [905, 392] on label "False" at bounding box center [948, 368] width 110 height 47
click at [905, 376] on input "False" at bounding box center [911, 369] width 15 height 13
radio input "true"
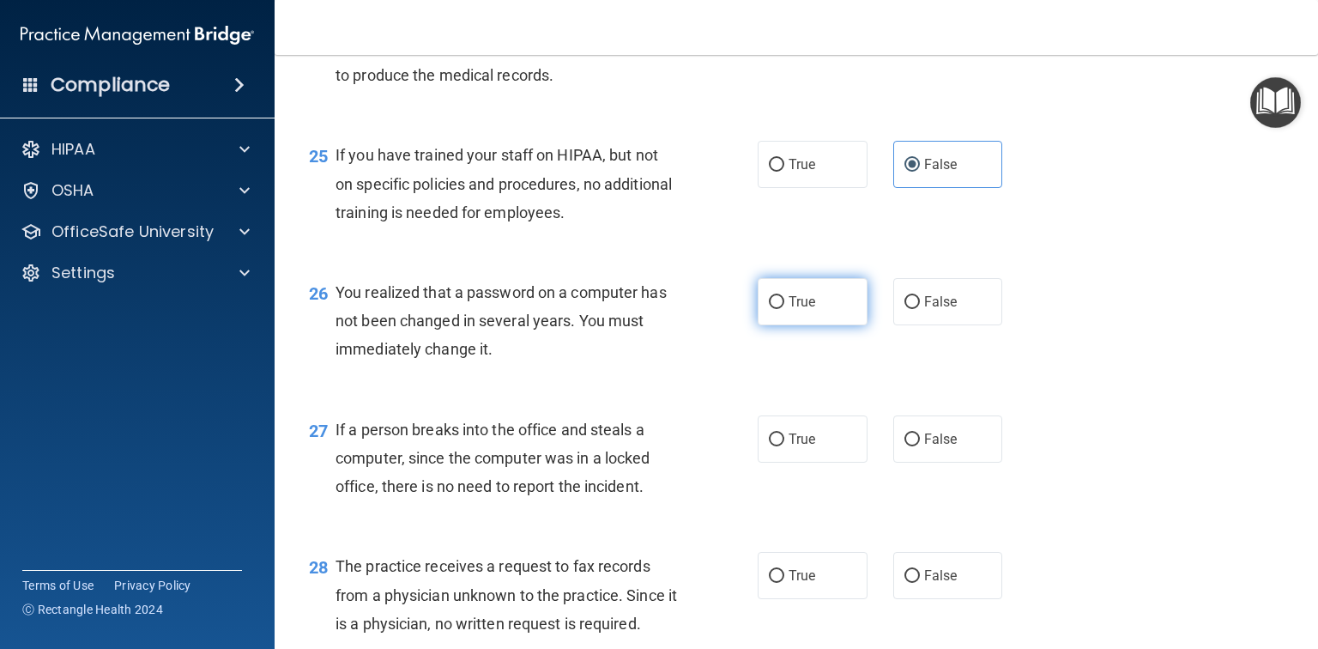
scroll to position [3570, 0]
click at [835, 324] on label "True" at bounding box center [813, 299] width 110 height 47
click at [784, 307] on input "True" at bounding box center [776, 300] width 15 height 13
radio input "true"
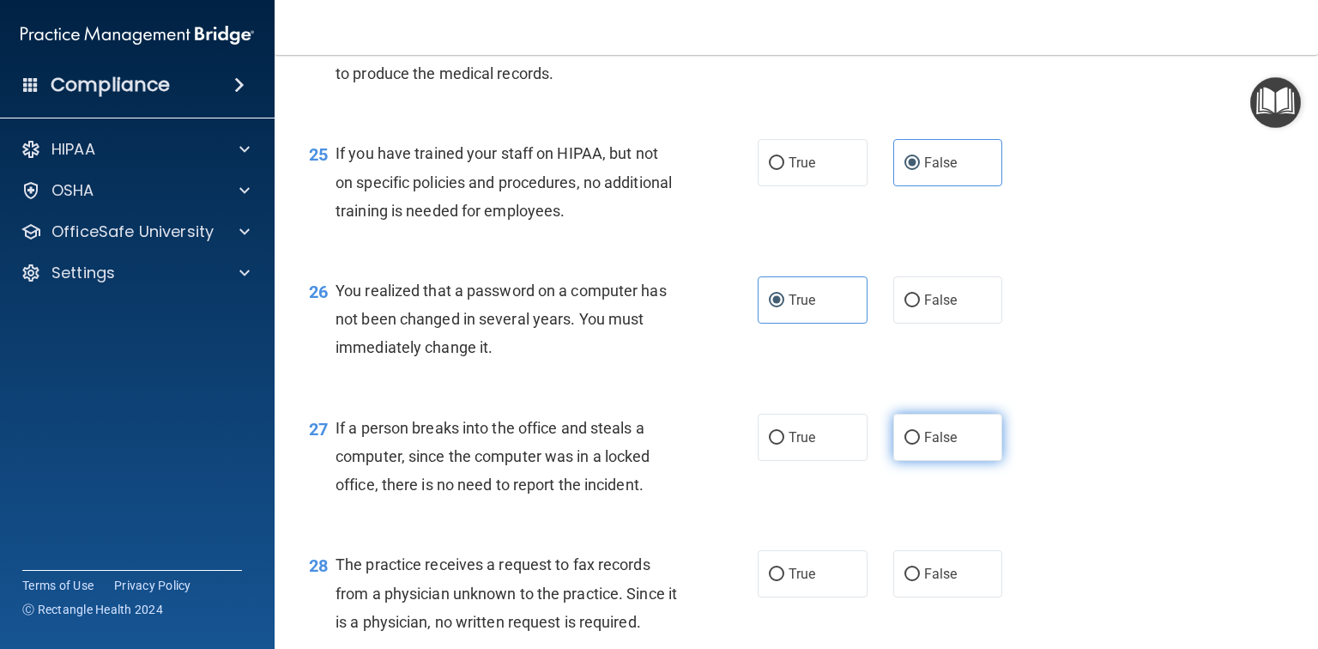
click at [916, 461] on label "False" at bounding box center [948, 437] width 110 height 47
click at [916, 444] on input "False" at bounding box center [911, 438] width 15 height 13
radio input "true"
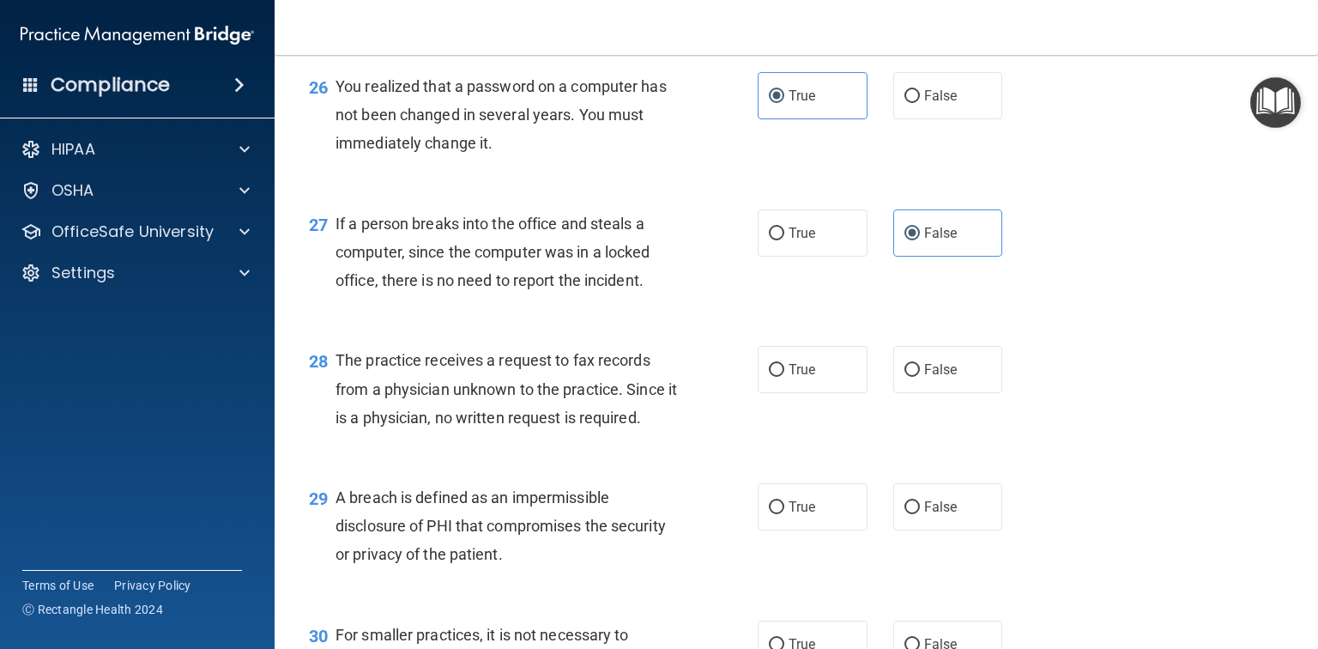
scroll to position [3776, 0]
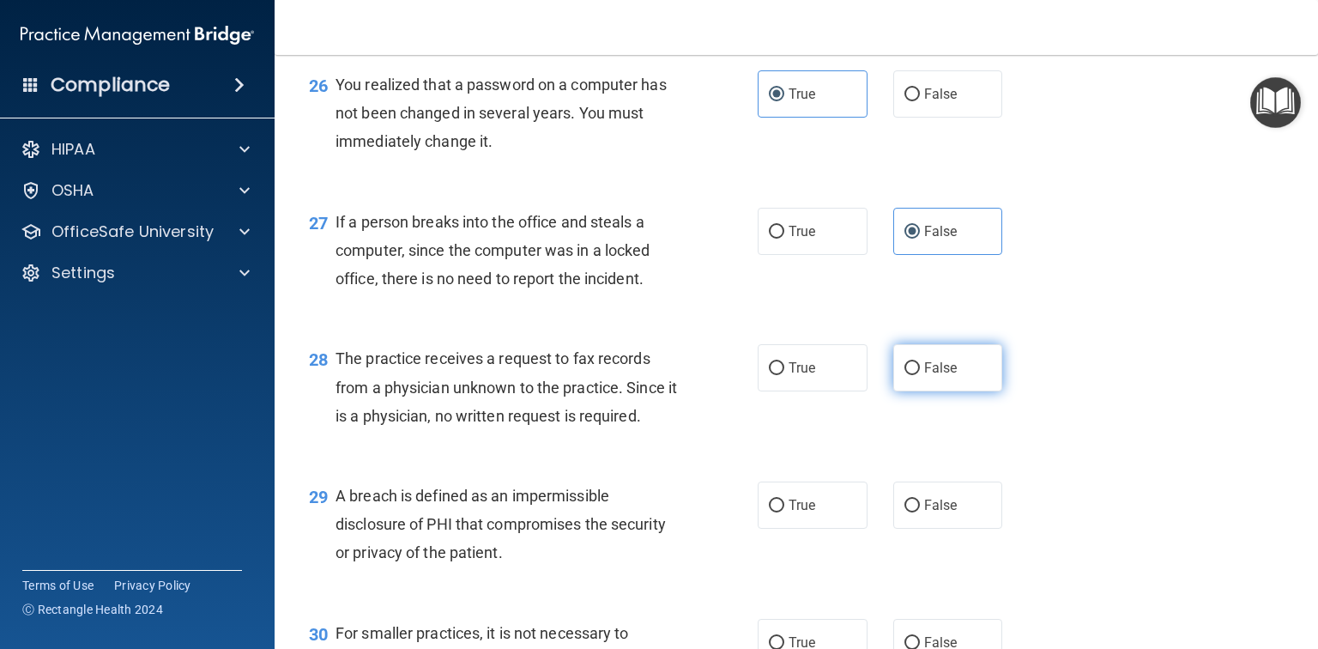
click at [958, 391] on label "False" at bounding box center [948, 367] width 110 height 47
click at [920, 375] on input "False" at bounding box center [911, 368] width 15 height 13
radio input "true"
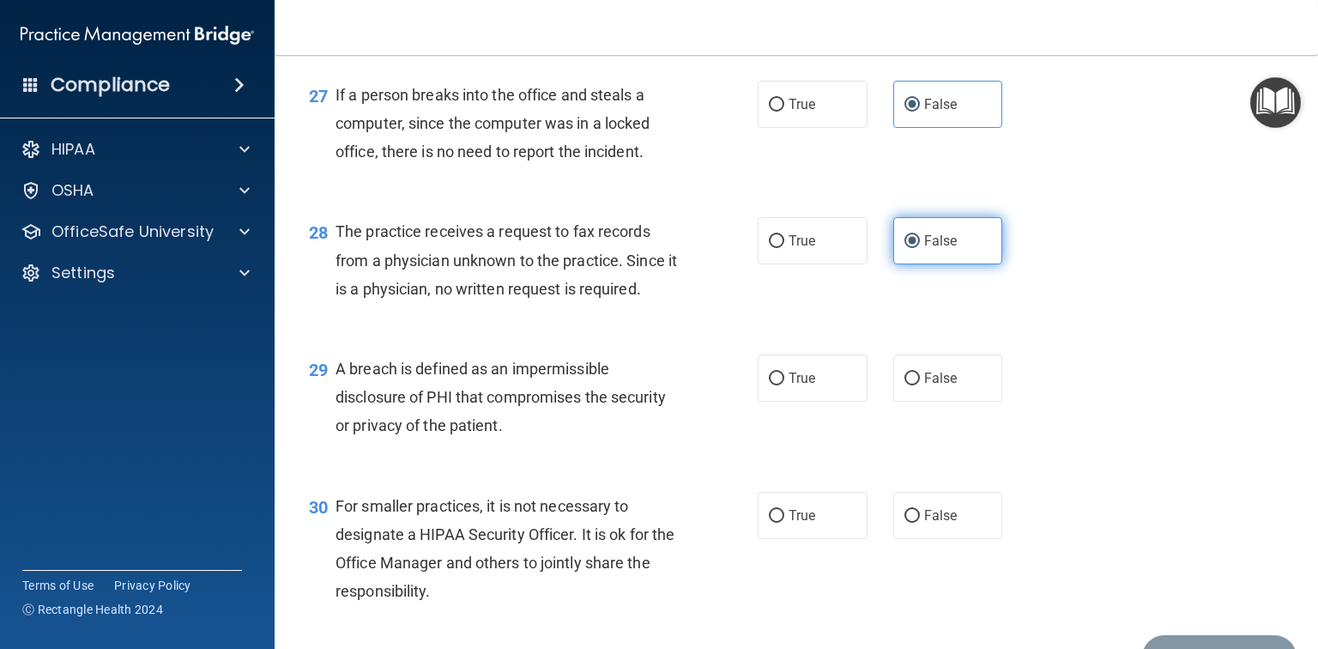
scroll to position [3982, 0]
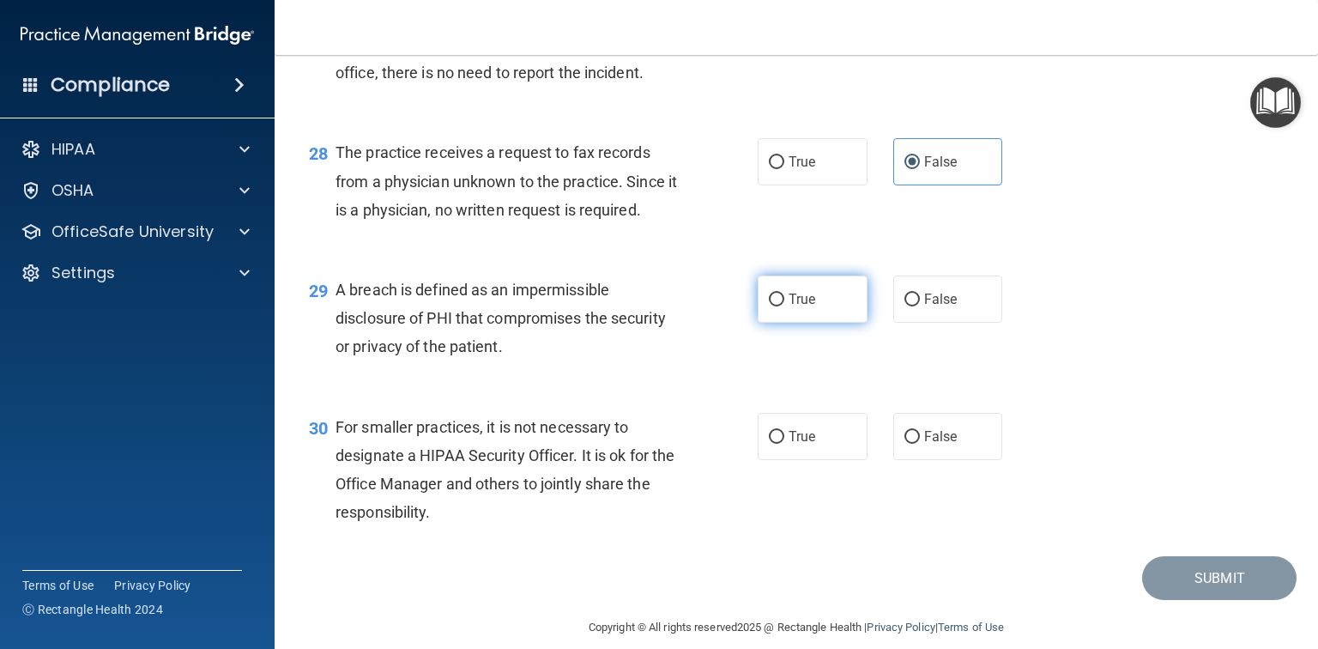
click at [822, 323] on label "True" at bounding box center [813, 298] width 110 height 47
click at [784, 306] on input "True" at bounding box center [776, 299] width 15 height 13
radio input "true"
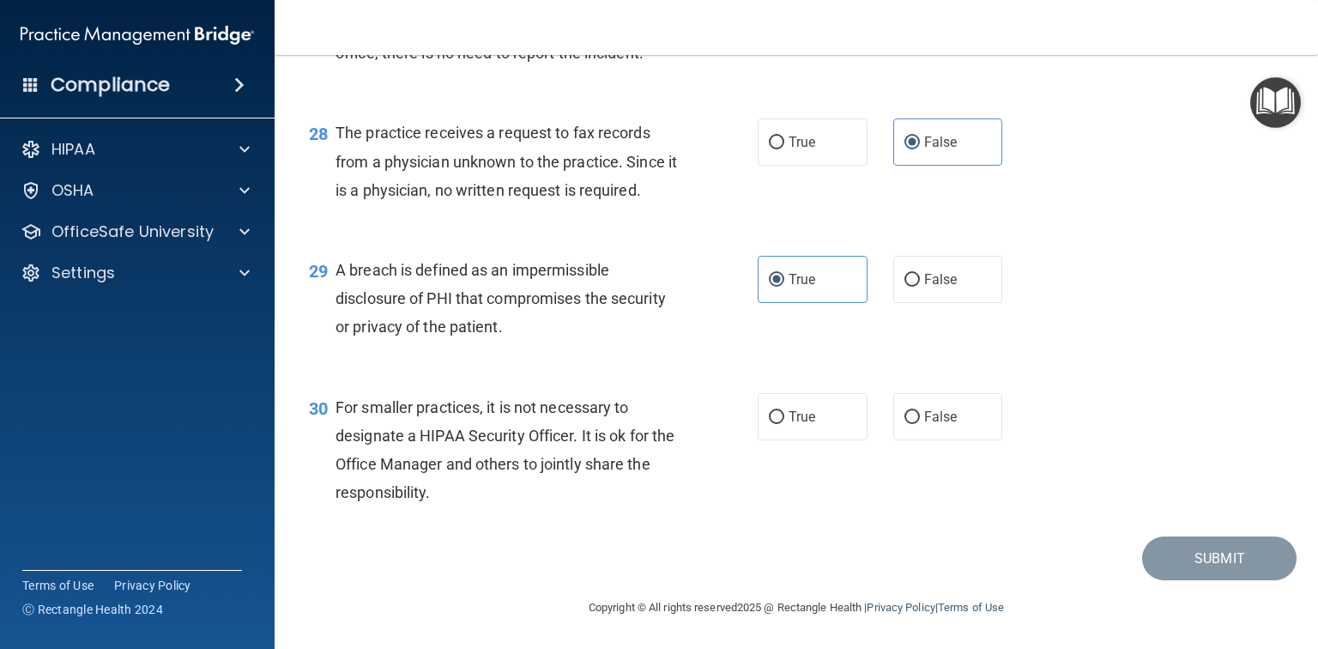
scroll to position [4087, 0]
click at [968, 425] on label "False" at bounding box center [948, 416] width 110 height 47
click at [920, 424] on input "False" at bounding box center [911, 417] width 15 height 13
radio input "true"
click at [1225, 556] on button "Submit" at bounding box center [1219, 558] width 154 height 44
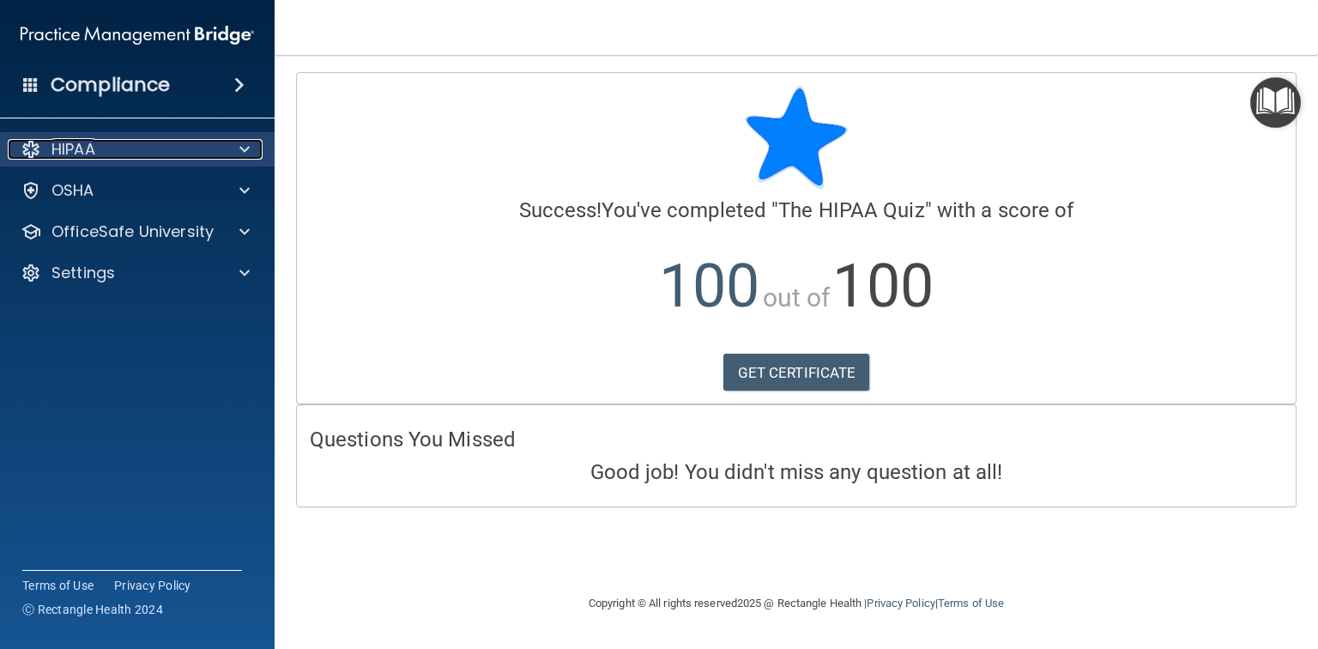
click at [236, 142] on div at bounding box center [242, 149] width 43 height 21
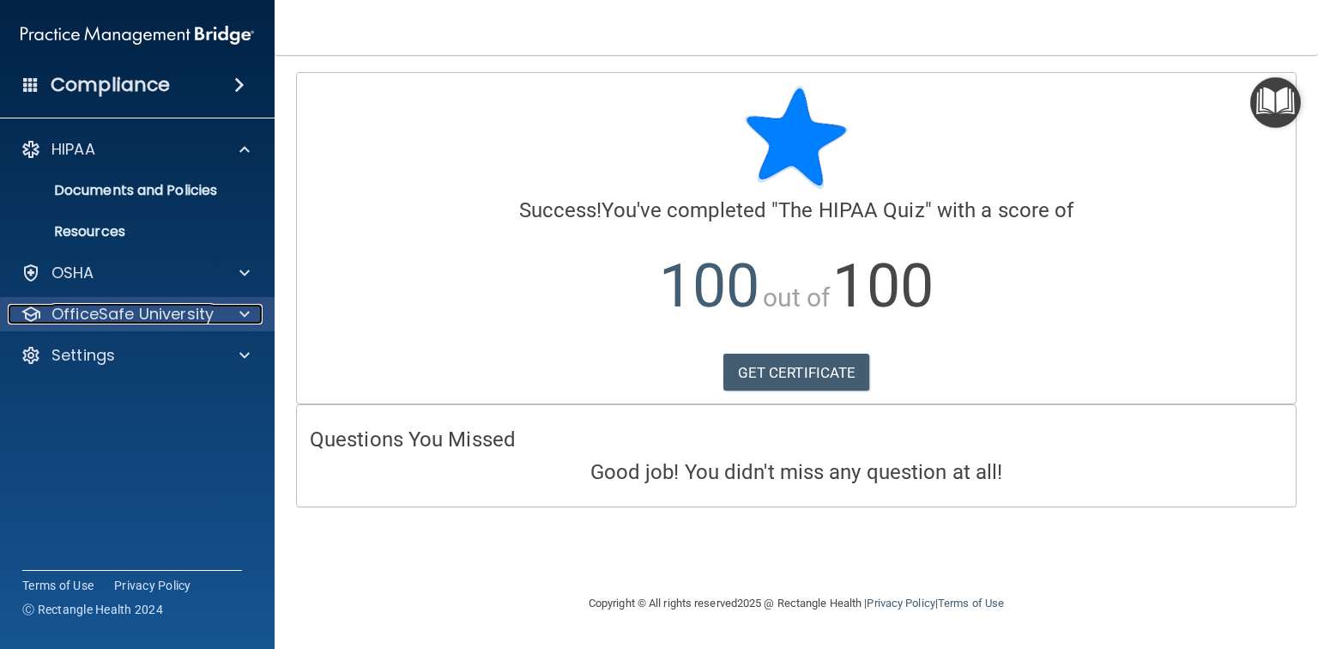
click at [239, 320] on span at bounding box center [244, 314] width 10 height 21
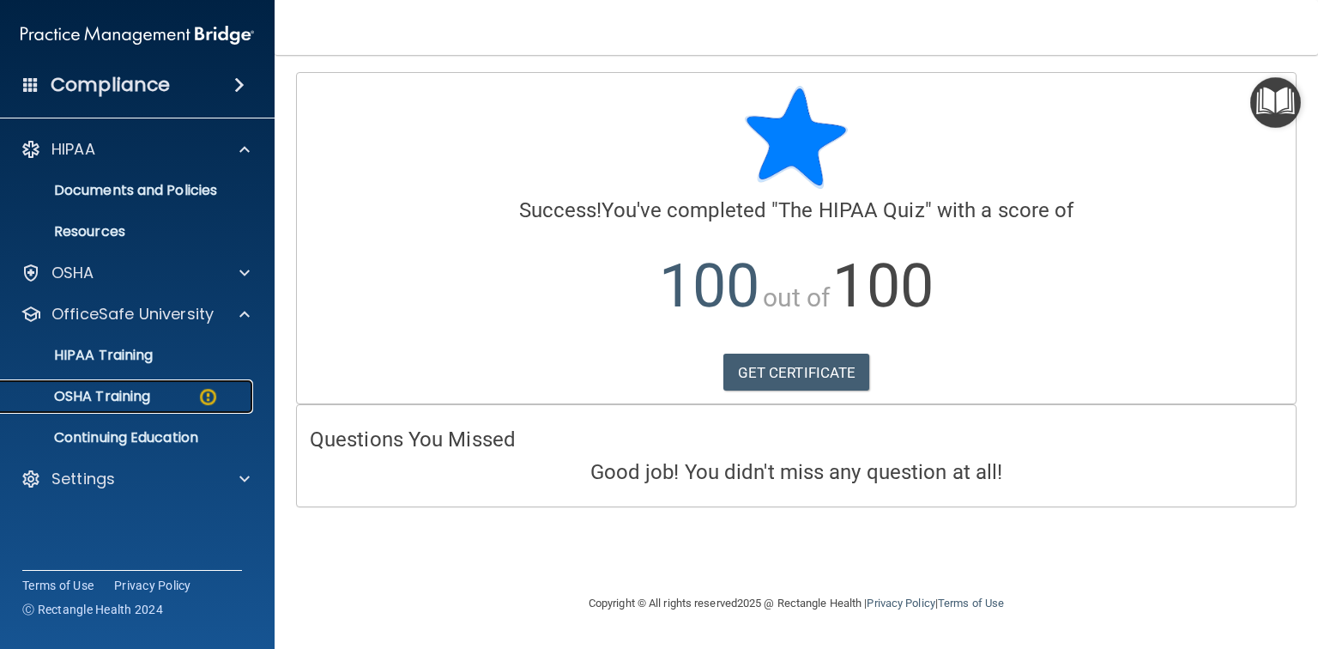
click at [190, 402] on div "OSHA Training" at bounding box center [128, 396] width 234 height 17
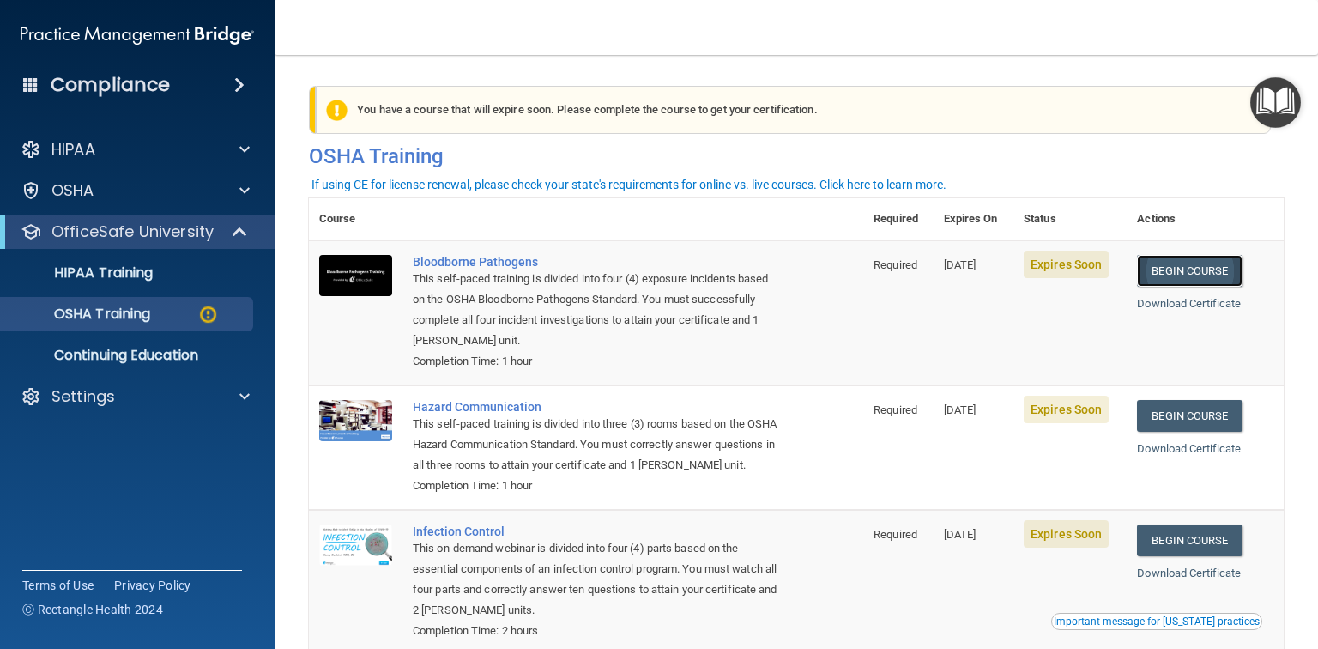
click at [1187, 281] on link "Begin Course" at bounding box center [1189, 271] width 105 height 32
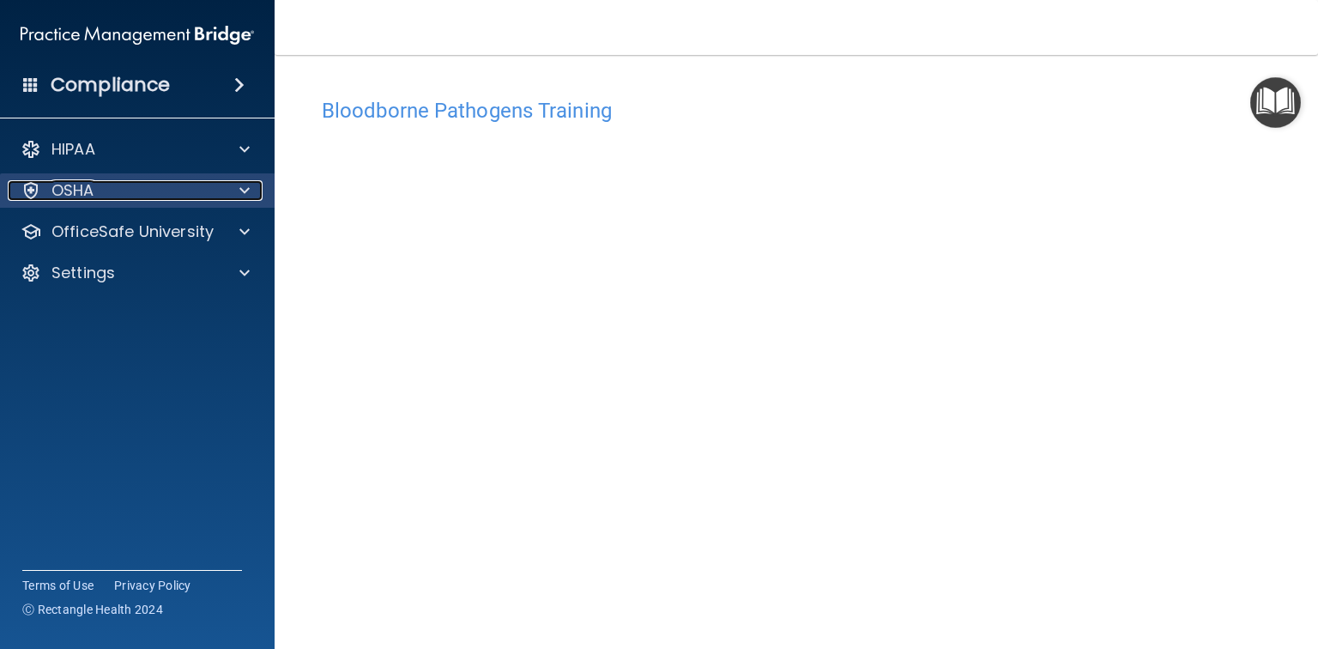
click at [231, 184] on div at bounding box center [242, 190] width 43 height 21
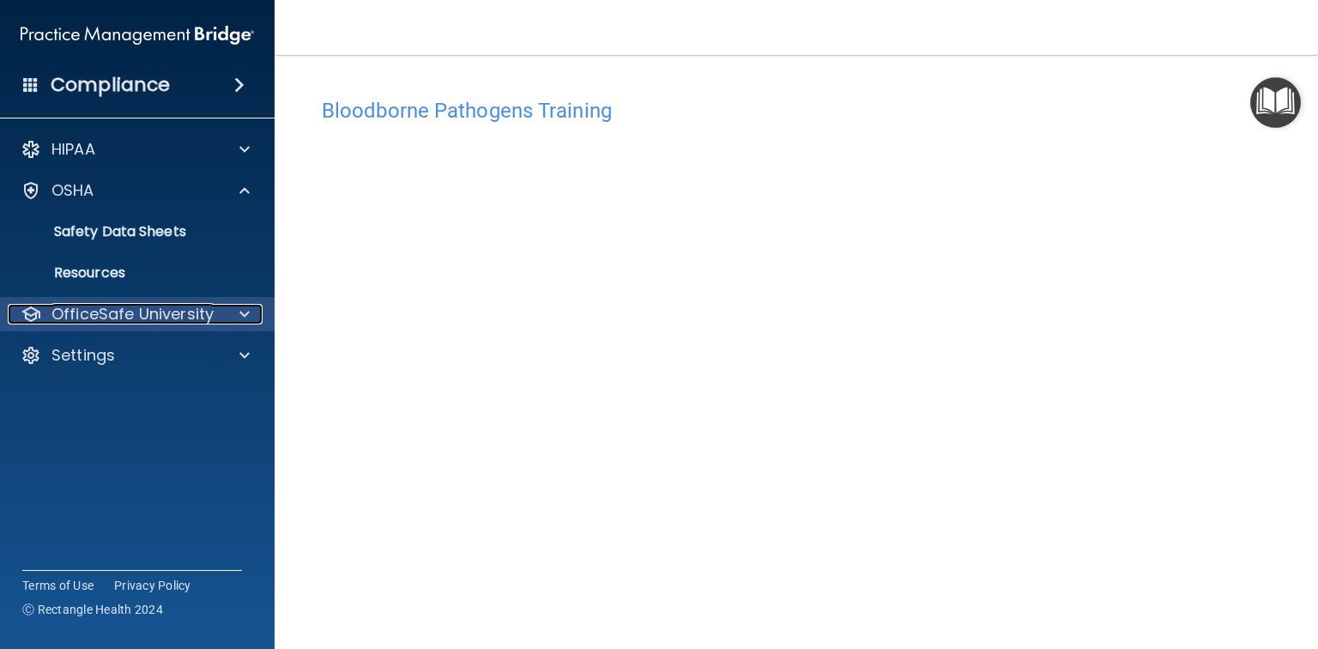
click at [237, 321] on div at bounding box center [242, 314] width 43 height 21
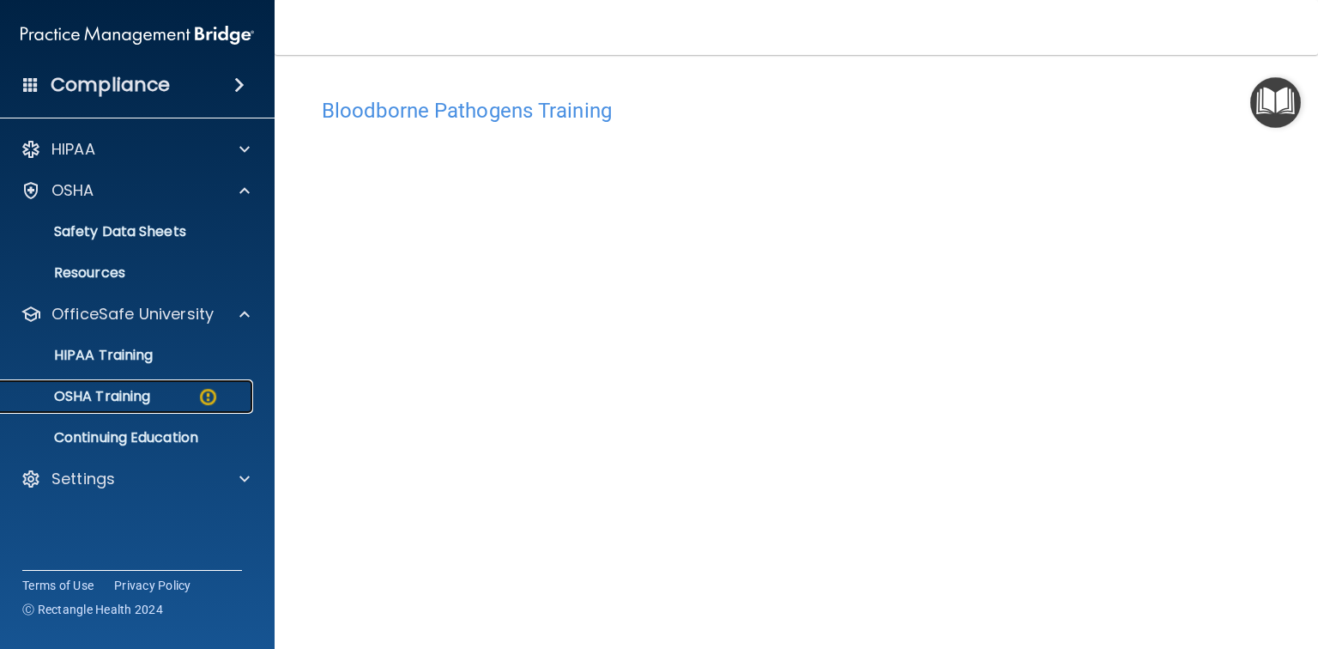
click at [208, 390] on img at bounding box center [207, 396] width 21 height 21
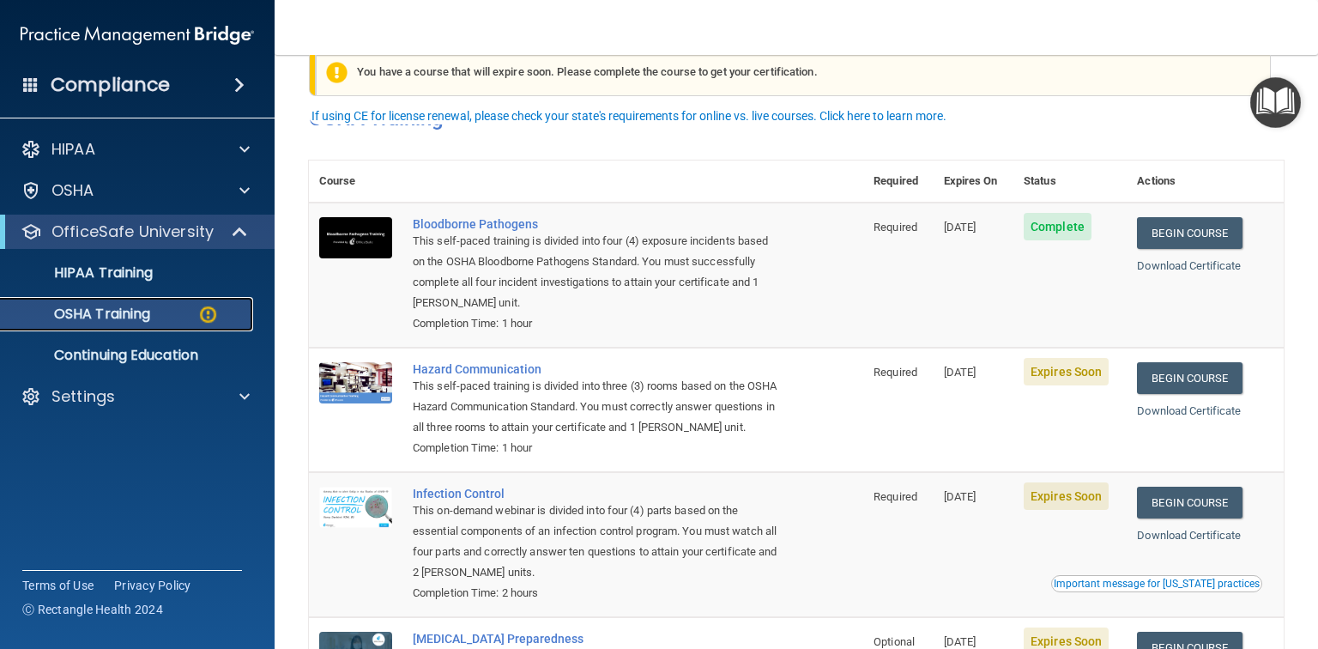
scroll to position [69, 0]
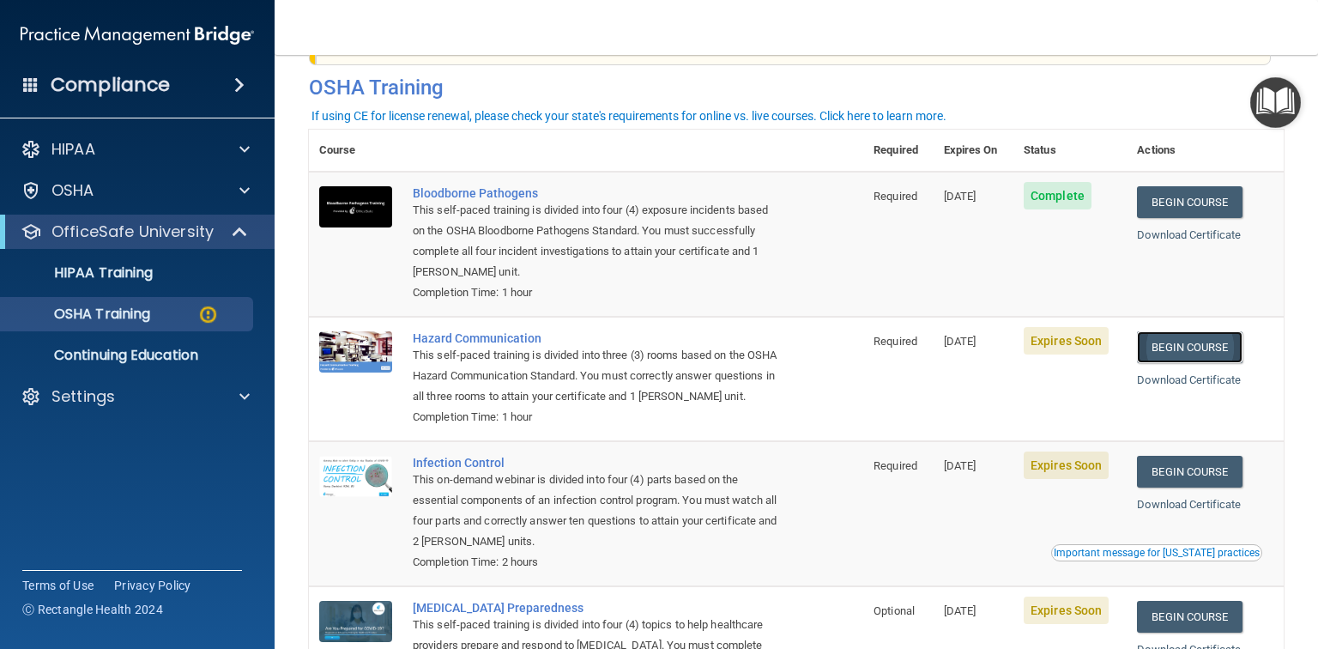
click at [1216, 339] on link "Begin Course" at bounding box center [1189, 347] width 105 height 32
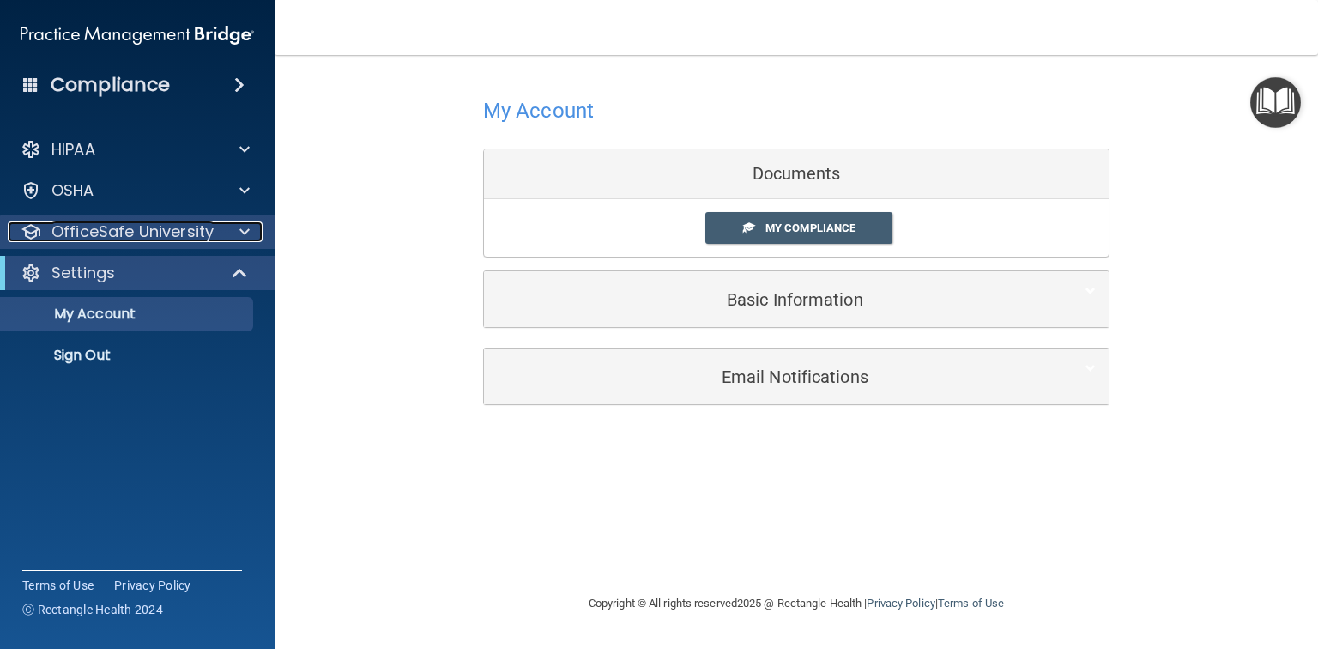
click at [194, 230] on p "OfficeSafe University" at bounding box center [132, 231] width 162 height 21
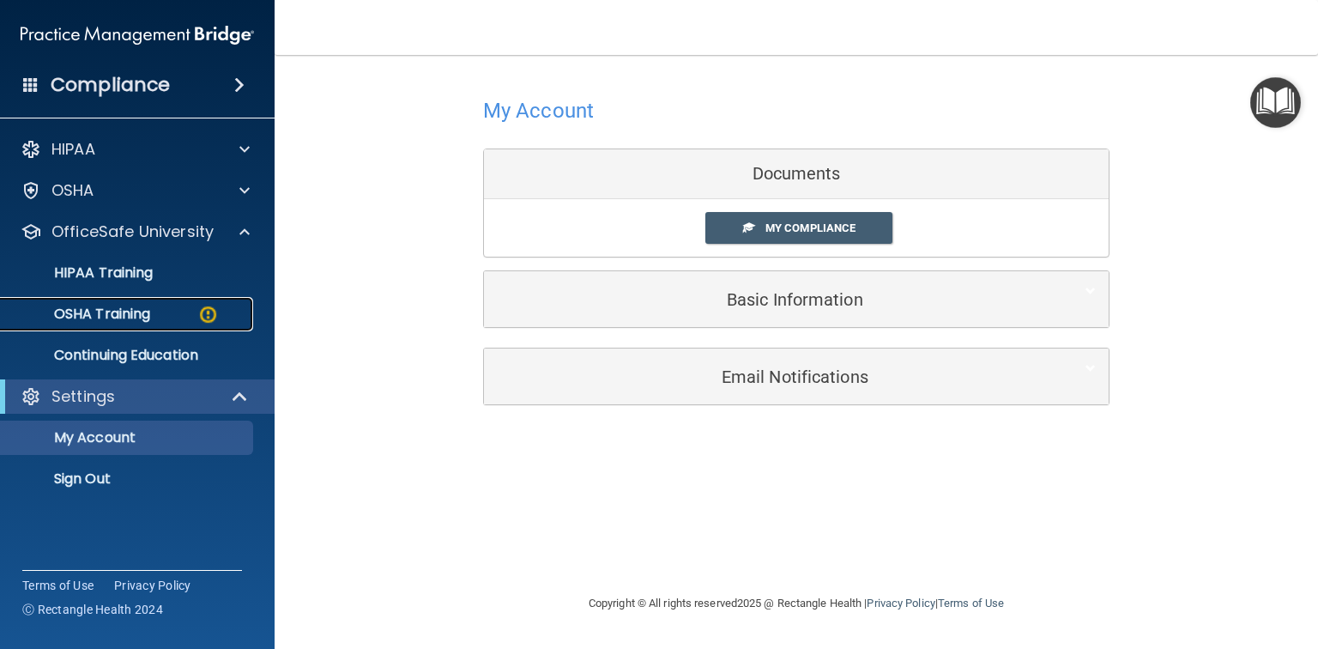
click at [166, 316] on div "OSHA Training" at bounding box center [128, 313] width 234 height 17
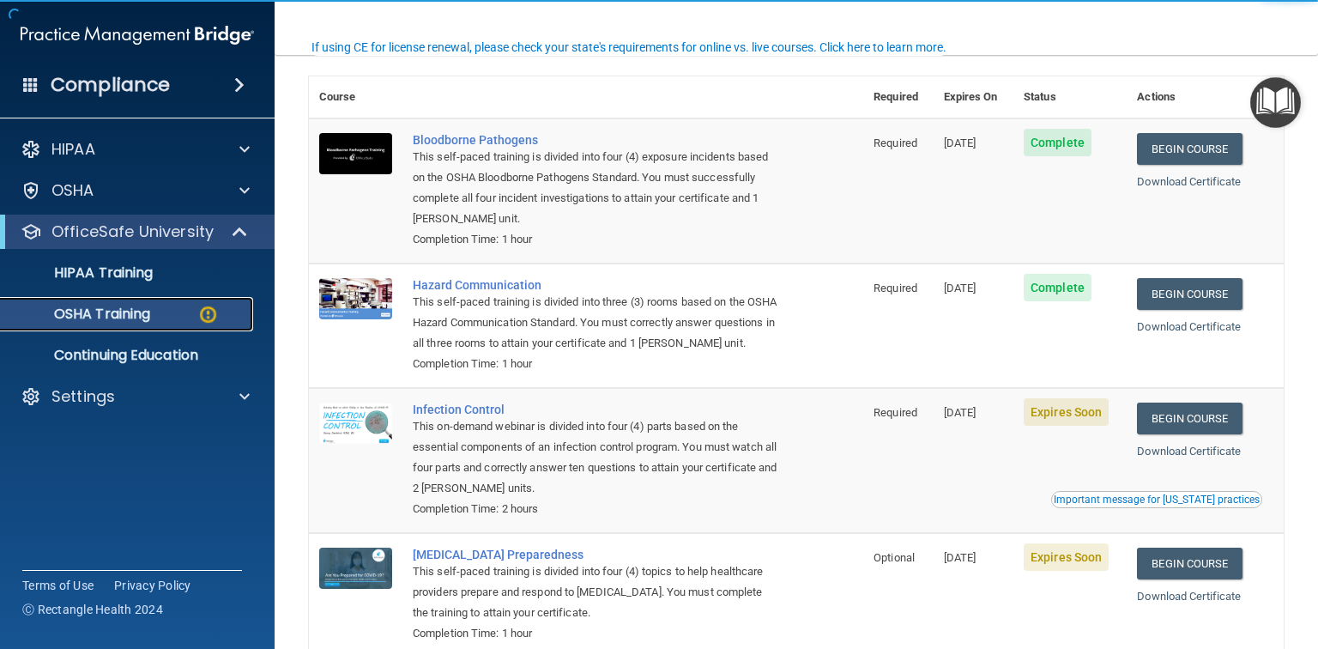
scroll to position [137, 0]
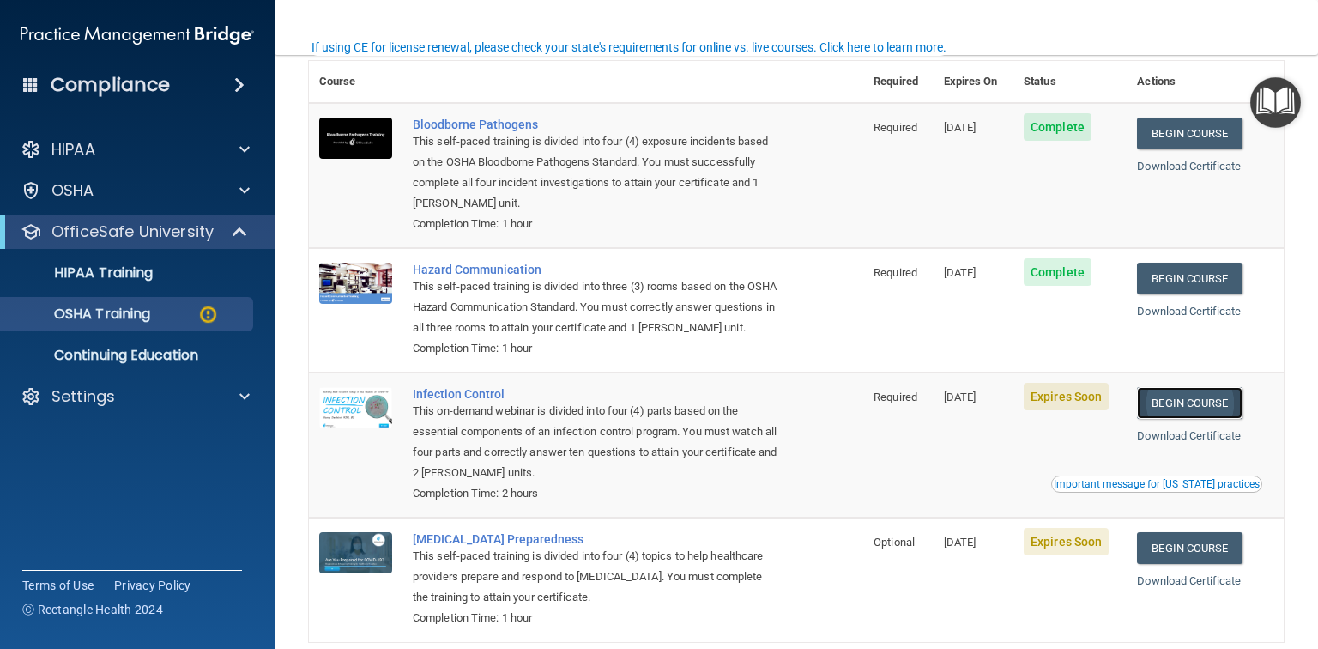
click at [1174, 419] on link "Begin Course" at bounding box center [1189, 403] width 105 height 32
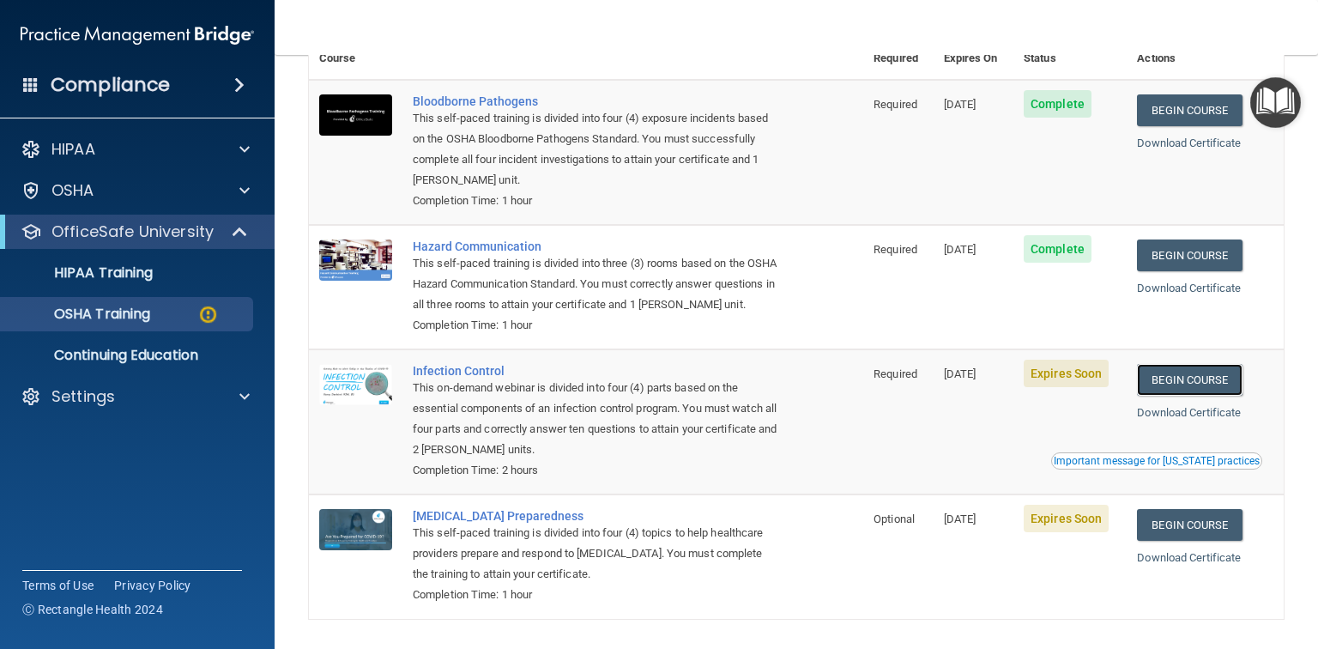
scroll to position [206, 0]
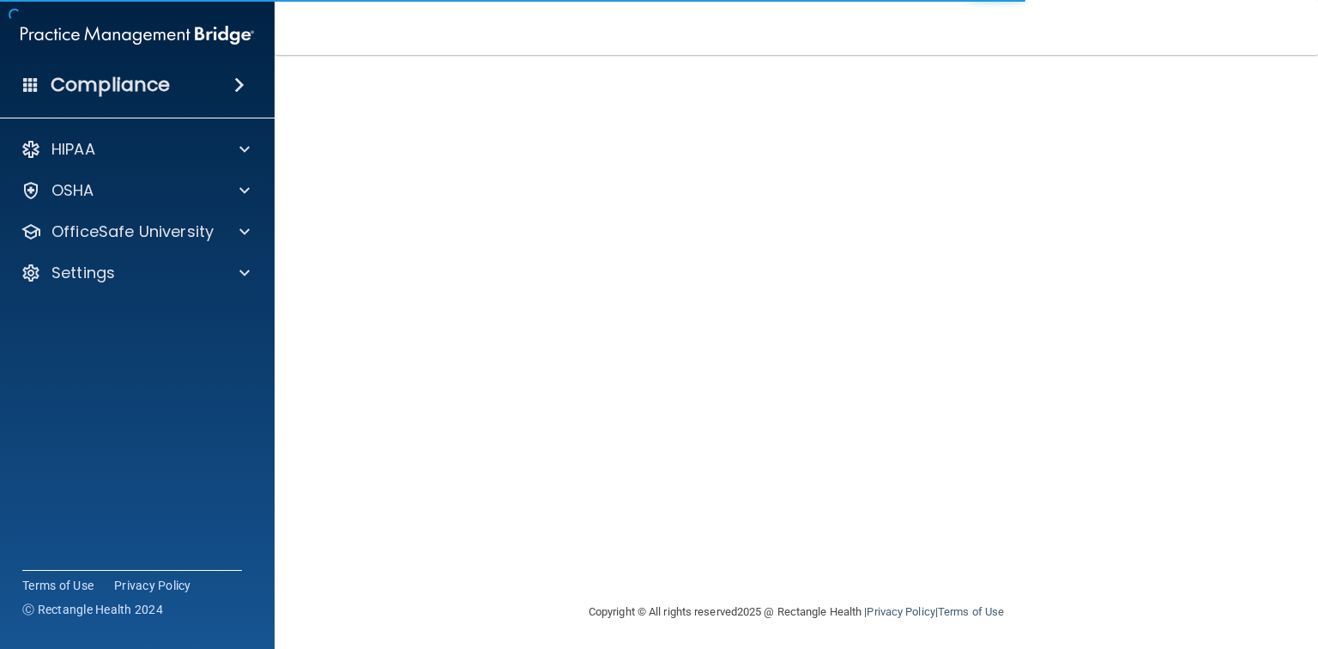
scroll to position [86, 0]
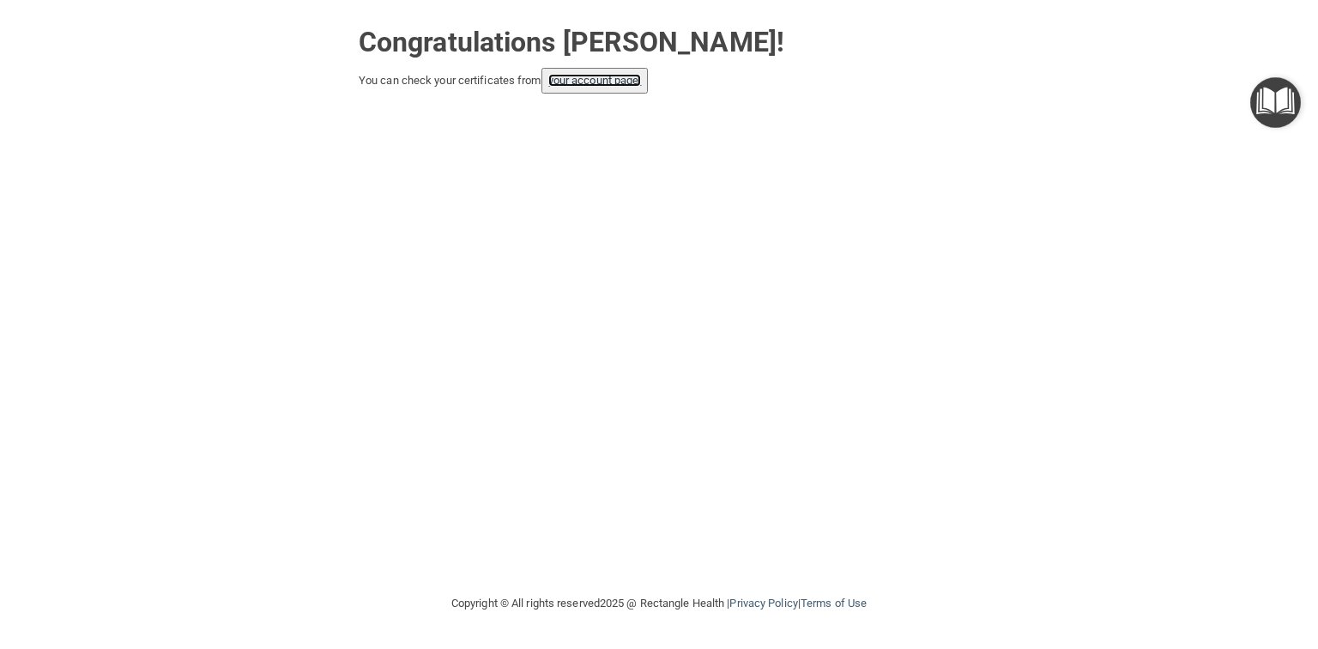
click at [594, 79] on link "your account page!" at bounding box center [595, 80] width 94 height 13
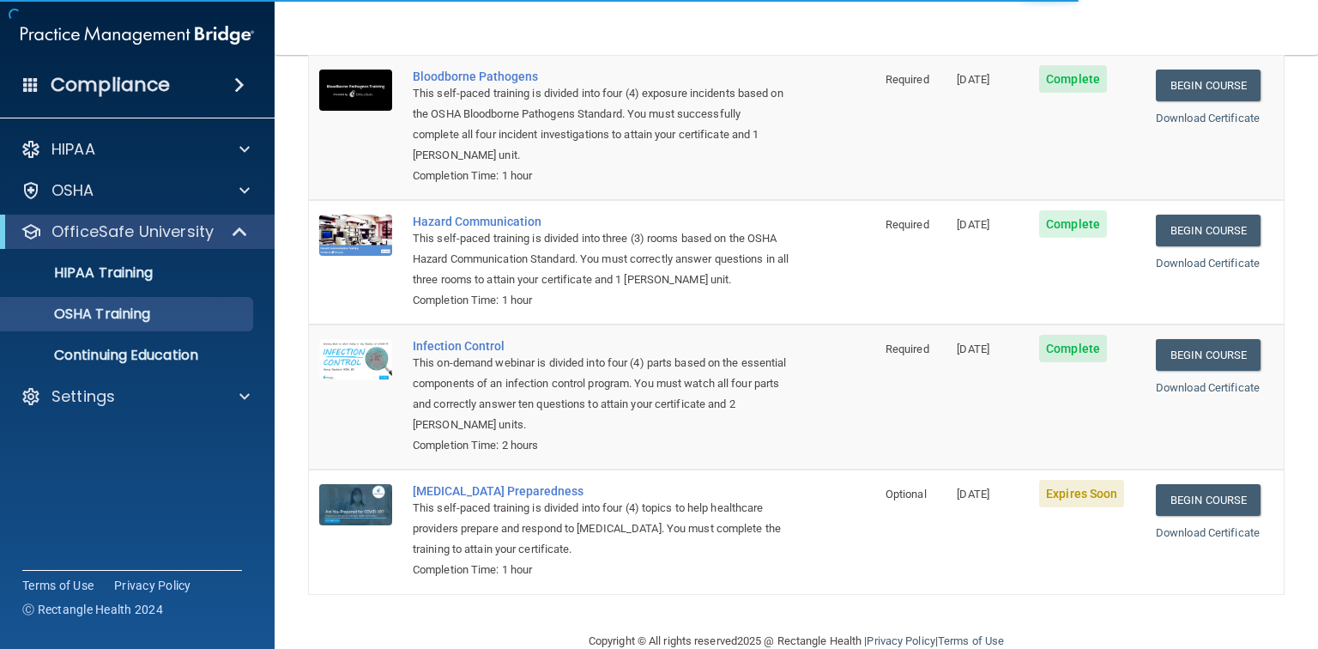
scroll to position [173, 0]
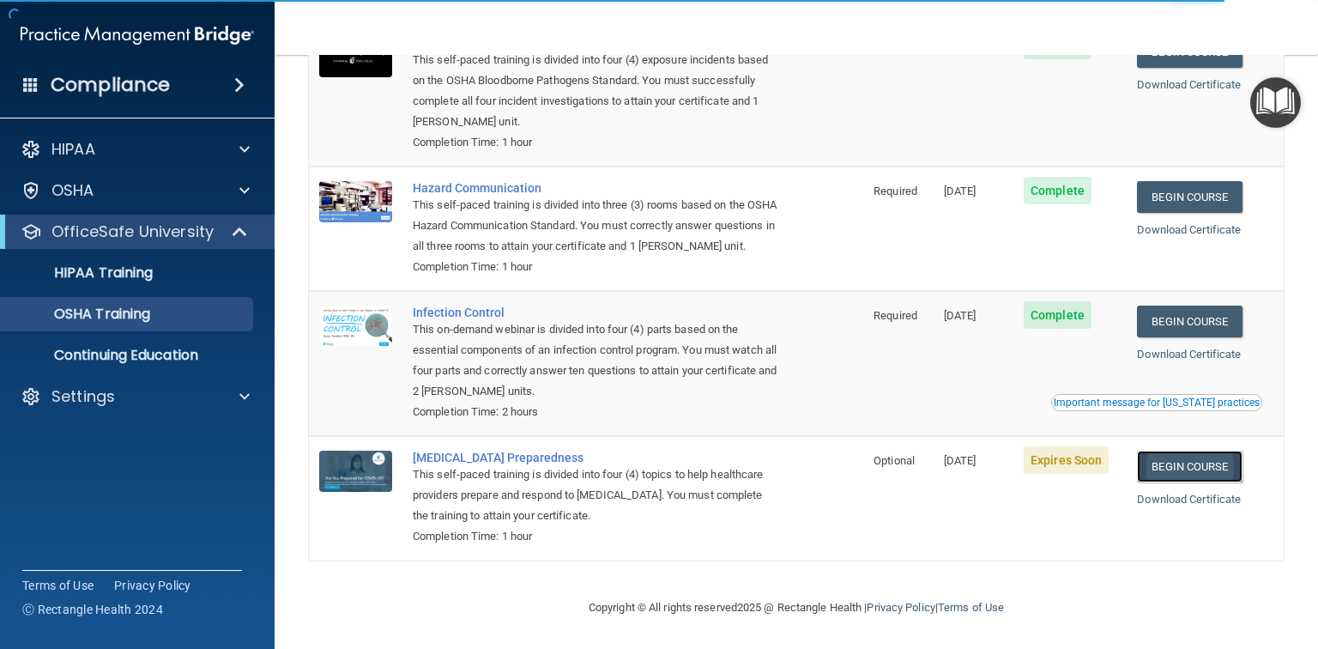
click at [1185, 482] on link "Begin Course" at bounding box center [1189, 467] width 105 height 32
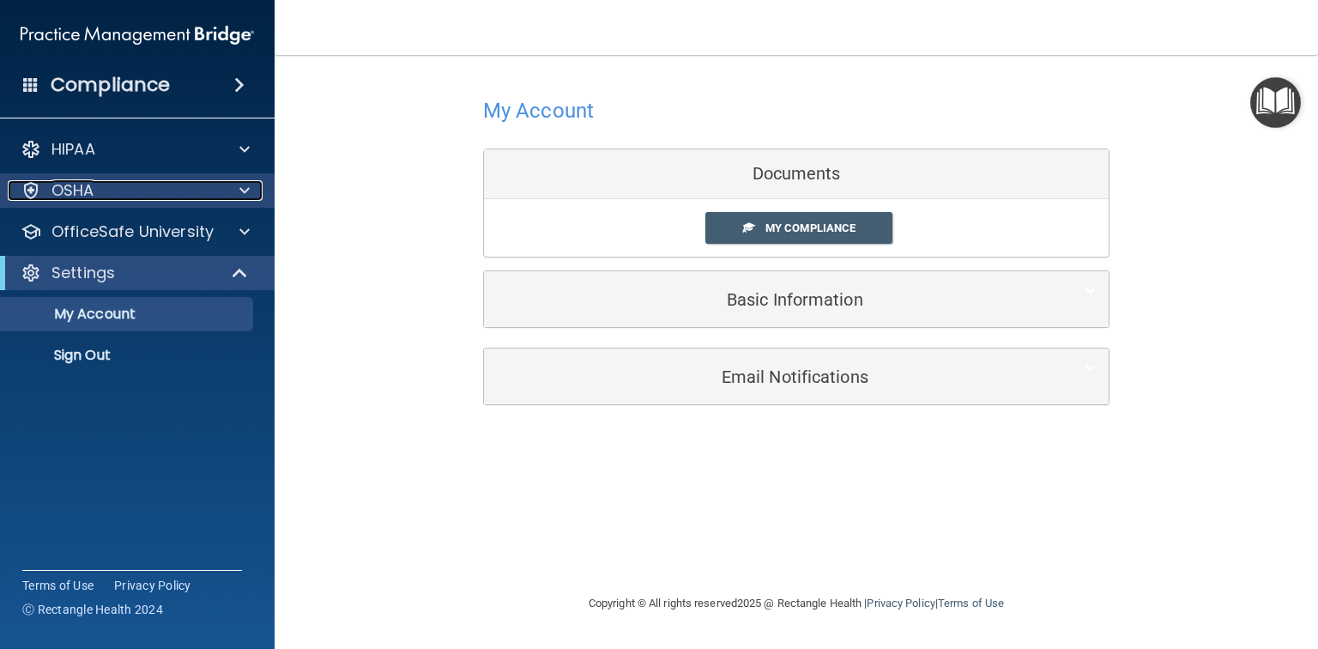
click at [235, 189] on div at bounding box center [242, 190] width 43 height 21
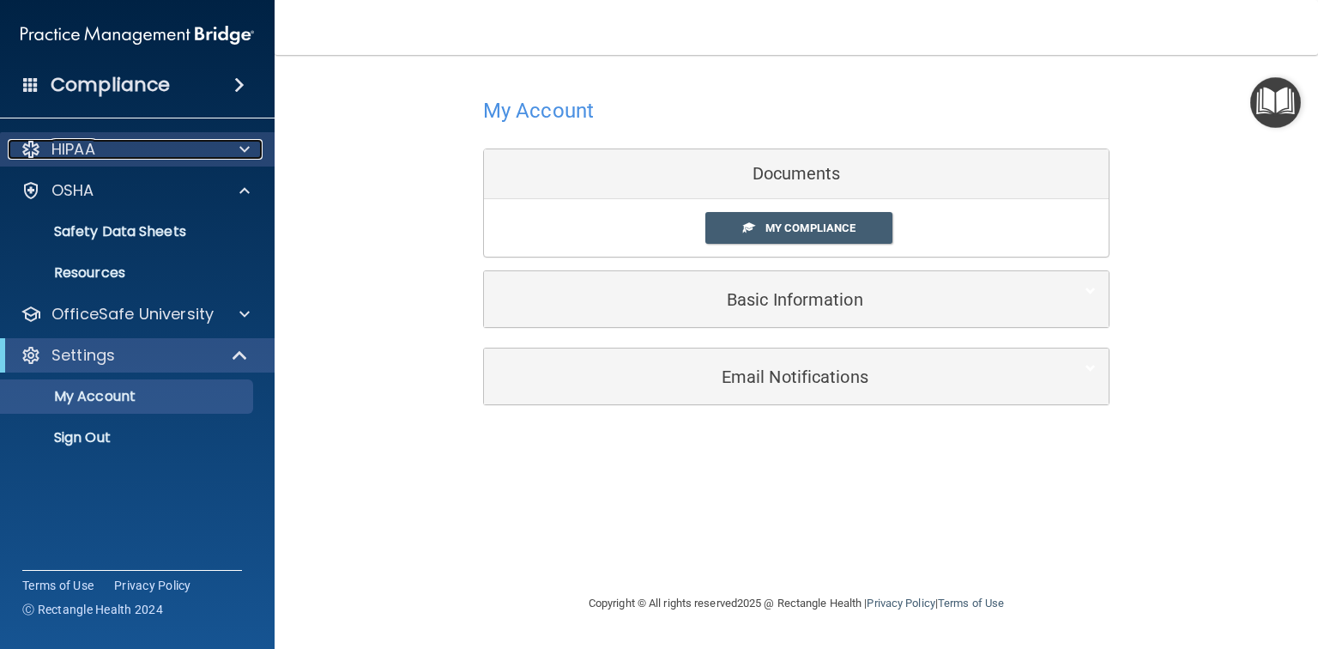
click at [262, 156] on div at bounding box center [242, 149] width 43 height 21
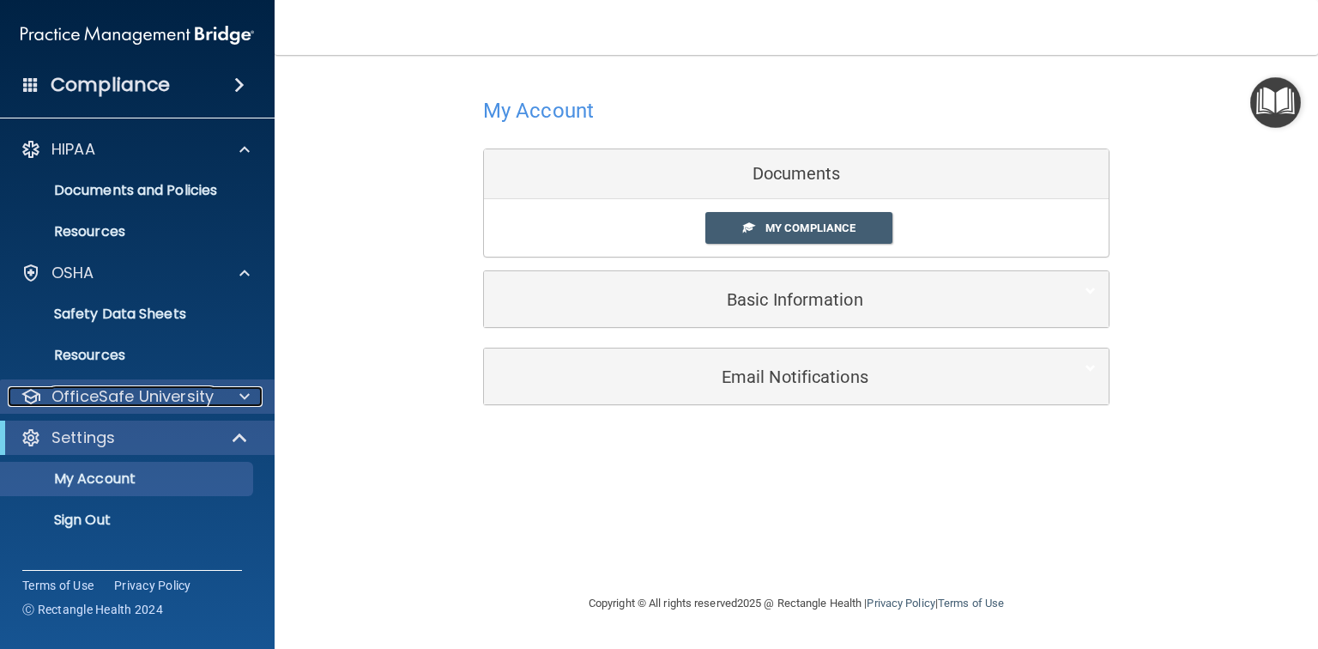
click at [241, 402] on span at bounding box center [244, 396] width 10 height 21
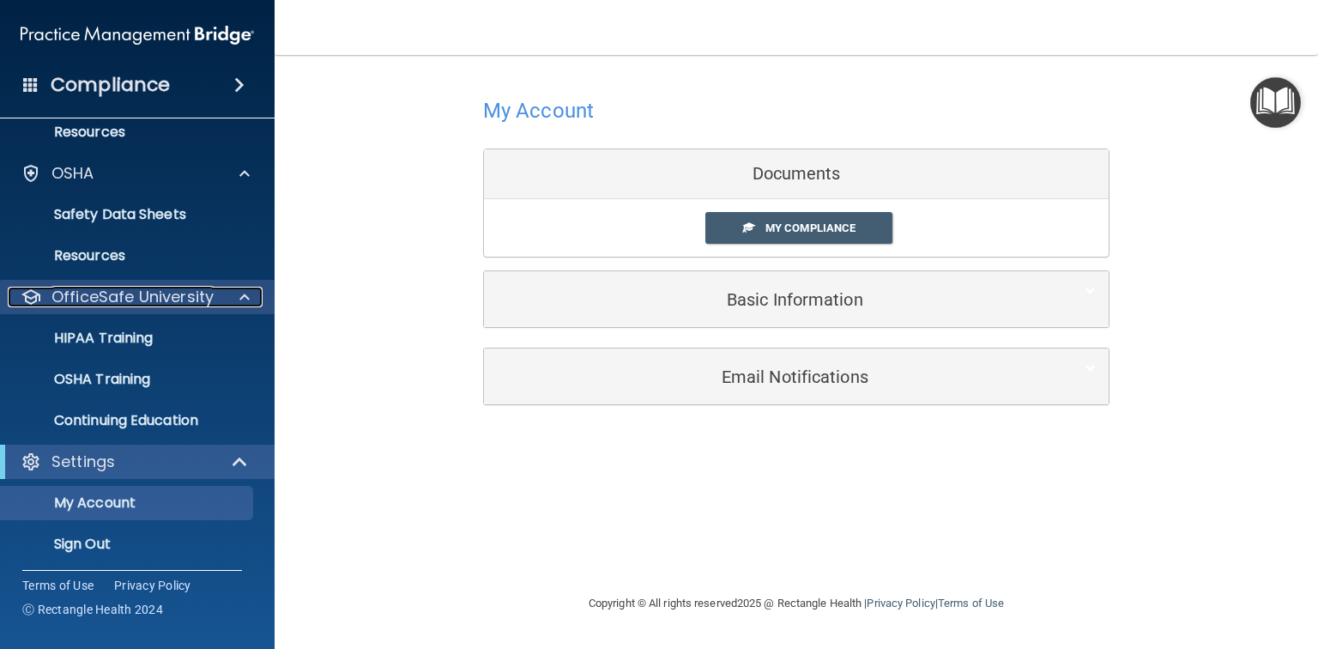
scroll to position [104, 0]
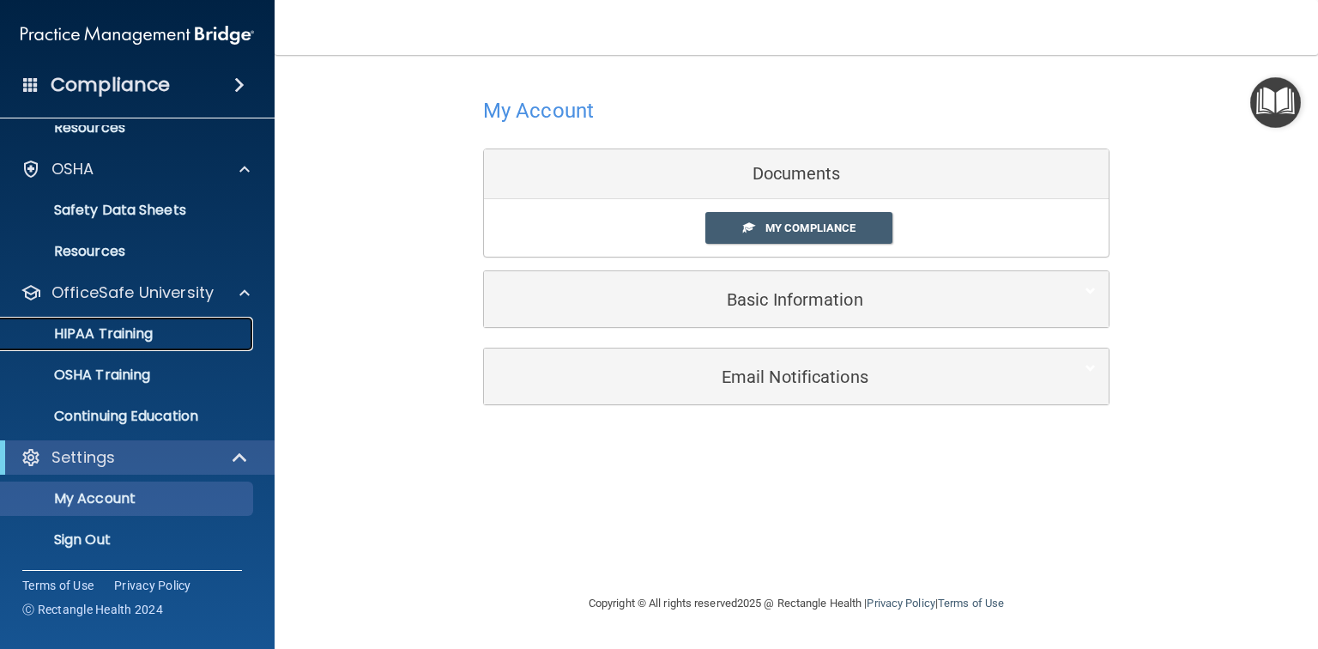
click at [162, 341] on div "HIPAA Training" at bounding box center [128, 333] width 234 height 17
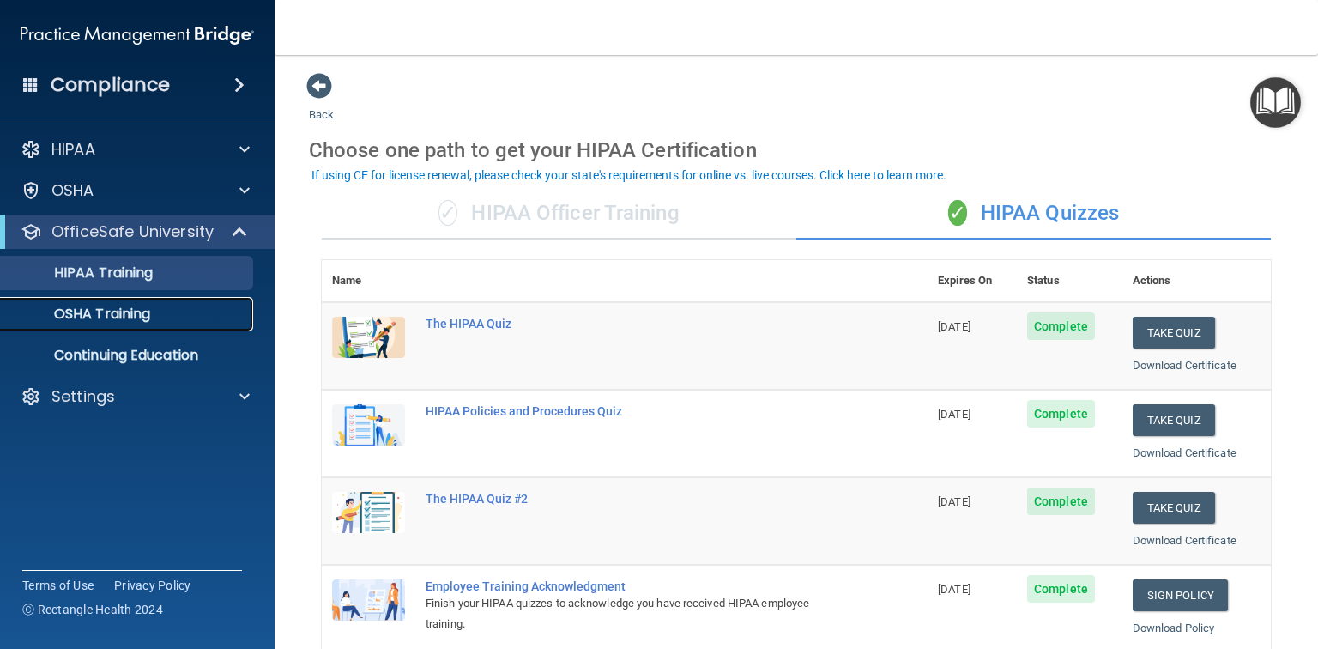
click at [187, 315] on div "OSHA Training" at bounding box center [128, 313] width 234 height 17
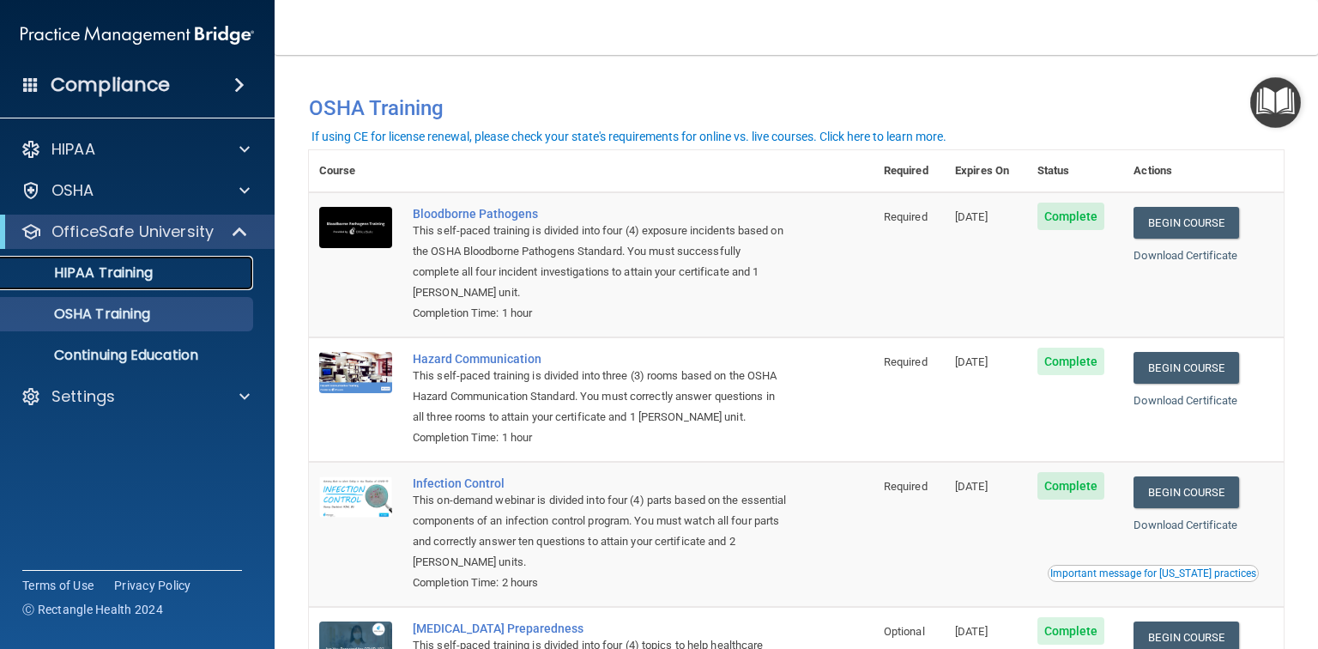
click at [158, 280] on div "HIPAA Training" at bounding box center [128, 272] width 234 height 17
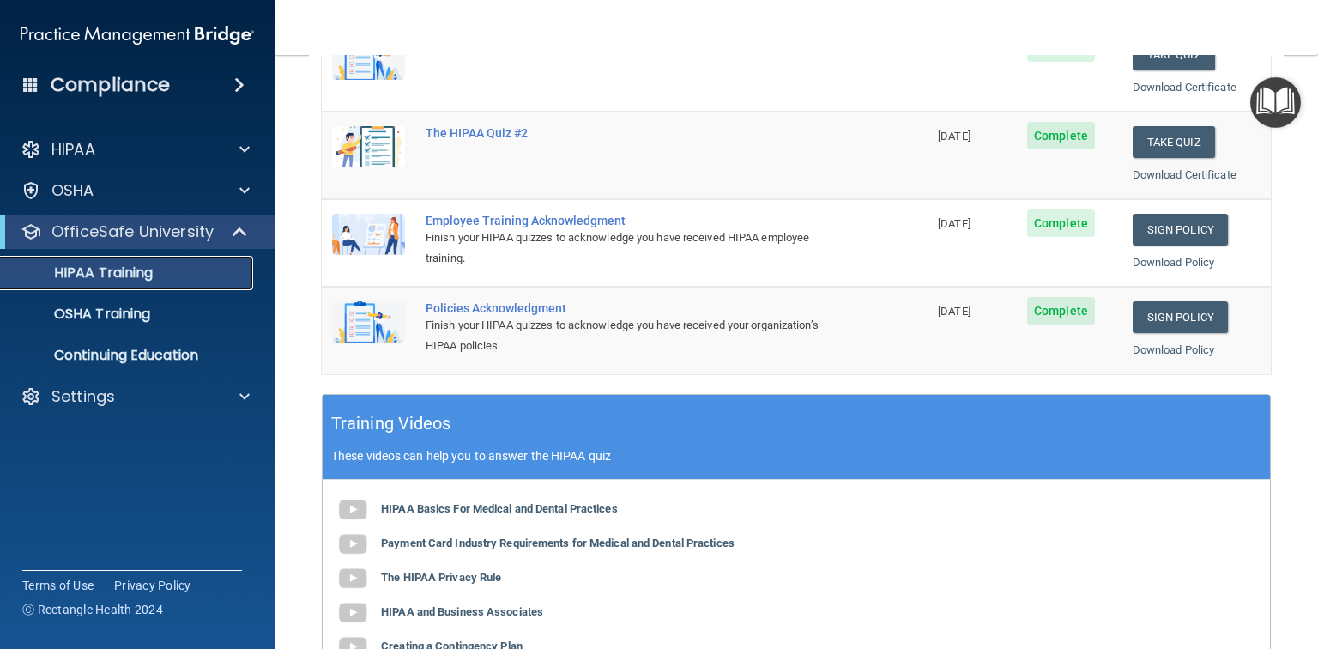
scroll to position [412, 0]
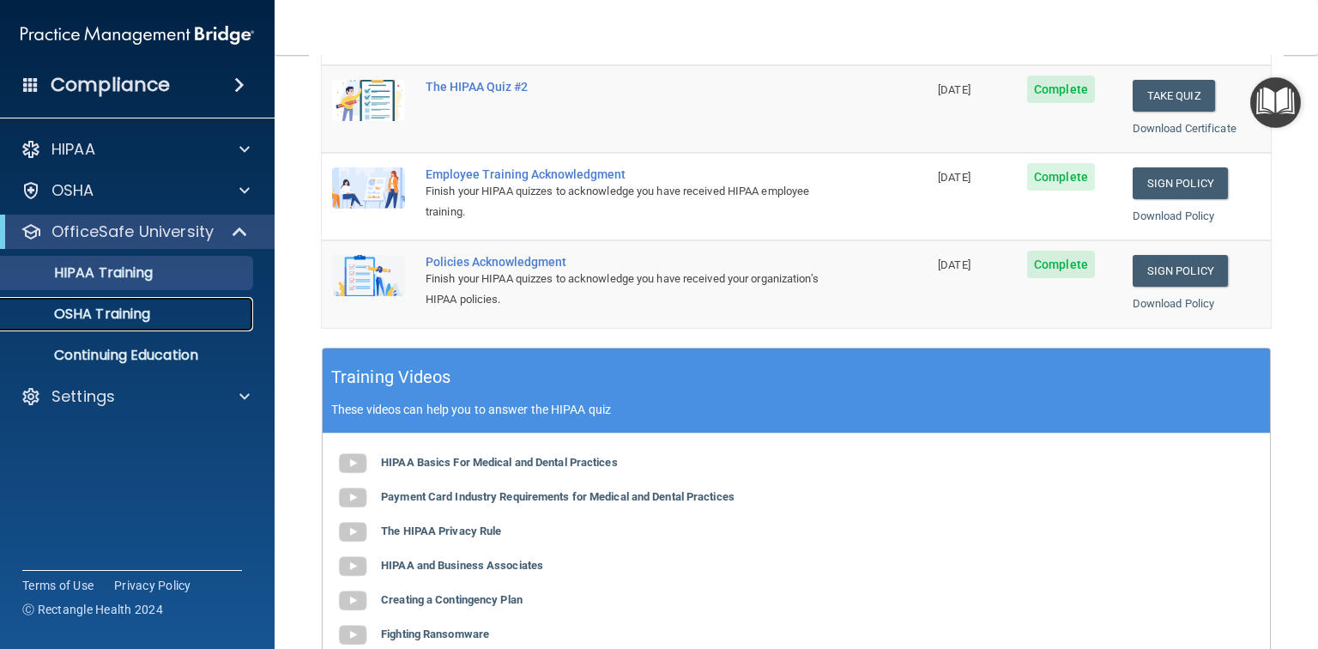
click at [154, 329] on link "OSHA Training" at bounding box center [118, 314] width 270 height 34
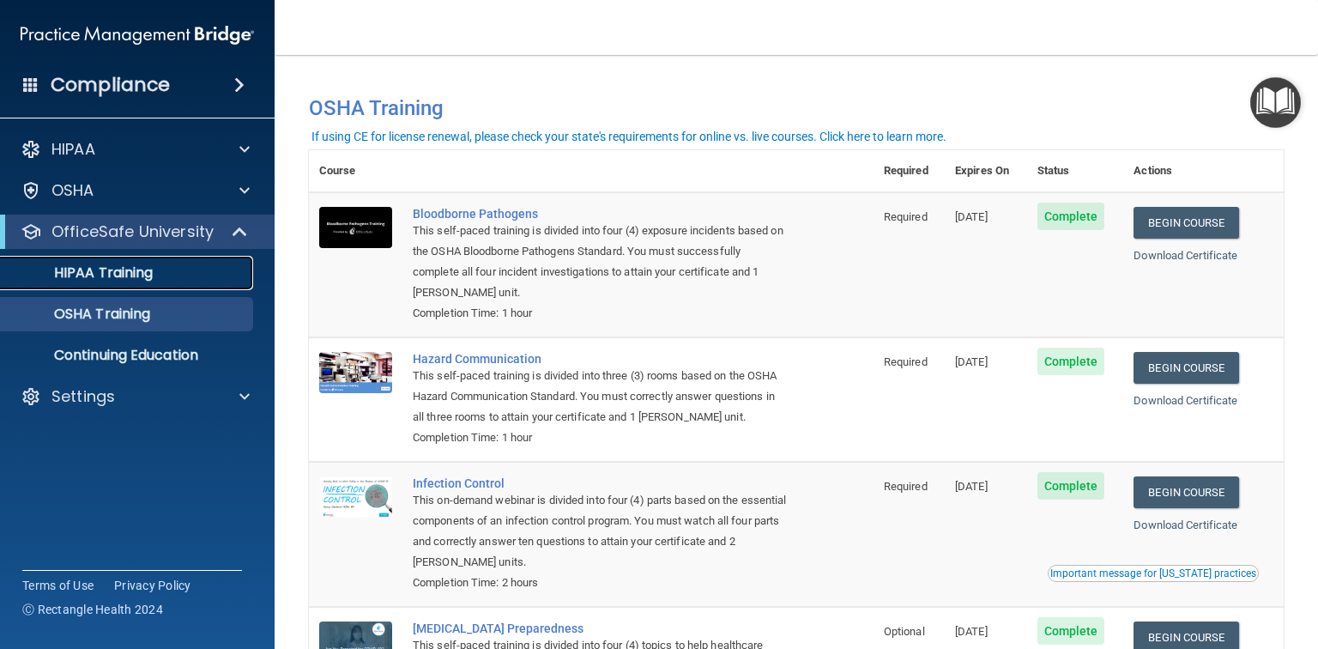
click at [94, 264] on p "HIPAA Training" at bounding box center [82, 272] width 142 height 17
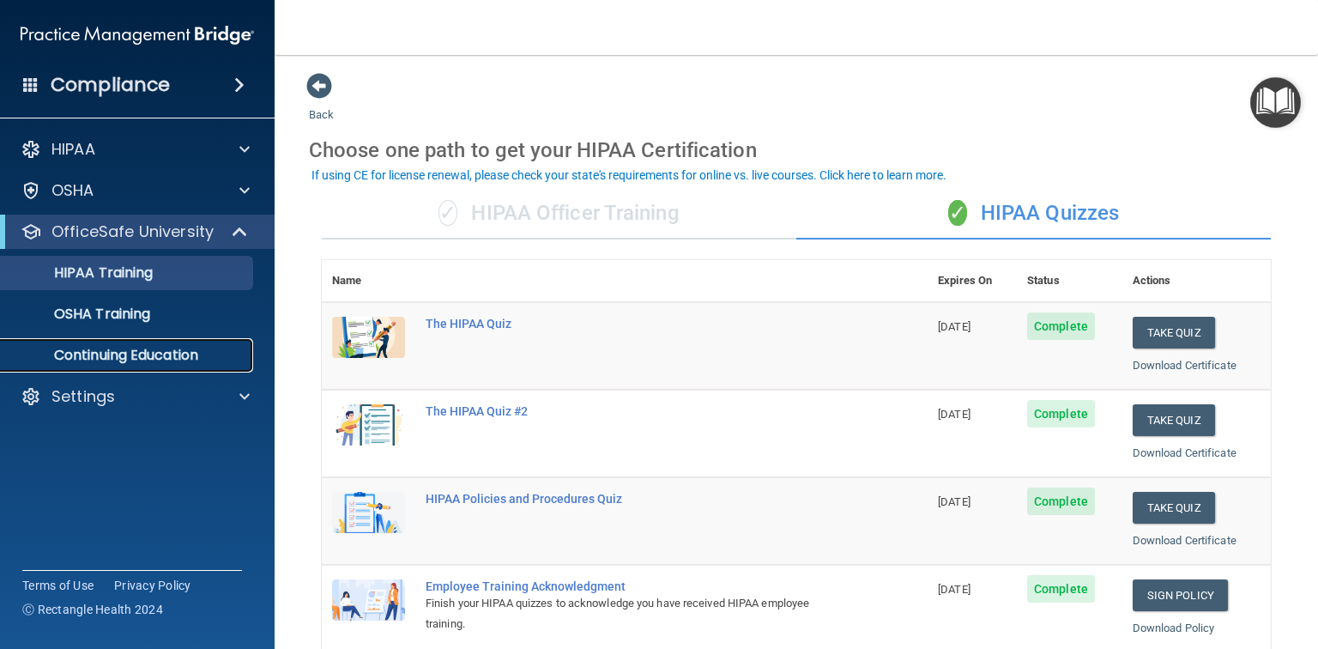
click at [154, 360] on p "Continuing Education" at bounding box center [128, 355] width 234 height 17
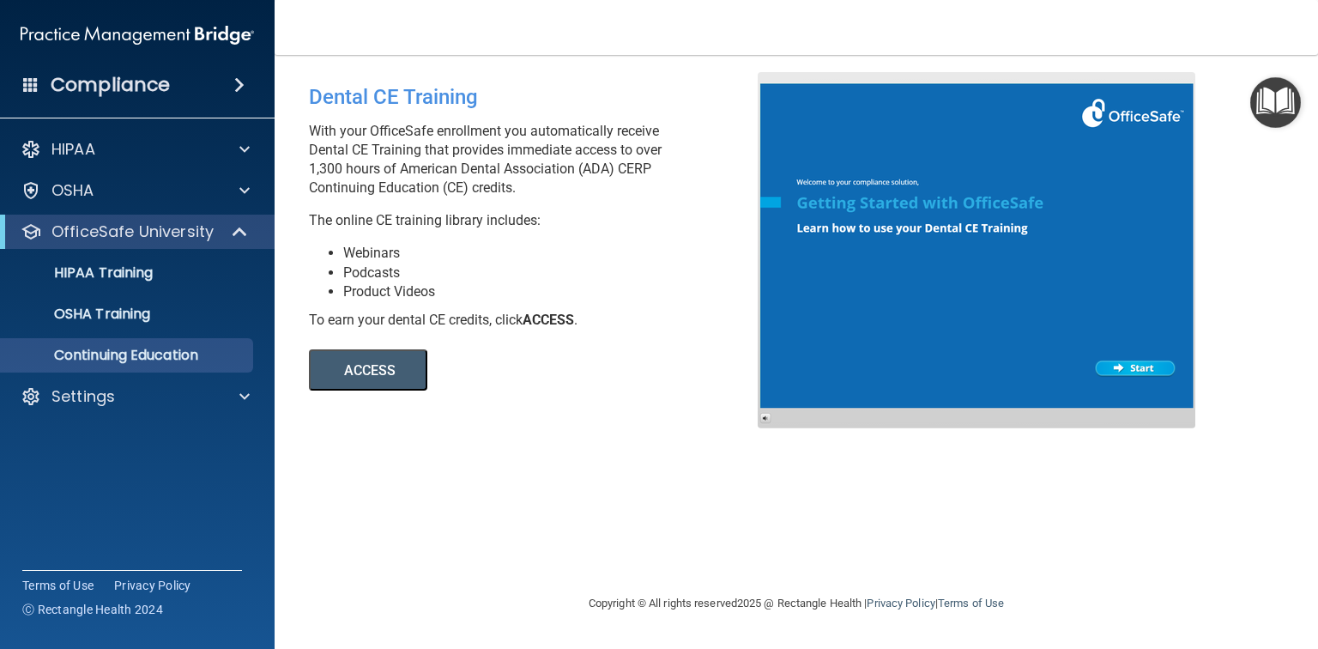
click at [364, 357] on button "ACCESS" at bounding box center [368, 369] width 118 height 41
click at [220, 235] on div at bounding box center [241, 231] width 42 height 21
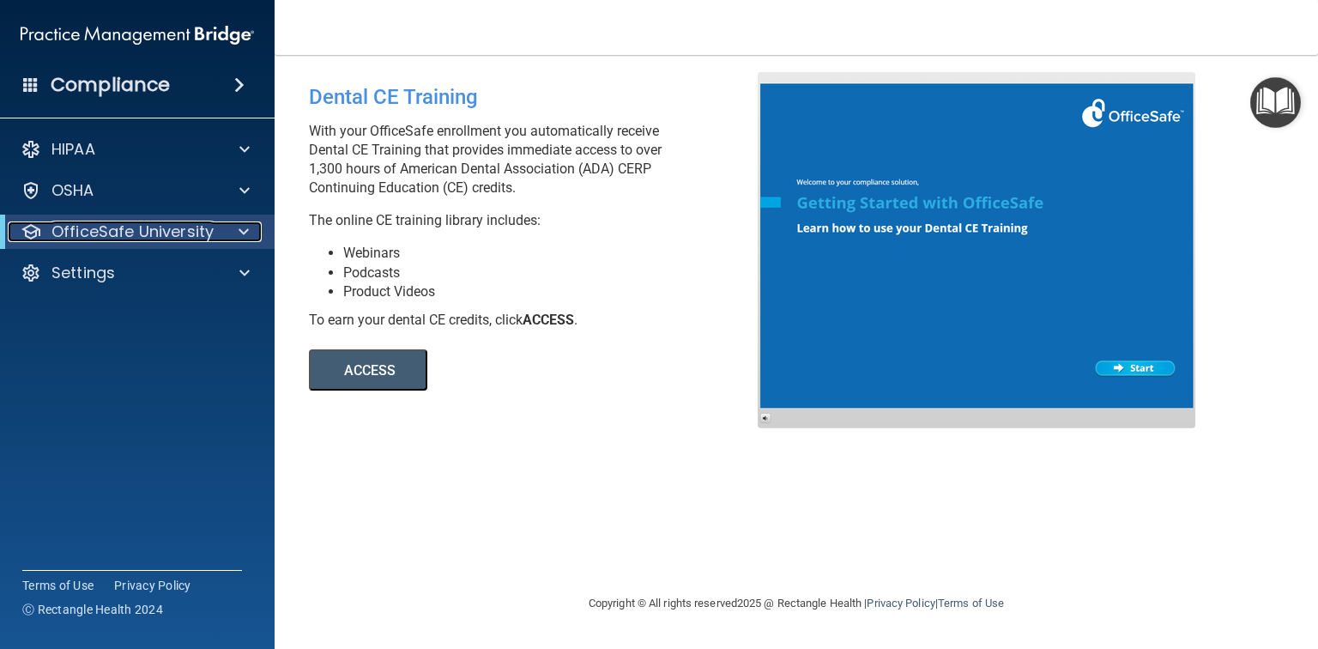
click at [233, 233] on div at bounding box center [241, 231] width 42 height 21
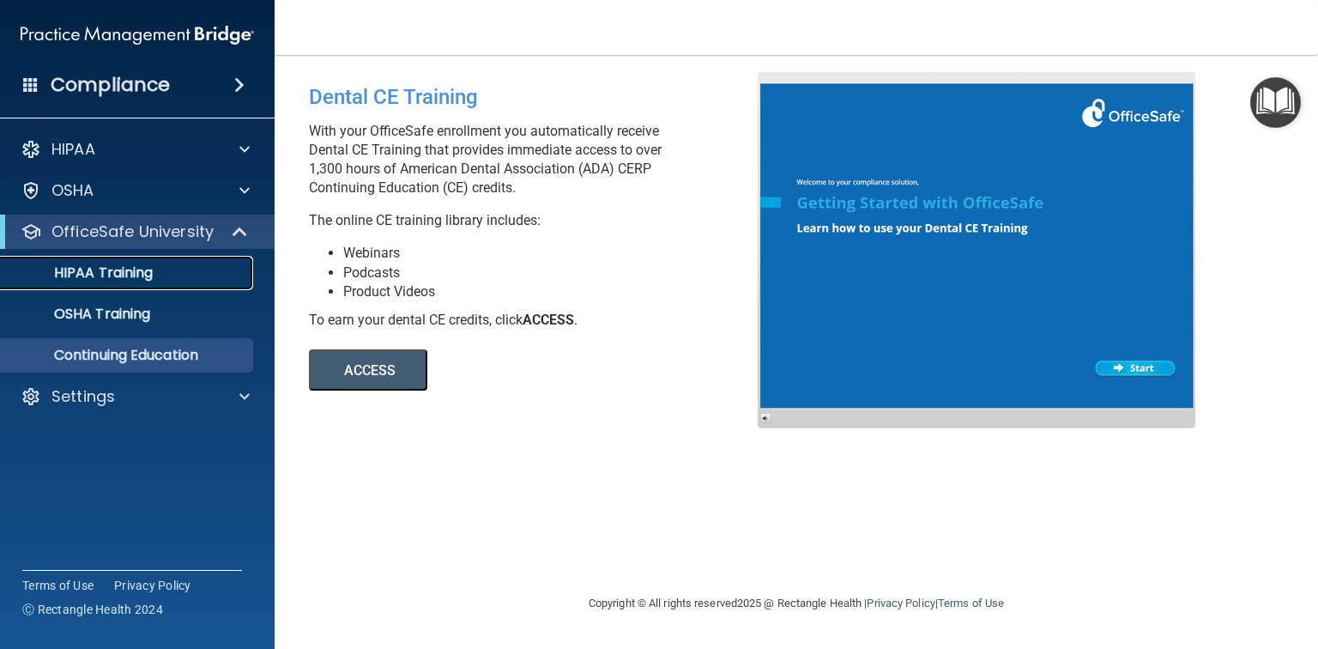
click at [134, 279] on p "HIPAA Training" at bounding box center [82, 272] width 142 height 17
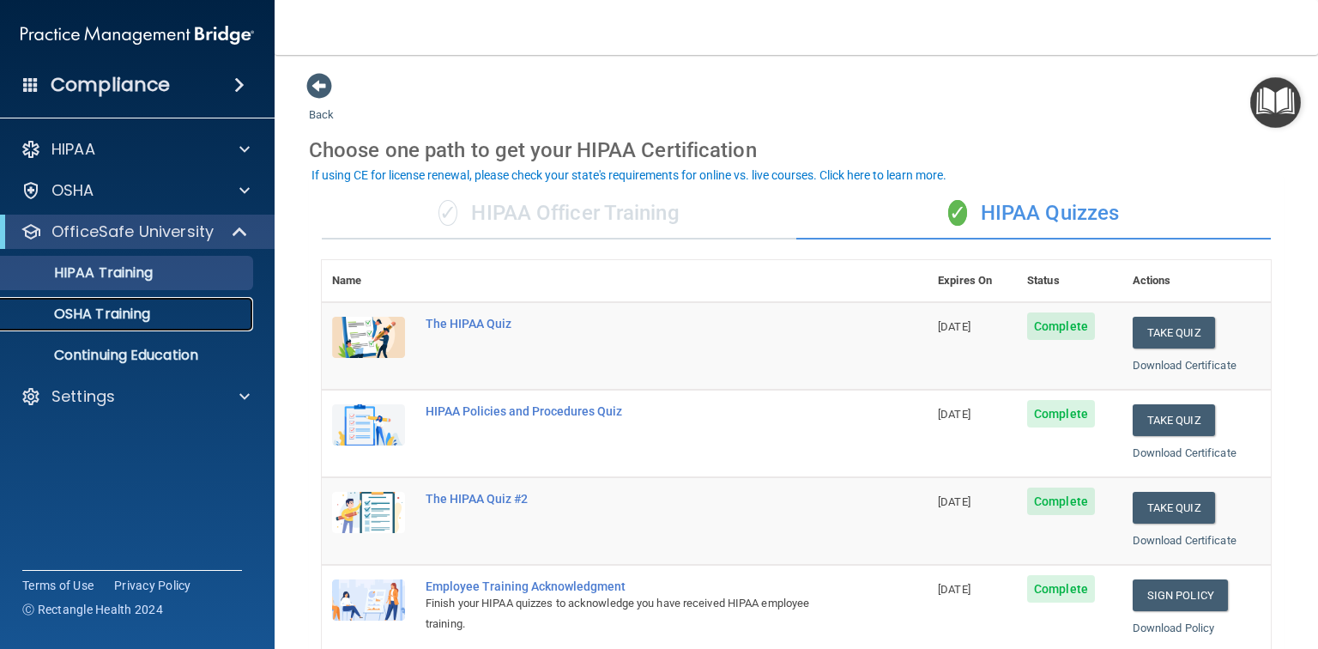
click at [97, 312] on p "OSHA Training" at bounding box center [80, 313] width 139 height 17
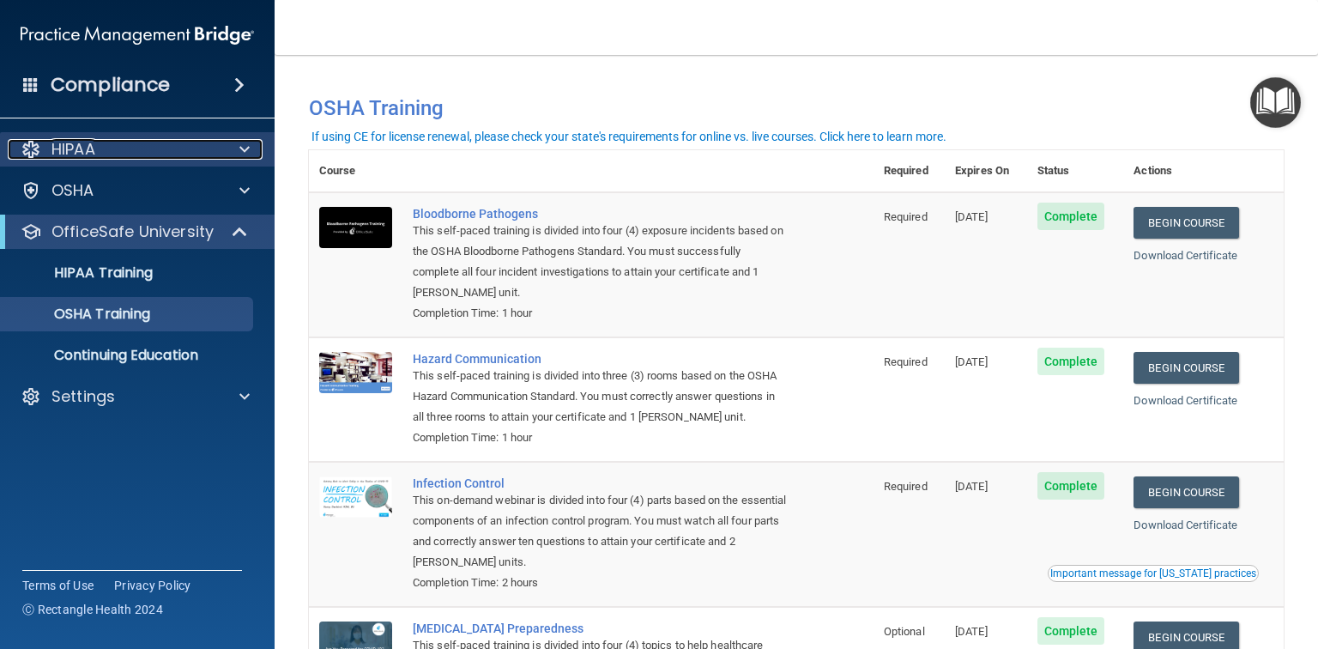
click at [111, 148] on div "HIPAA" at bounding box center [114, 149] width 213 height 21
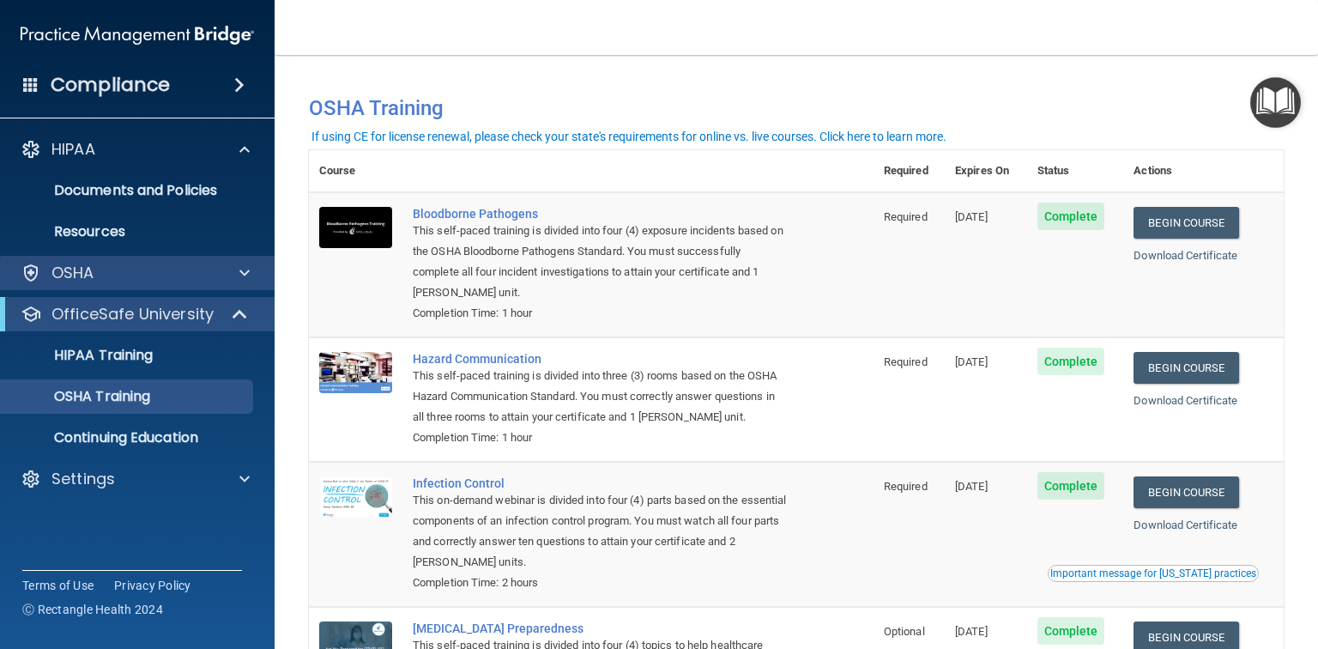
click at [162, 285] on div "OSHA" at bounding box center [137, 273] width 275 height 34
click at [239, 274] on span at bounding box center [244, 273] width 10 height 21
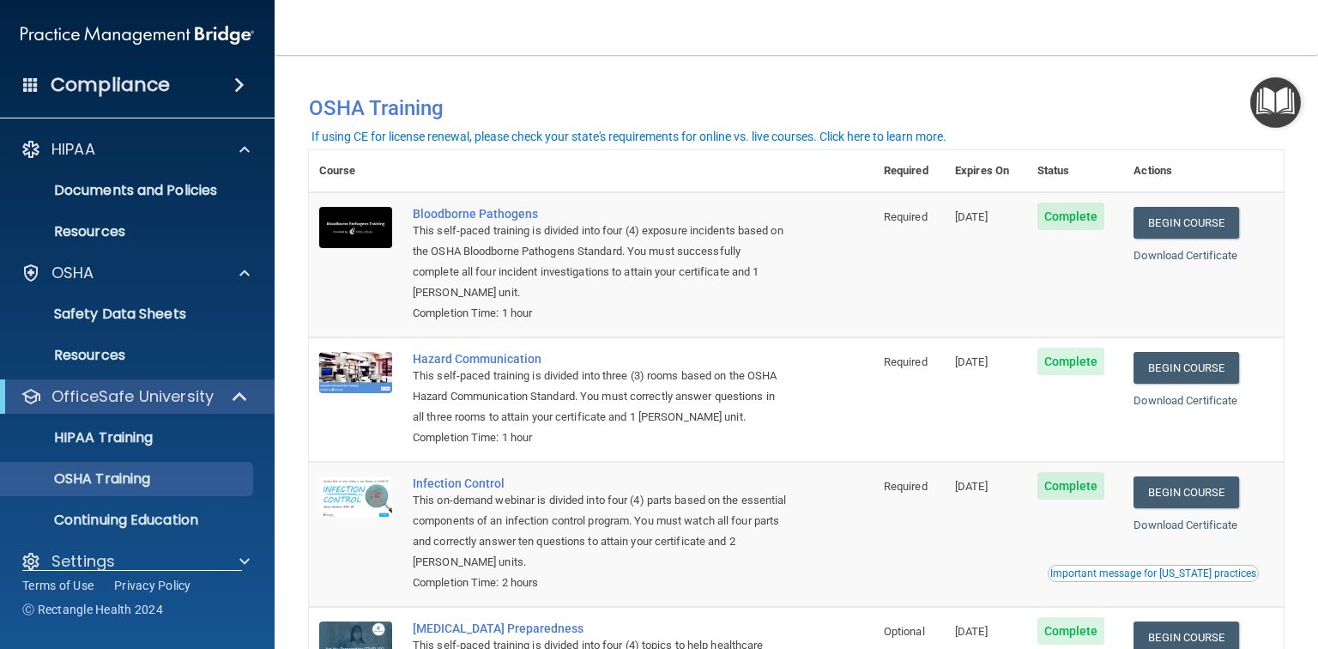
click at [245, 82] on span at bounding box center [239, 85] width 10 height 21
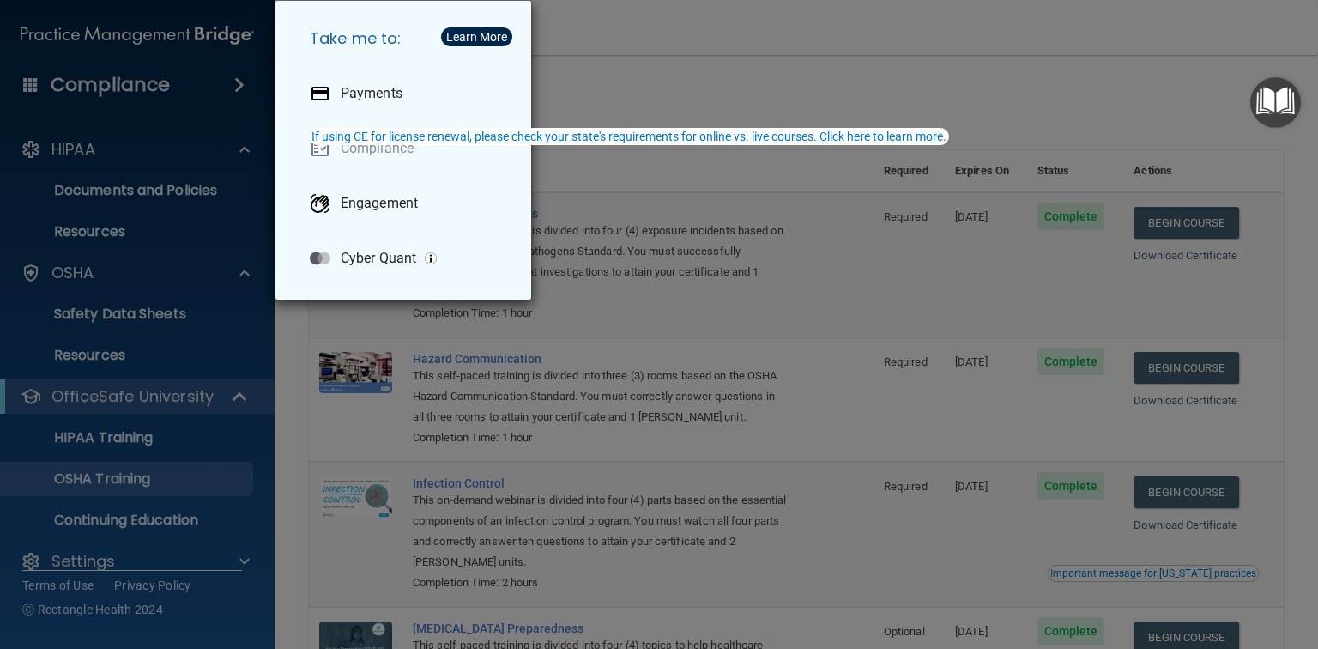
click at [983, 71] on div "Take me to: Payments Compliance Engagement Cyber Quant" at bounding box center [659, 324] width 1318 height 649
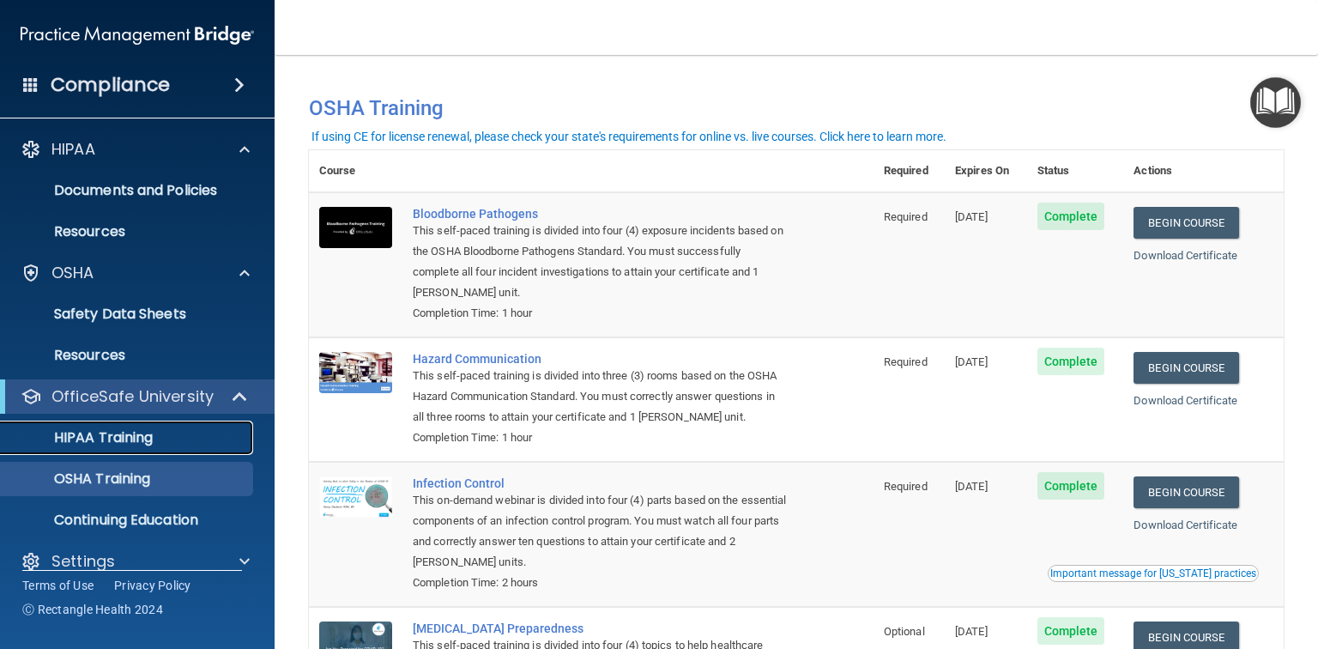
click at [178, 438] on div "HIPAA Training" at bounding box center [128, 437] width 234 height 17
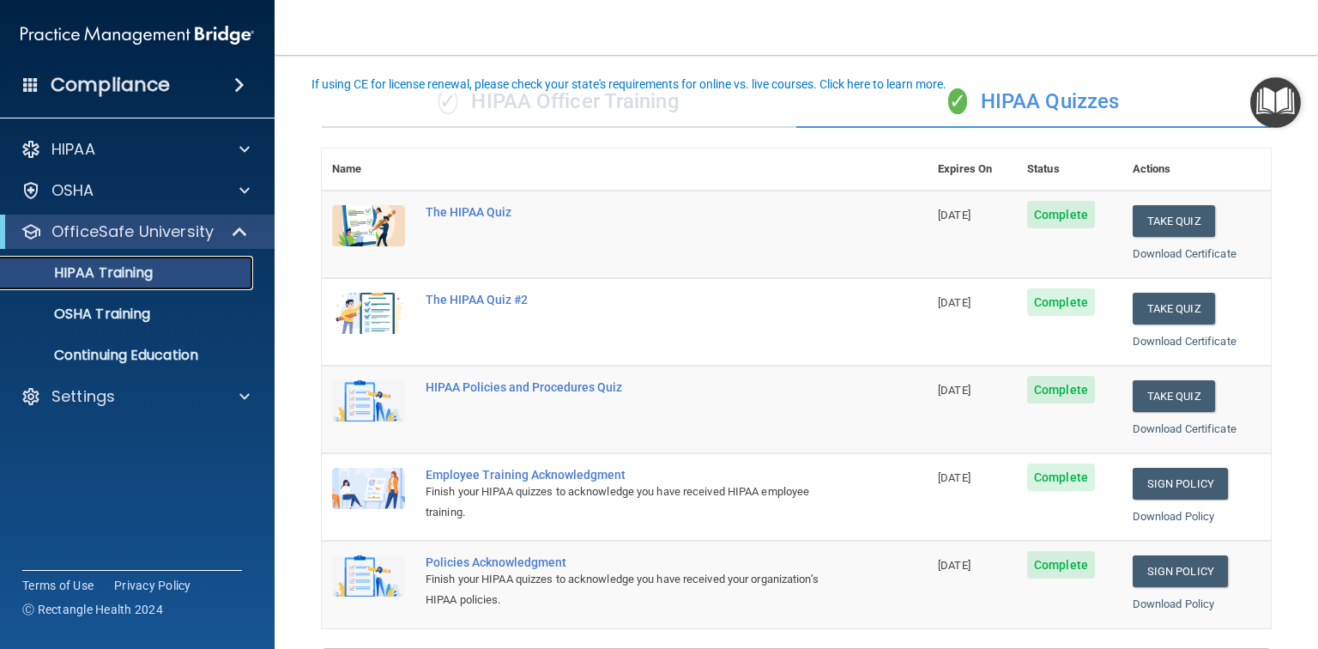
scroll to position [90, 0]
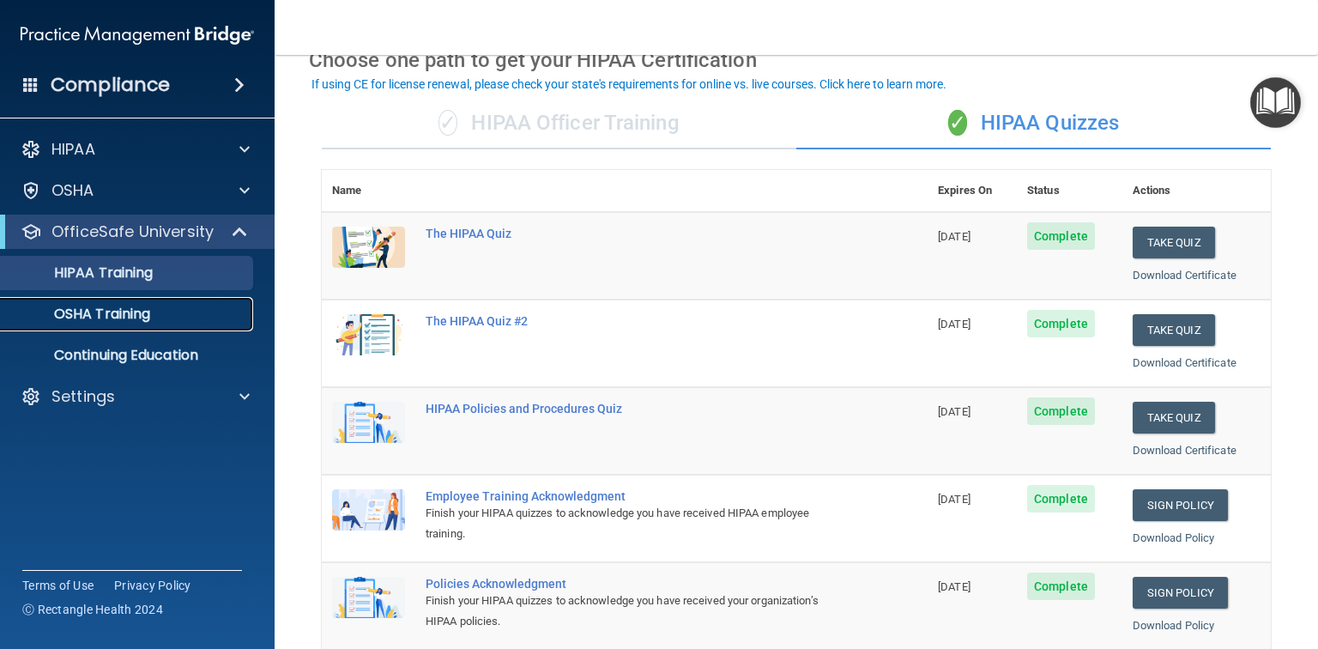
click at [85, 312] on p "OSHA Training" at bounding box center [80, 313] width 139 height 17
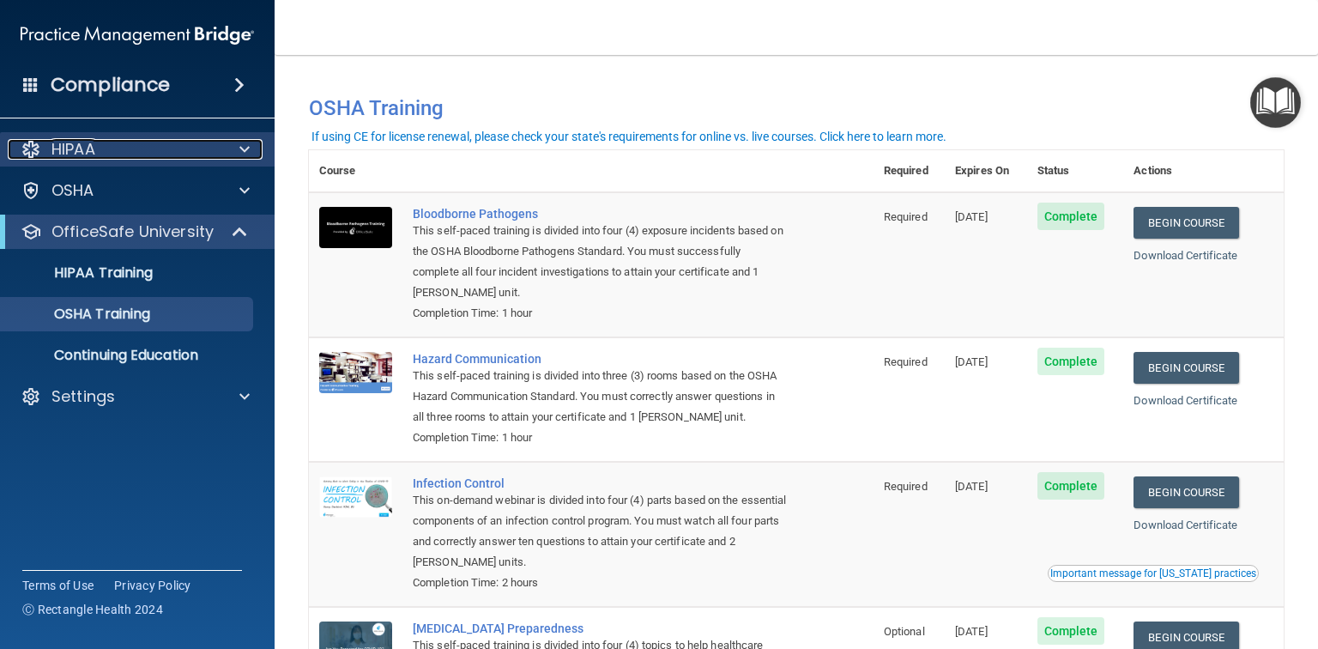
click at [155, 148] on div "HIPAA" at bounding box center [114, 149] width 213 height 21
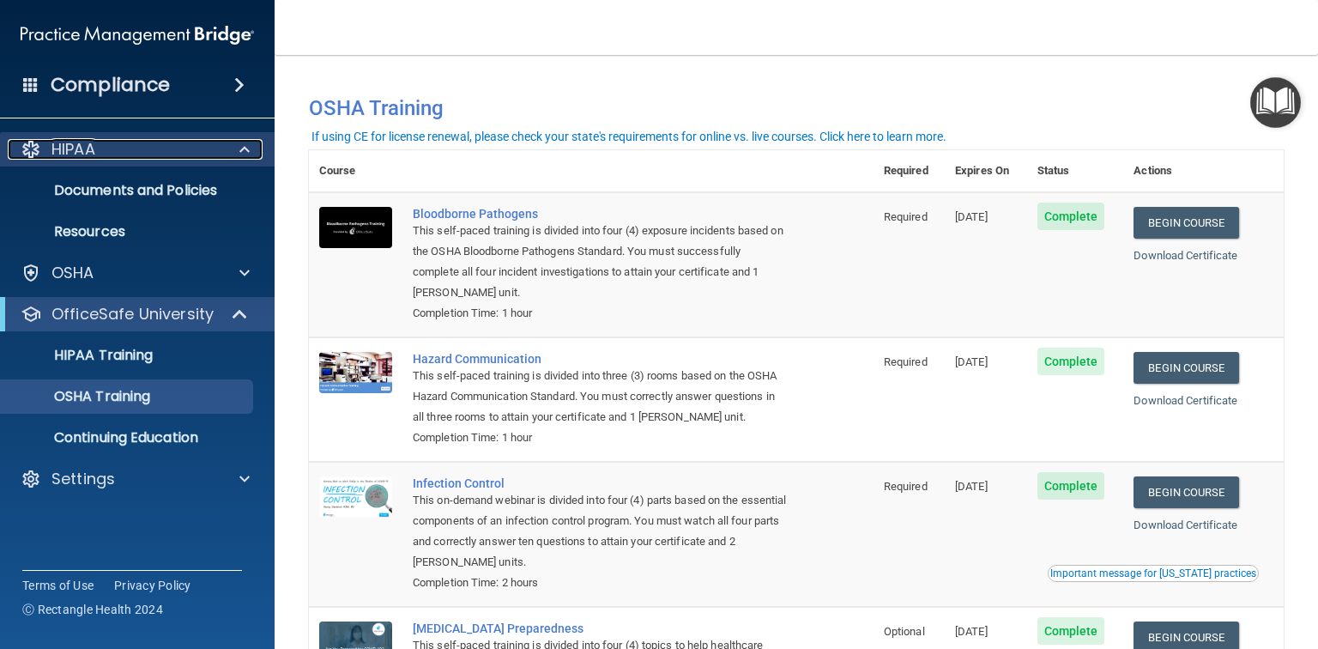
click at [193, 148] on div "HIPAA" at bounding box center [114, 149] width 213 height 21
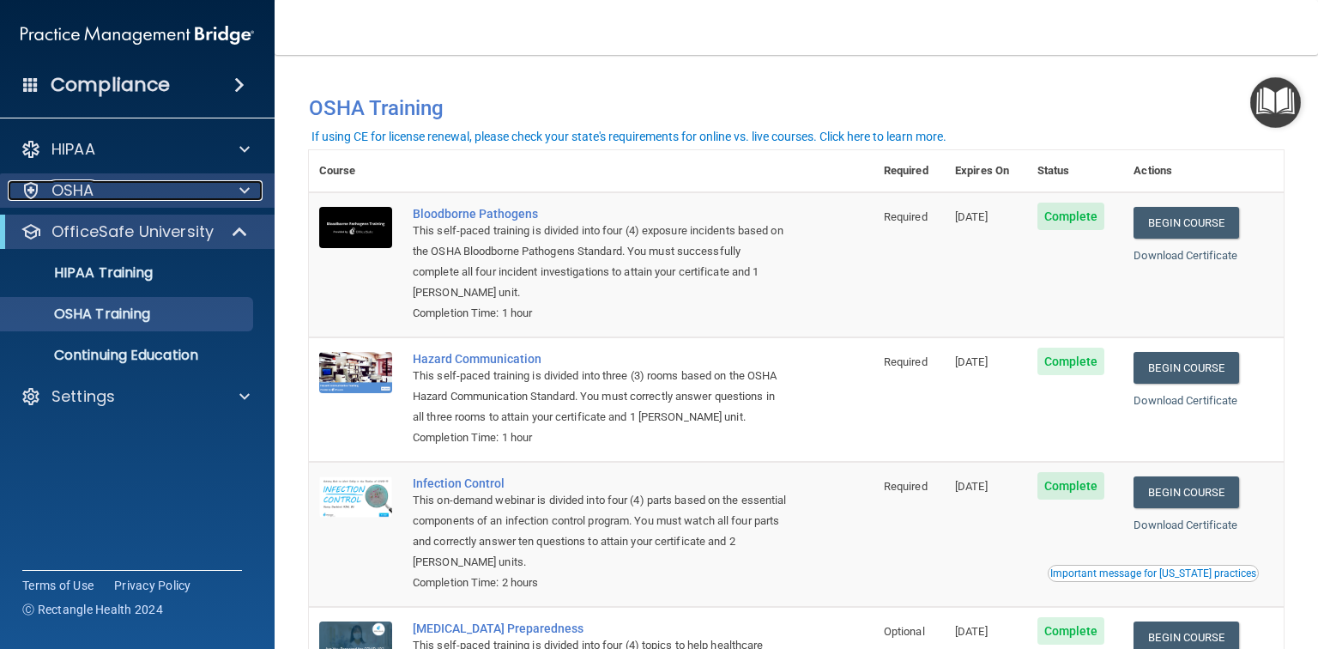
click at [184, 192] on div "OSHA" at bounding box center [114, 190] width 213 height 21
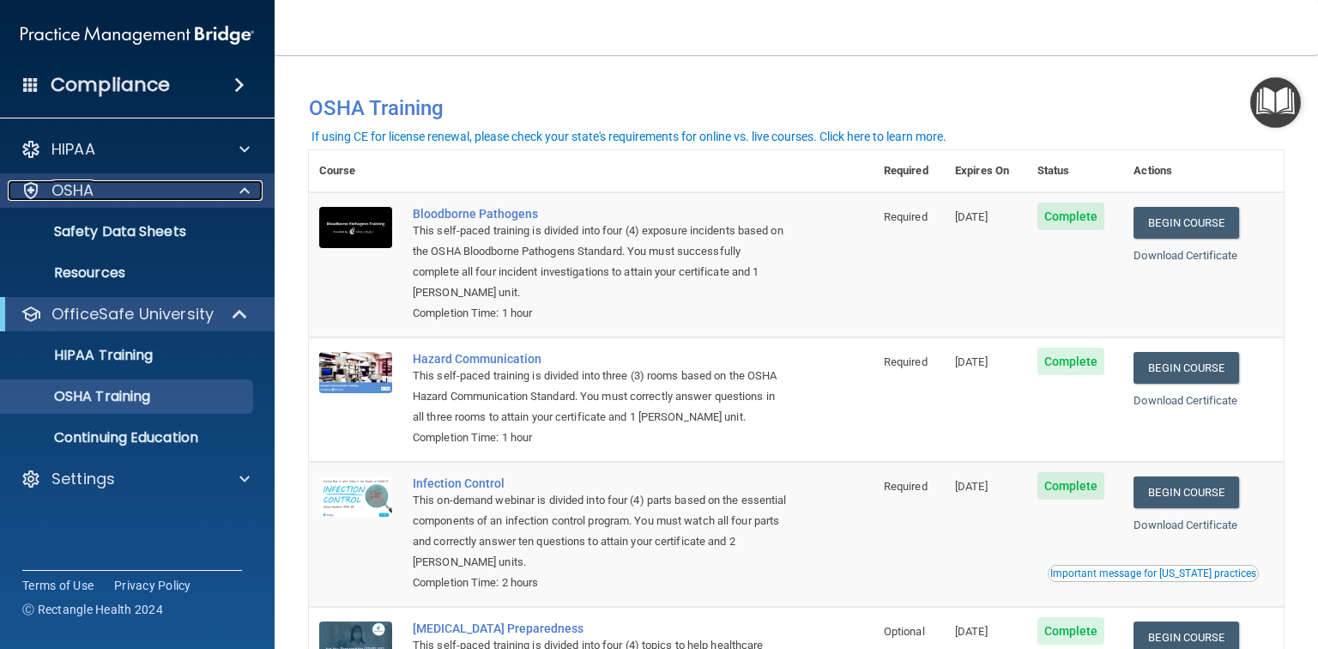
click at [184, 192] on div "OSHA" at bounding box center [114, 190] width 213 height 21
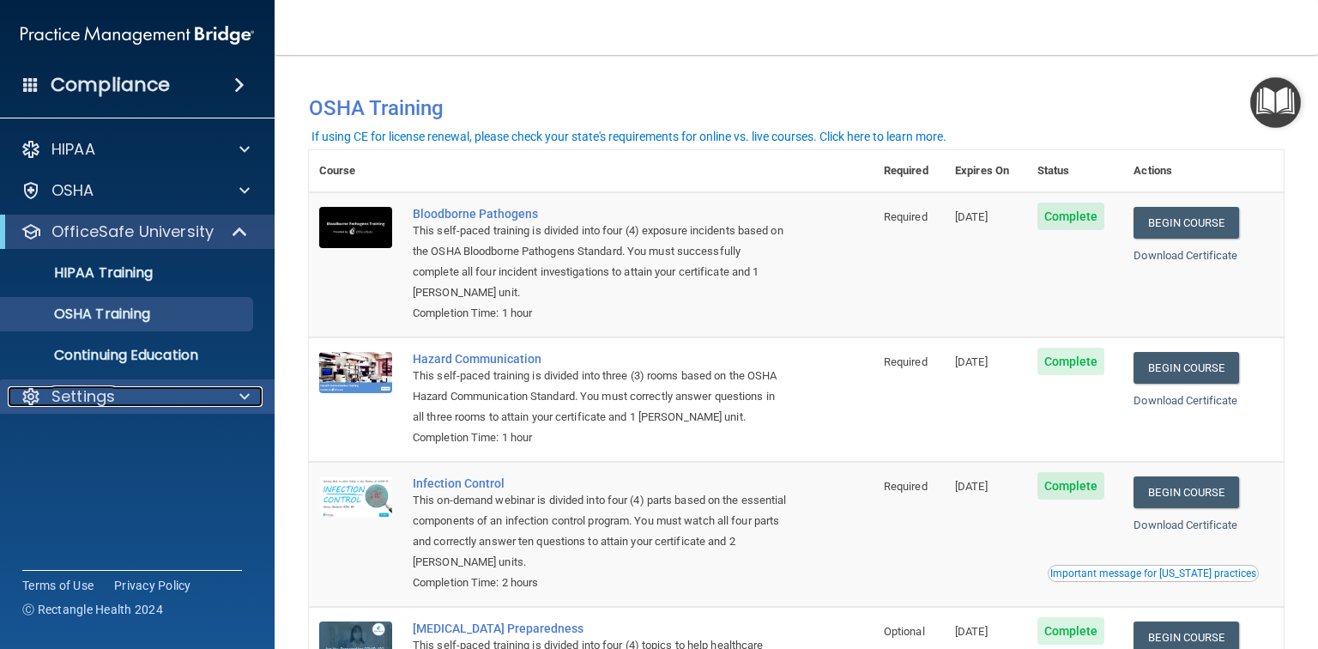
click at [216, 395] on div "Settings" at bounding box center [114, 396] width 213 height 21
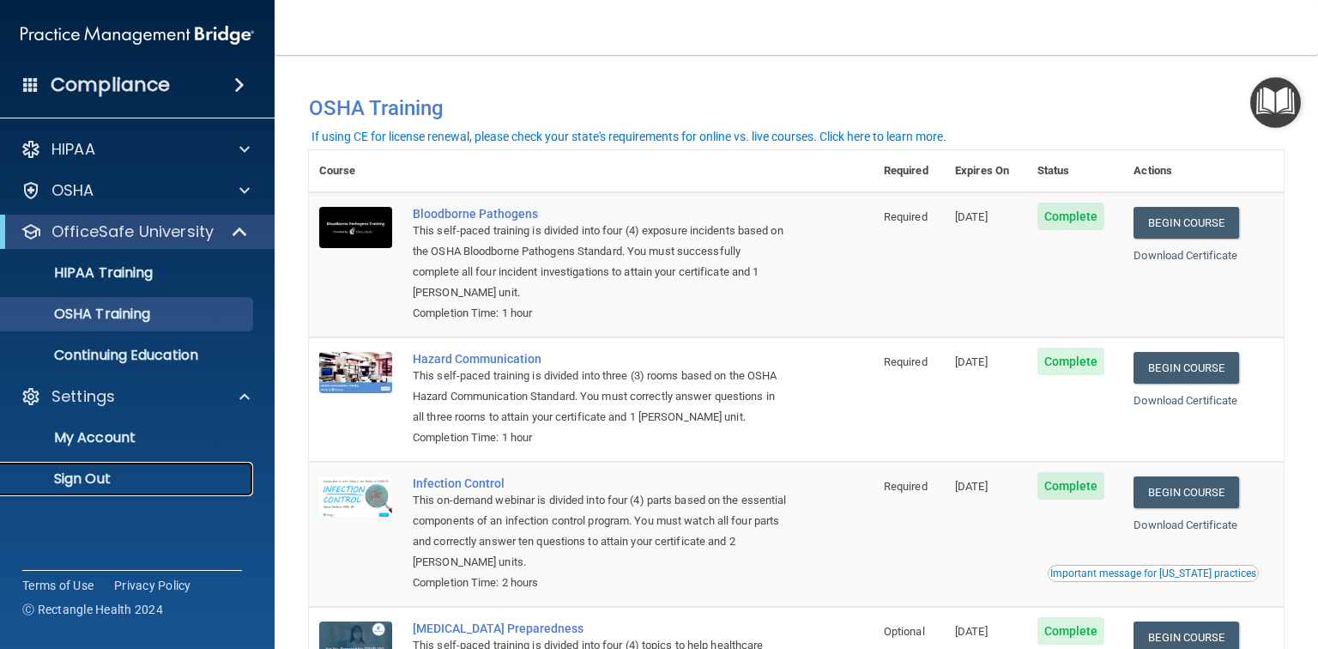
click at [129, 473] on p "Sign Out" at bounding box center [128, 478] width 234 height 17
